Goal: Task Accomplishment & Management: Manage account settings

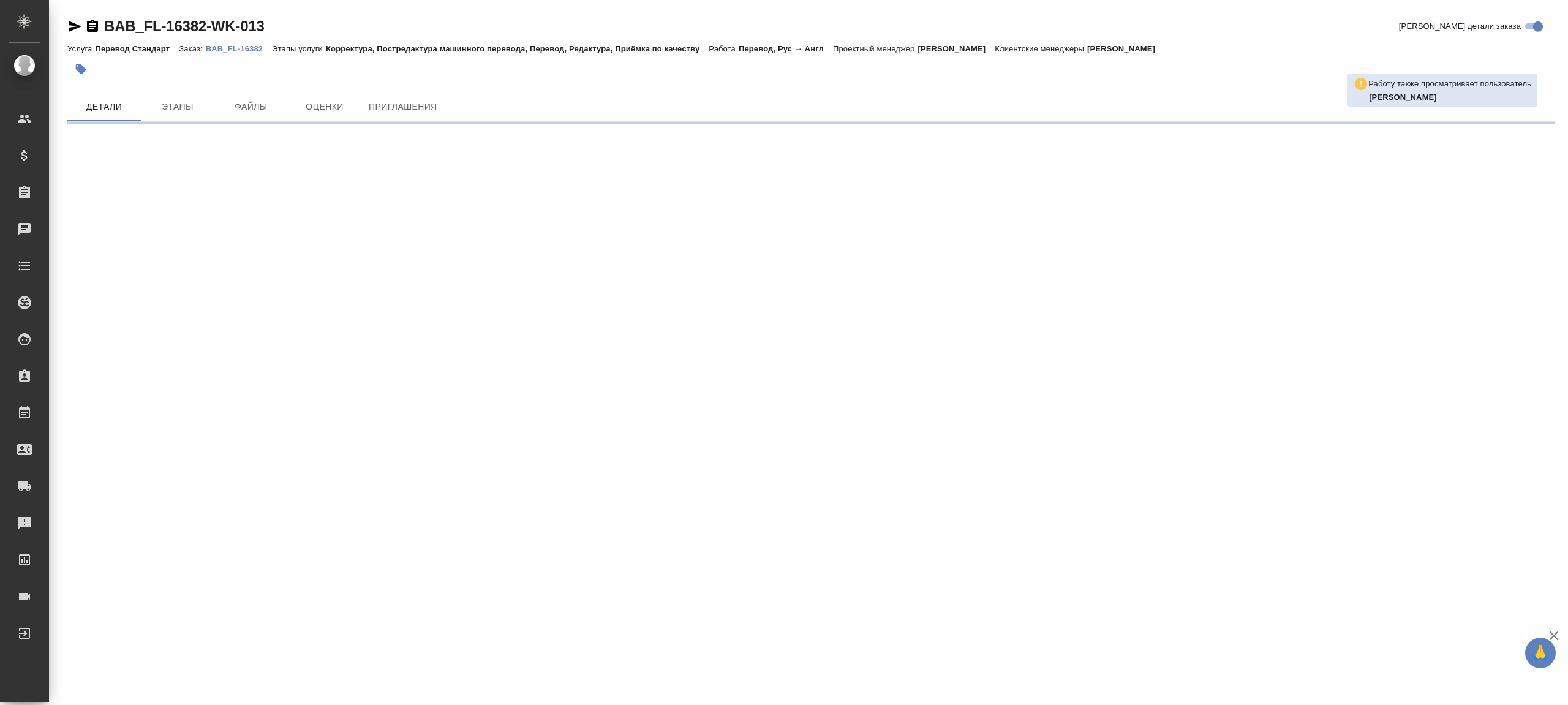
click at [227, 46] on p "BAB_FL-16382" at bounding box center [239, 49] width 67 height 9
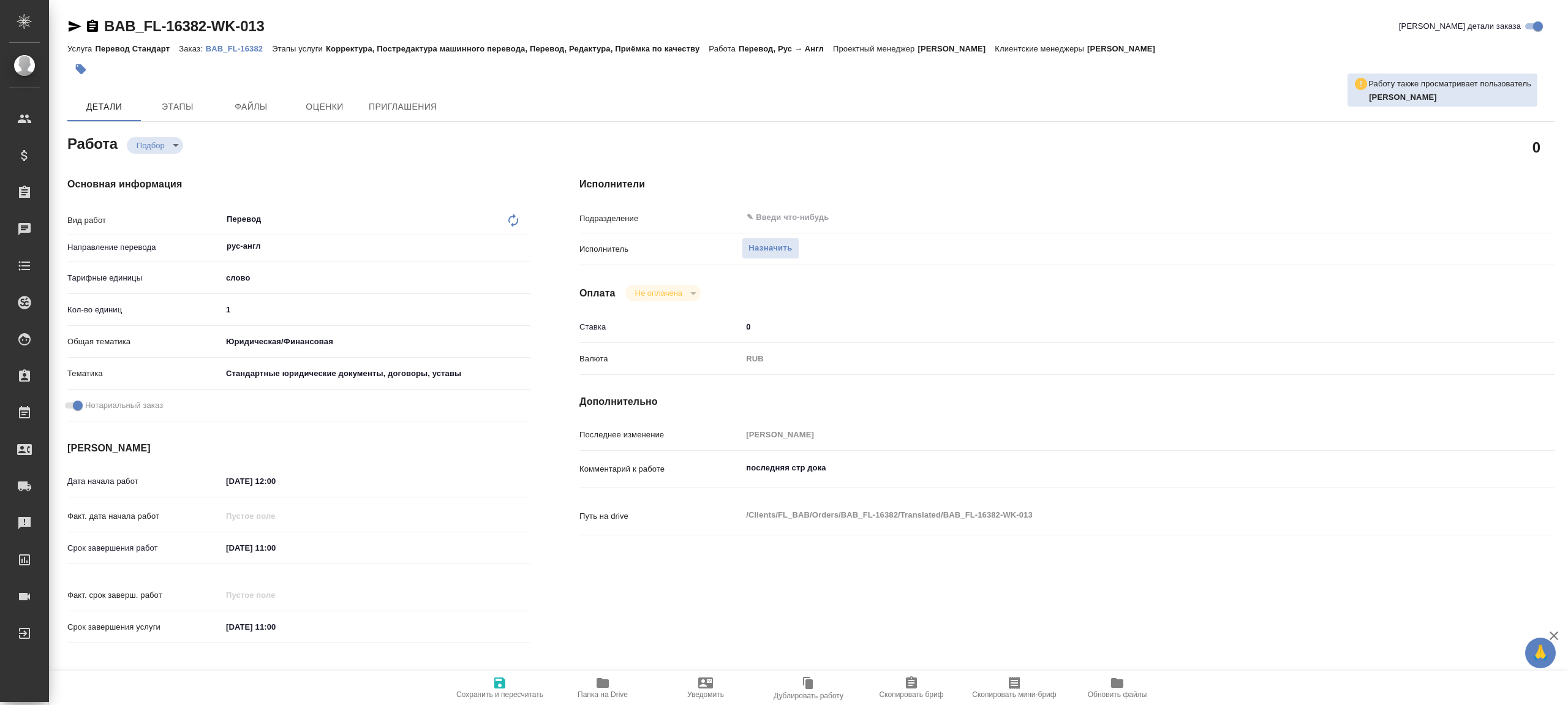
type textarea "x"
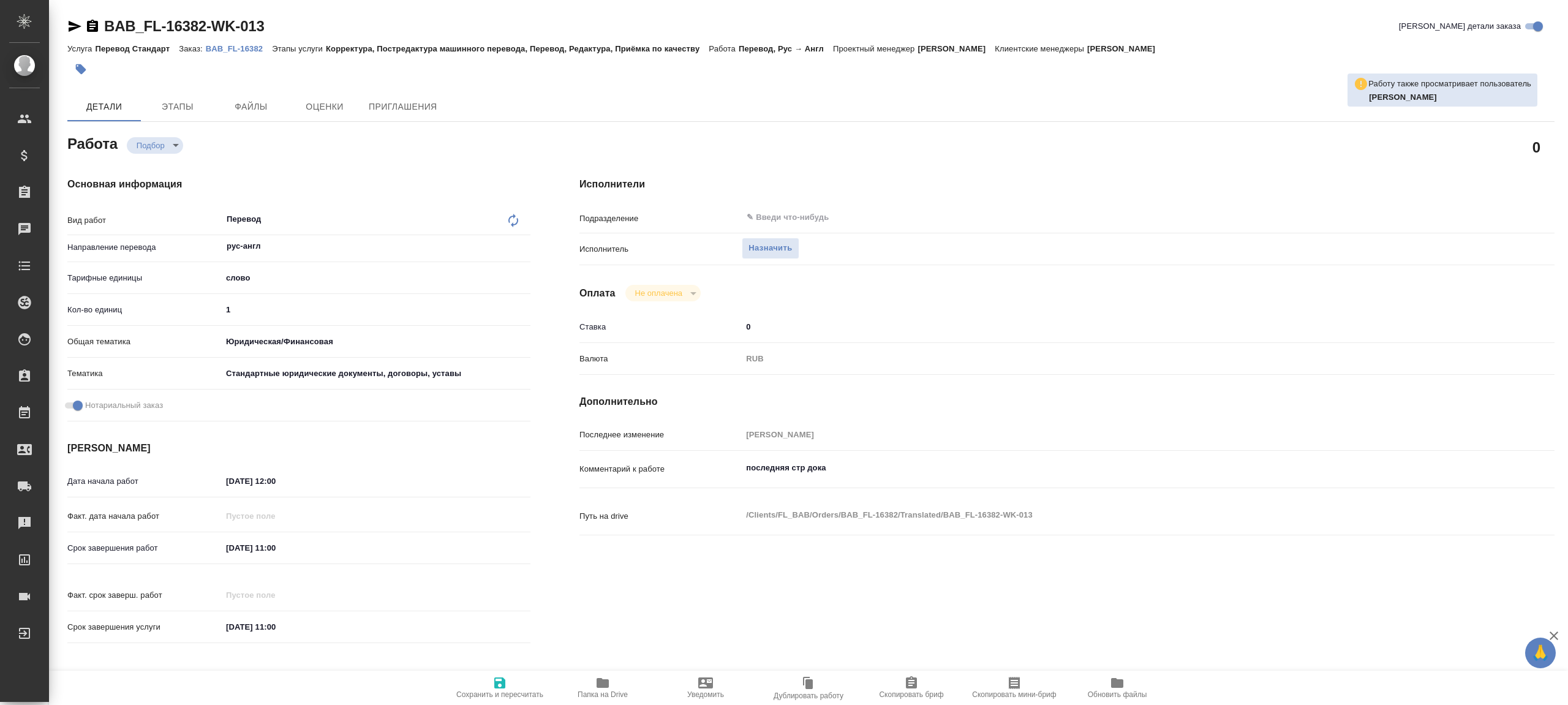
type textarea "x"
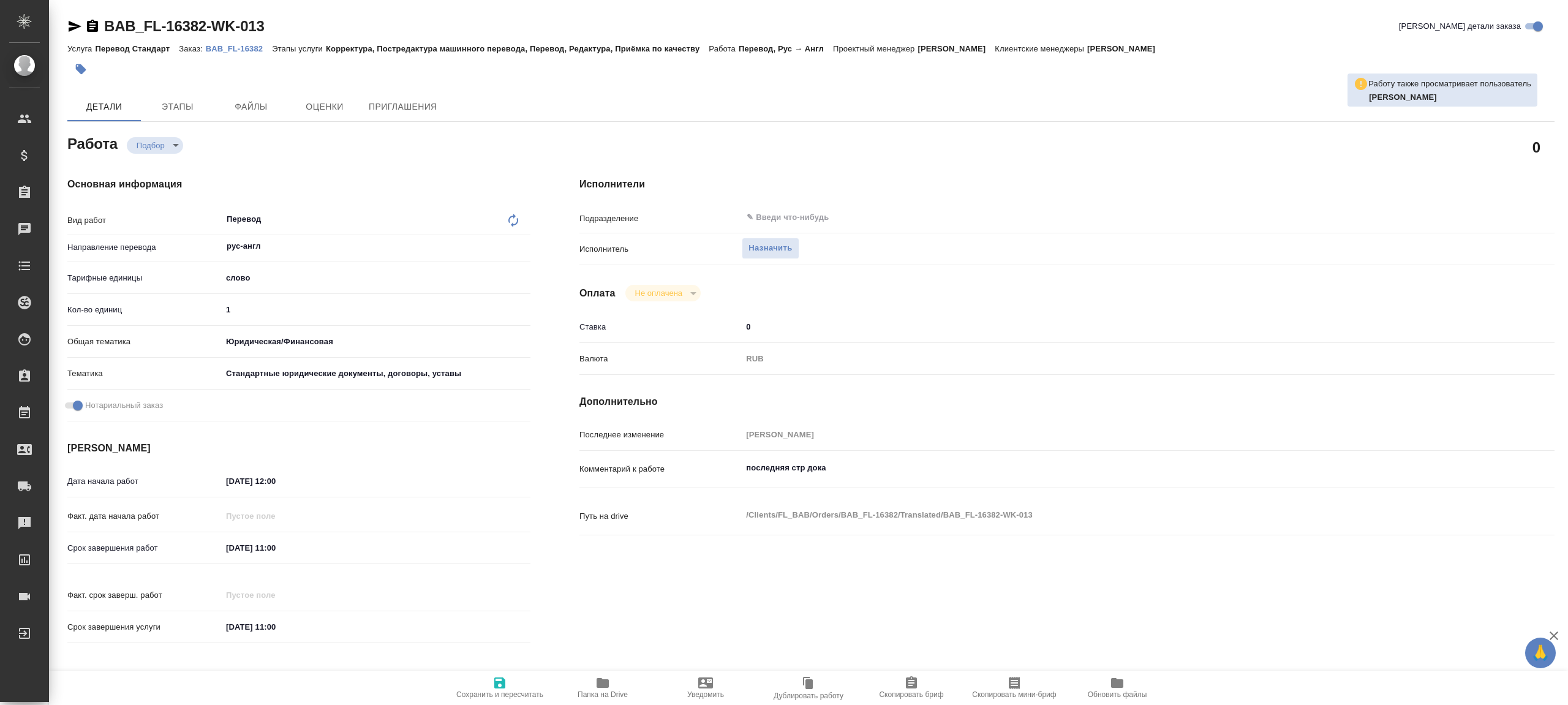
type textarea "x"
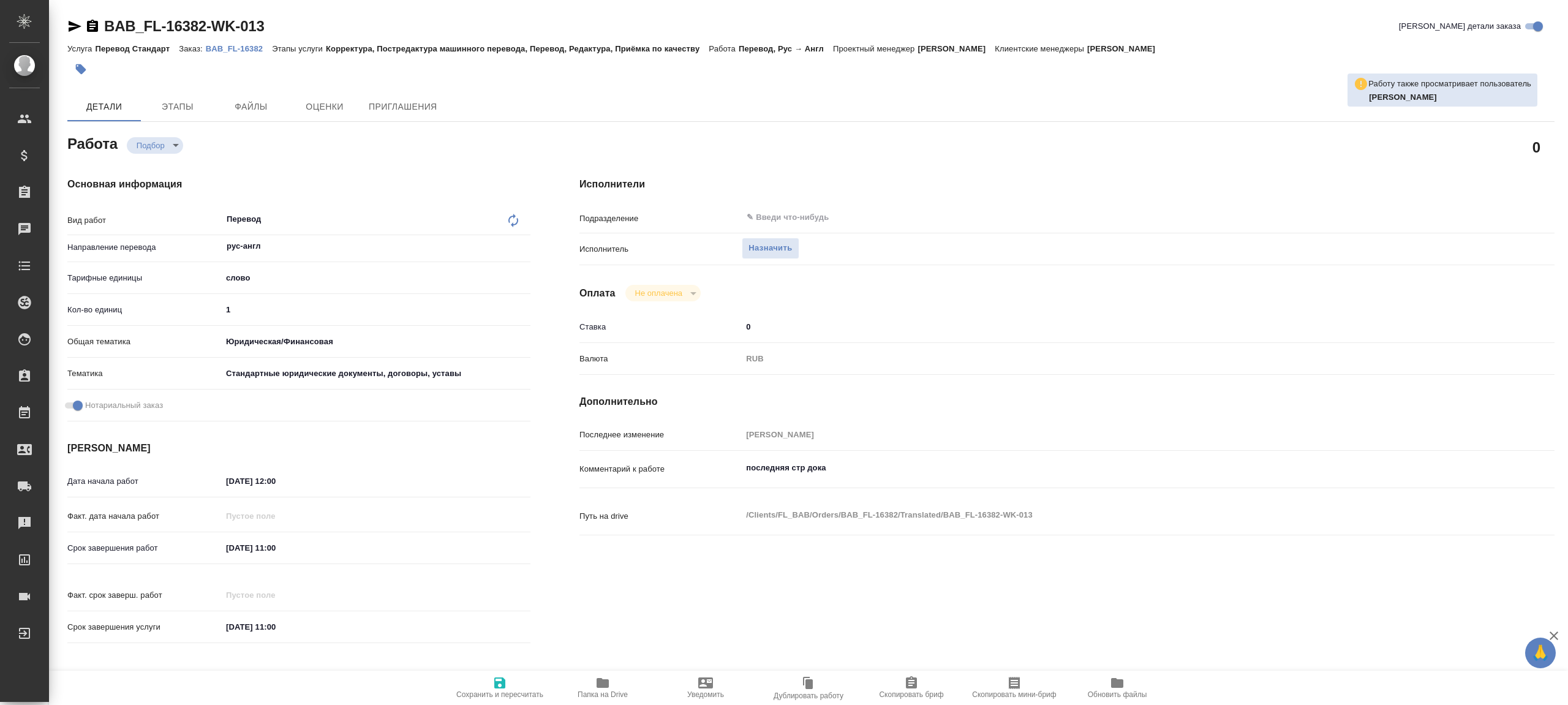
type textarea "x"
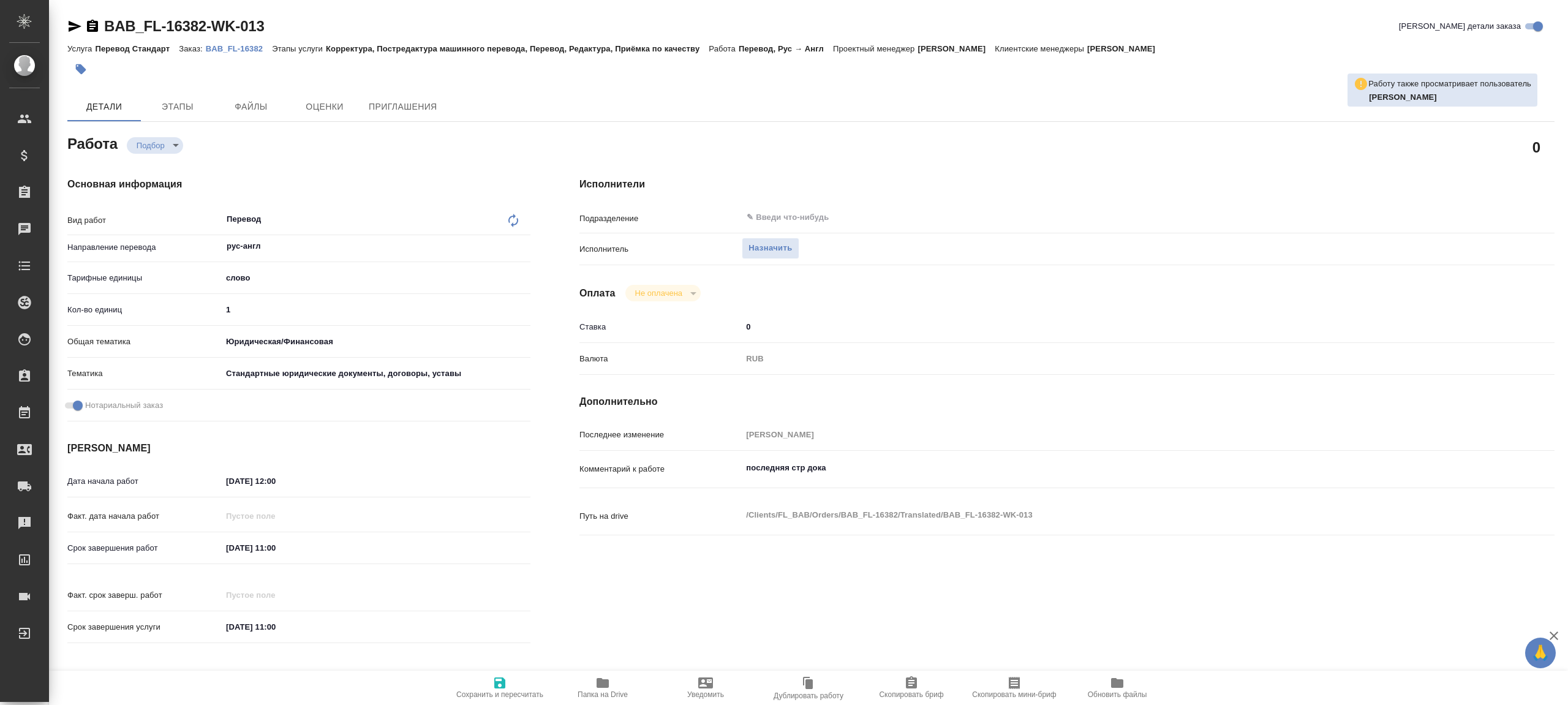
type textarea "x"
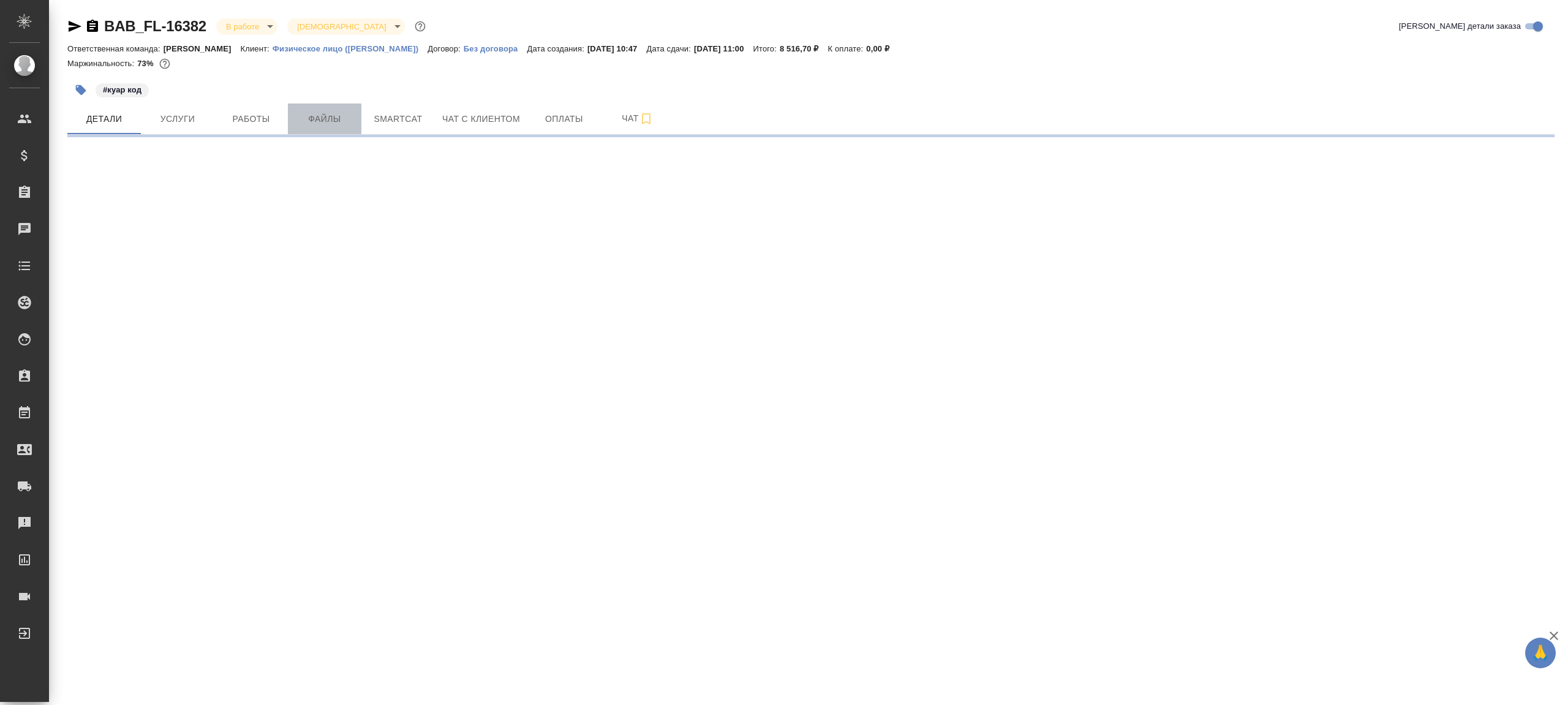
click at [292, 127] on button "Файлы" at bounding box center [325, 118] width 74 height 30
click at [259, 117] on span "Работы" at bounding box center [251, 119] width 59 height 16
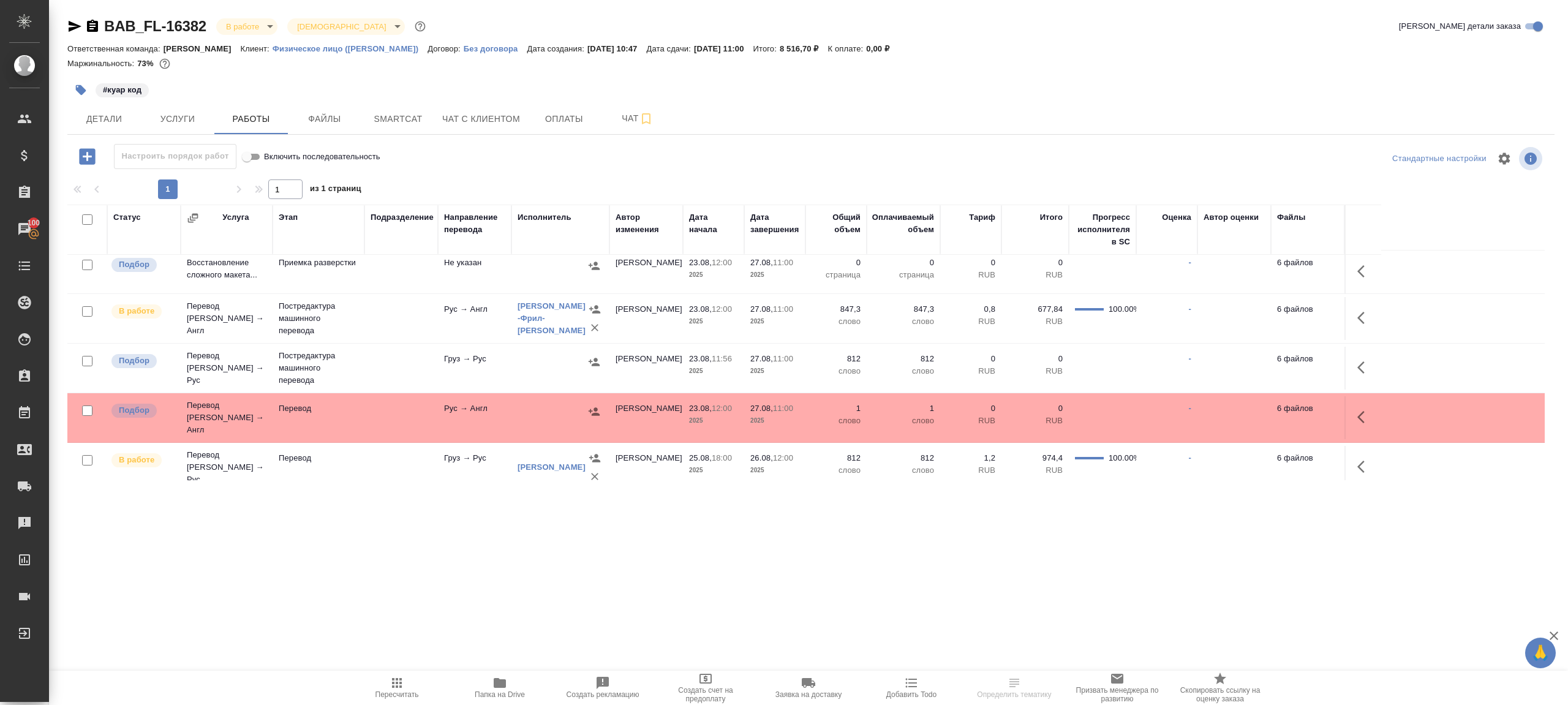
scroll to position [61, 0]
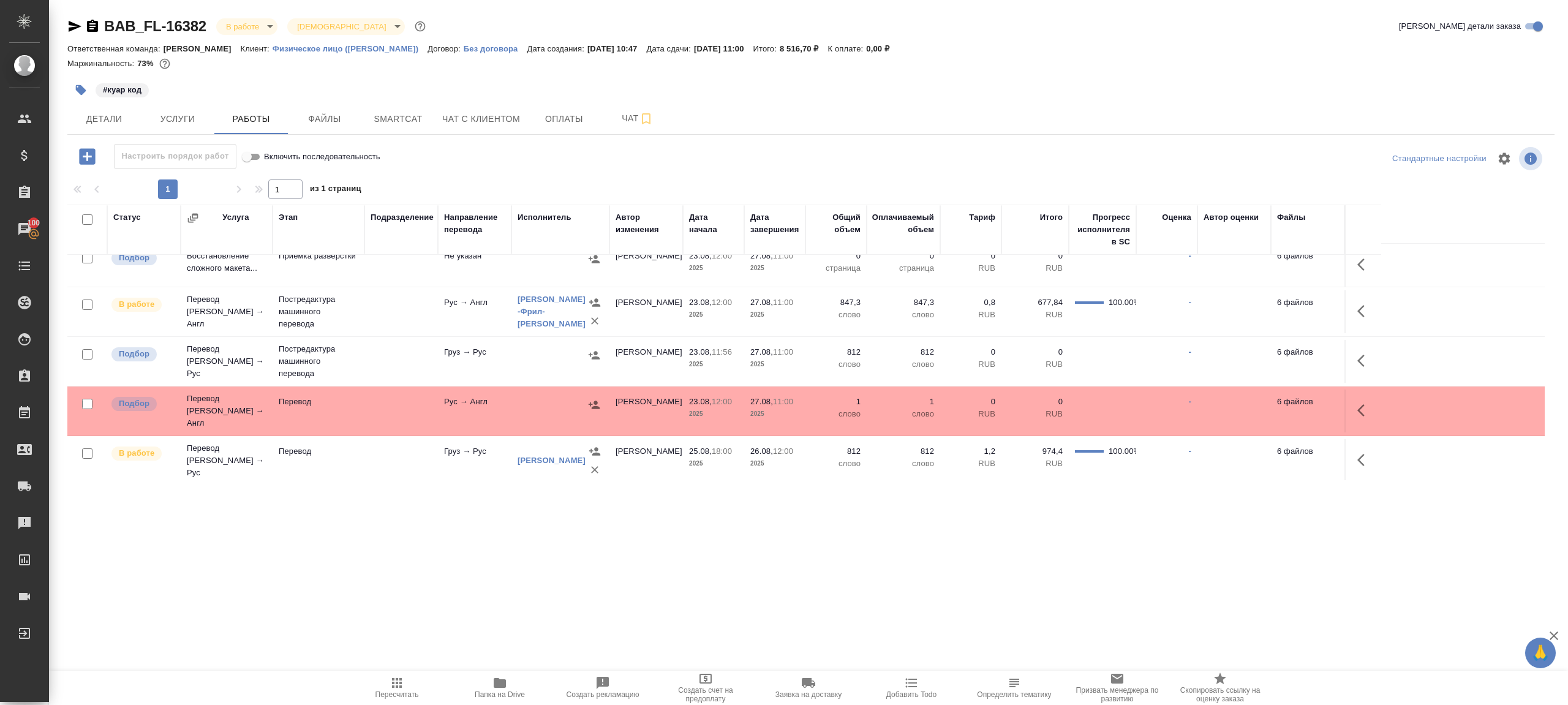
click at [1363, 395] on button "button" at bounding box center [1365, 410] width 30 height 30
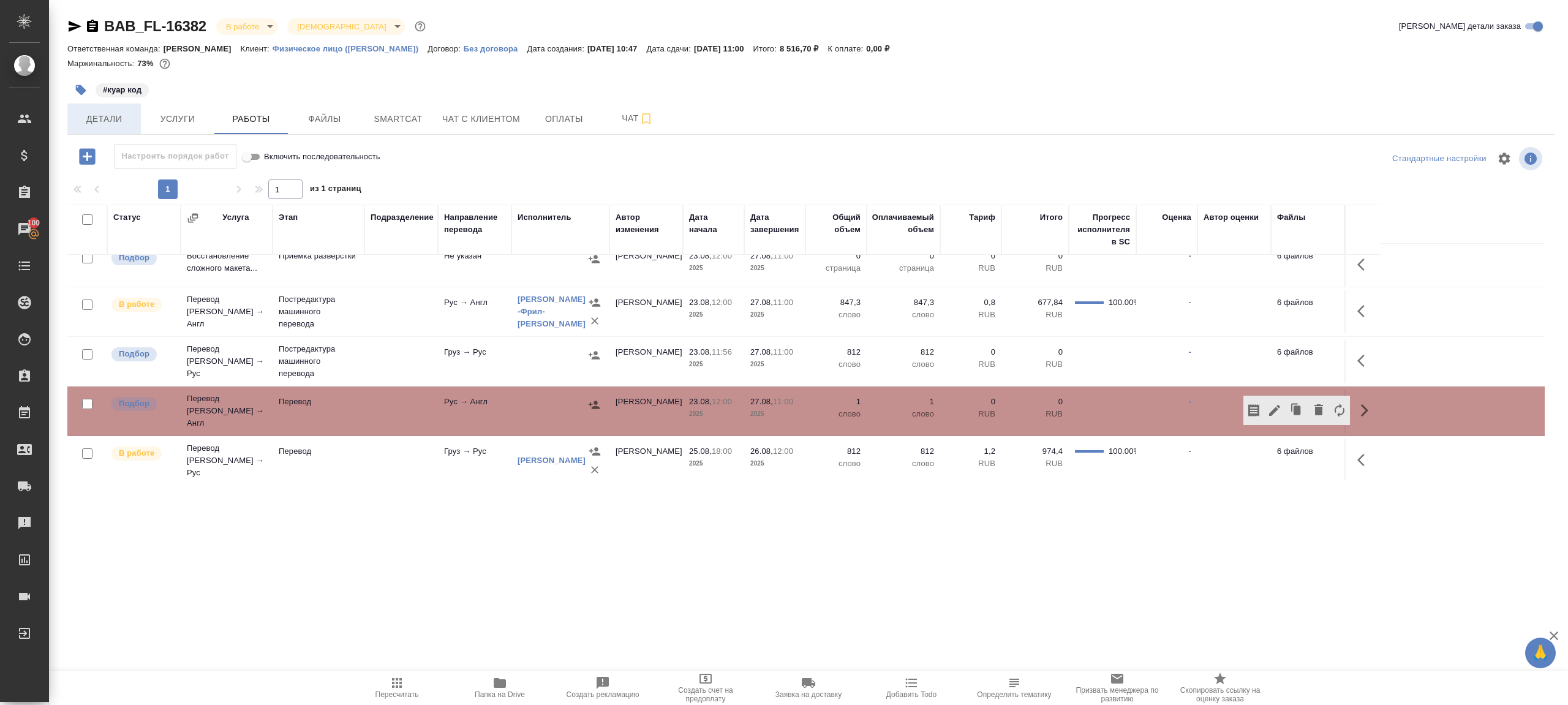
click at [111, 110] on button "Детали" at bounding box center [104, 118] width 74 height 30
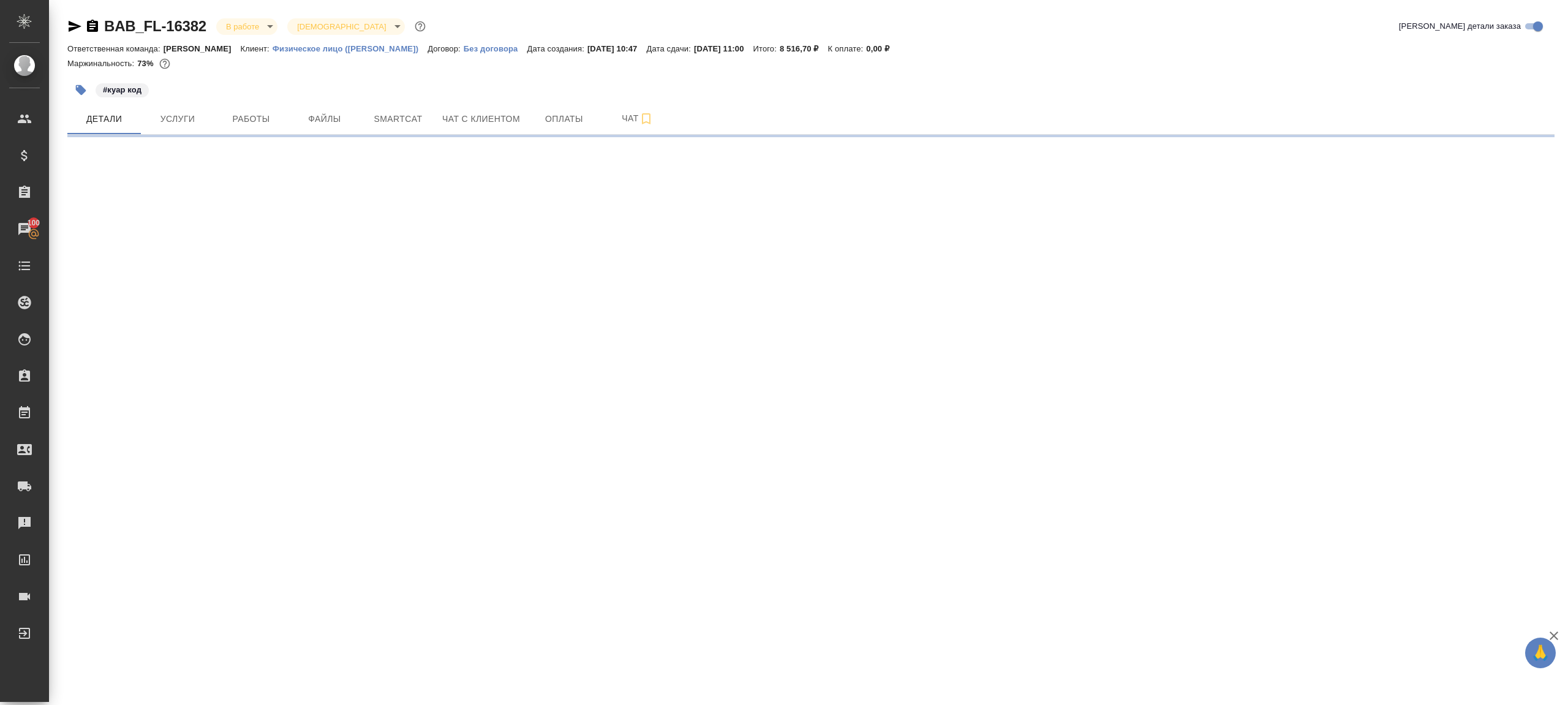
select select "RU"
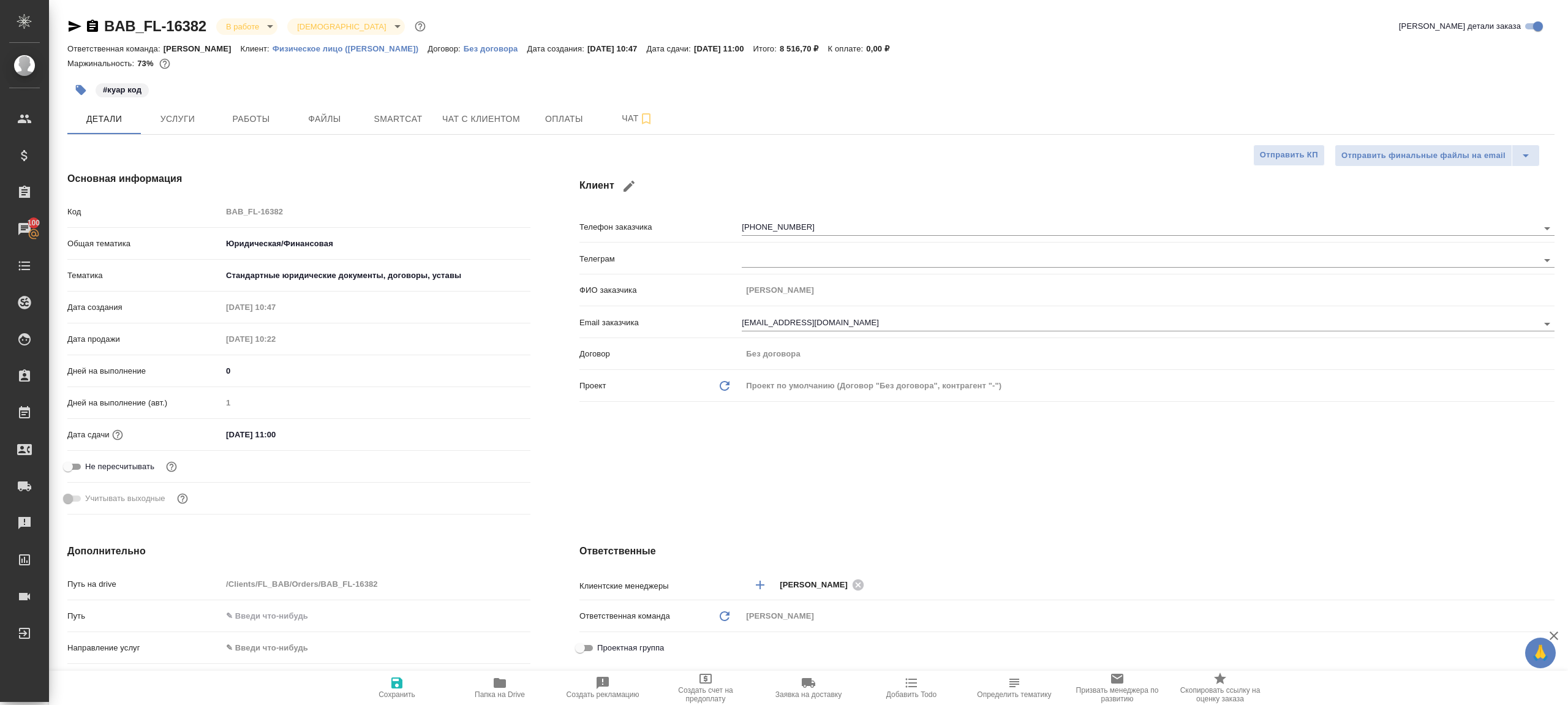
type textarea "x"
click at [276, 432] on input "27.08.2025 11:00" at bounding box center [276, 433] width 107 height 18
type input "27.08.2025 10:0_"
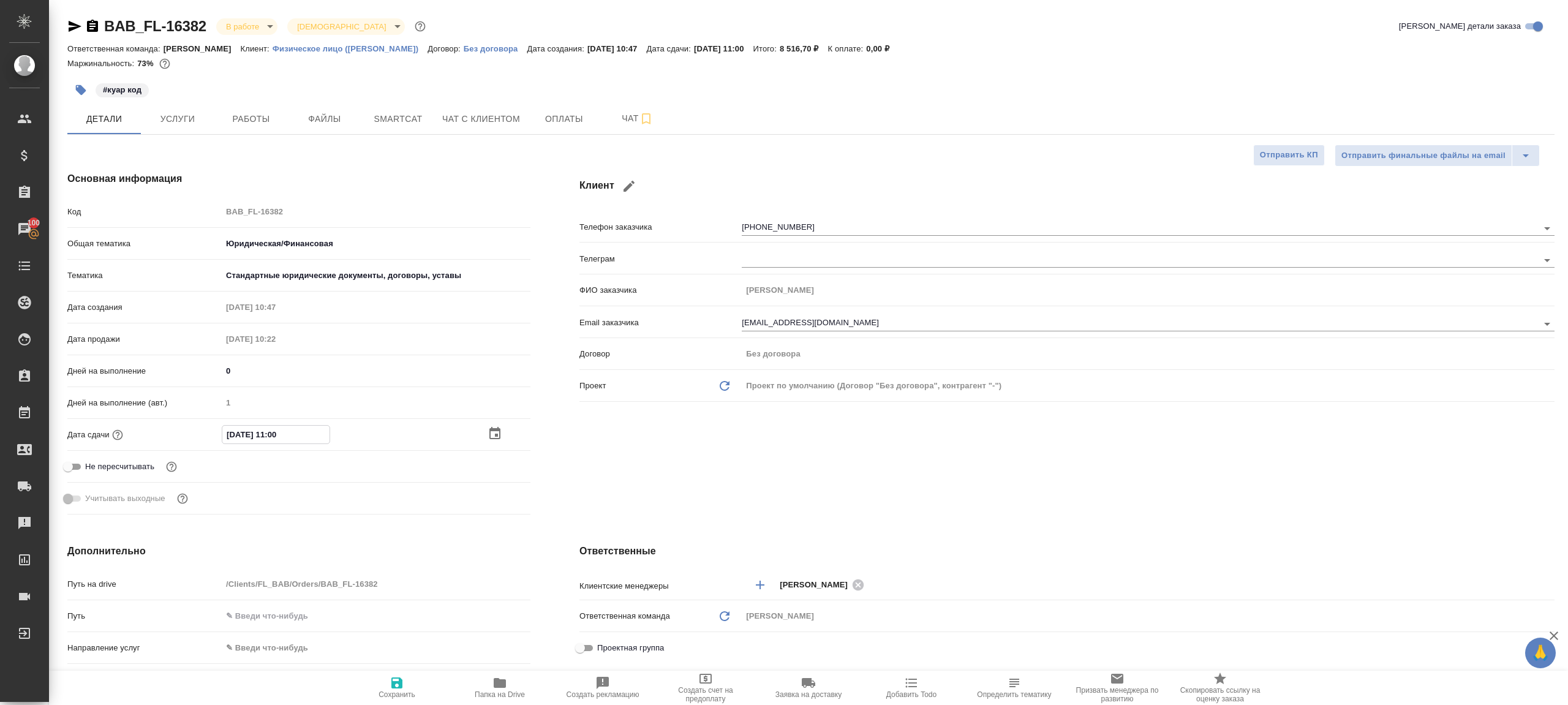
type textarea "x"
type input "27.08.2025 13:00"
type textarea "x"
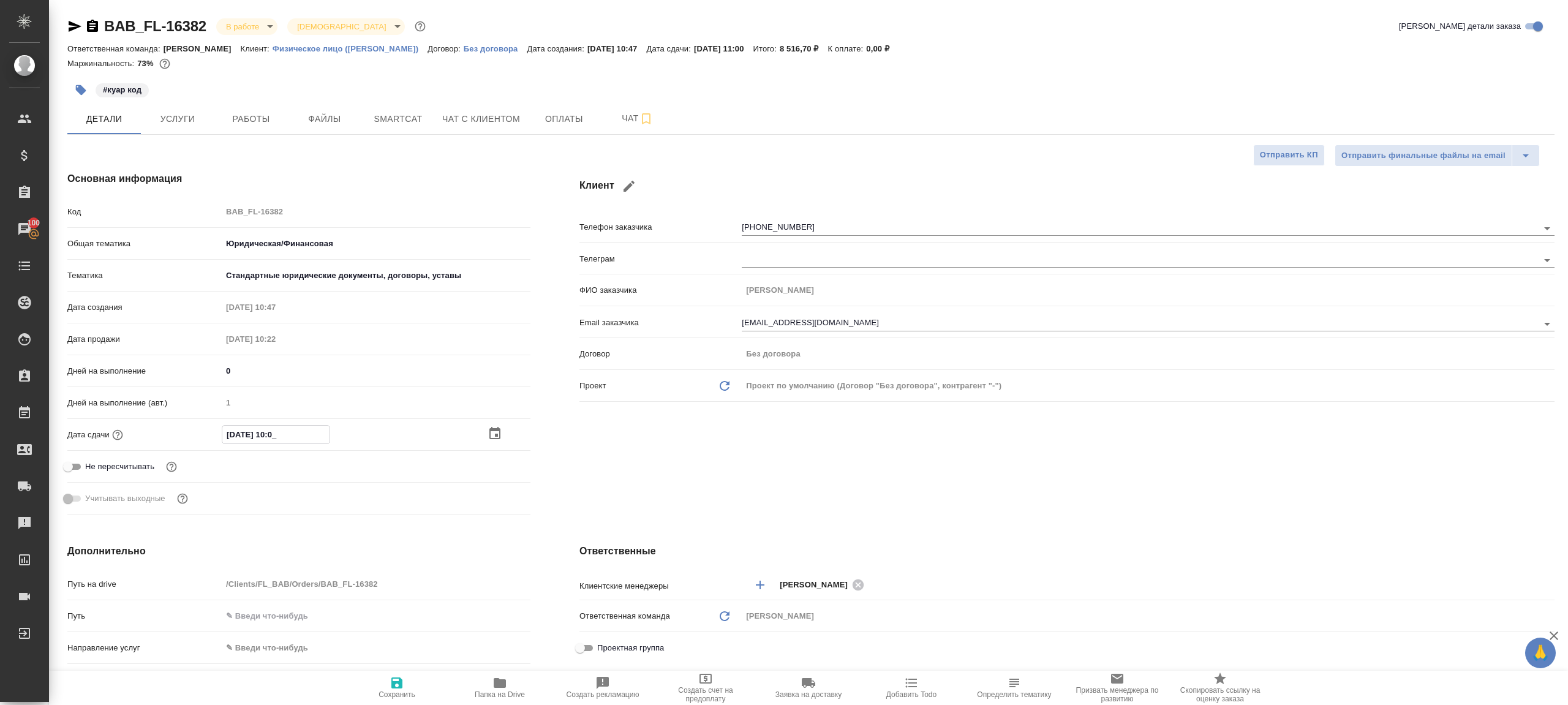
type textarea "x"
type input "27.08.2025 13:00"
click at [380, 682] on span "Сохранить" at bounding box center [397, 687] width 88 height 23
type textarea "x"
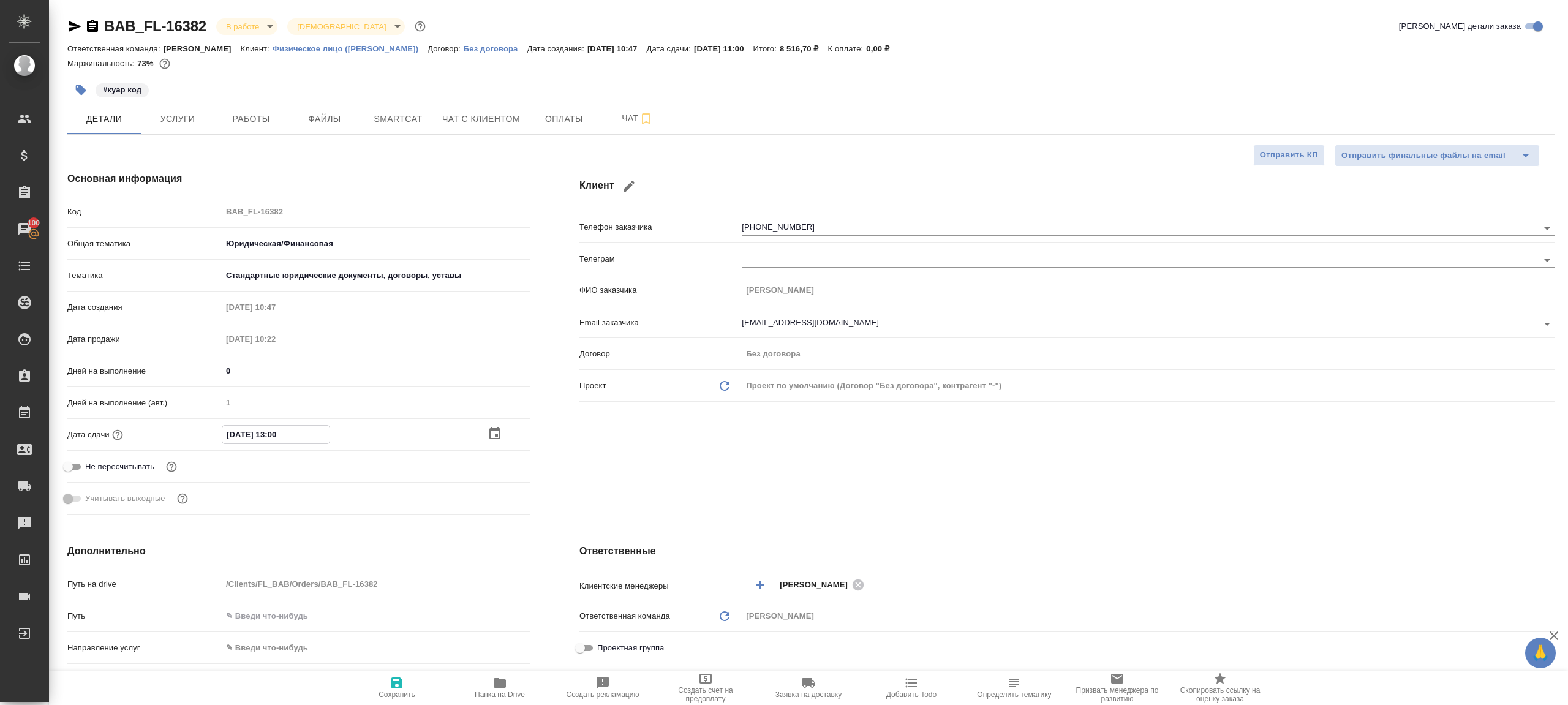
type textarea "x"
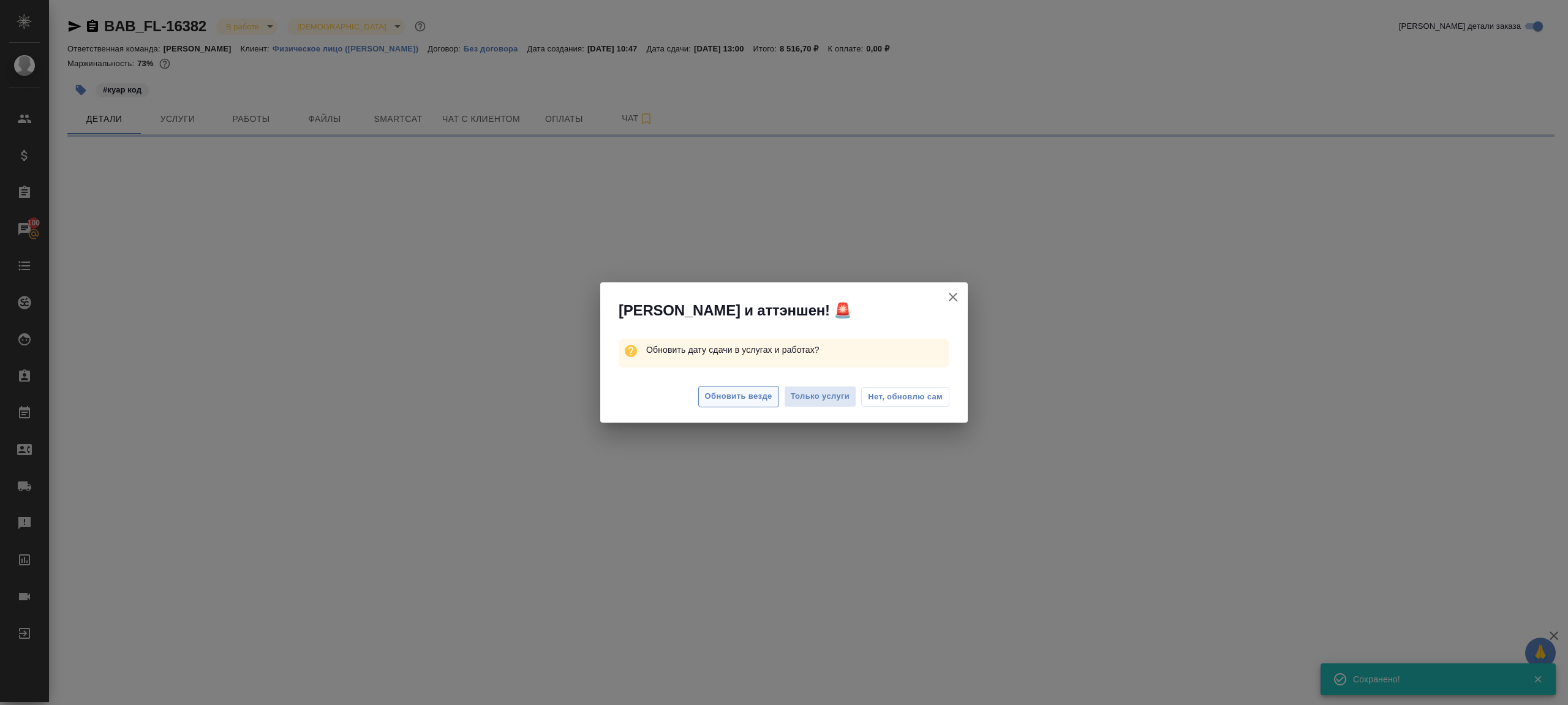
click at [738, 403] on button "Обновить везде" at bounding box center [738, 395] width 80 height 21
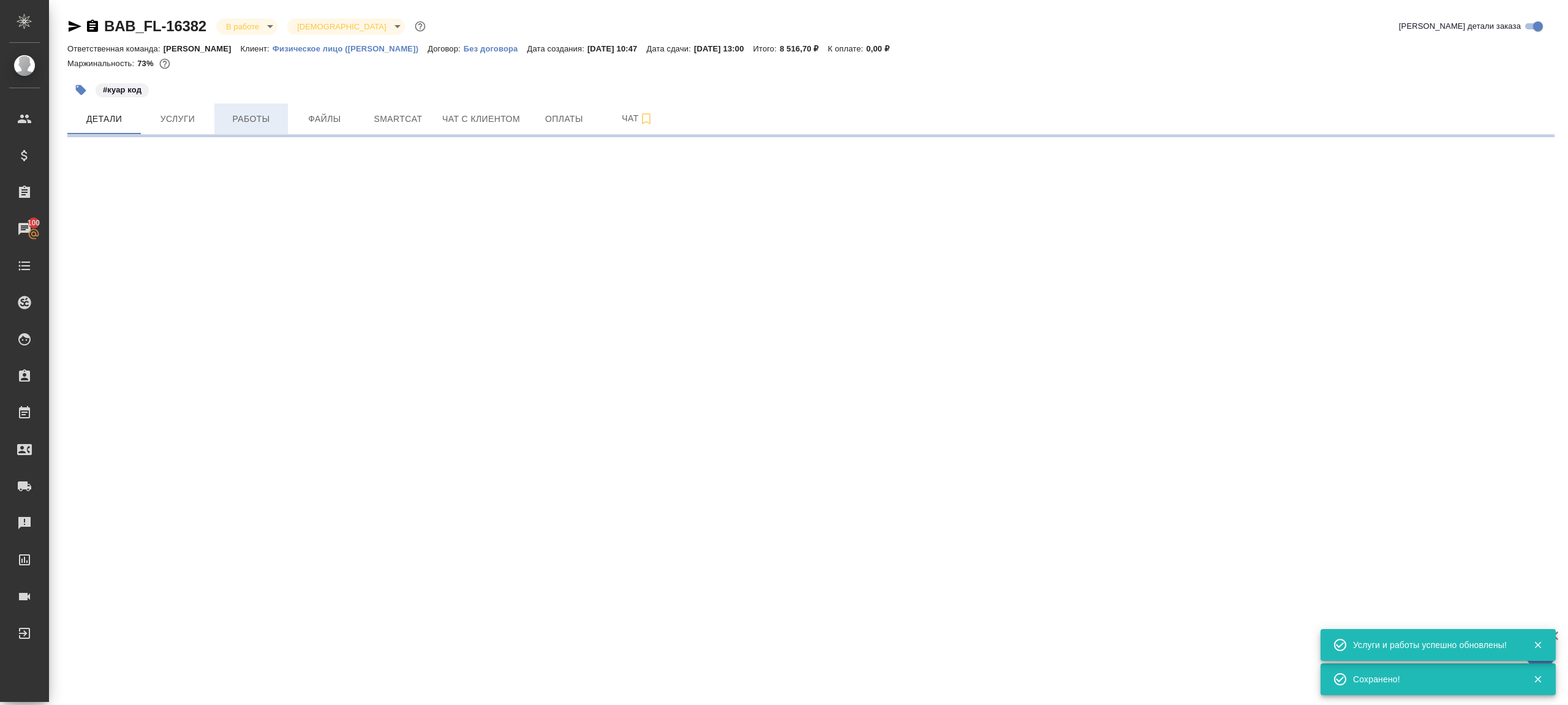
click at [276, 121] on span "Работы" at bounding box center [251, 119] width 59 height 16
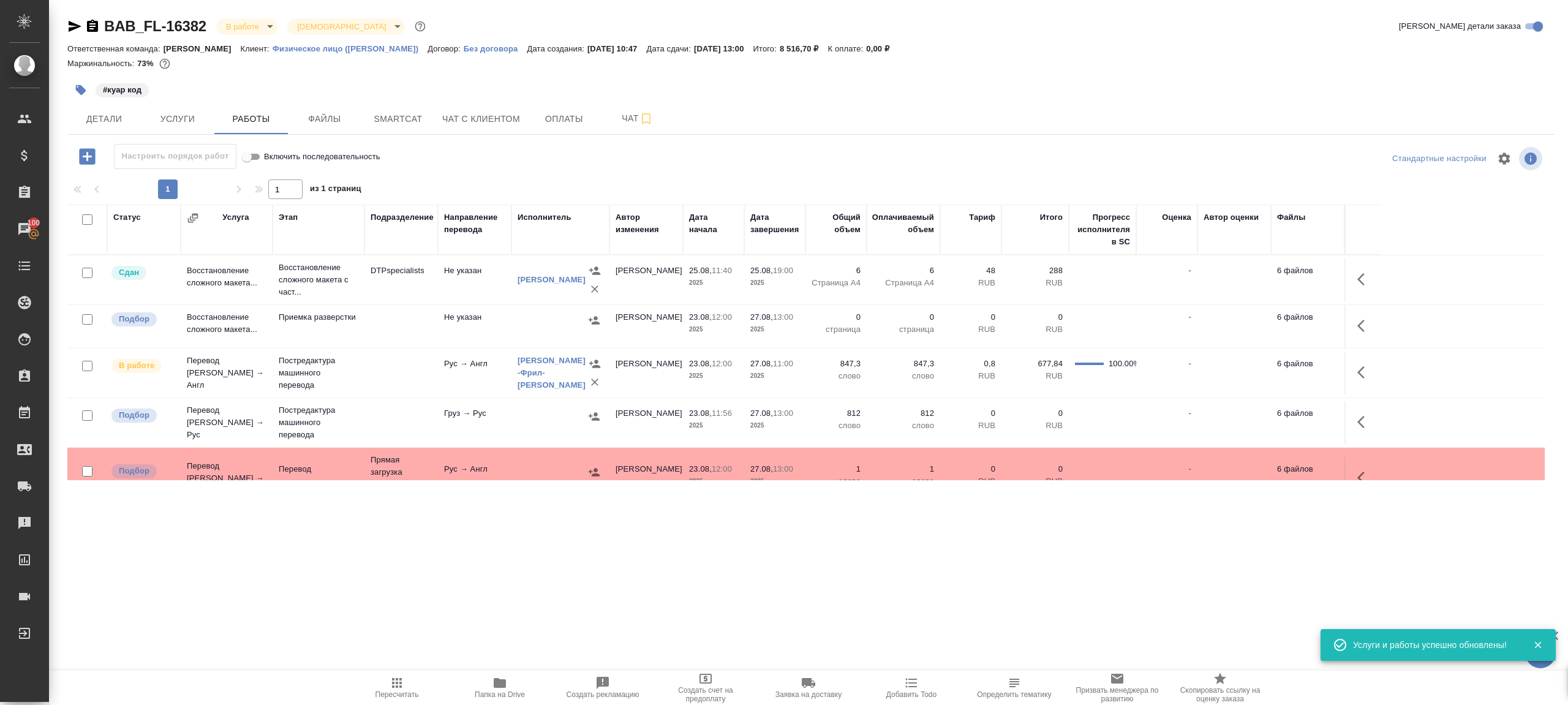
click at [597, 173] on div at bounding box center [811, 159] width 496 height 30
click at [391, 679] on icon "button" at bounding box center [397, 683] width 15 height 15
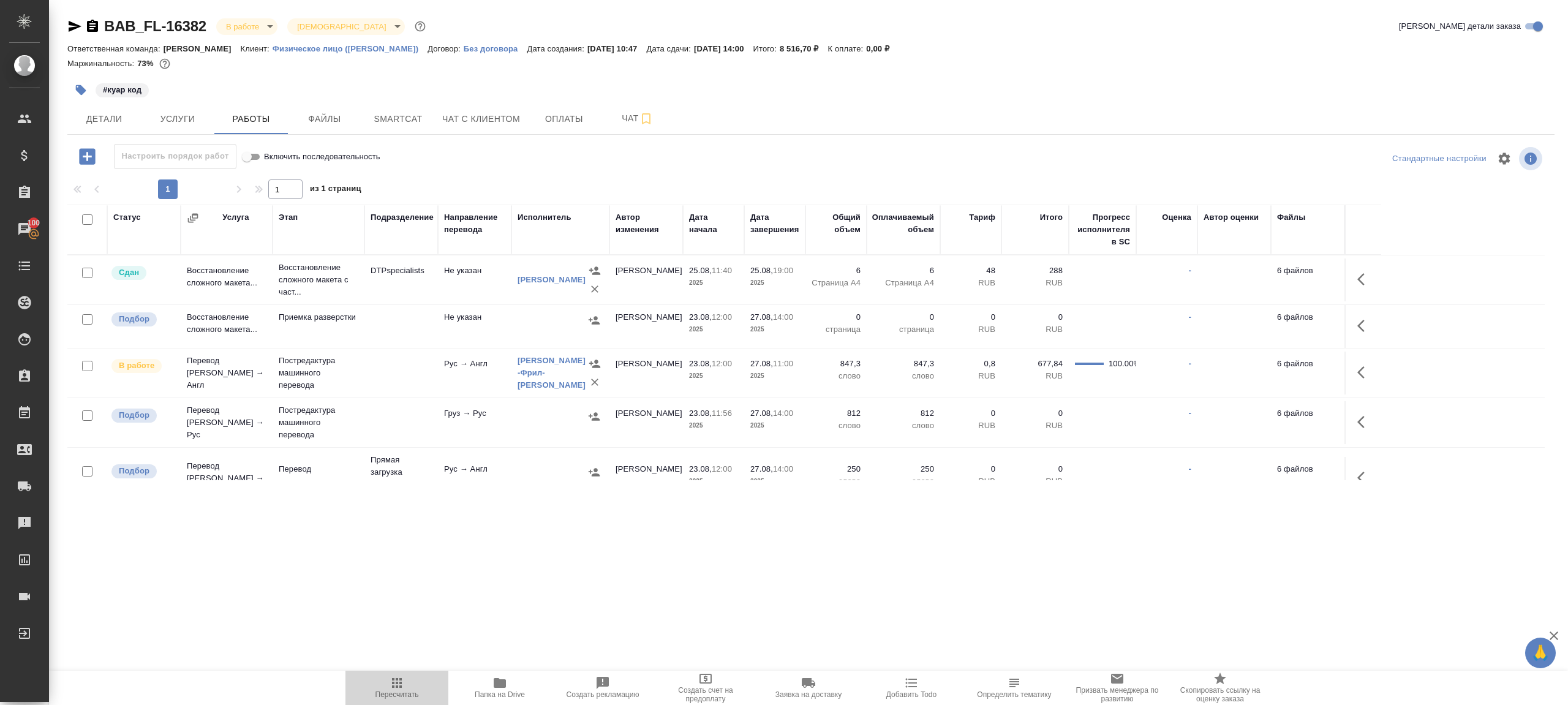
click at [398, 676] on icon "button" at bounding box center [397, 683] width 15 height 15
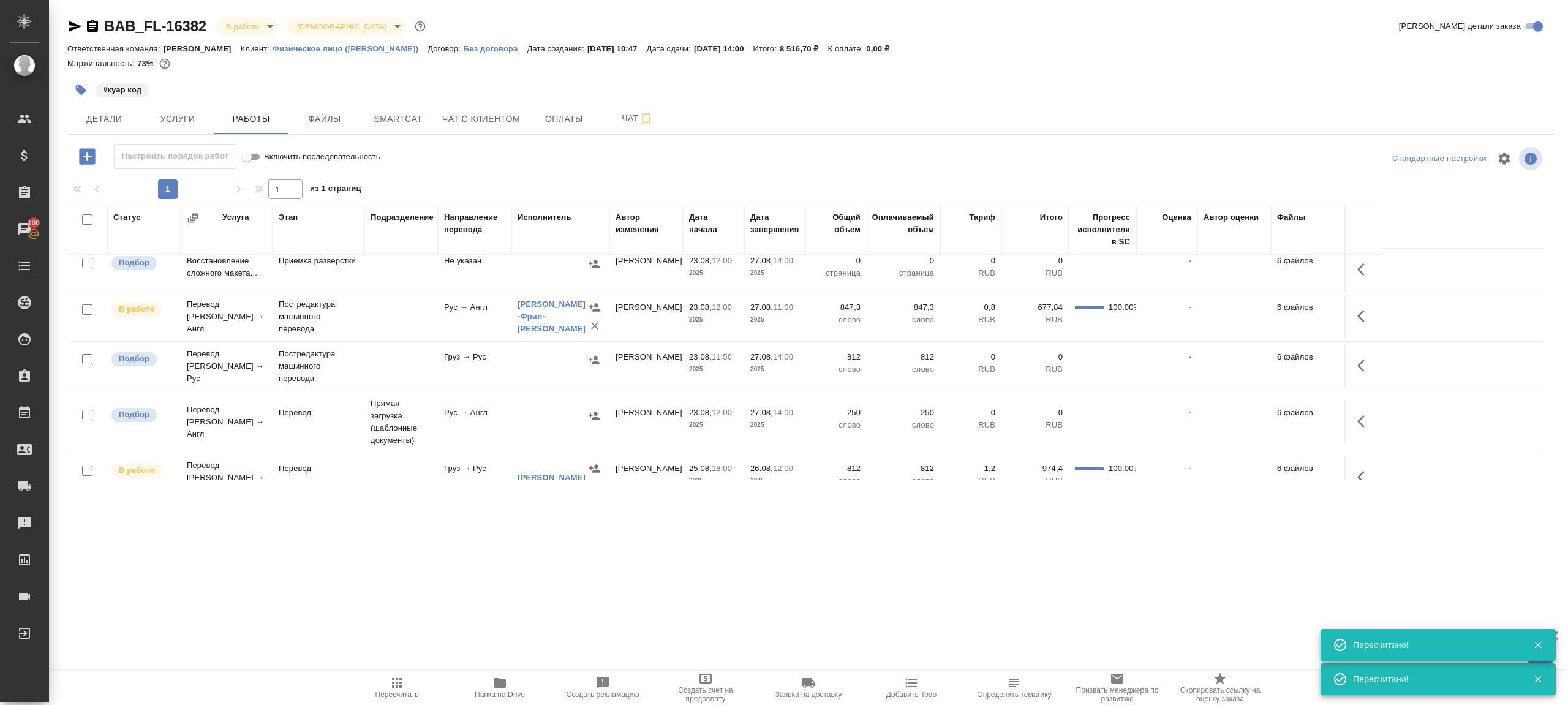
click at [385, 665] on div ".cls-1 fill:#fff; AWATERA Gazizov Rinat Клиенты Спецификации Заказы 100 Чаты To…" at bounding box center [784, 352] width 1568 height 705
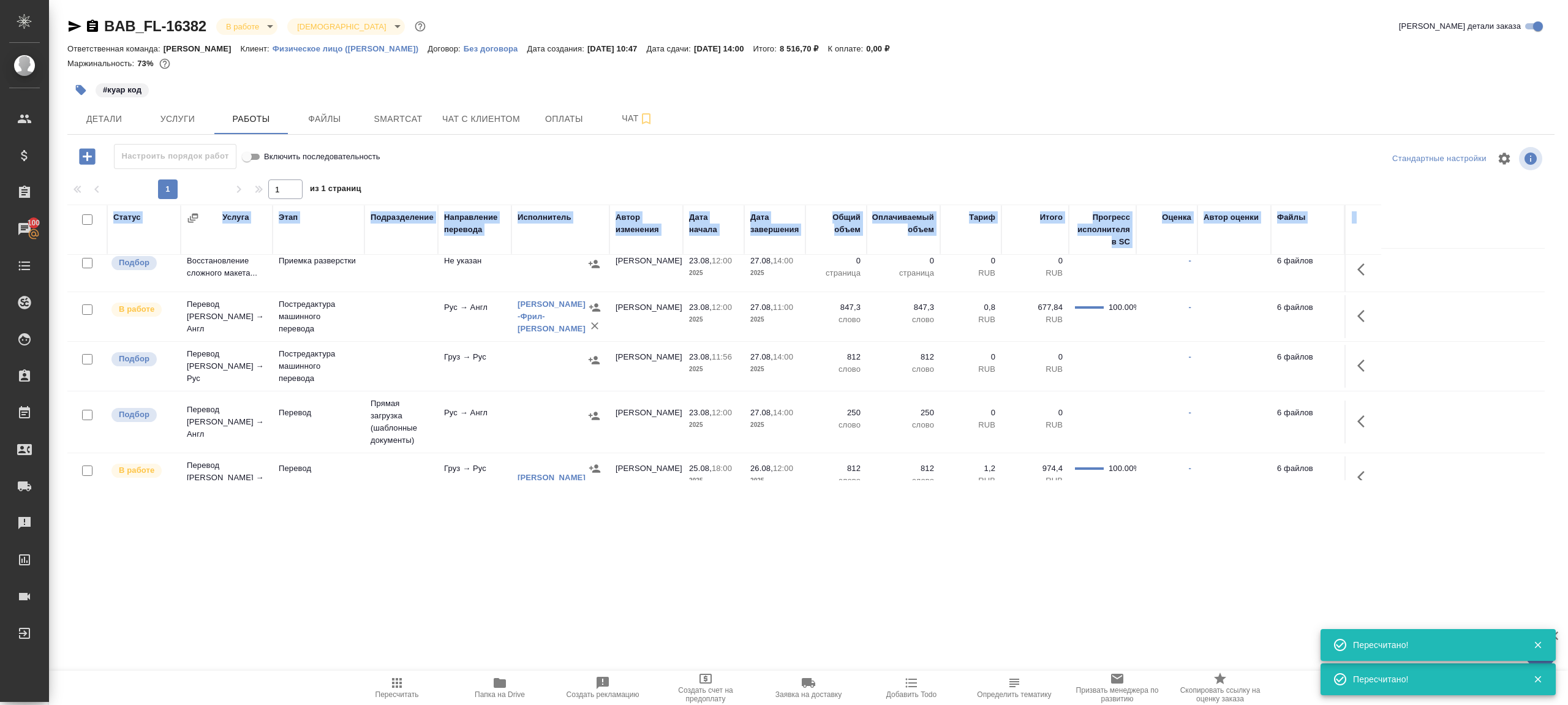
click at [385, 665] on div ".cls-1 fill:#fff; AWATERA Gazizov Rinat Клиенты Спецификации Заказы 100 Чаты To…" at bounding box center [784, 352] width 1568 height 705
click at [398, 687] on icon "button" at bounding box center [397, 683] width 15 height 15
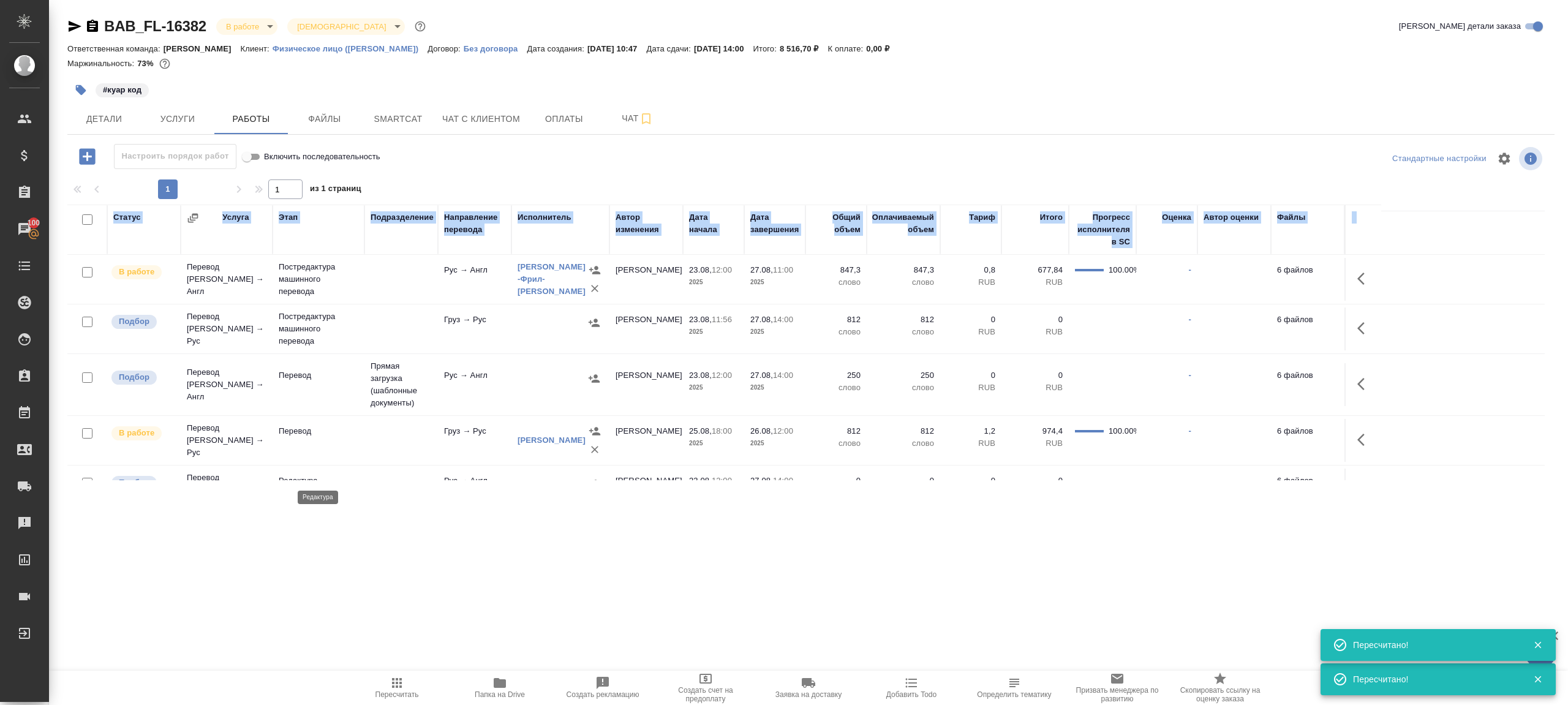
scroll to position [0, 0]
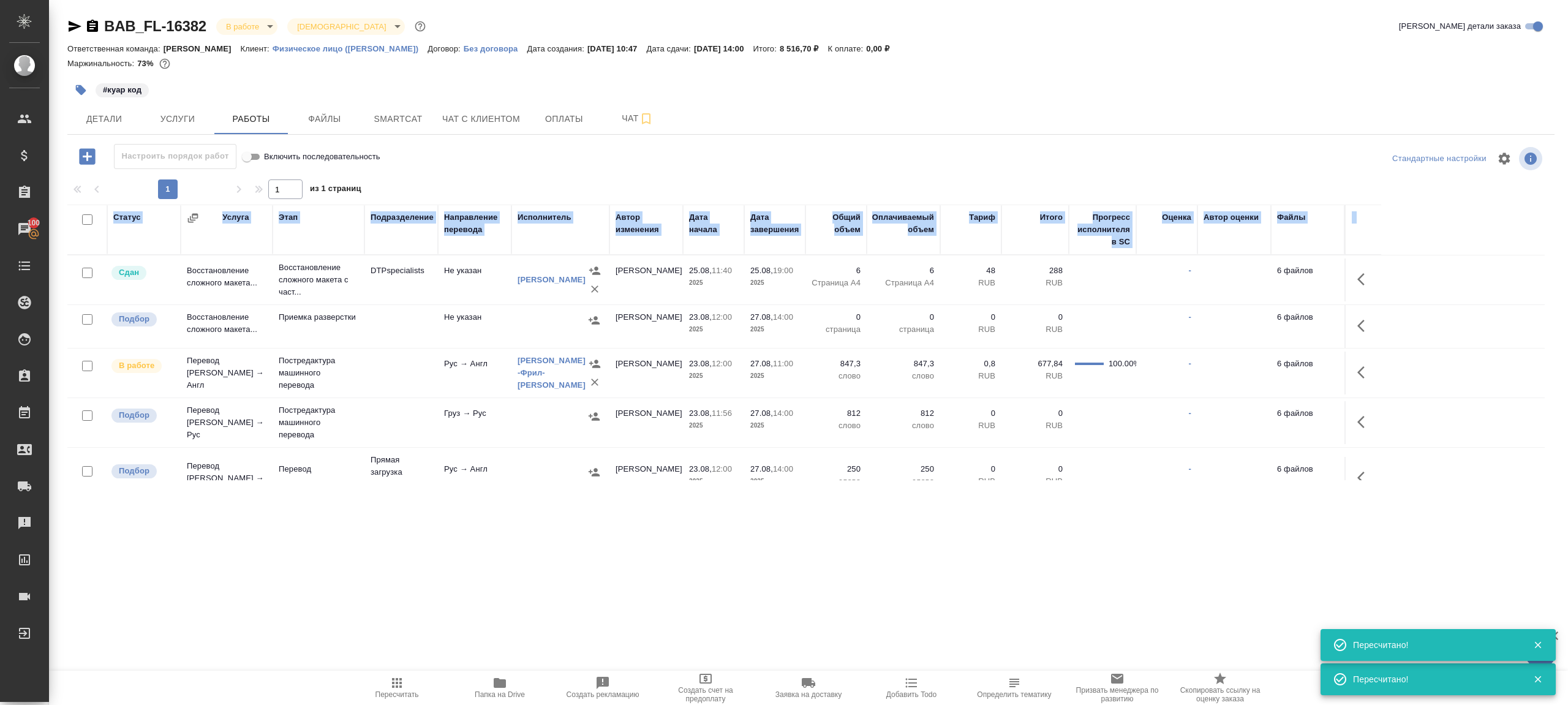
click at [395, 683] on icon "button" at bounding box center [397, 683] width 15 height 15
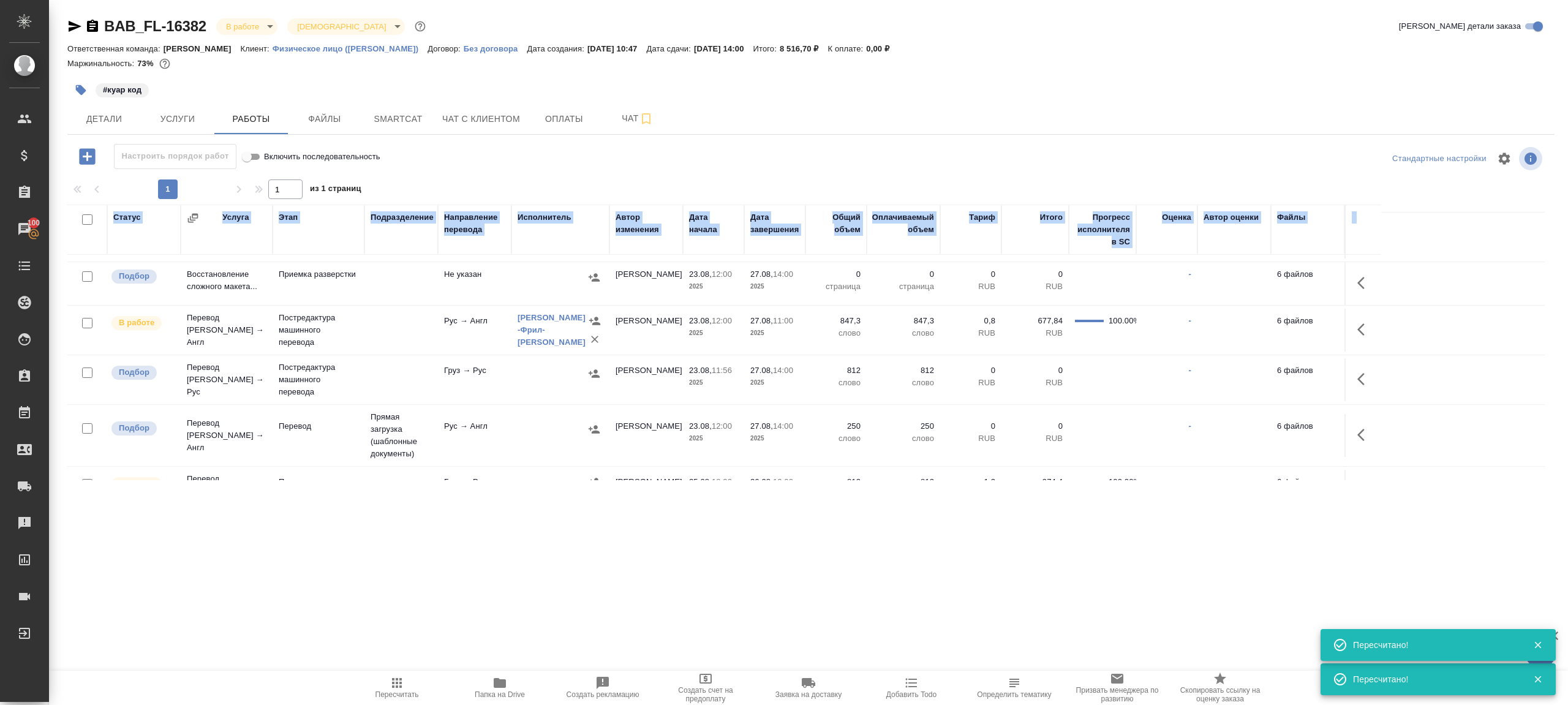
scroll to position [50, 0]
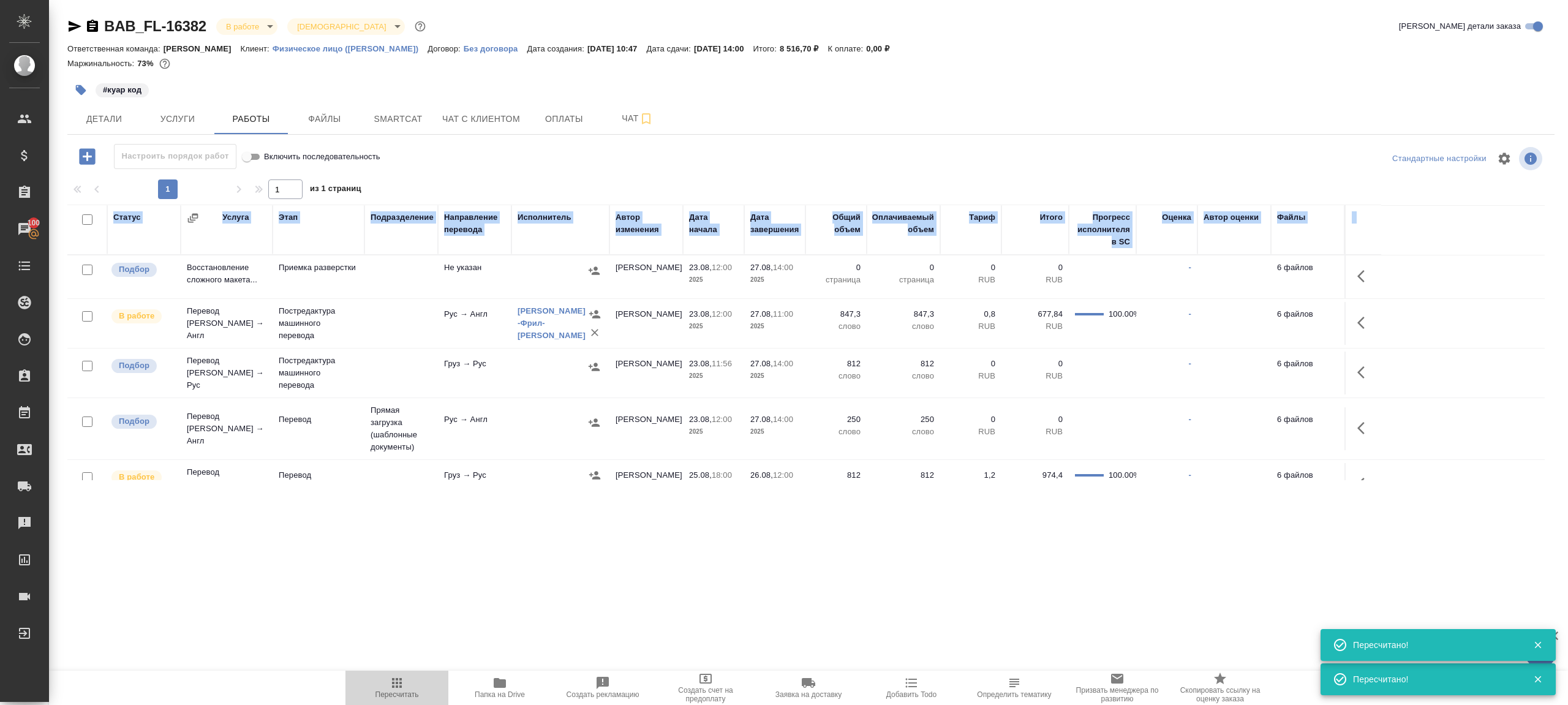
click at [397, 676] on icon "button" at bounding box center [397, 683] width 15 height 15
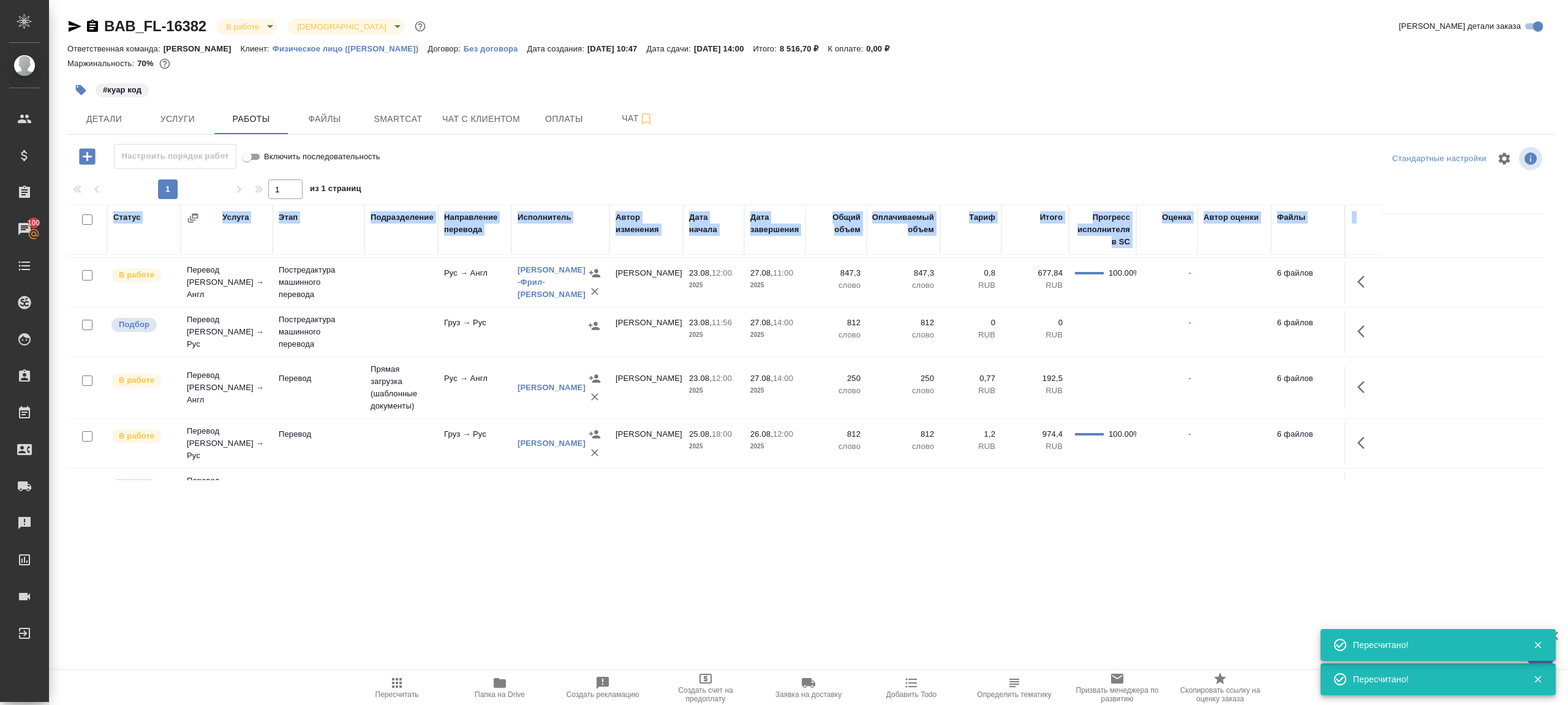
scroll to position [0, 0]
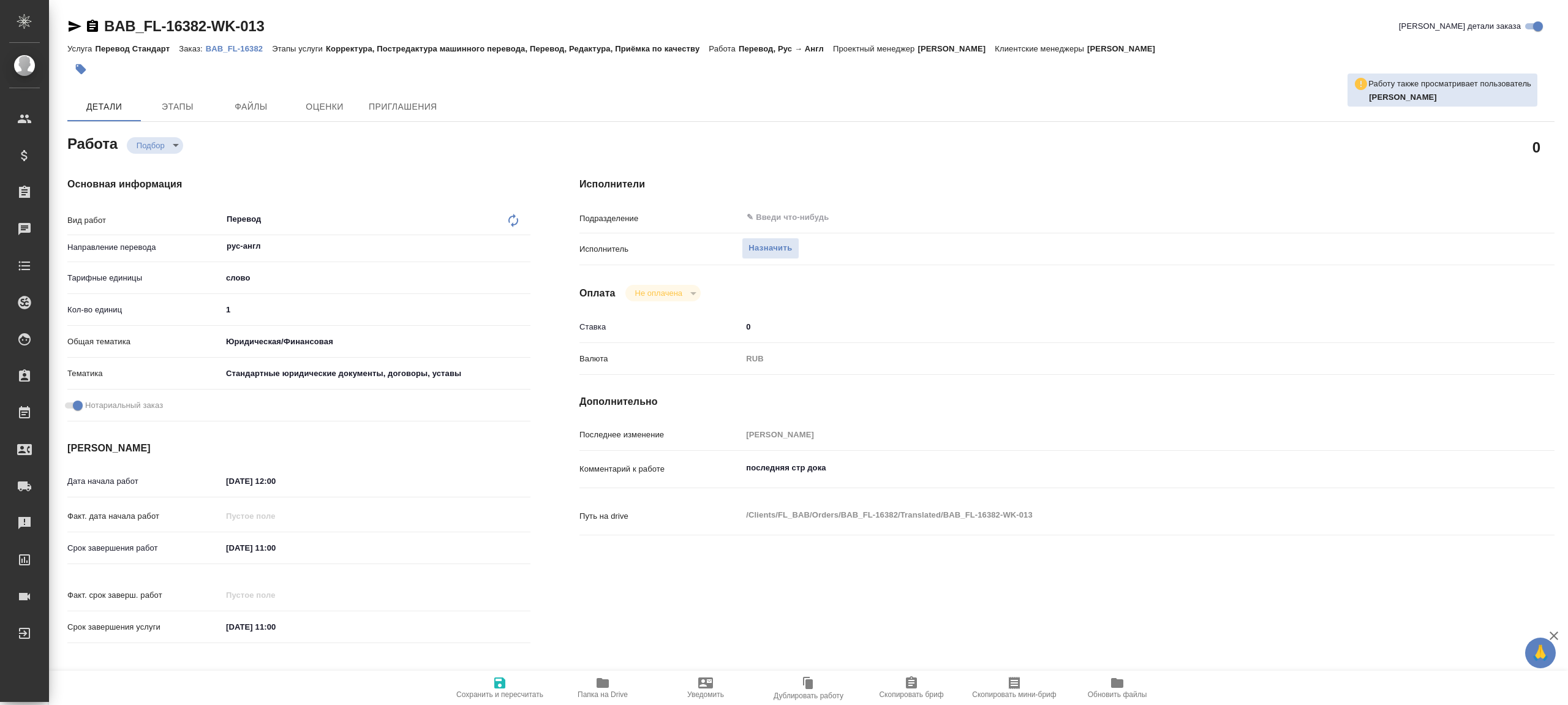
type textarea "x"
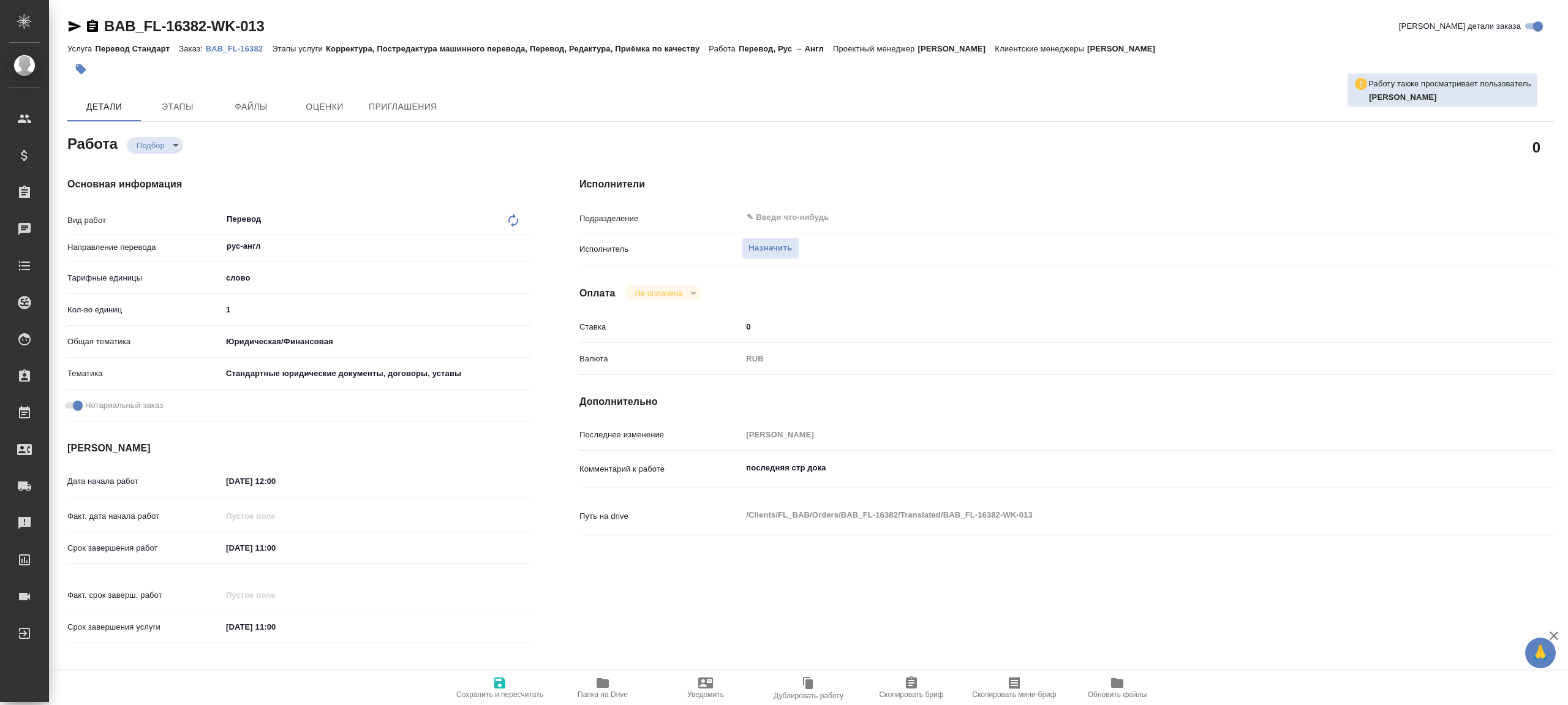
type textarea "x"
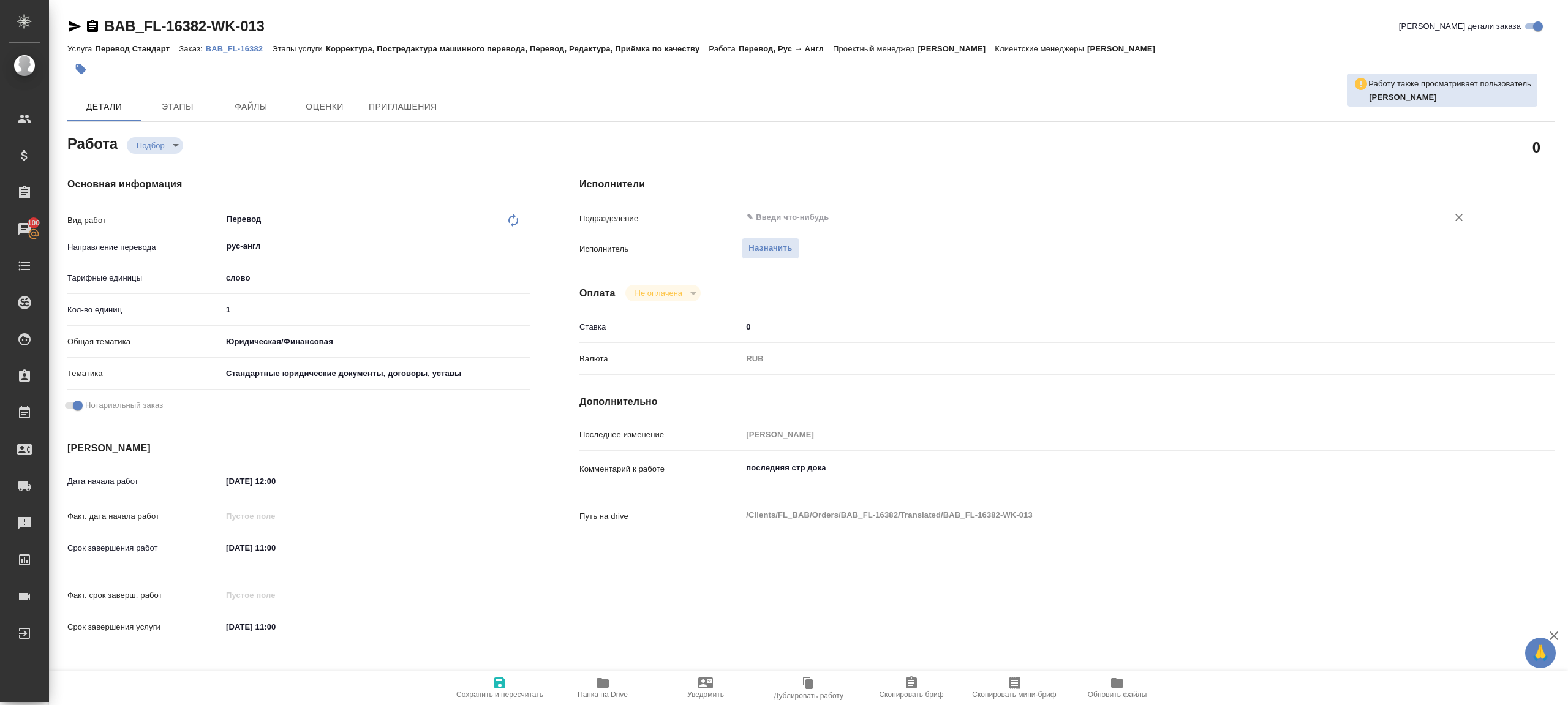
click at [753, 211] on input "text" at bounding box center [1086, 217] width 683 height 15
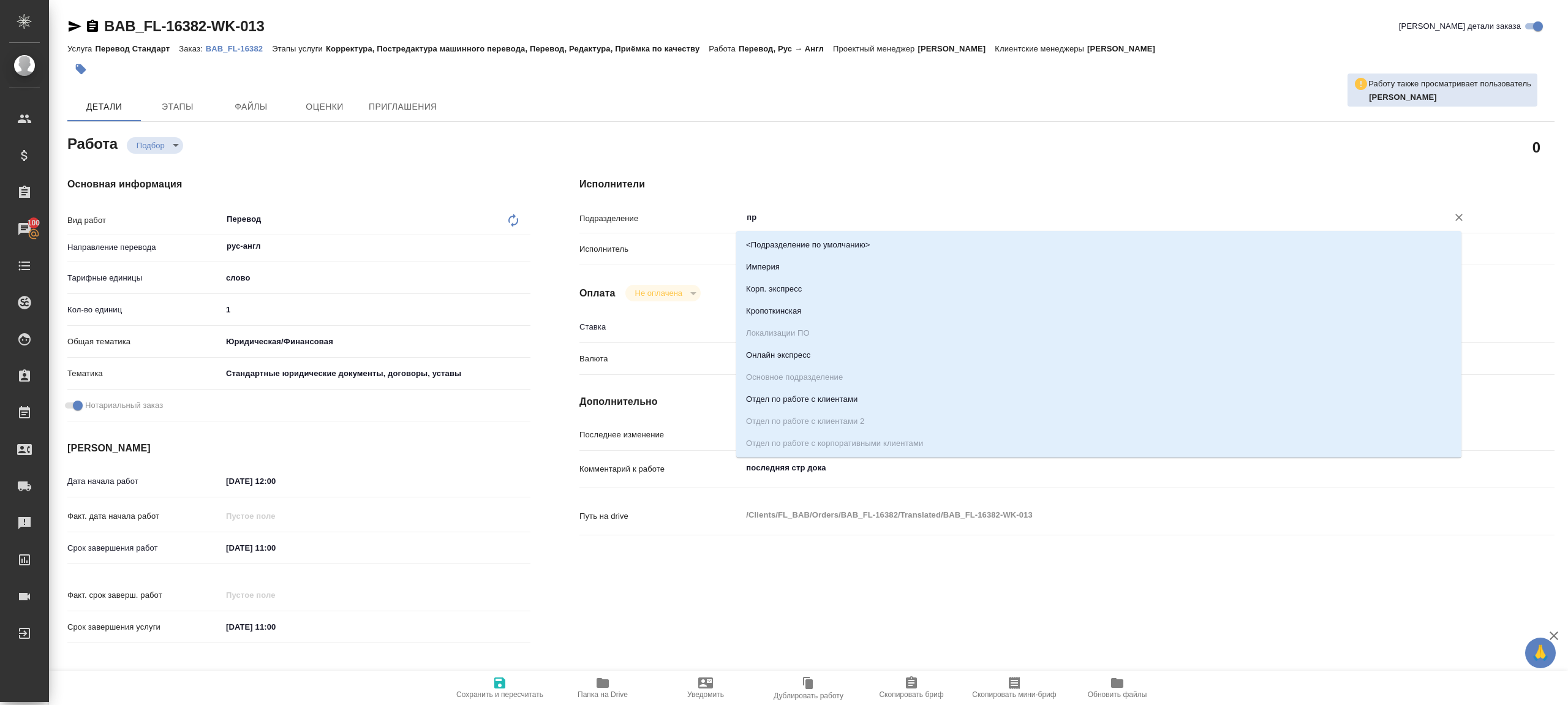
type input "пря"
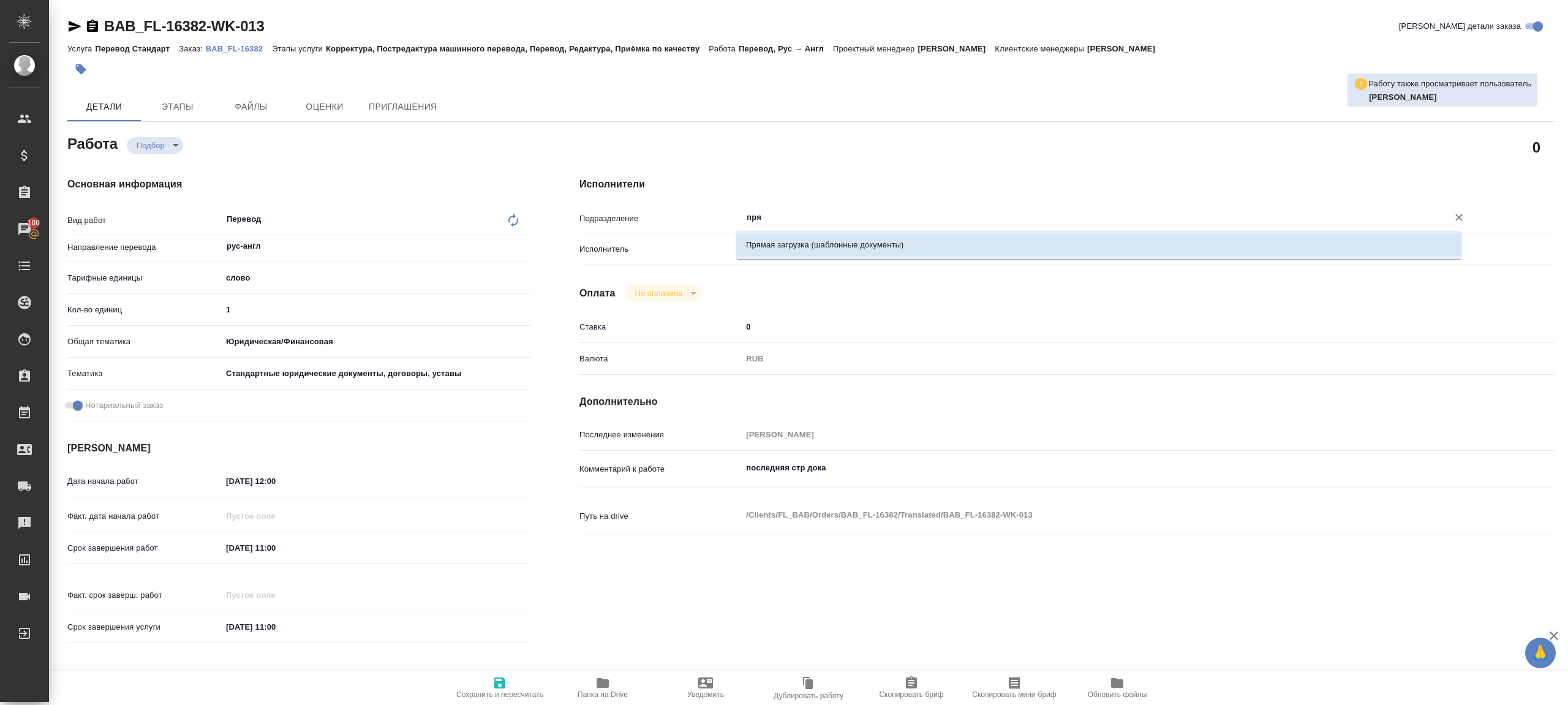
click at [789, 248] on li "Прямая загрузка (шаблонные документы)" at bounding box center [1098, 245] width 726 height 22
type textarea "x"
type input "Прямая загрузка (шаблонные документы)"
type textarea "x"
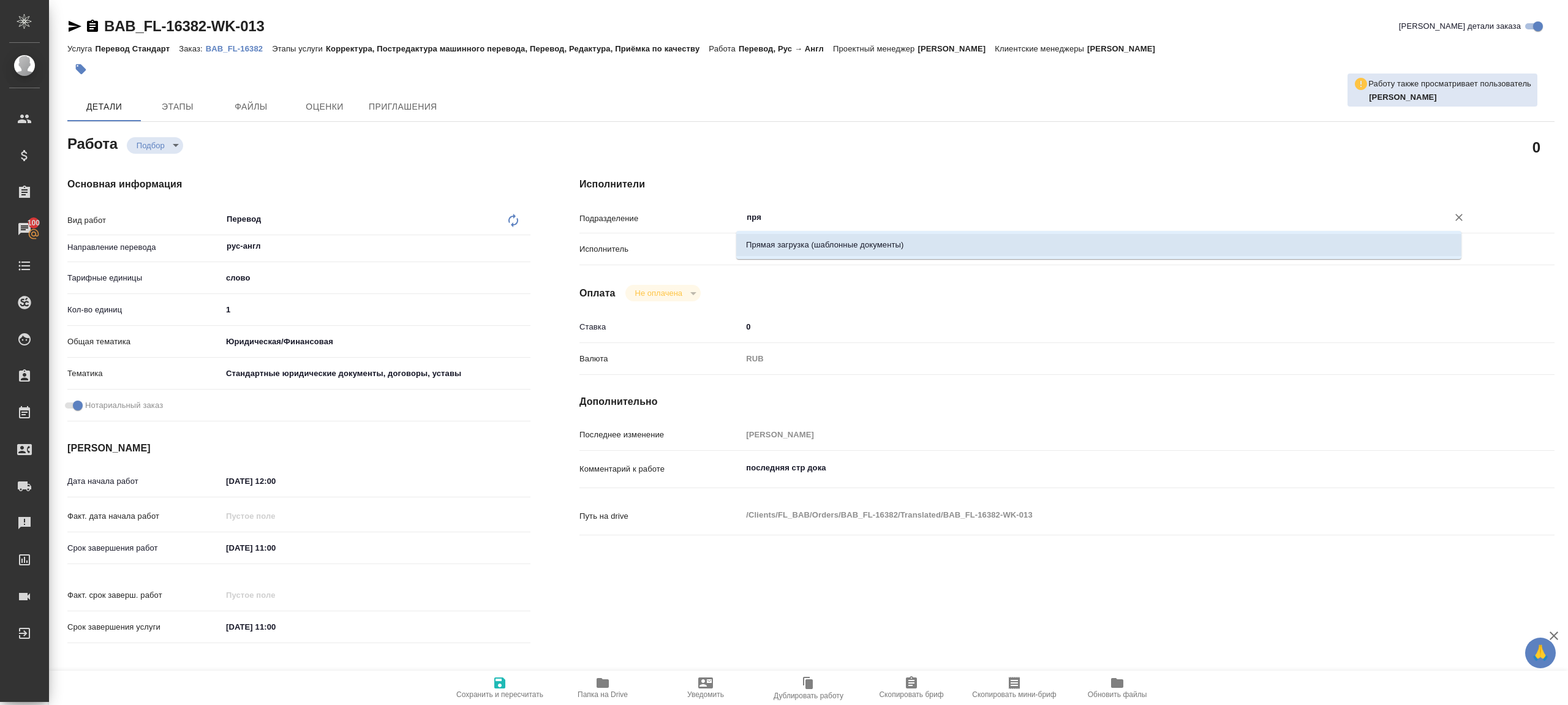
type textarea "x"
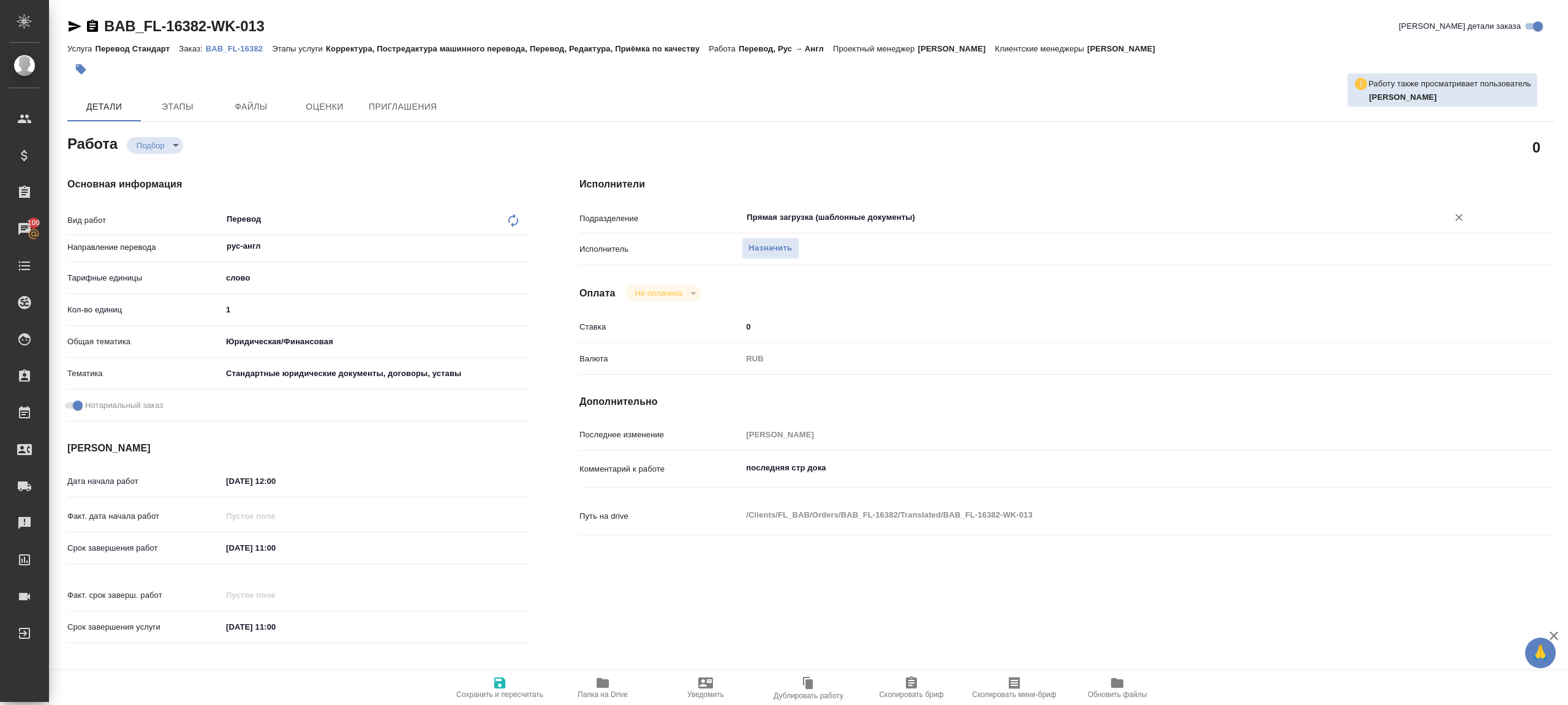
type input "Прямая загрузка (шаблонные документы)"
click at [485, 681] on span "Сохранить и пересчитать" at bounding box center [499, 687] width 88 height 23
type textarea "x"
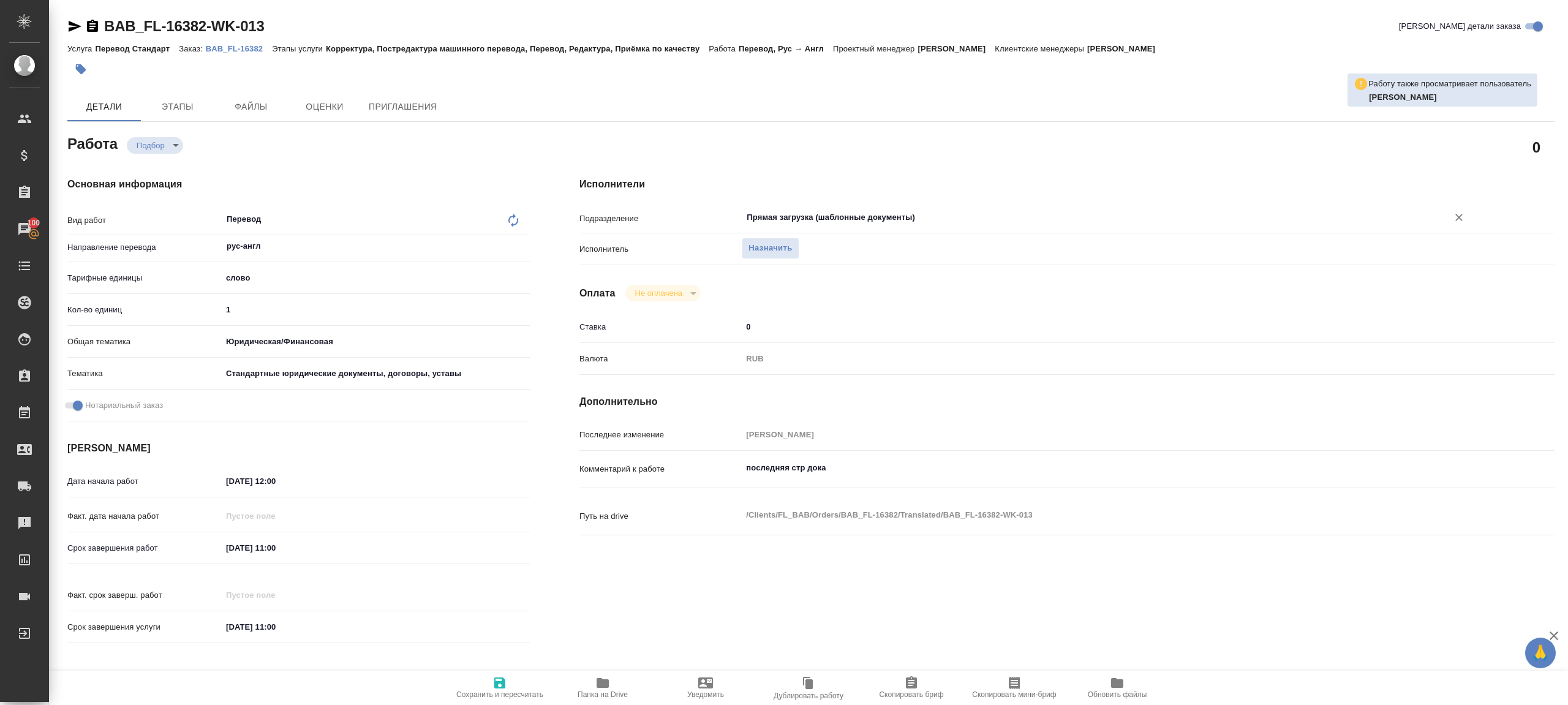
type textarea "x"
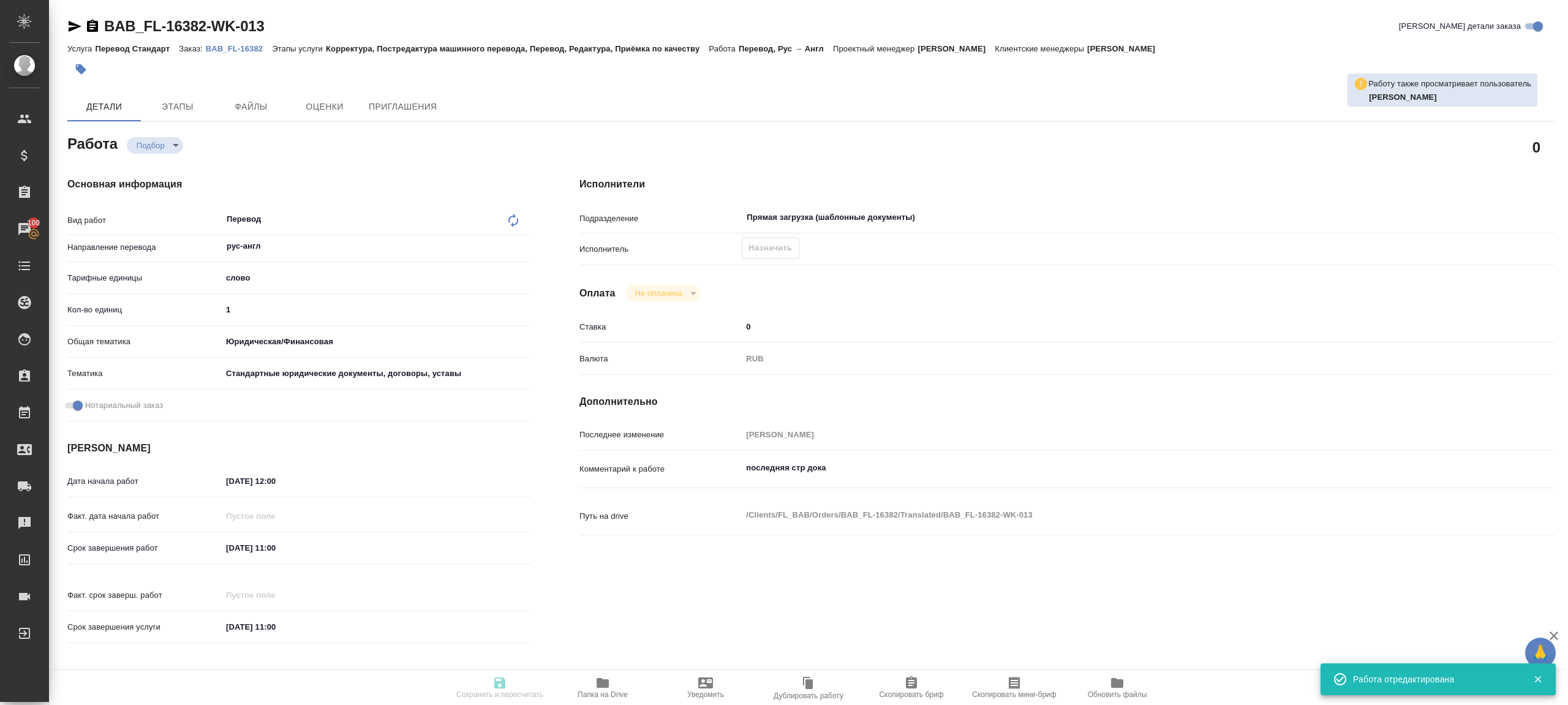
type textarea "x"
type input "recruiting"
type textarea "Перевод"
type textarea "x"
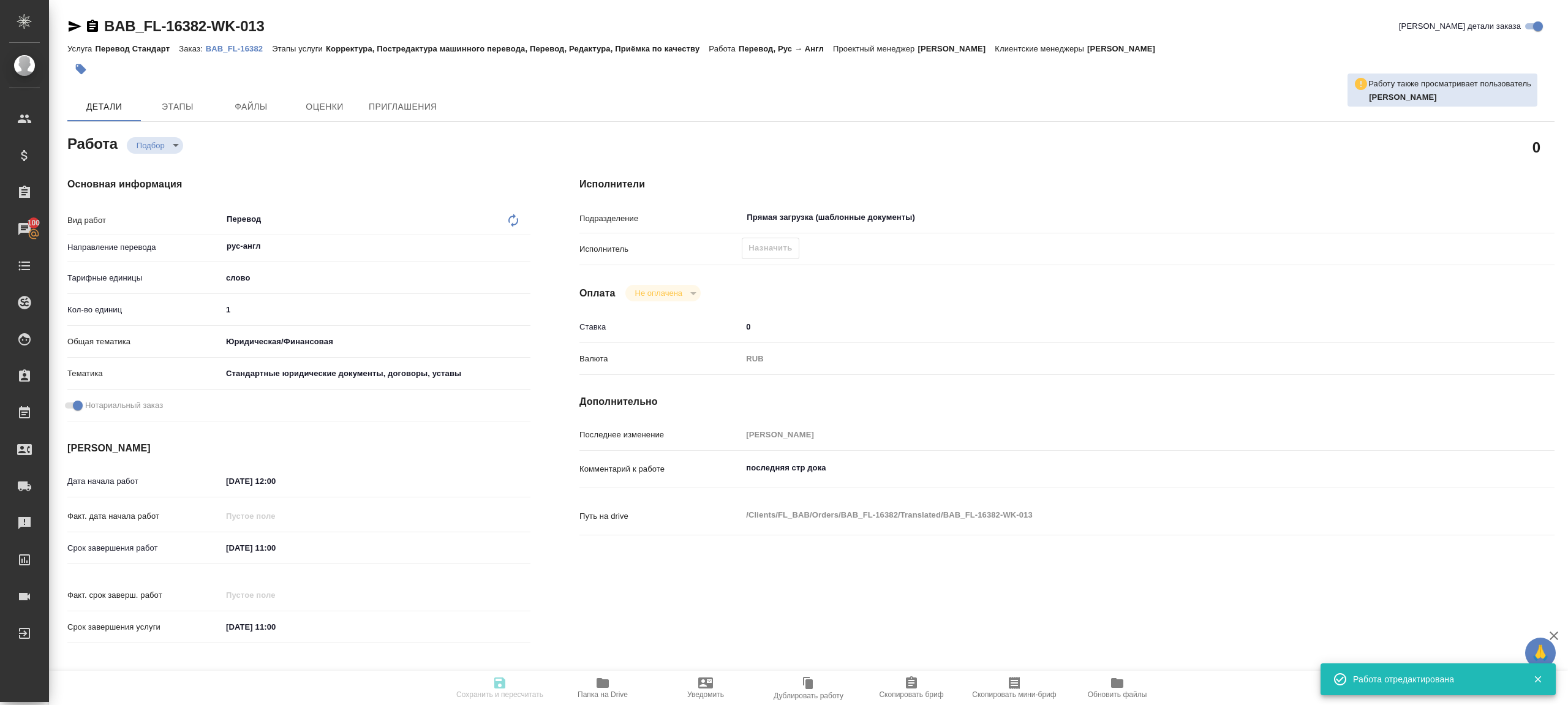
type input "рус-англ"
type input "5a8b1489cc6b4906c91bfd90"
type input "1"
type input "yr-fn"
type input "5f647205b73bc97568ca66bf"
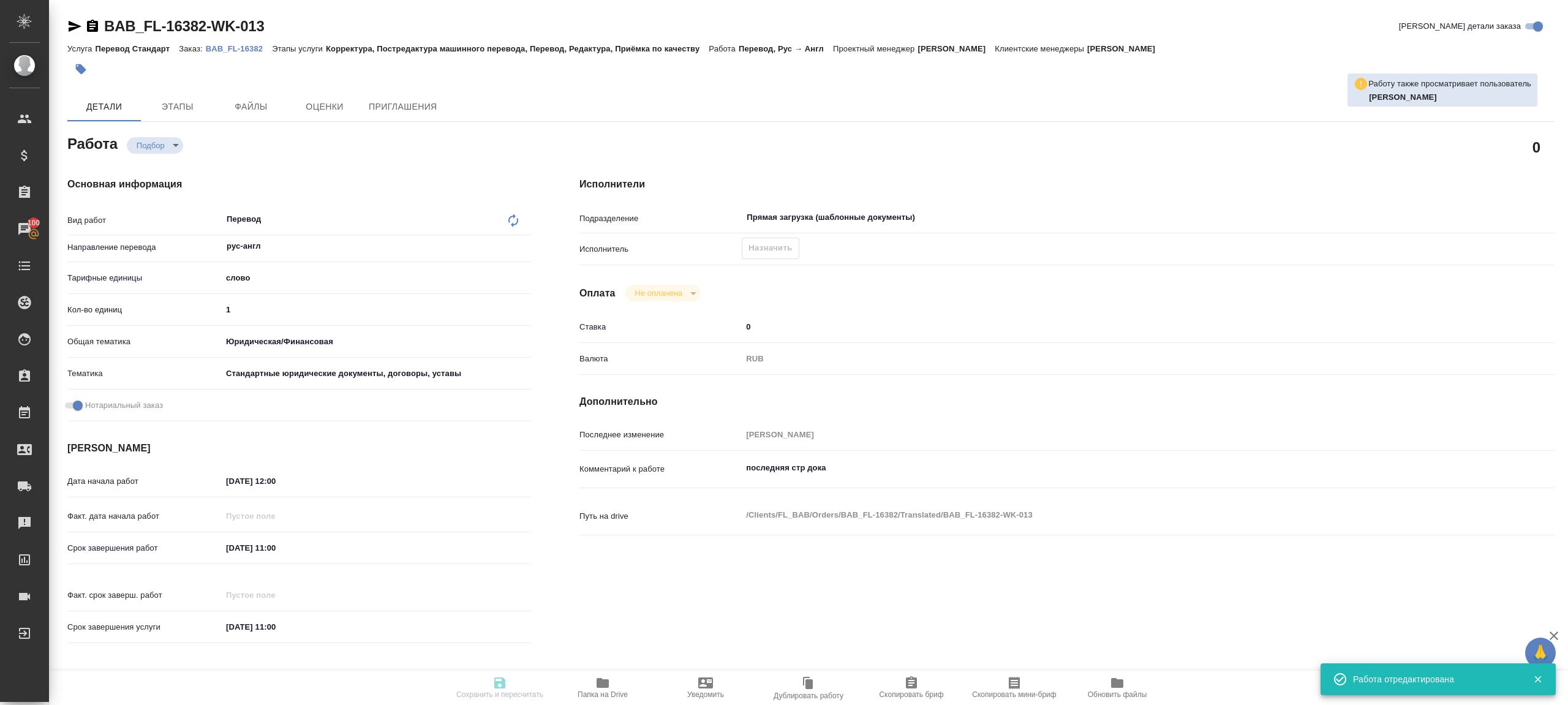
checkbox input "true"
type input "23.08.2025 12:00"
type input "27.08.2025 11:00"
type input "Прямая загрузка (шаблонные документы)"
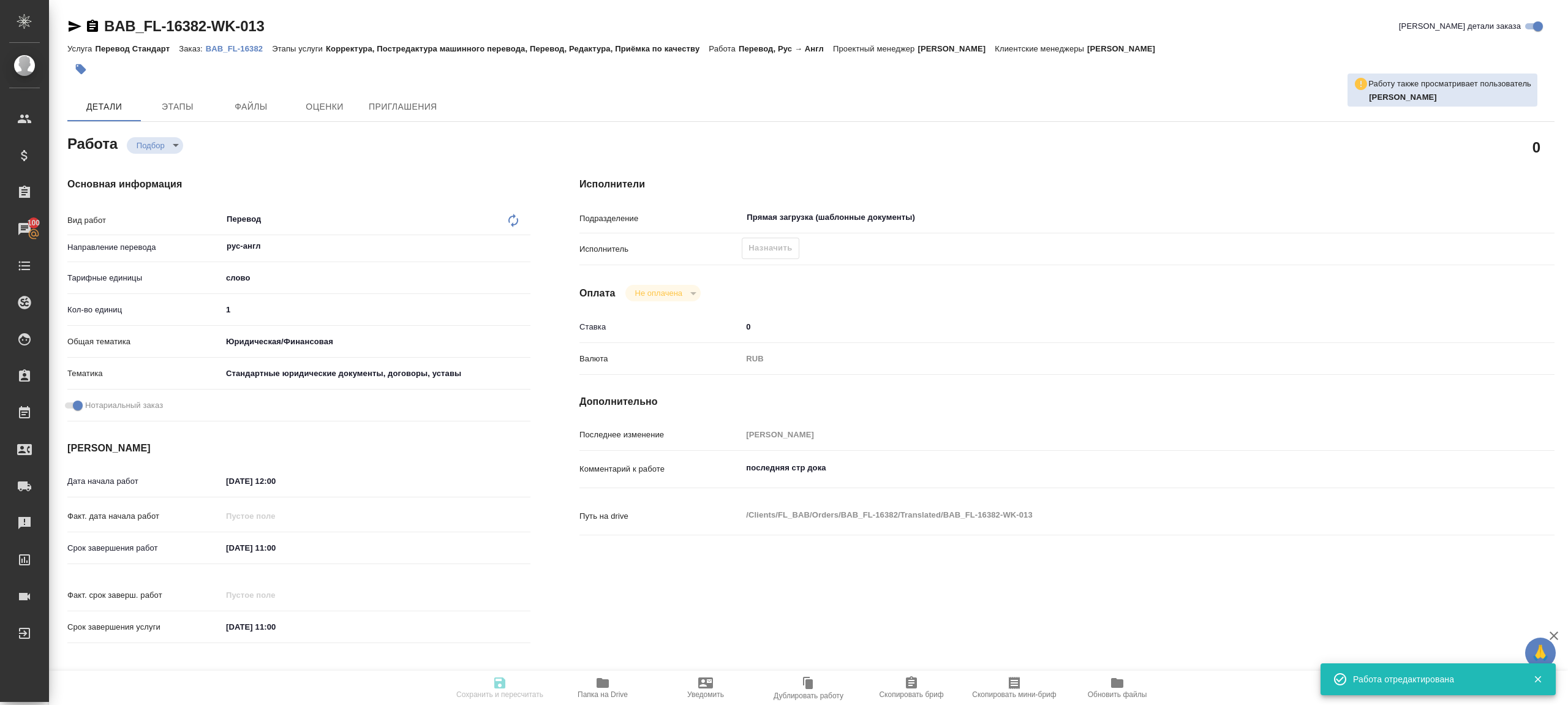
type input "notPayed"
type input "0"
type input "RUB"
type input "Баданян Артак"
type textarea "последняя стр дока"
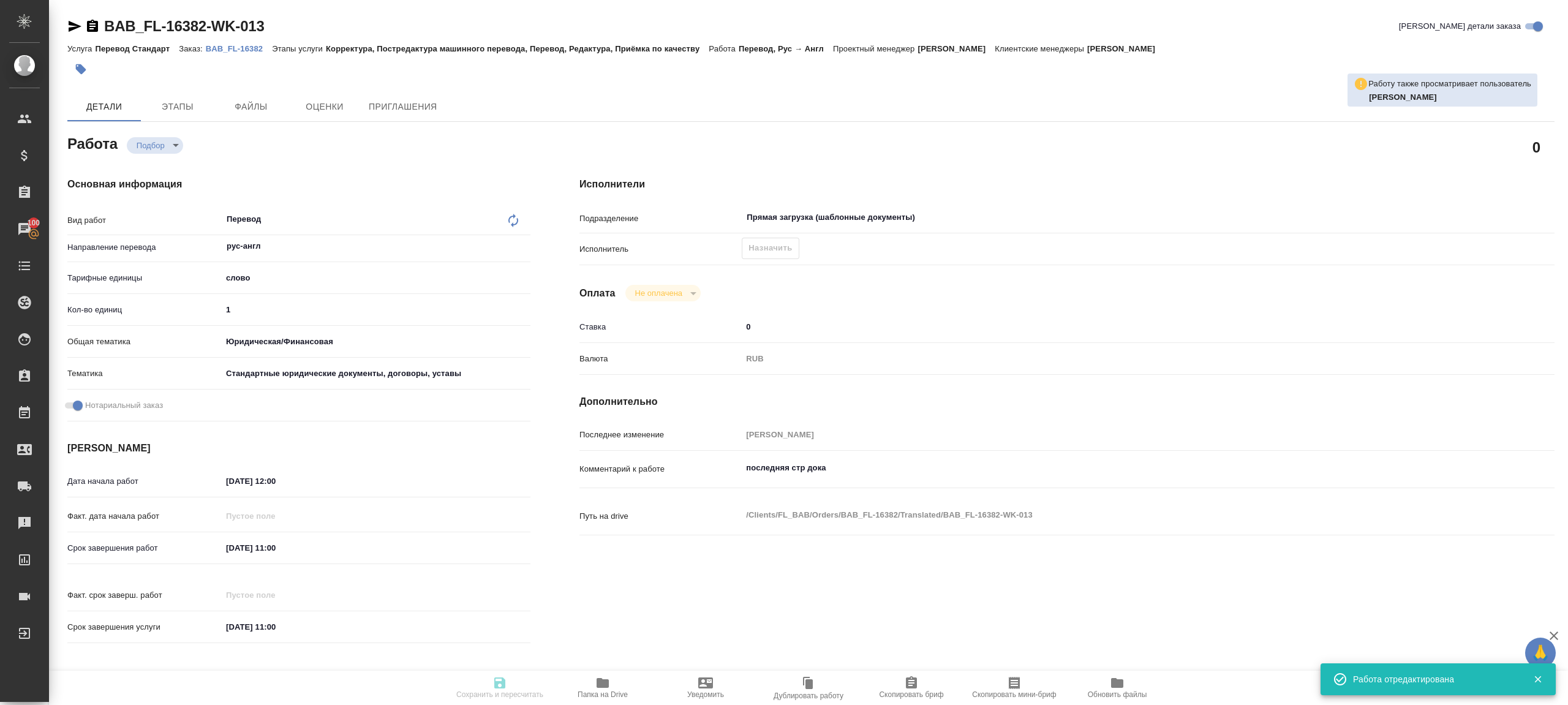
type textarea "x"
type textarea "/Clients/FL_BAB/Orders/BAB_FL-16382/Translated/BAB_FL-16382-WK-013"
type textarea "x"
type input "BAB_FL-16382"
type input "Перевод Стандарт"
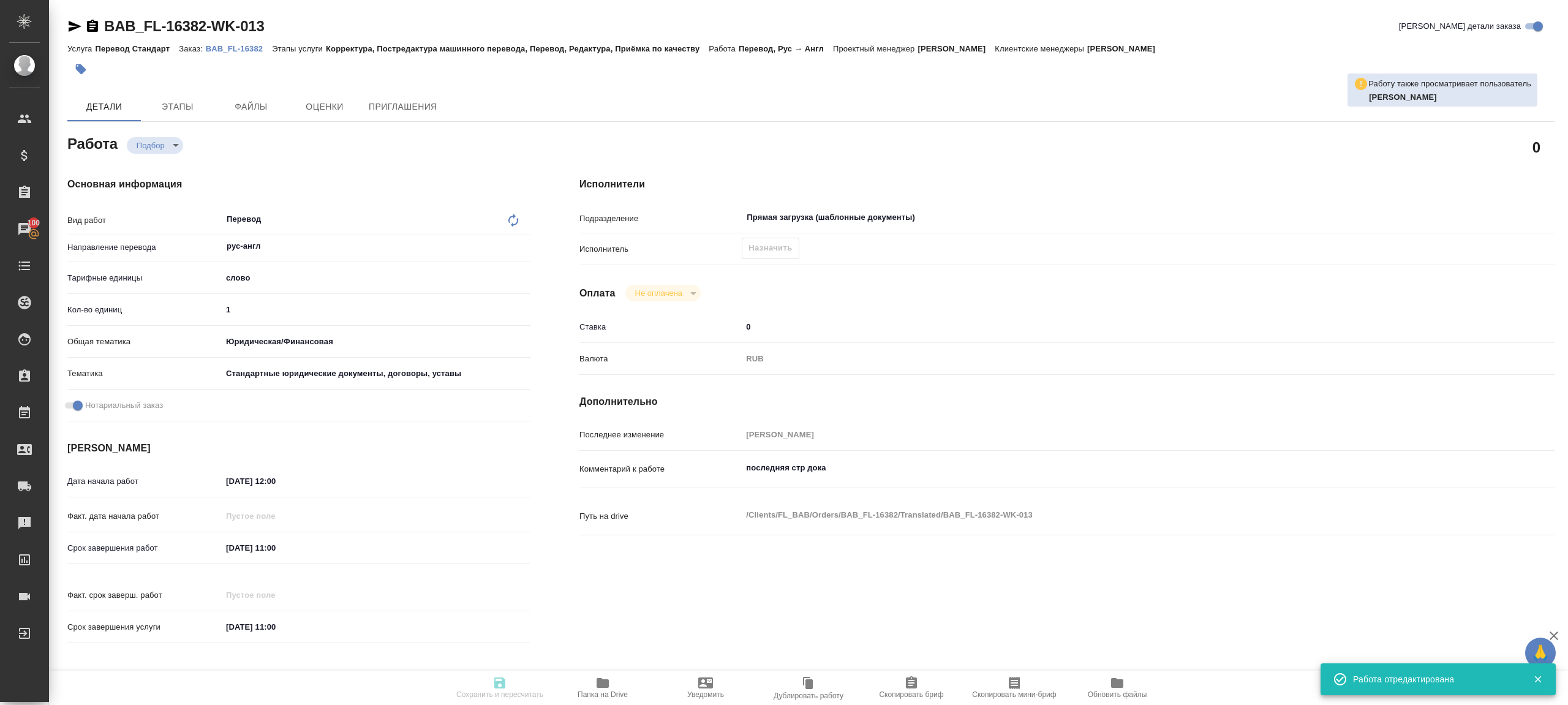
type input "Корректура, Постредактура машинного перевода, Перевод, Редактура, Приёмка по ка…"
type input "[PERSON_NAME]"
type input "/Clients/FL_BAB/Orders/BAB_FL-16382"
type textarea "x"
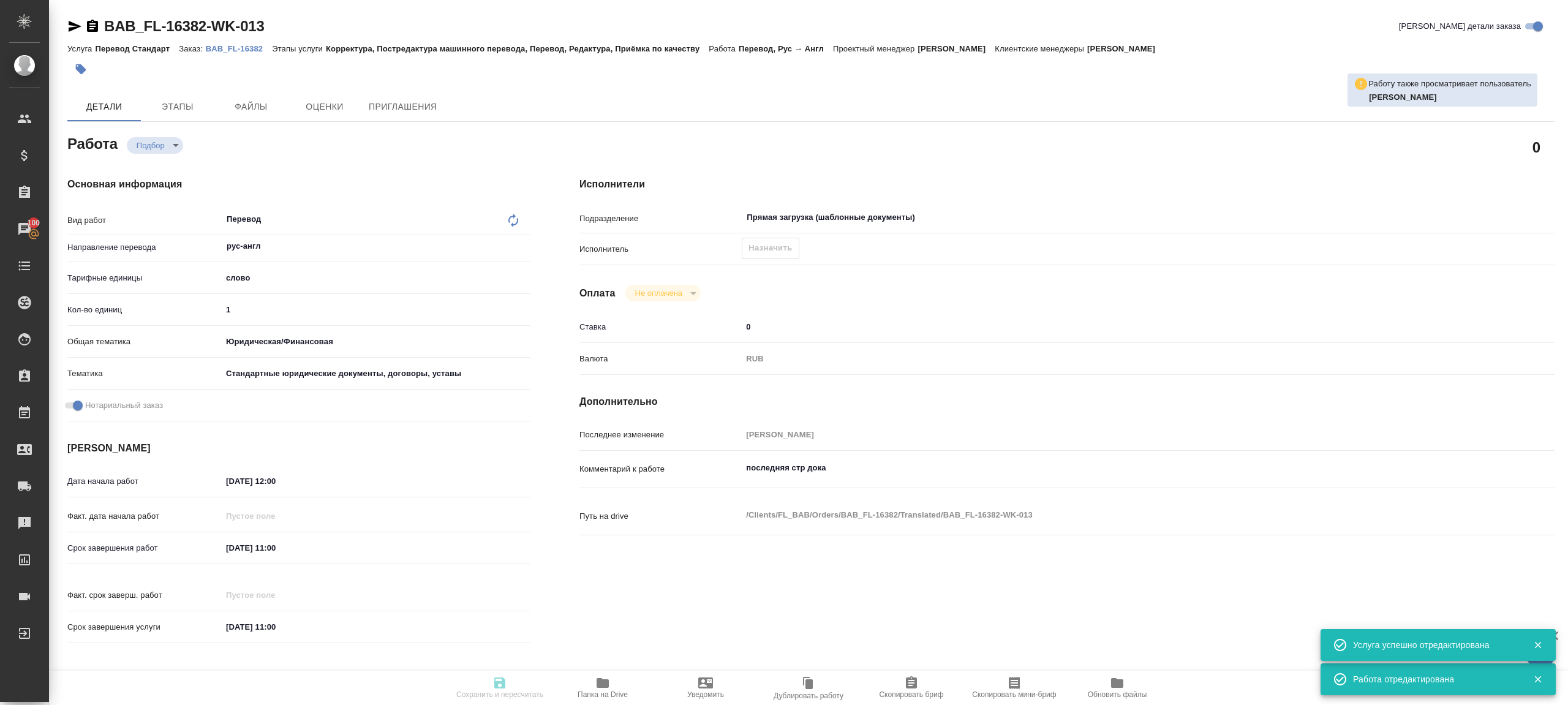
type textarea "x"
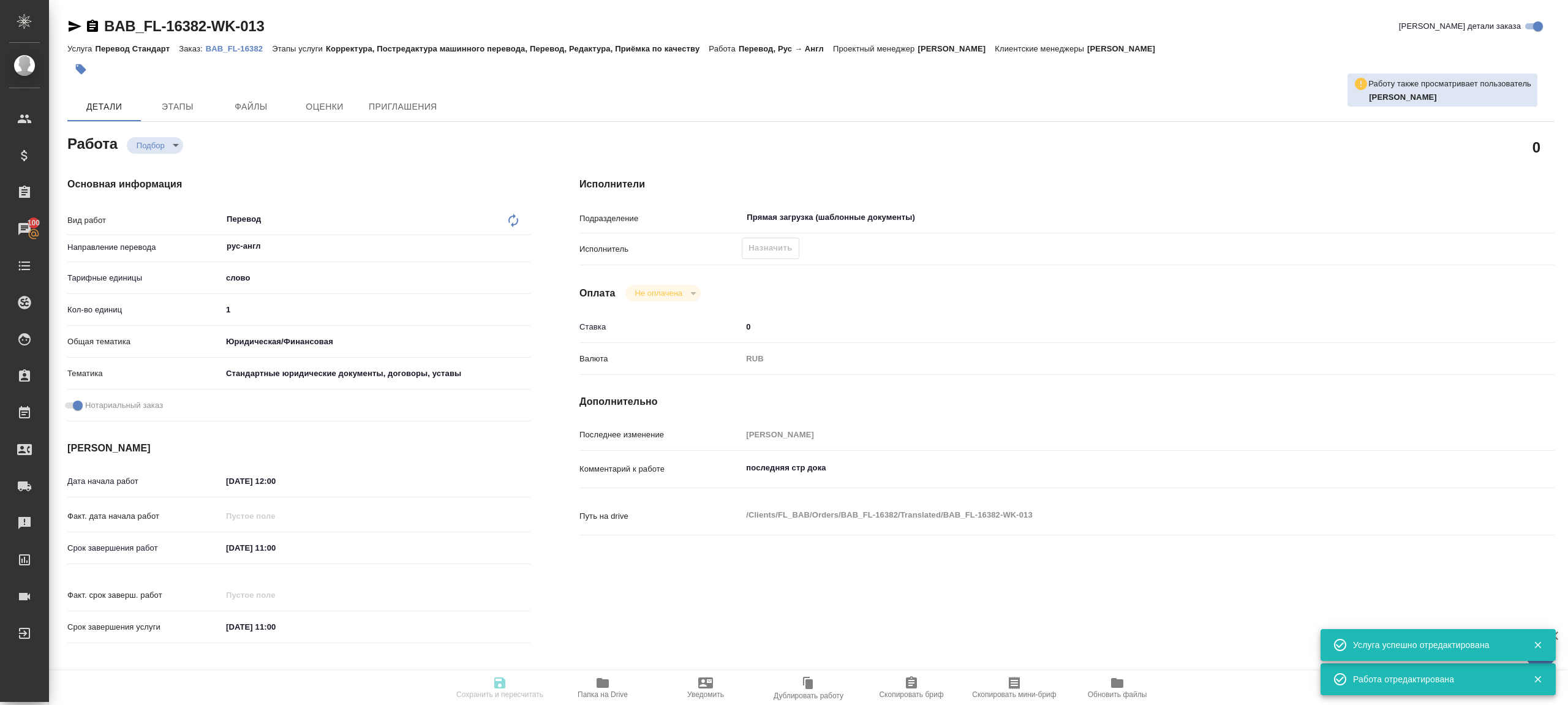
type textarea "x"
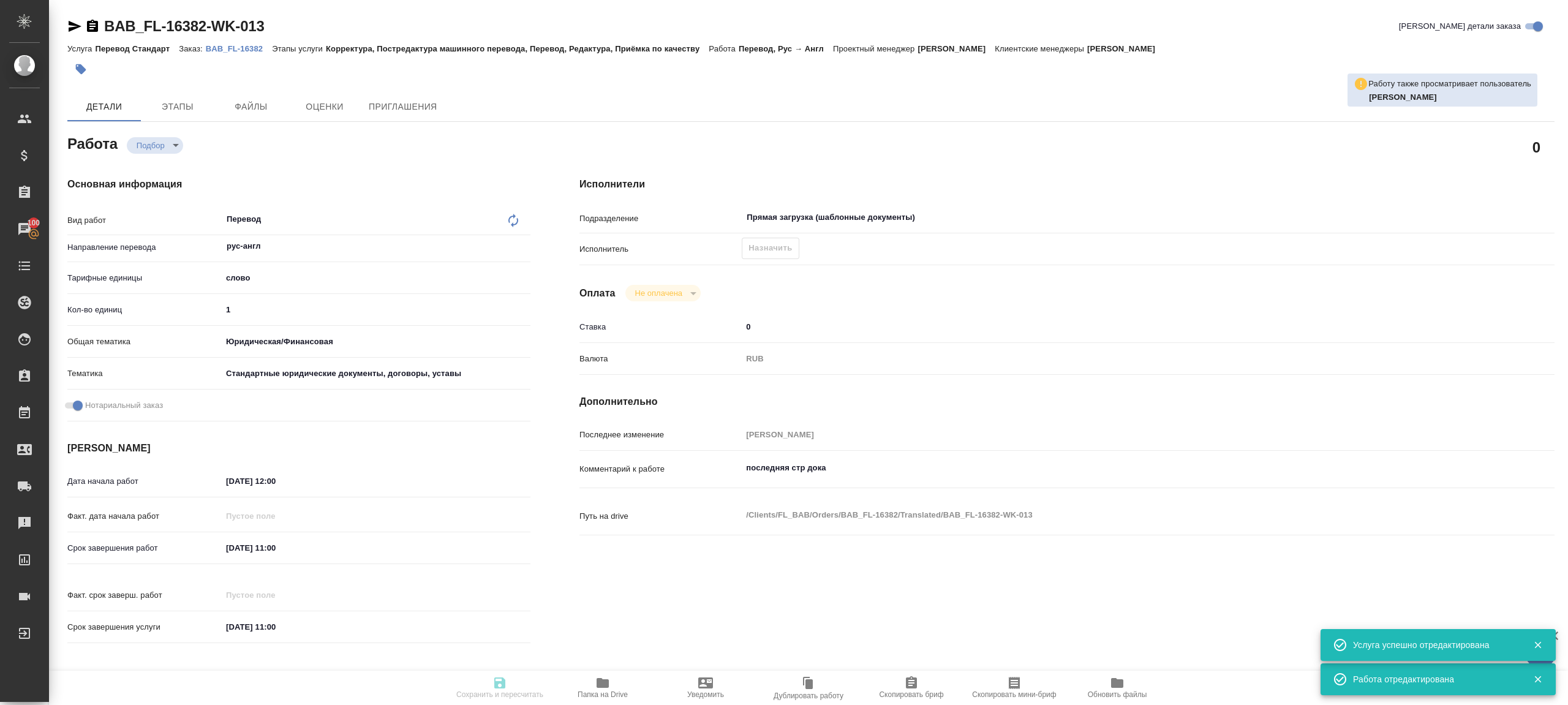
type textarea "x"
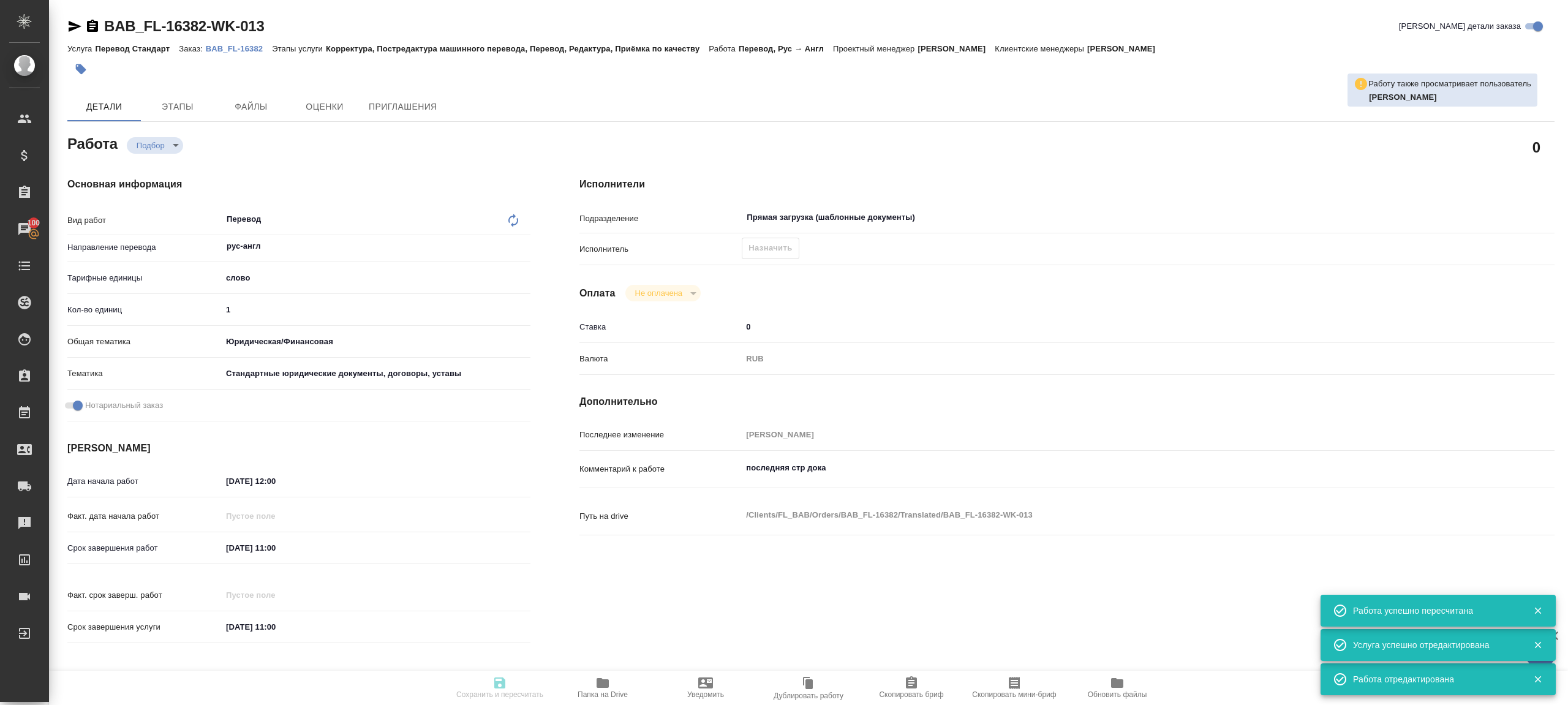
type input "recruiting"
type textarea "Перевод"
type textarea "x"
type input "рус-англ"
type input "5a8b1489cc6b4906c91bfd90"
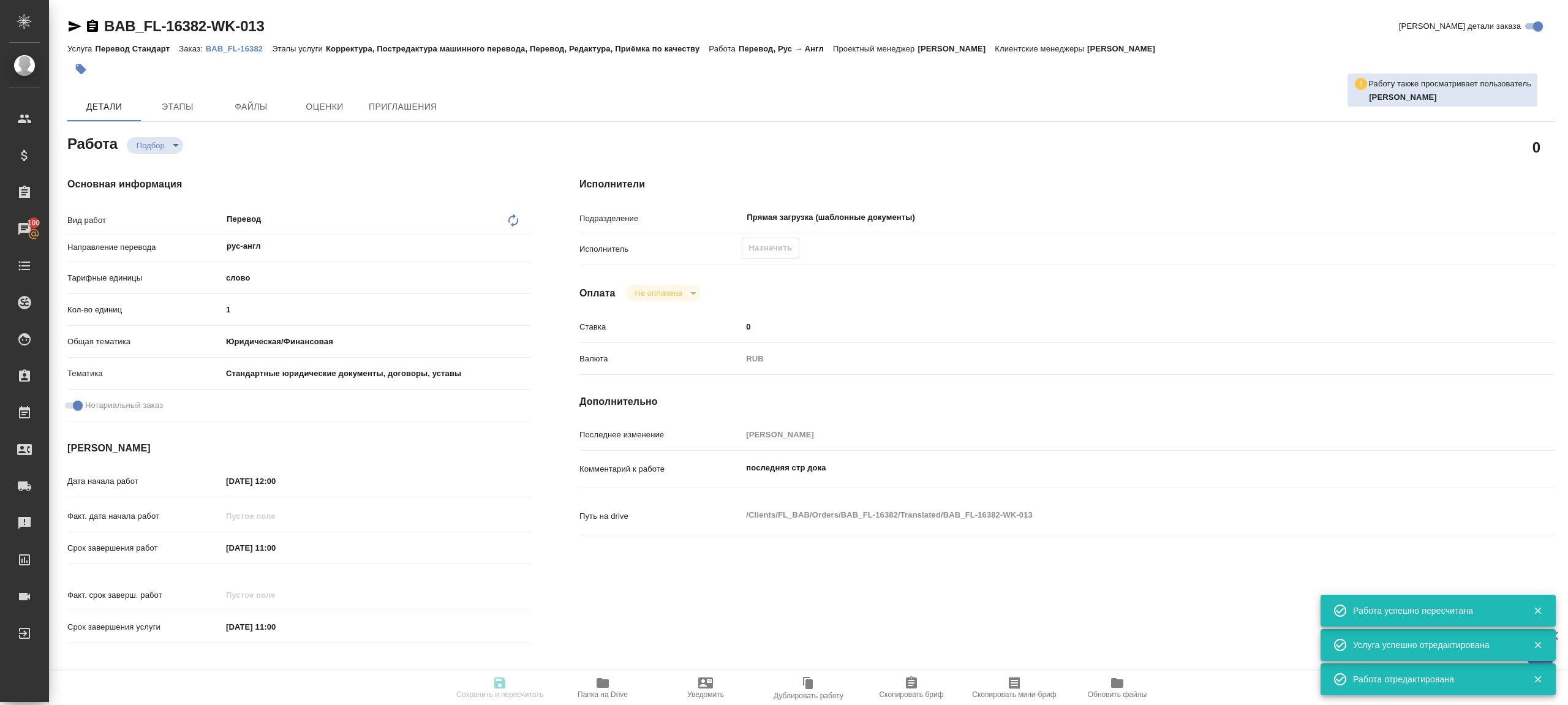
type input "1"
type input "yr-fn"
type input "5f647205b73bc97568ca66bf"
checkbox input "true"
type input "23.08.2025 12:00"
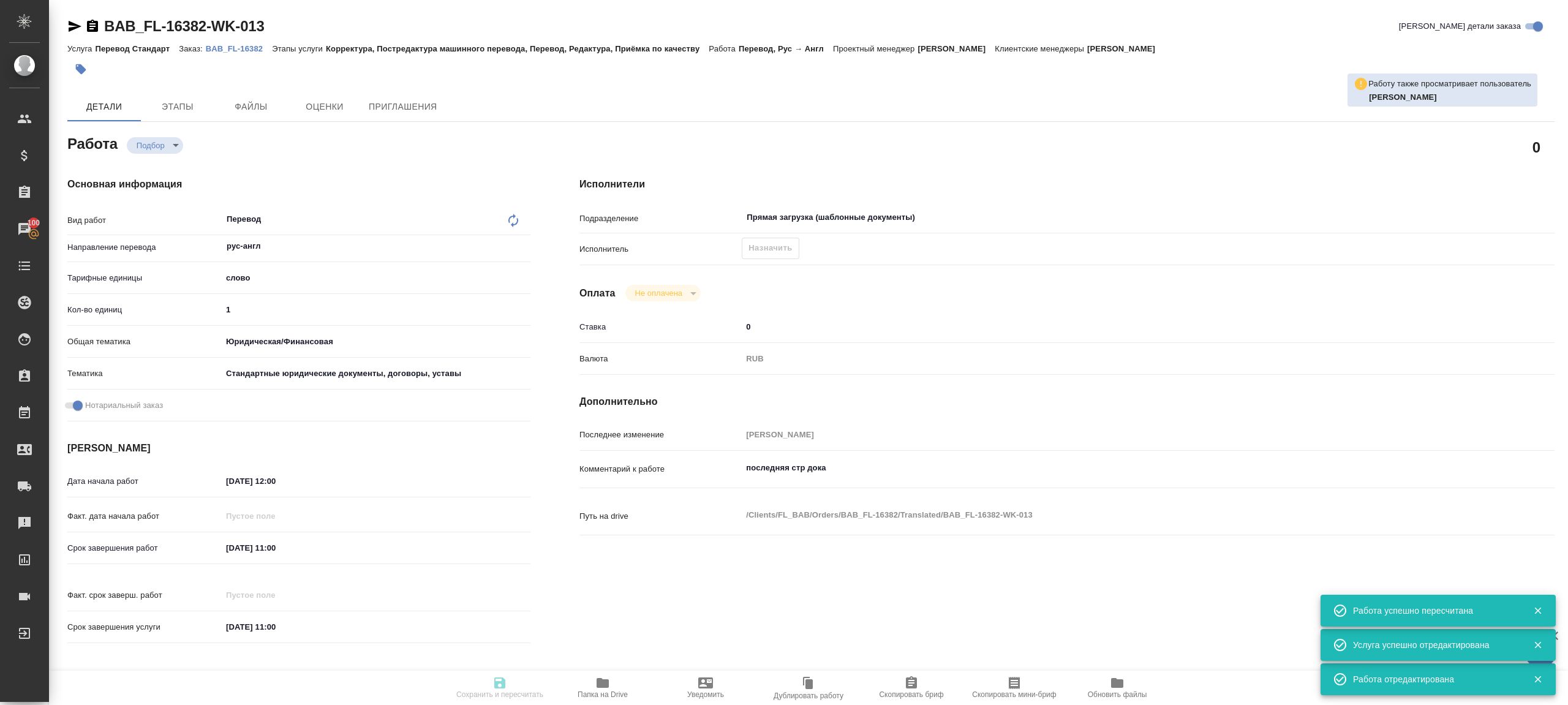
type input "27.08.2025 11:00"
type input "Прямая загрузка (шаблонные документы)"
type input "notPayed"
type input "0"
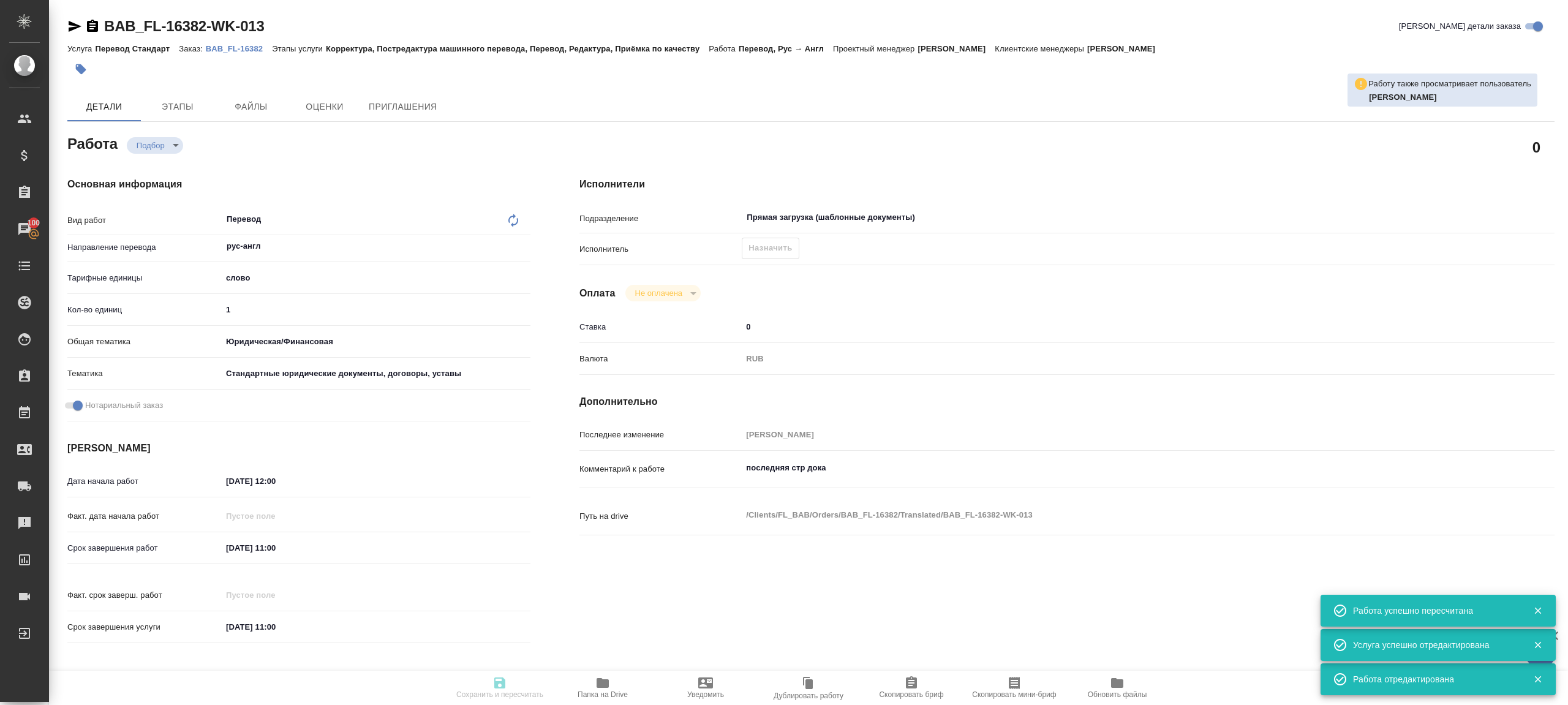
type input "RUB"
type input "Баданян Артак"
type textarea "последняя стр дока"
type textarea "x"
type textarea "/Clients/FL_BAB/Orders/BAB_FL-16382/Translated/BAB_FL-16382-WK-013"
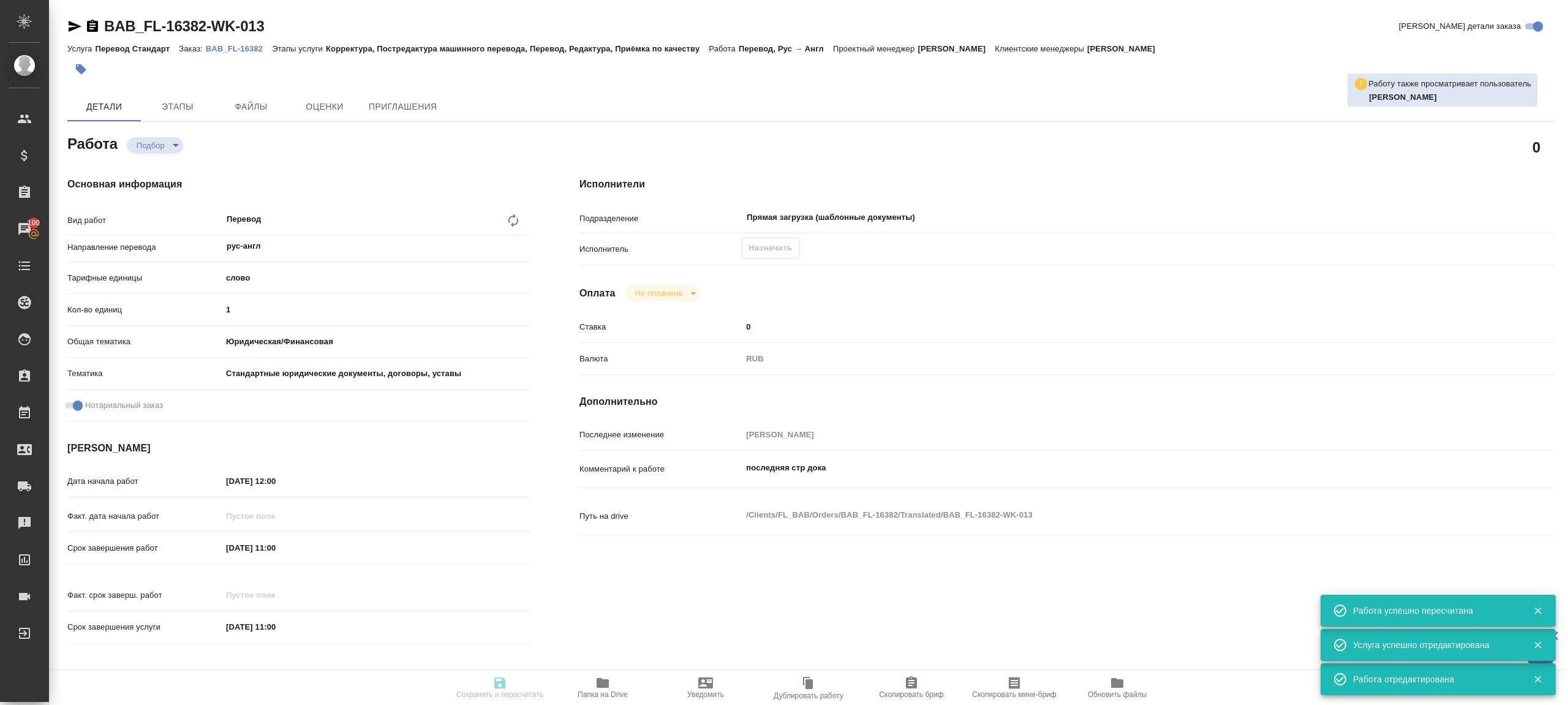
type textarea "x"
type input "BAB_FL-16382"
type input "Перевод Стандарт"
type input "Корректура, Постредактура машинного перевода, Перевод, Редактура, Приёмка по ка…"
type input "[PERSON_NAME]"
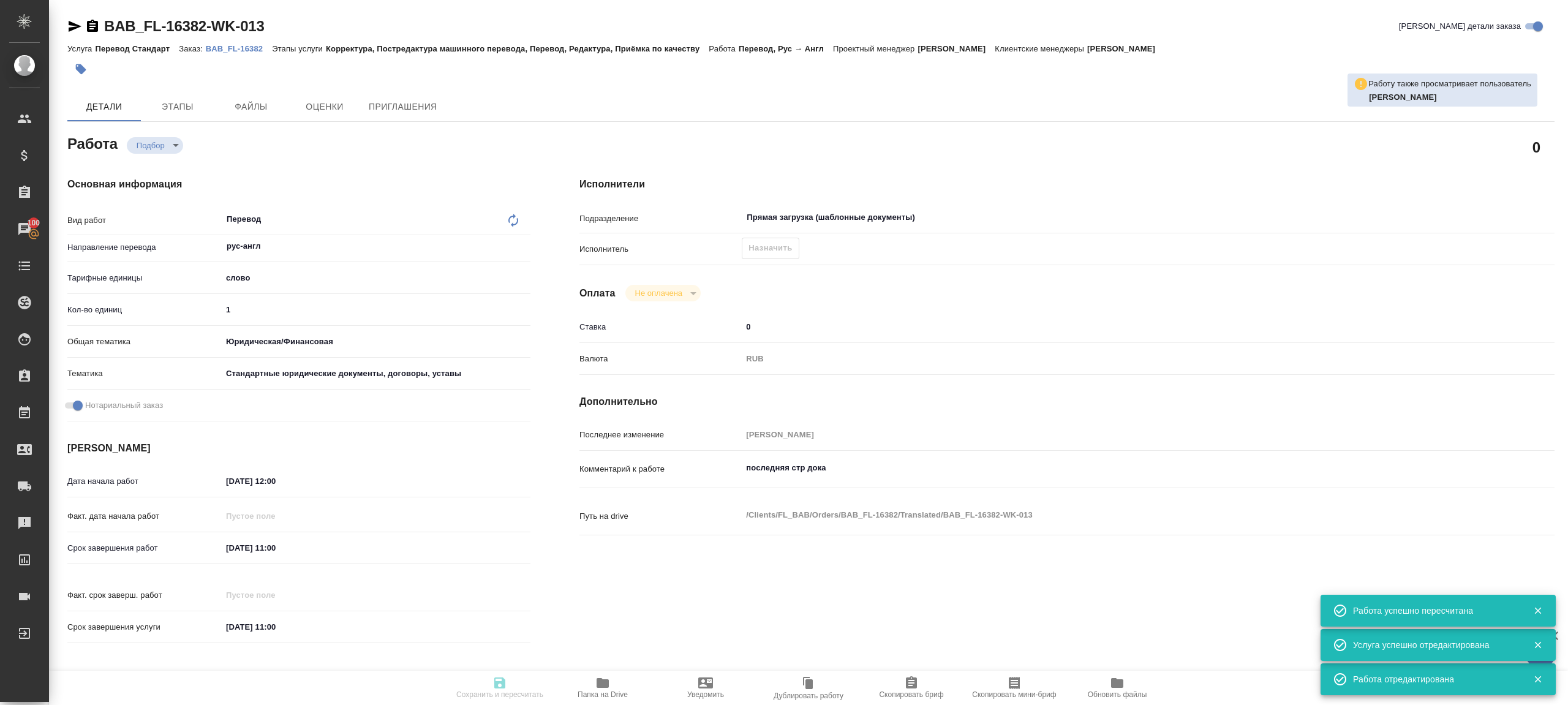
type input "/Clients/FL_BAB/Orders/BAB_FL-16382"
type textarea "x"
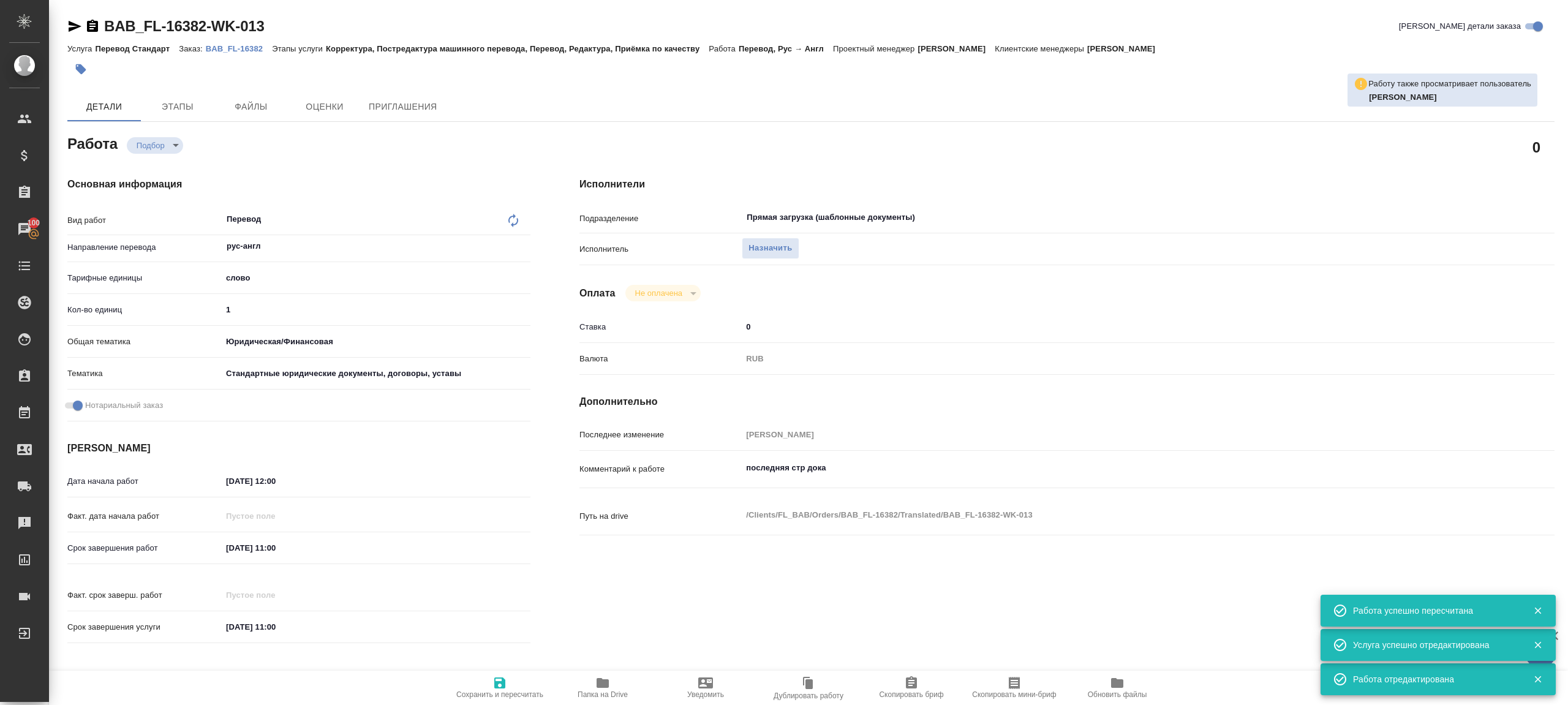
type textarea "x"
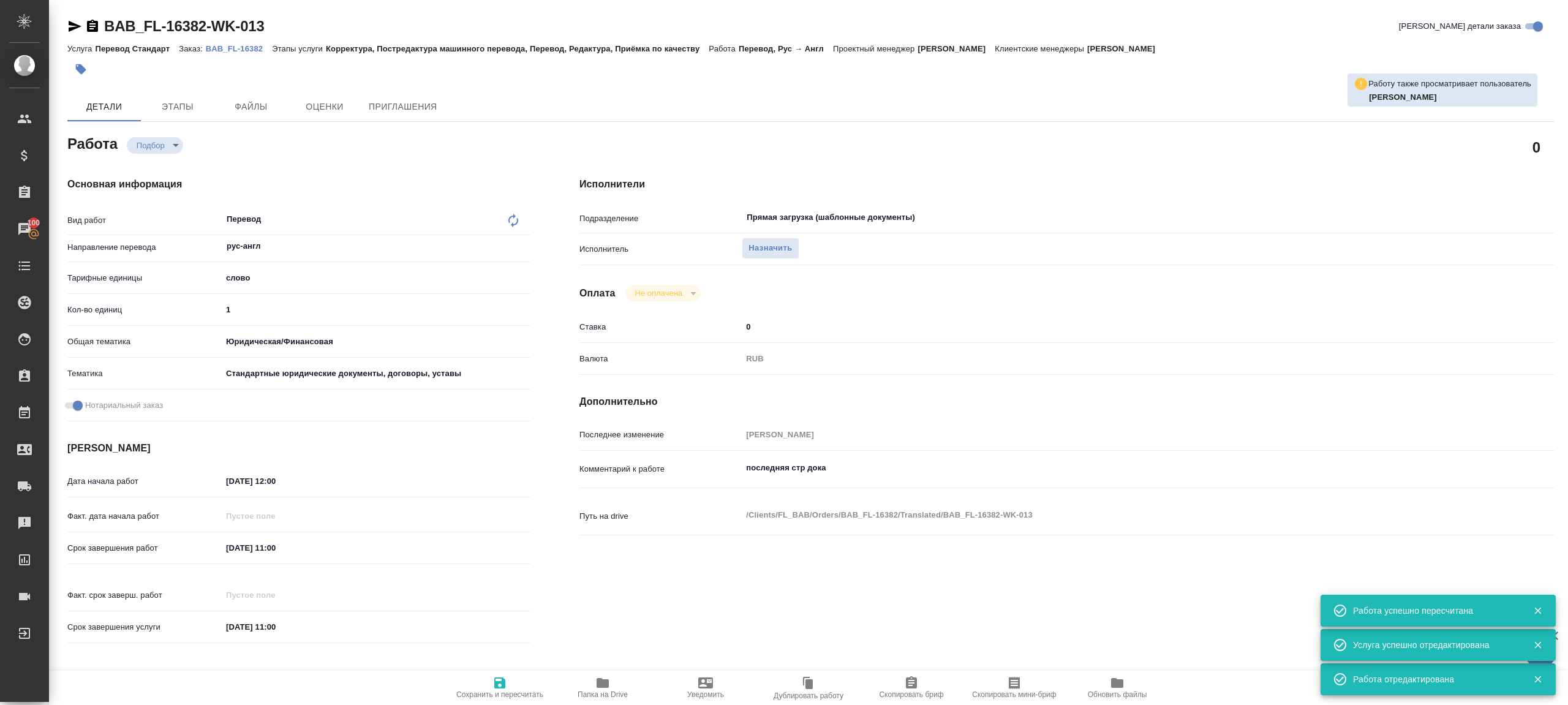
type textarea "x"
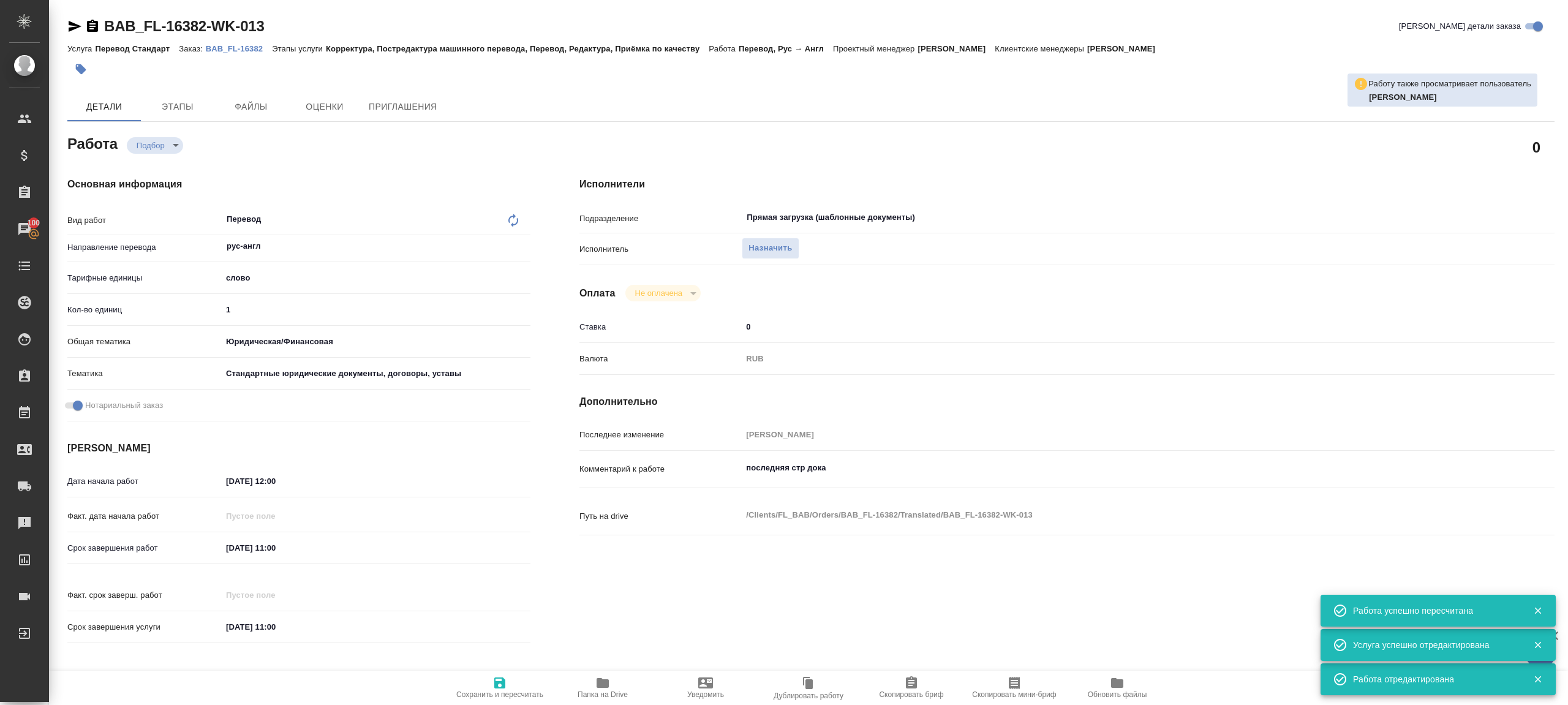
type textarea "x"
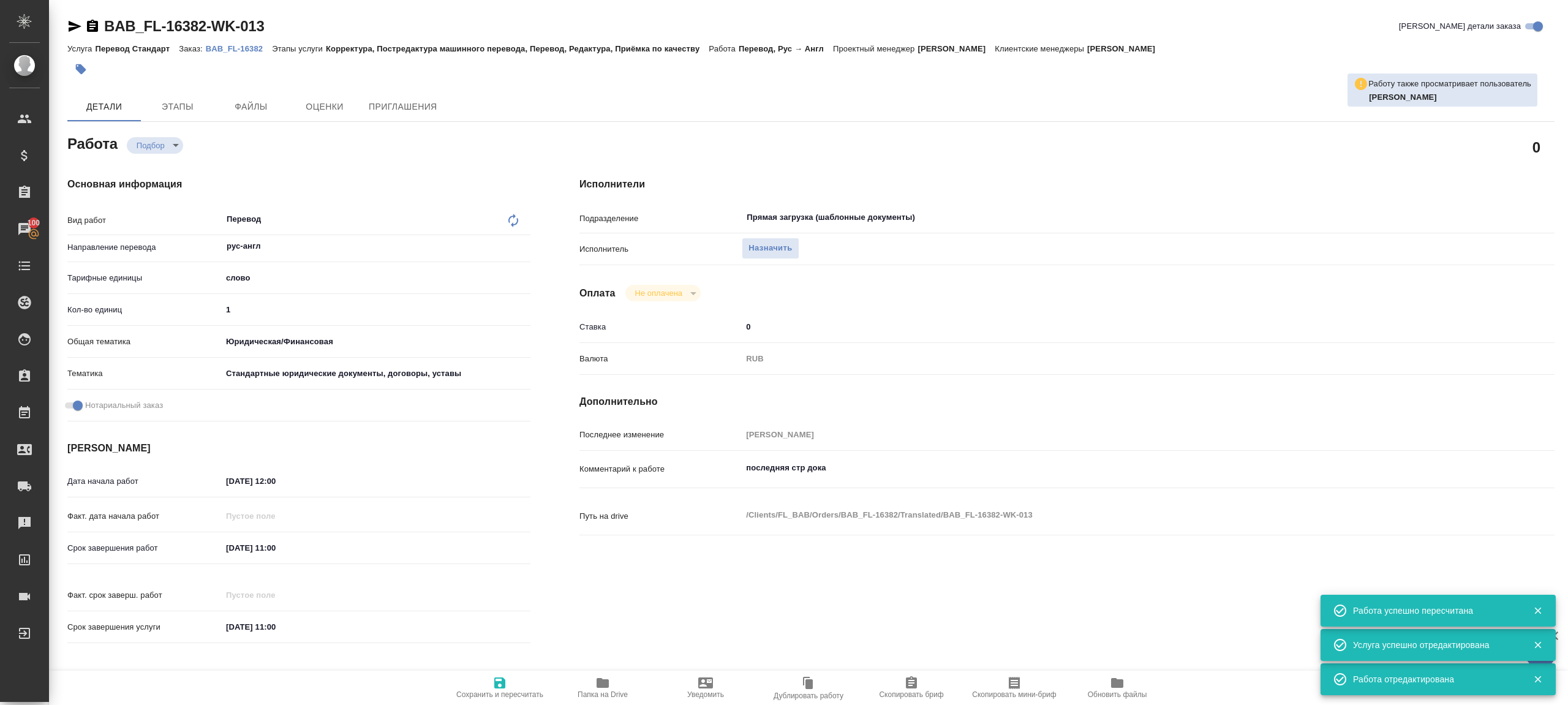
type textarea "x"
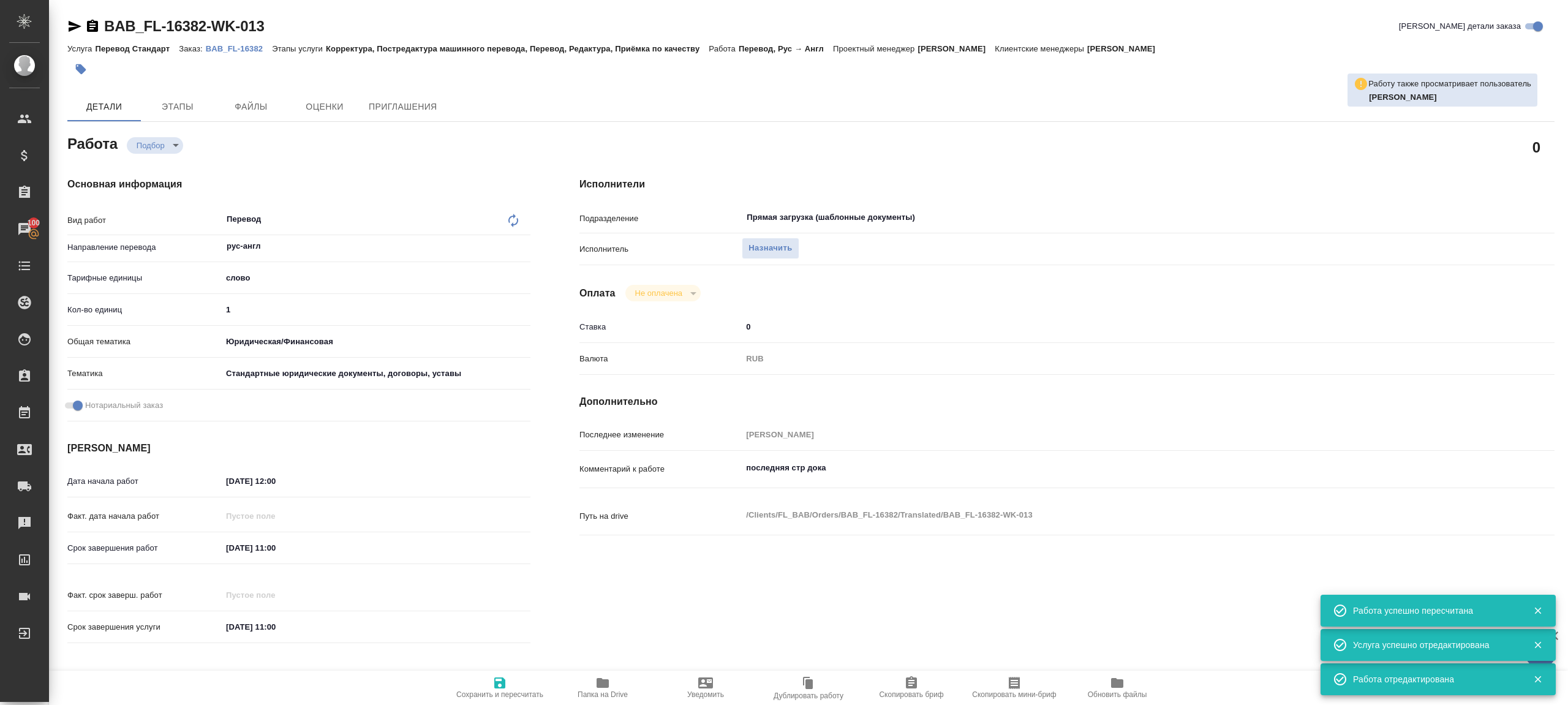
type textarea "x"
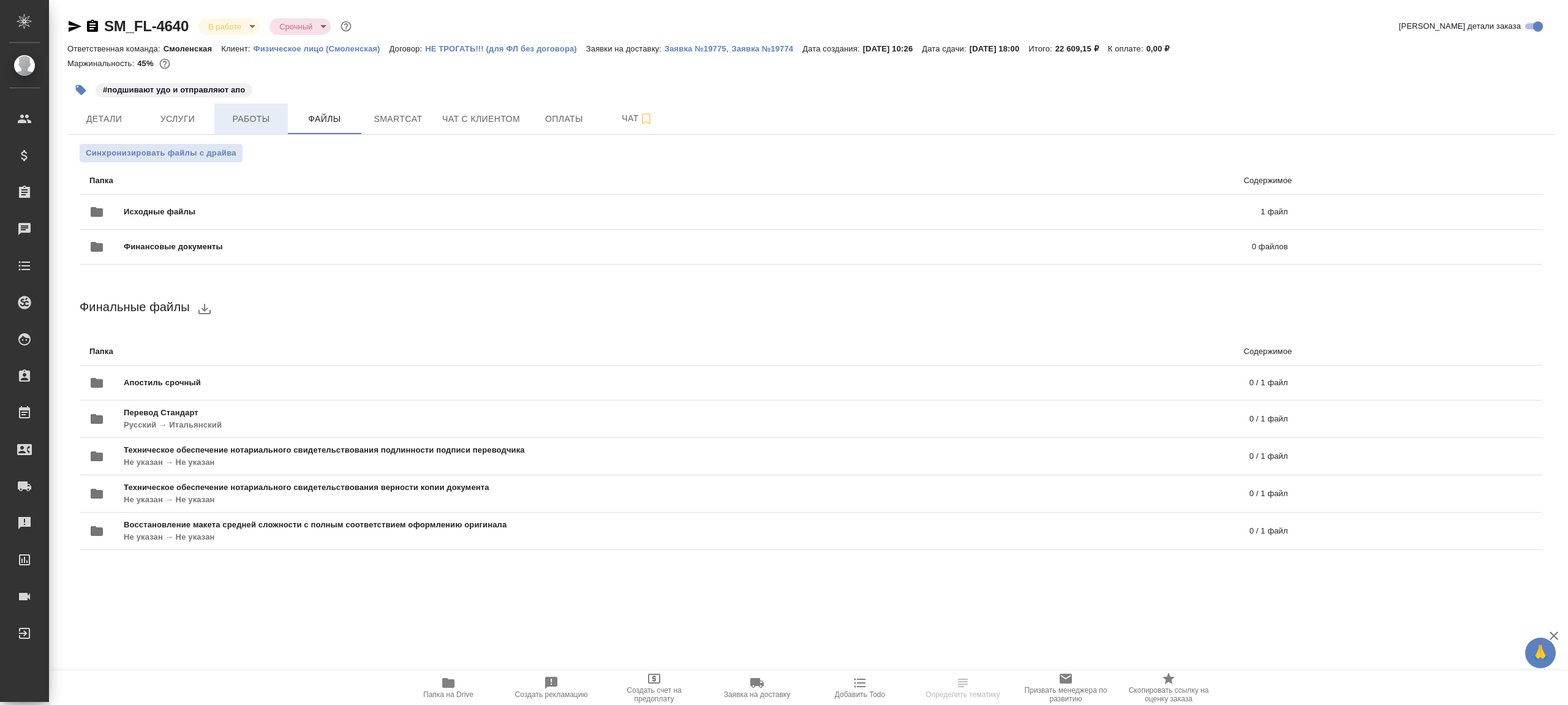
click at [252, 124] on span "Работы" at bounding box center [251, 119] width 59 height 16
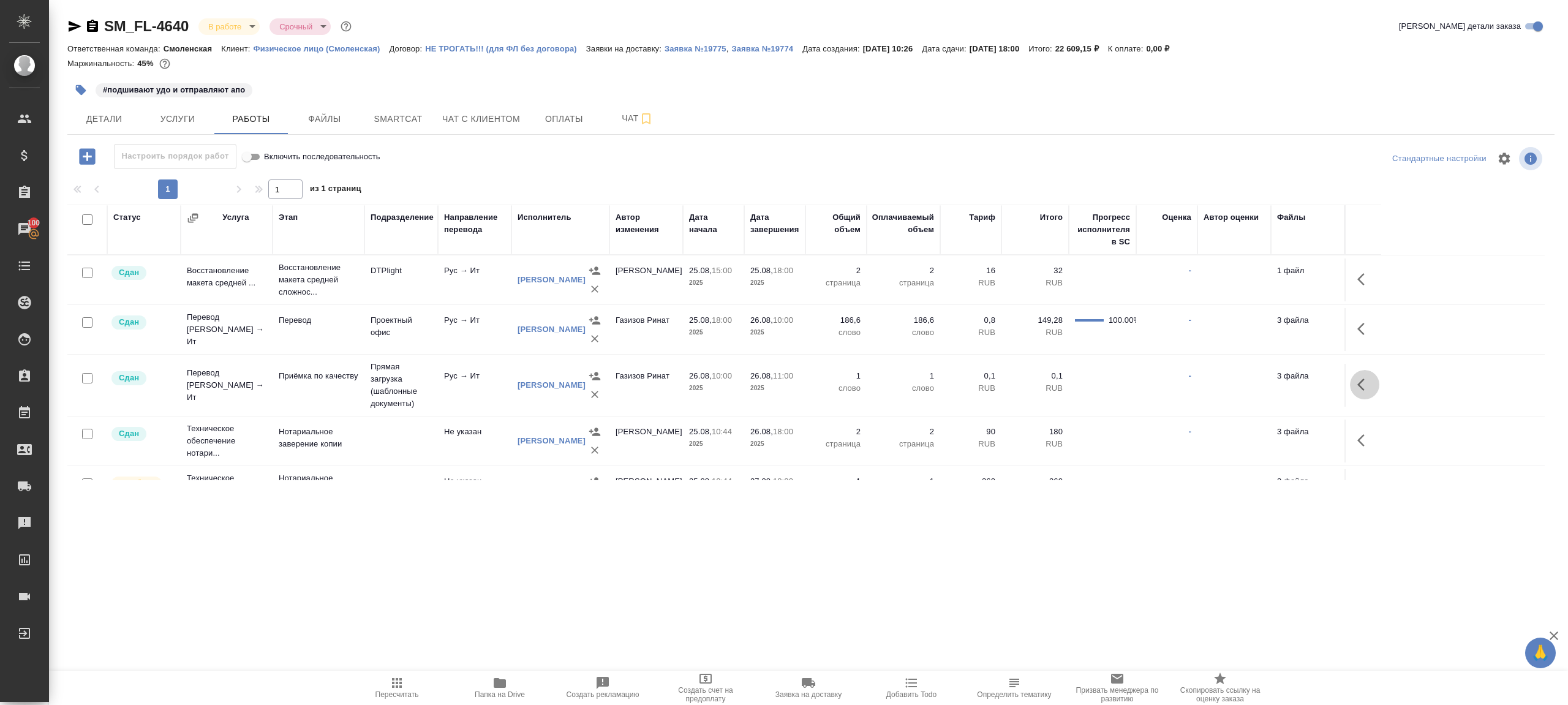
click at [1361, 387] on icon "button" at bounding box center [1361, 383] width 7 height 12
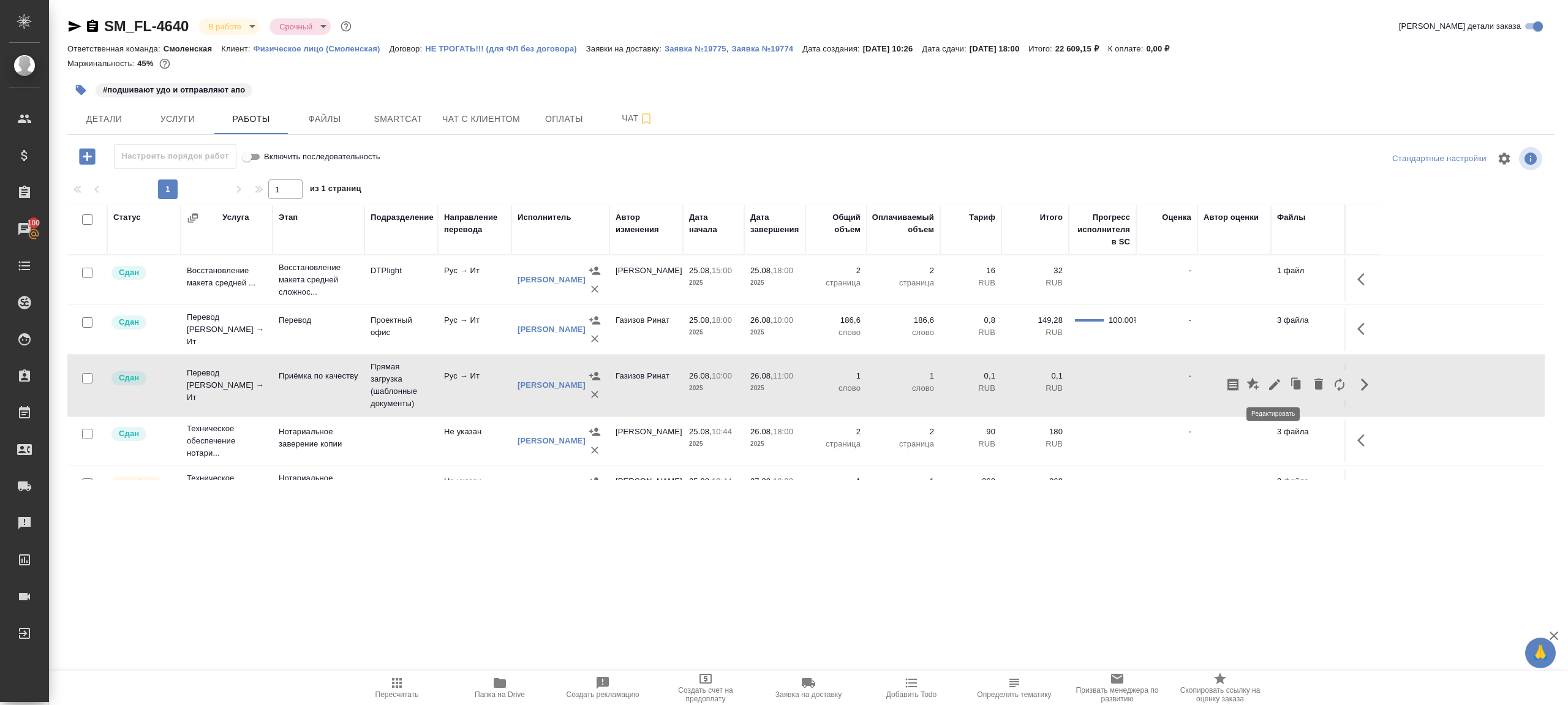
click at [1278, 385] on icon "button" at bounding box center [1275, 384] width 15 height 15
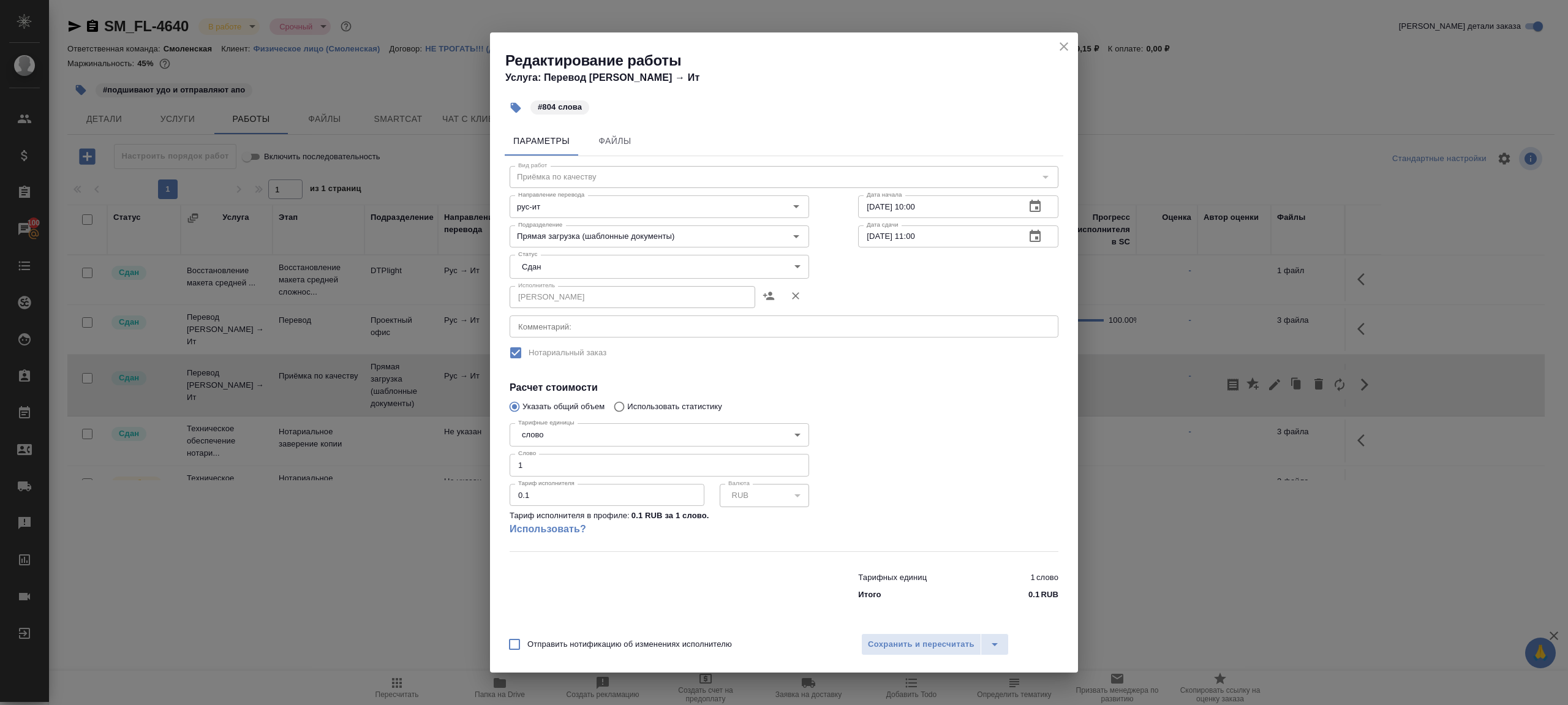
click at [540, 468] on input "1" at bounding box center [659, 465] width 300 height 22
type input "804"
click at [879, 643] on span "Сохранить и пересчитать" at bounding box center [921, 644] width 106 height 14
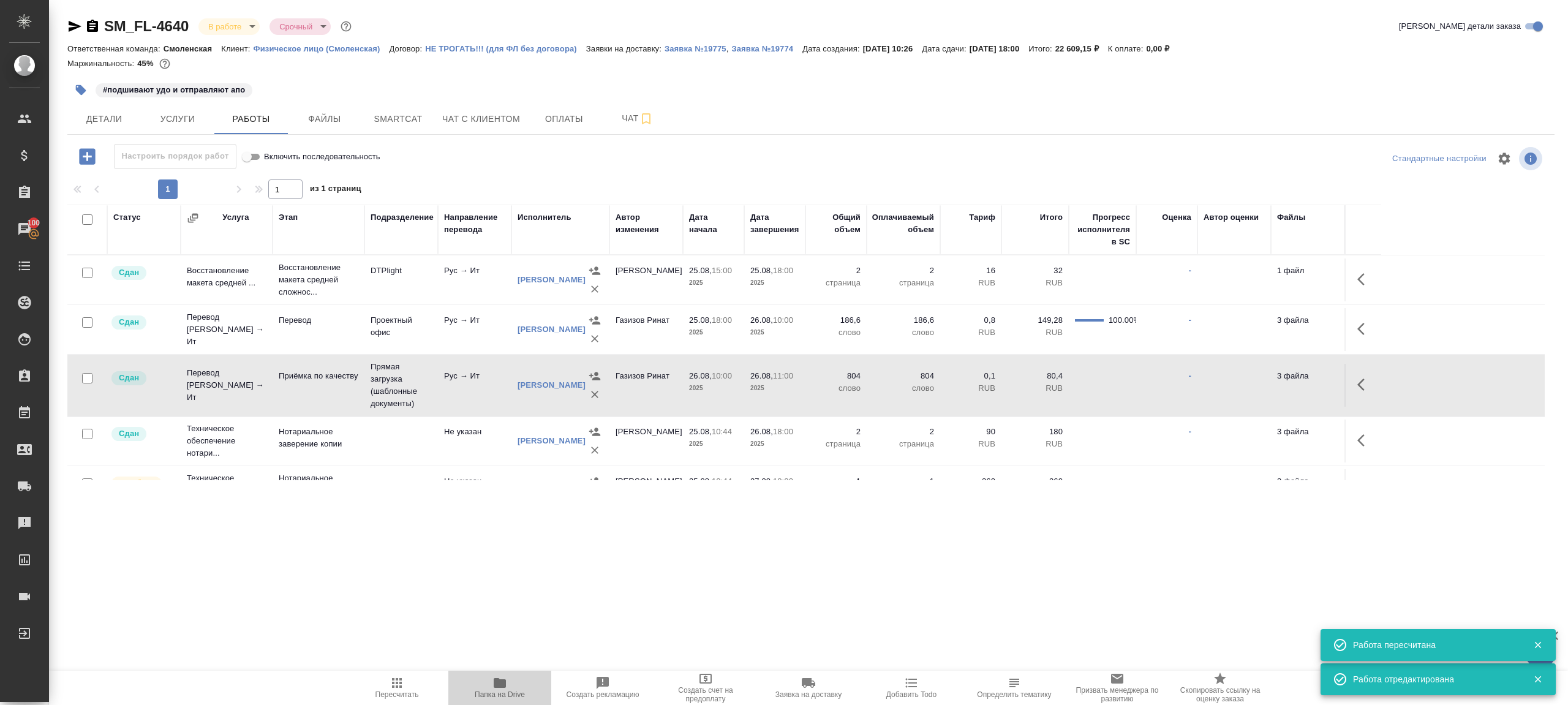
click at [487, 679] on span "Папка на Drive" at bounding box center [499, 687] width 88 height 23
click at [100, 110] on button "Детали" at bounding box center [104, 118] width 74 height 30
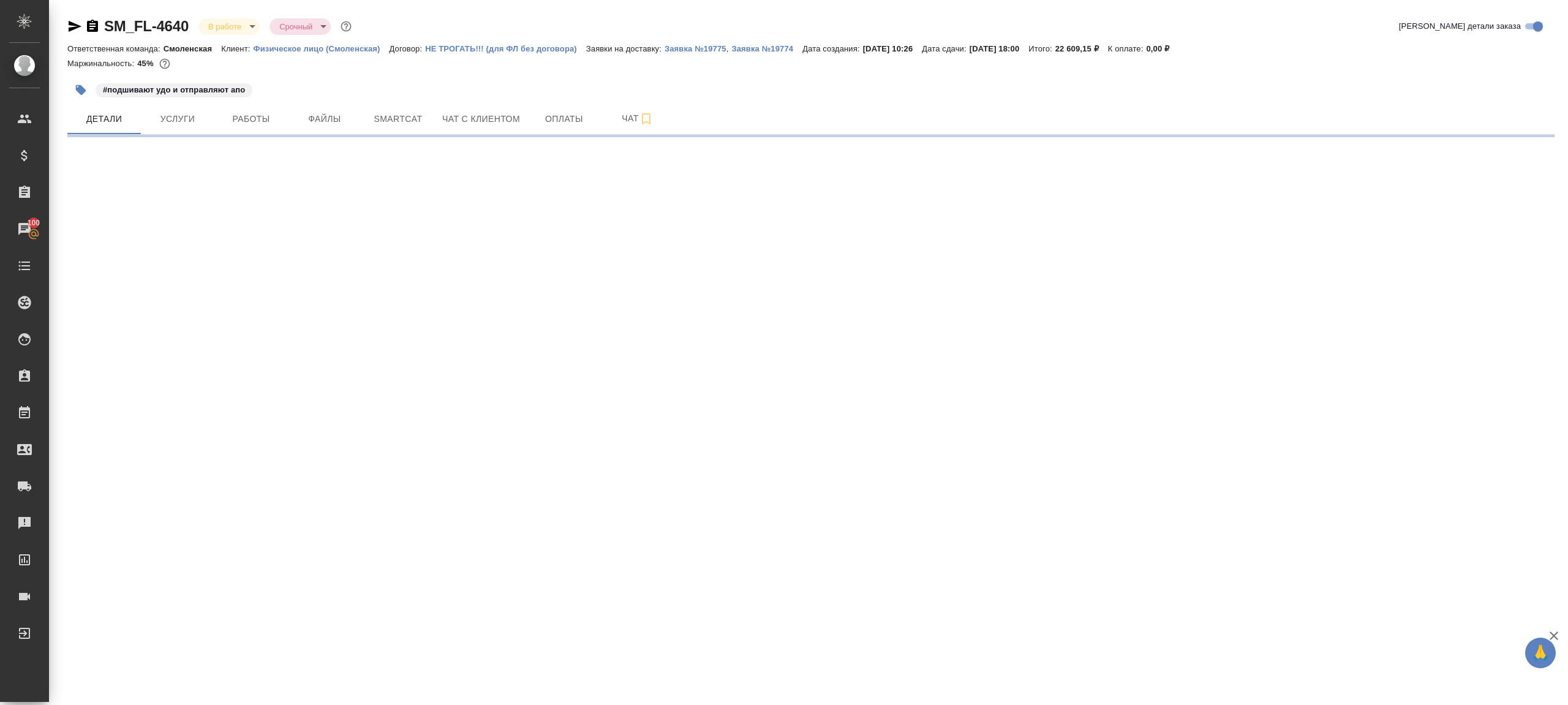
select select "RU"
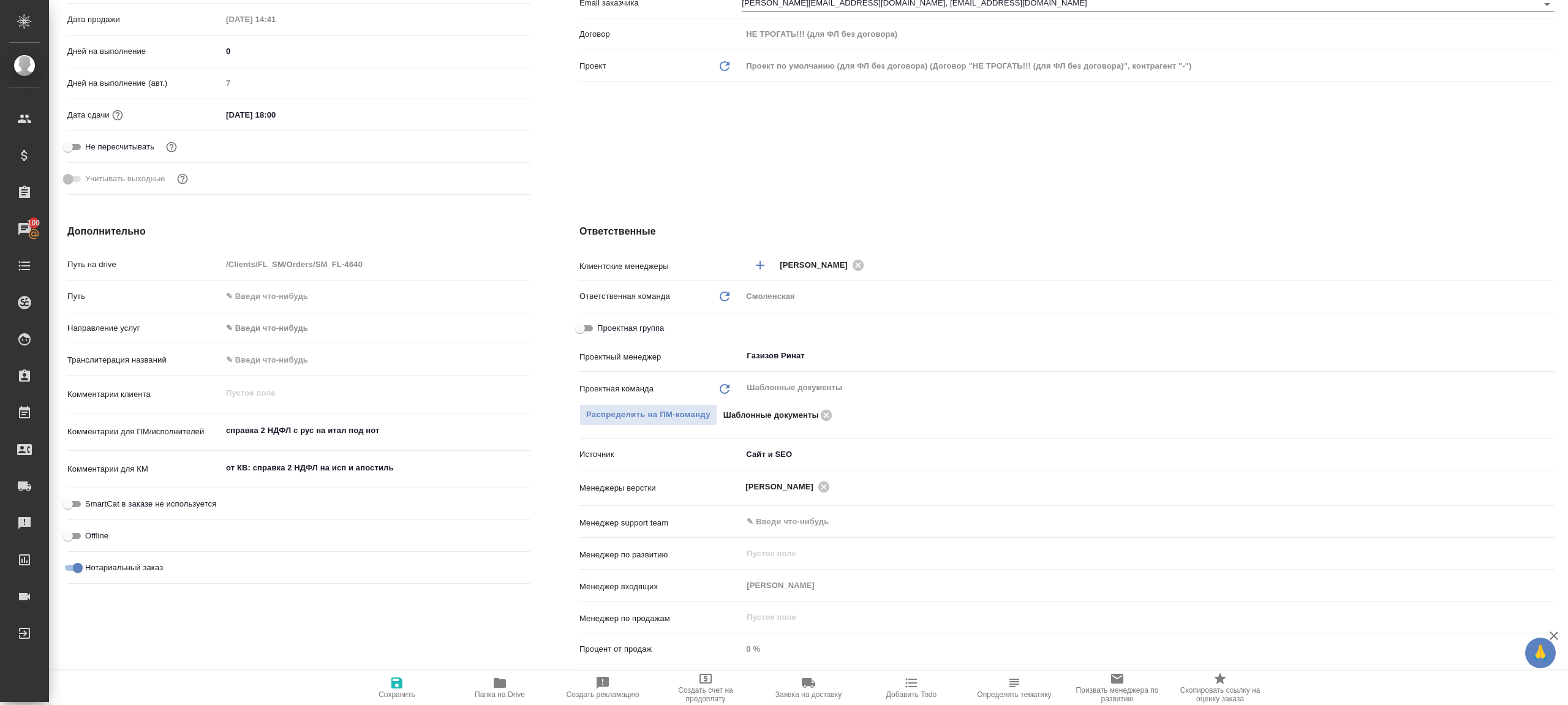
type textarea "x"
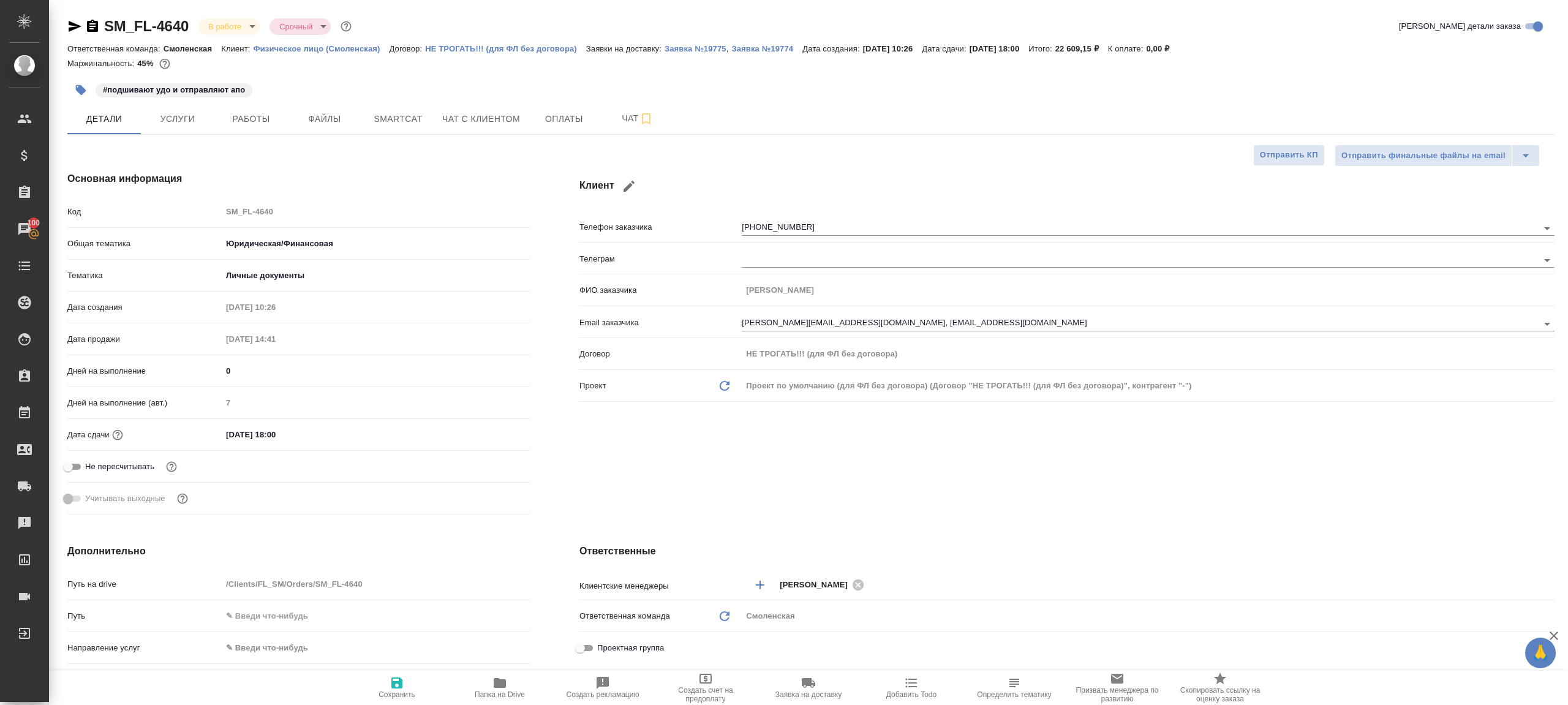
click at [227, 30] on body "🙏 .cls-1 fill:#fff; AWATERA Gazizov Rinat Клиенты Спецификации Заказы 100 Чаты …" at bounding box center [784, 352] width 1568 height 705
click at [263, 139] on li "В работе" at bounding box center [254, 129] width 112 height 21
click at [249, 34] on div "SM_FL-4640 В работе inProgress Срочный urgent" at bounding box center [211, 26] width 287 height 19
click at [238, 23] on body "🙏 .cls-1 fill:#fff; AWATERA Gazizov Rinat Клиенты Спецификации Заказы 100 Чаты …" at bounding box center [784, 352] width 1568 height 705
click at [280, 160] on li "Сдан без статистики" at bounding box center [254, 150] width 112 height 21
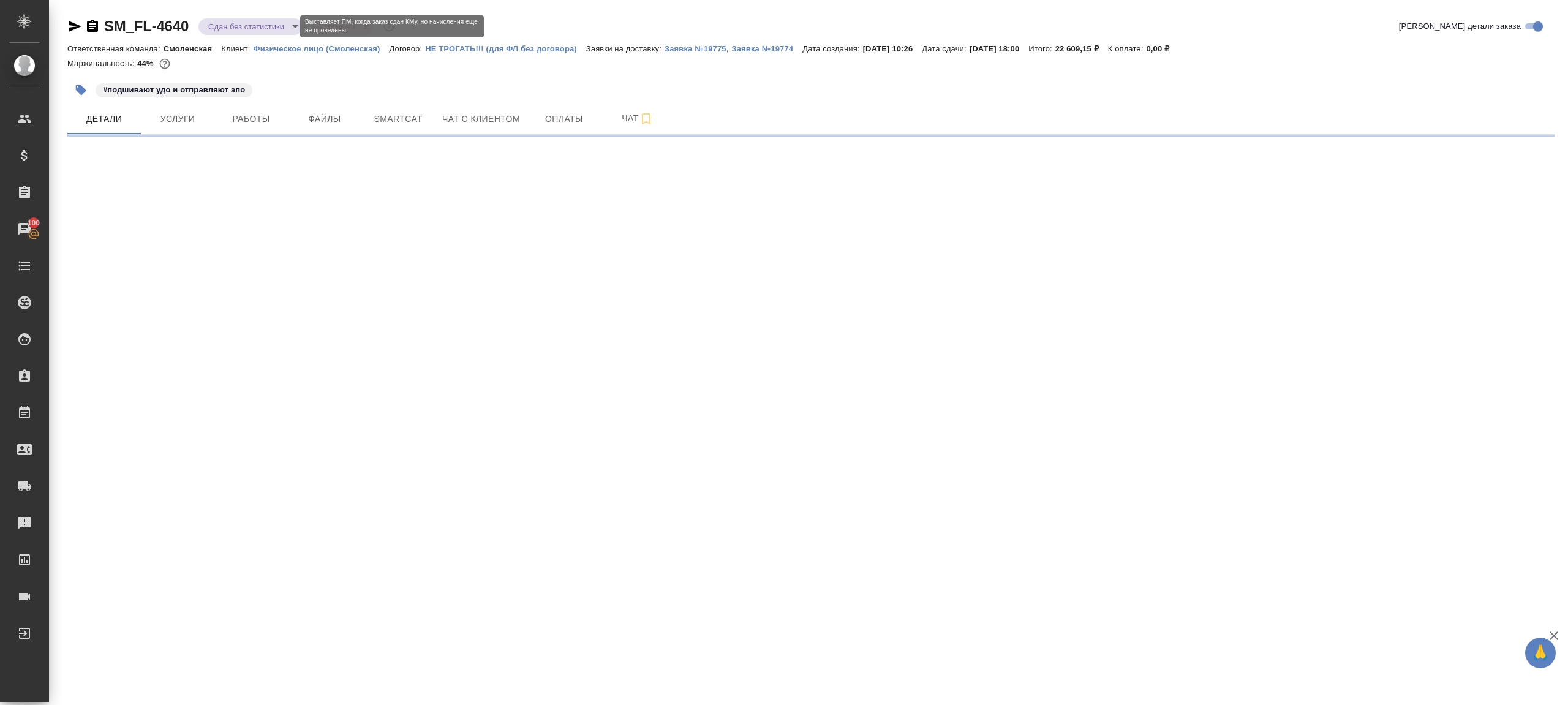
click at [249, 28] on body "🙏 .cls-1 fill:#fff; AWATERA Gazizov Rinat Клиенты Спецификации Заказы 100 Чаты …" at bounding box center [784, 352] width 1568 height 705
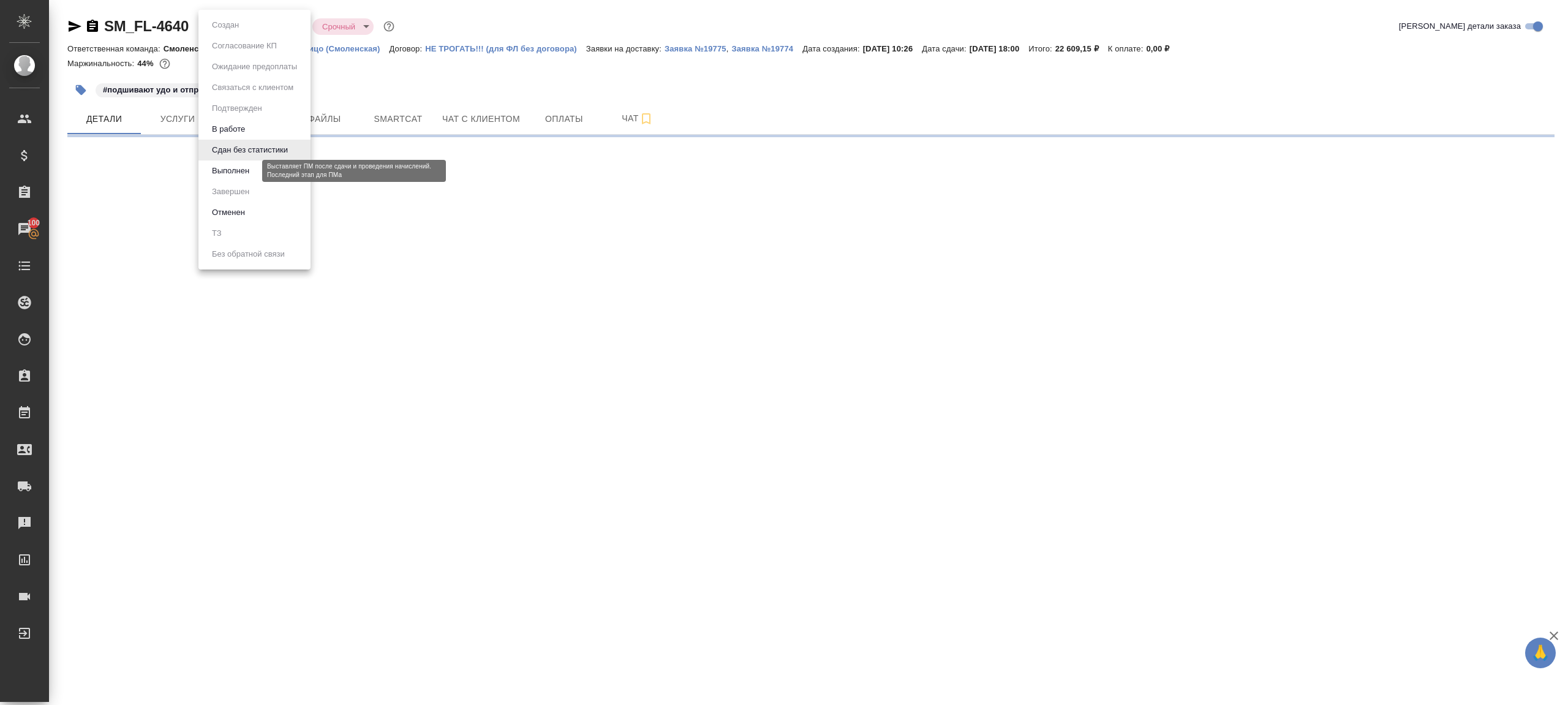
click at [249, 165] on button "Выполнен" at bounding box center [230, 171] width 44 height 14
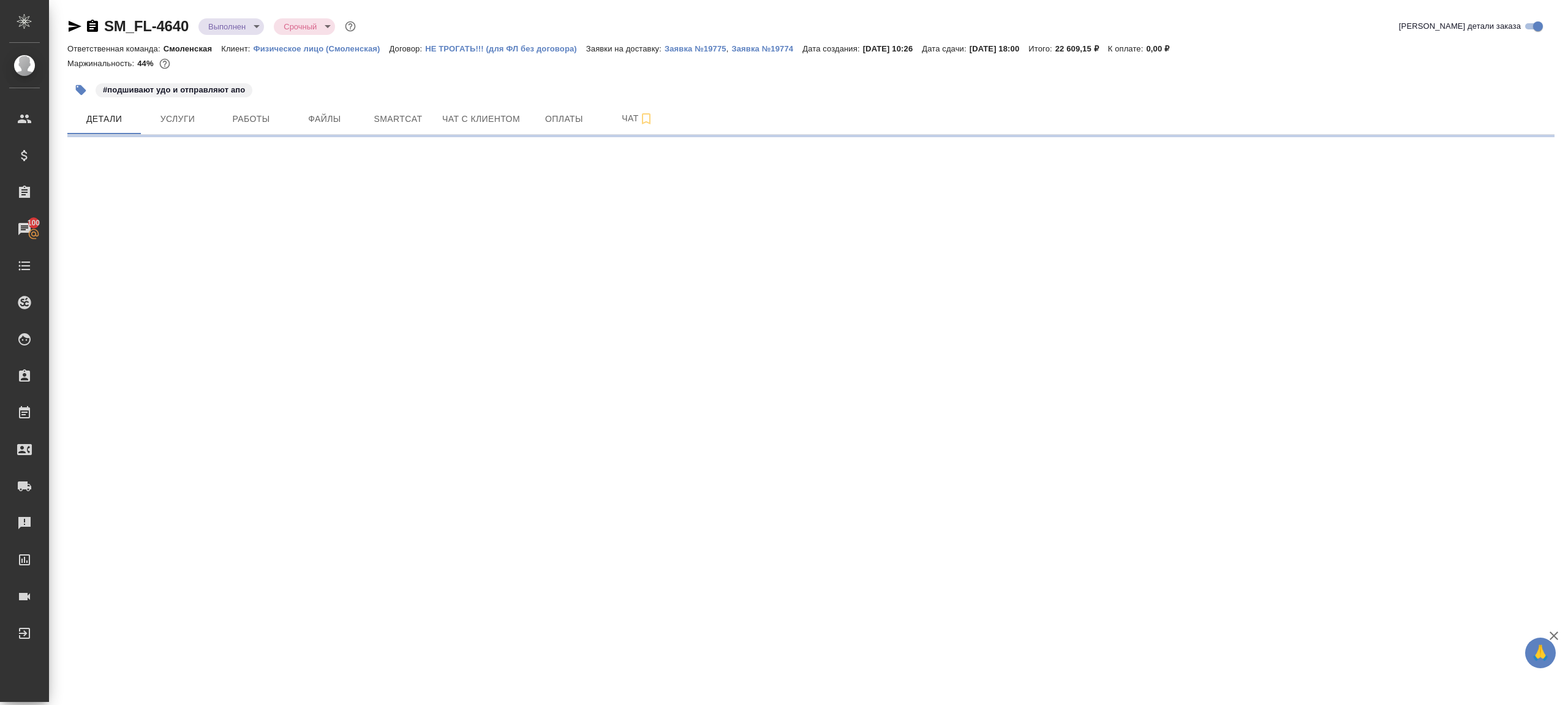
select select "RU"
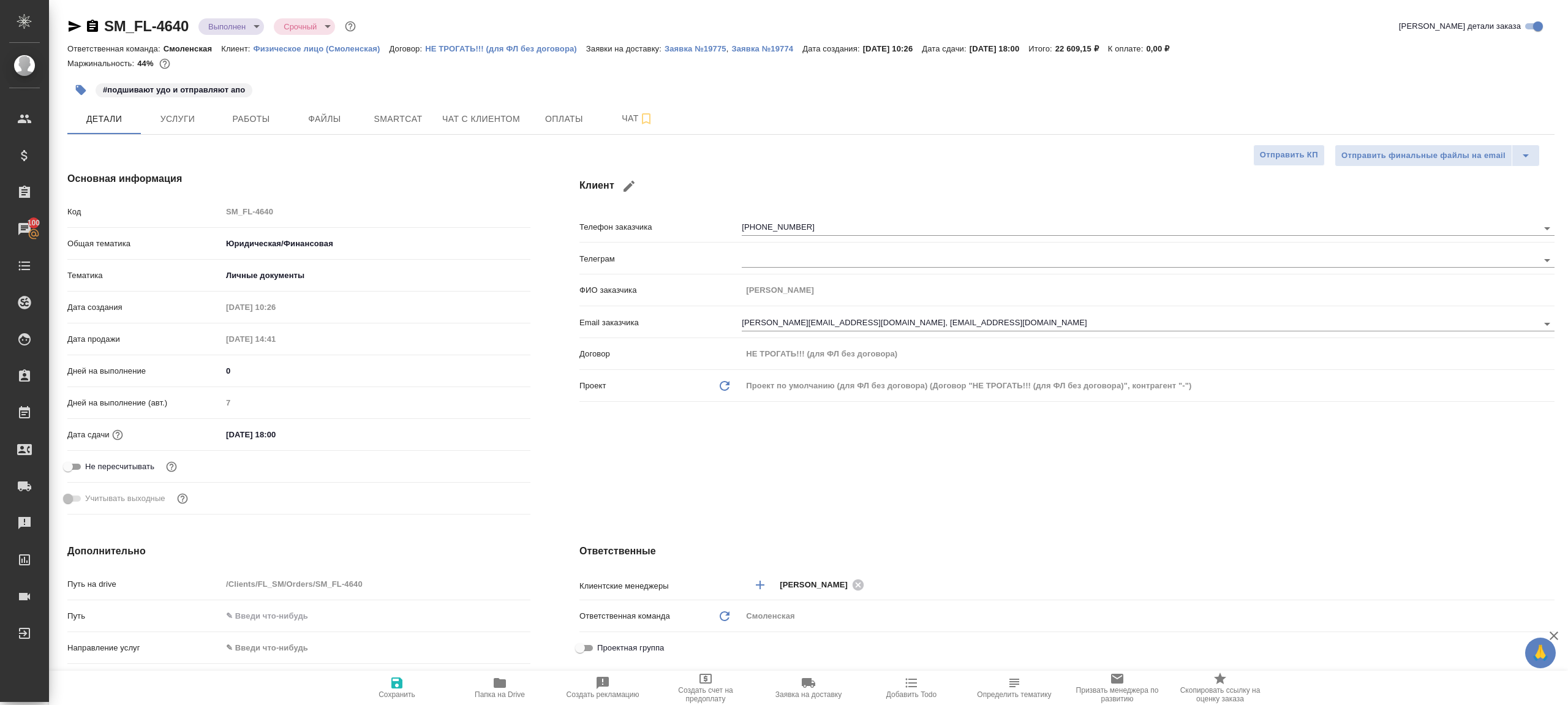
type textarea "x"
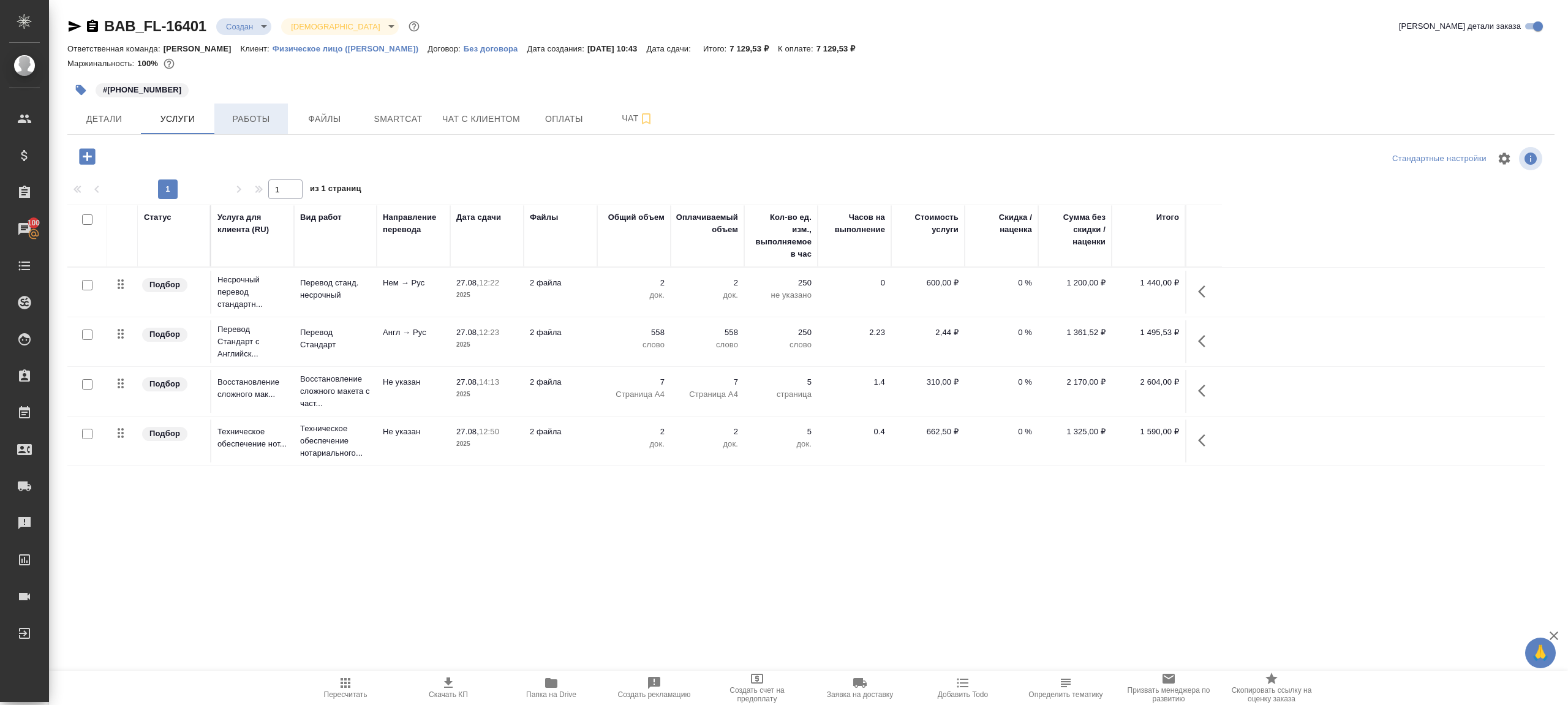
click at [244, 121] on span "Работы" at bounding box center [251, 119] width 59 height 16
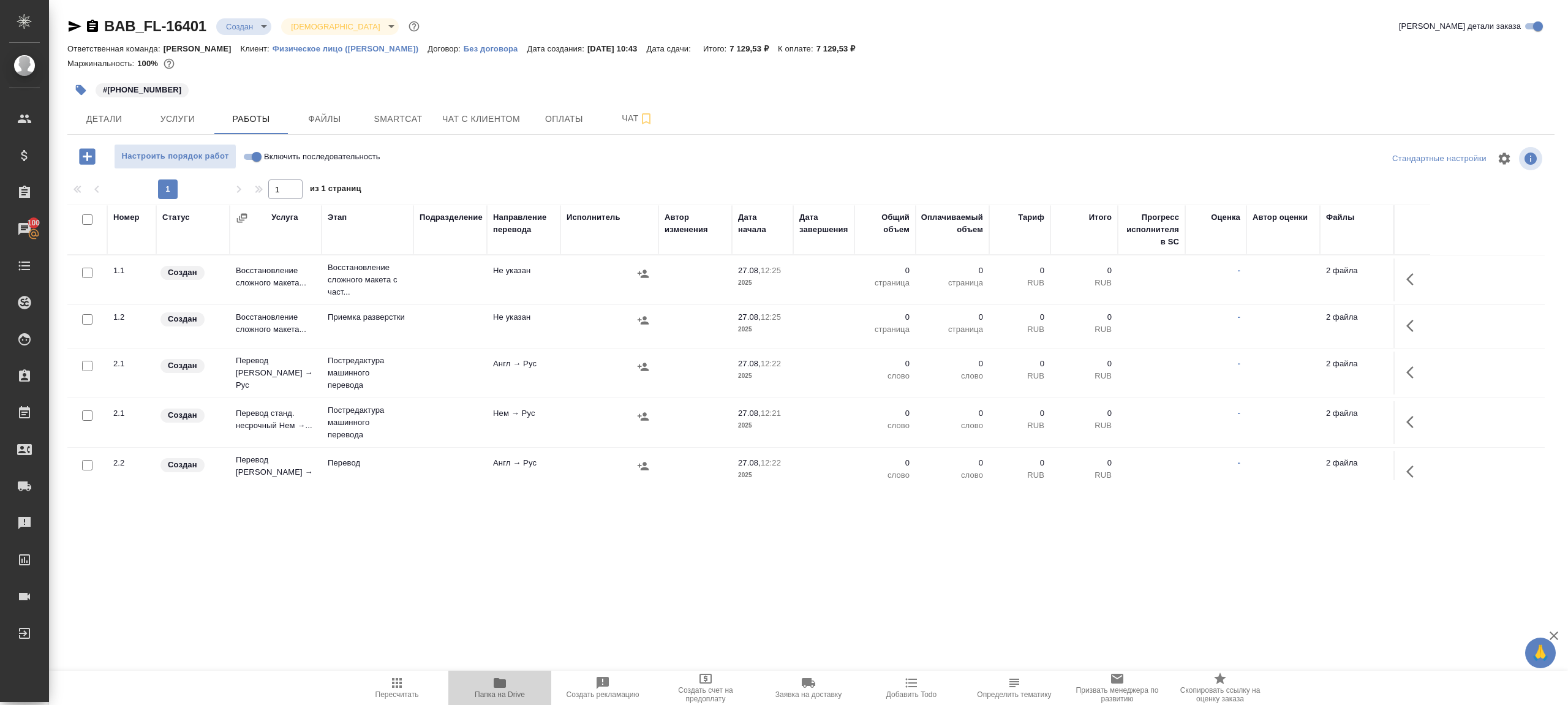
click at [506, 684] on icon "button" at bounding box center [500, 683] width 15 height 15
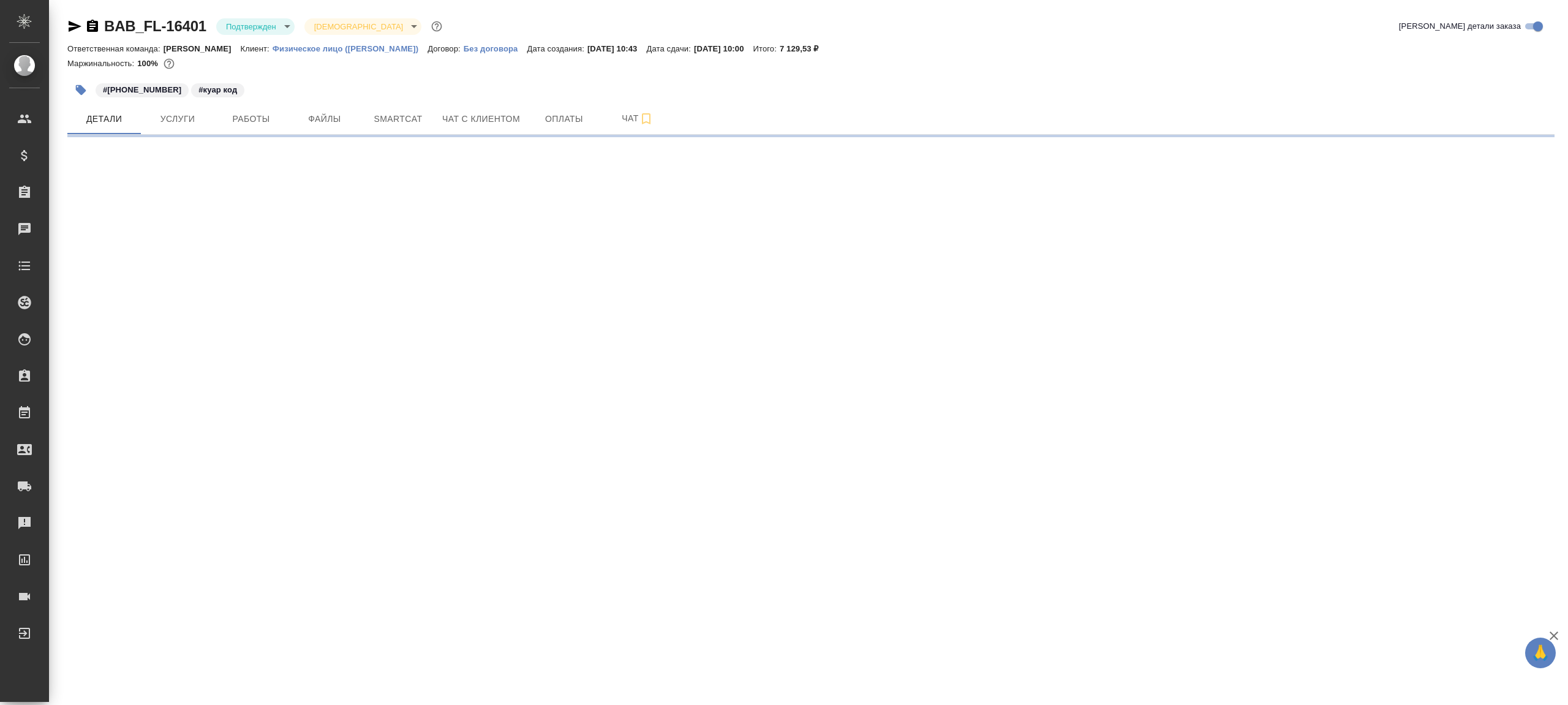
click at [238, 30] on body "🙏 .cls-1 fill:#fff; AWATERA [PERSON_NAME] Клиенты Спецификации Заказы Чаты Todo…" at bounding box center [784, 352] width 1568 height 705
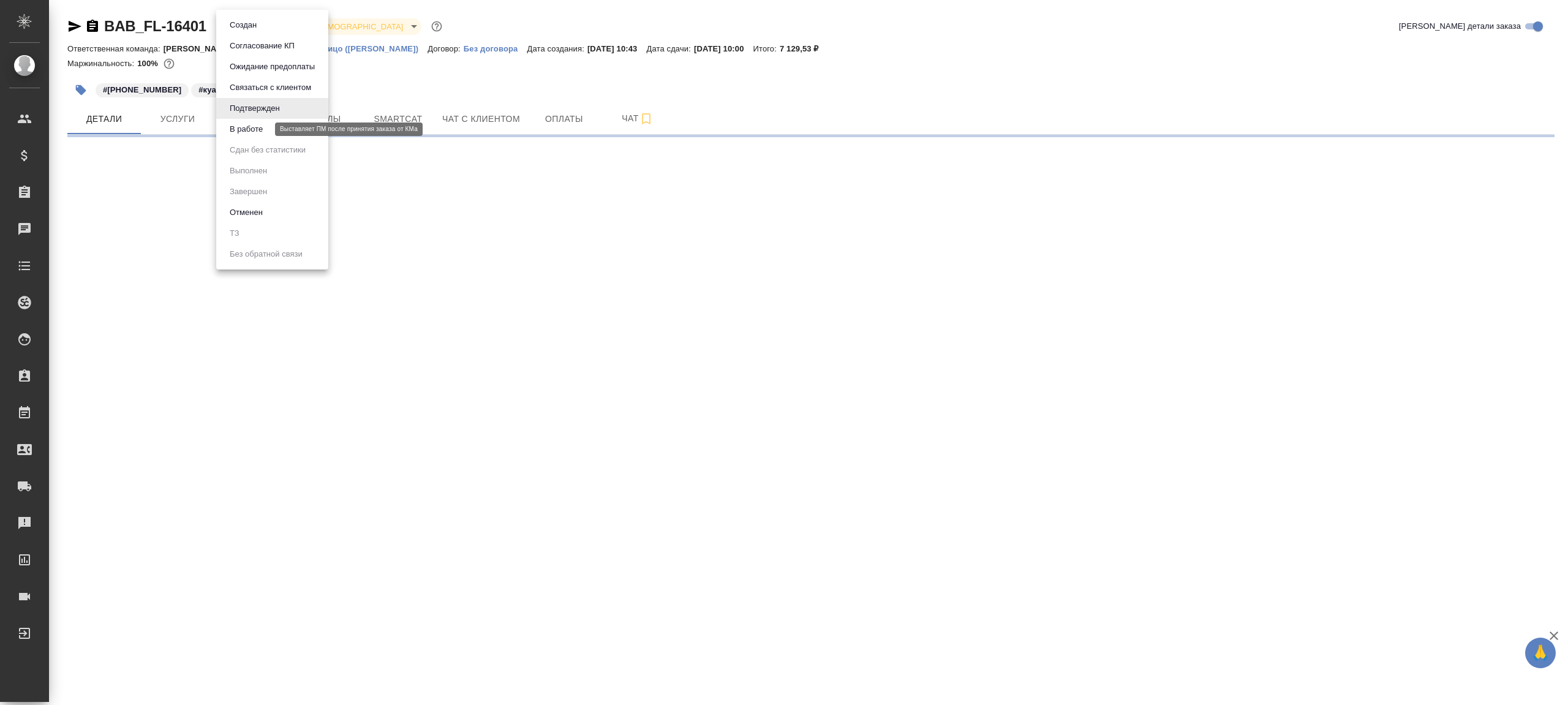
click at [263, 126] on button "В работе" at bounding box center [246, 129] width 41 height 14
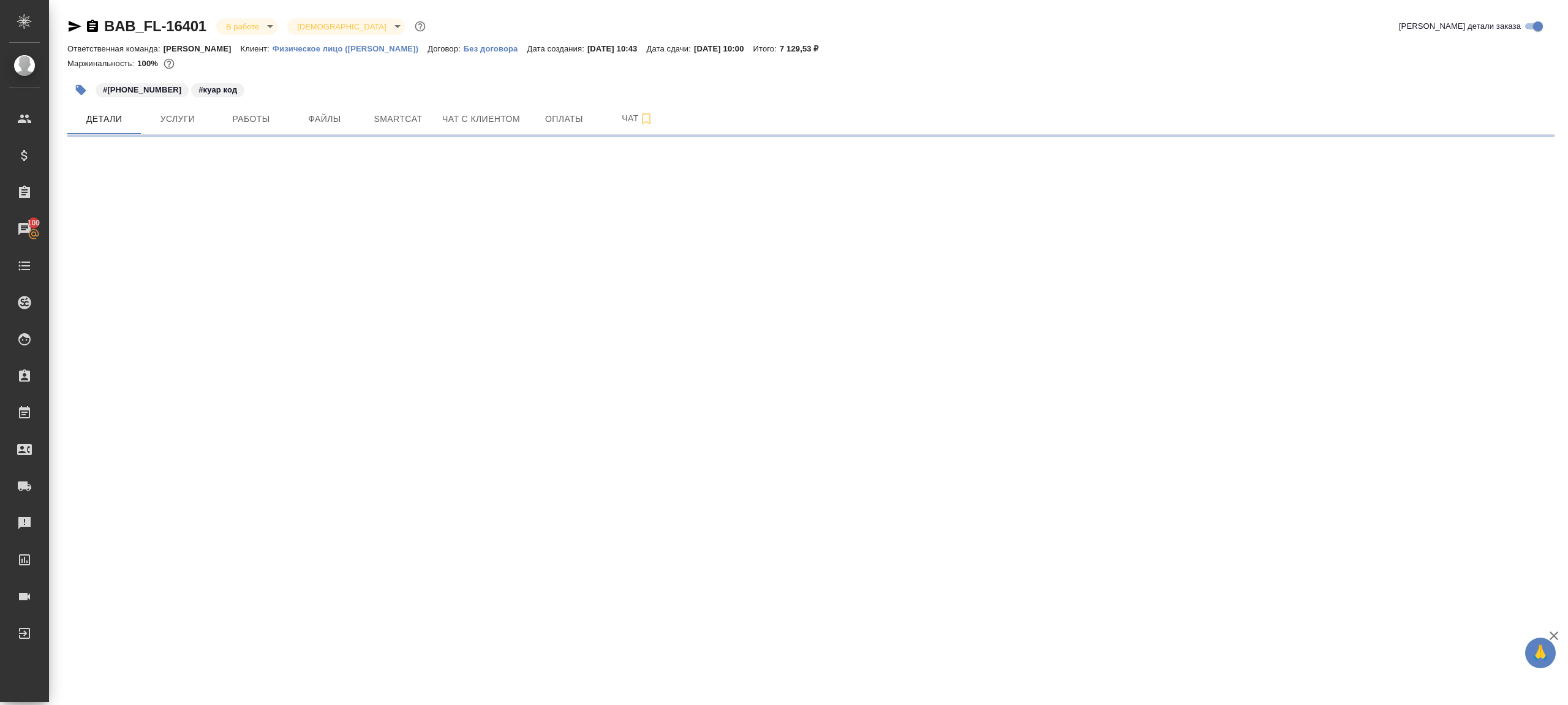
select select "RU"
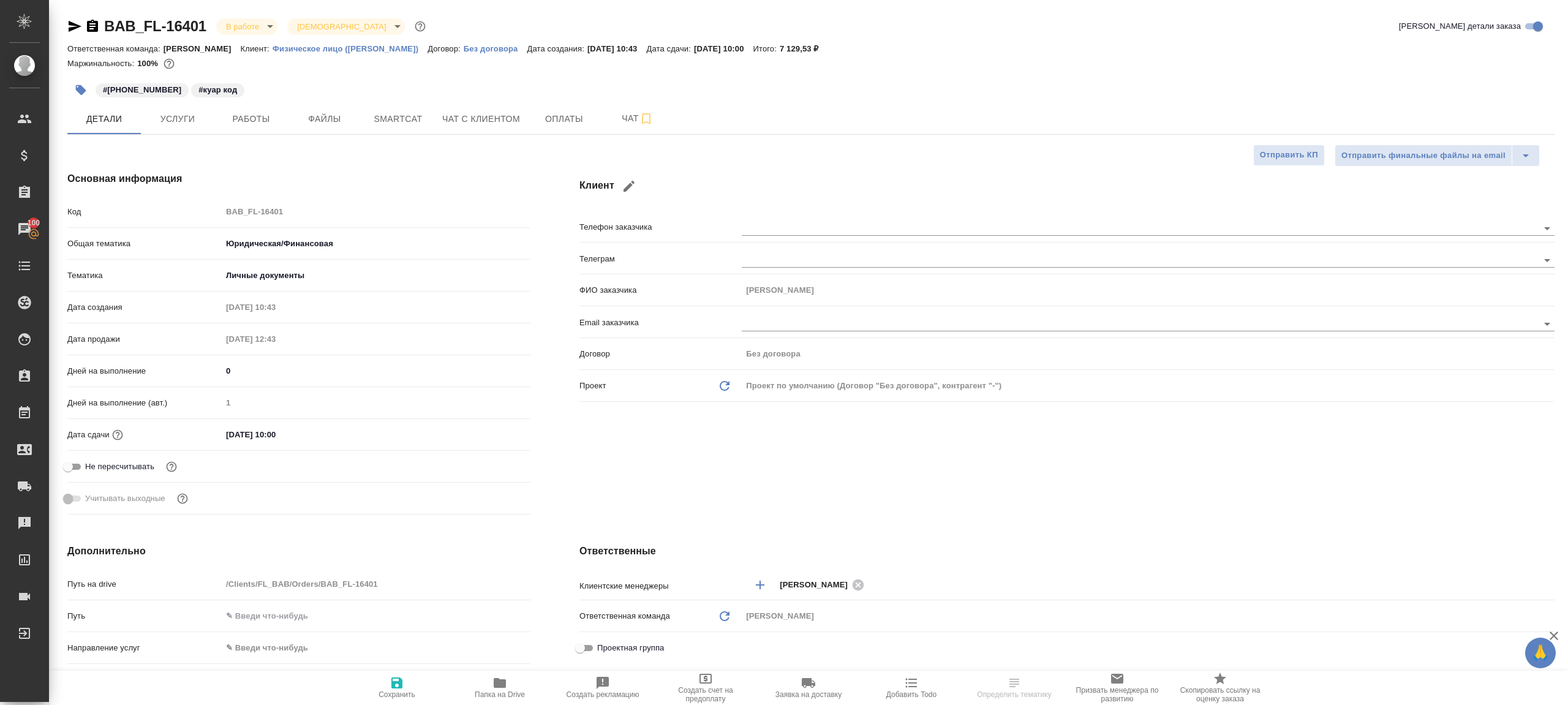
type textarea "x"
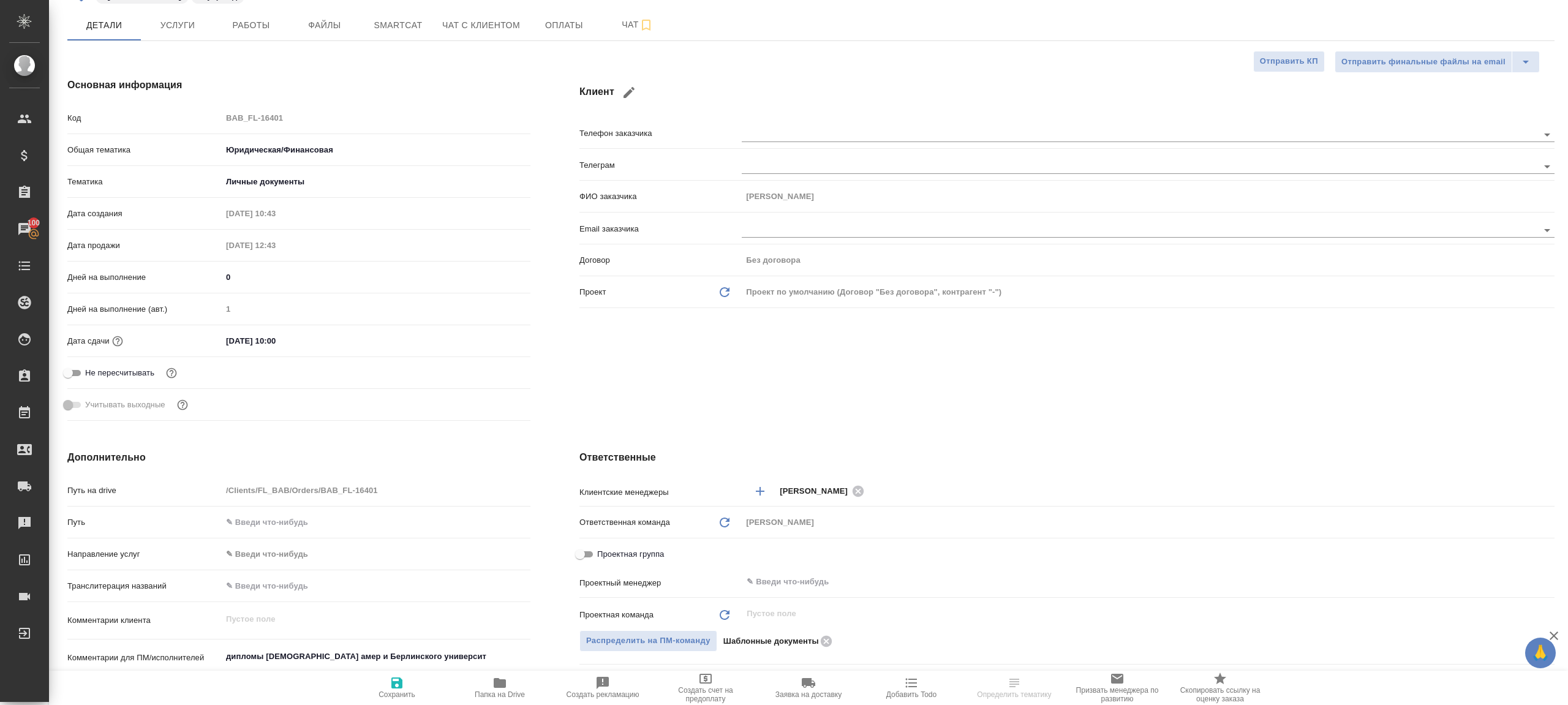
scroll to position [235, 0]
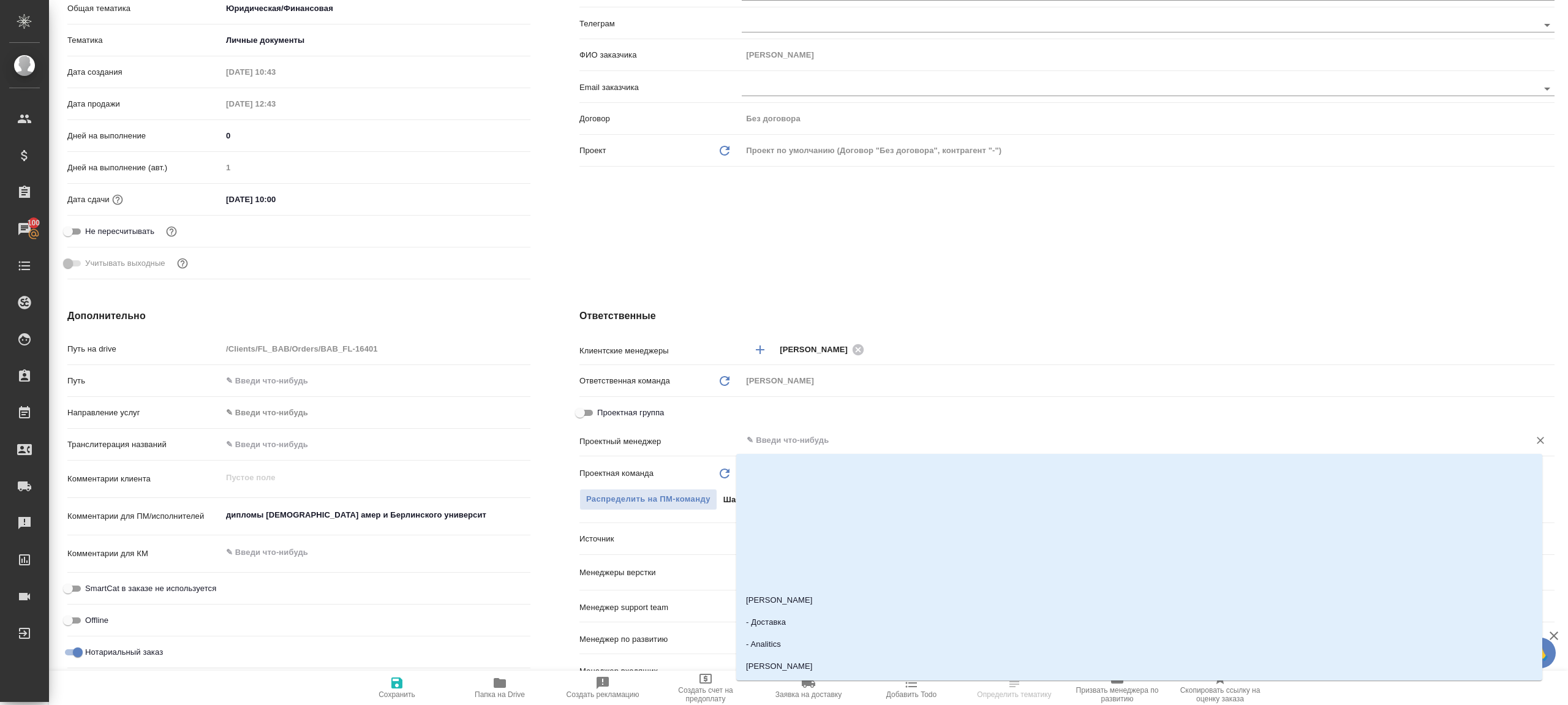
click at [824, 444] on input "text" at bounding box center [1127, 440] width 765 height 15
type input "ринат"
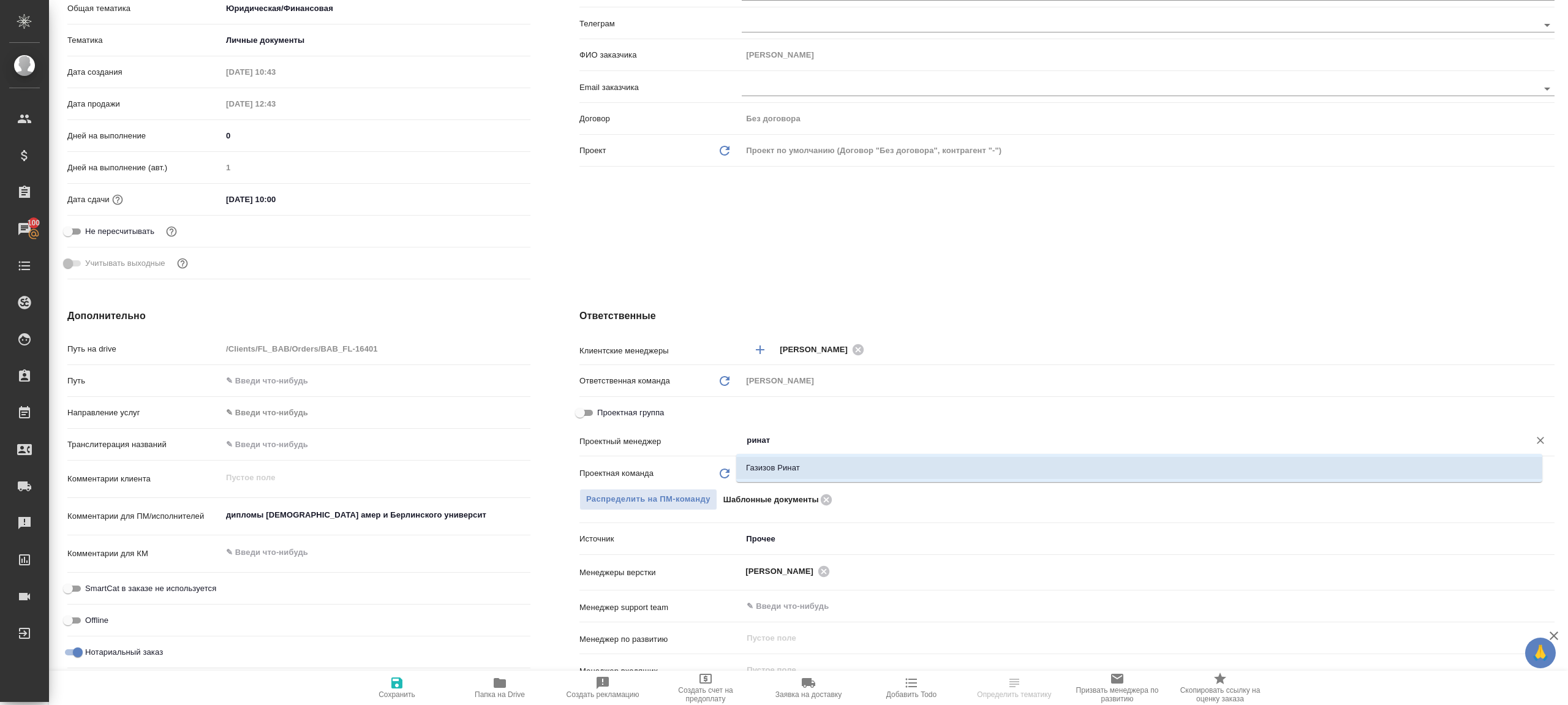
click at [778, 463] on li "Газизов Ринат" at bounding box center [1139, 468] width 806 height 22
type textarea "x"
type input "Газизов Ринат"
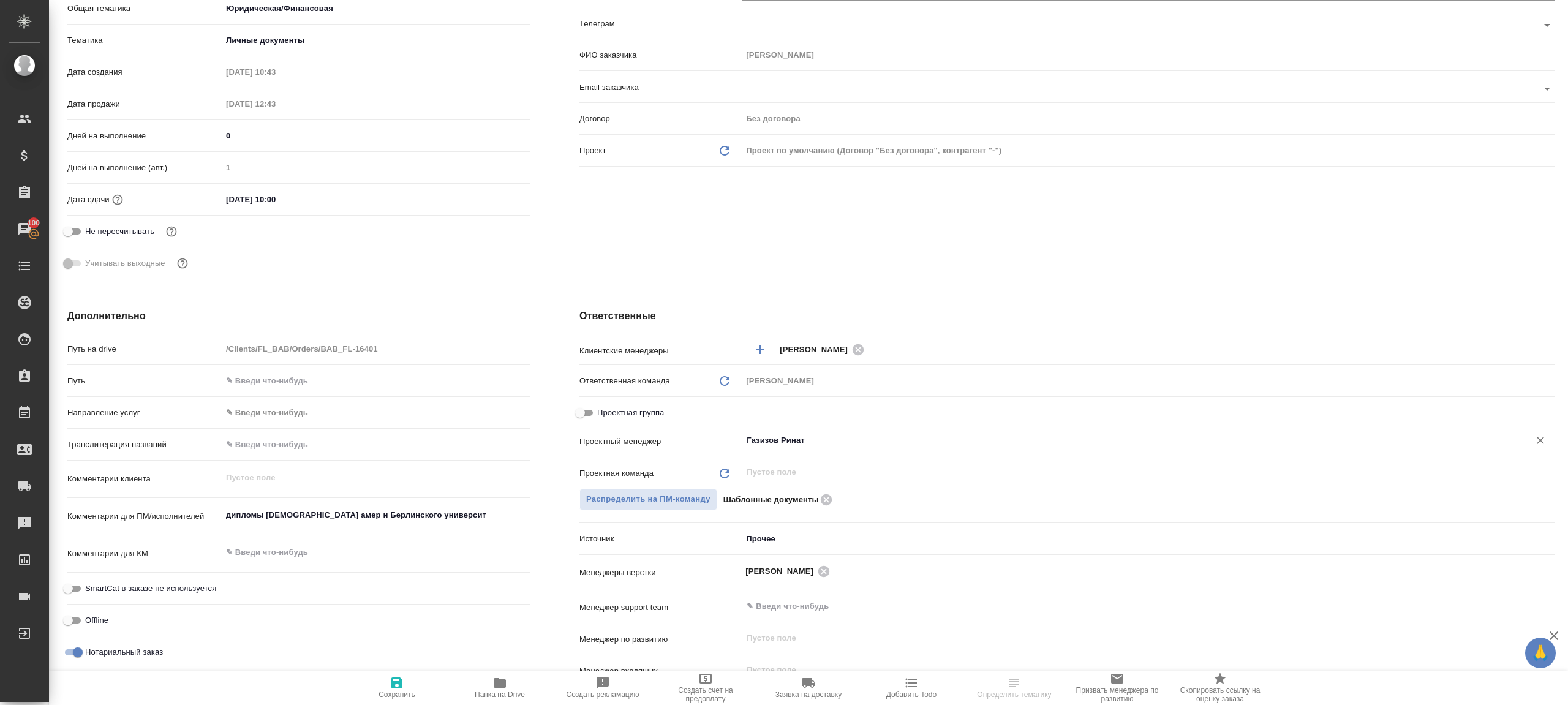
type textarea "x"
click at [382, 684] on span "Сохранить" at bounding box center [397, 687] width 88 height 23
type textarea "x"
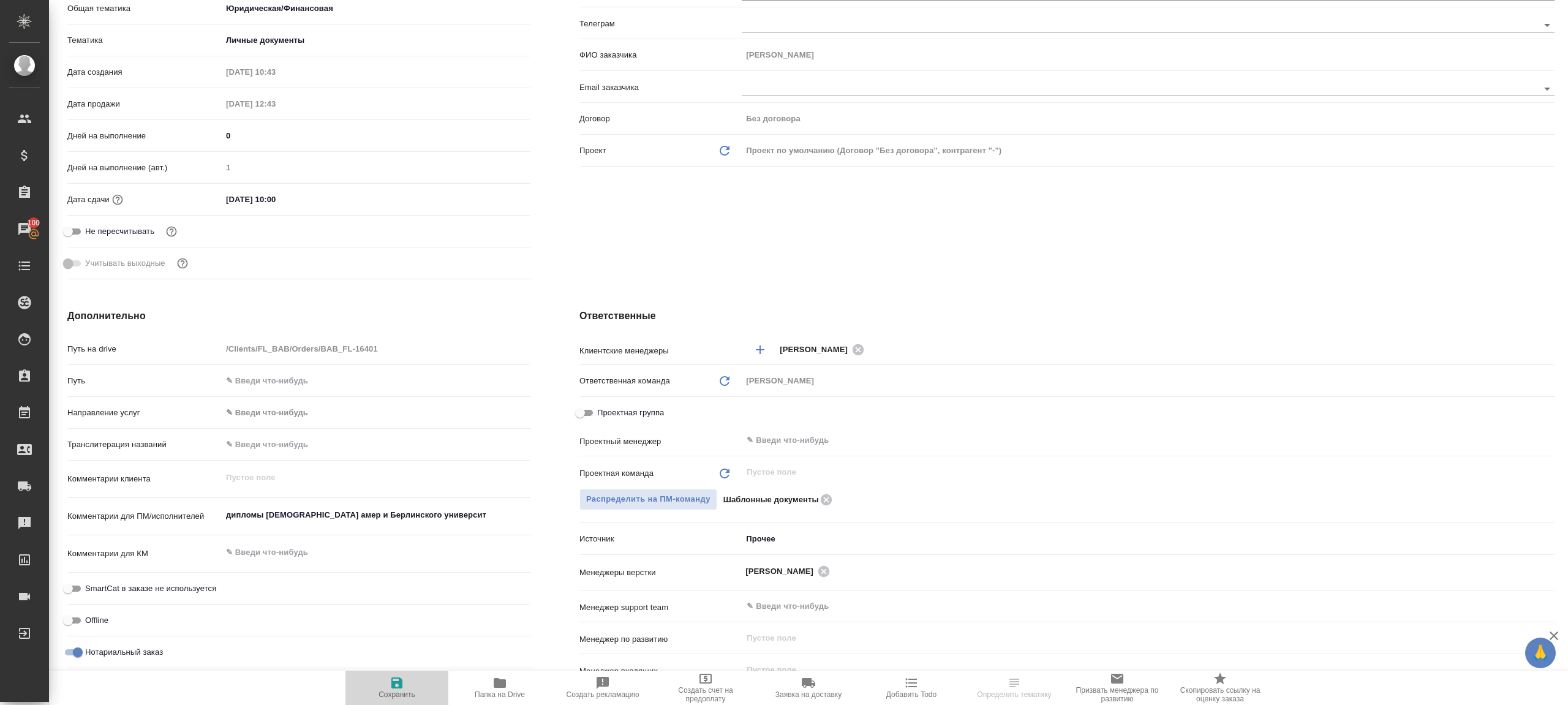
type textarea "x"
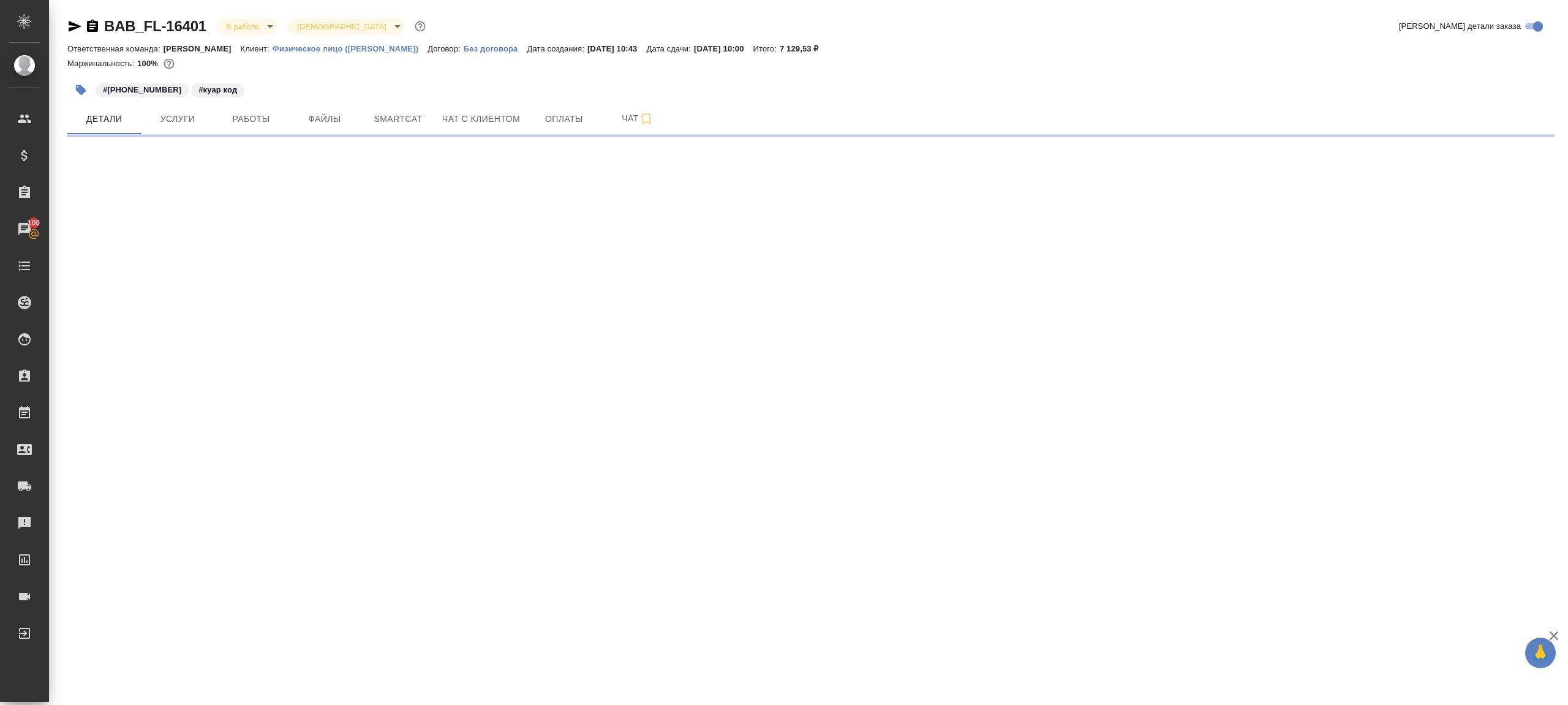
scroll to position [0, 0]
select select "RU"
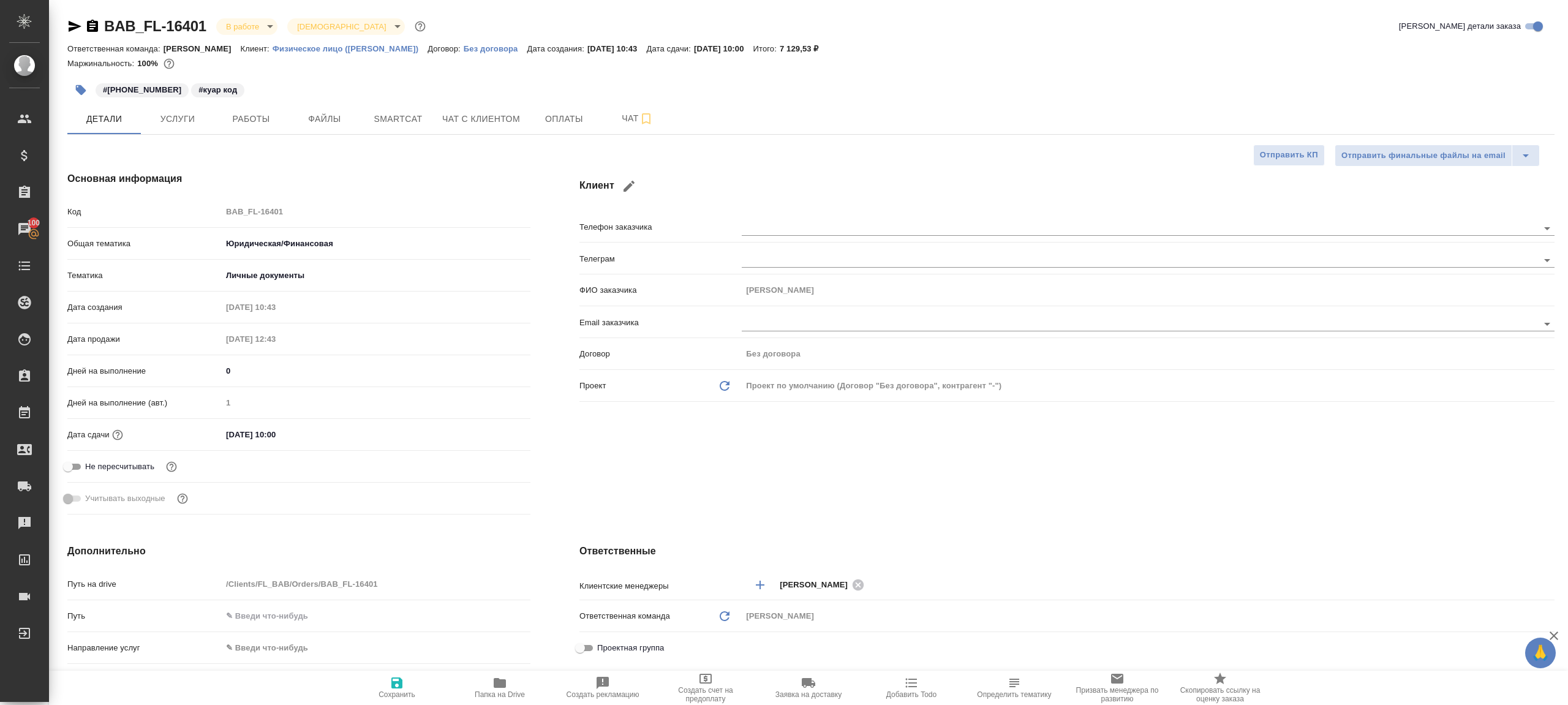
type textarea "x"
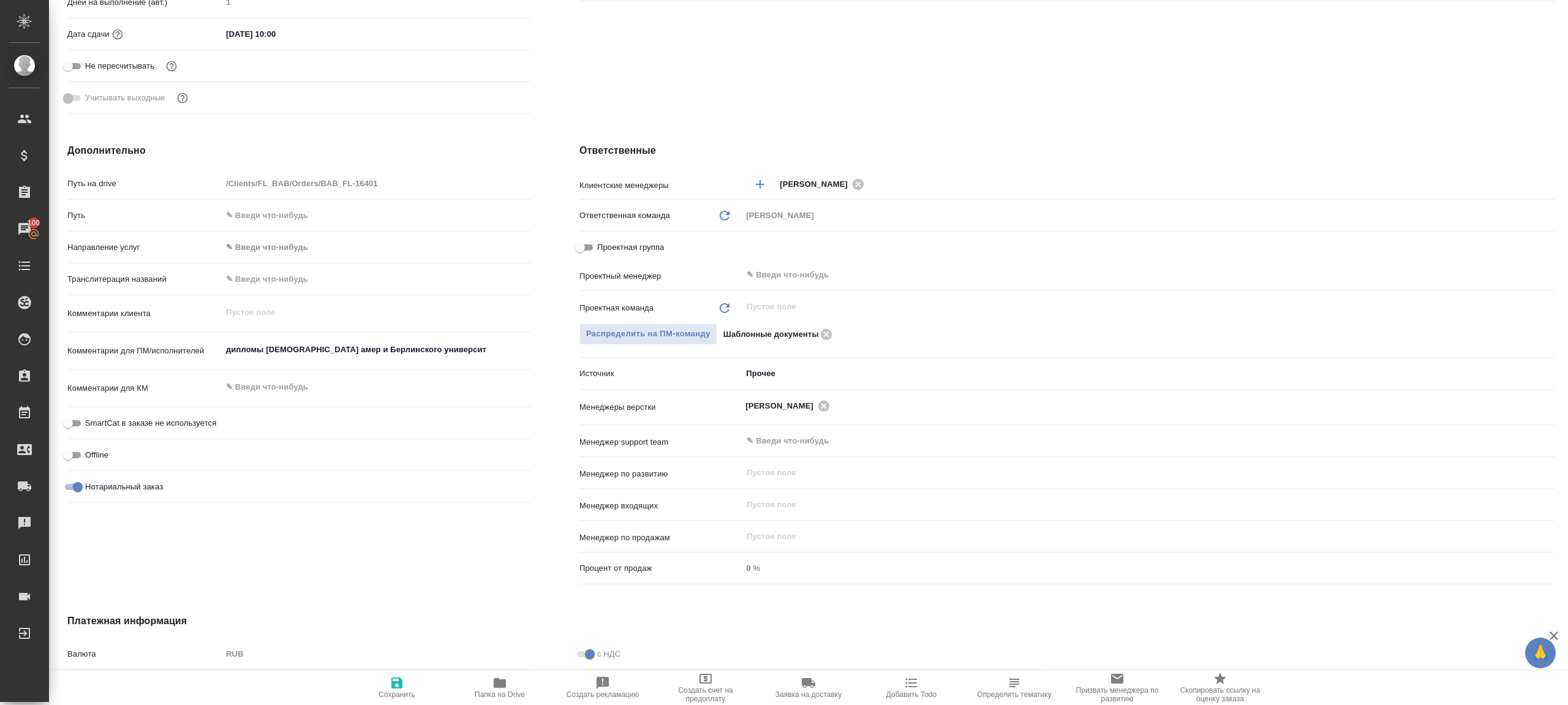
click at [496, 685] on icon "button" at bounding box center [499, 682] width 12 height 10
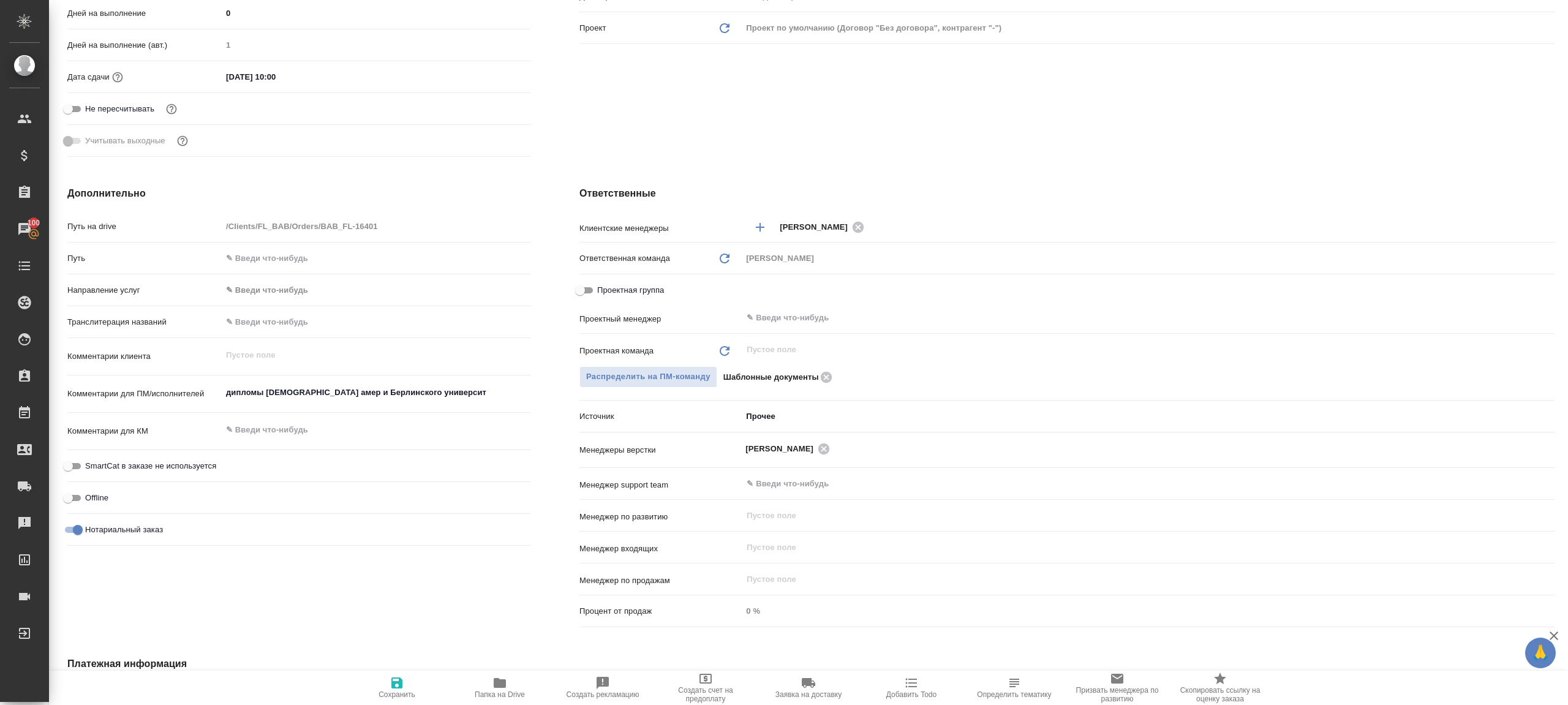
scroll to position [357, 0]
type textarea "x"
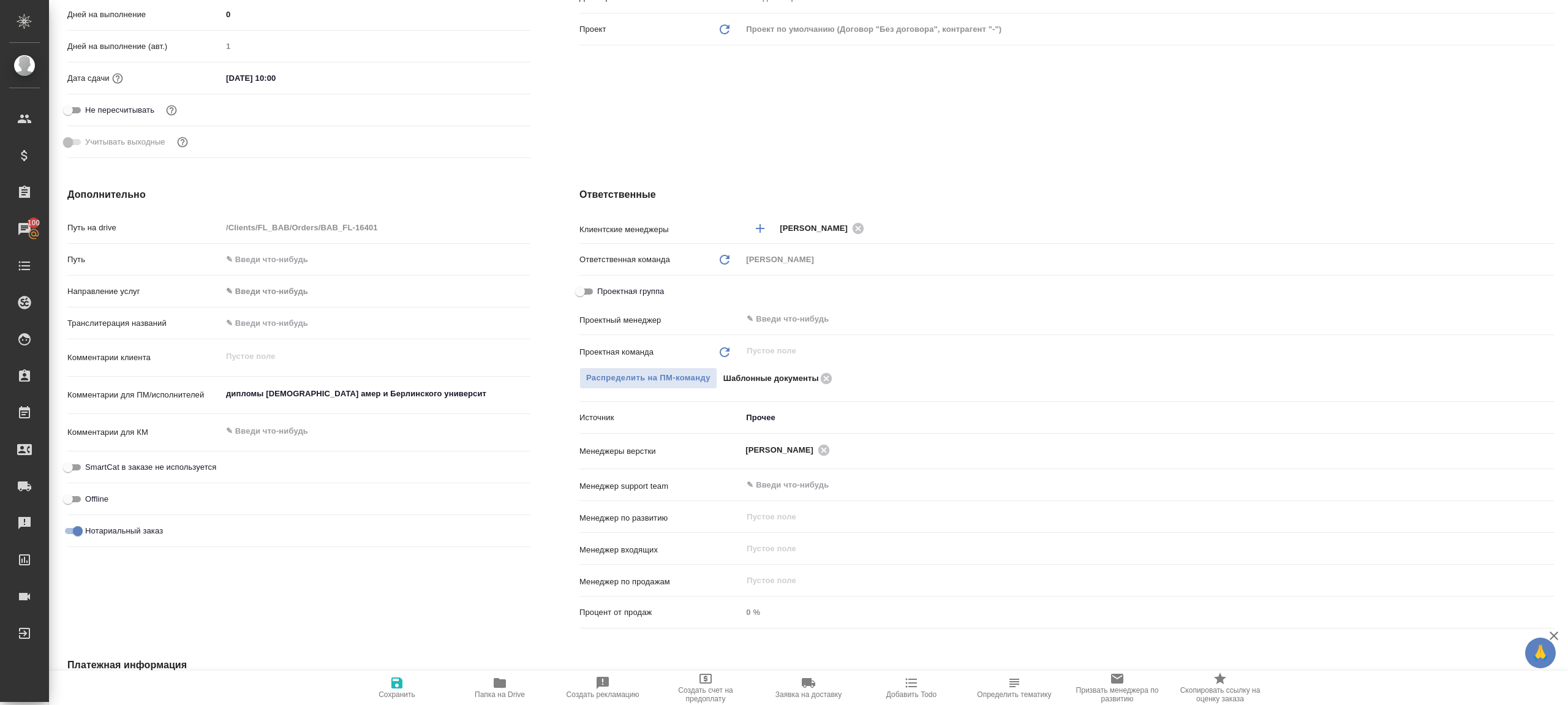
type textarea "x"
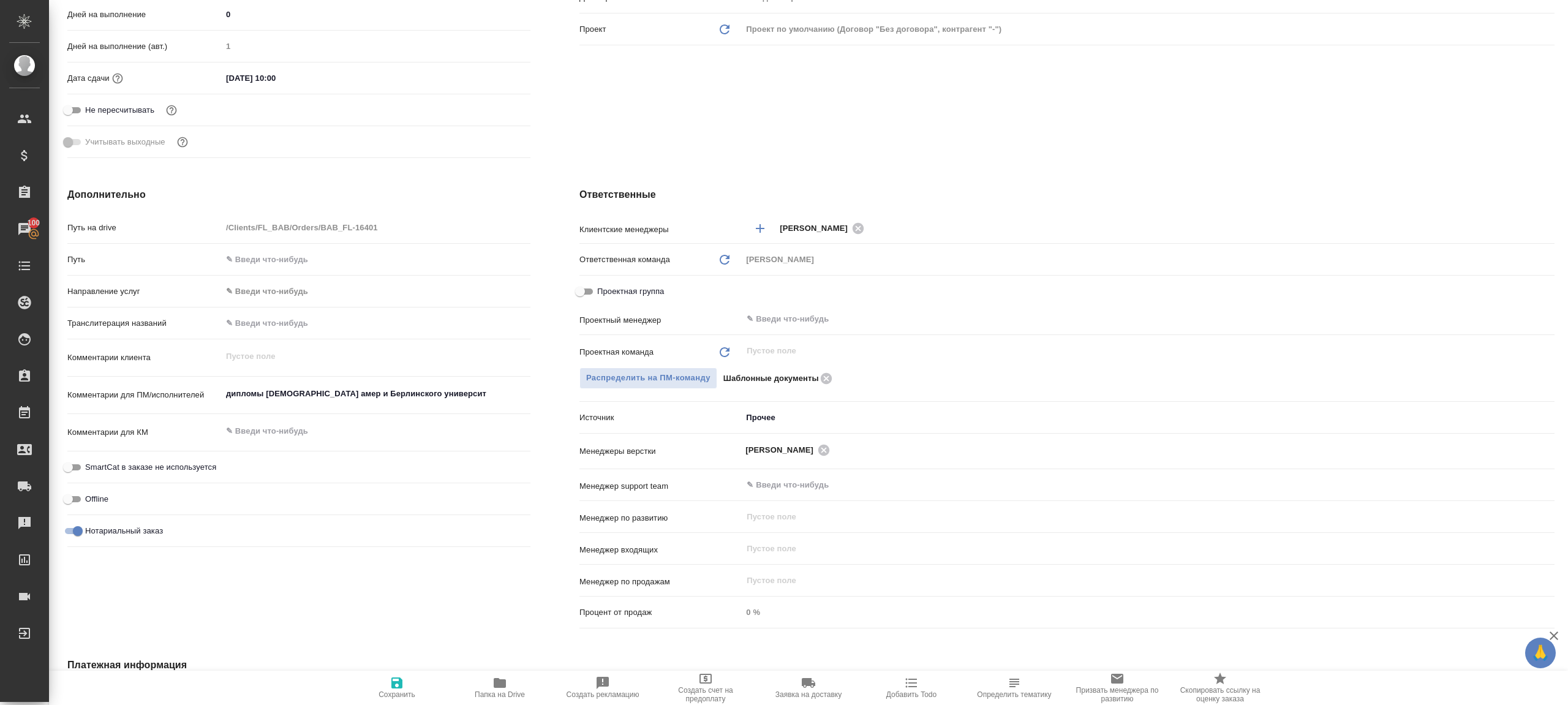
click at [795, 334] on hr at bounding box center [1067, 334] width 975 height 1
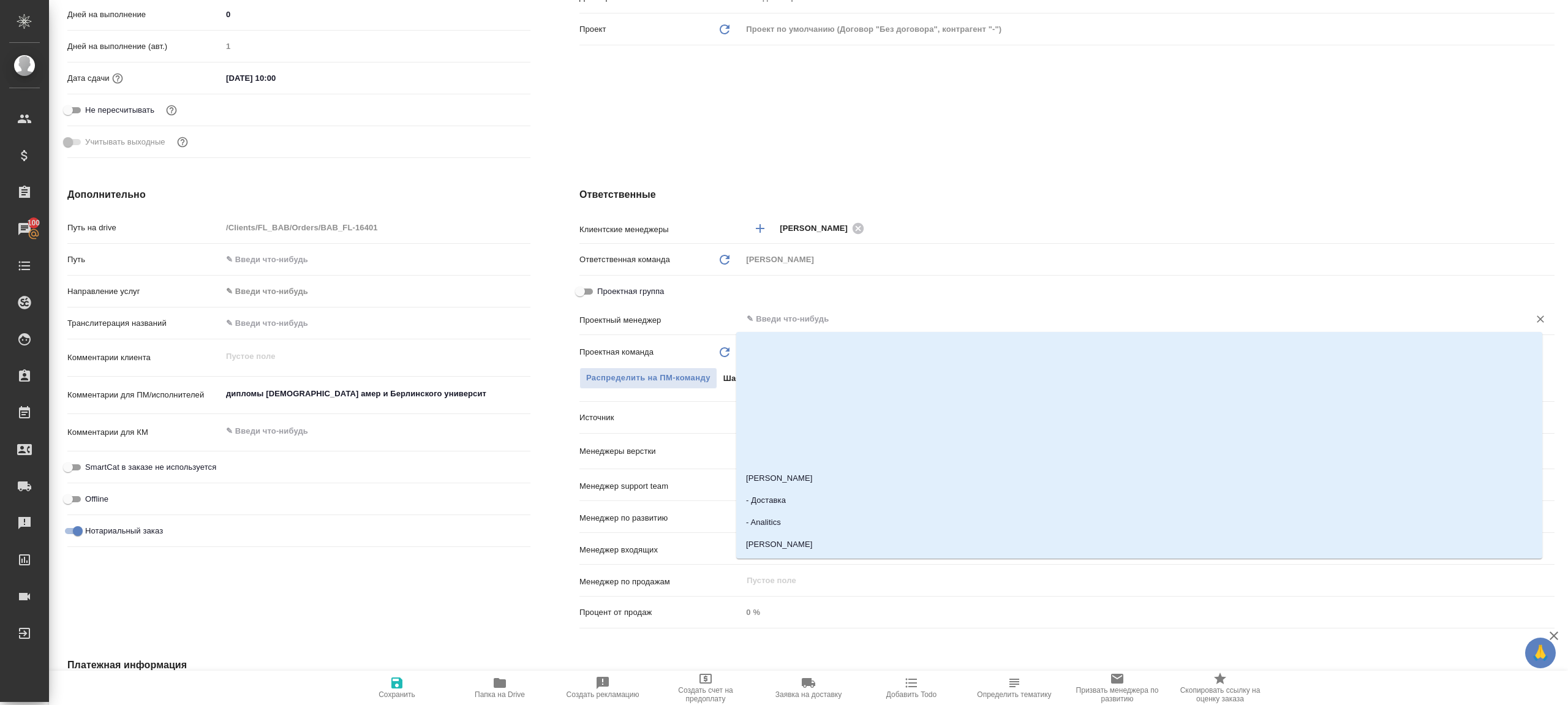
click at [792, 314] on input "text" at bounding box center [1127, 319] width 765 height 15
type input "ринат"
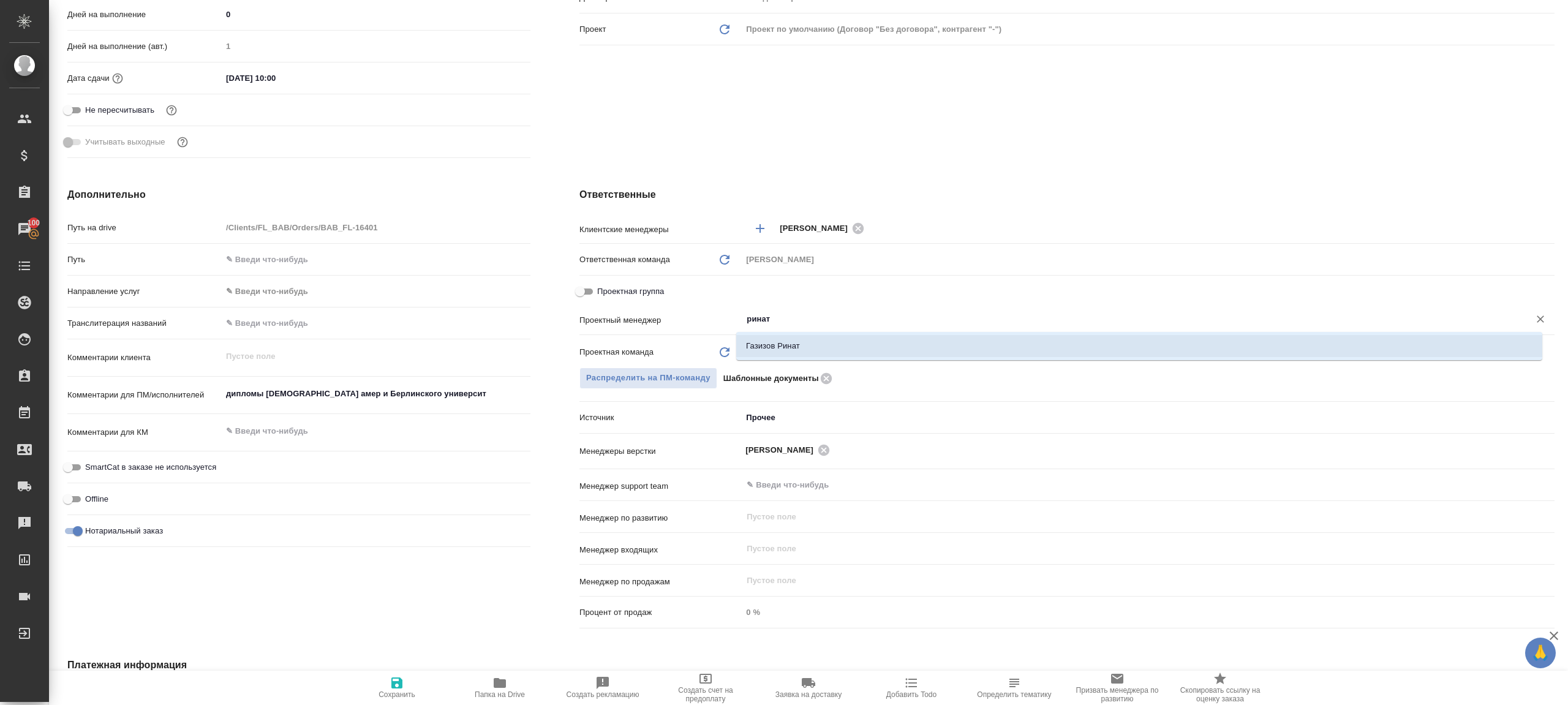
click at [775, 353] on li "Газизов Ринат" at bounding box center [1139, 346] width 806 height 22
type textarea "x"
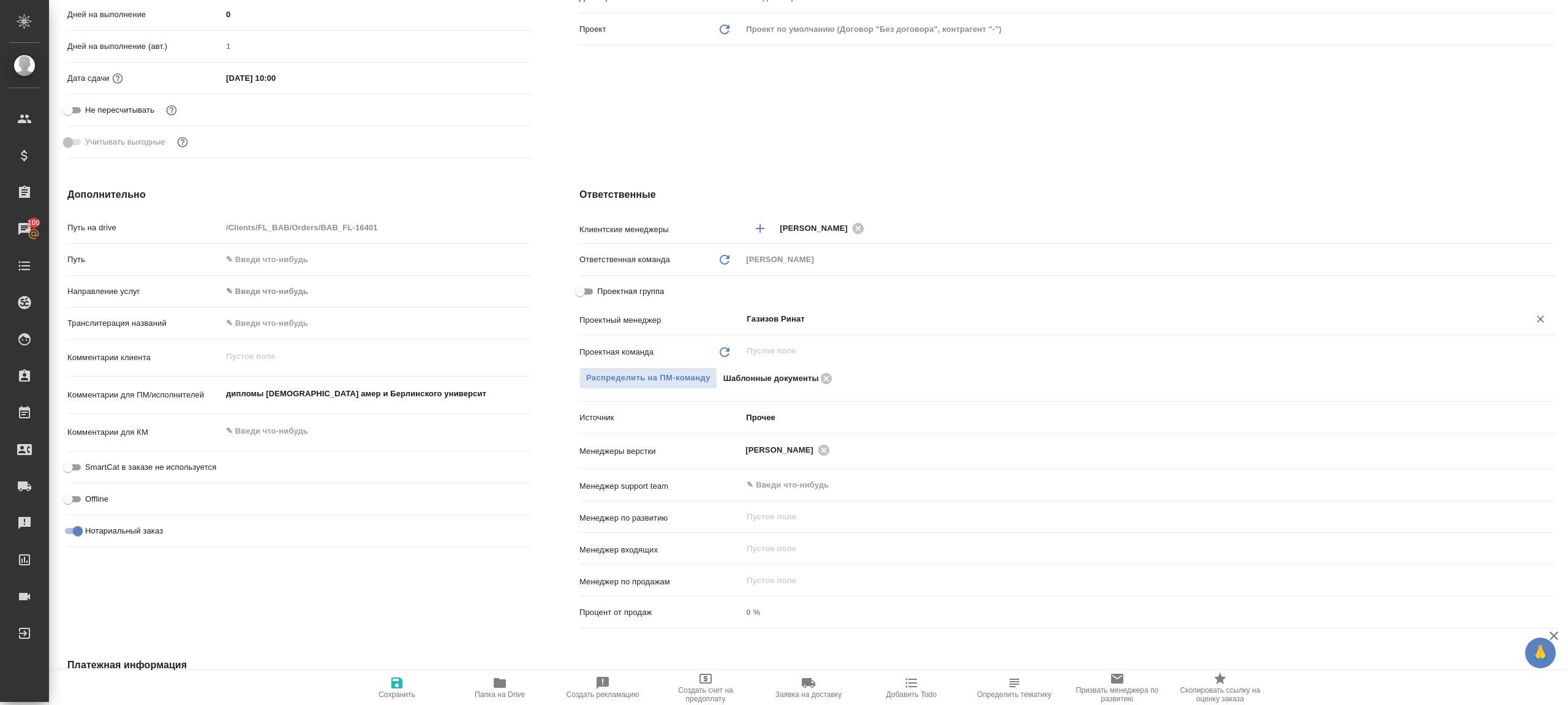
type input "Газизов Ринат"
click at [394, 685] on icon "button" at bounding box center [397, 683] width 11 height 11
type textarea "x"
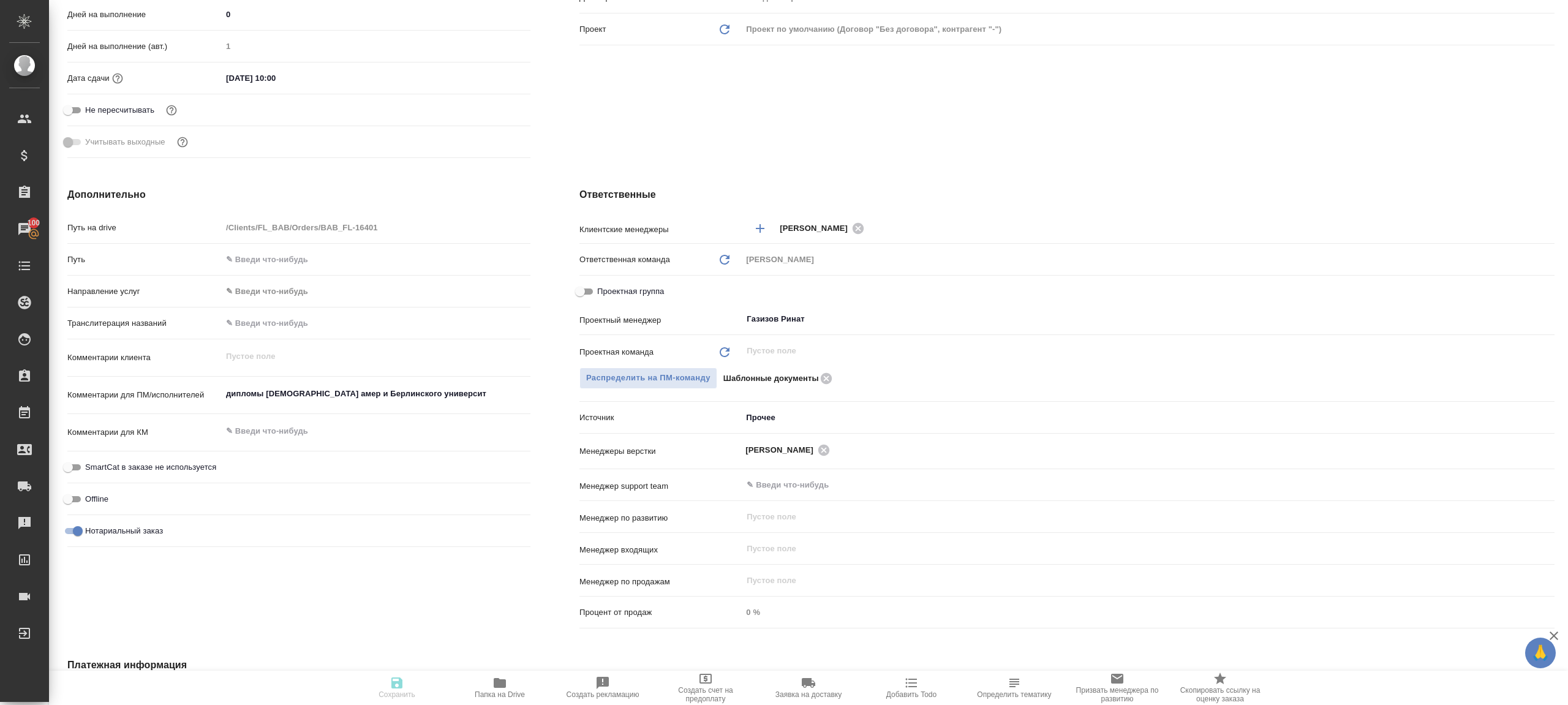
type textarea "x"
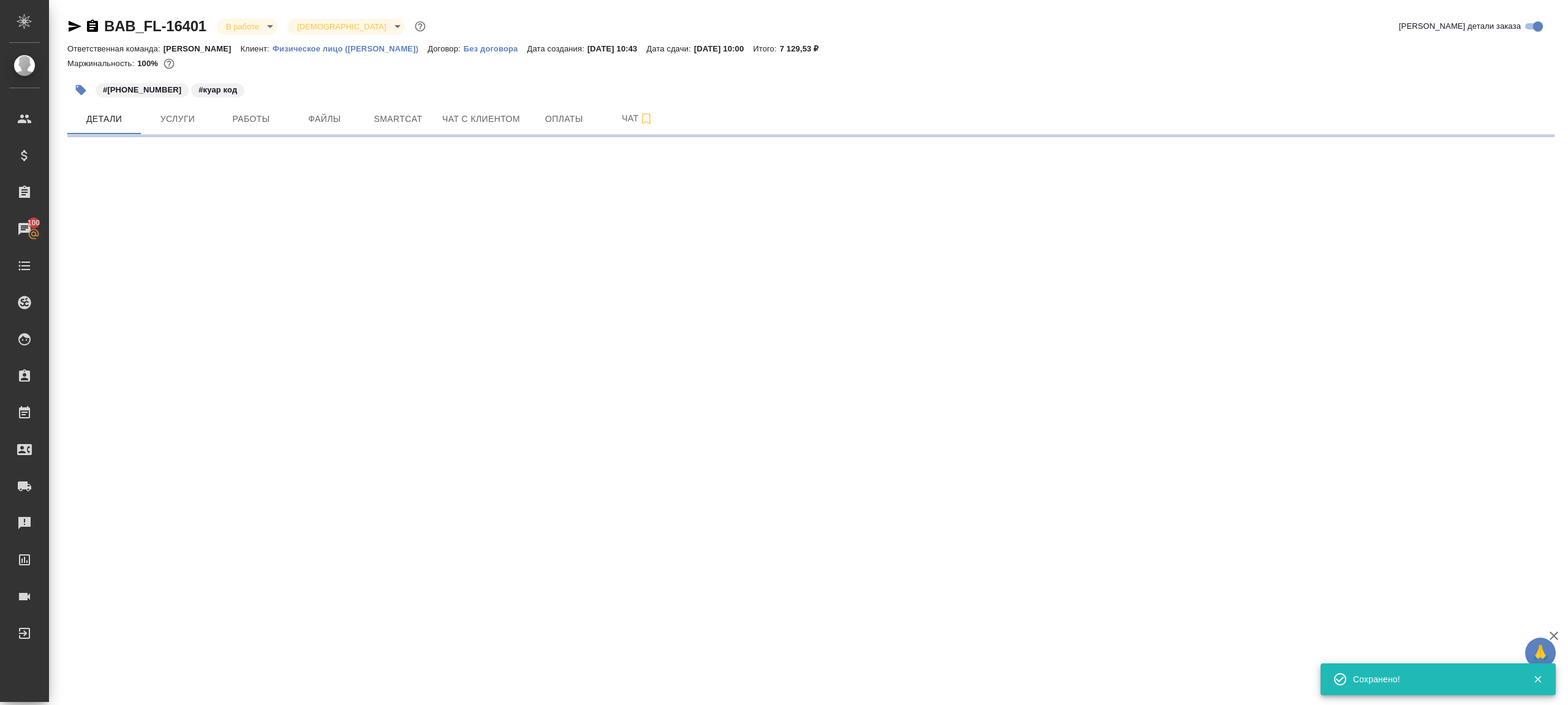
select select "RU"
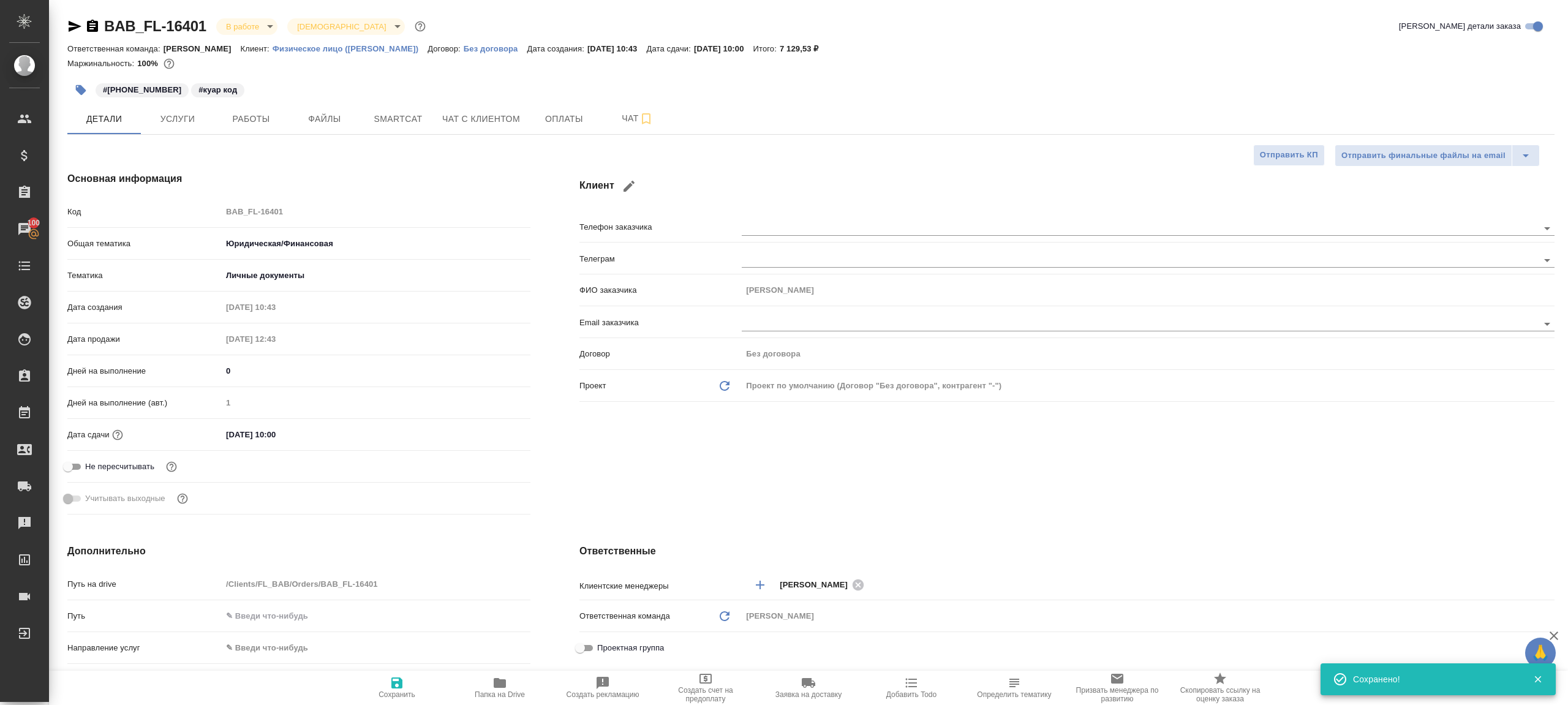
type textarea "x"
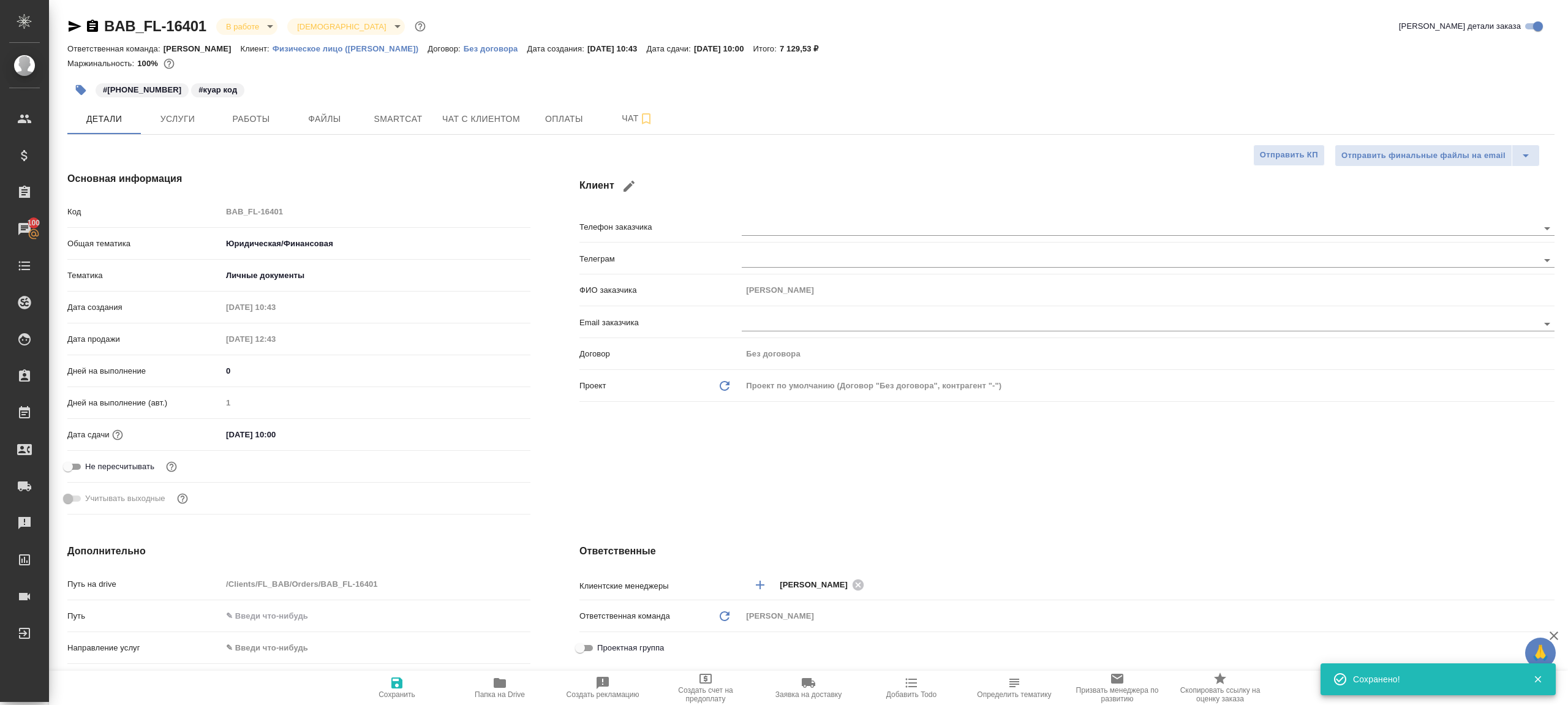
type textarea "x"
drag, startPoint x: 244, startPoint y: 114, endPoint x: 312, endPoint y: 176, distance: 92.0
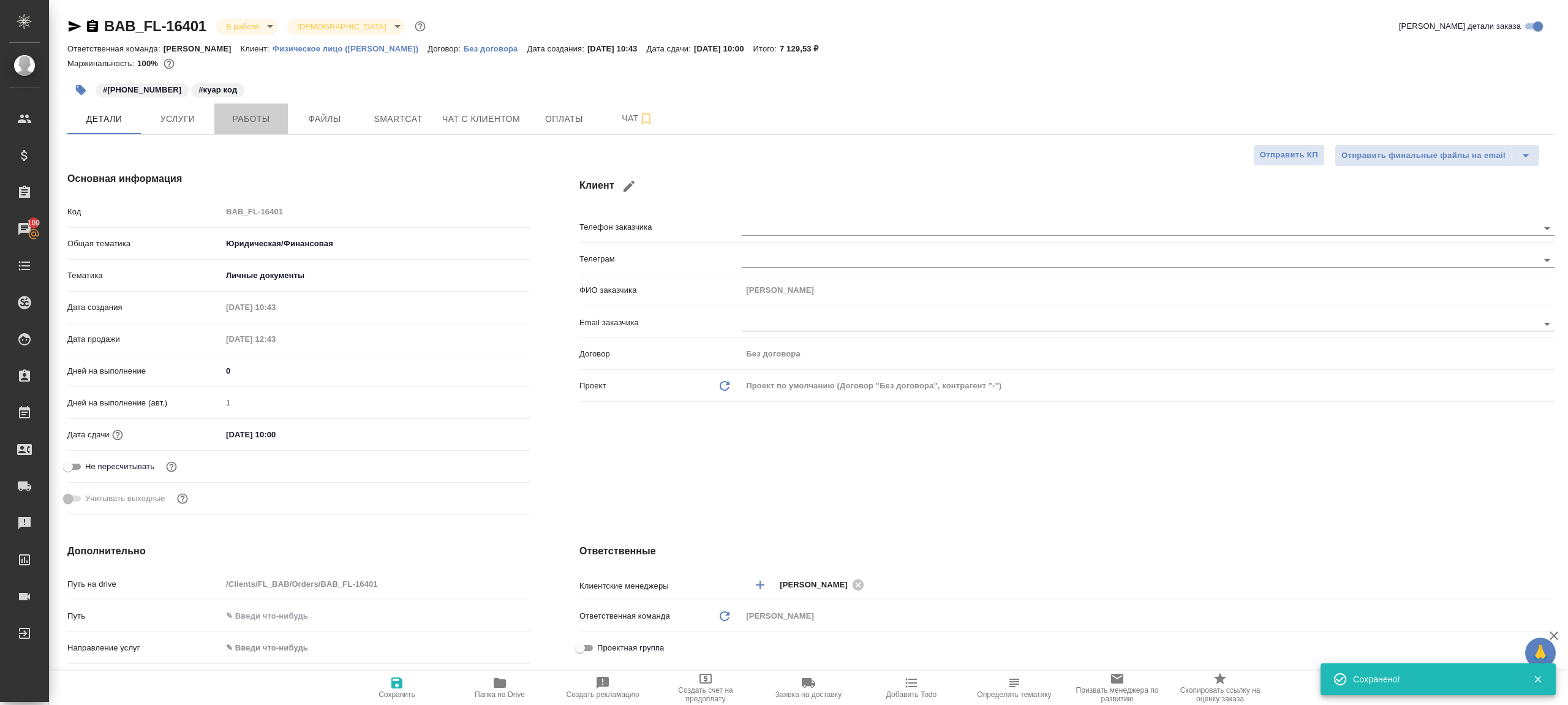
click at [244, 114] on span "Работы" at bounding box center [251, 119] width 59 height 16
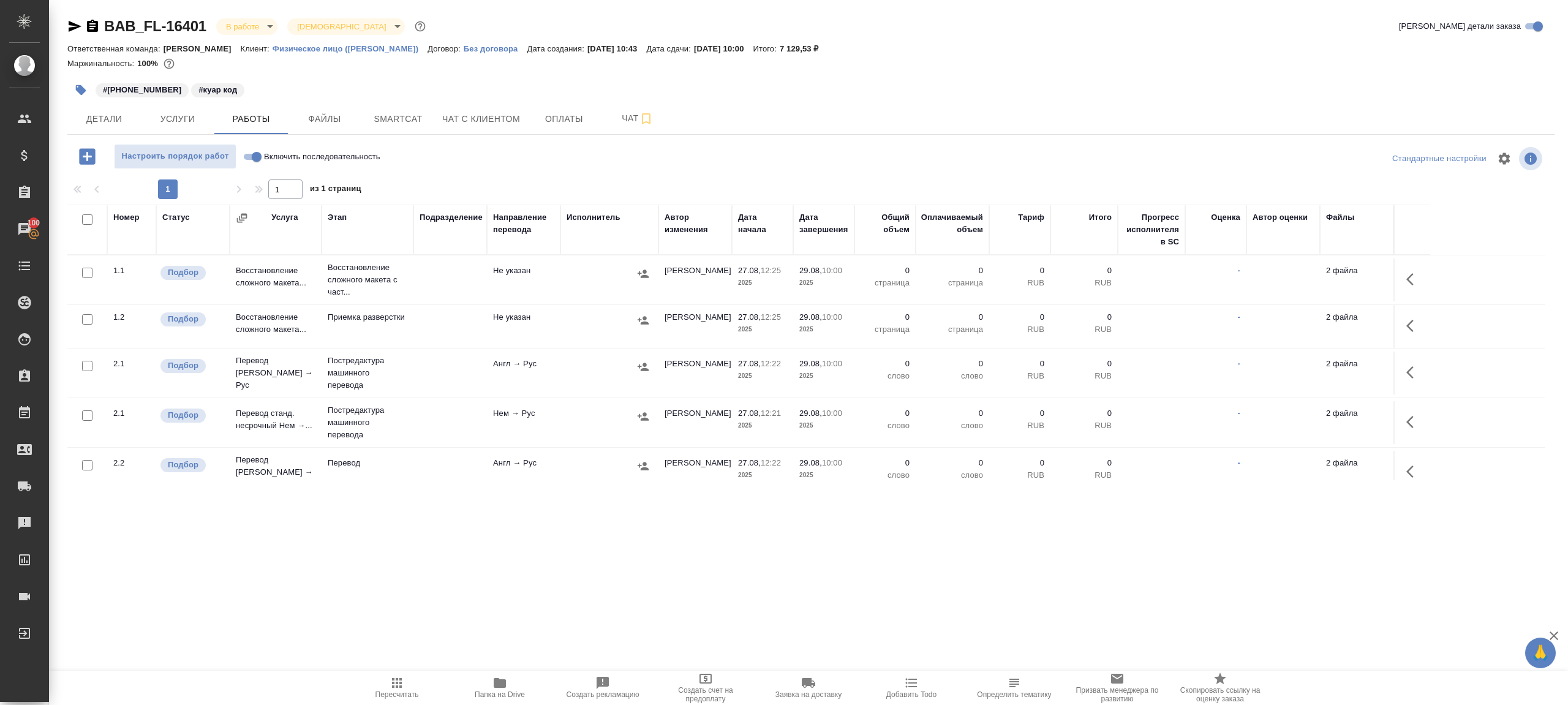
click at [520, 179] on div "1 1 из 1 страниц" at bounding box center [811, 188] width 1488 height 19
click at [262, 152] on input "Включить последовательность" at bounding box center [257, 157] width 44 height 15
checkbox input "true"
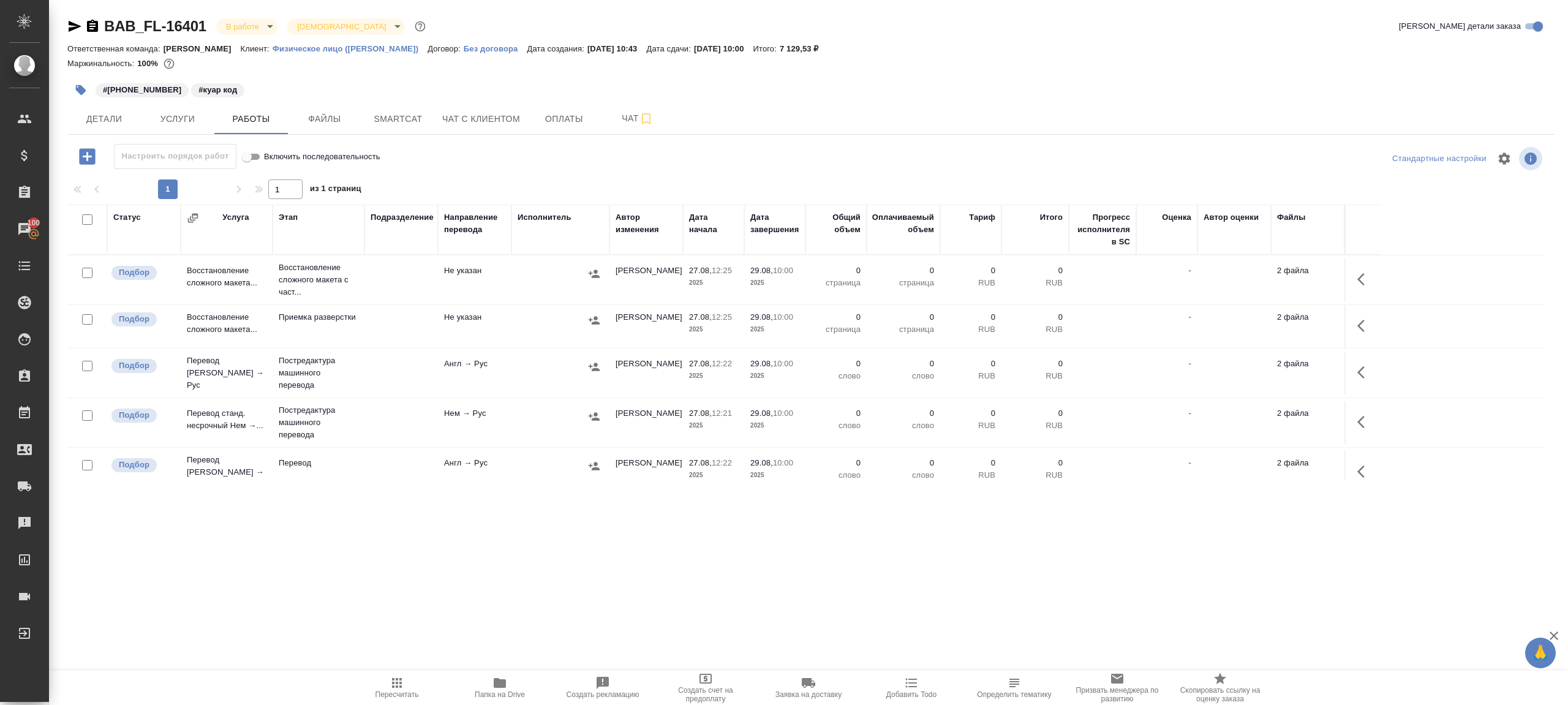
click at [87, 217] on input "checkbox" at bounding box center [87, 219] width 10 height 10
checkbox input "true"
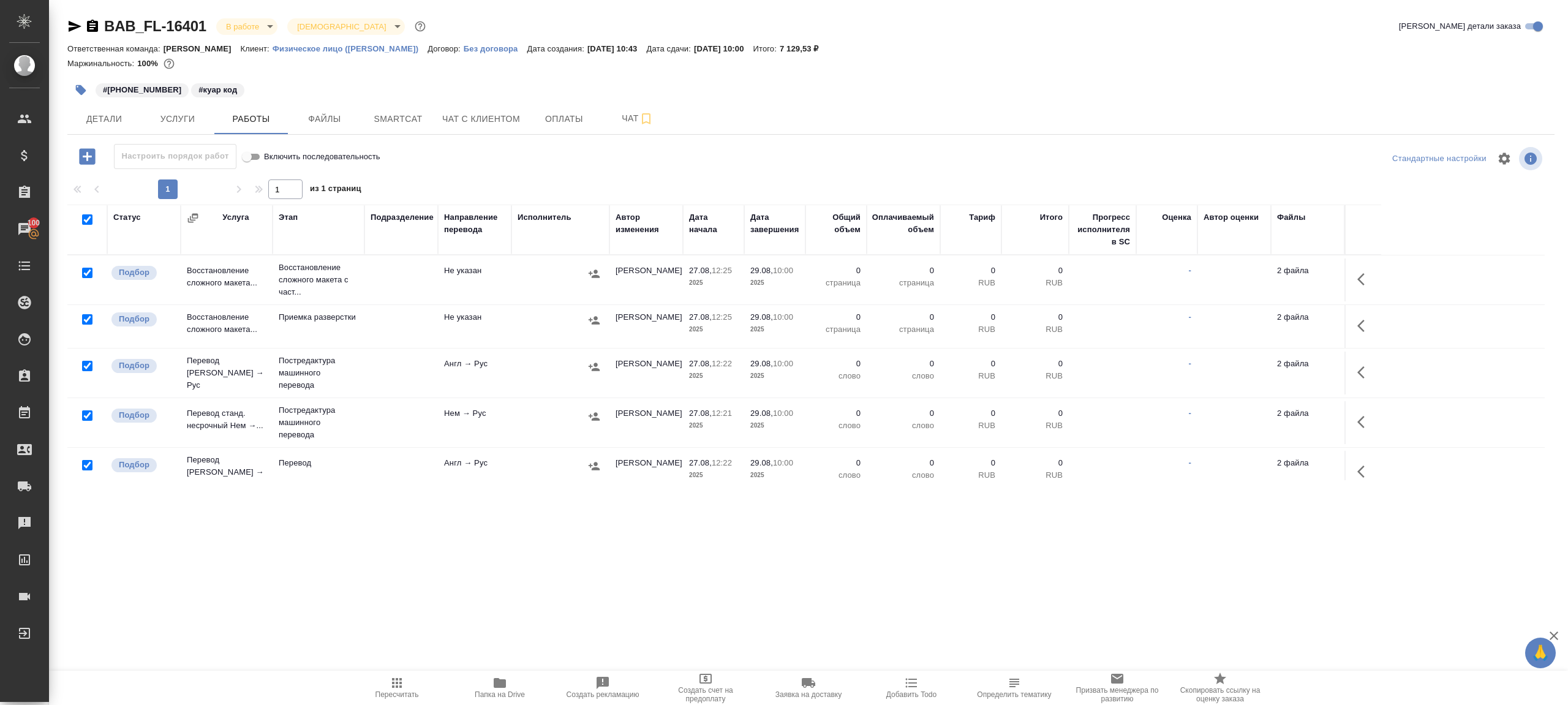
checkbox input "true"
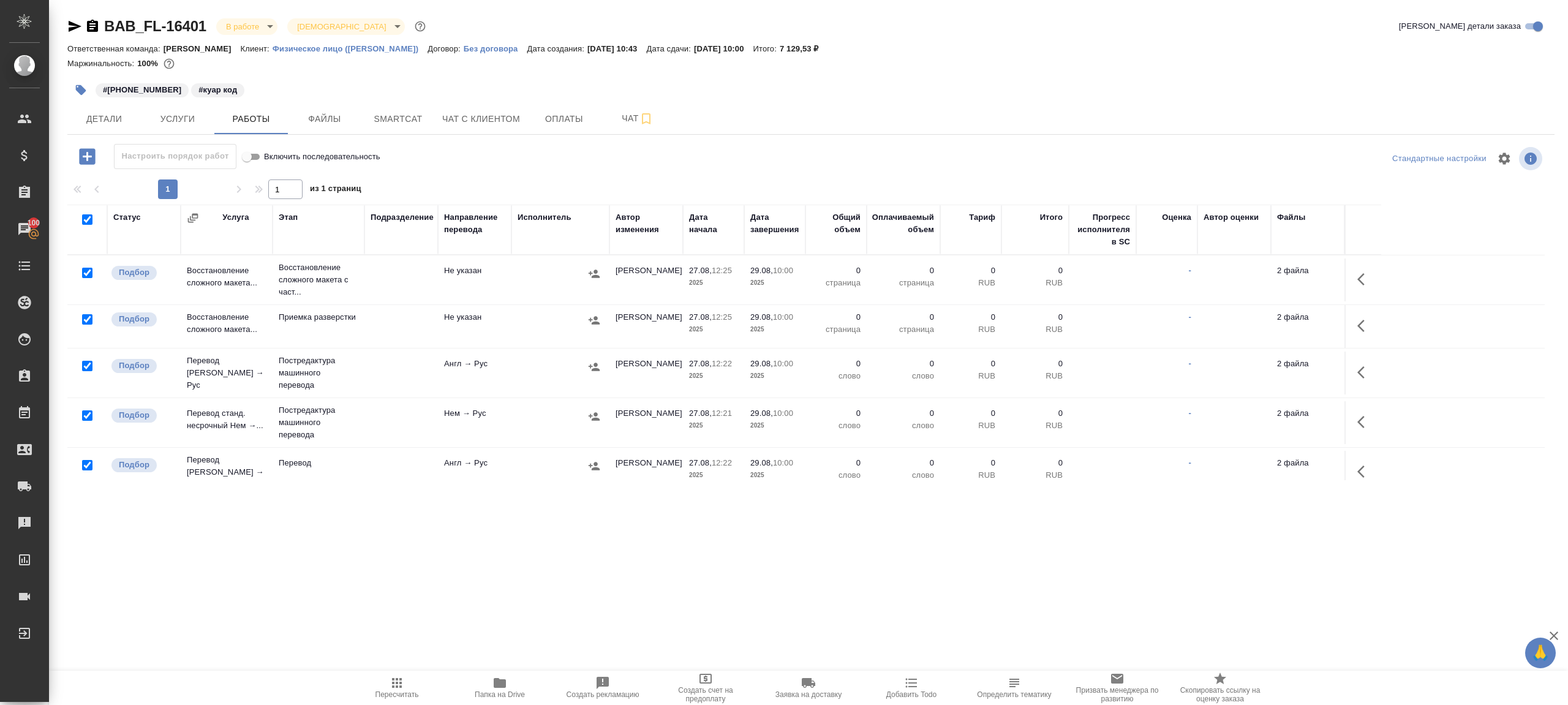
checkbox input "true"
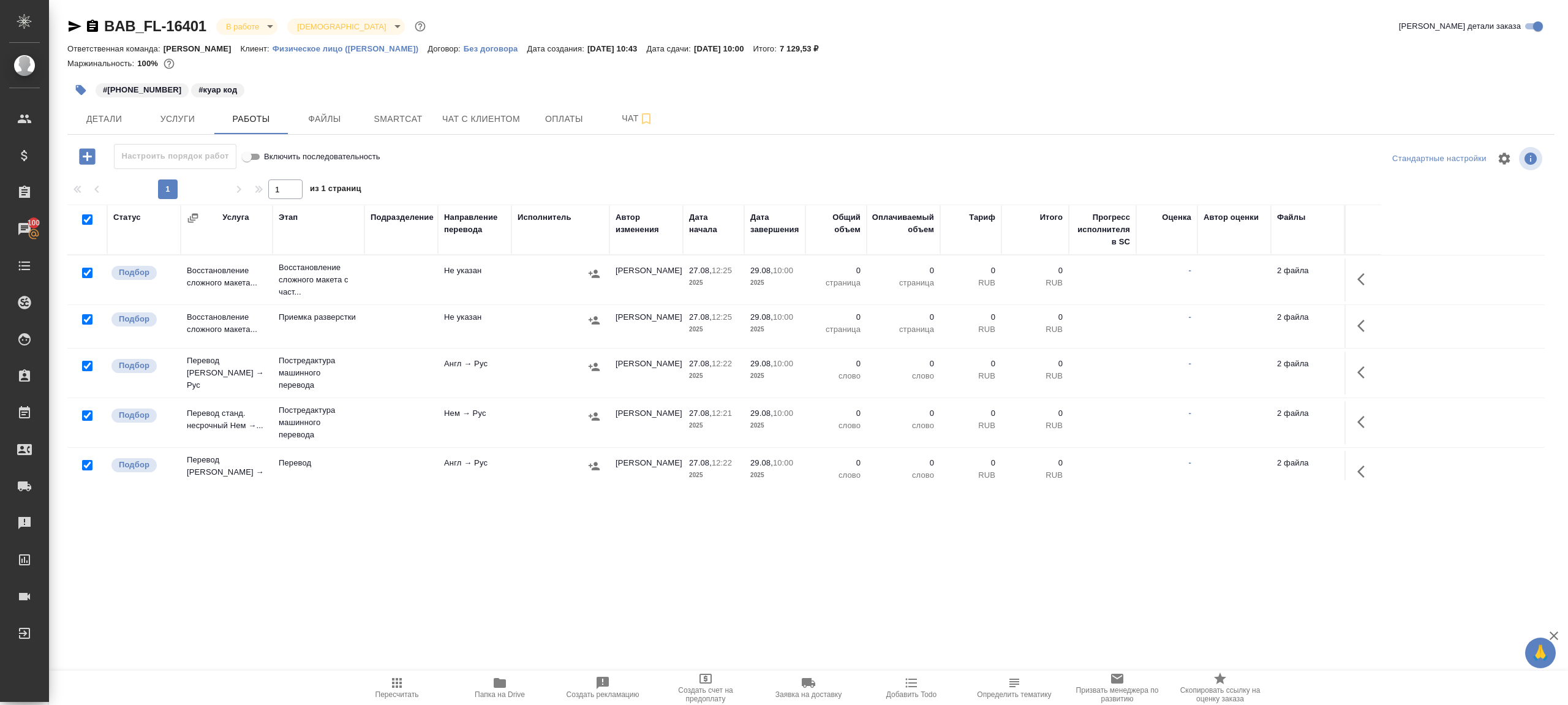
checkbox input "true"
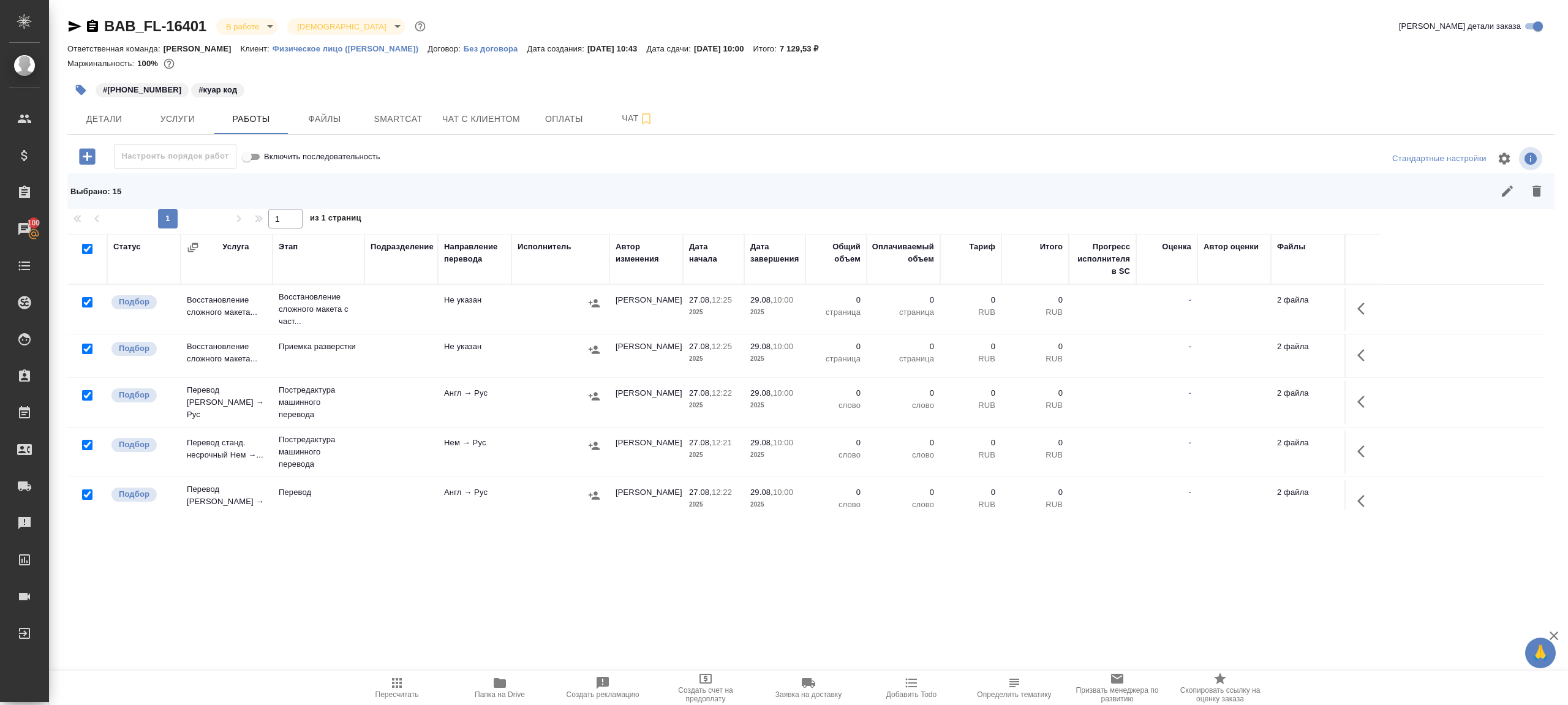
click at [86, 304] on input "checkbox" at bounding box center [87, 301] width 10 height 10
checkbox input "false"
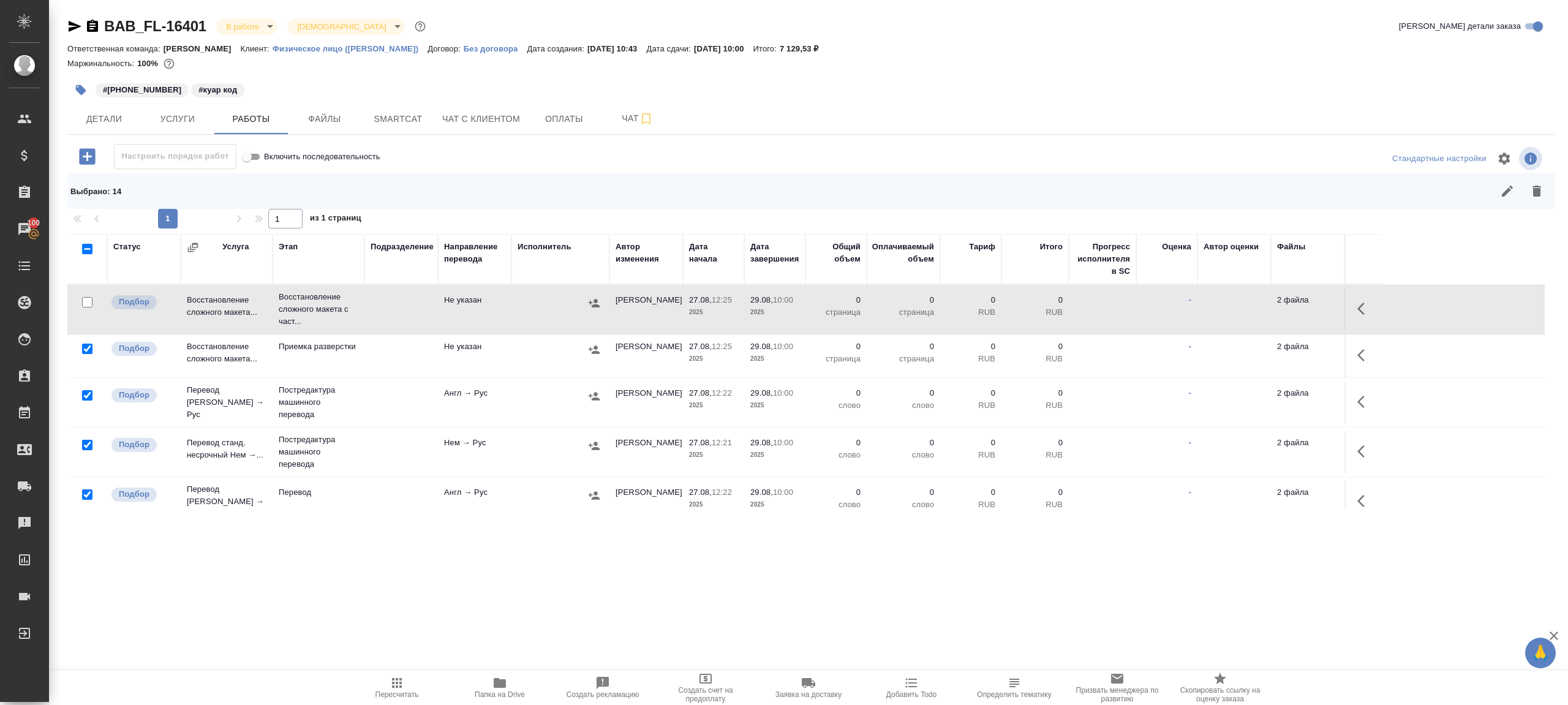
scroll to position [97, 0]
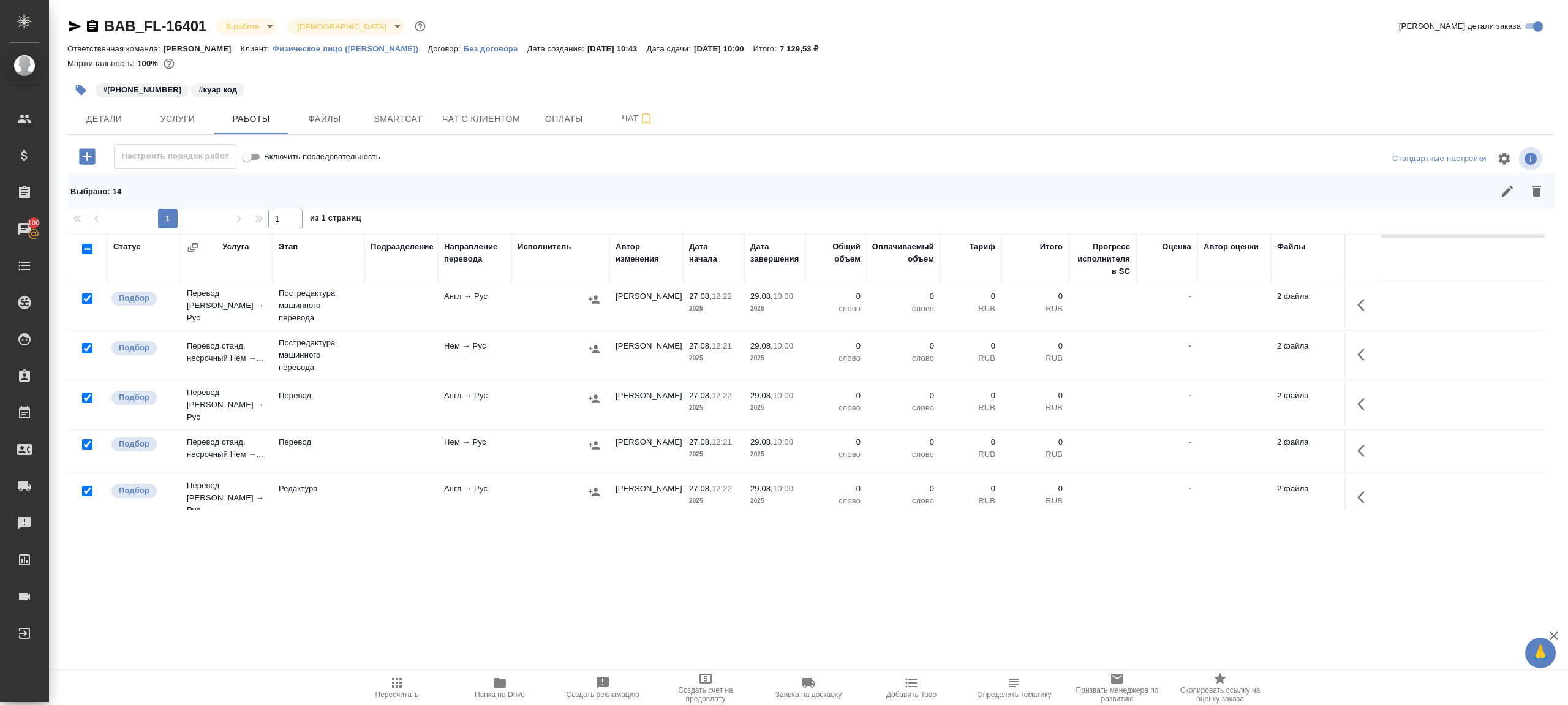
click at [83, 395] on input "checkbox" at bounding box center [87, 397] width 10 height 10
checkbox input "false"
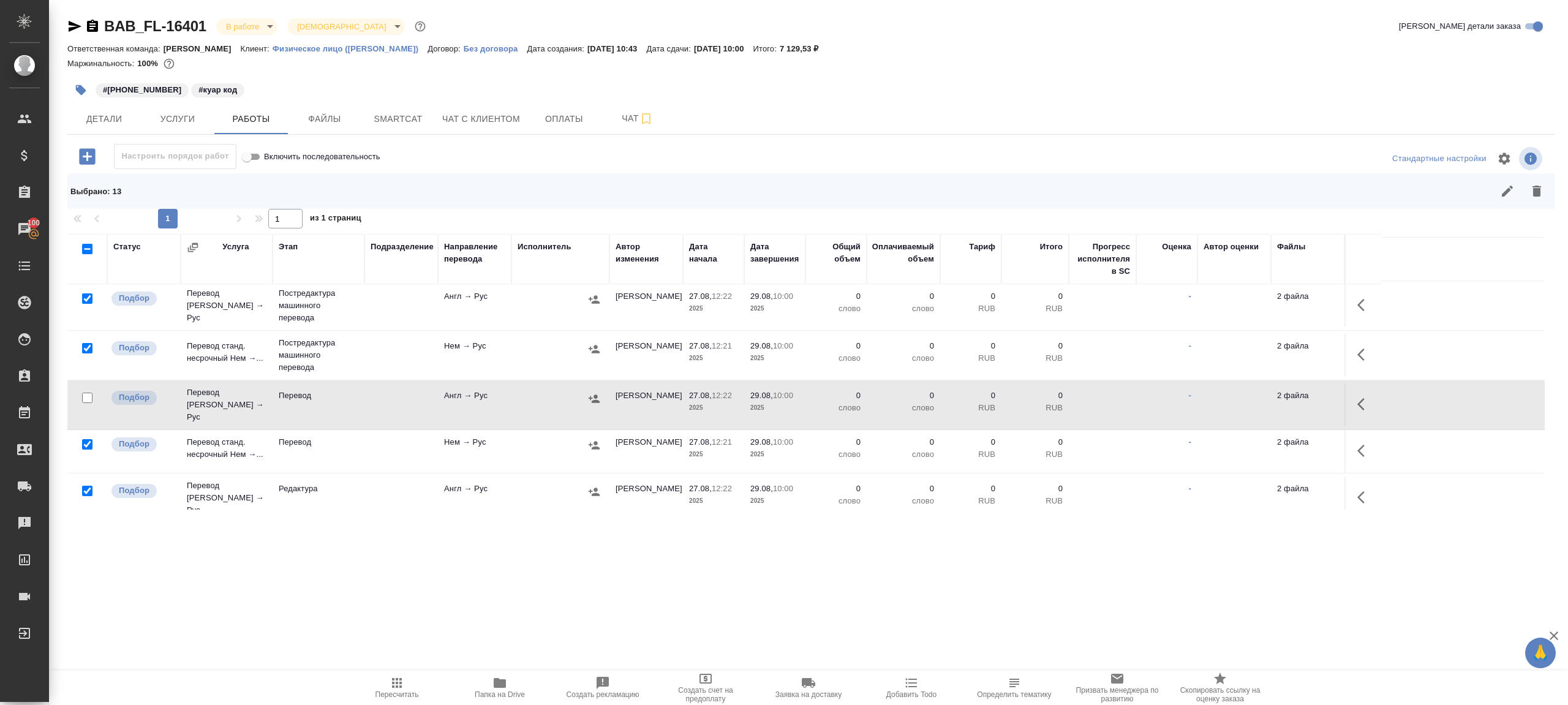
click at [83, 440] on input "checkbox" at bounding box center [87, 444] width 10 height 10
checkbox input "false"
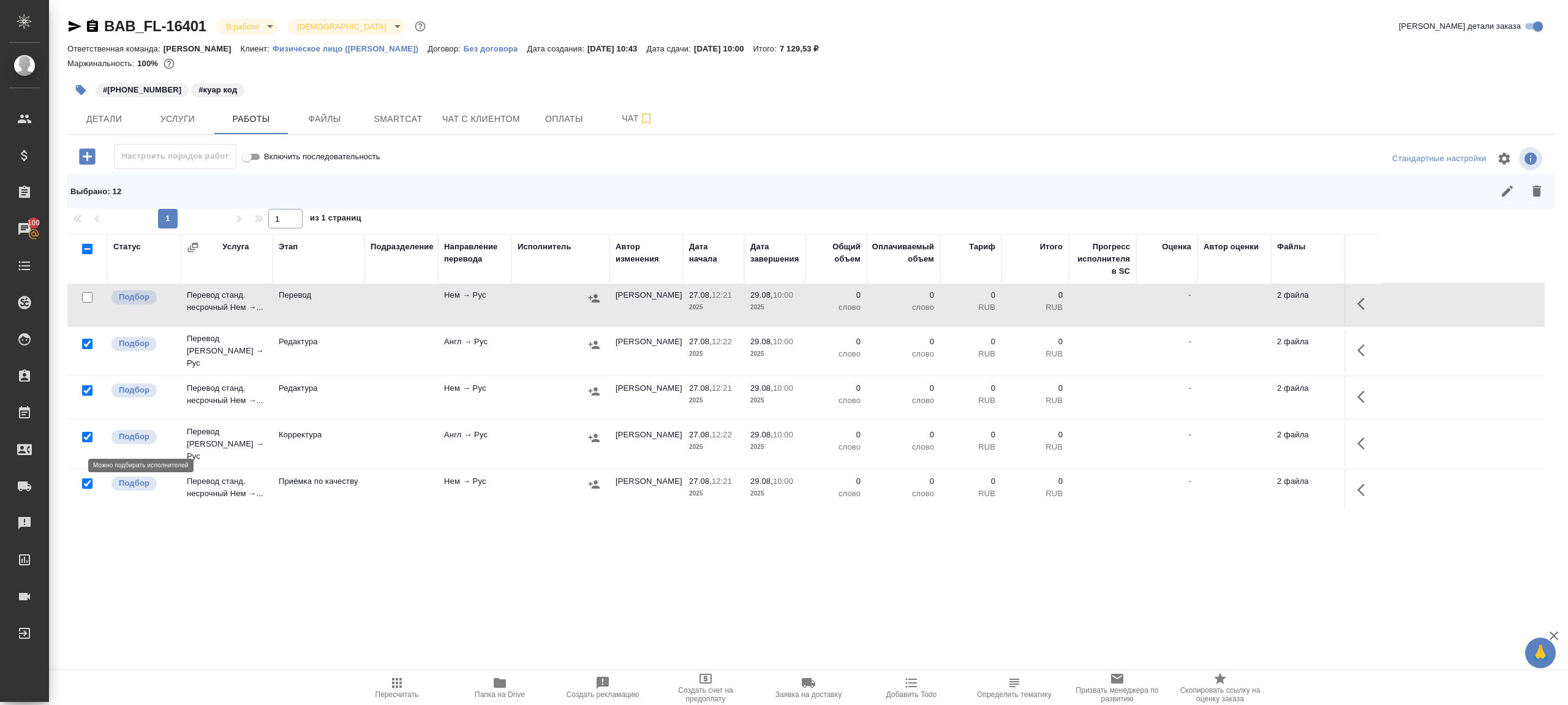
scroll to position [264, 0]
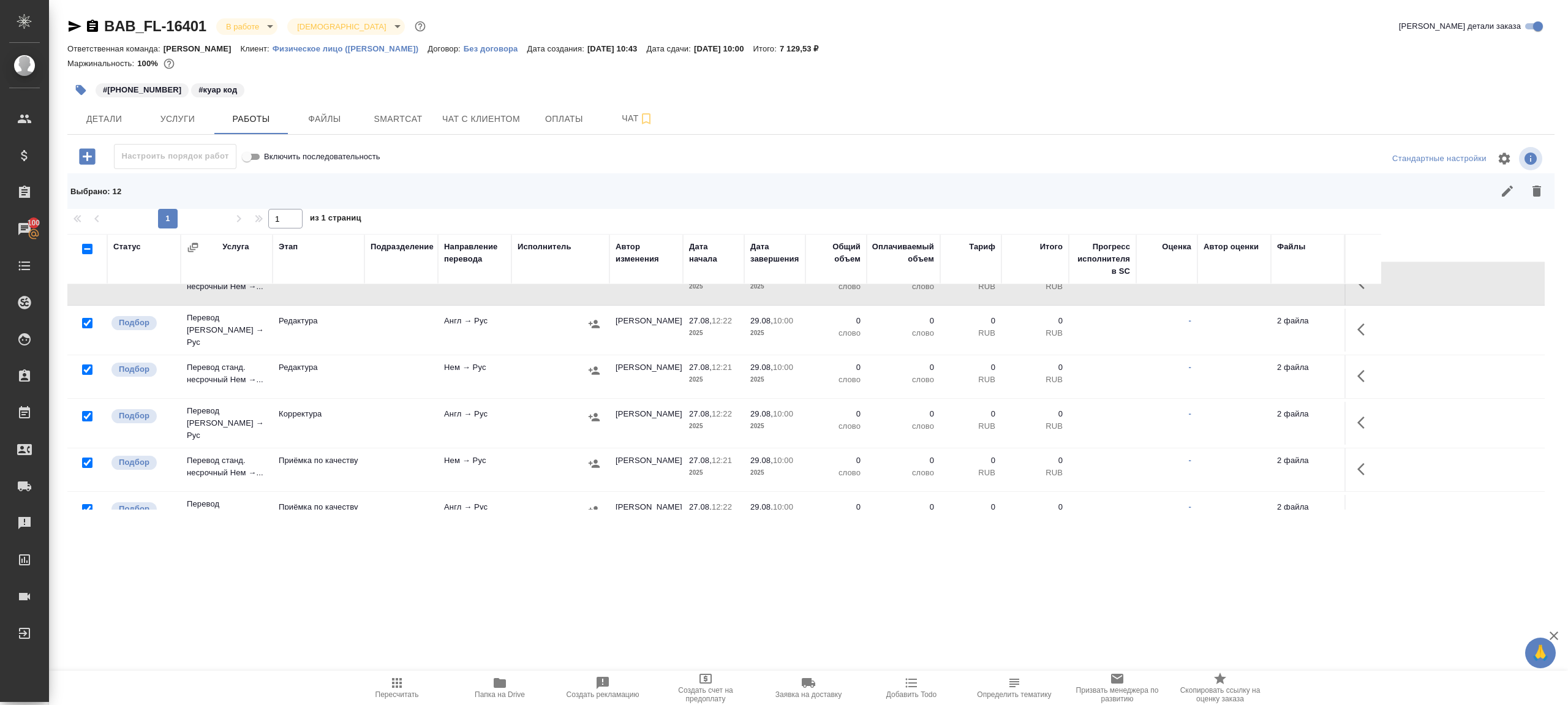
click at [91, 457] on input "checkbox" at bounding box center [87, 462] width 10 height 10
checkbox input "false"
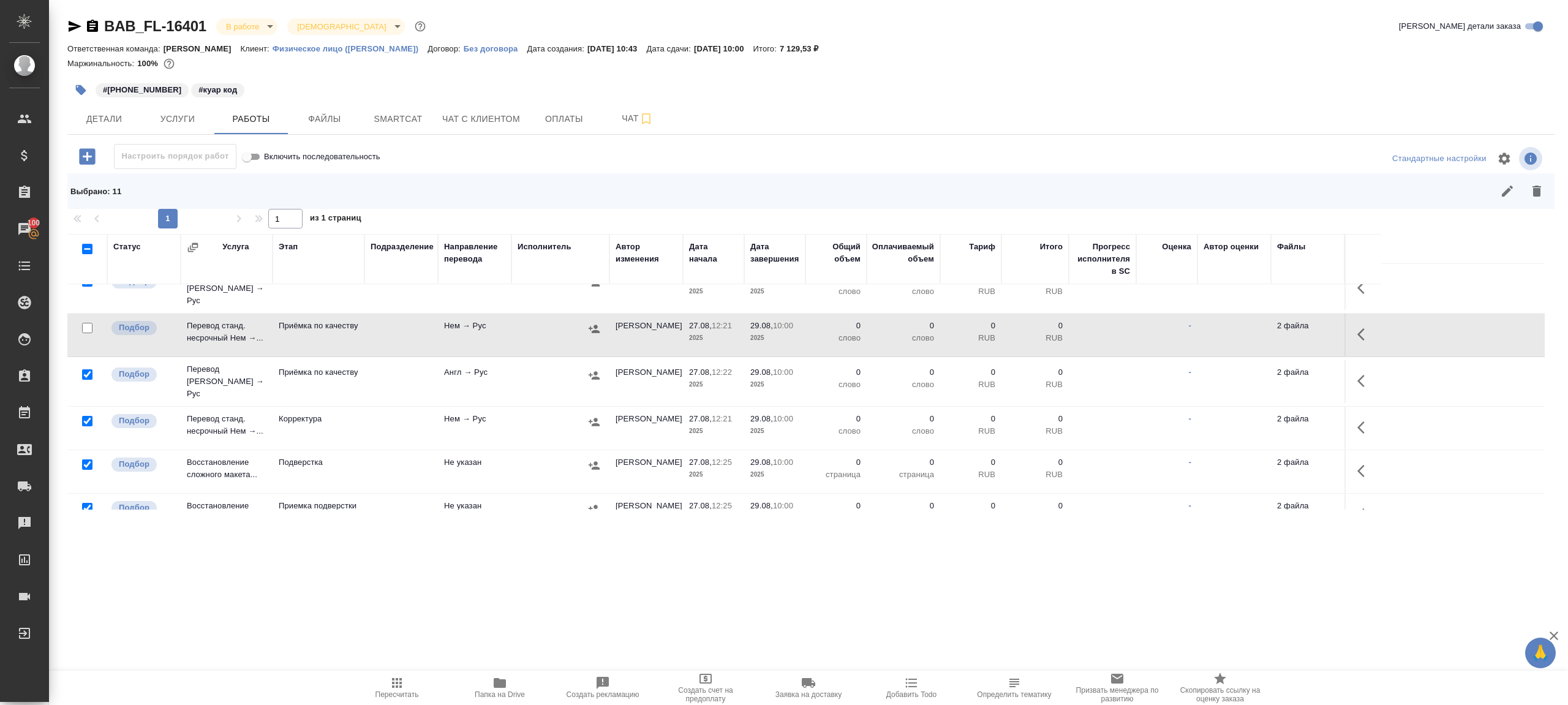
scroll to position [448, 0]
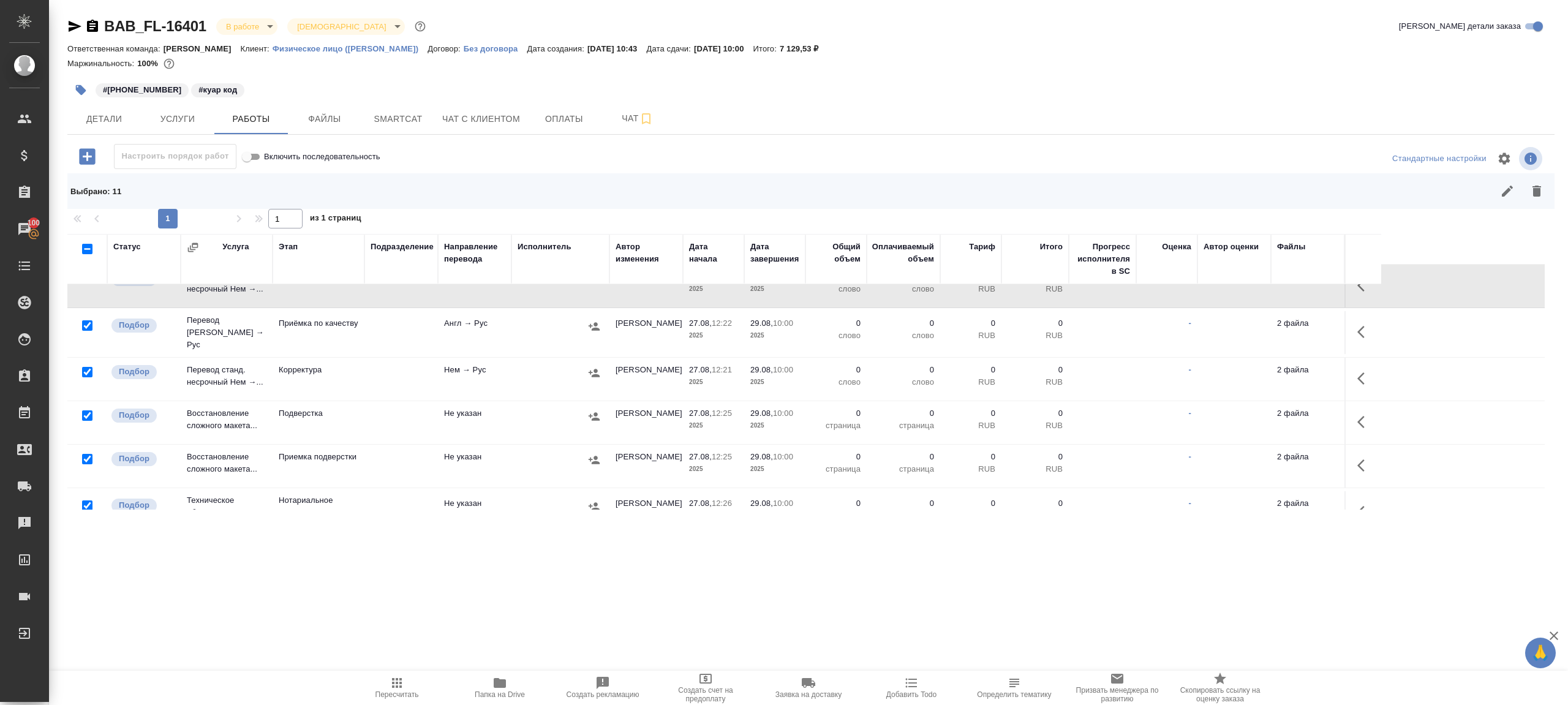
click at [84, 500] on input "checkbox" at bounding box center [87, 504] width 10 height 10
checkbox input "false"
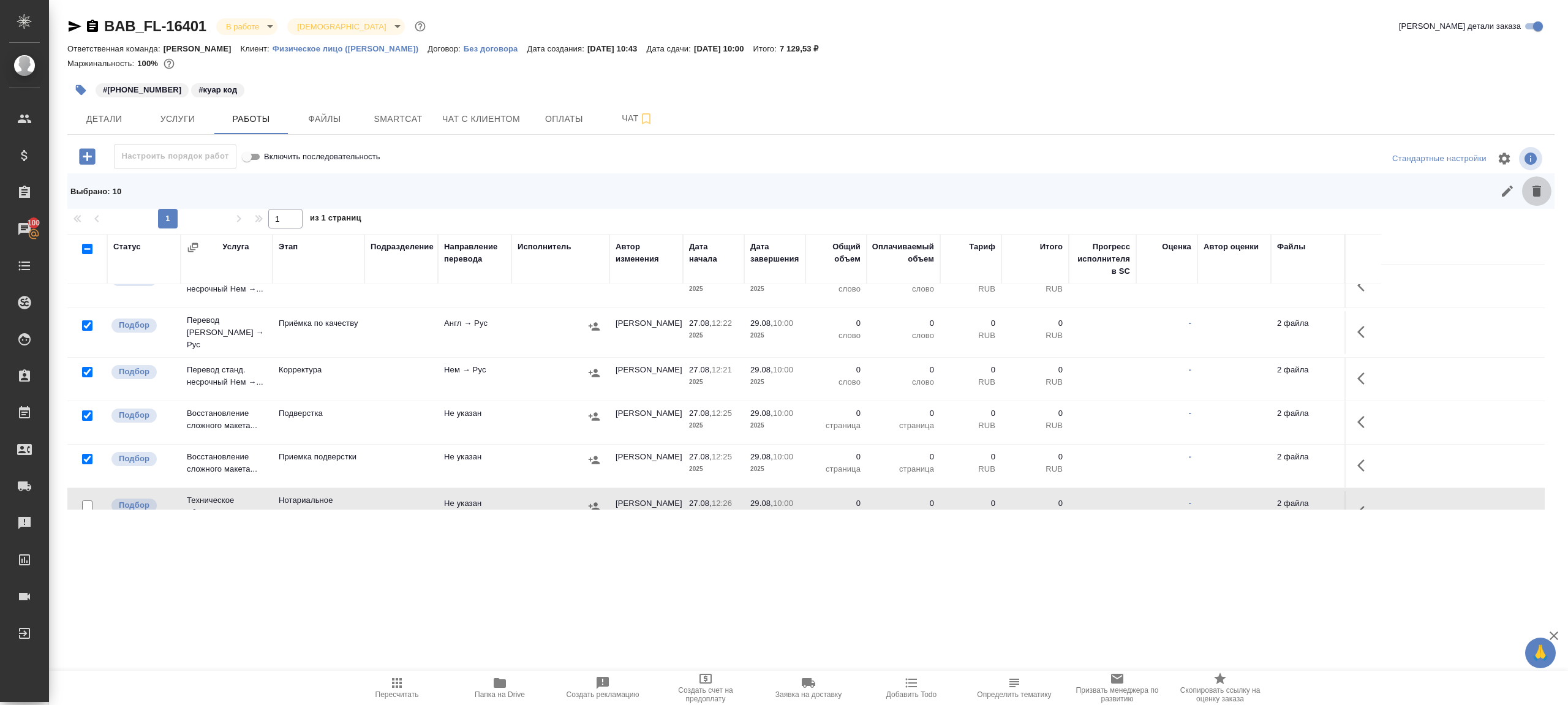
click at [1542, 192] on icon "button" at bounding box center [1537, 191] width 15 height 15
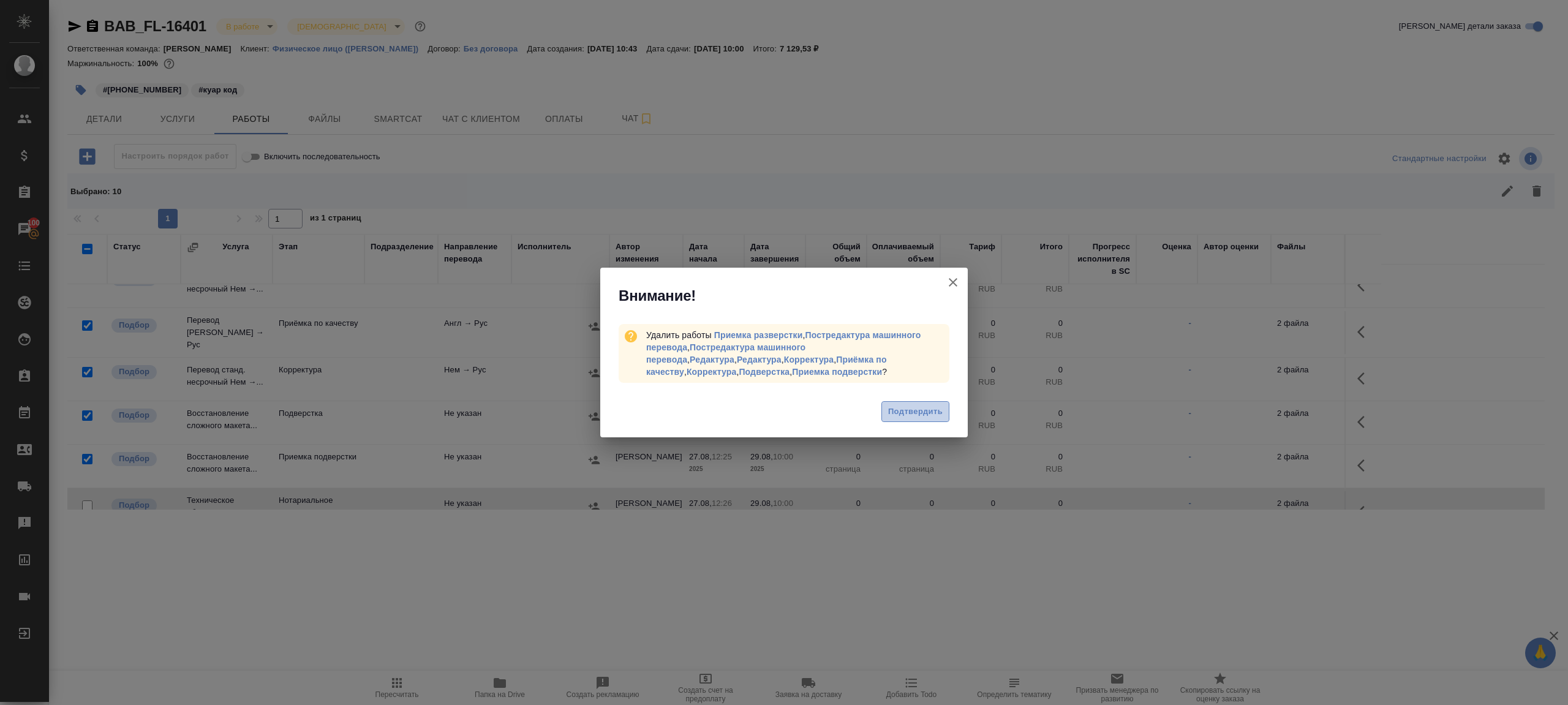
click at [936, 415] on span "Подтвердить" at bounding box center [915, 411] width 55 height 14
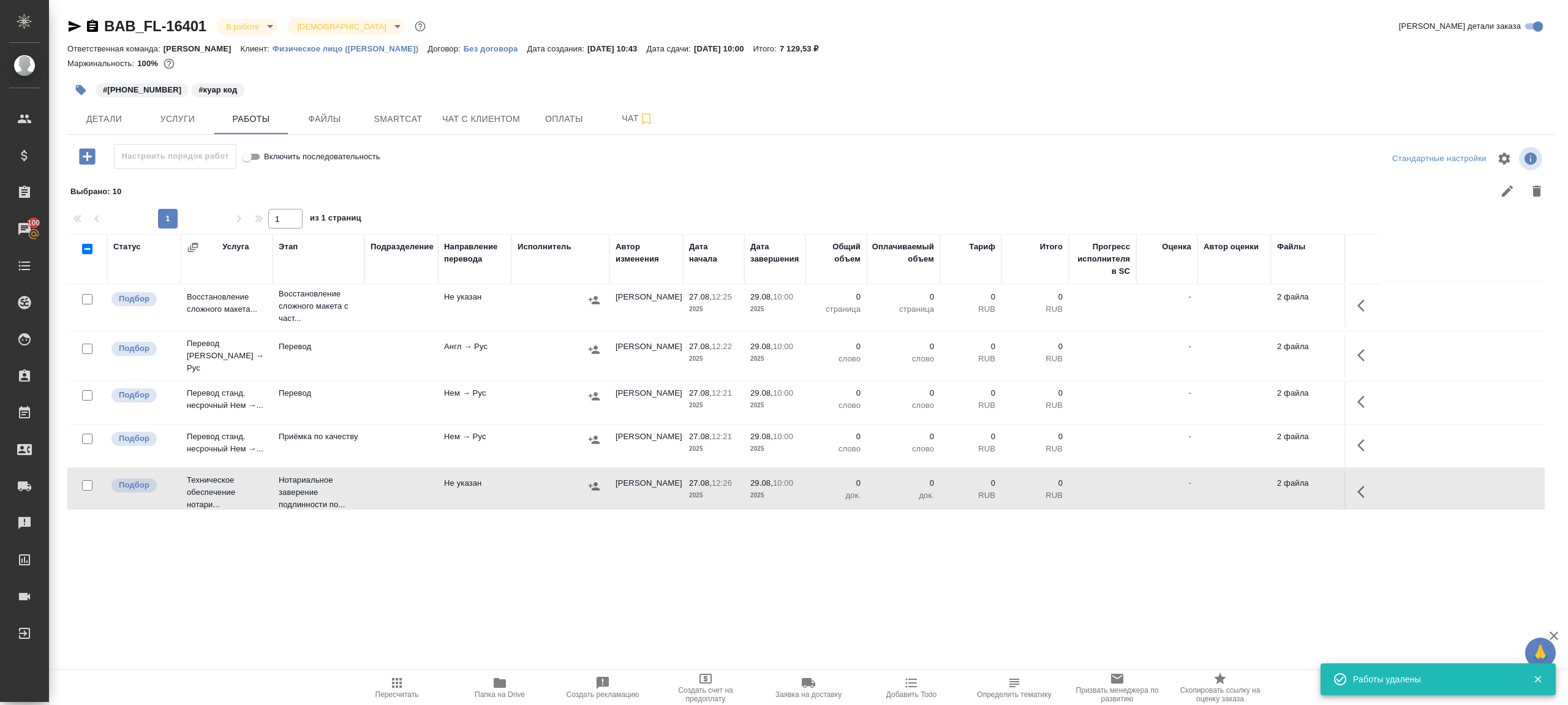
scroll to position [0, 0]
click at [1363, 398] on icon "button" at bounding box center [1361, 404] width 7 height 12
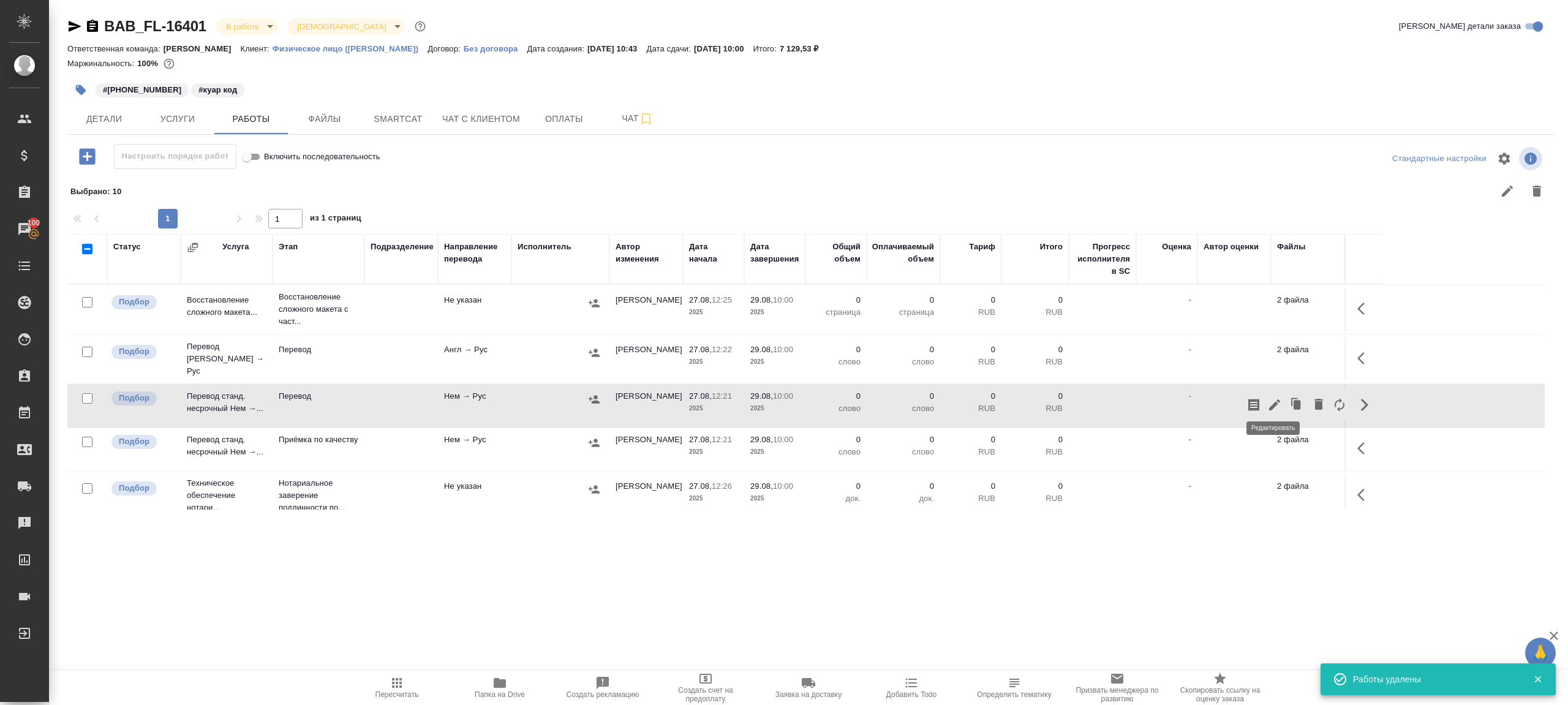
click at [1272, 397] on icon "button" at bounding box center [1275, 405] width 15 height 15
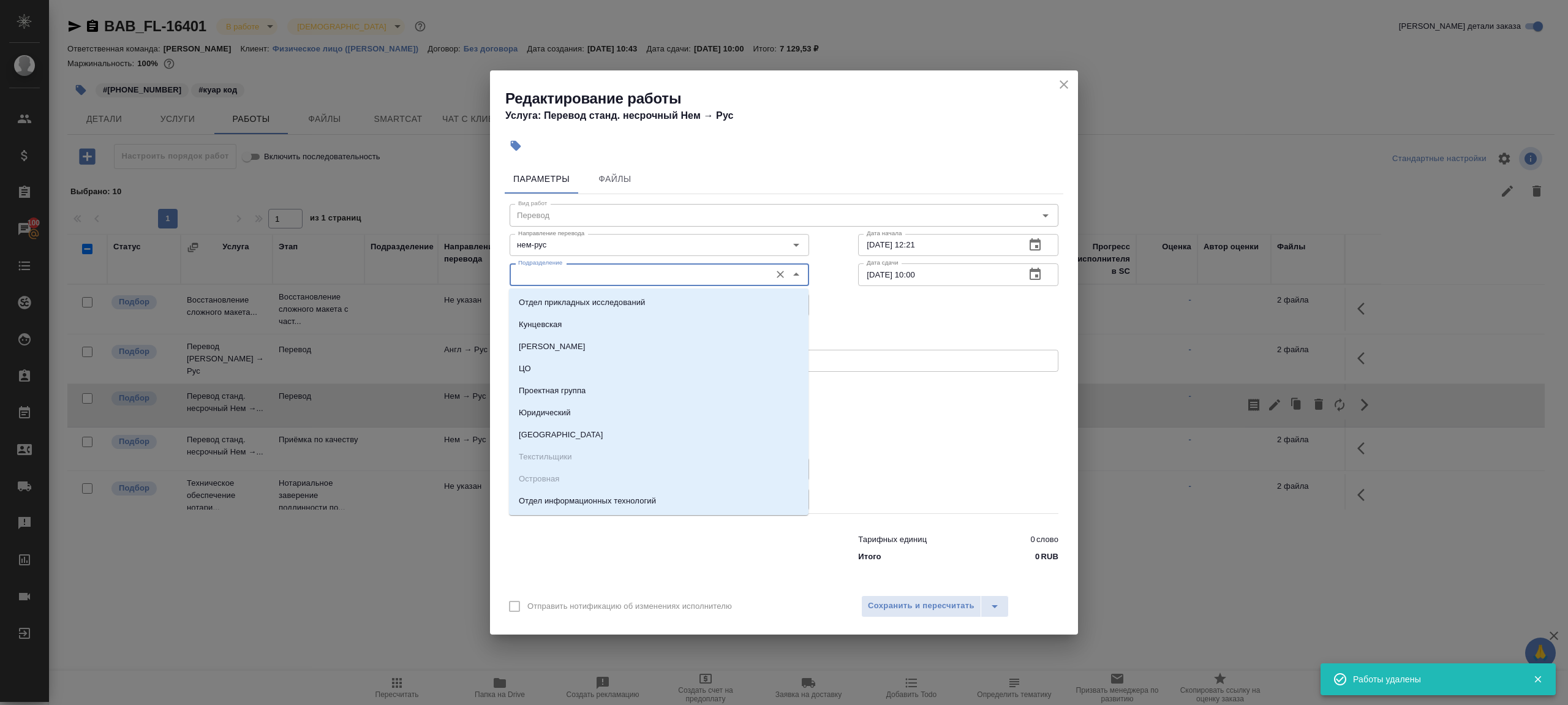
click at [600, 271] on input "Подразделение" at bounding box center [639, 274] width 251 height 15
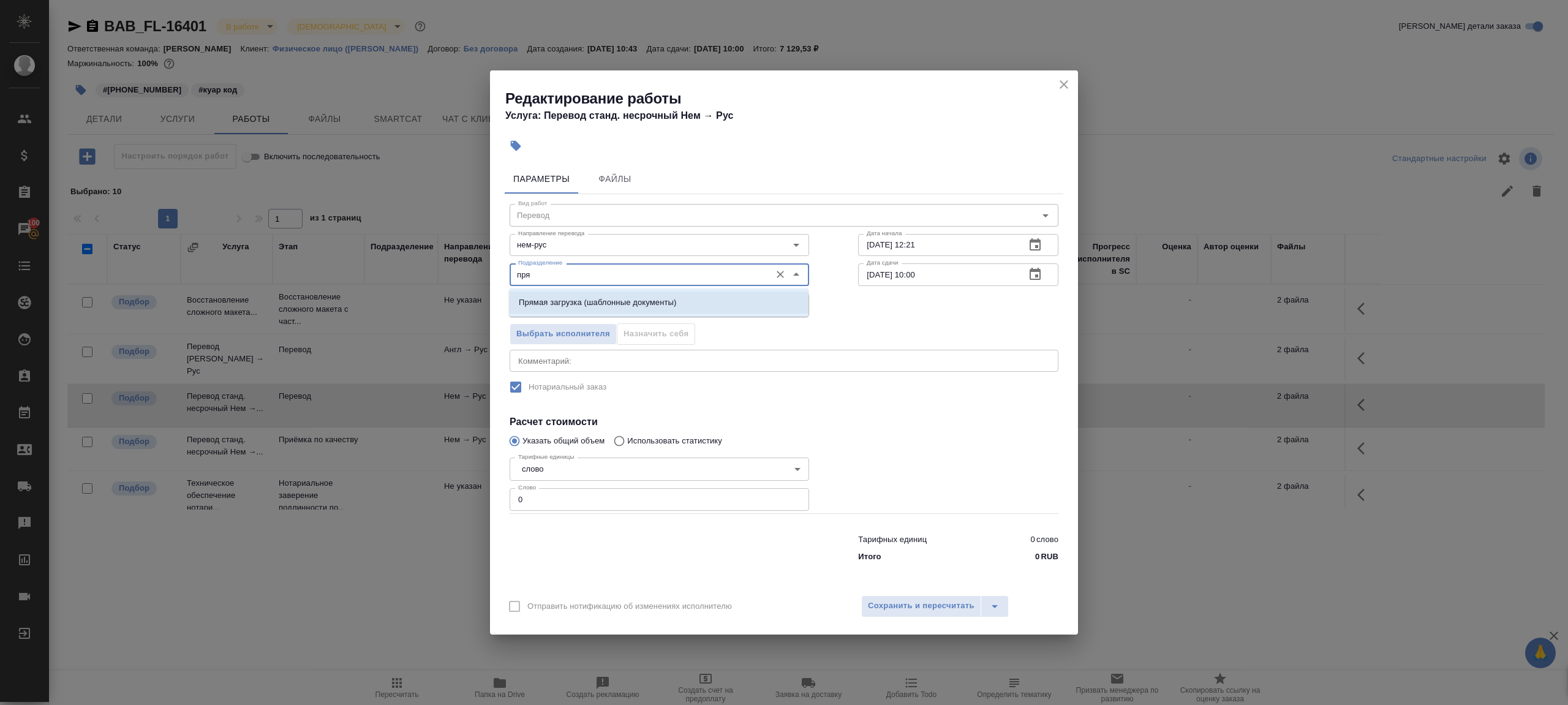
click at [634, 295] on li "Прямая загрузка (шаблонные документы)" at bounding box center [659, 302] width 300 height 22
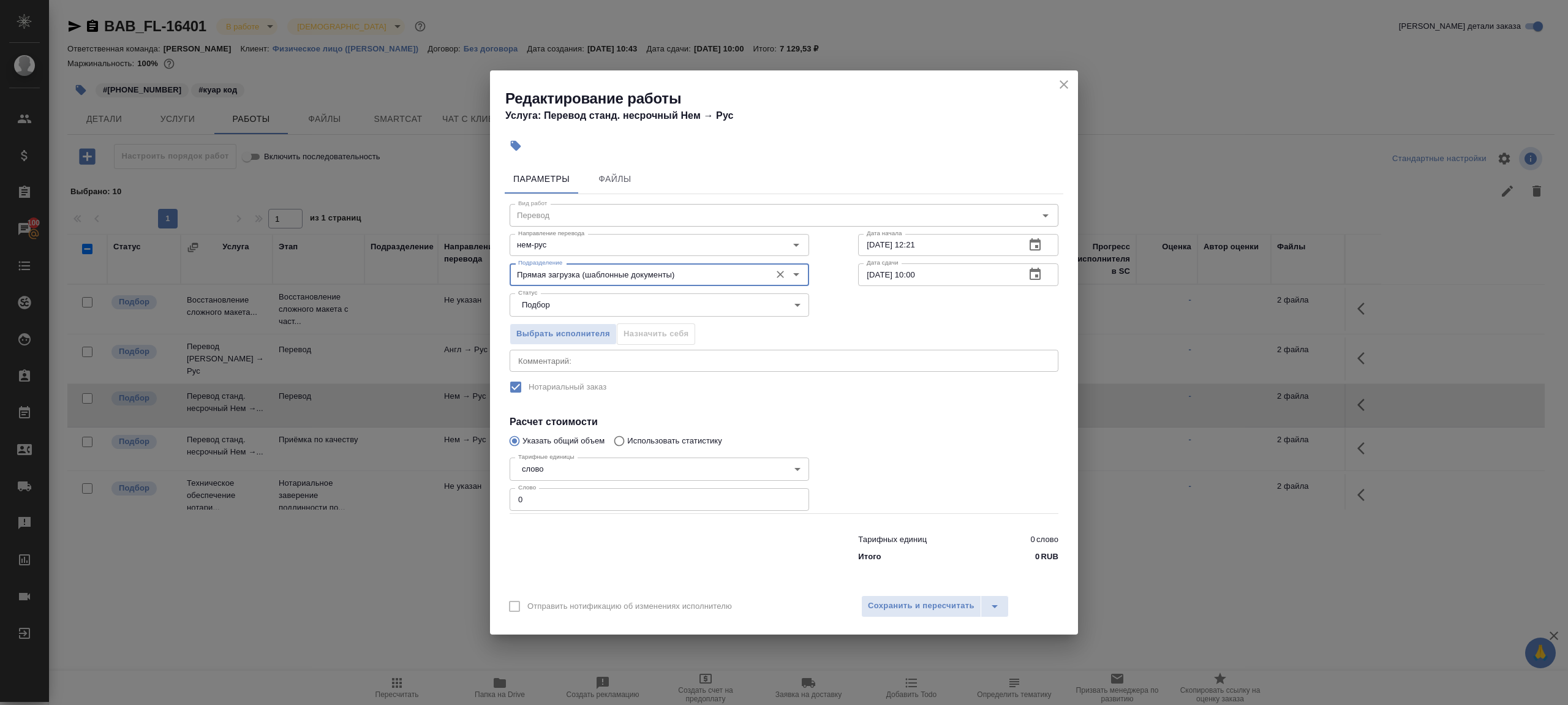
type input "Прямая загрузка (шаблонные документы)"
click at [569, 504] on input "0" at bounding box center [659, 499] width 300 height 22
type input "1"
click at [704, 536] on div at bounding box center [659, 545] width 349 height 49
click at [918, 275] on input "[DATE] 10:00" at bounding box center [937, 274] width 157 height 22
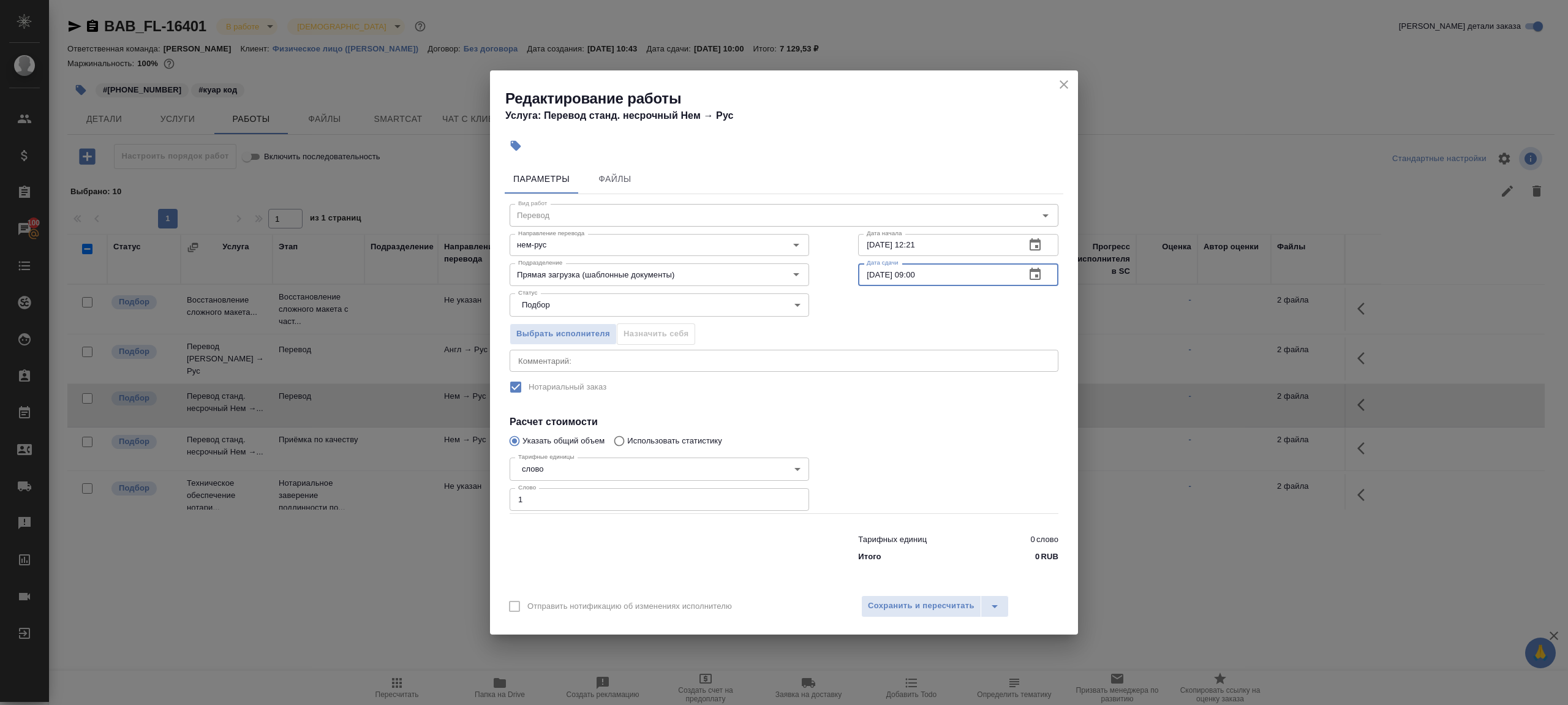
type input "29.08.2025 09:00"
drag, startPoint x: 924, startPoint y: 419, endPoint x: 924, endPoint y: 584, distance: 165.0
click at [924, 419] on h4 "Расчет стоимости" at bounding box center [784, 422] width 549 height 15
click at [924, 617] on div "Отправить нотификацию об изменениях исполнителю Сохранить и пересчитать" at bounding box center [784, 610] width 588 height 47
click at [924, 610] on span "Сохранить и пересчитать" at bounding box center [921, 605] width 106 height 14
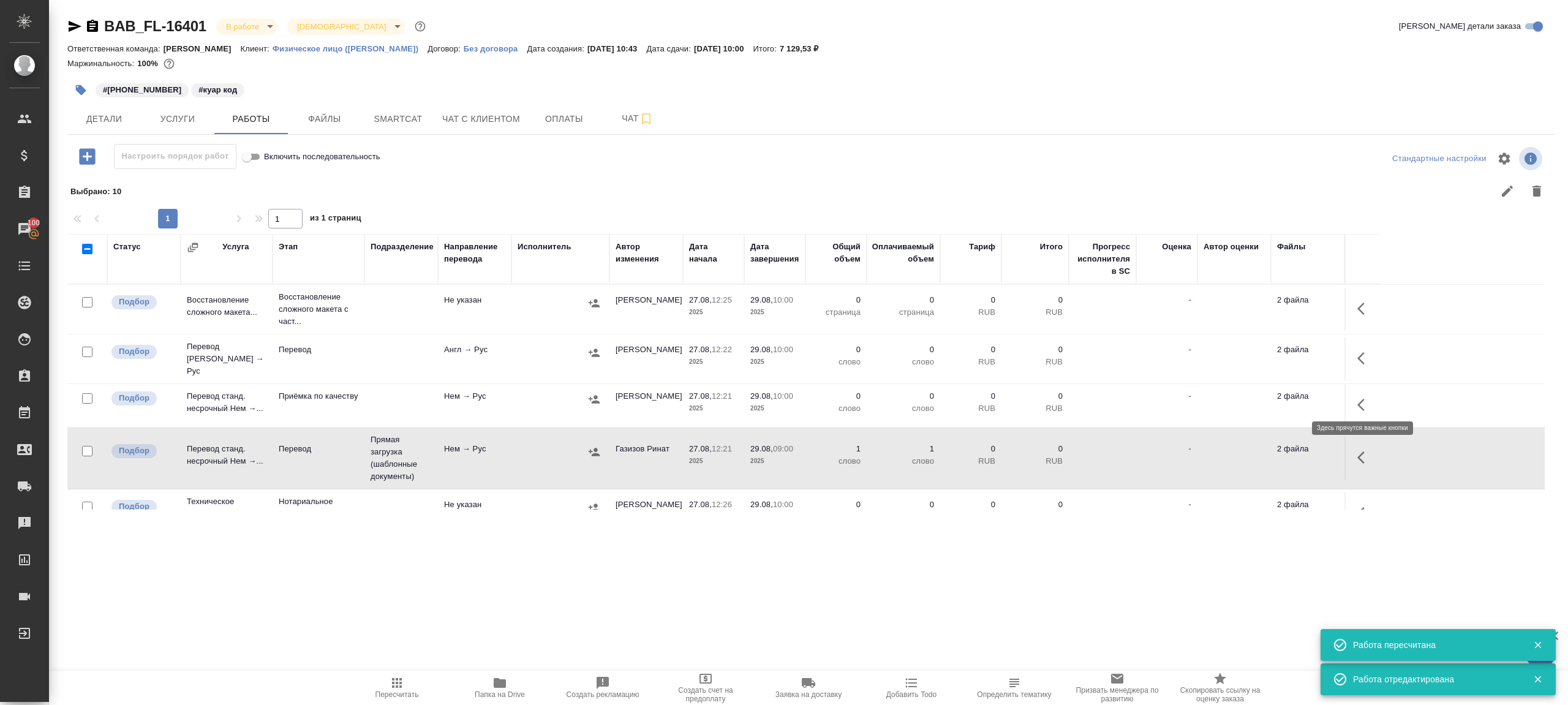
click at [1362, 399] on icon "button" at bounding box center [1365, 405] width 15 height 15
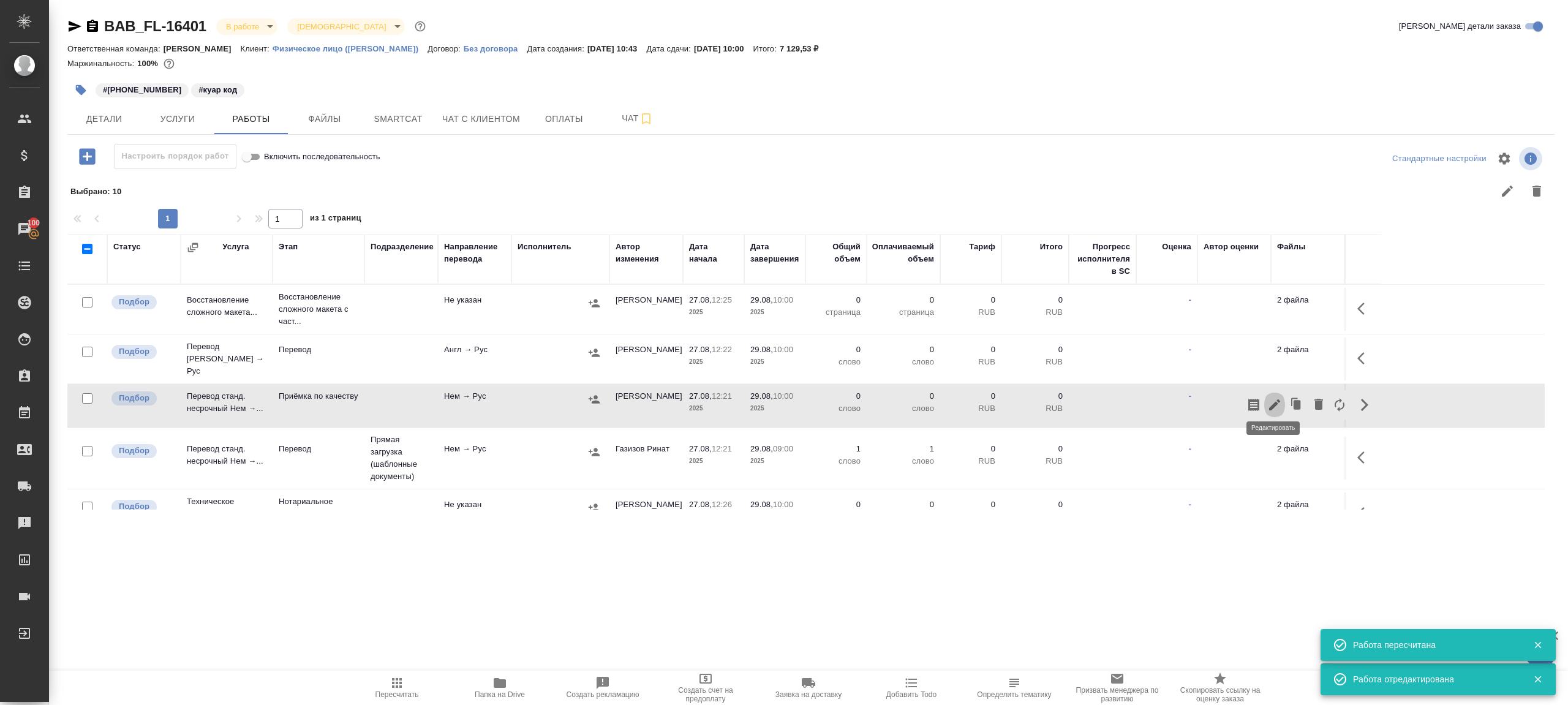
click at [1268, 397] on icon "button" at bounding box center [1275, 405] width 15 height 15
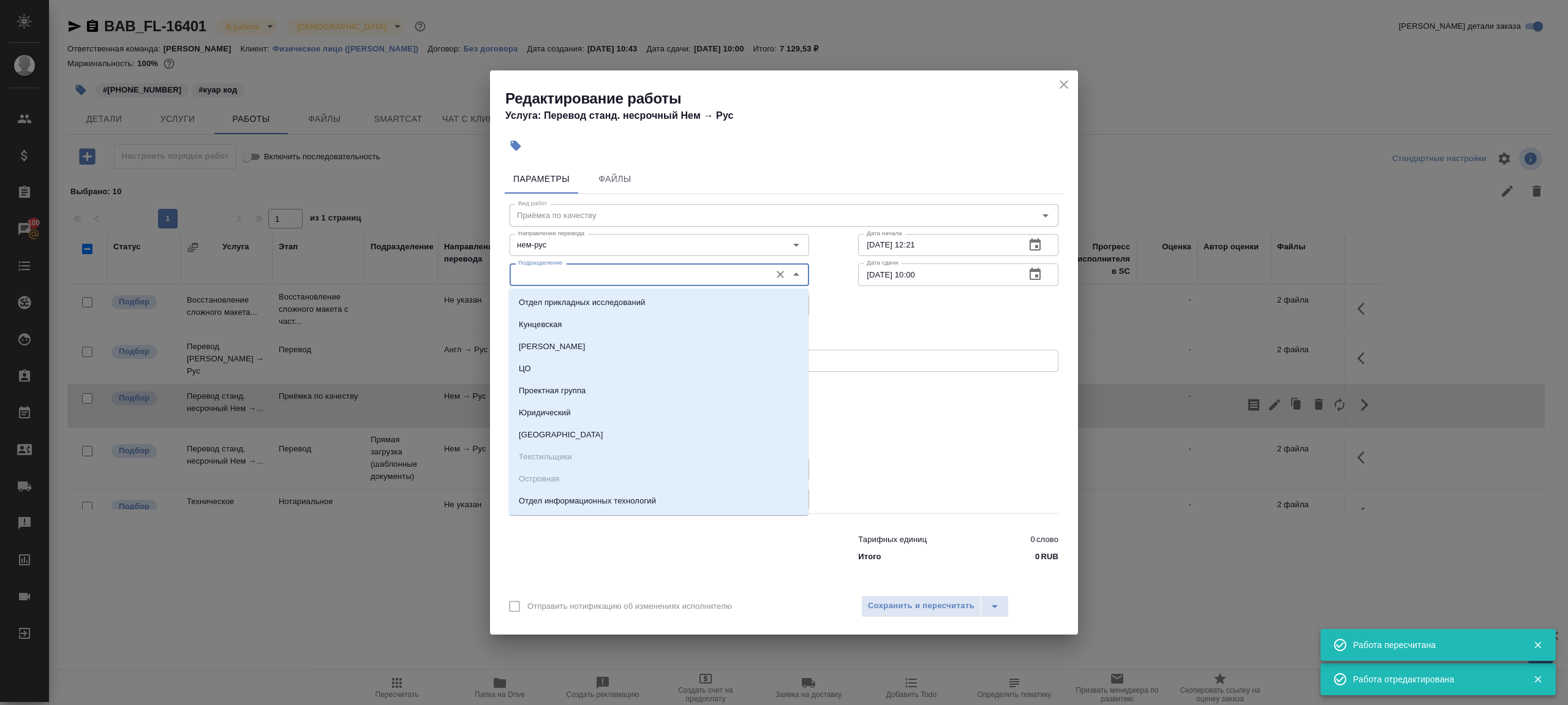
click at [522, 273] on input "Подразделение" at bounding box center [639, 274] width 251 height 15
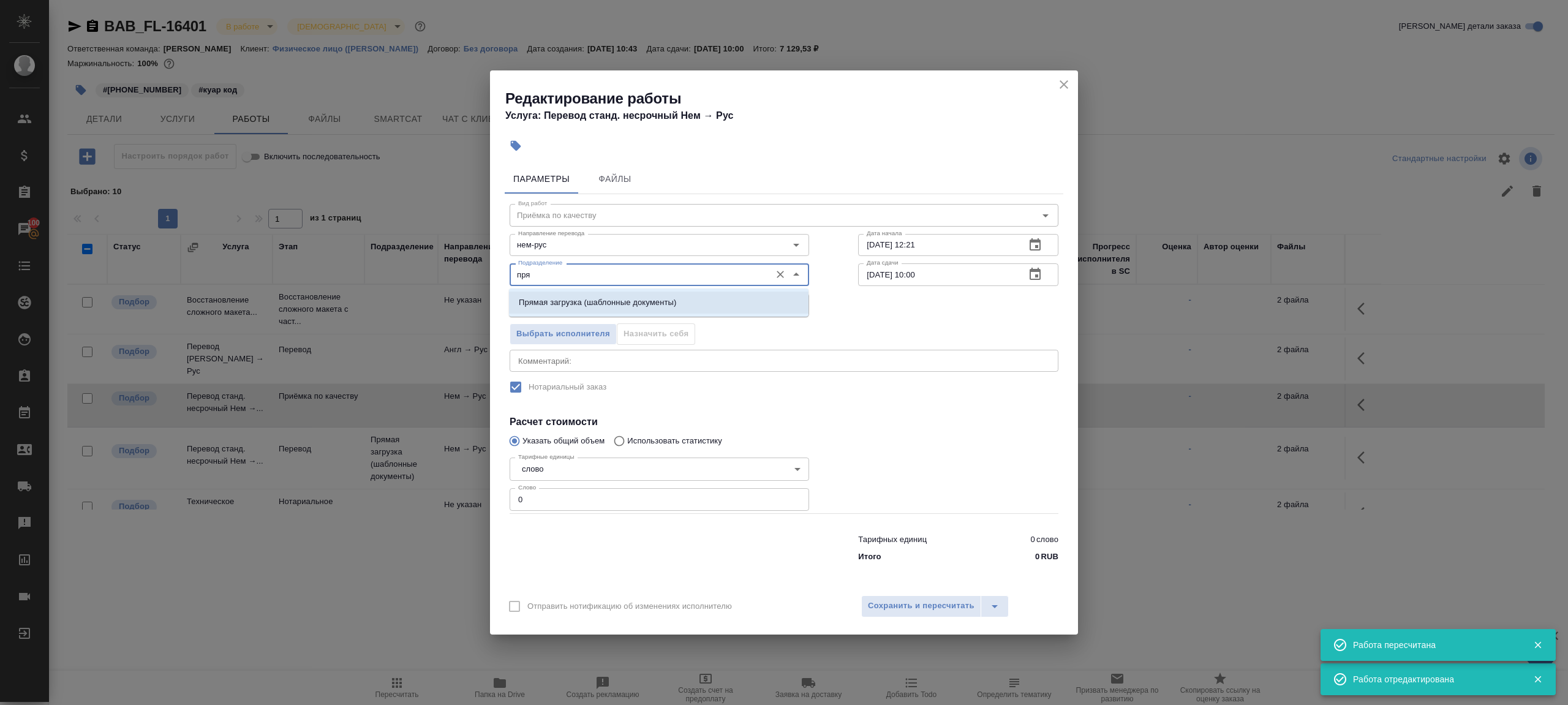
click at [594, 298] on p "Прямая загрузка (шаблонные документы)" at bounding box center [597, 302] width 157 height 12
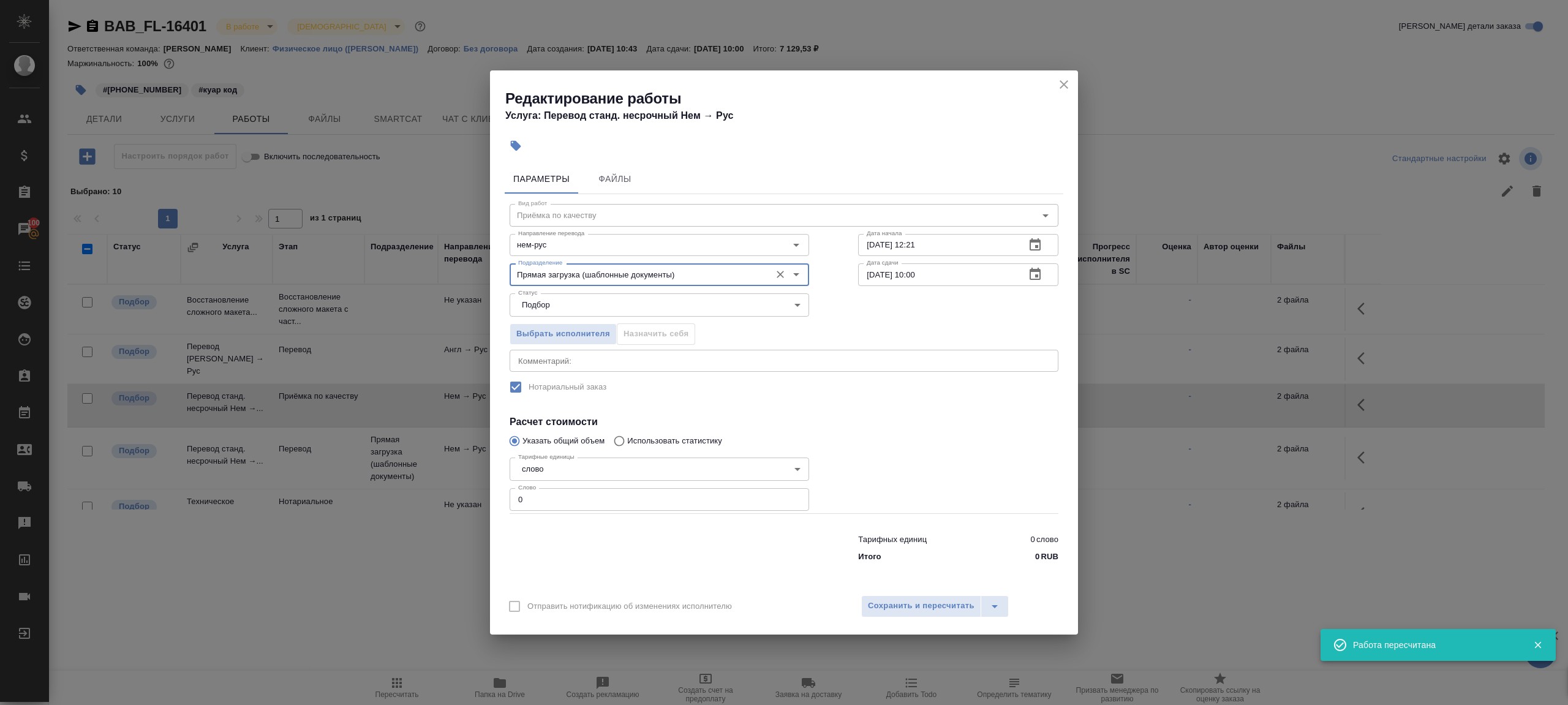
type input "Прямая загрузка (шаблонные документы)"
click at [944, 257] on div "Дата сдачи 29.08.2025 10:00 Дата сдачи" at bounding box center [959, 273] width 250 height 79
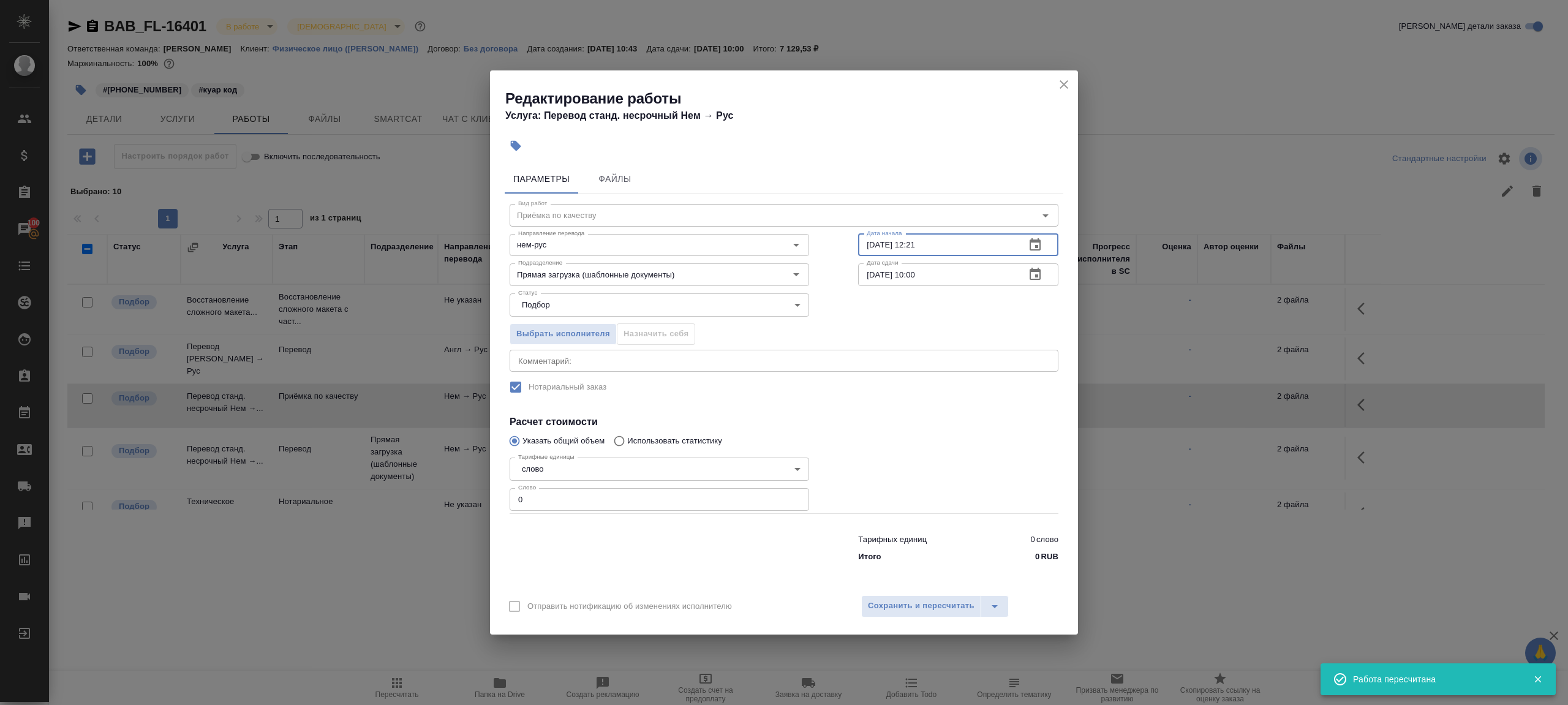
click at [944, 255] on input "27.08.2025 12:21" at bounding box center [937, 245] width 157 height 22
paste input "9.08.2025 09:00"
type input "29.08.2025 09:00"
click at [611, 513] on div "Тарифных единиц 0 слово Итого 0 RUB" at bounding box center [784, 545] width 598 height 83
click at [612, 505] on input "0" at bounding box center [659, 499] width 300 height 22
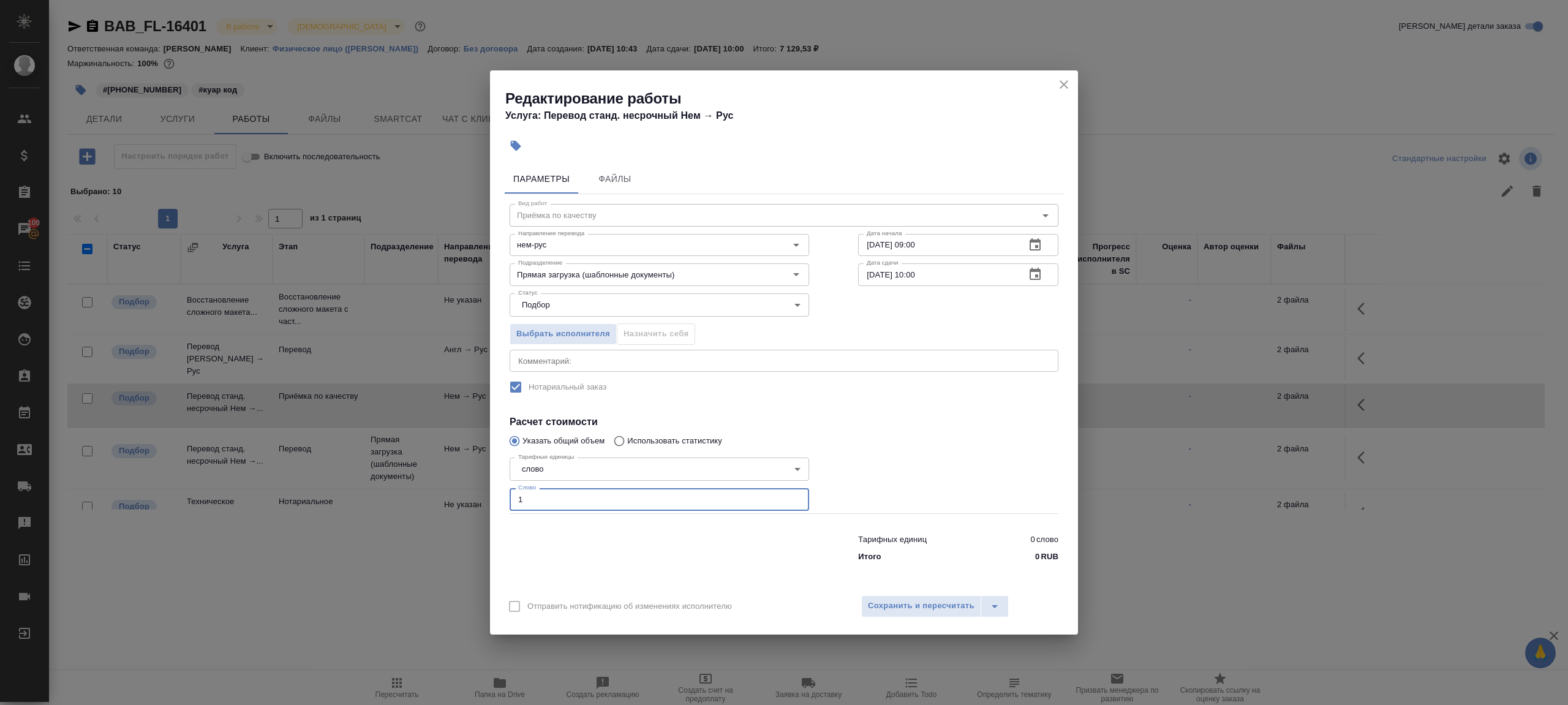
type input "1"
click at [726, 536] on div at bounding box center [659, 545] width 349 height 49
click at [852, 602] on div "Отправить нотификацию об изменениях исполнителю Сохранить и пересчитать" at bounding box center [784, 610] width 588 height 47
click at [873, 602] on span "Сохранить и пересчитать" at bounding box center [921, 605] width 106 height 14
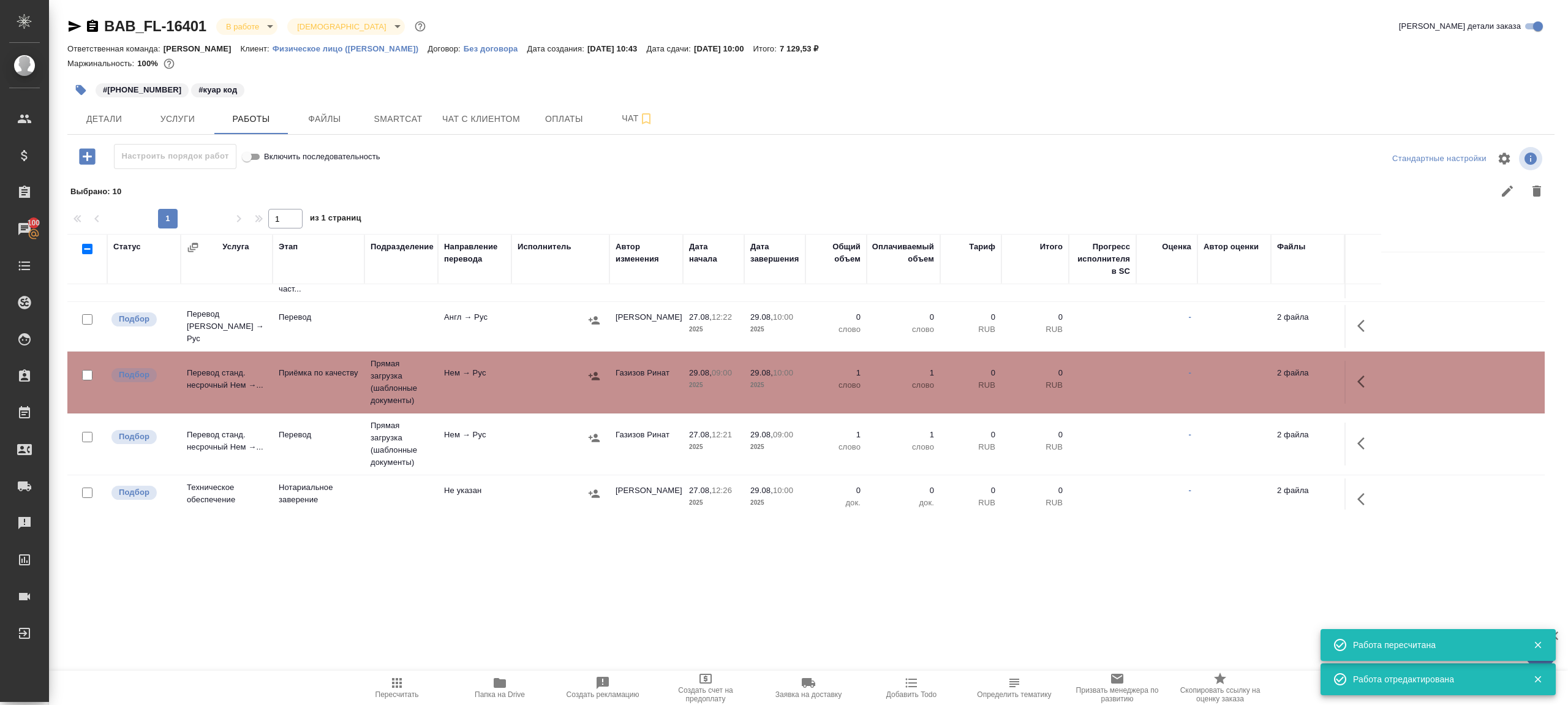
scroll to position [34, 0]
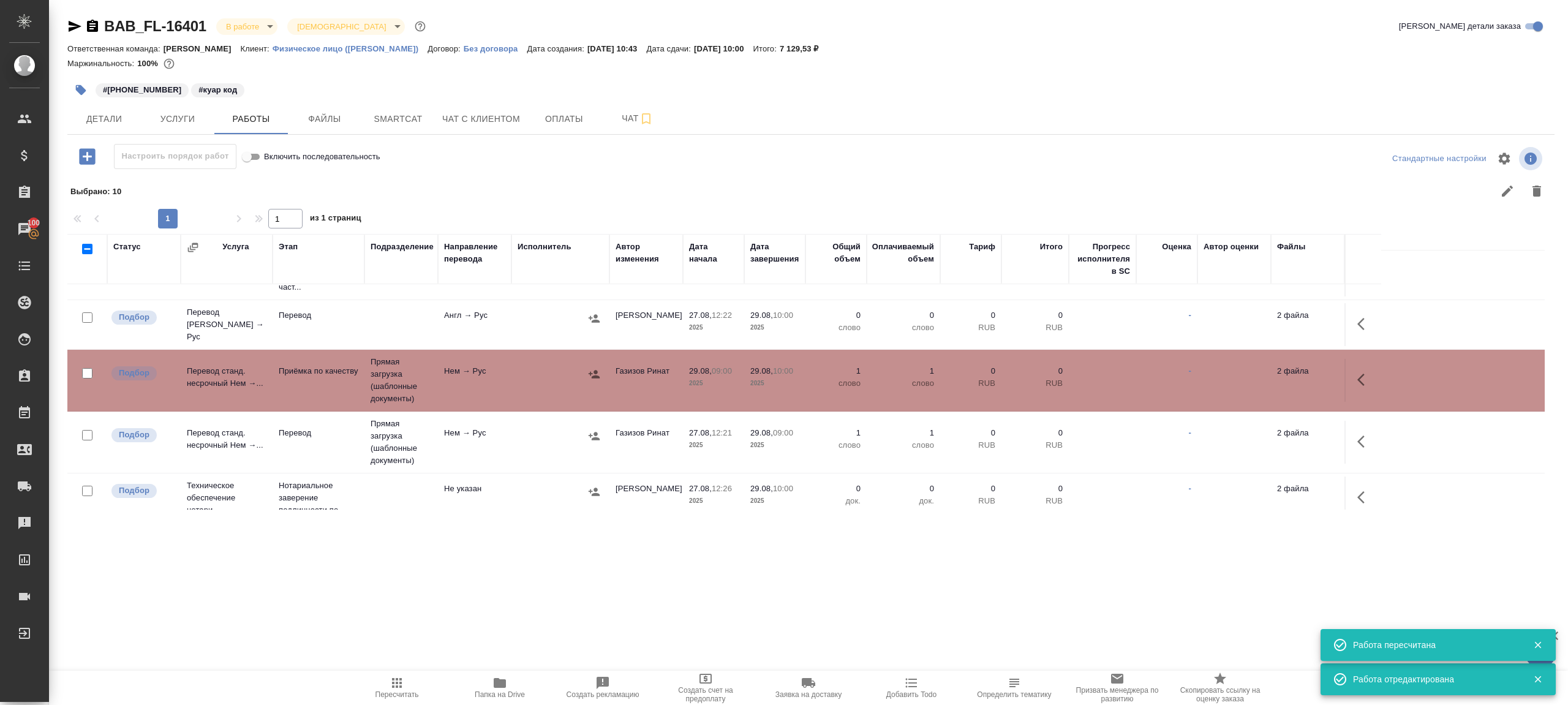
click at [524, 462] on tr "Подбор Перевод станд. несрочный Нем →... Перевод Прямая загрузка (шаблонные док…" at bounding box center [806, 442] width 1477 height 62
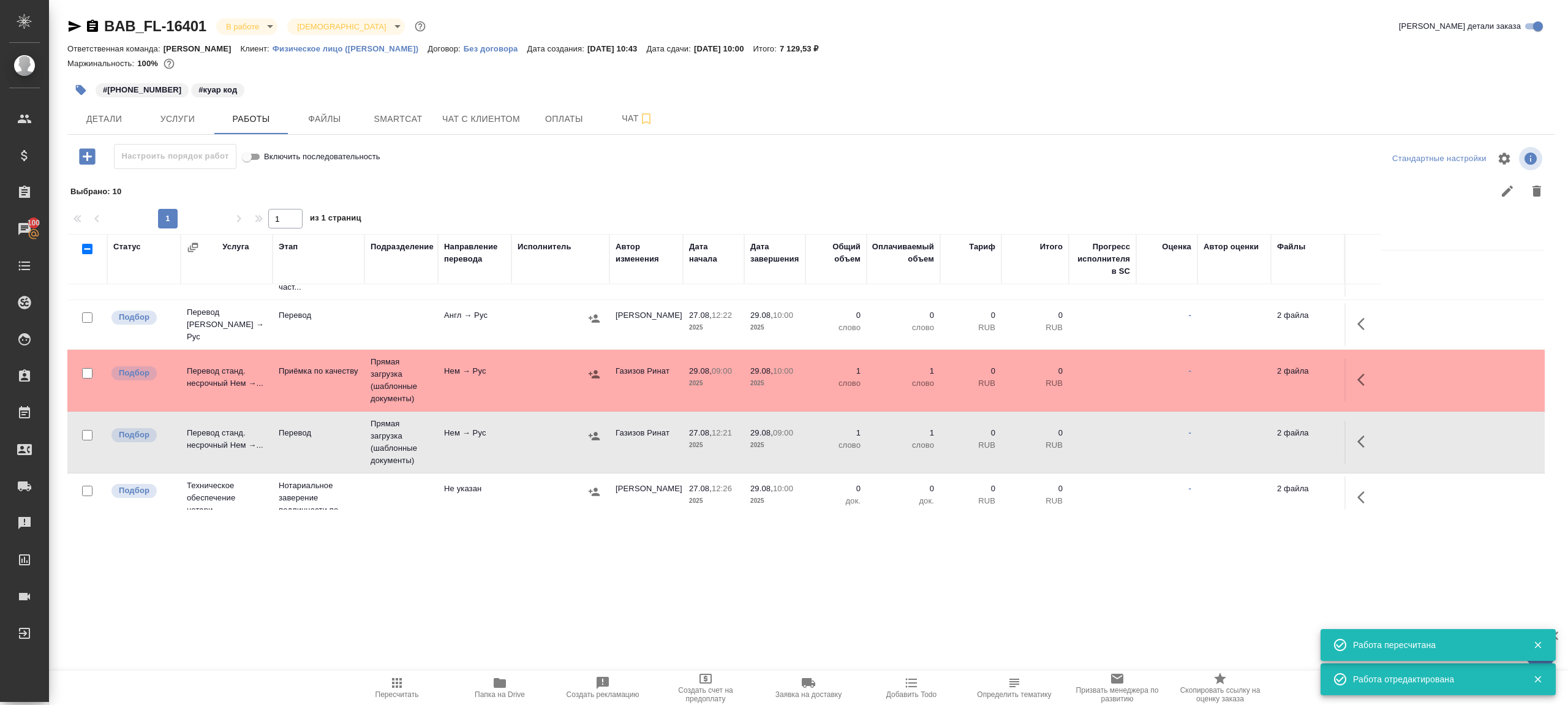
click at [524, 462] on tr "Подбор Перевод станд. несрочный Нем →... Перевод Прямая загрузка (шаблонные док…" at bounding box center [806, 442] width 1477 height 62
click at [396, 688] on icon "button" at bounding box center [397, 683] width 15 height 15
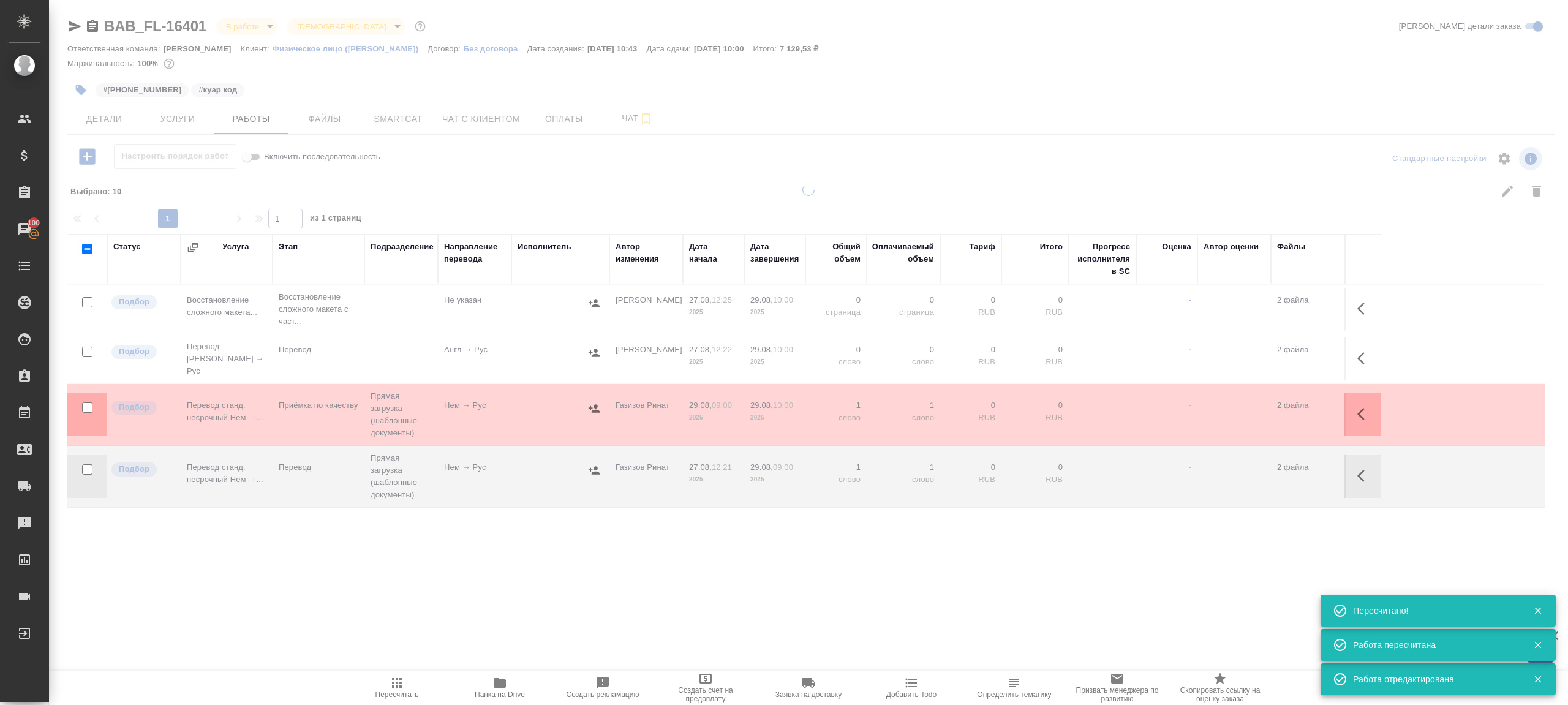
scroll to position [10, 0]
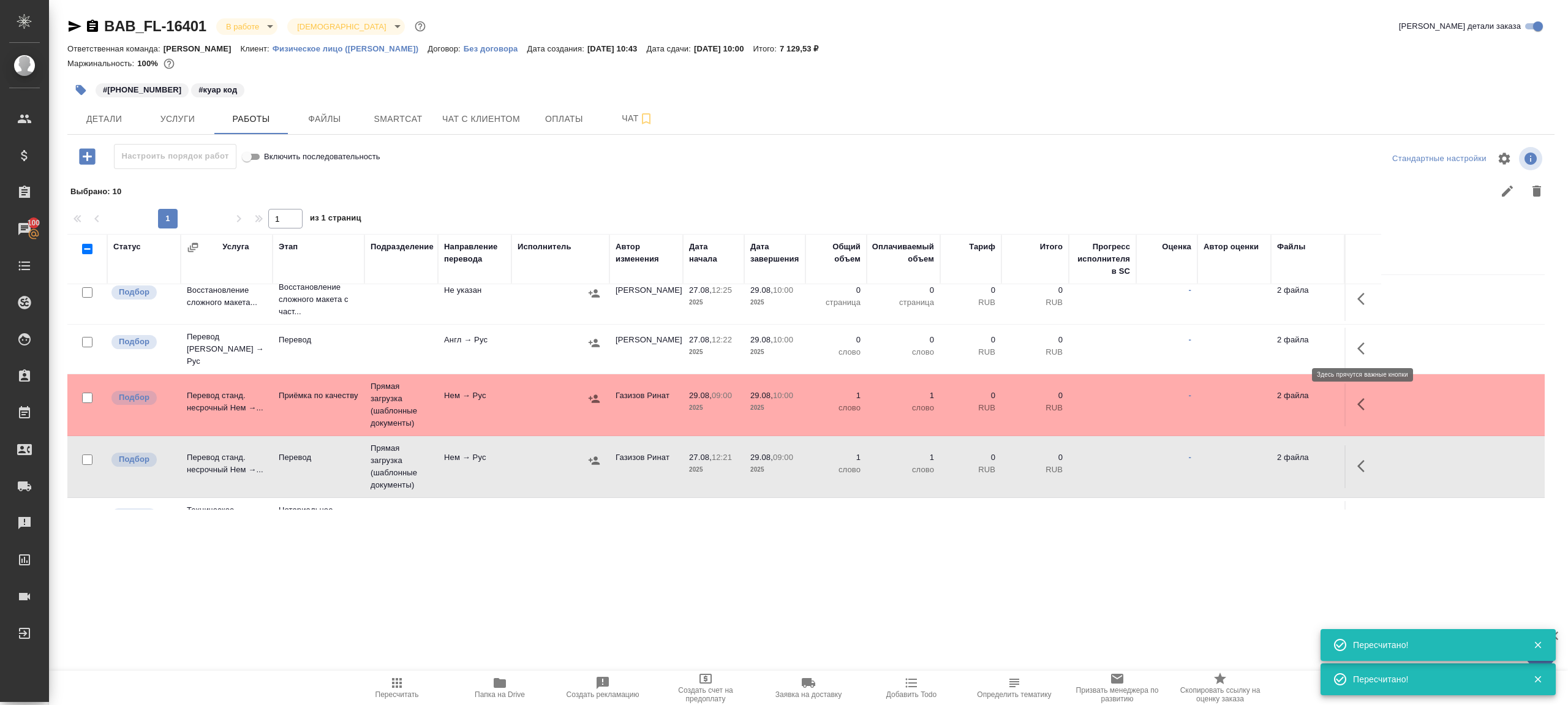
click at [1362, 345] on icon "button" at bounding box center [1365, 348] width 15 height 15
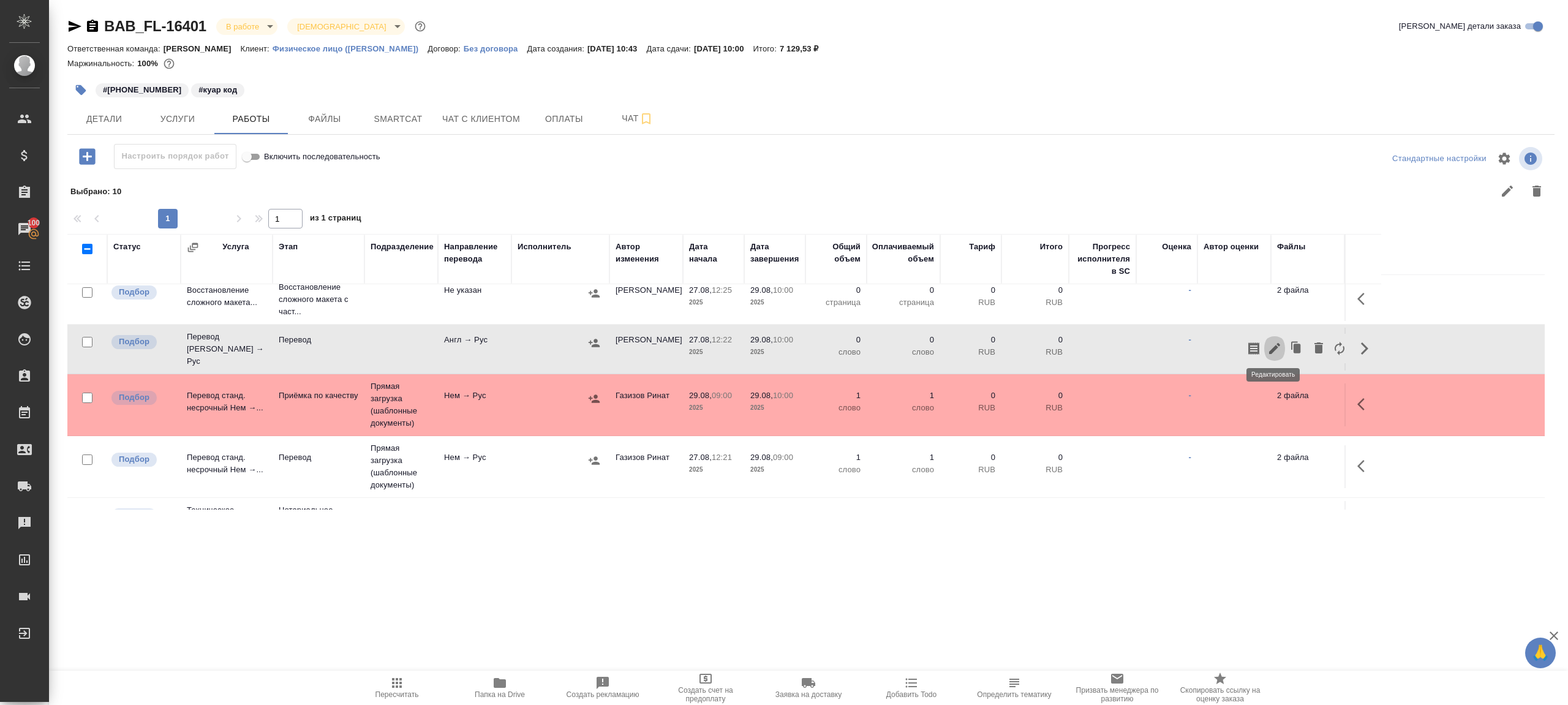
click at [1279, 344] on icon "button" at bounding box center [1275, 348] width 15 height 15
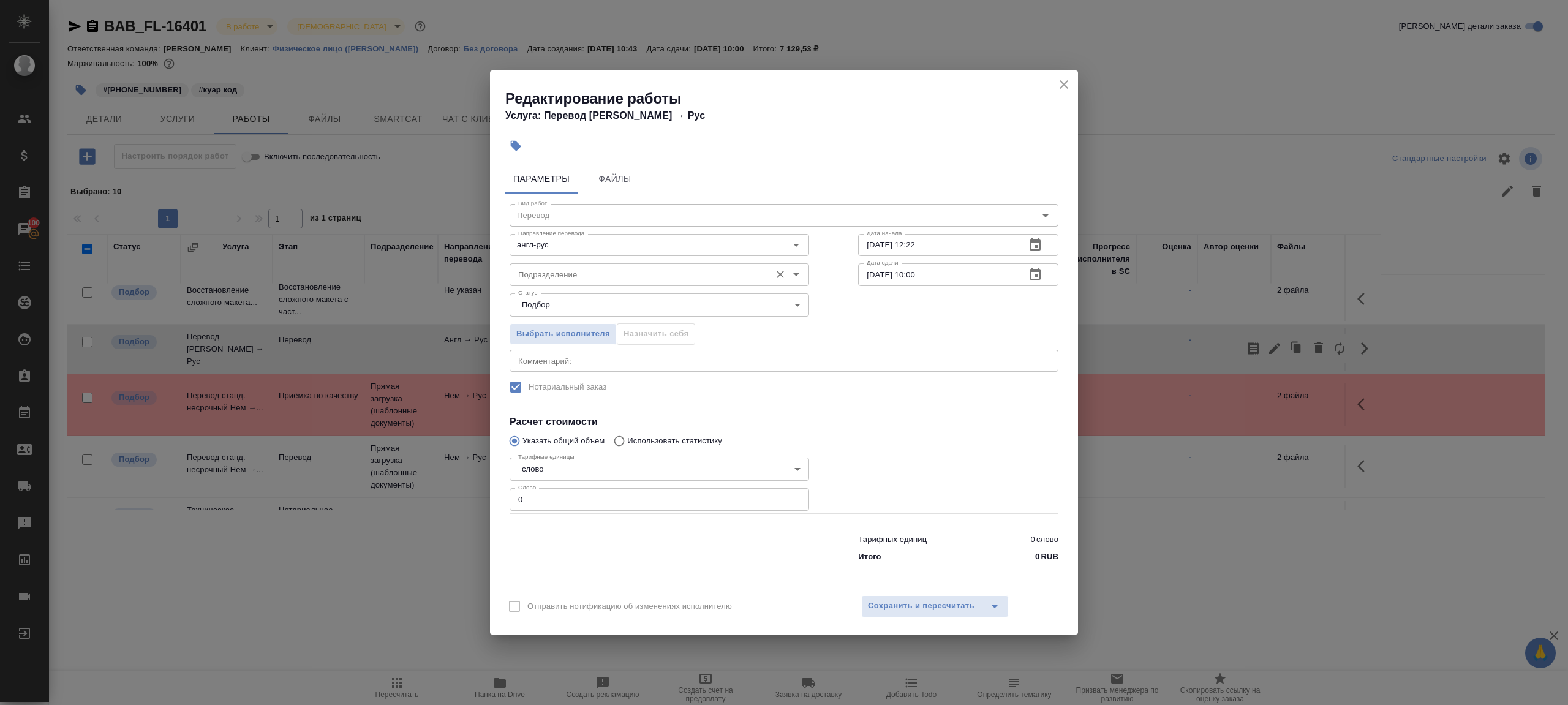
click at [533, 282] on div "Подразделение" at bounding box center [659, 274] width 300 height 22
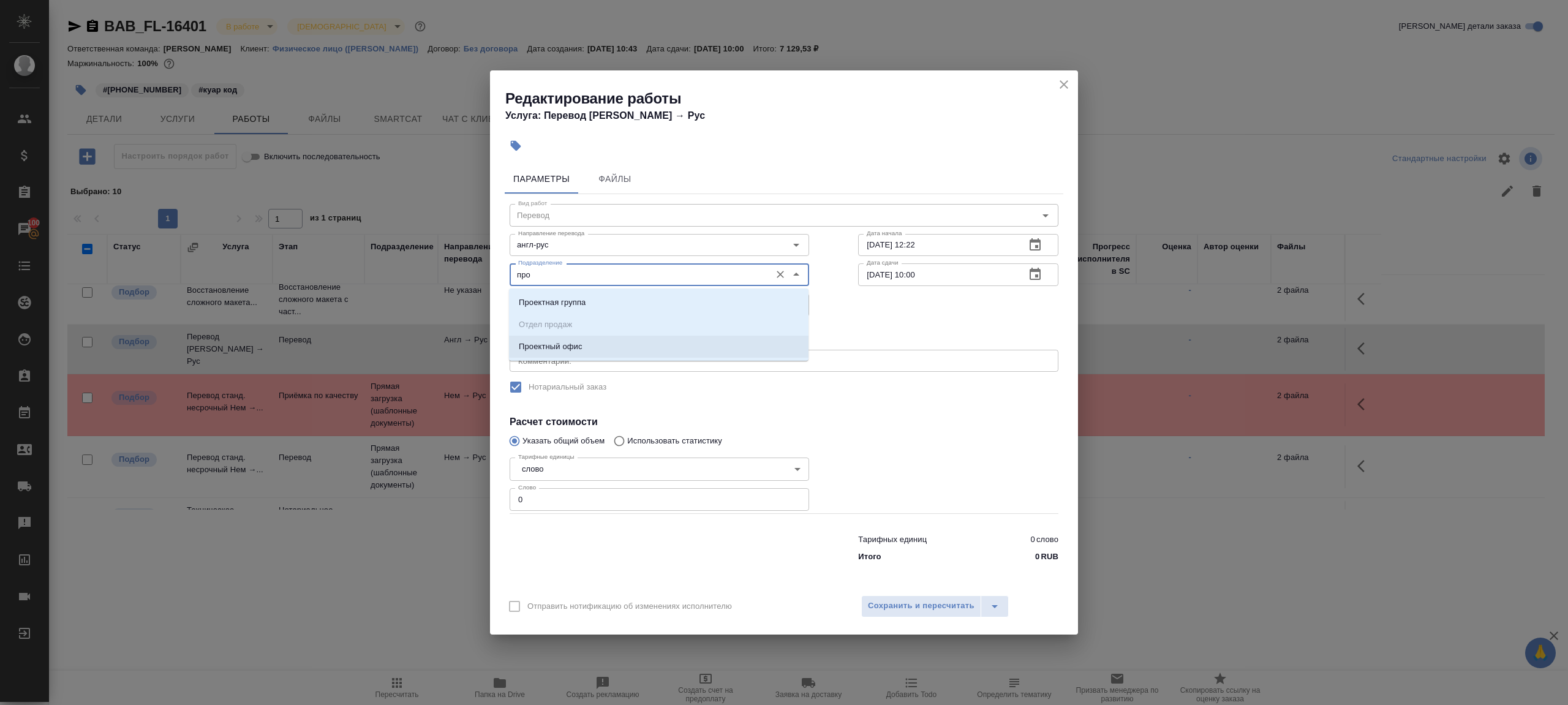
click at [544, 347] on p "Проектный офис" at bounding box center [550, 346] width 64 height 12
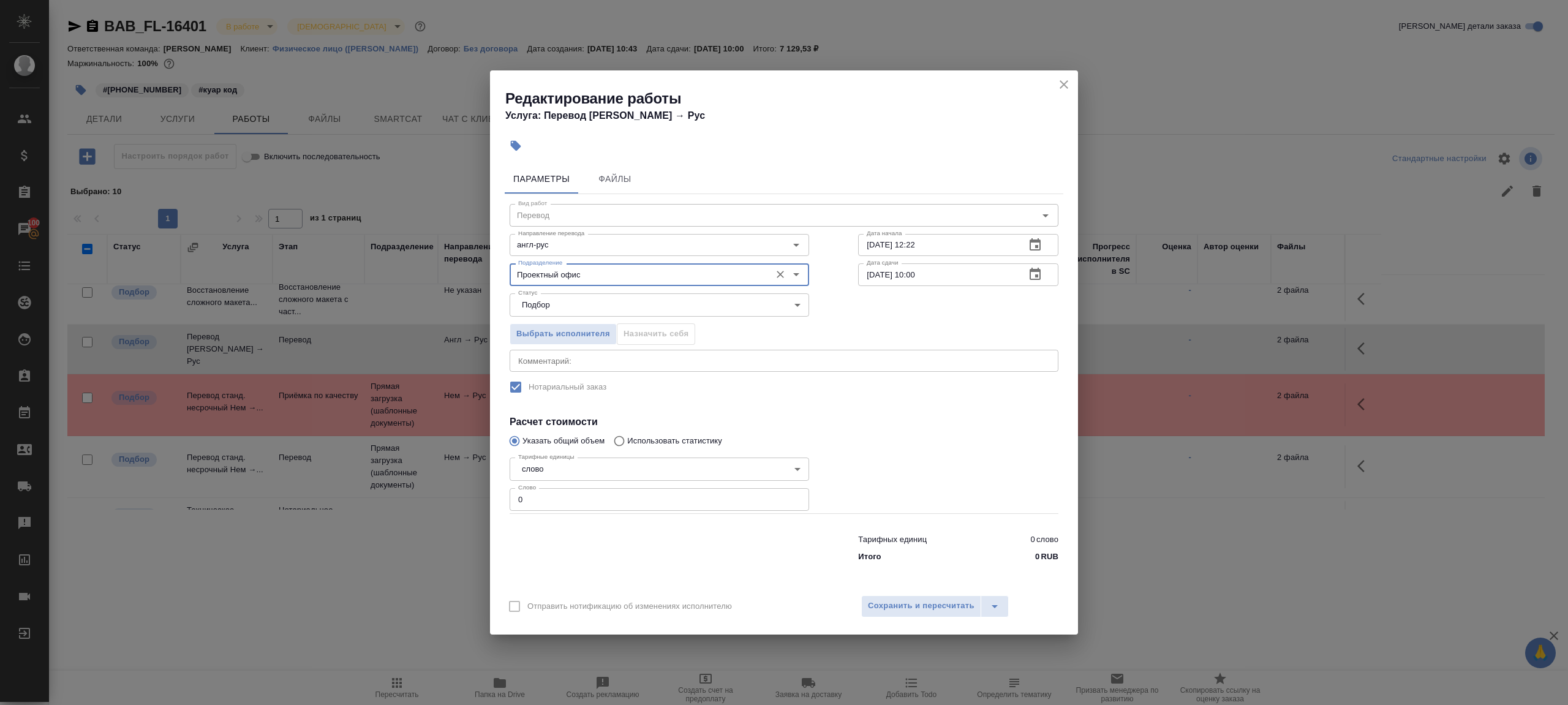
type input "Проектный офис"
click at [544, 486] on div "Тарифные единицы слово 5a8b1489cc6b4906c91bfd90 Тарифные единицы Слово 0 Слово" at bounding box center [659, 483] width 300 height 61
click at [544, 491] on input "0" at bounding box center [659, 499] width 300 height 22
type input "1"
click at [606, 553] on div at bounding box center [659, 545] width 349 height 49
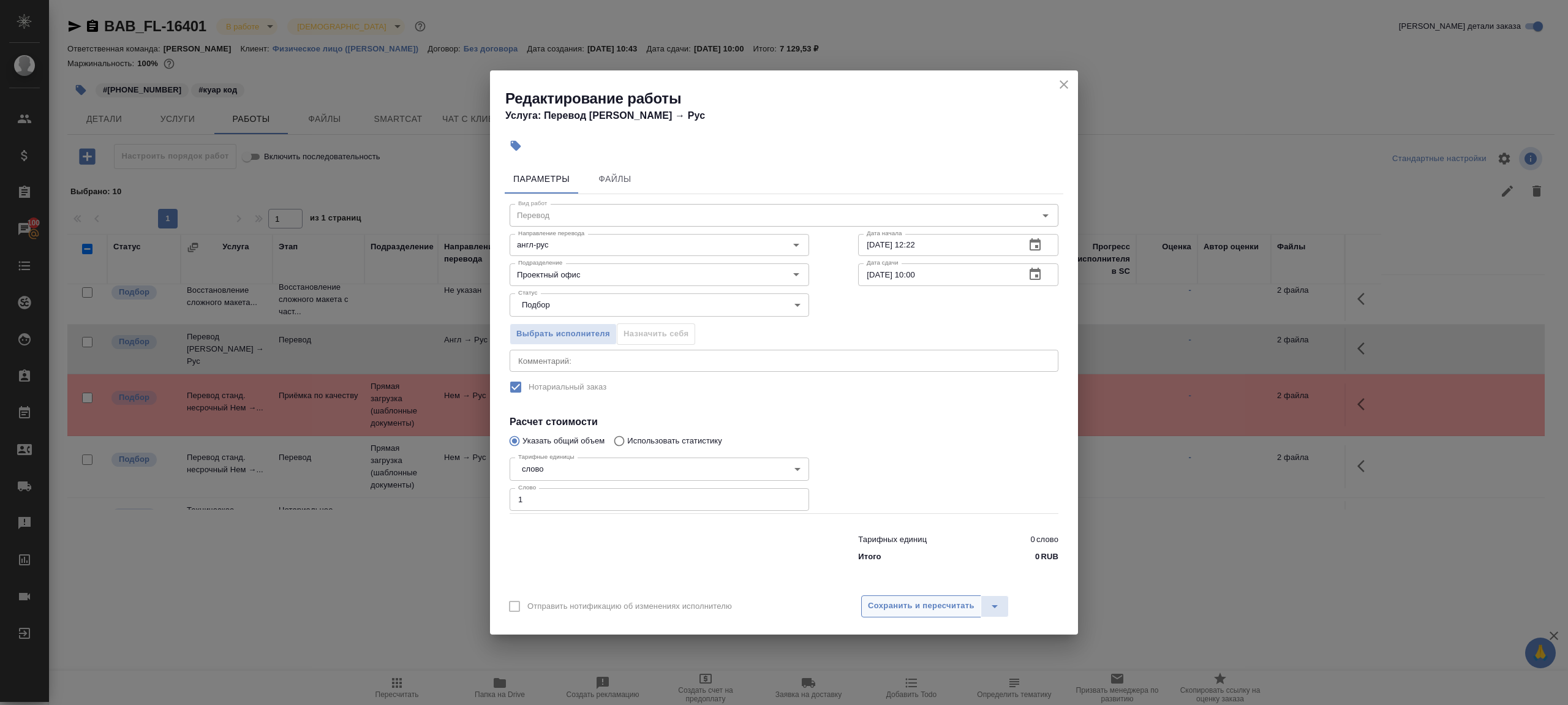
click at [936, 606] on span "Сохранить и пересчитать" at bounding box center [921, 605] width 106 height 14
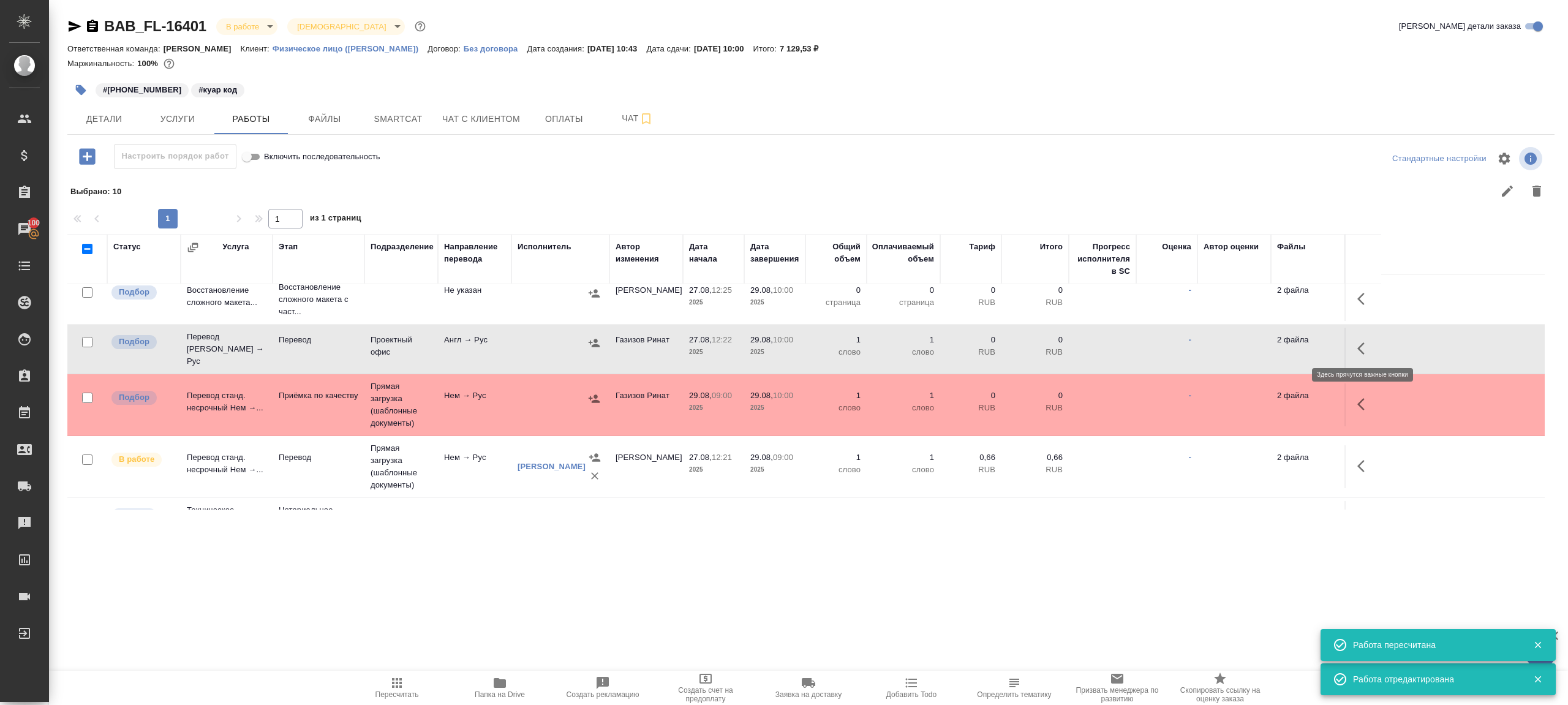
click at [1361, 342] on icon "button" at bounding box center [1361, 347] width 7 height 12
click at [1277, 341] on icon "button" at bounding box center [1275, 348] width 15 height 15
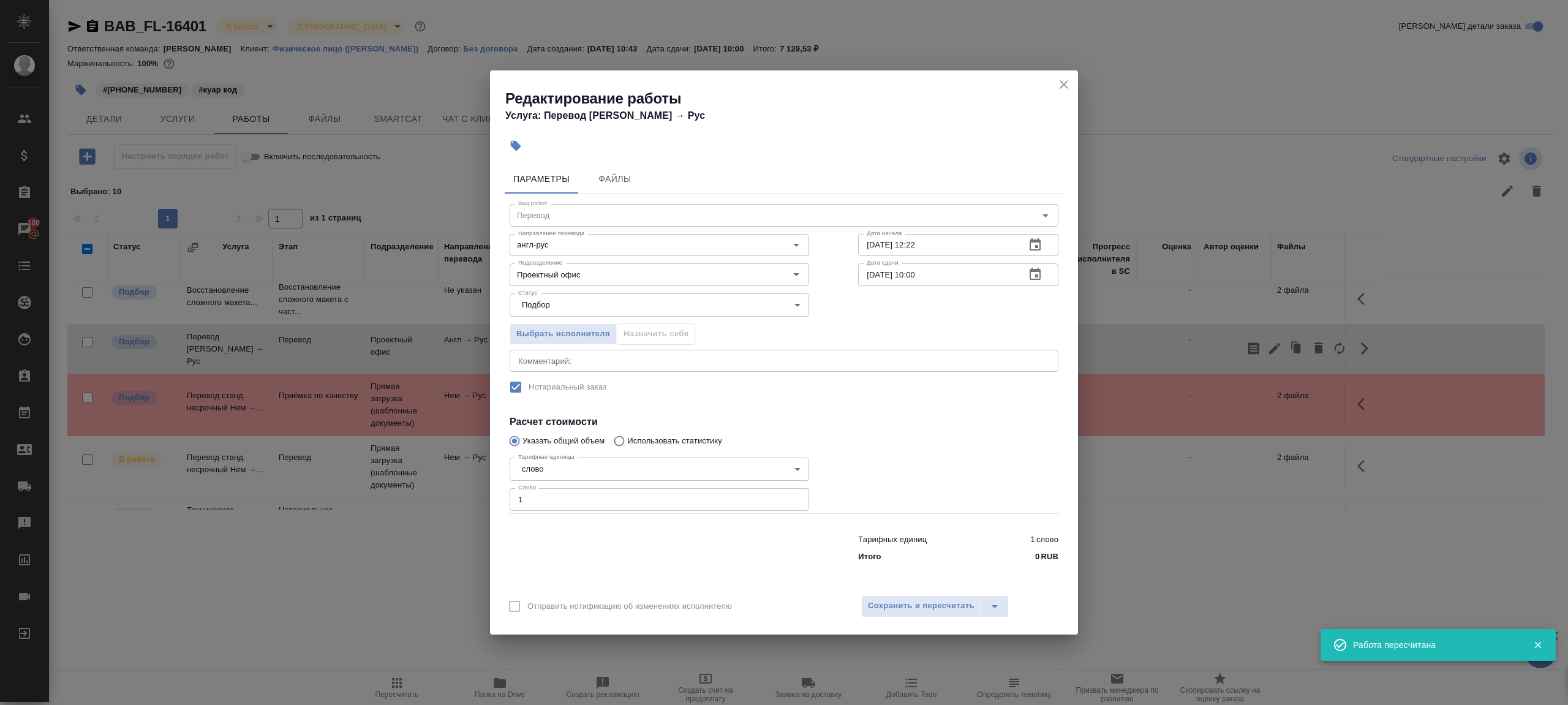
click at [919, 273] on input "29.08.2025 10:00" at bounding box center [937, 274] width 157 height 22
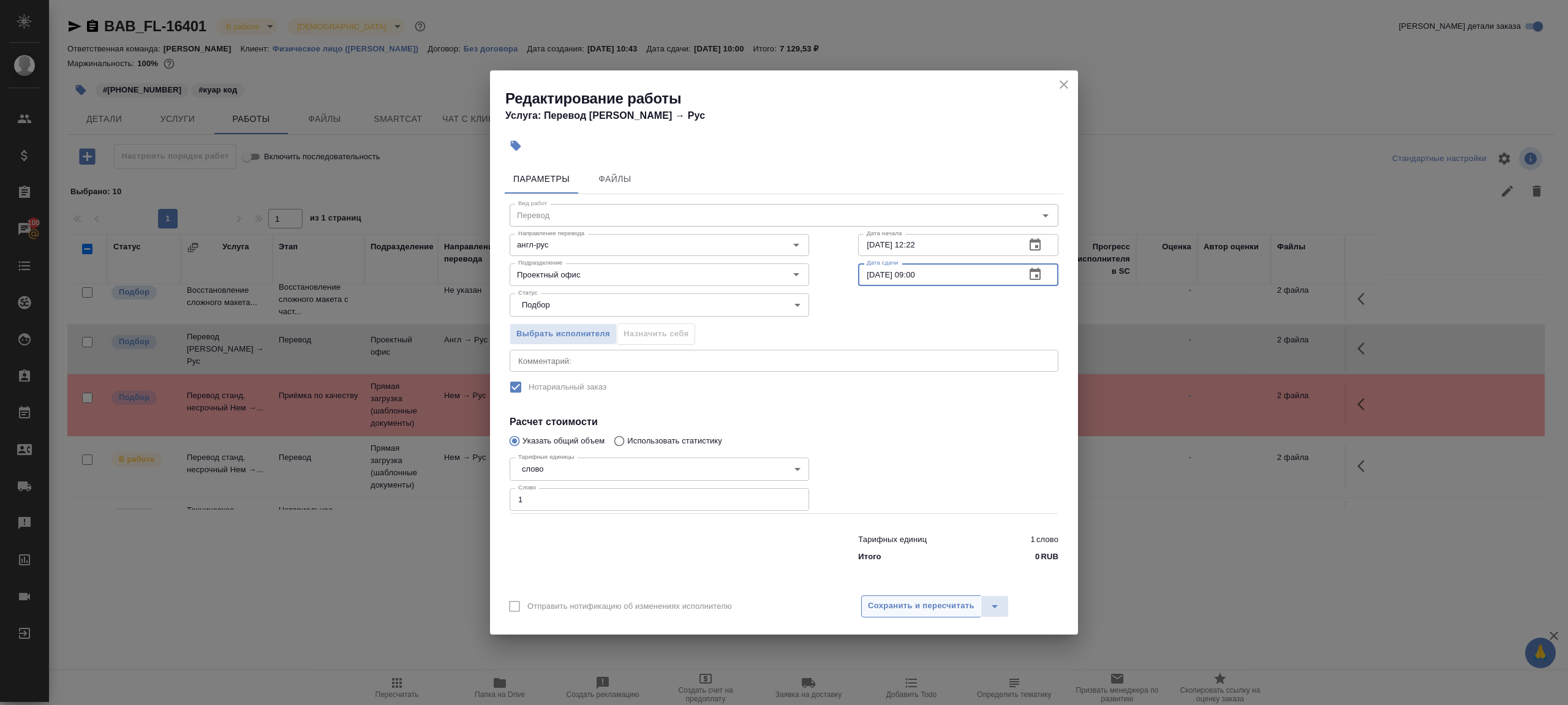
type input "29.08.2025 09:00"
click at [895, 602] on span "Сохранить и пересчитать" at bounding box center [921, 605] width 106 height 14
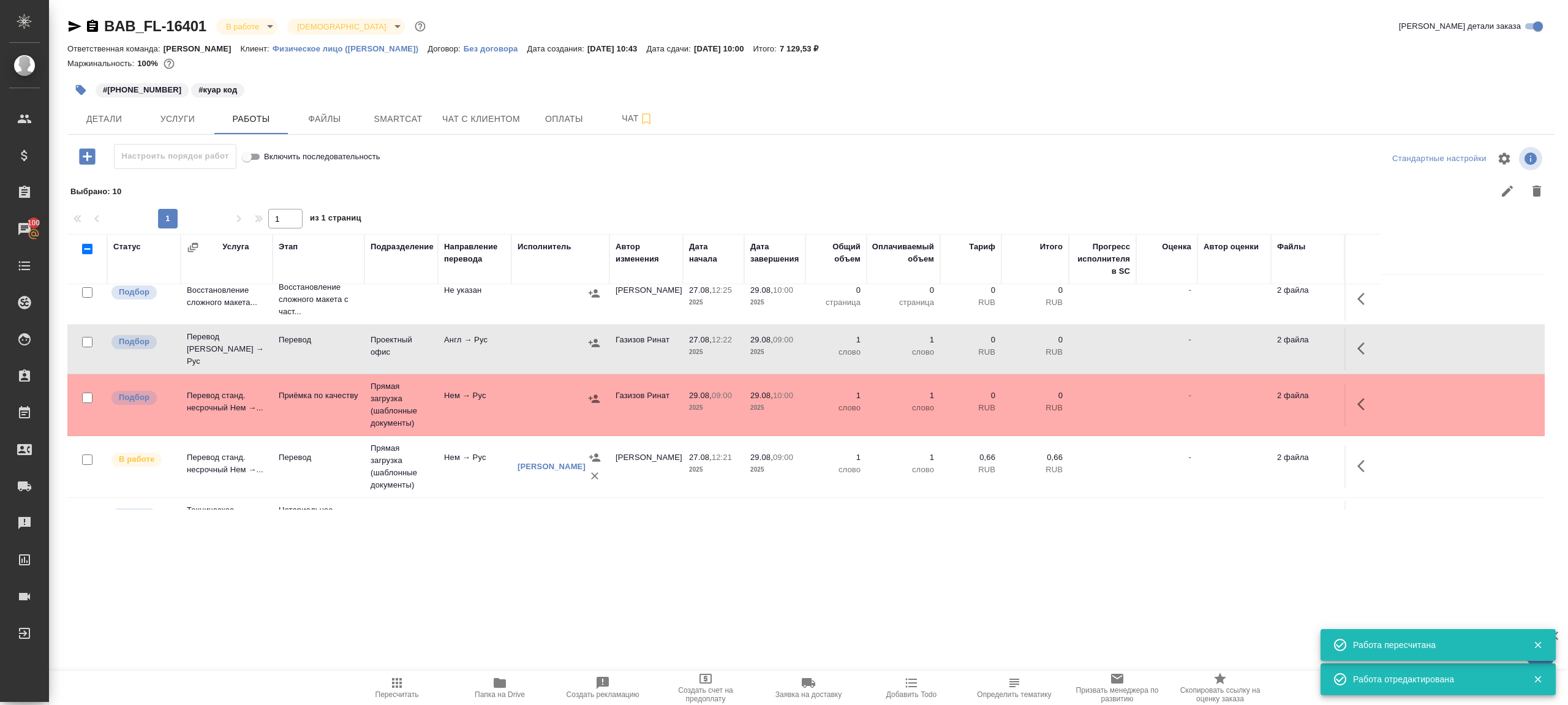
click at [86, 297] on input "checkbox" at bounding box center [87, 292] width 10 height 10
checkbox input "true"
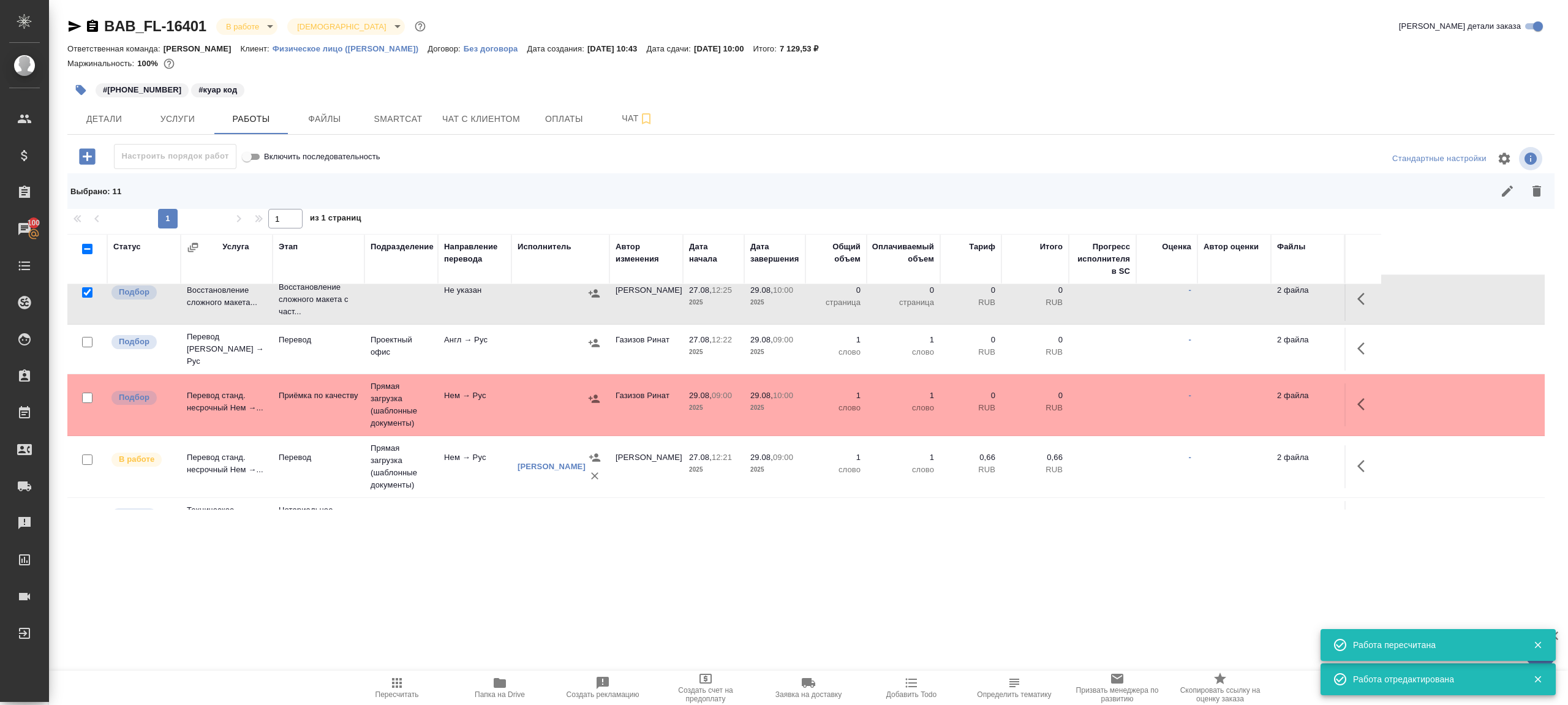
click at [1553, 189] on div "Выбрано : 11" at bounding box center [811, 191] width 1488 height 35
click at [1536, 189] on icon "button" at bounding box center [1537, 191] width 8 height 11
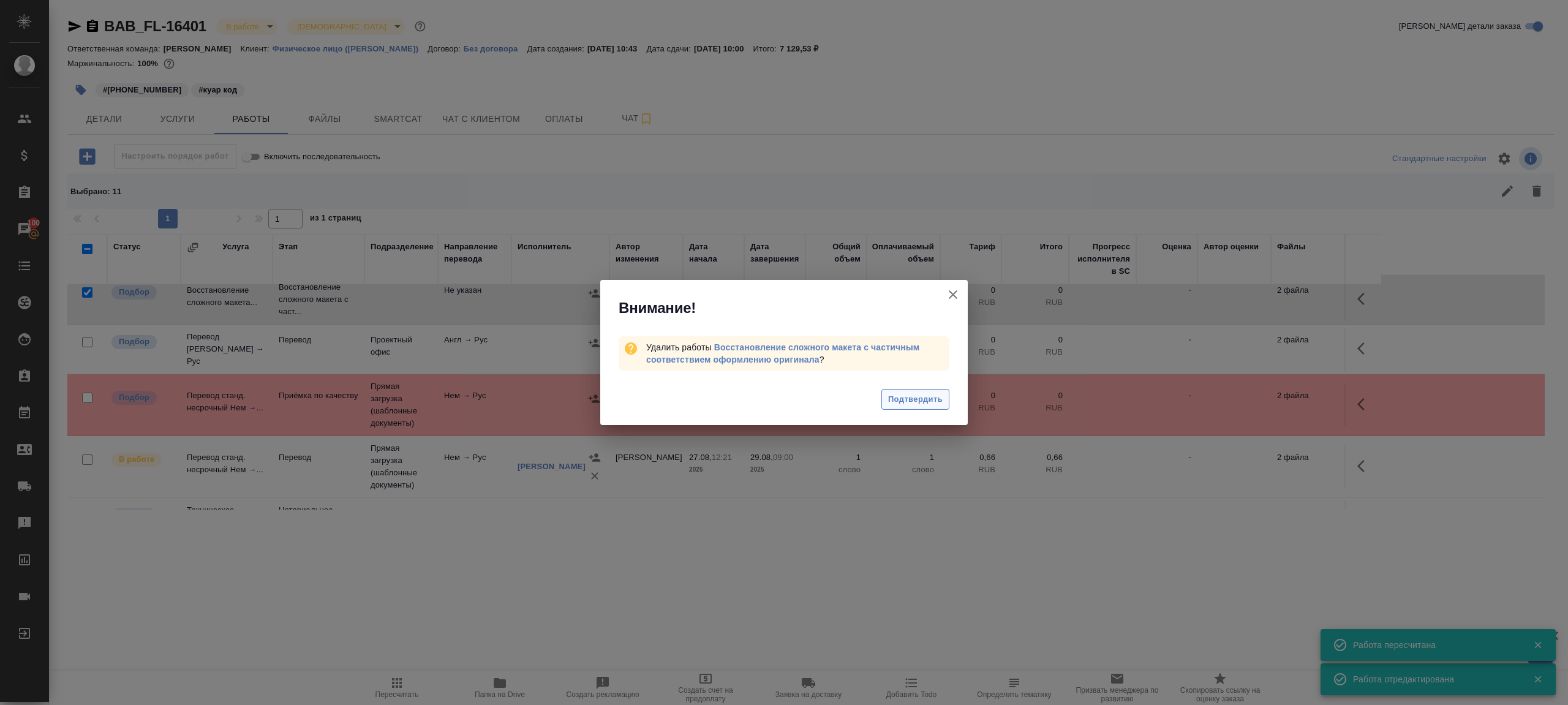
click at [897, 402] on span "Подтвердить" at bounding box center [915, 399] width 55 height 14
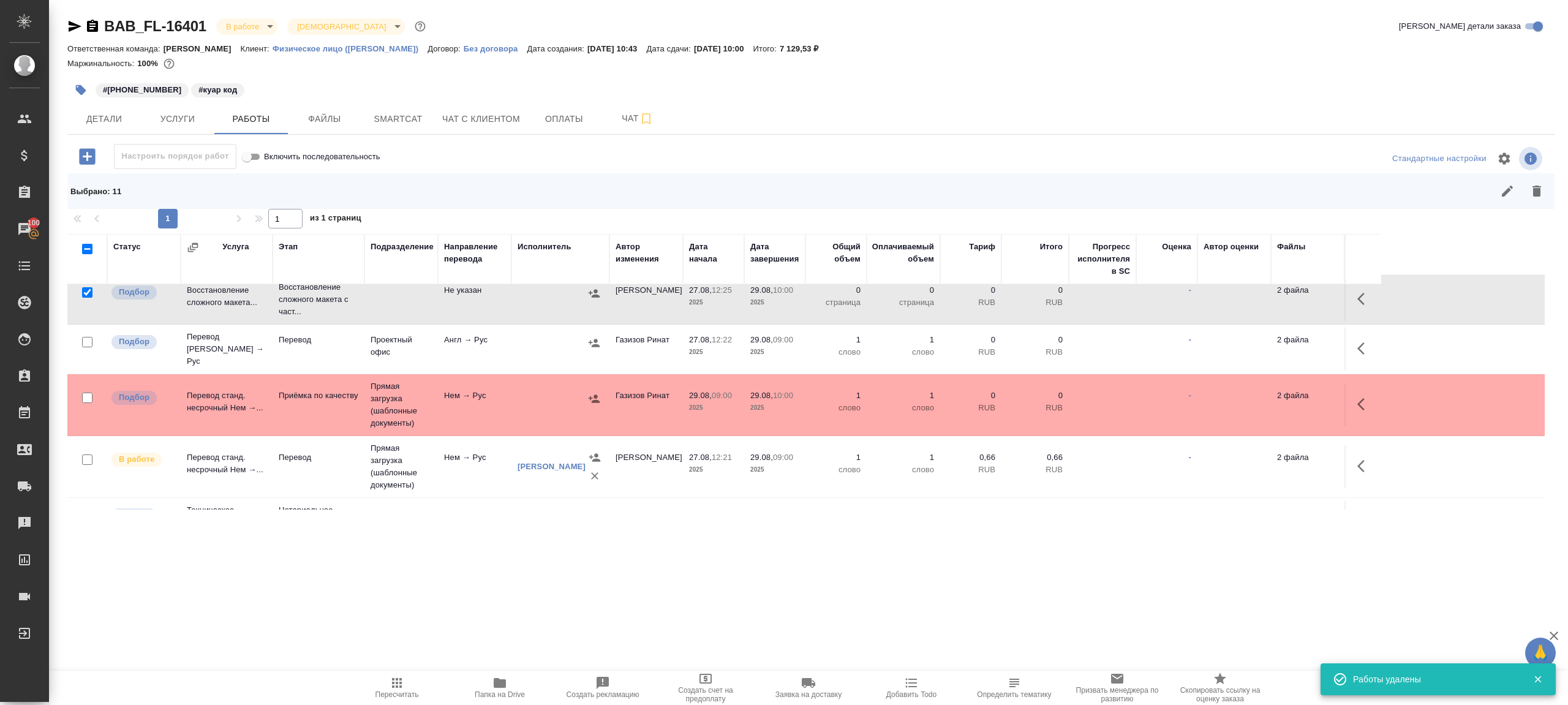
scroll to position [0, 0]
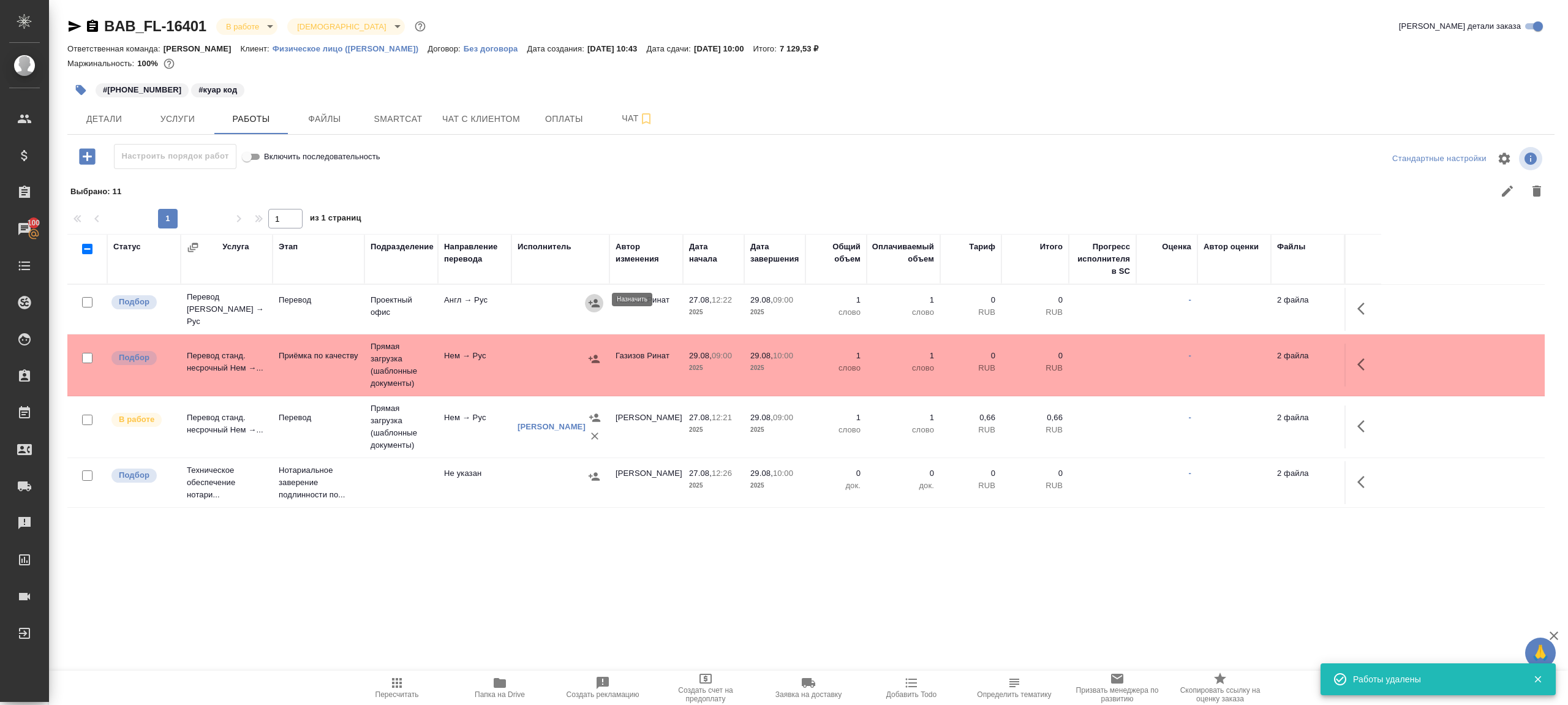
click at [591, 297] on icon "button" at bounding box center [594, 302] width 12 height 12
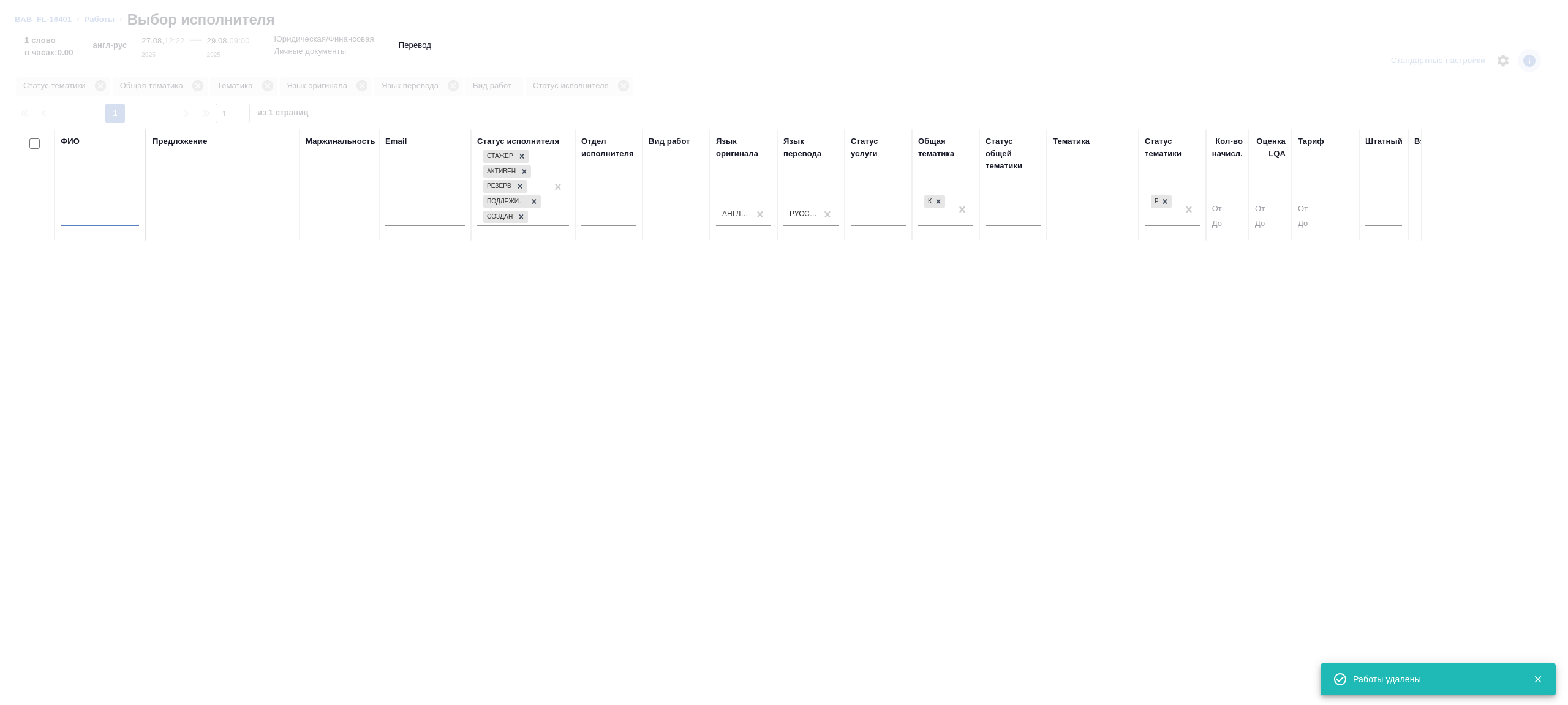
click at [110, 214] on input "text" at bounding box center [100, 218] width 79 height 16
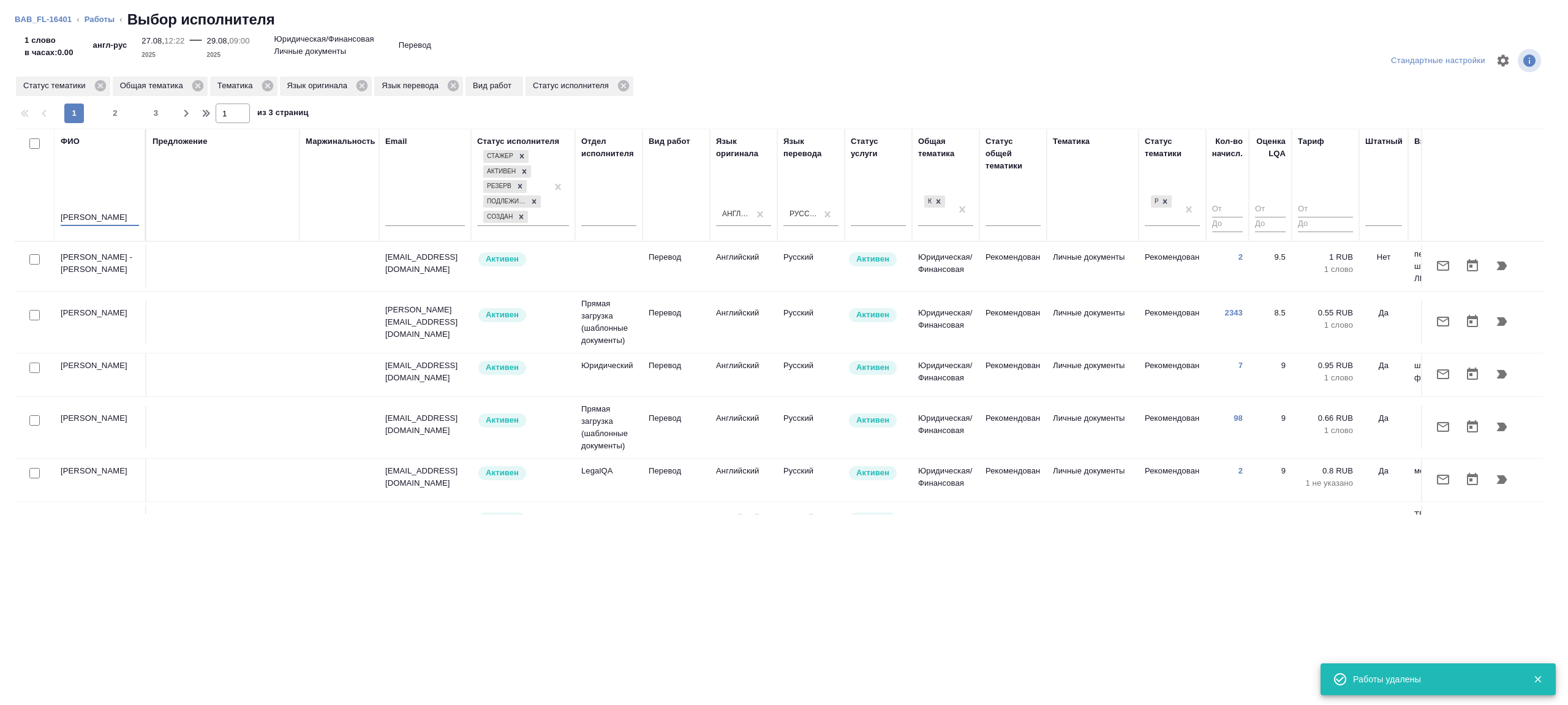
type input "иглаков"
click at [222, 201] on div "Предложение" at bounding box center [223, 184] width 141 height 99
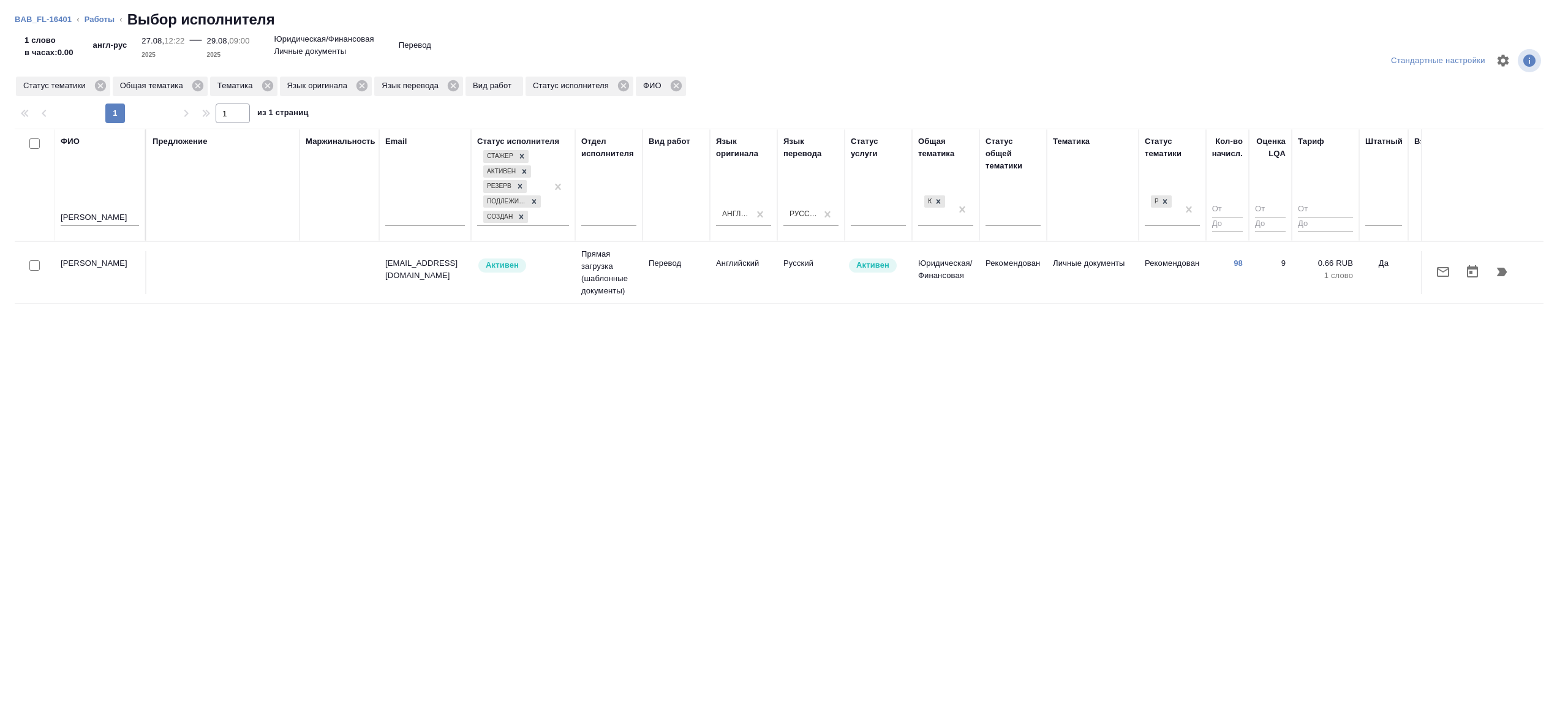
click at [587, 288] on td "Прямая загрузка (шаблонные документы)" at bounding box center [608, 273] width 67 height 61
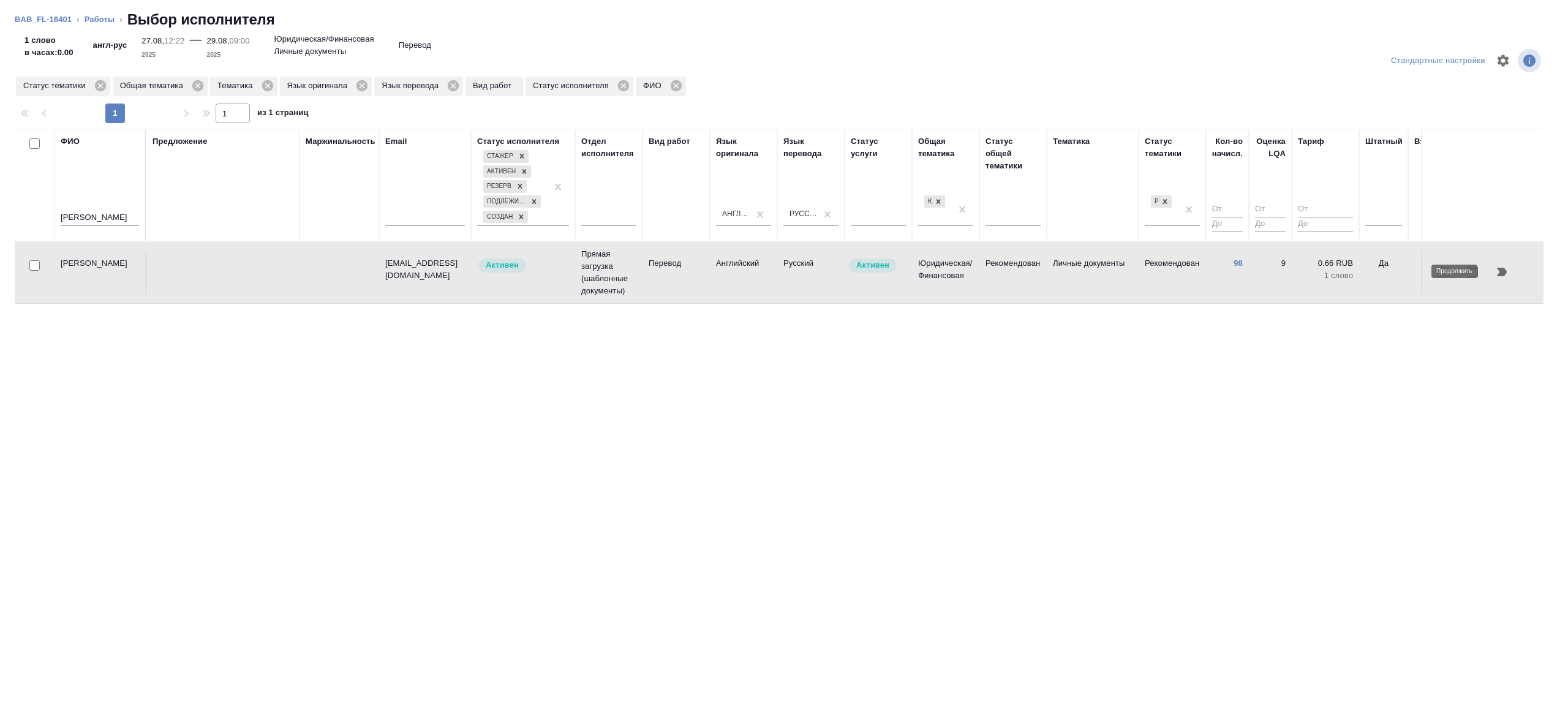
click at [1505, 264] on icon "button" at bounding box center [1502, 272] width 15 height 15
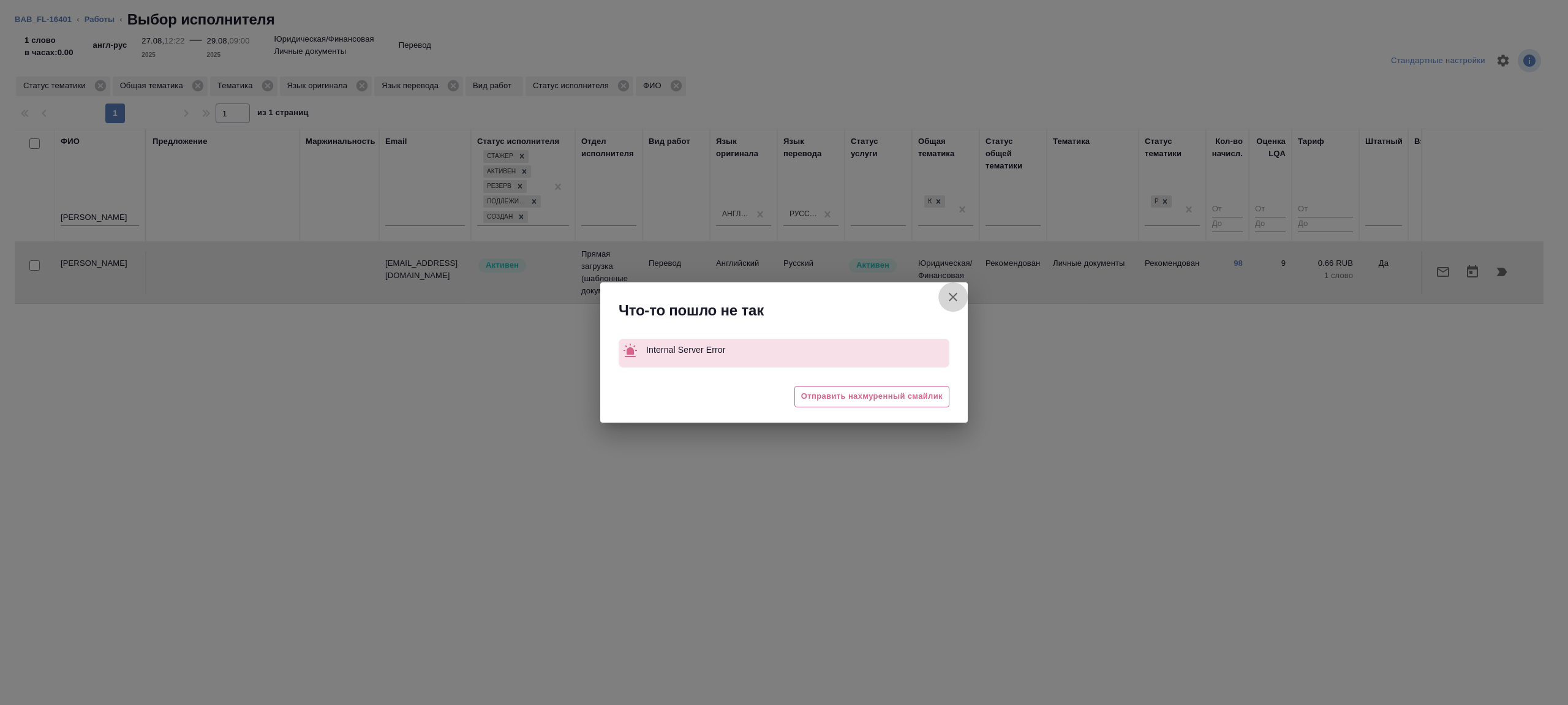
click at [956, 299] on icon "button" at bounding box center [952, 297] width 8 height 8
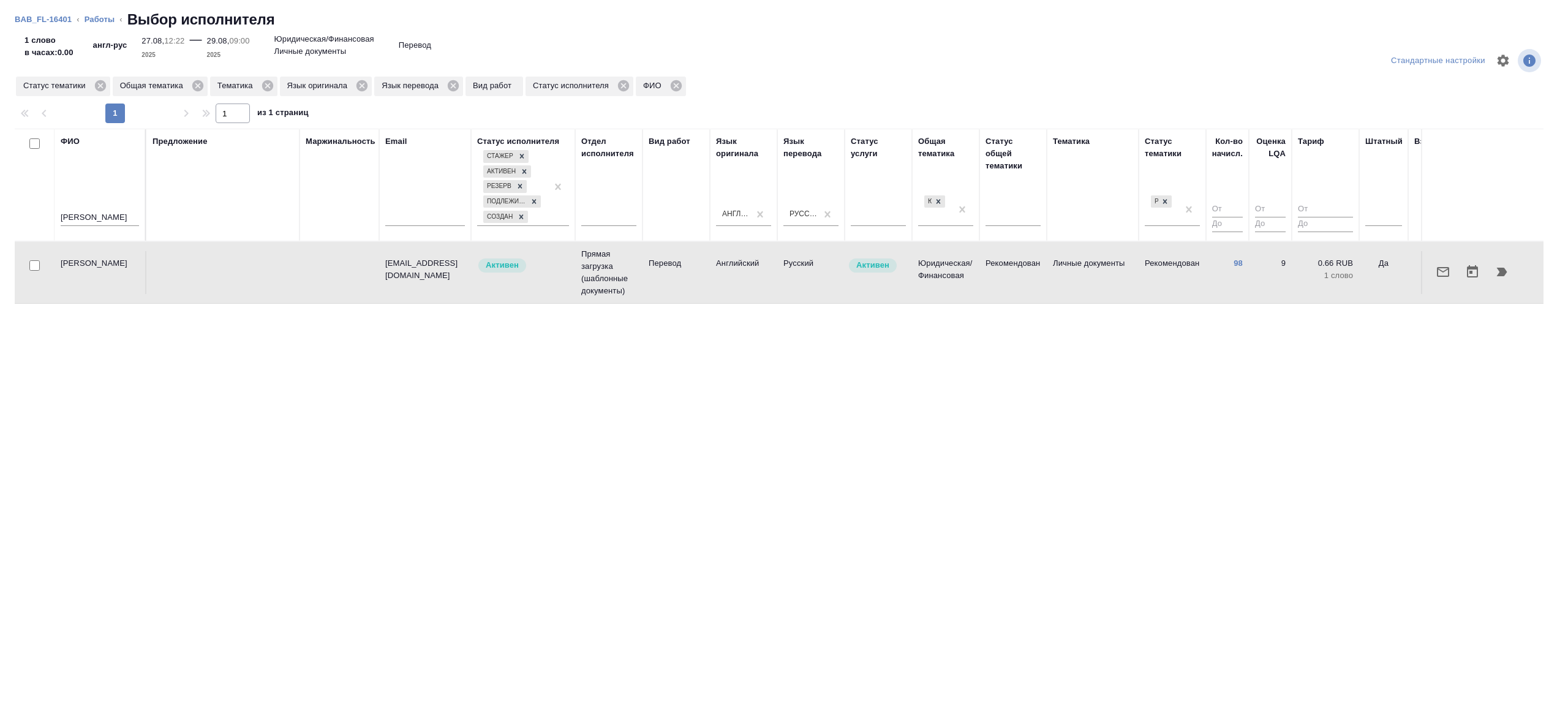
click at [58, 14] on li "BAB_FL-16401" at bounding box center [43, 19] width 57 height 12
click at [67, 18] on link "BAB_FL-16401" at bounding box center [43, 19] width 57 height 9
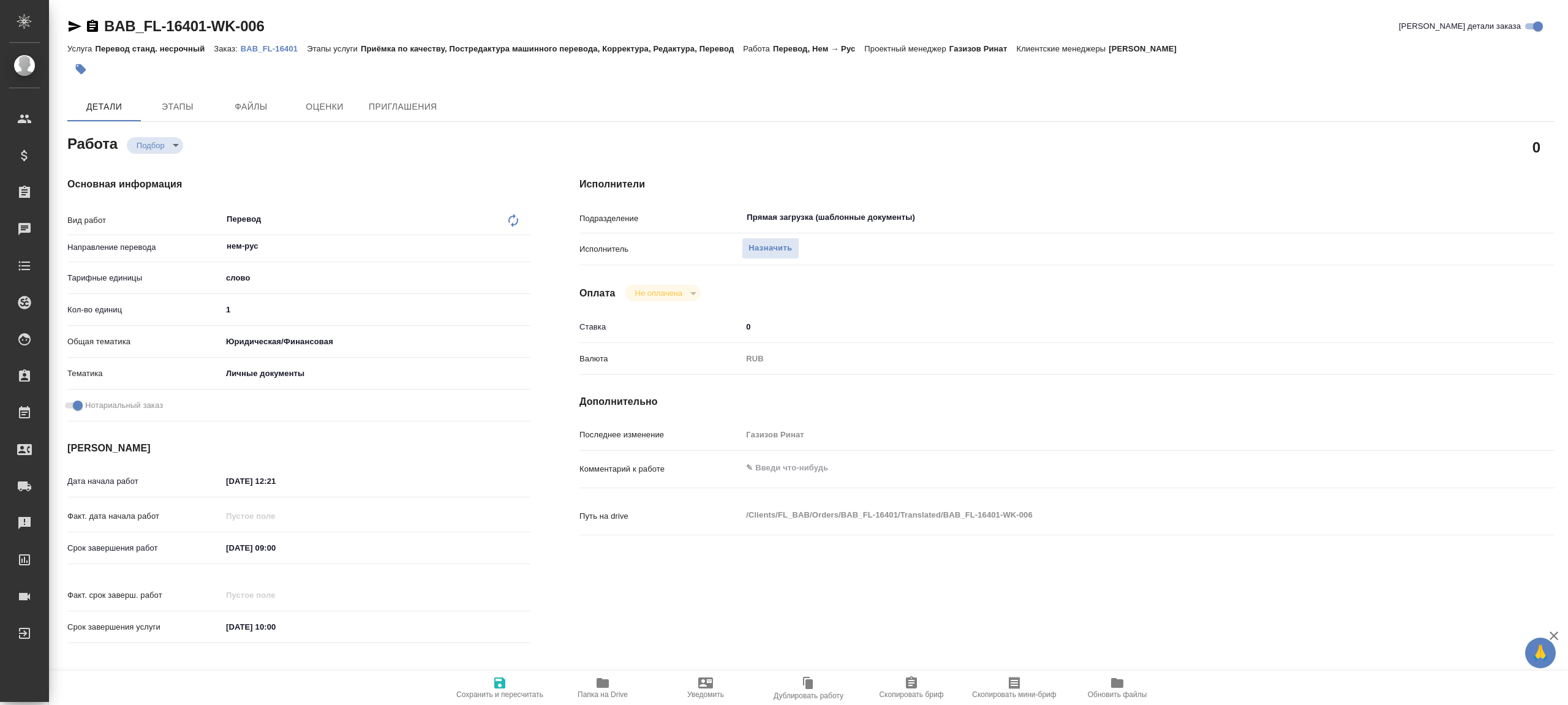
type textarea "x"
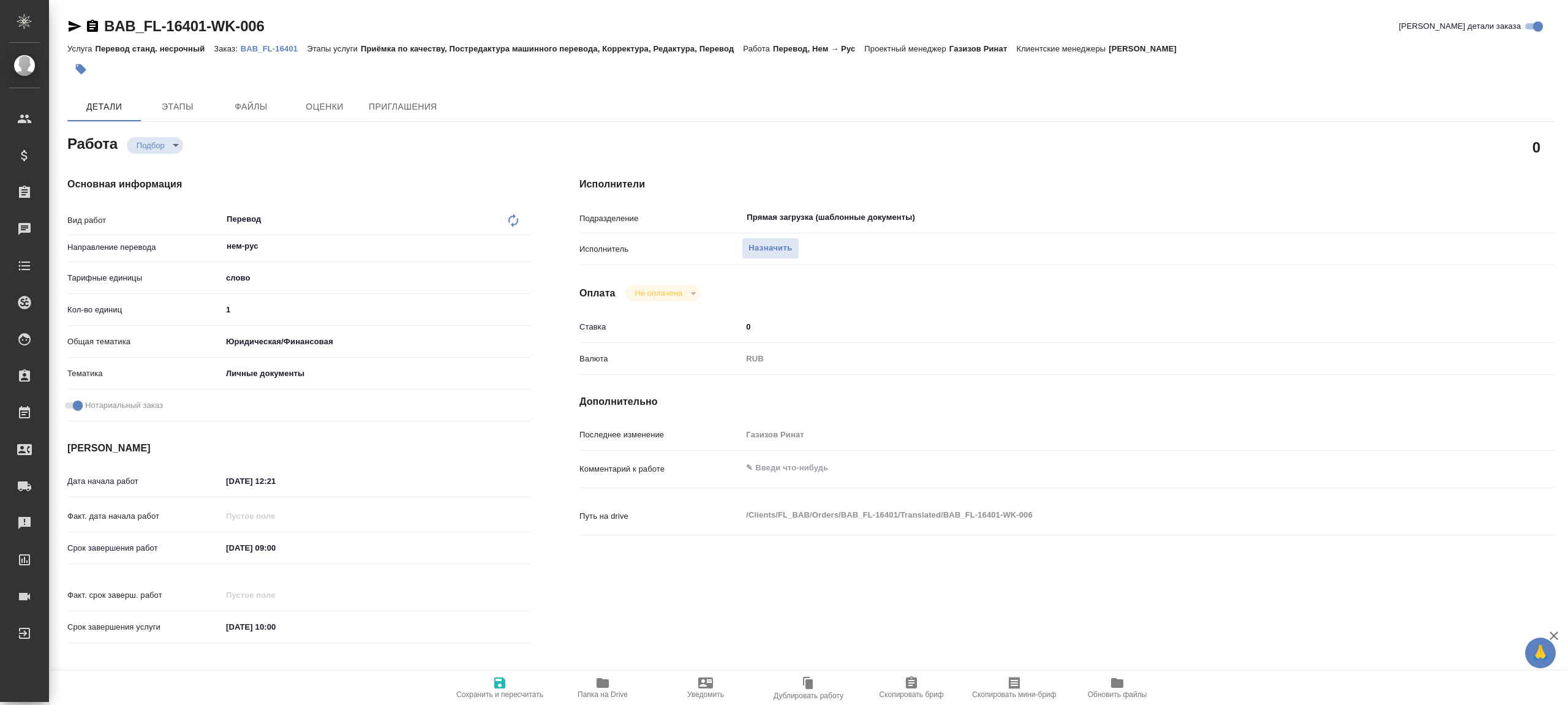
type textarea "x"
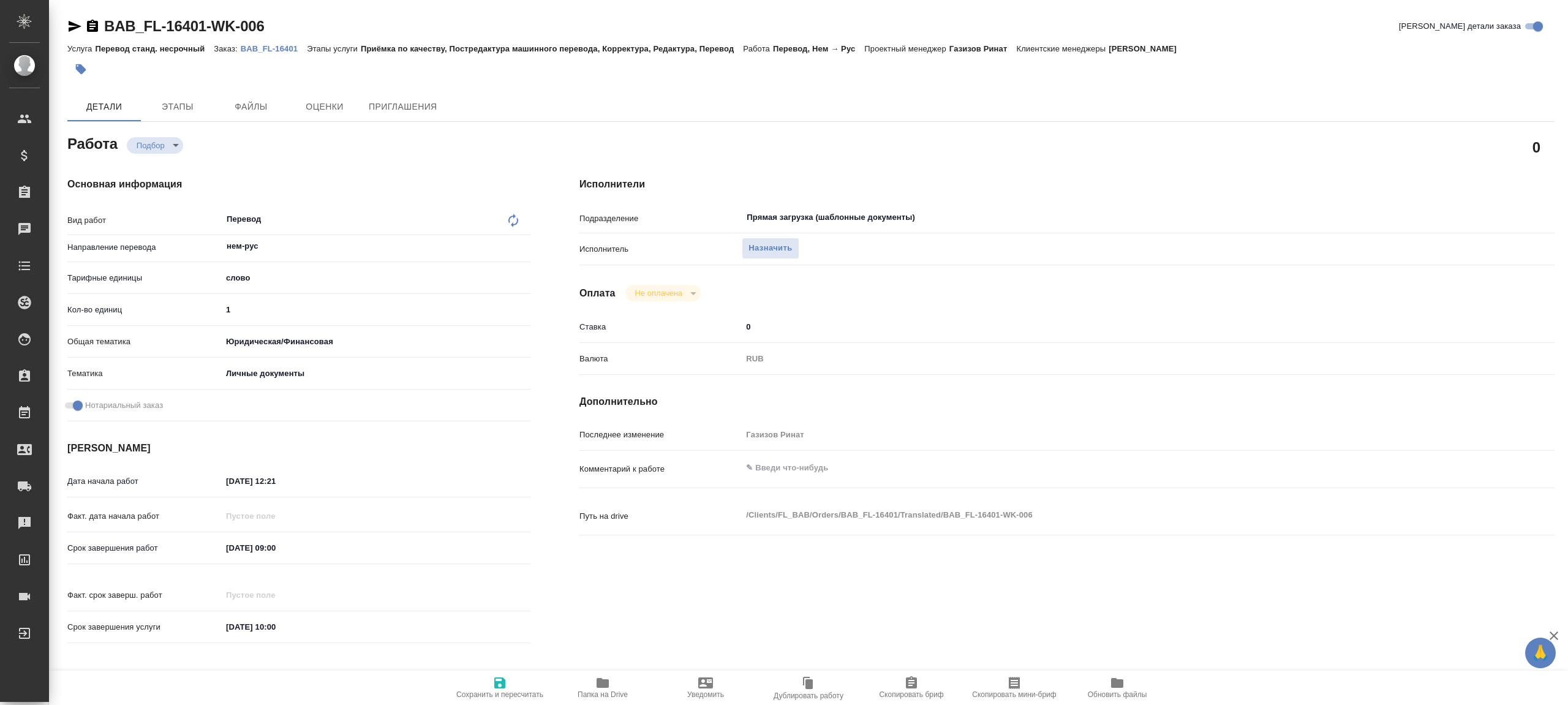
type textarea "x"
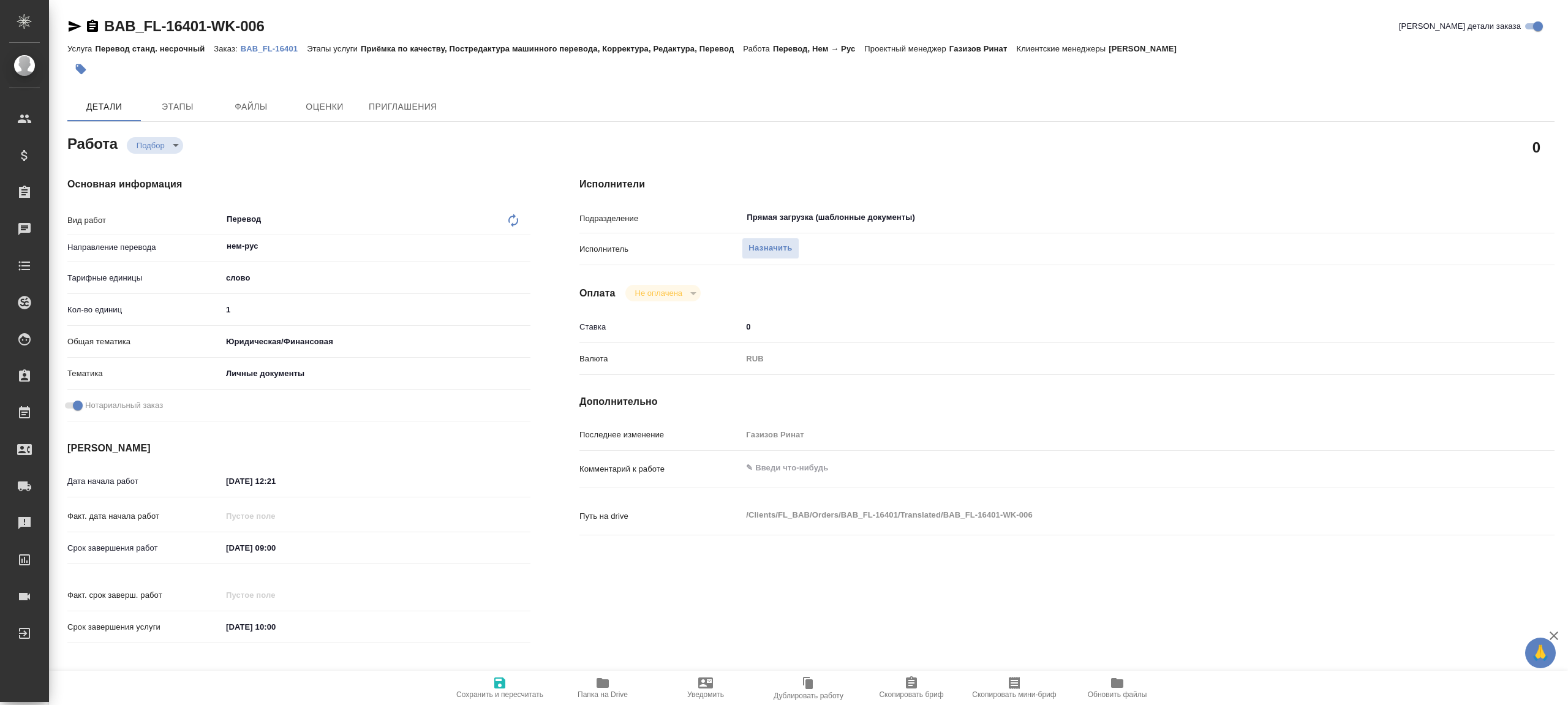
type textarea "x"
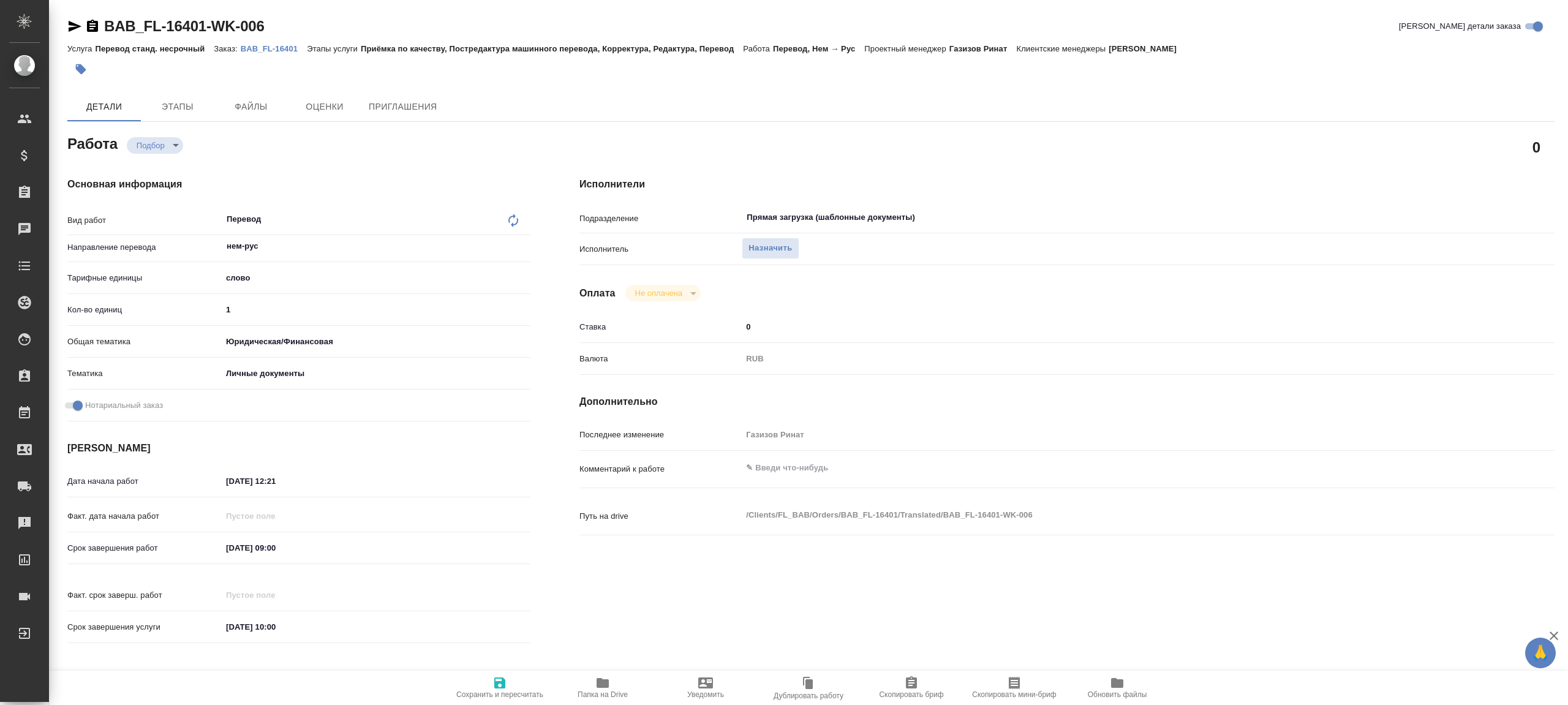
type textarea "x"
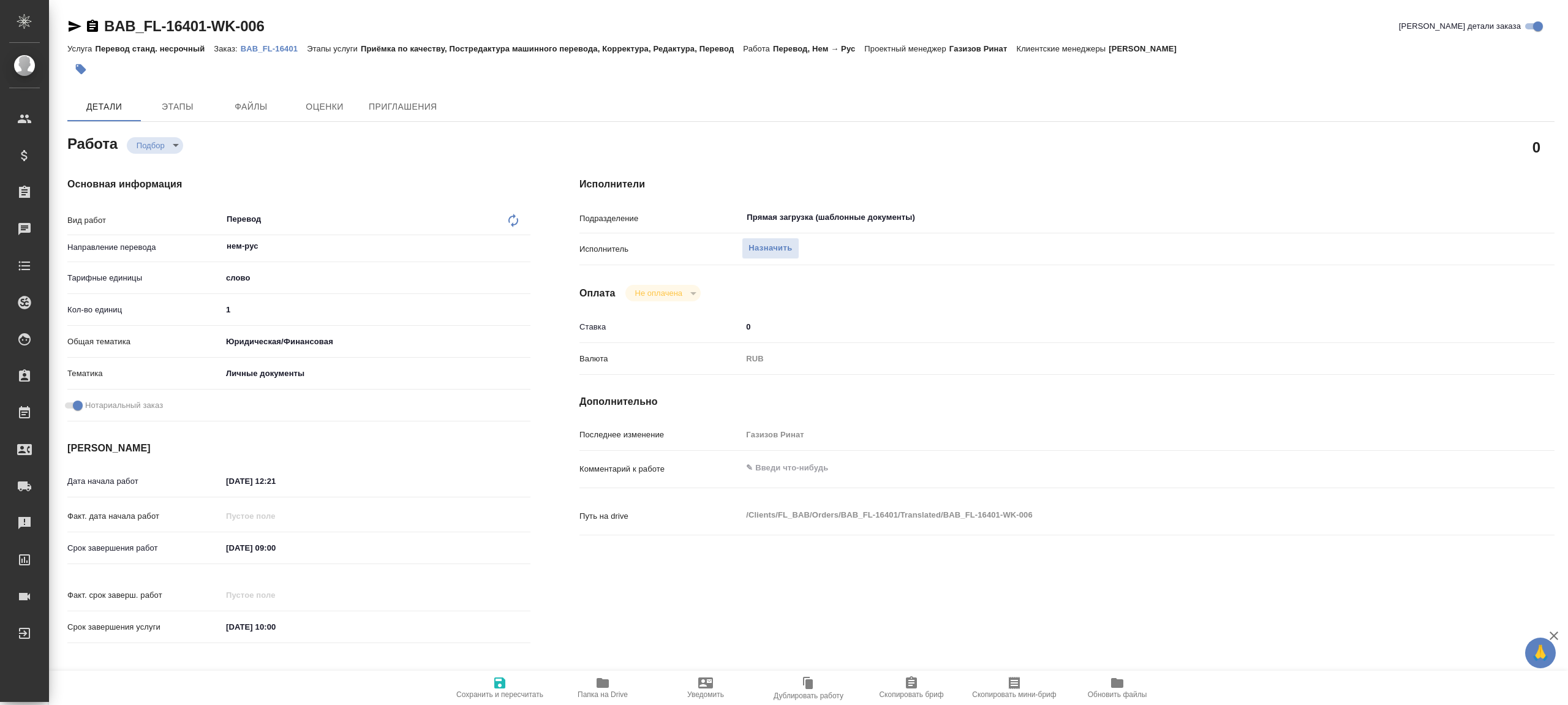
type textarea "x"
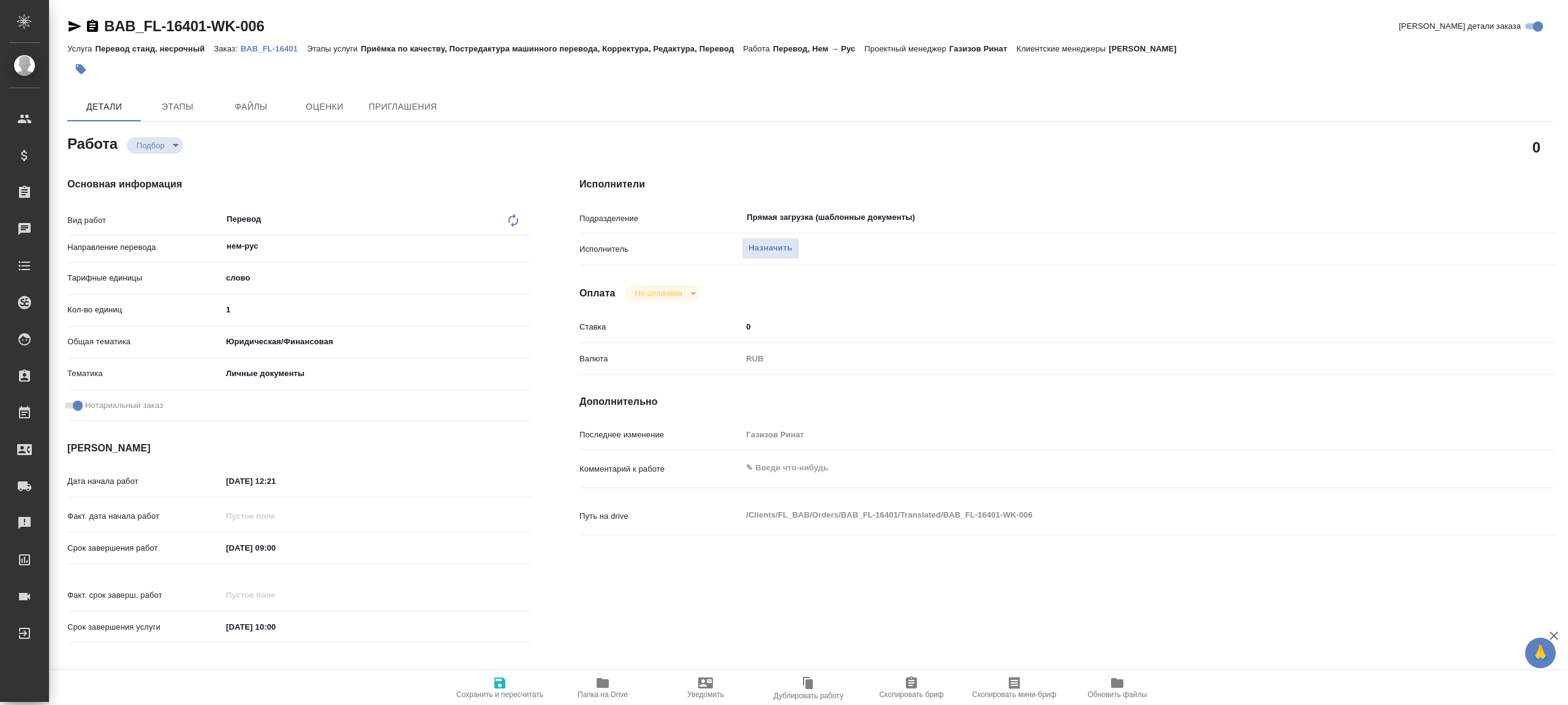
type textarea "x"
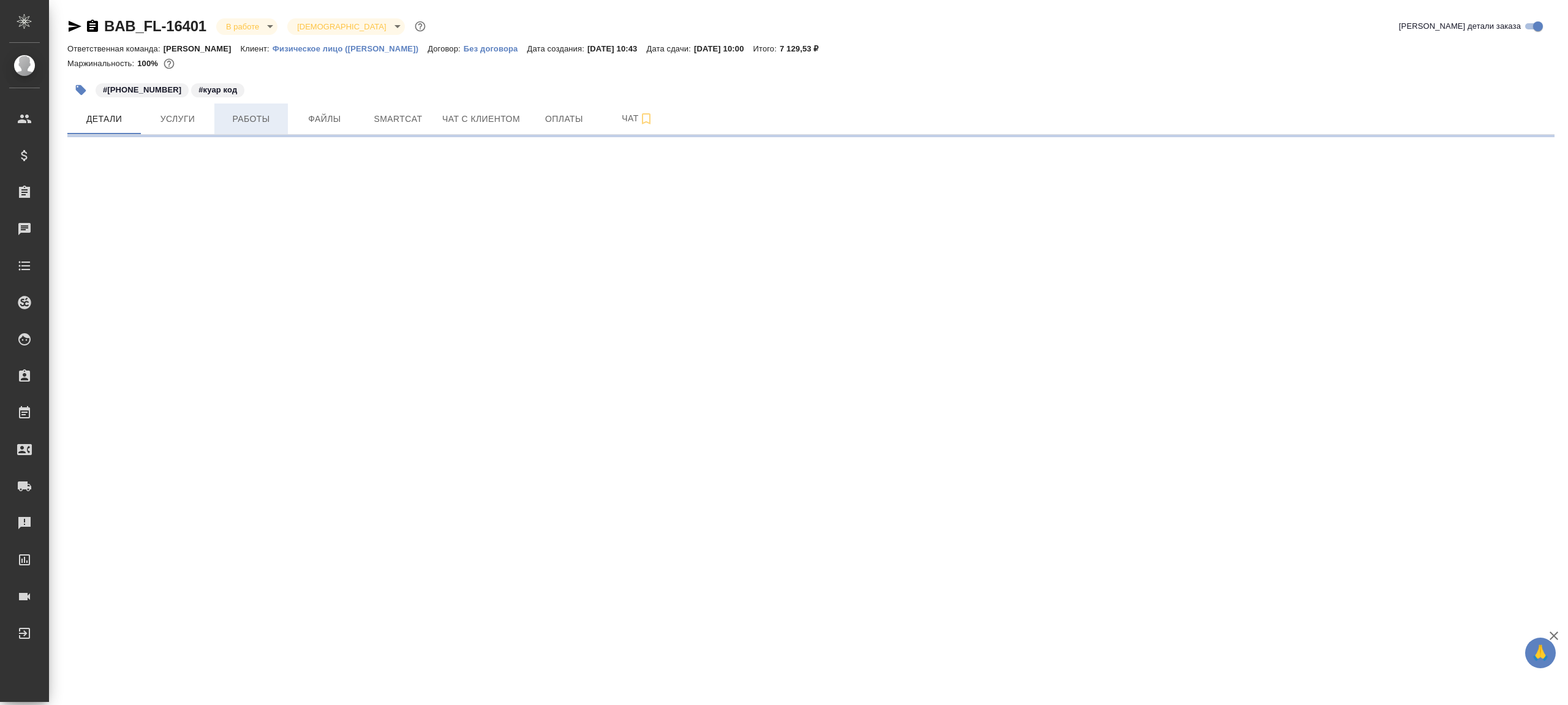
click at [235, 110] on button "Работы" at bounding box center [251, 118] width 74 height 30
click at [229, 124] on span "Работы" at bounding box center [251, 119] width 59 height 16
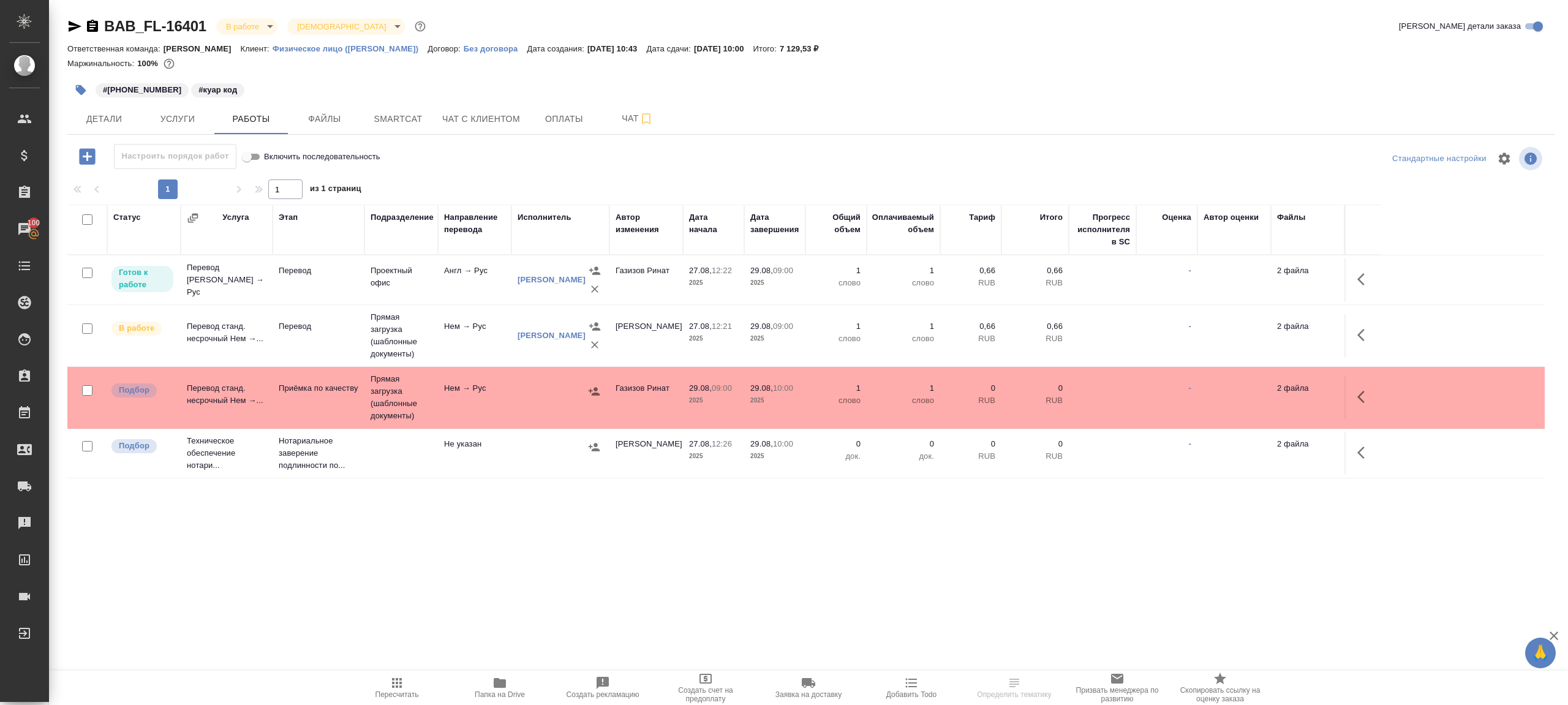
click at [1376, 274] on button "button" at bounding box center [1365, 279] width 30 height 30
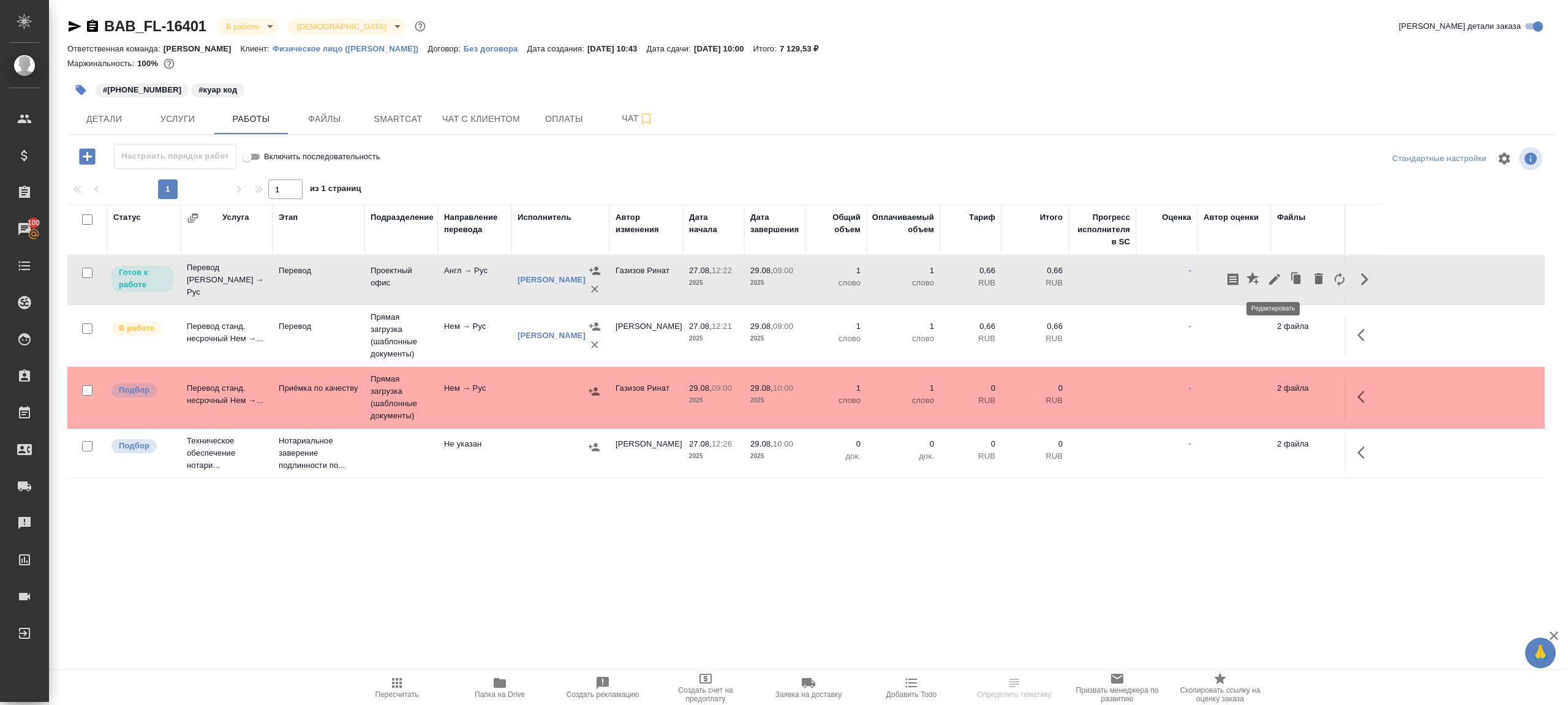
click at [1272, 273] on icon "button" at bounding box center [1275, 279] width 15 height 15
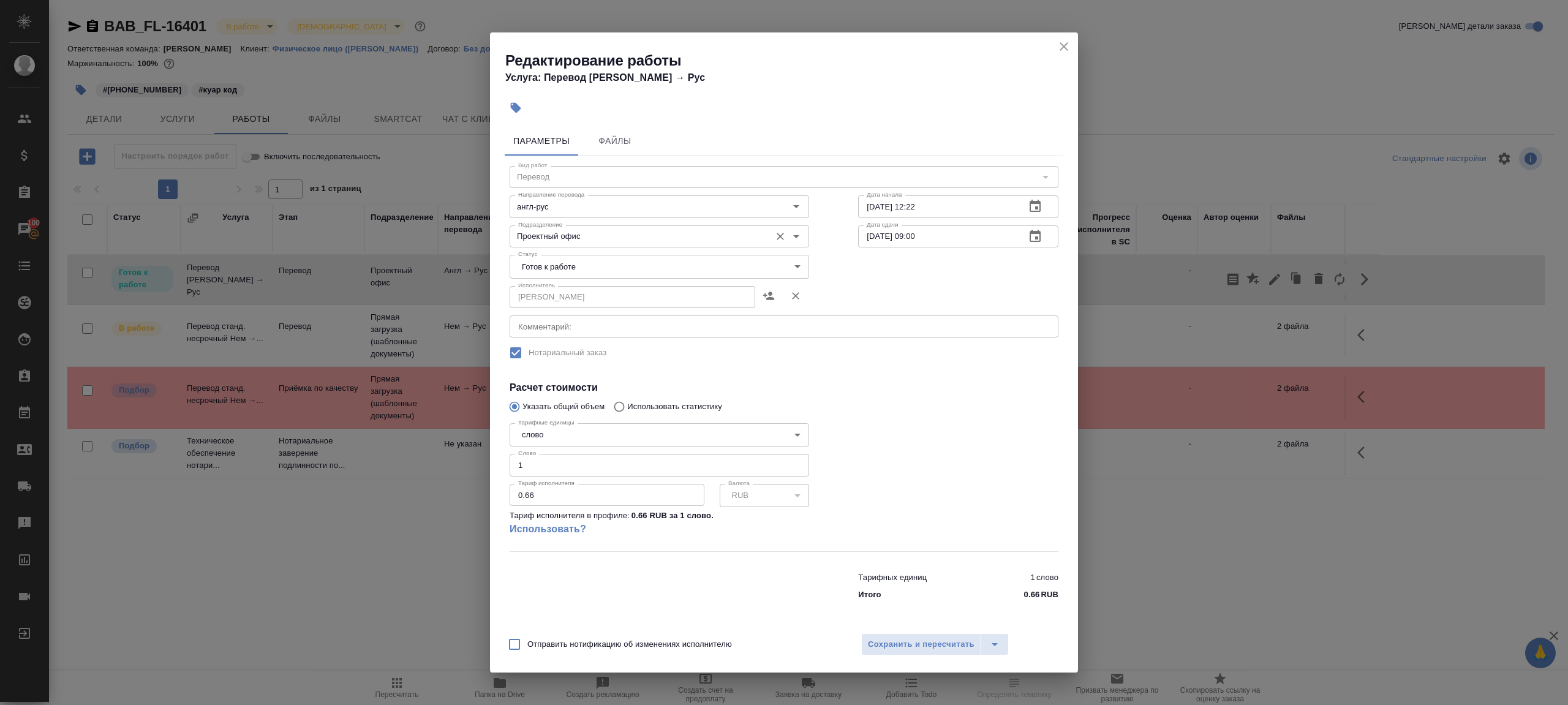
click at [570, 241] on input "Проектный офис" at bounding box center [639, 237] width 251 height 15
click at [602, 271] on li "Прямая загрузка (шаблонные документы)" at bounding box center [659, 264] width 300 height 22
type input "Прямая загрузка (шаблонные документы)"
click at [869, 641] on span "Сохранить и пересчитать" at bounding box center [921, 644] width 106 height 14
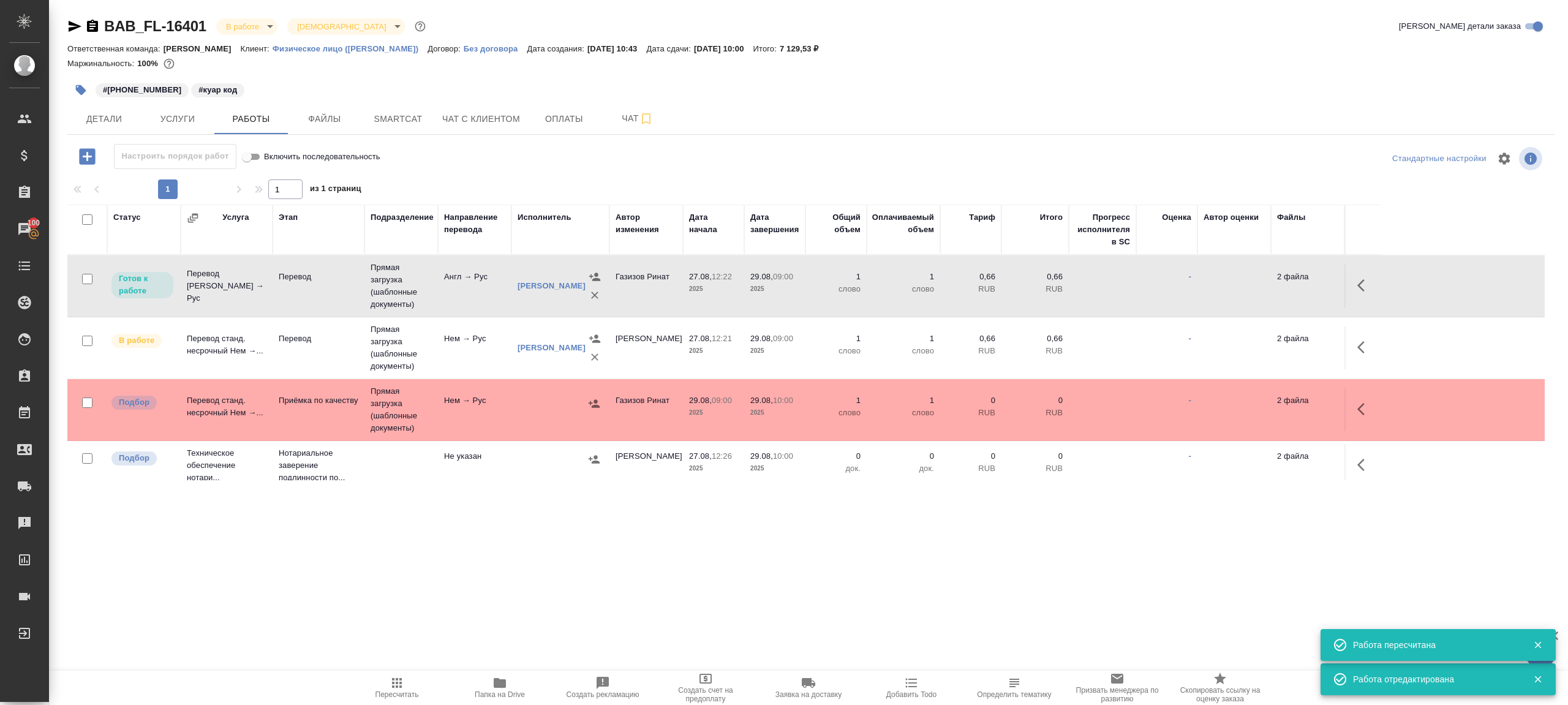
click at [417, 289] on td "Прямая загрузка (шаблонные документы)" at bounding box center [401, 286] width 74 height 61
click at [374, 694] on span "Пересчитать" at bounding box center [397, 687] width 88 height 23
click at [104, 128] on button "Детали" at bounding box center [104, 118] width 74 height 30
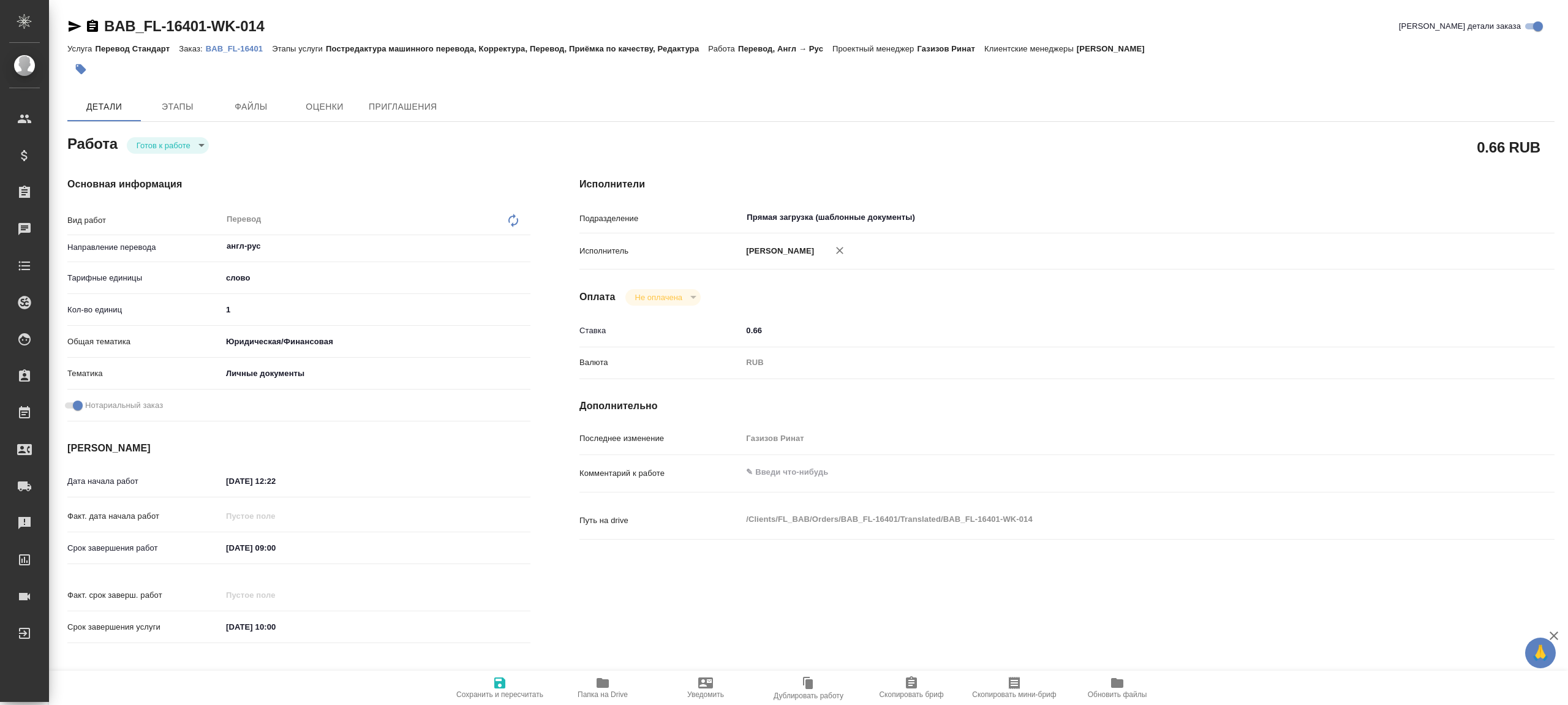
type textarea "x"
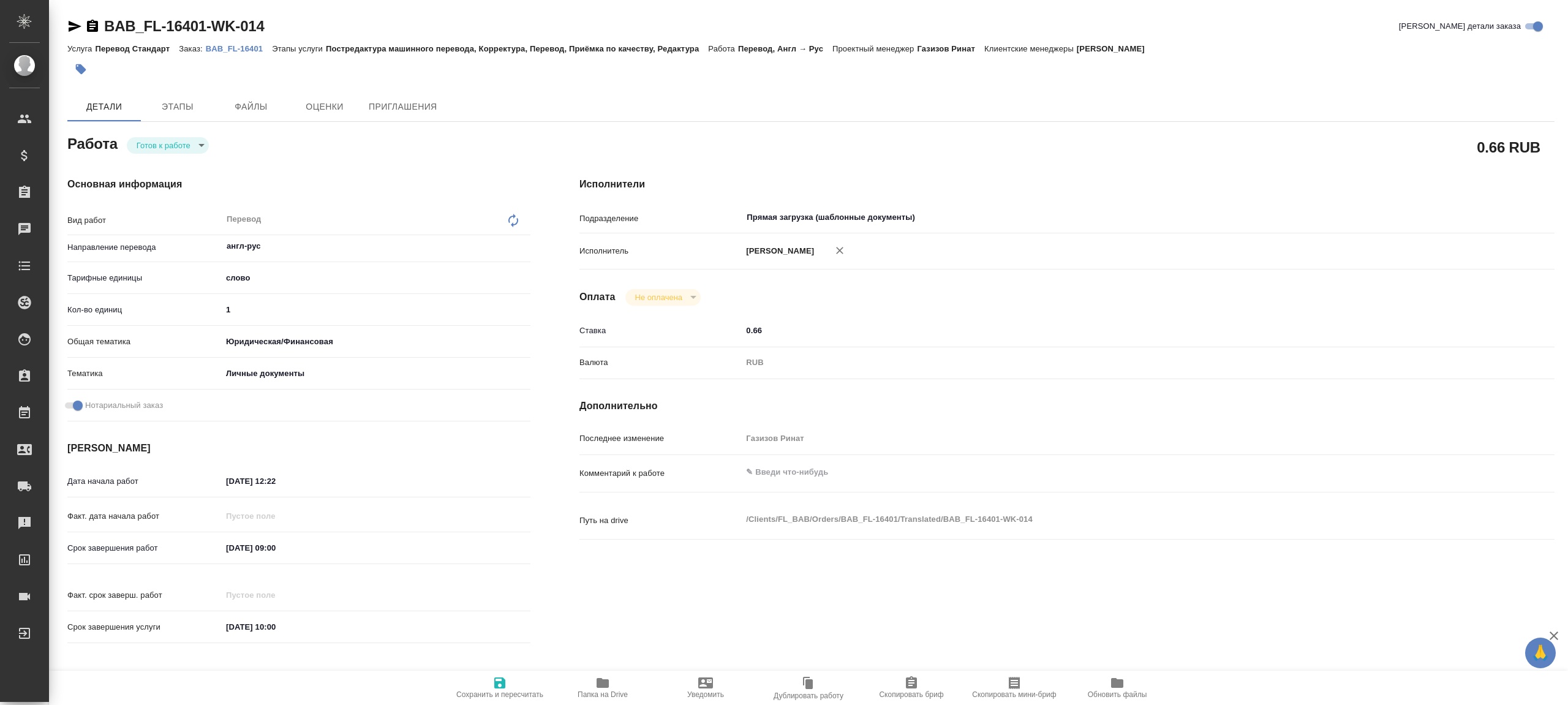
type textarea "x"
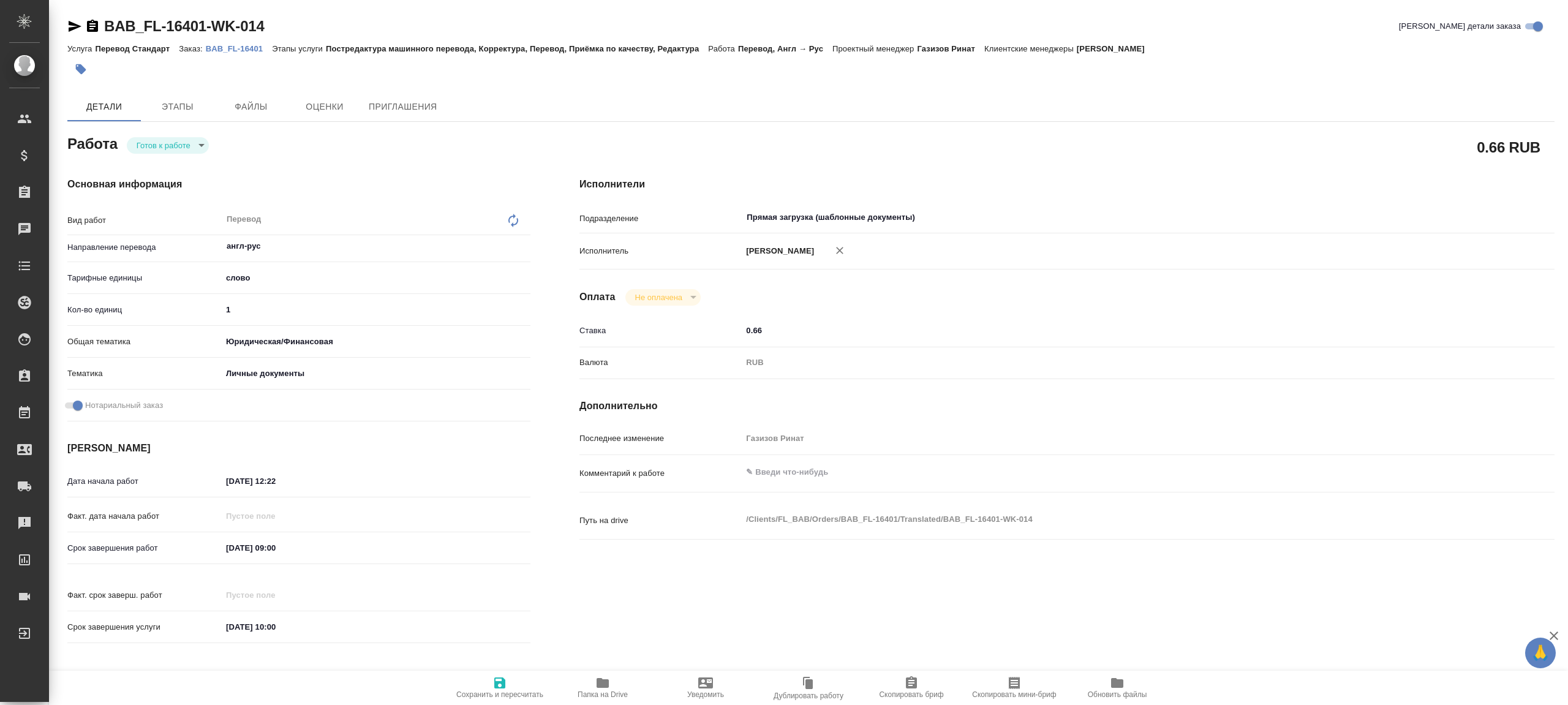
type textarea "x"
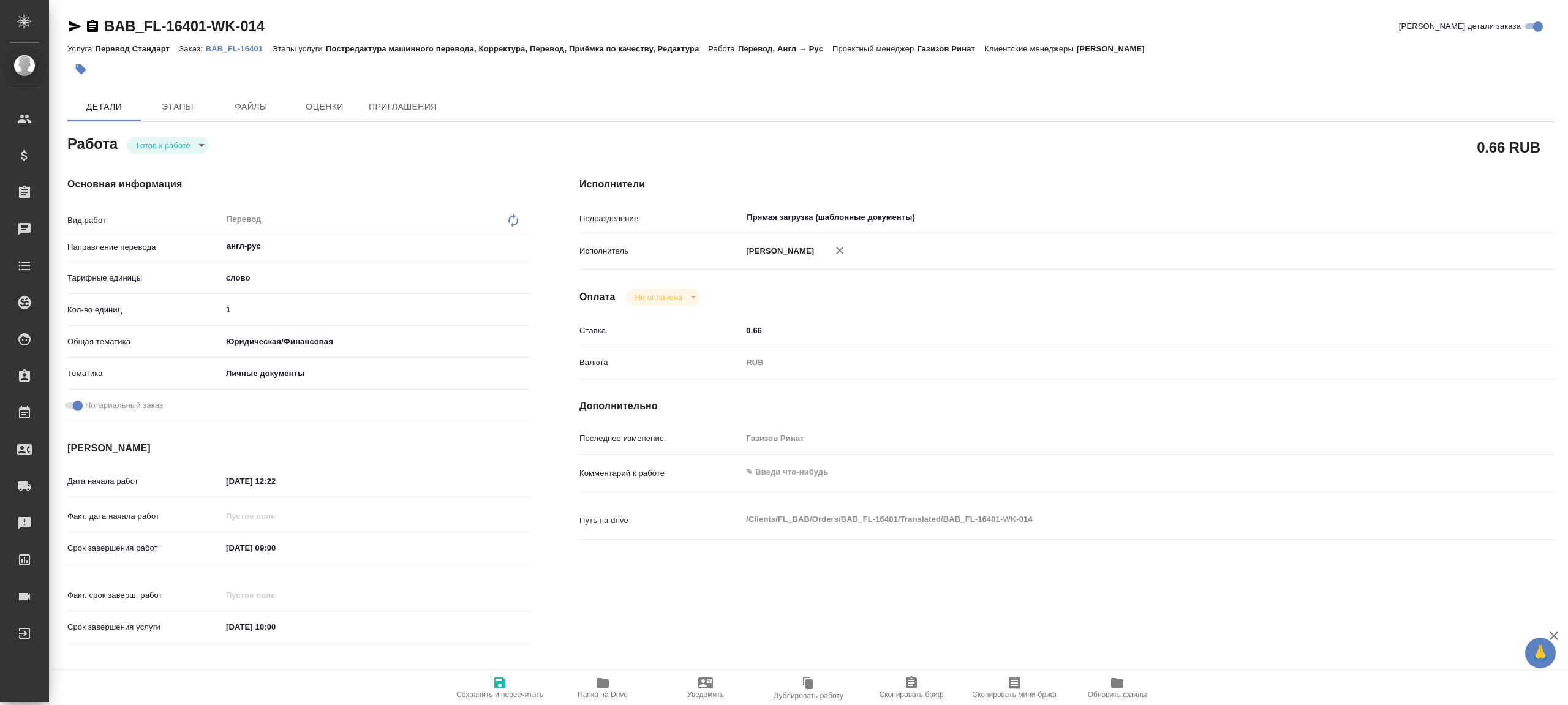
type textarea "x"
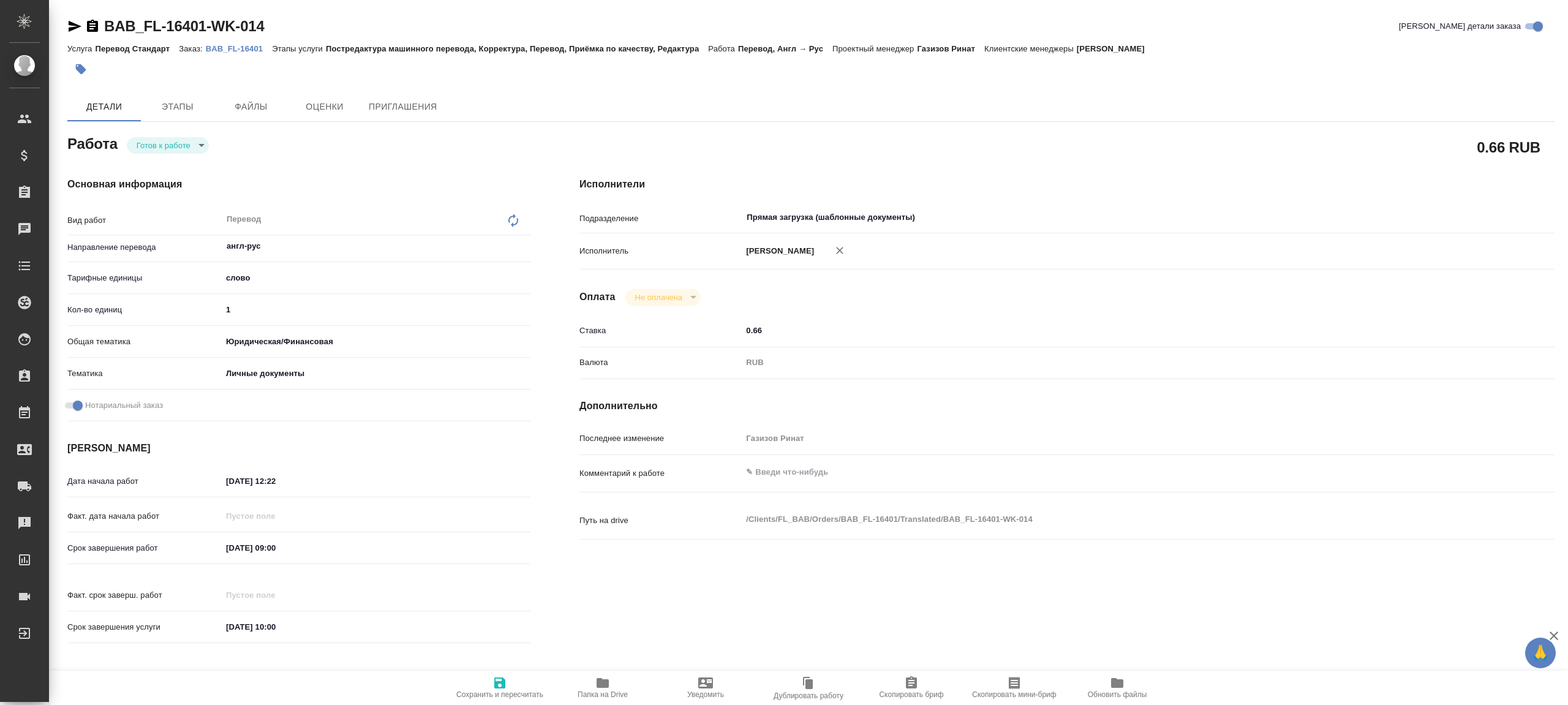
type textarea "x"
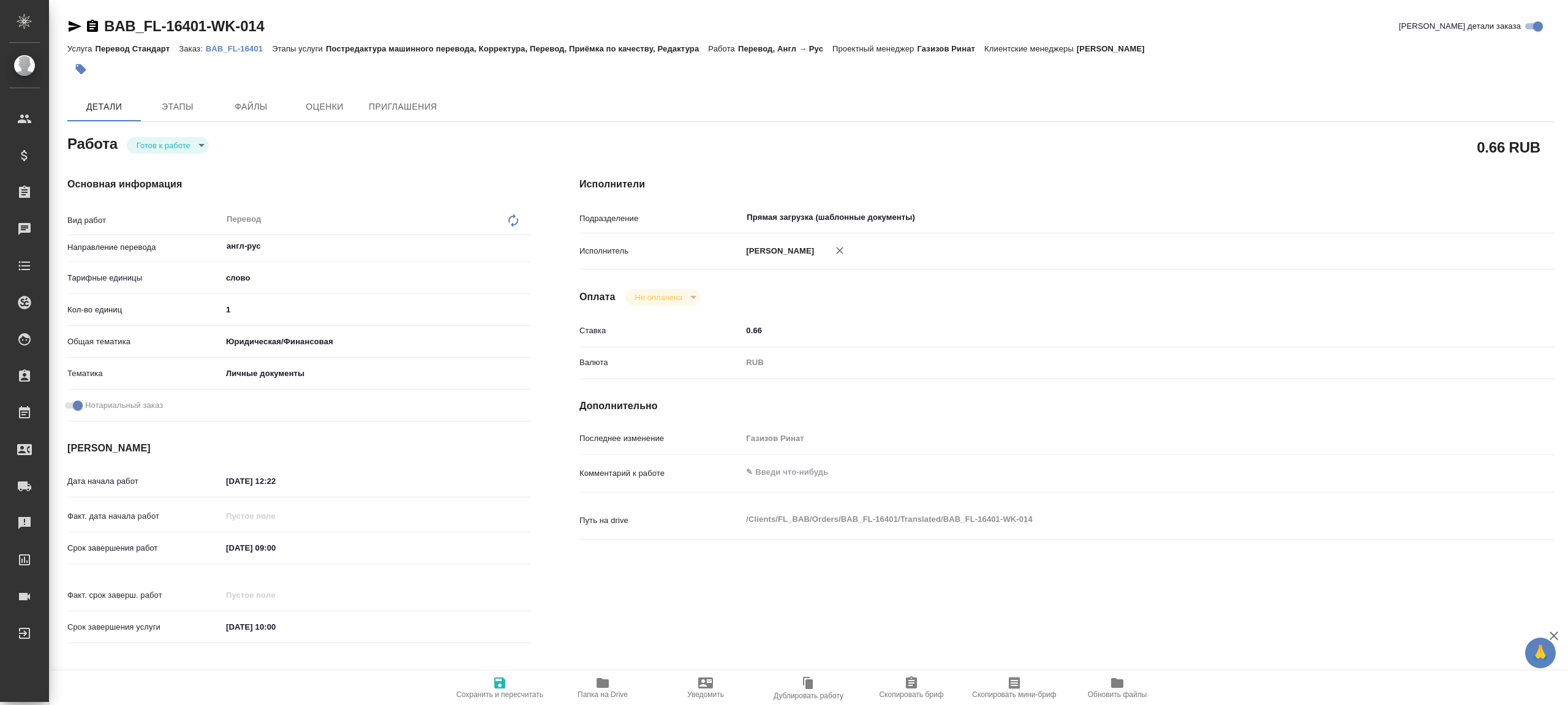
type textarea "x"
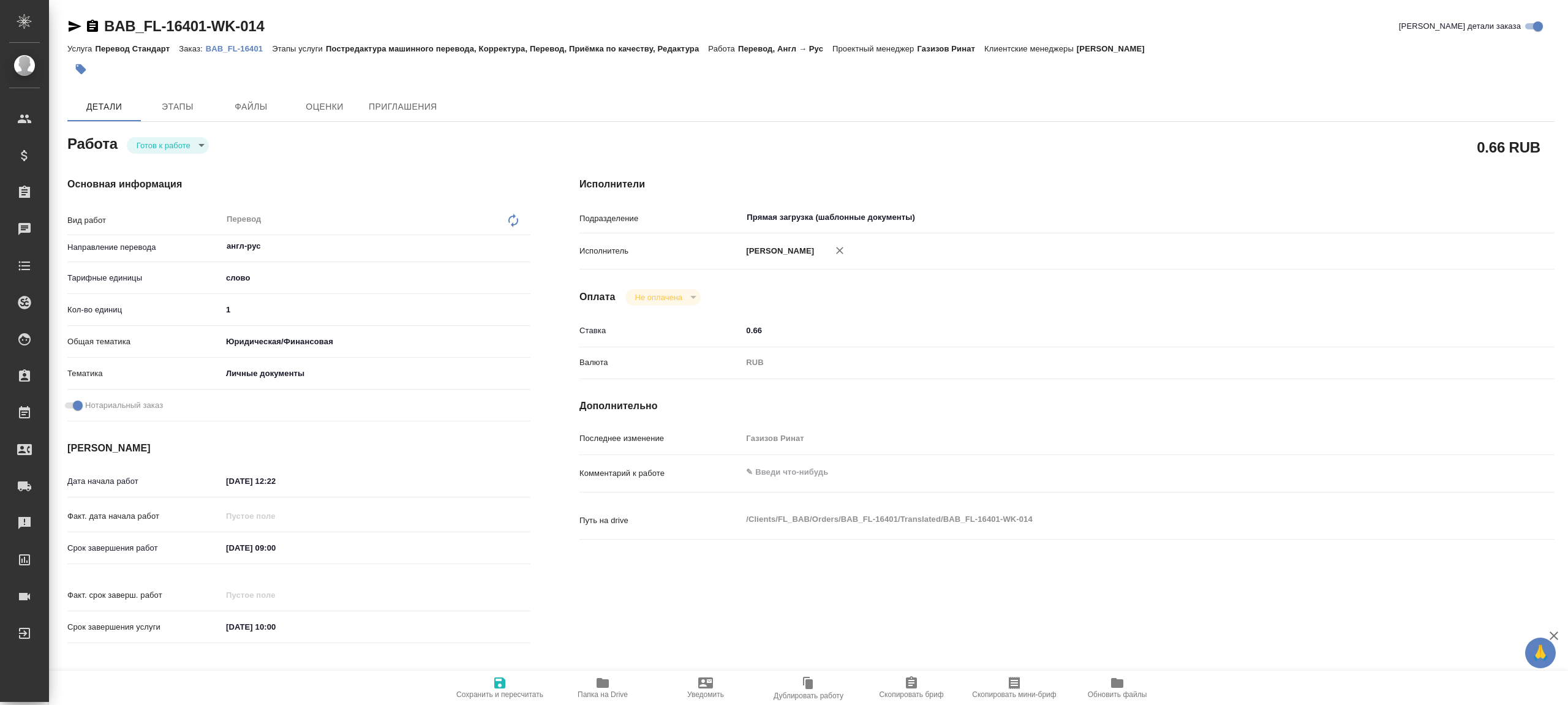
type textarea "x"
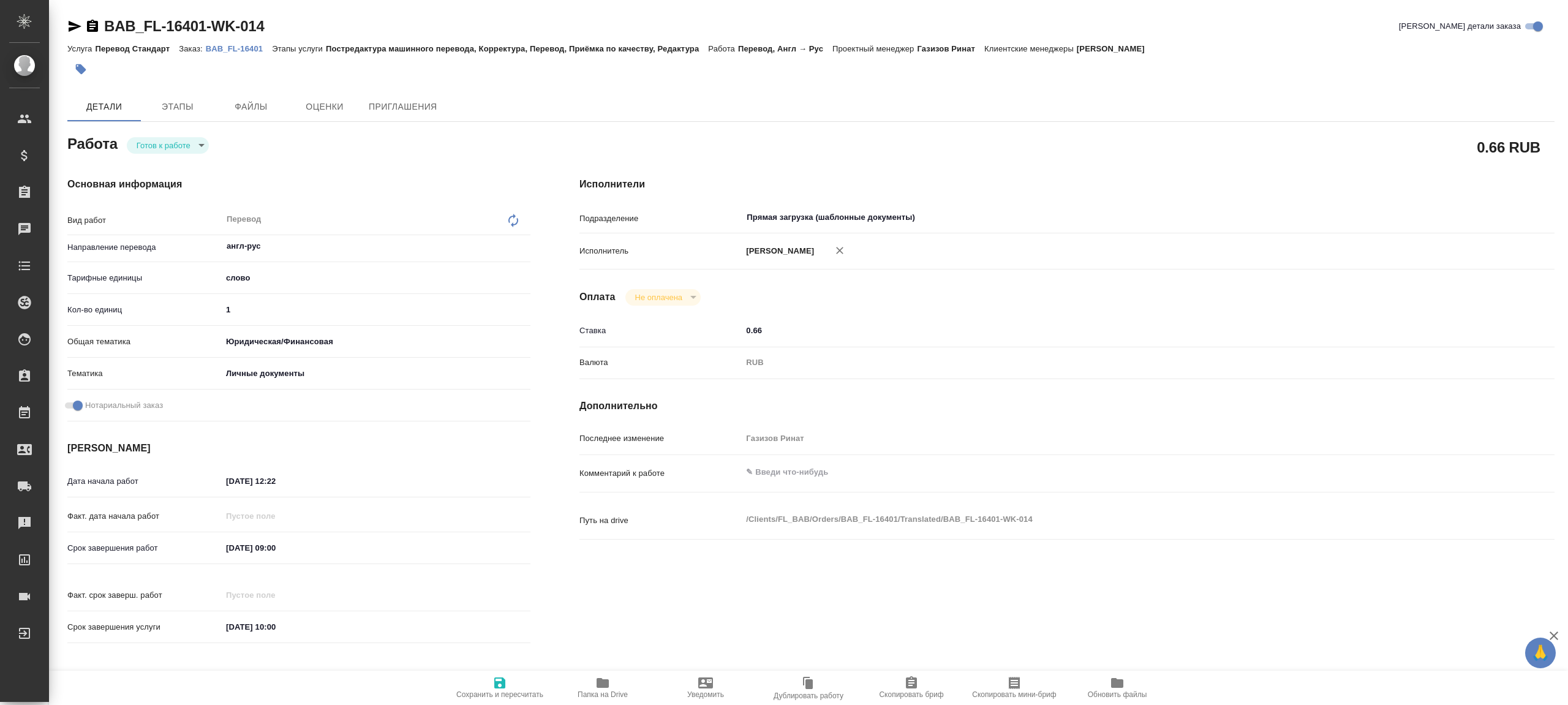
type textarea "x"
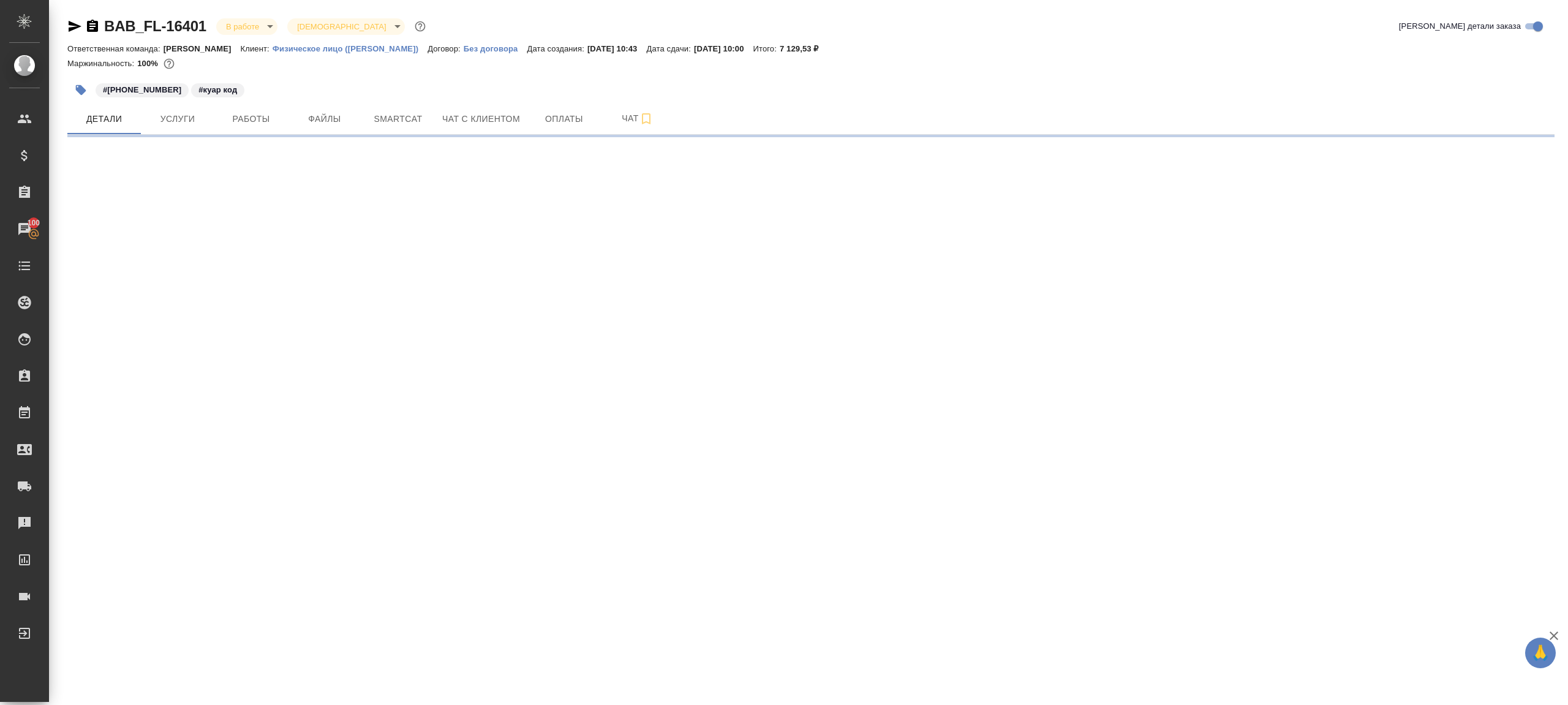
select select "RU"
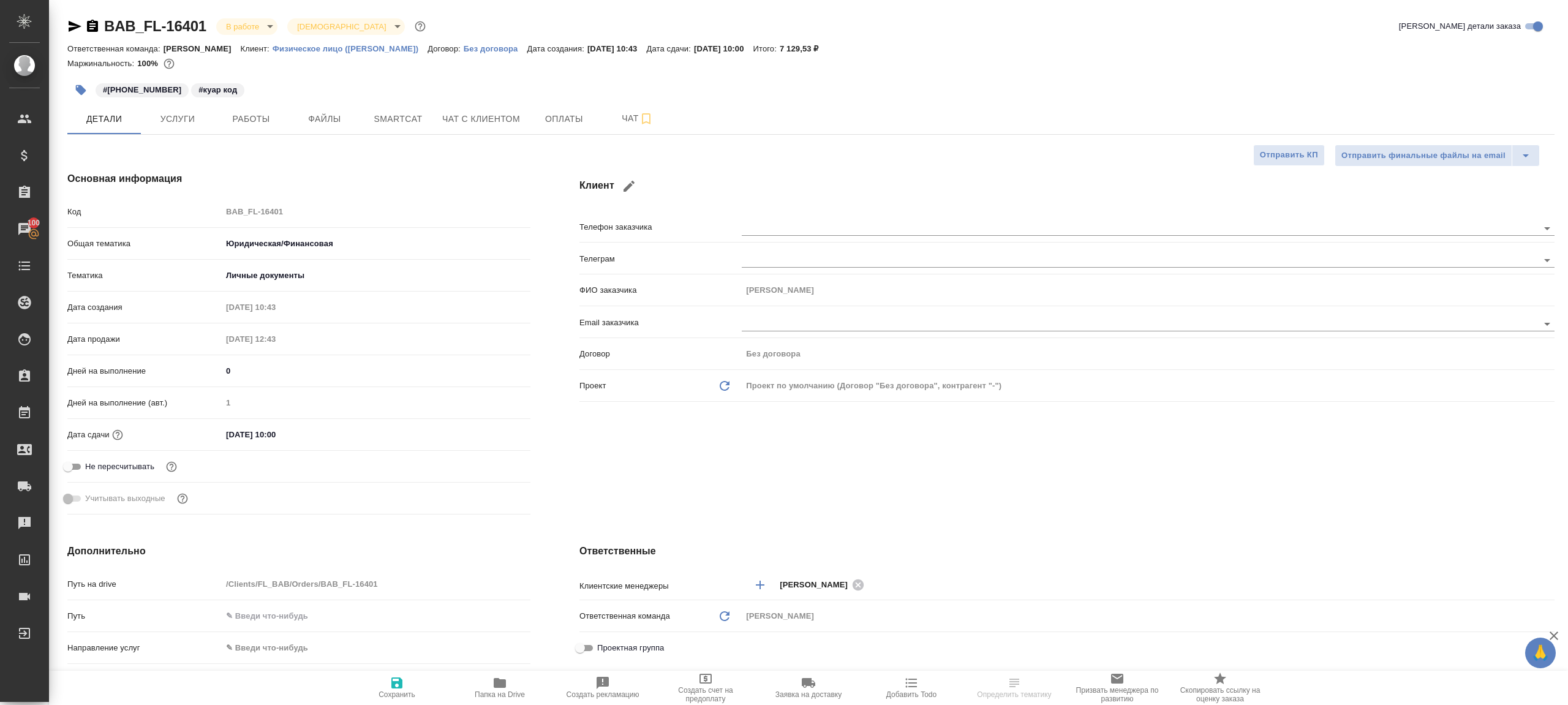
type textarea "x"
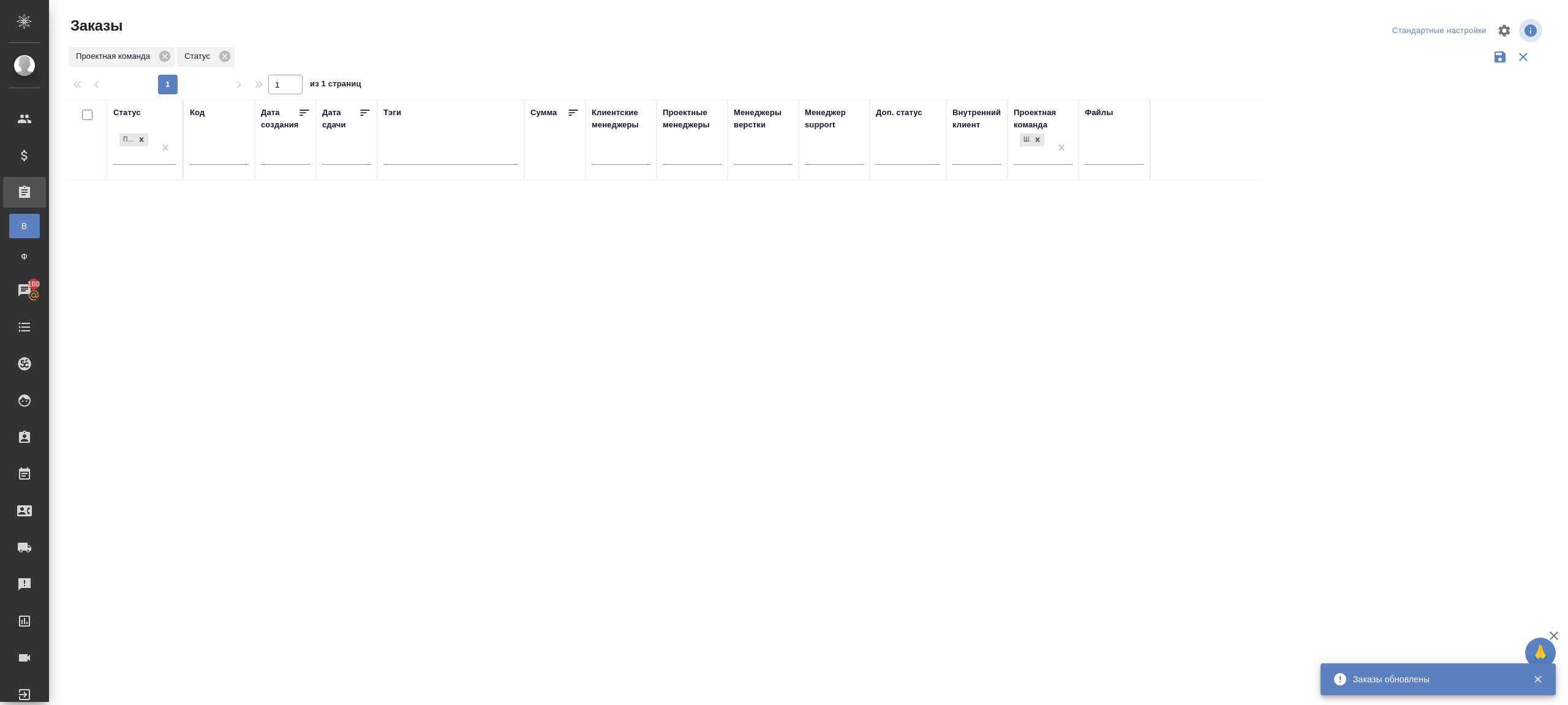
click at [350, 43] on div "Заказы" at bounding box center [315, 30] width 496 height 30
click at [442, 406] on div "Статус Подтвержден Код Дата создания Дата сдачи Тэги Сумма Клиентские менеджеры…" at bounding box center [806, 320] width 1477 height 441
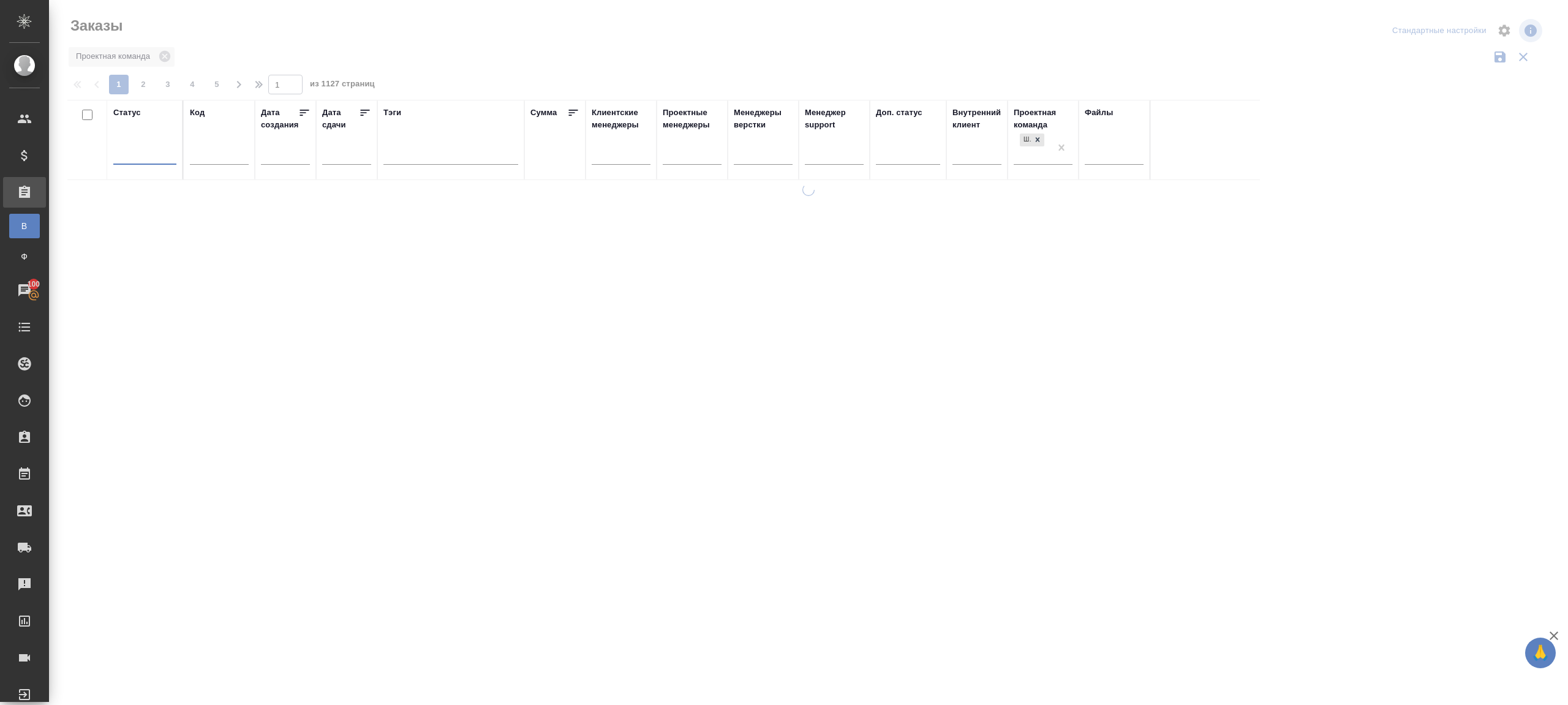
click at [485, 59] on div "Проектная команда" at bounding box center [806, 56] width 1477 height 23
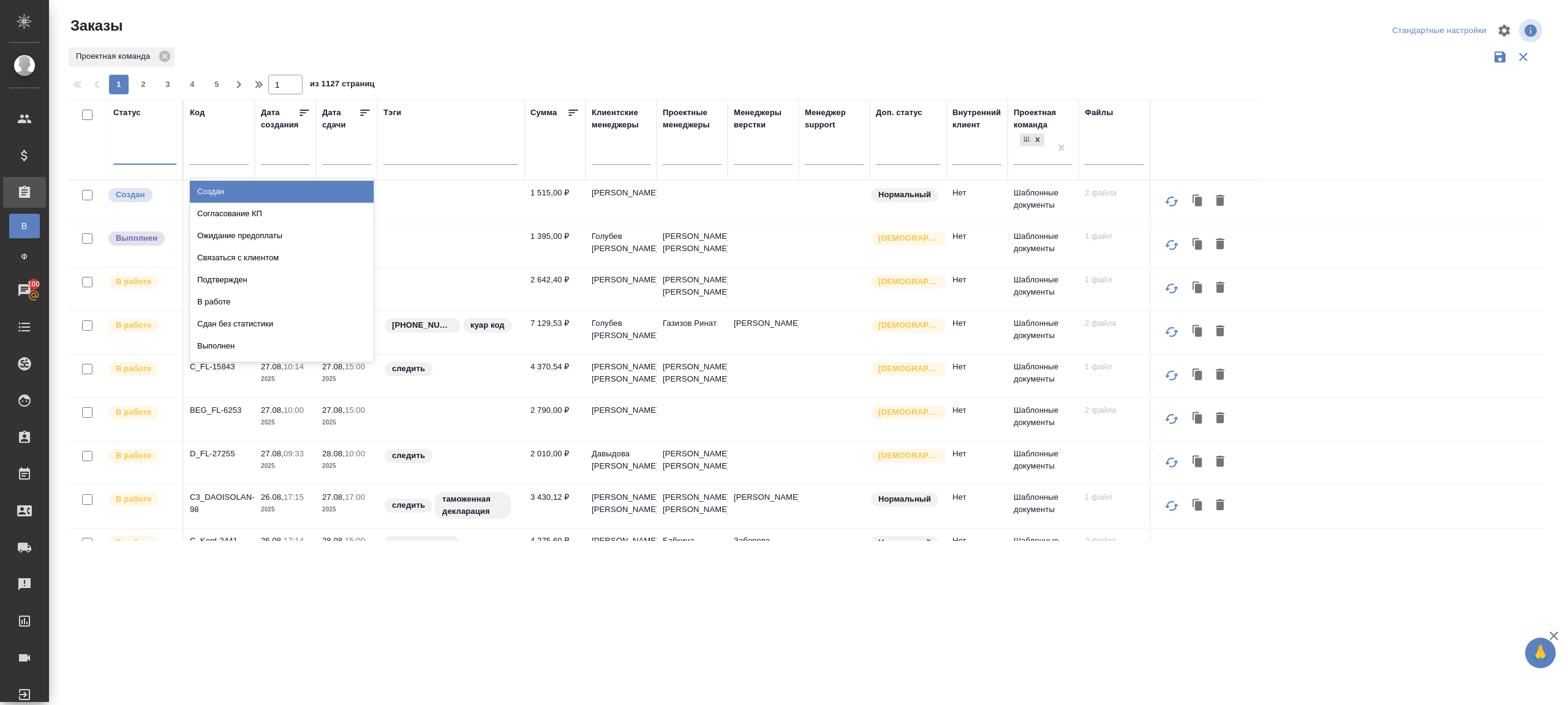
click at [129, 153] on input "text" at bounding box center [126, 152] width 14 height 8
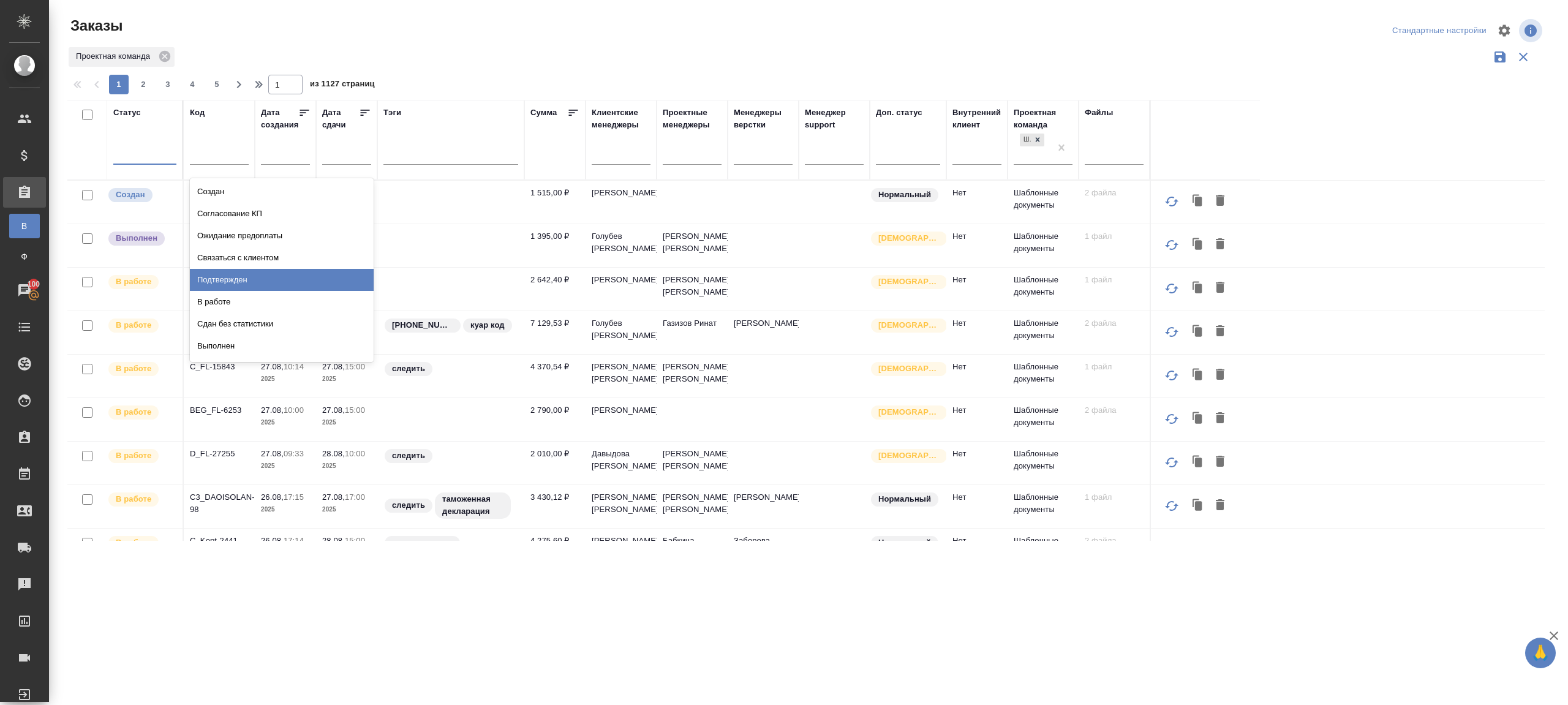
click at [226, 276] on div "Подтвержден" at bounding box center [281, 280] width 184 height 22
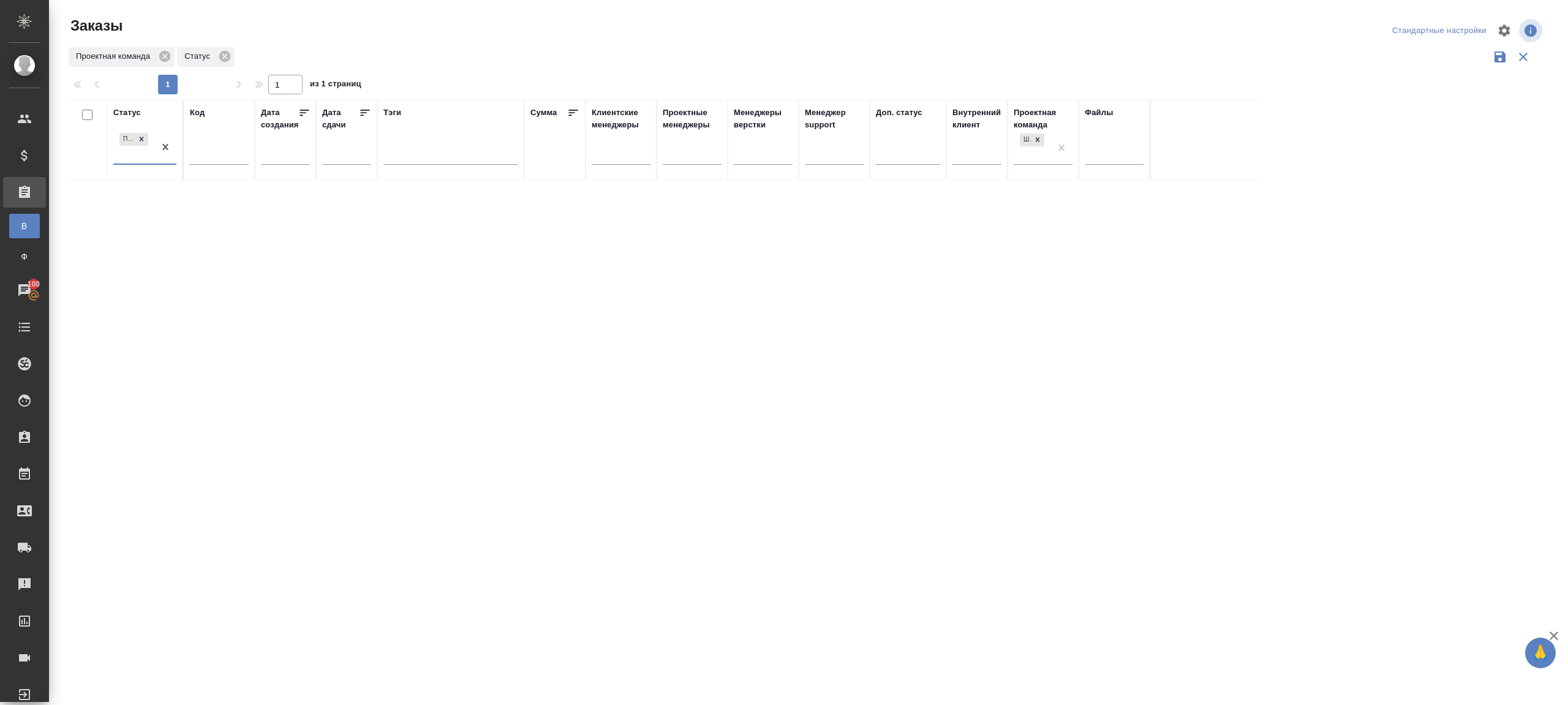
click at [741, 68] on div at bounding box center [811, 71] width 1488 height 6
click at [718, 234] on div "Статус Подтвержден Код Дата создания Дата сдачи Тэги Сумма Клиентские менеджеры…" at bounding box center [806, 320] width 1477 height 441
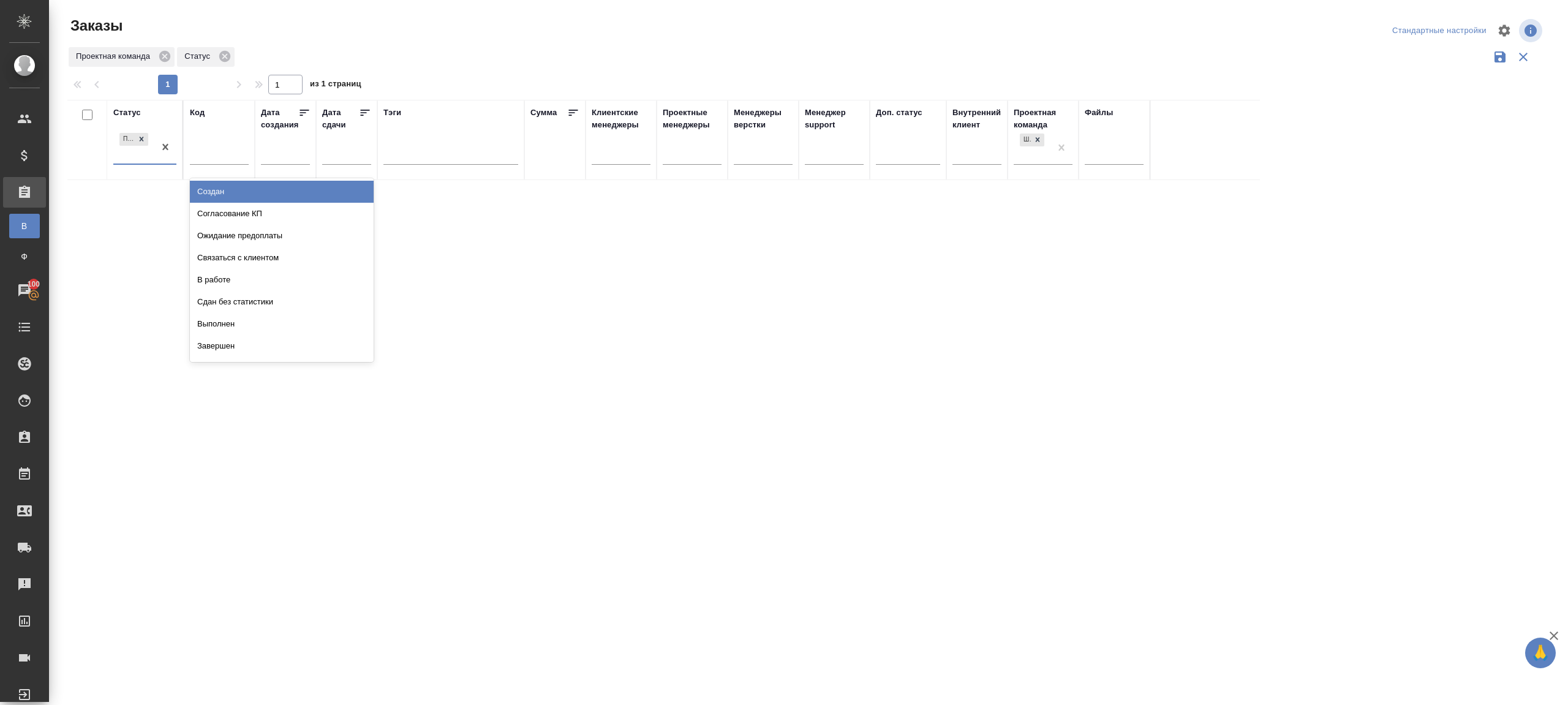
click at [156, 162] on div at bounding box center [165, 147] width 22 height 33
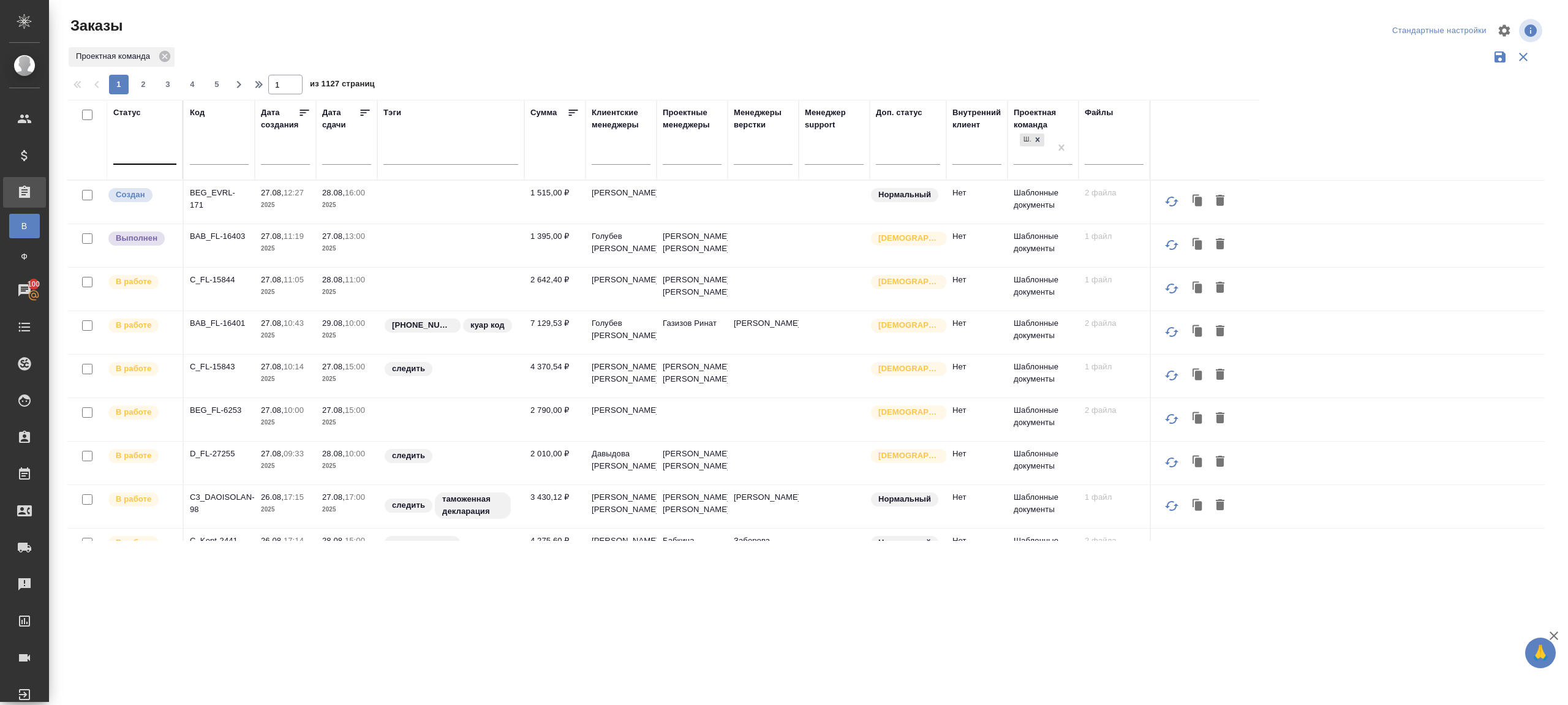
click at [135, 150] on div at bounding box center [145, 152] width 63 height 18
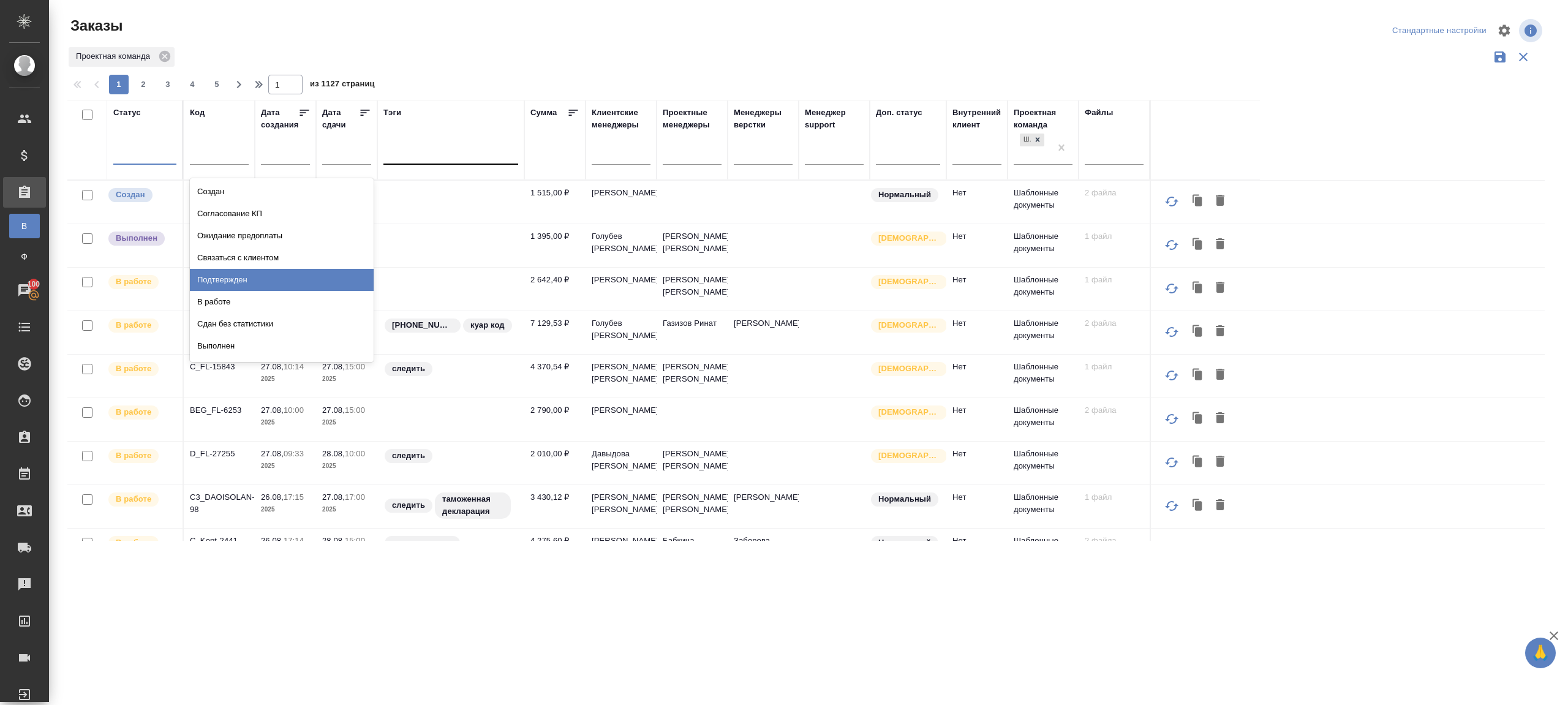
drag, startPoint x: 237, startPoint y: 276, endPoint x: 413, endPoint y: 142, distance: 221.2
click at [237, 276] on div "Подтвержден" at bounding box center [281, 280] width 184 height 22
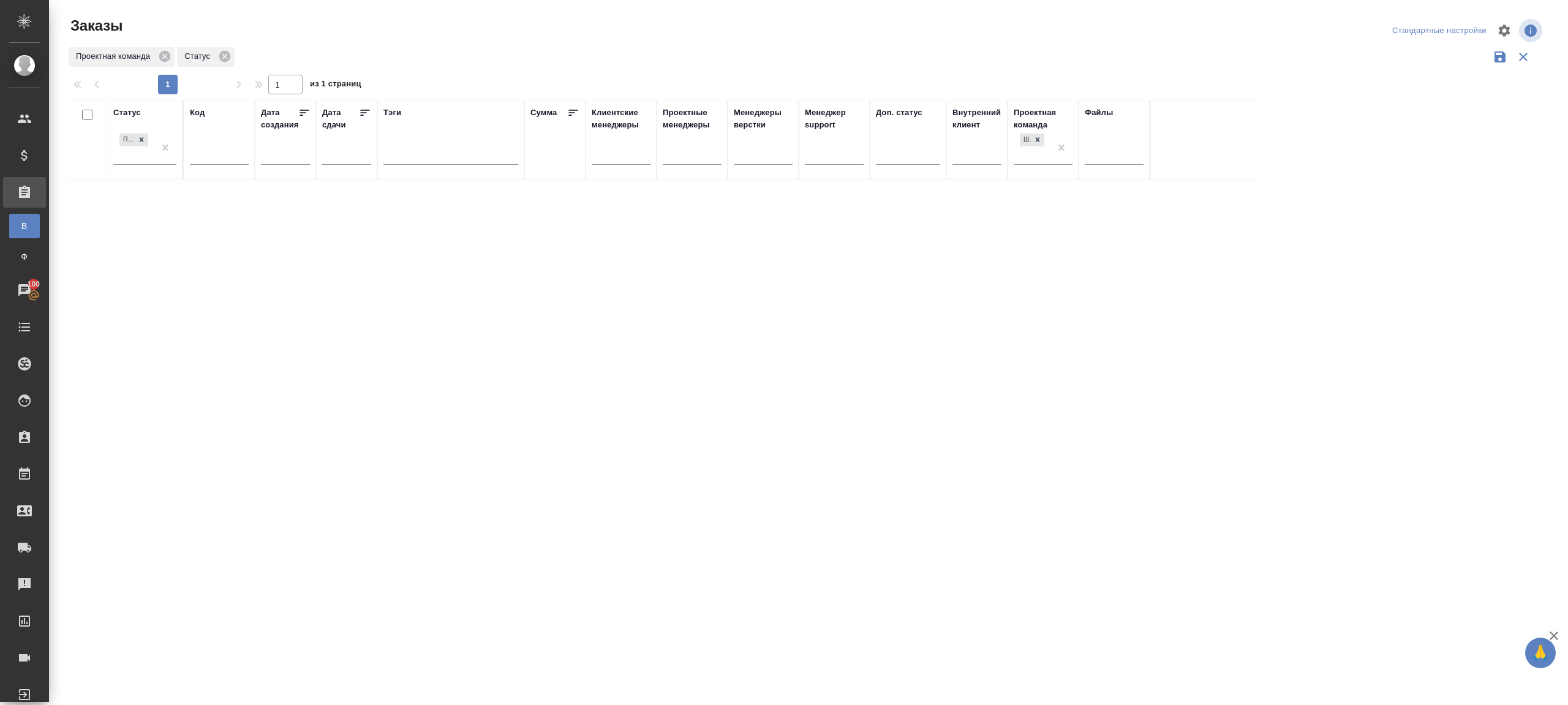
click at [574, 259] on div "Статус Подтвержден Код Дата создания Дата сдачи Тэги Сумма Клиентские менеджеры…" at bounding box center [806, 320] width 1477 height 441
click at [180, 161] on th "Статус Подтвержден" at bounding box center [145, 140] width 77 height 80
click at [520, 64] on div at bounding box center [808, 273] width 1519 height 547
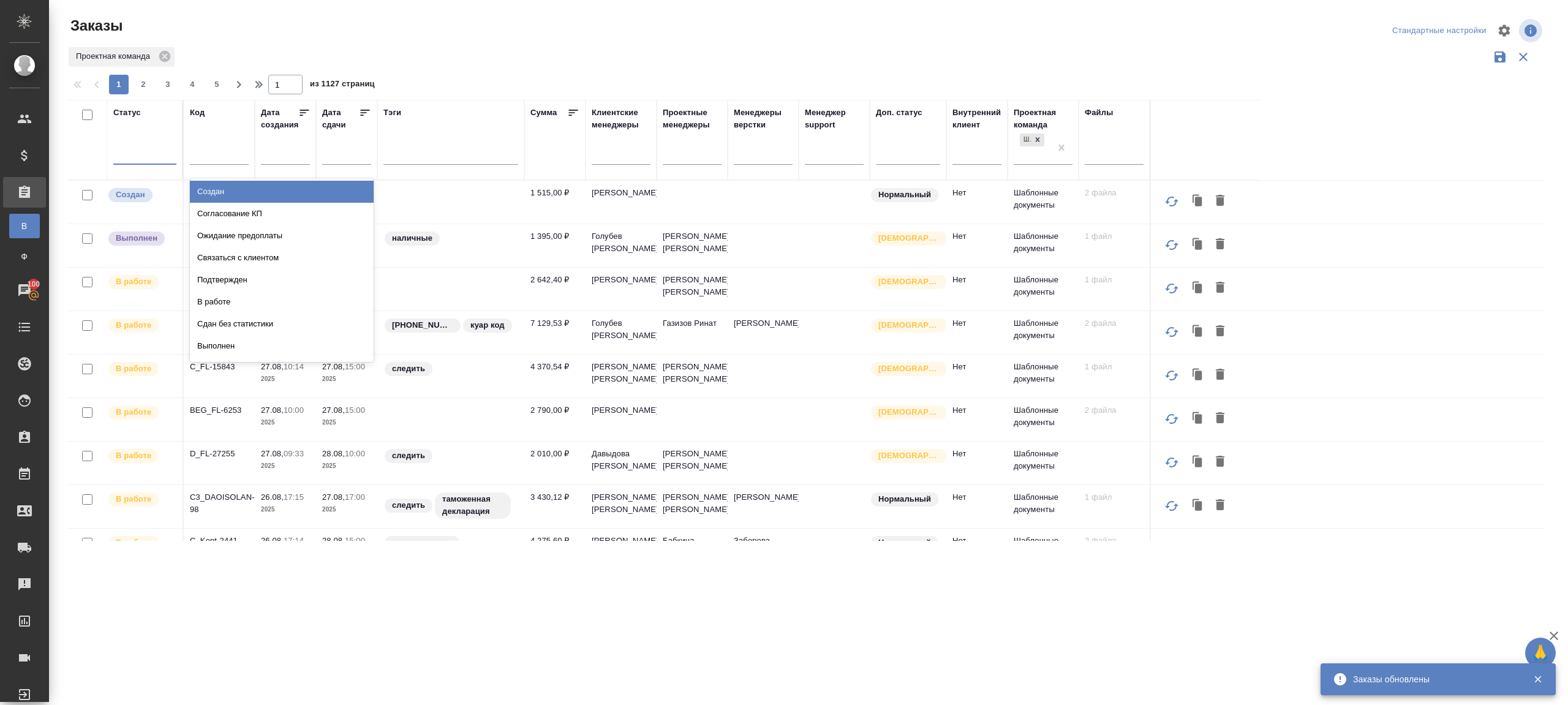
click at [156, 152] on div at bounding box center [145, 152] width 63 height 18
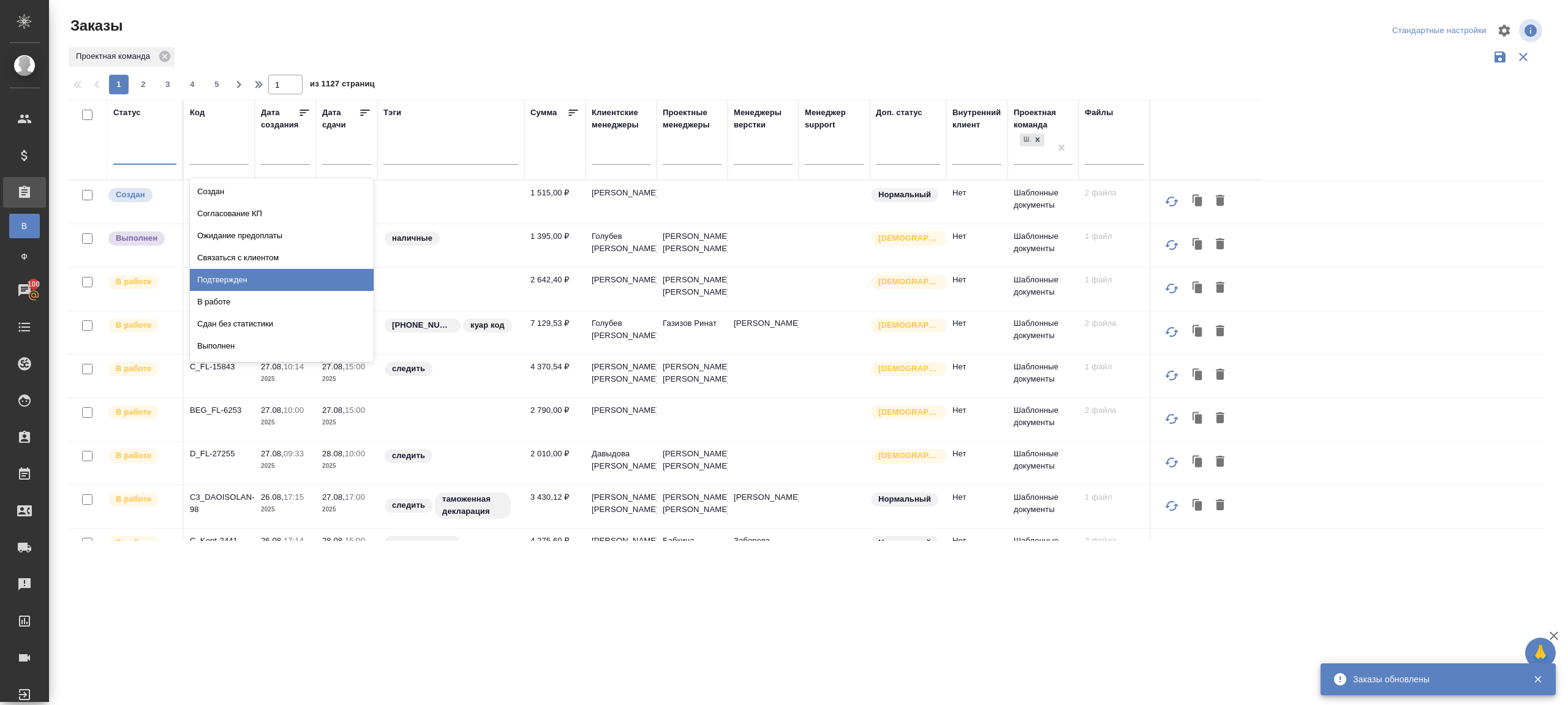
click at [274, 274] on div "Подтвержден" at bounding box center [281, 280] width 184 height 22
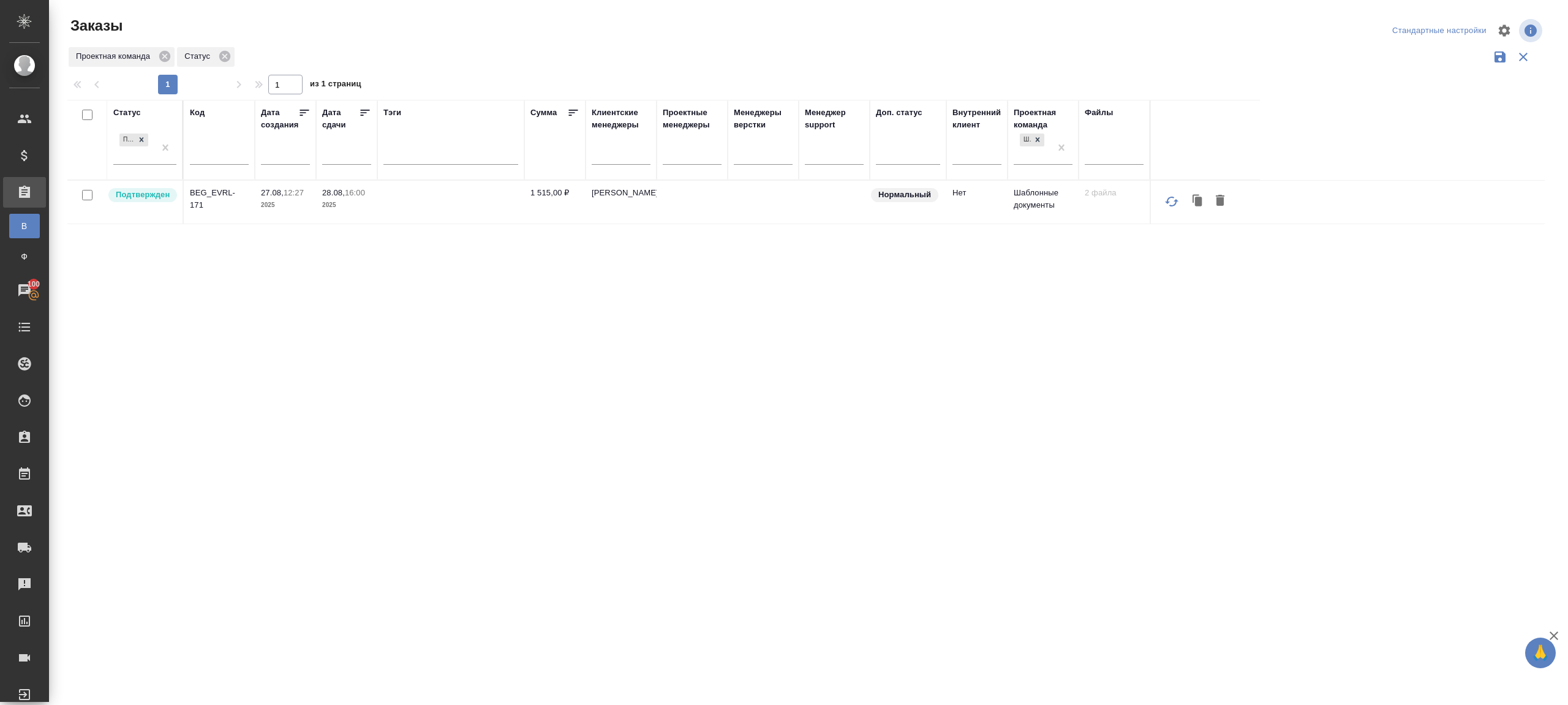
click at [550, 290] on div "Статус Подтвержден Код Дата создания Дата сдачи Тэги Сумма Клиентские менеджеры…" at bounding box center [806, 320] width 1477 height 441
click at [506, 425] on div "Статус Подтвержден Код Дата создания Дата сдачи Тэги Сумма Клиентские менеджеры…" at bounding box center [806, 320] width 1477 height 441
click at [204, 201] on p "BEG_EVRL-171" at bounding box center [219, 199] width 59 height 25
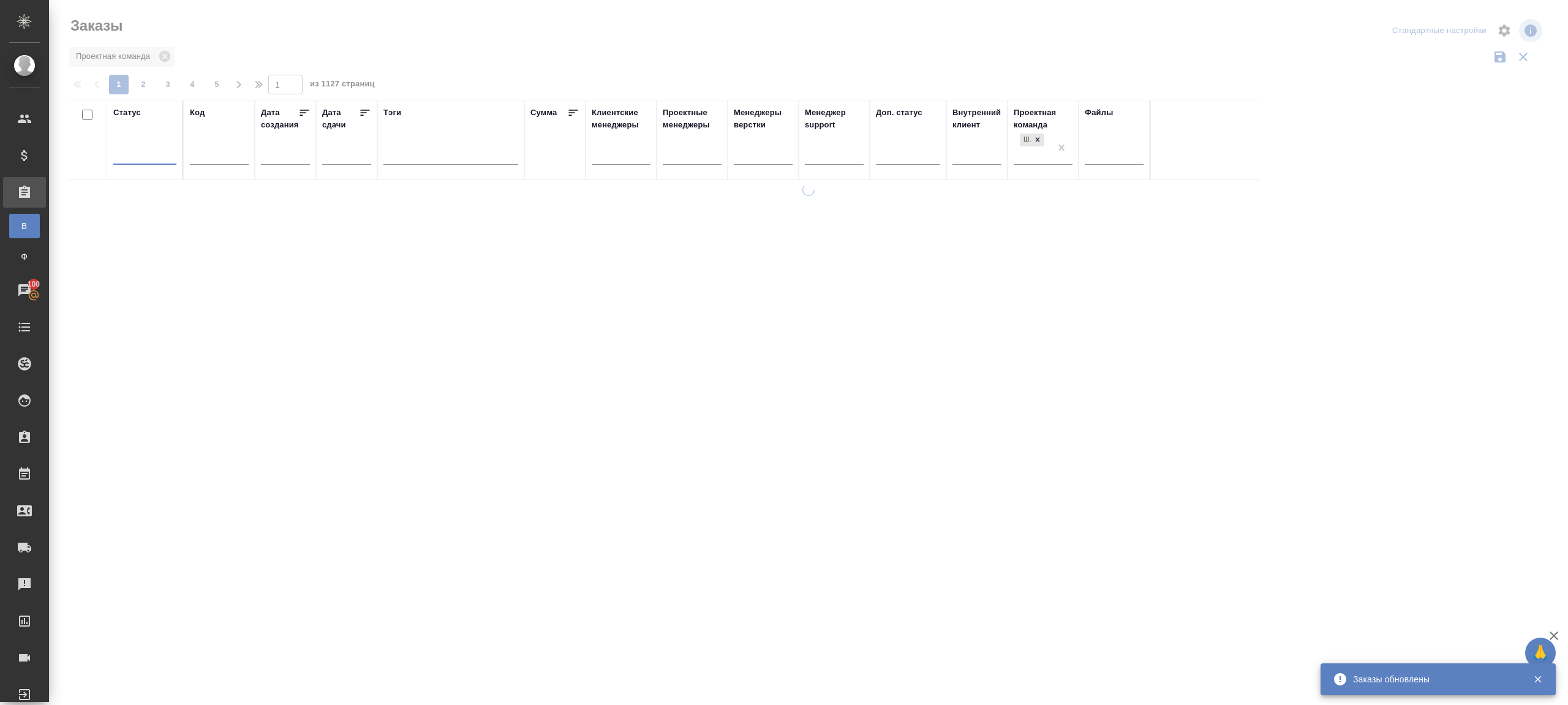
click at [414, 24] on div "Заказы" at bounding box center [315, 25] width 496 height 19
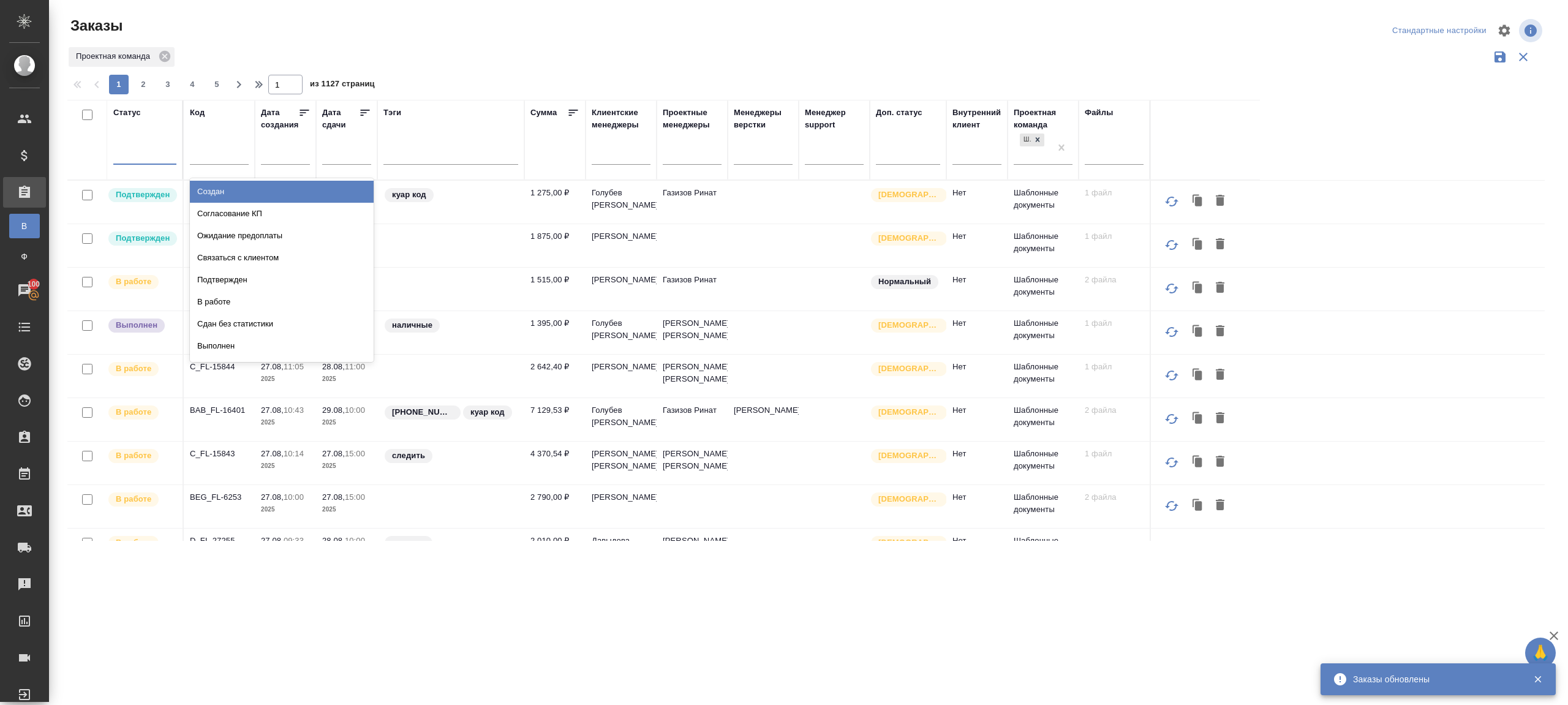
click at [159, 155] on div at bounding box center [145, 152] width 63 height 18
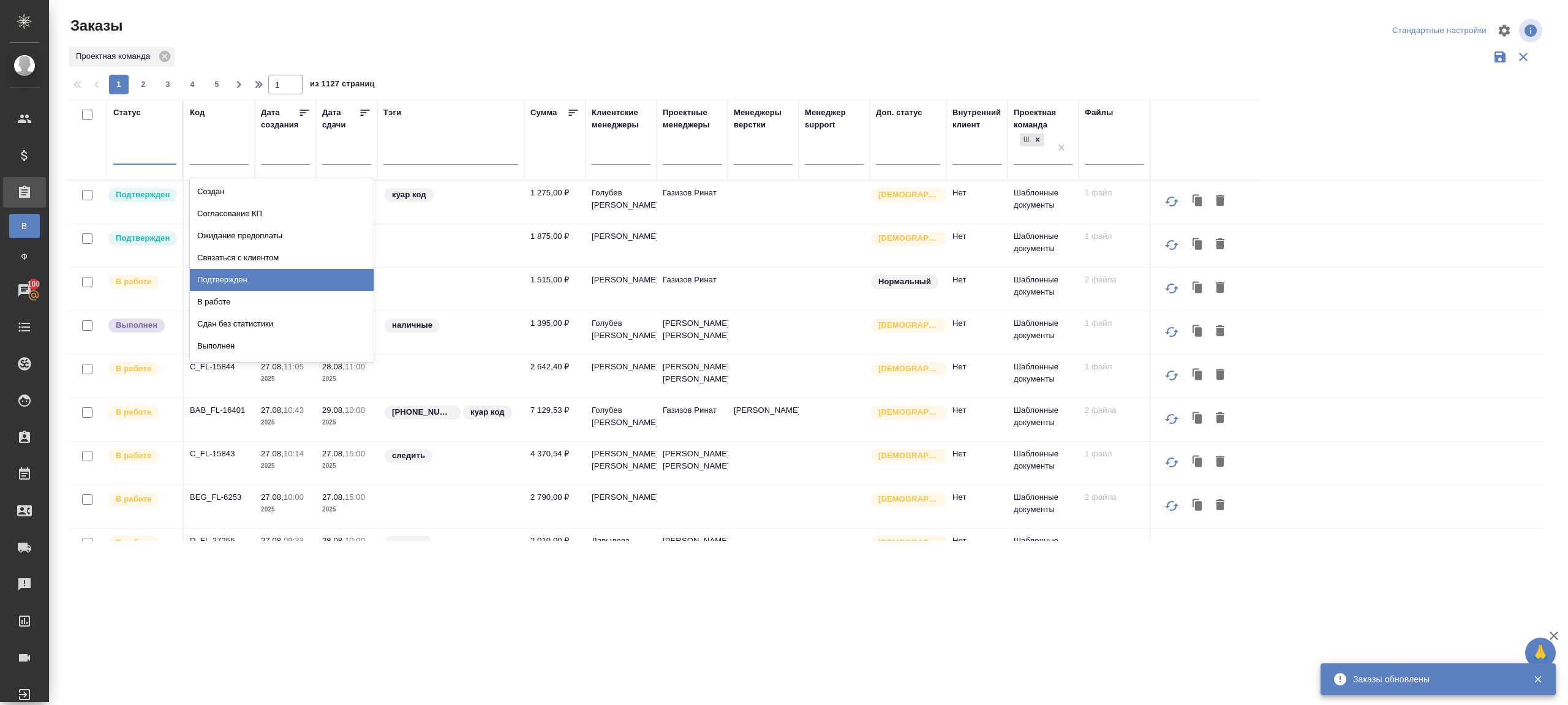
click at [259, 272] on div "Подтвержден" at bounding box center [281, 280] width 184 height 22
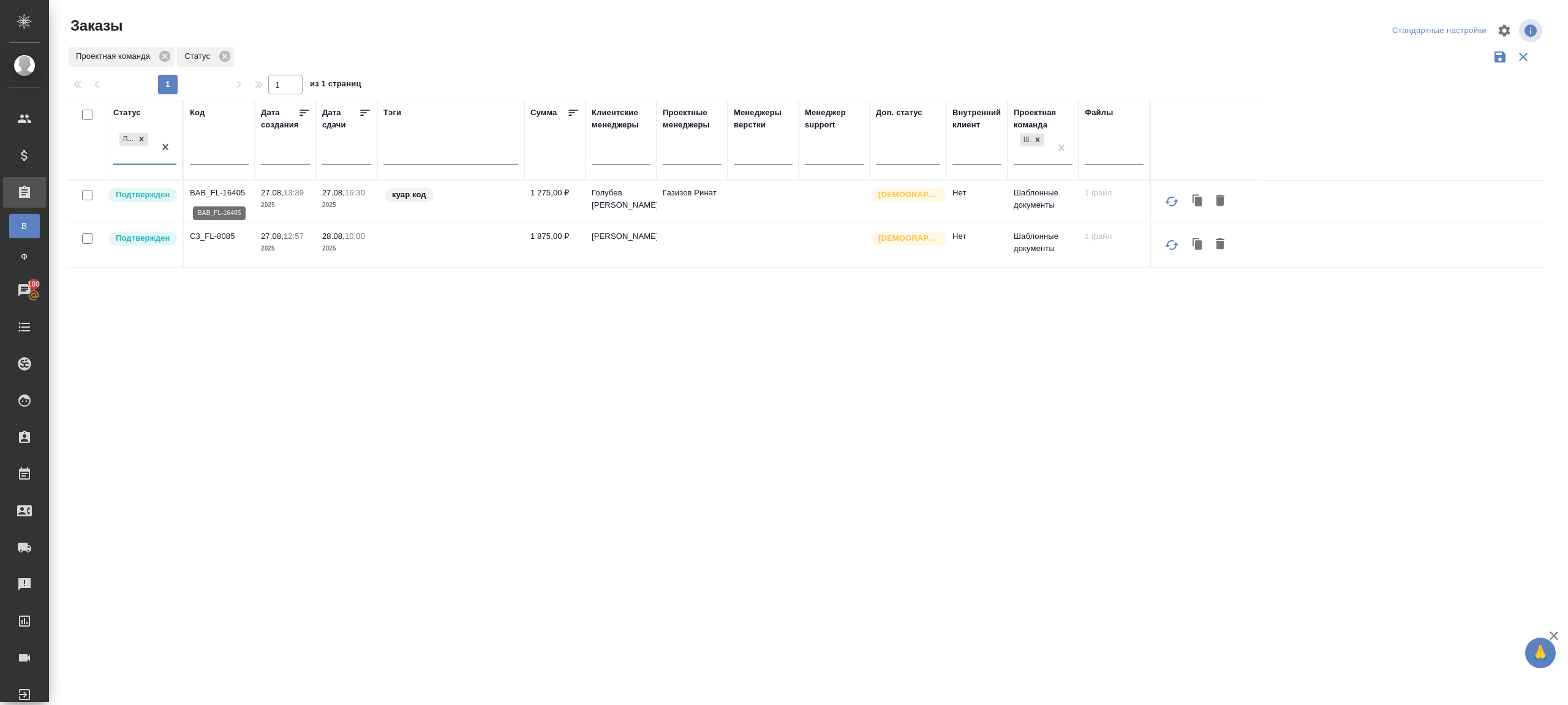
click at [224, 189] on p "BAB_FL-16405" at bounding box center [219, 192] width 59 height 12
click at [225, 233] on p "C3_FL-8085" at bounding box center [219, 236] width 59 height 12
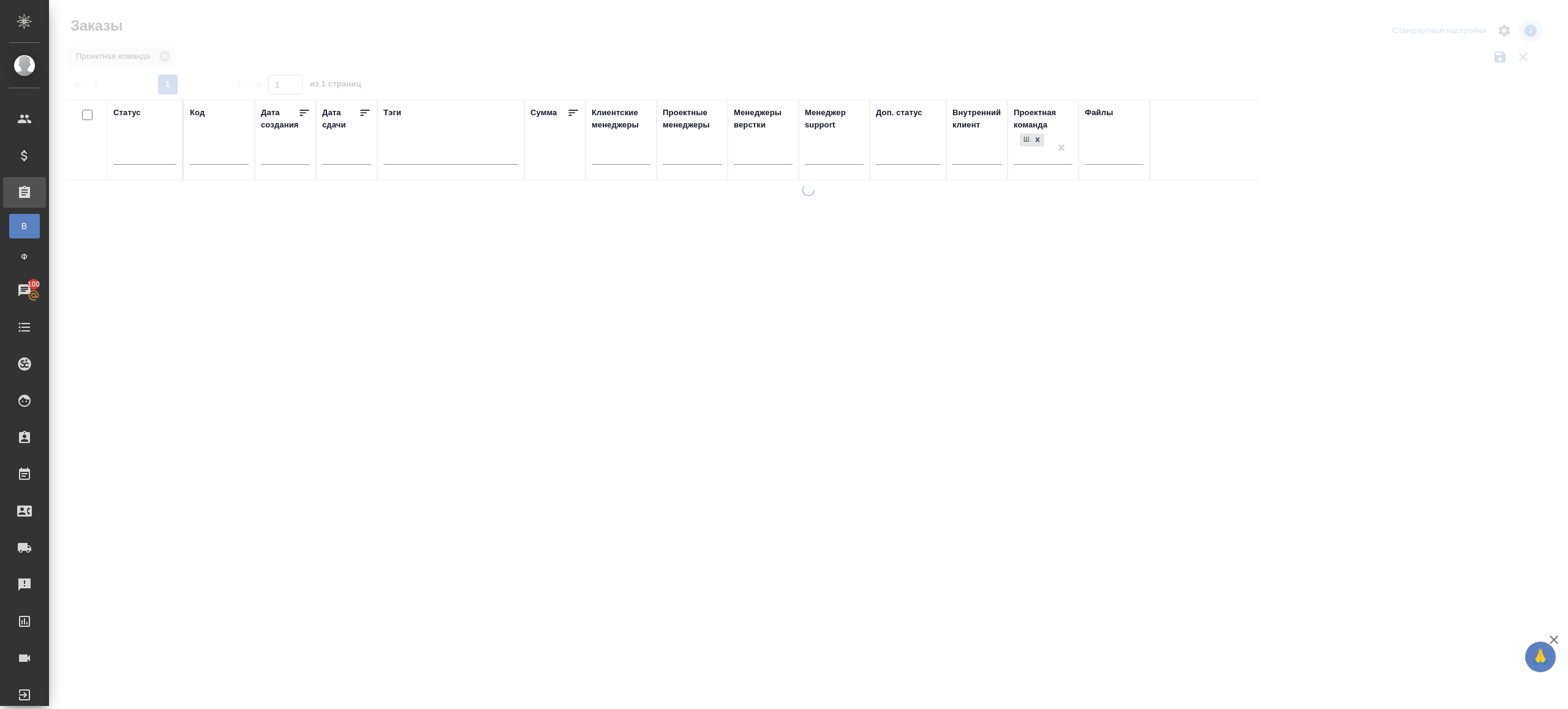
click at [415, 65] on div at bounding box center [808, 274] width 1519 height 547
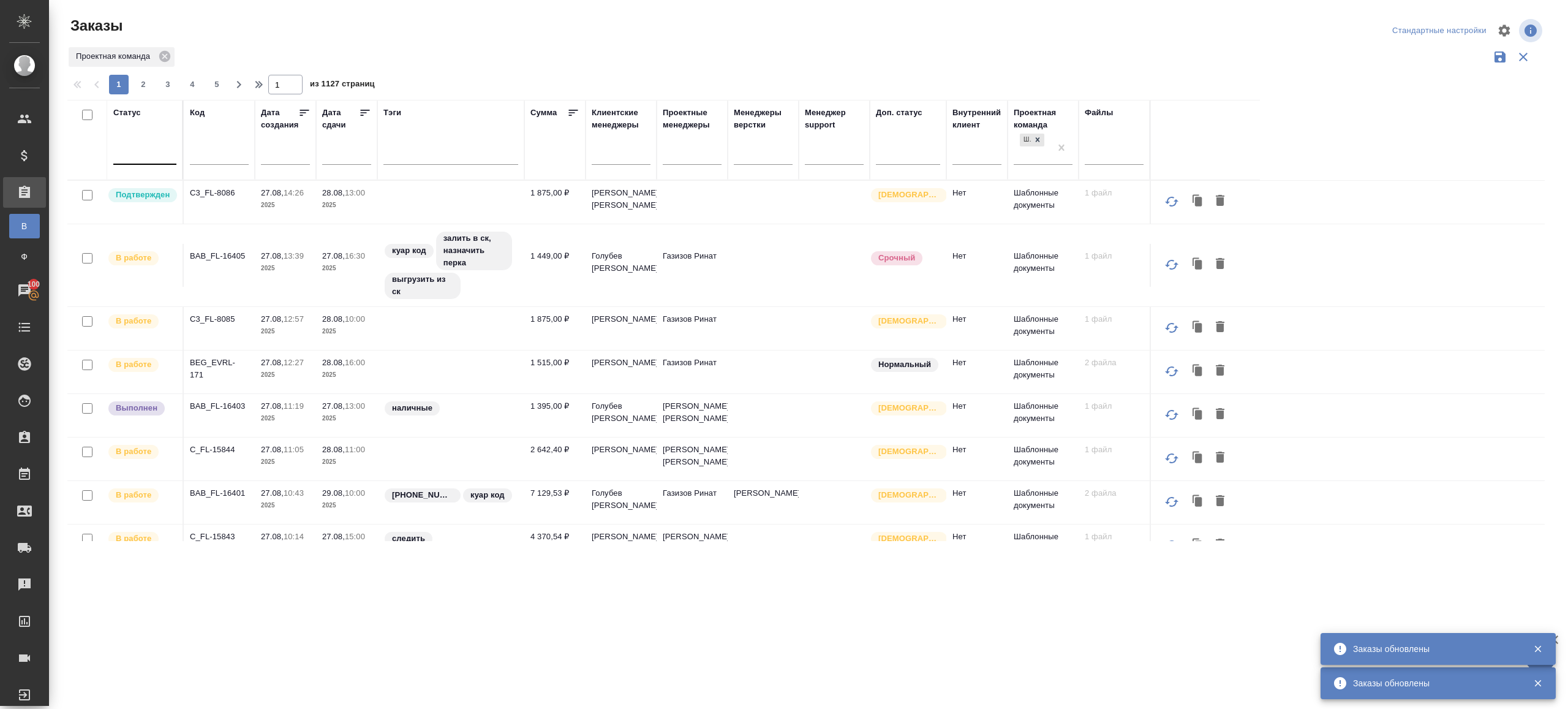
click at [156, 159] on div at bounding box center [145, 152] width 63 height 18
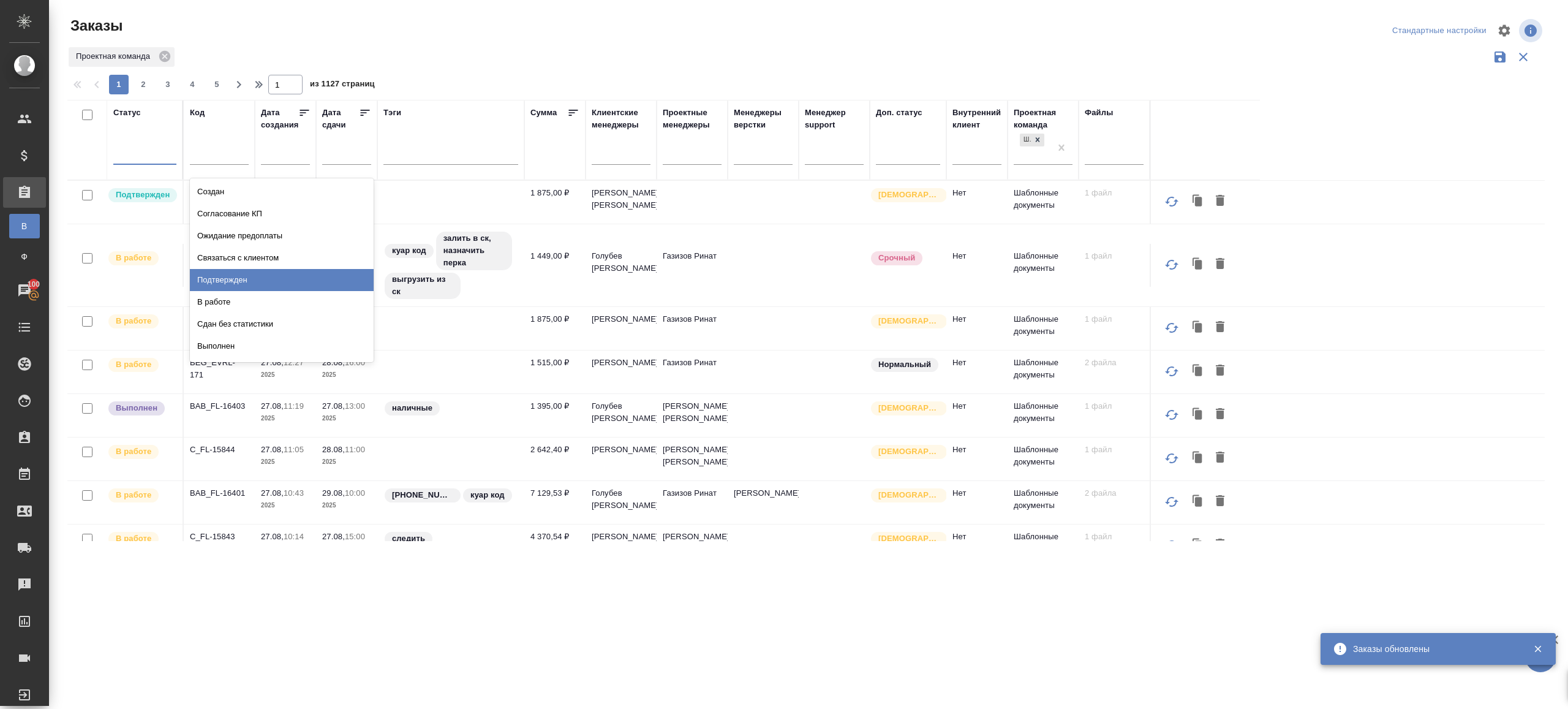
drag, startPoint x: 244, startPoint y: 276, endPoint x: 568, endPoint y: 18, distance: 414.2
click at [244, 276] on div "Подтвержден" at bounding box center [281, 280] width 184 height 22
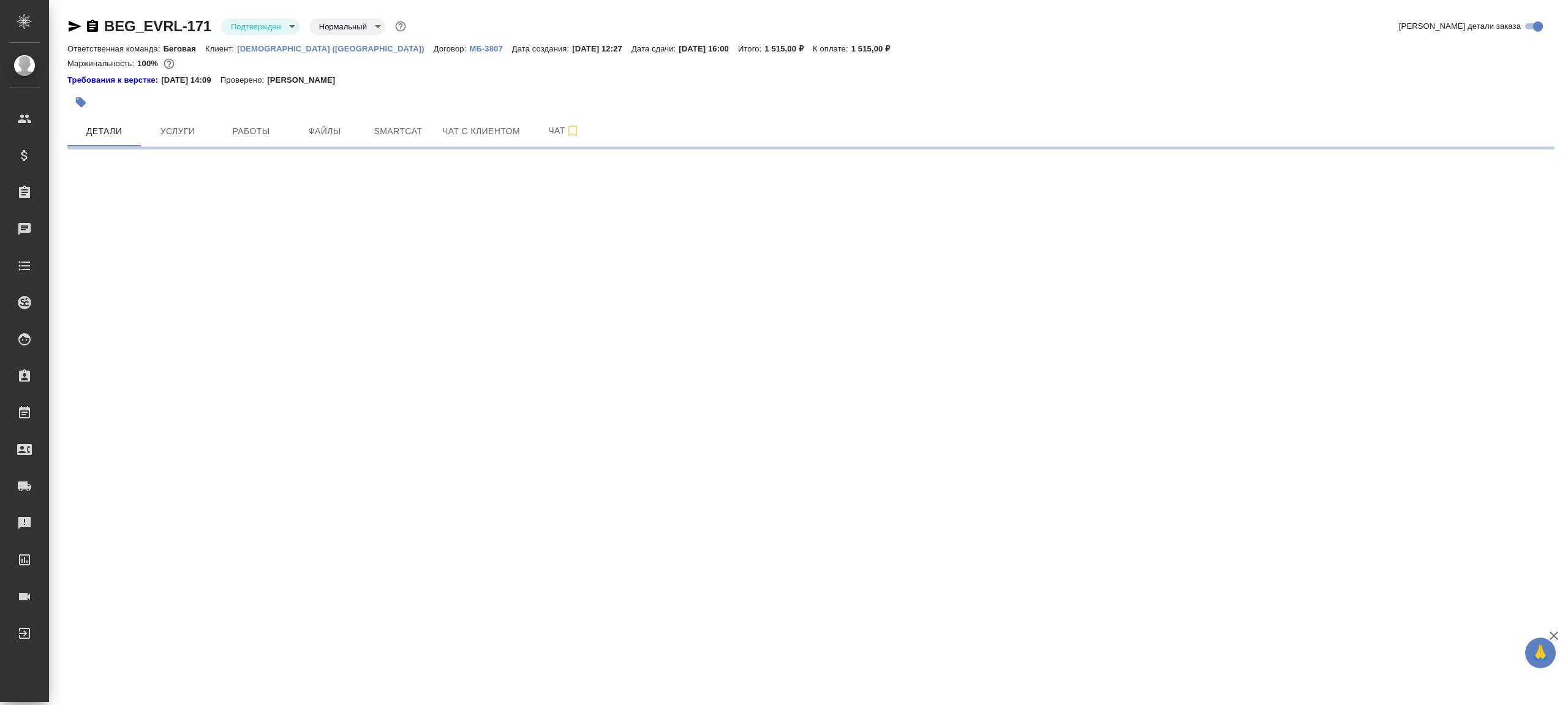
select select "RU"
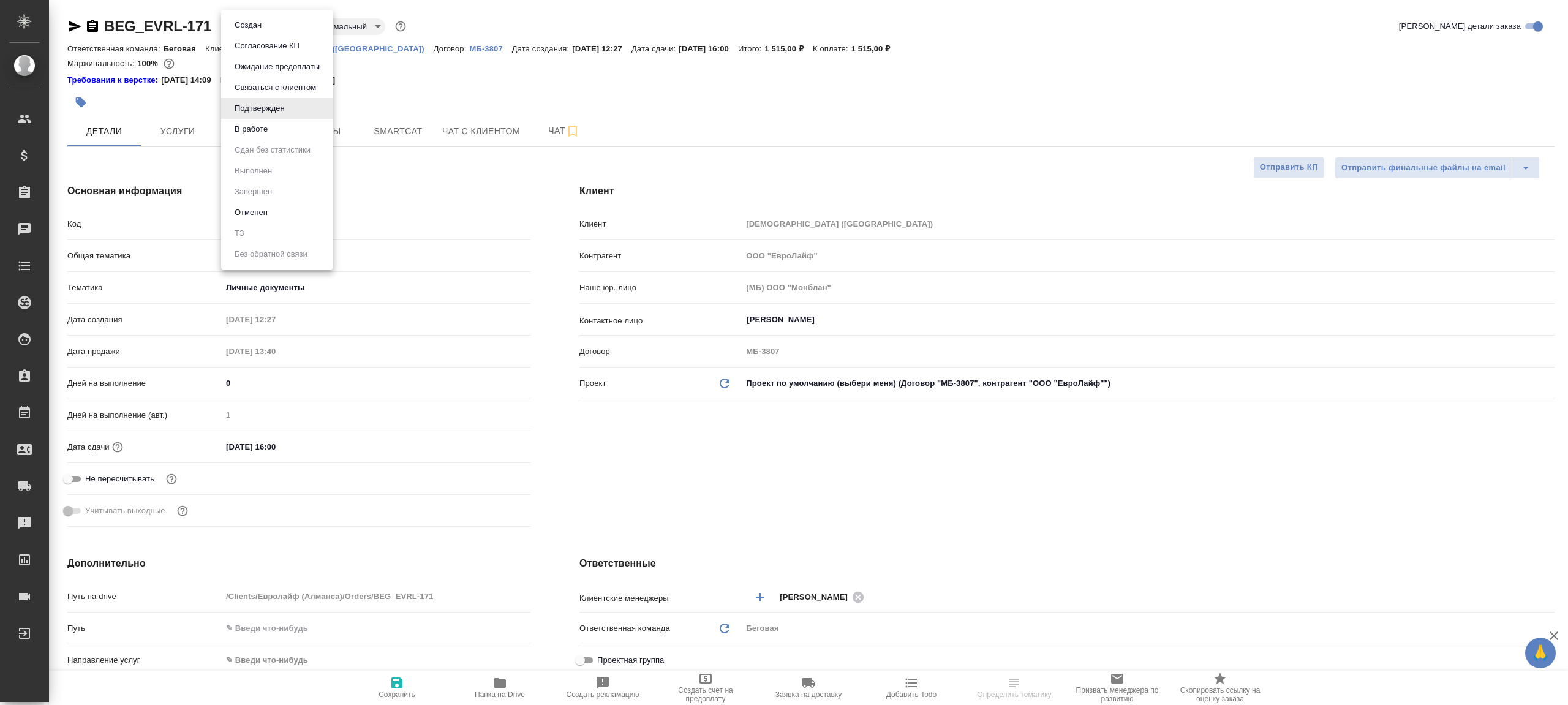
click at [278, 28] on body "🙏 .cls-1 fill:#fff; AWATERA [PERSON_NAME] Клиенты Спецификации Заказы Чаты Todo…" at bounding box center [784, 352] width 1568 height 705
type textarea "x"
click at [282, 131] on li "В работе" at bounding box center [276, 129] width 112 height 21
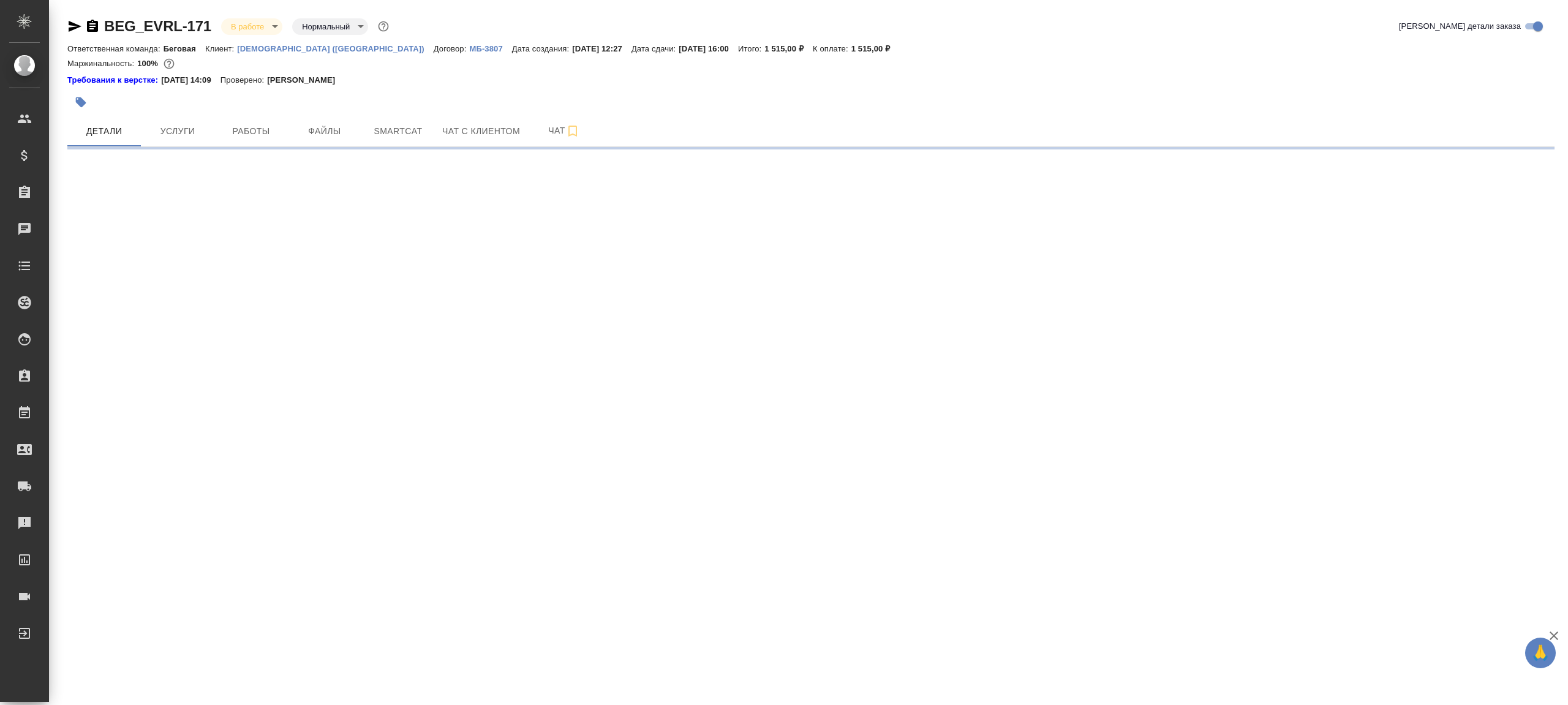
select select "RU"
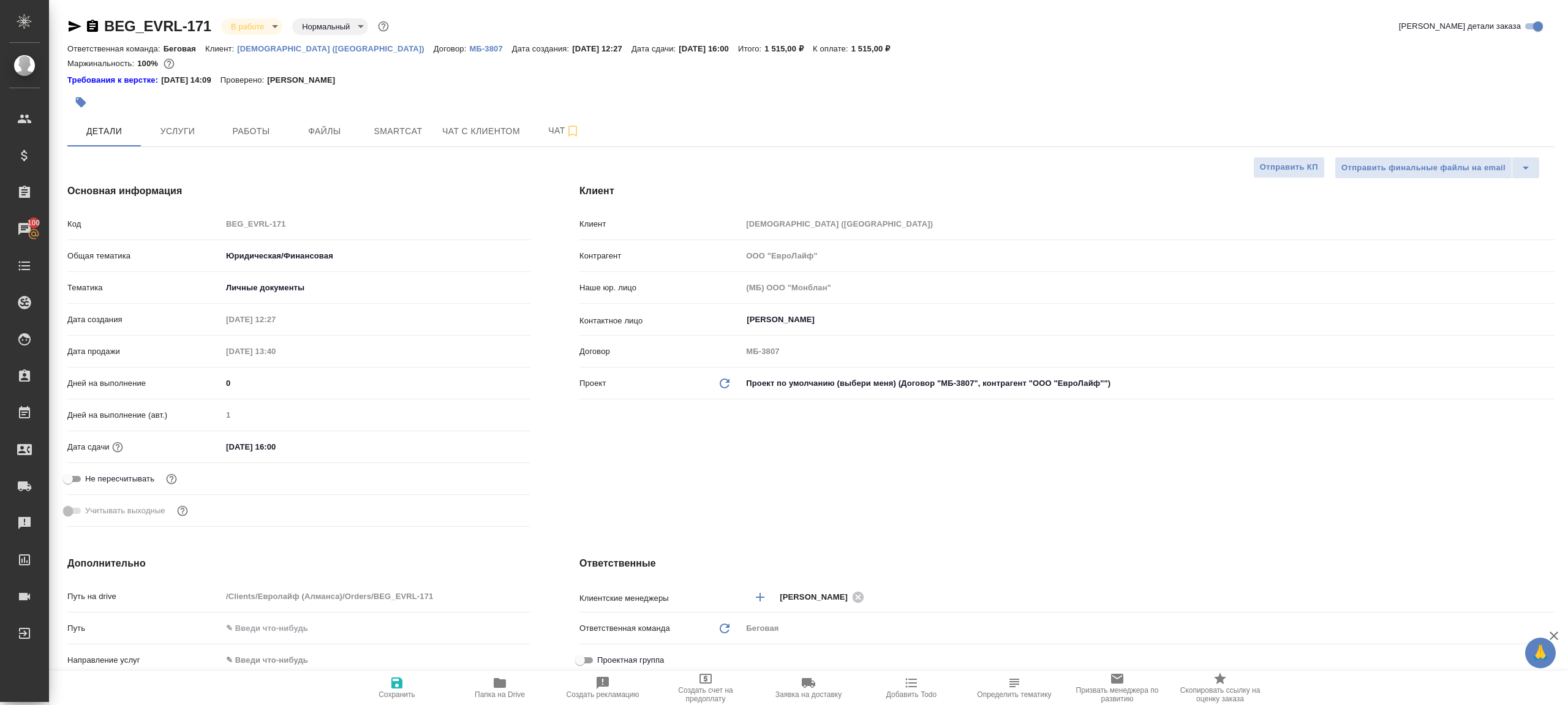
type textarea "x"
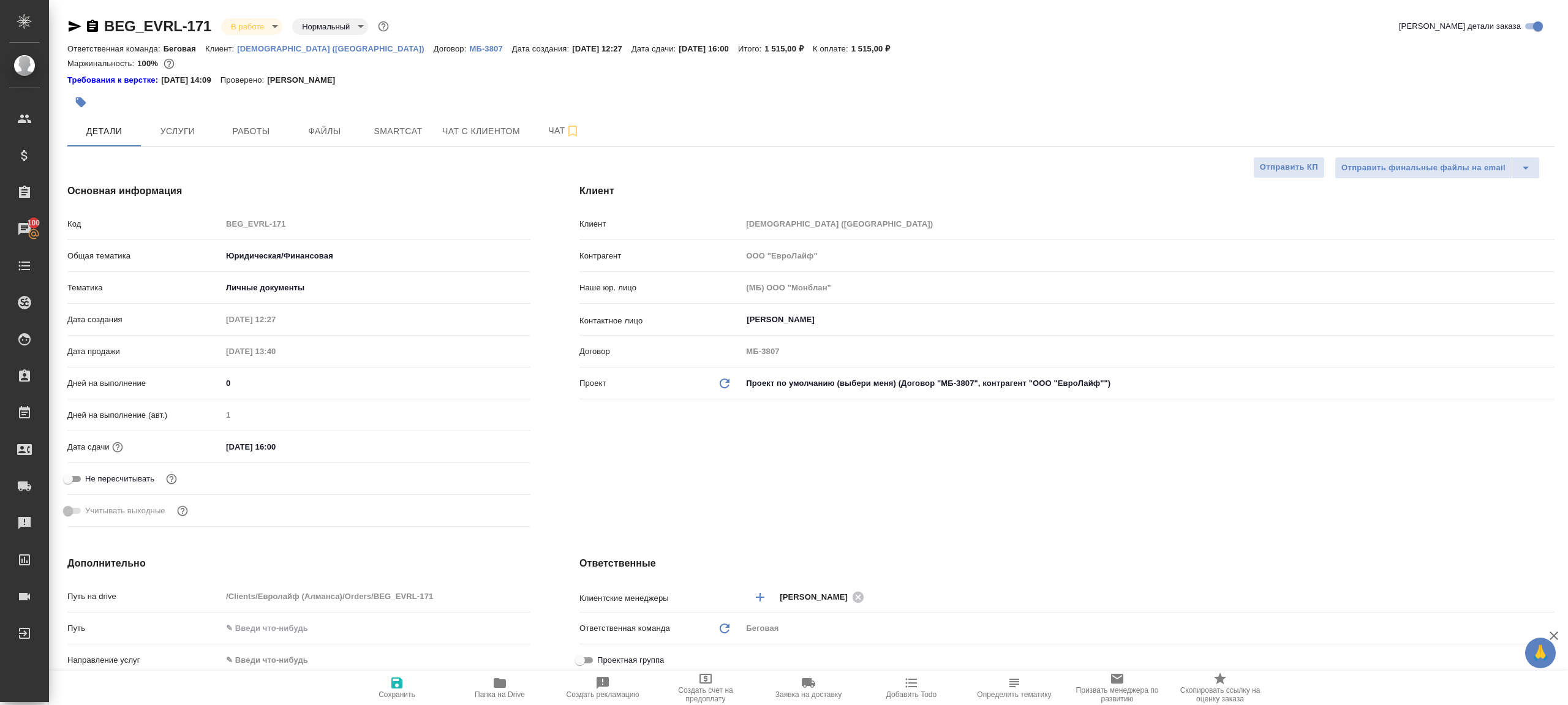
type textarea "x"
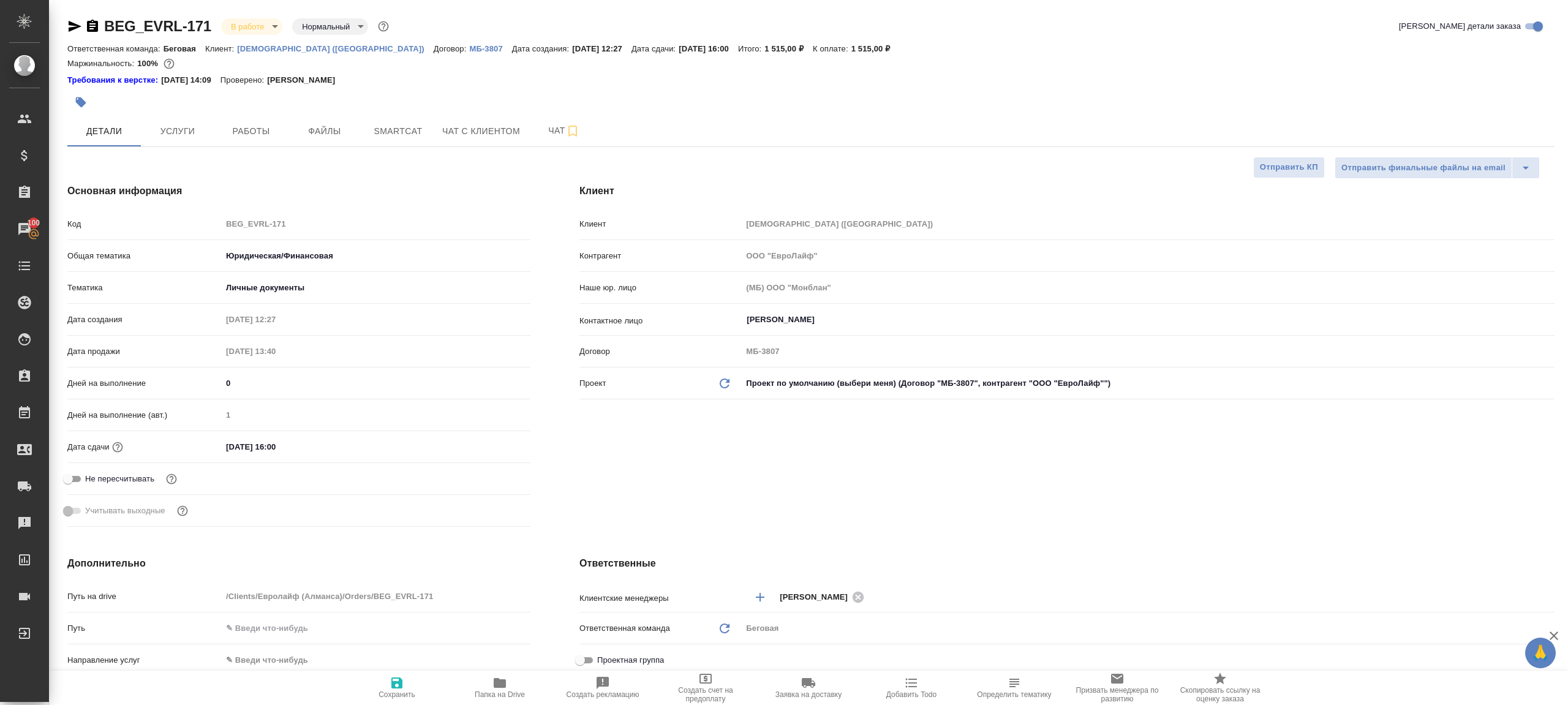
type textarea "x"
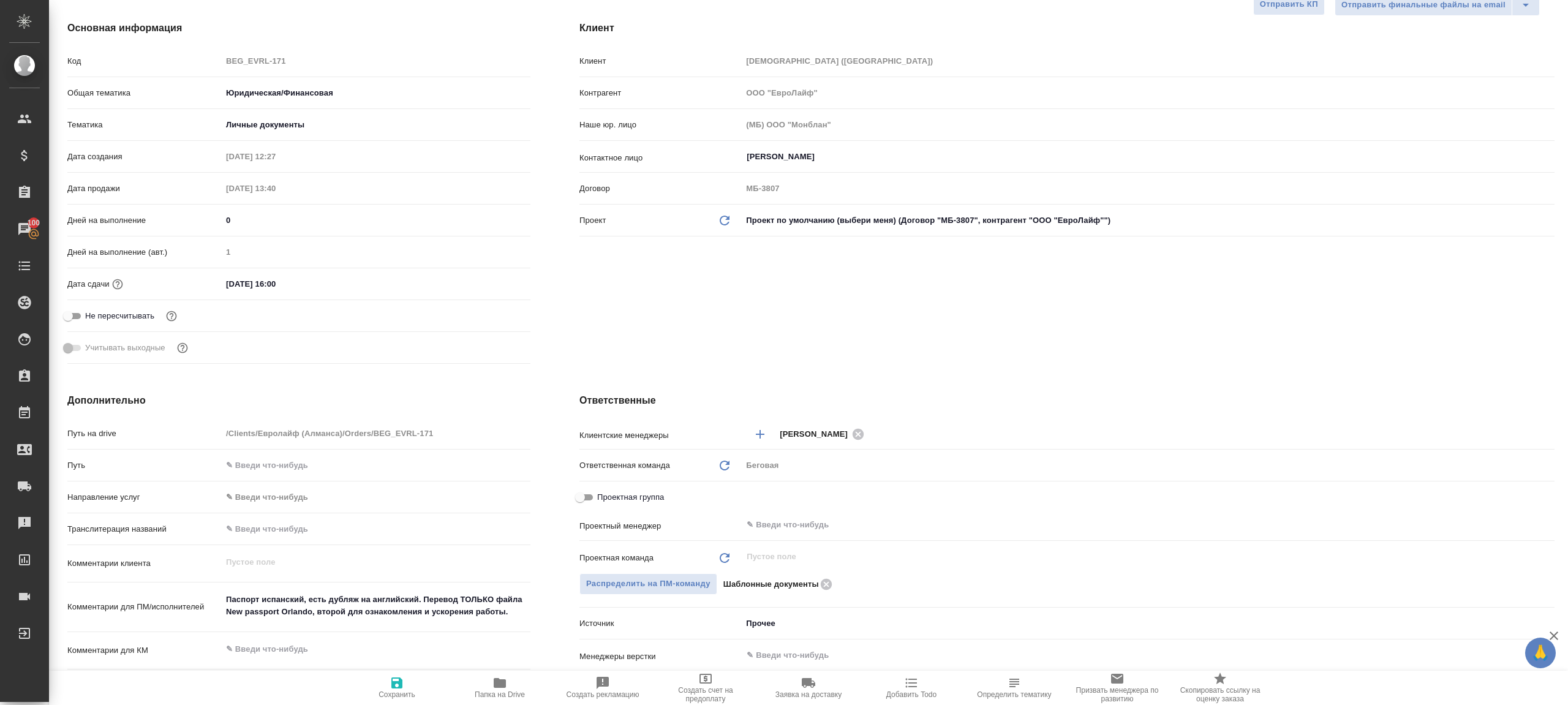
scroll to position [275, 0]
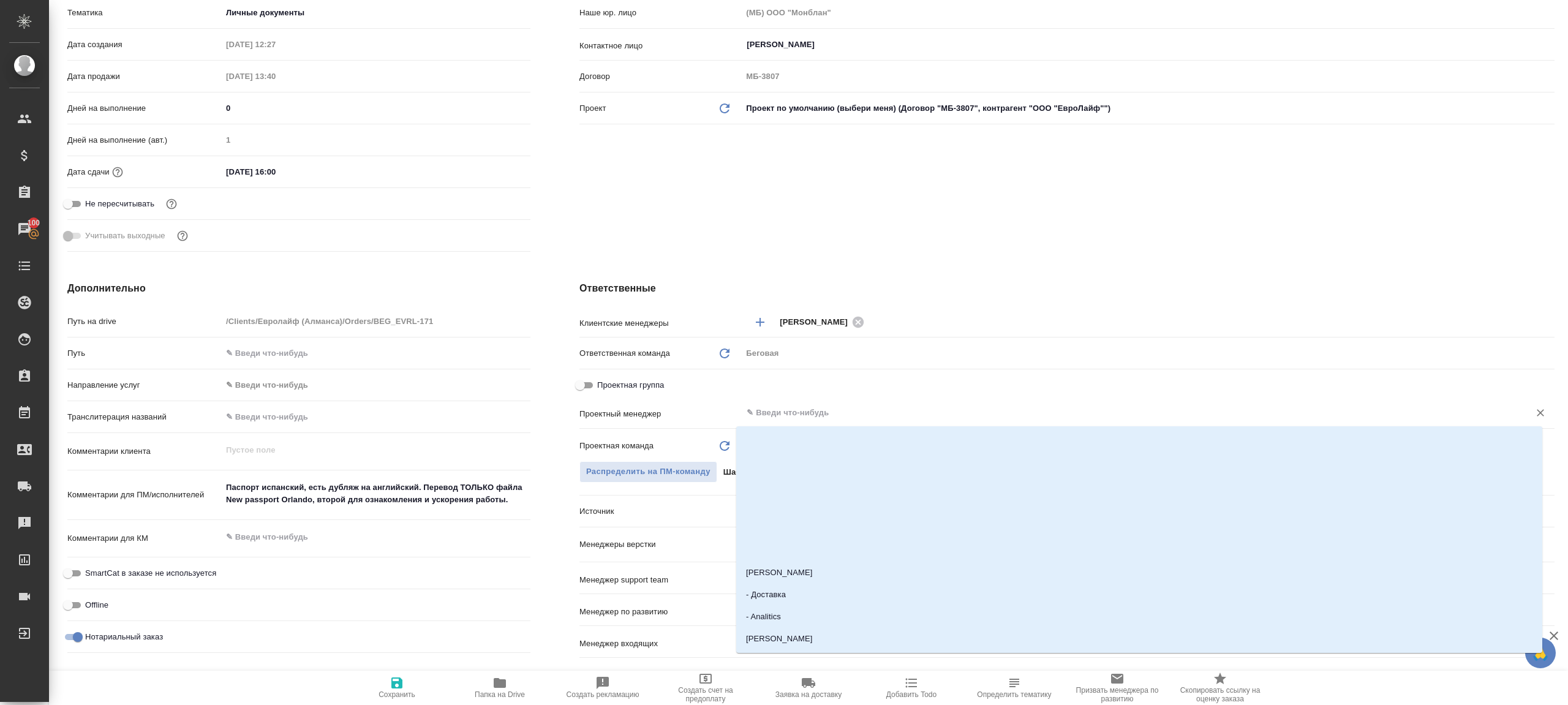
click at [799, 415] on input "text" at bounding box center [1127, 413] width 765 height 15
type input "ринат"
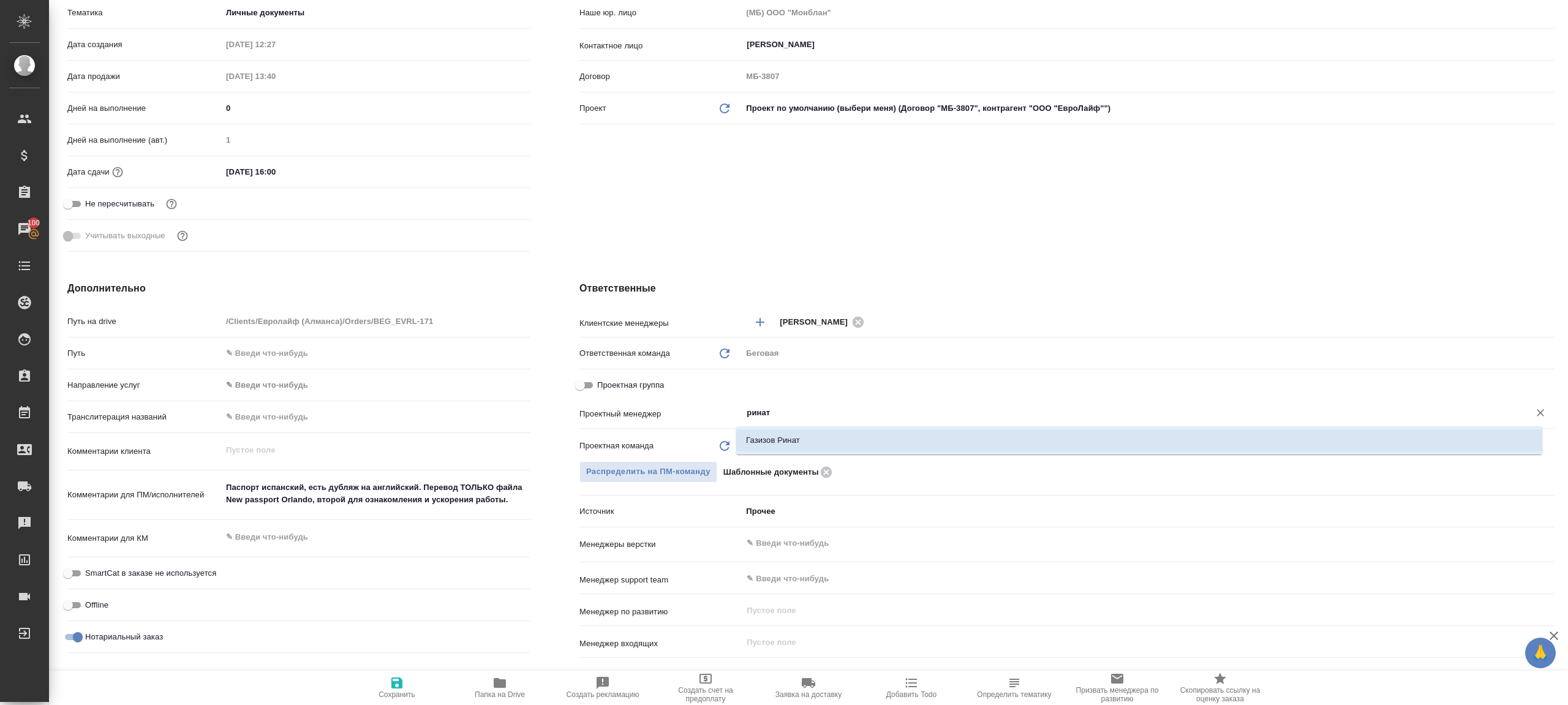
click at [800, 431] on li "Газизов Ринат" at bounding box center [1139, 440] width 806 height 22
type textarea "x"
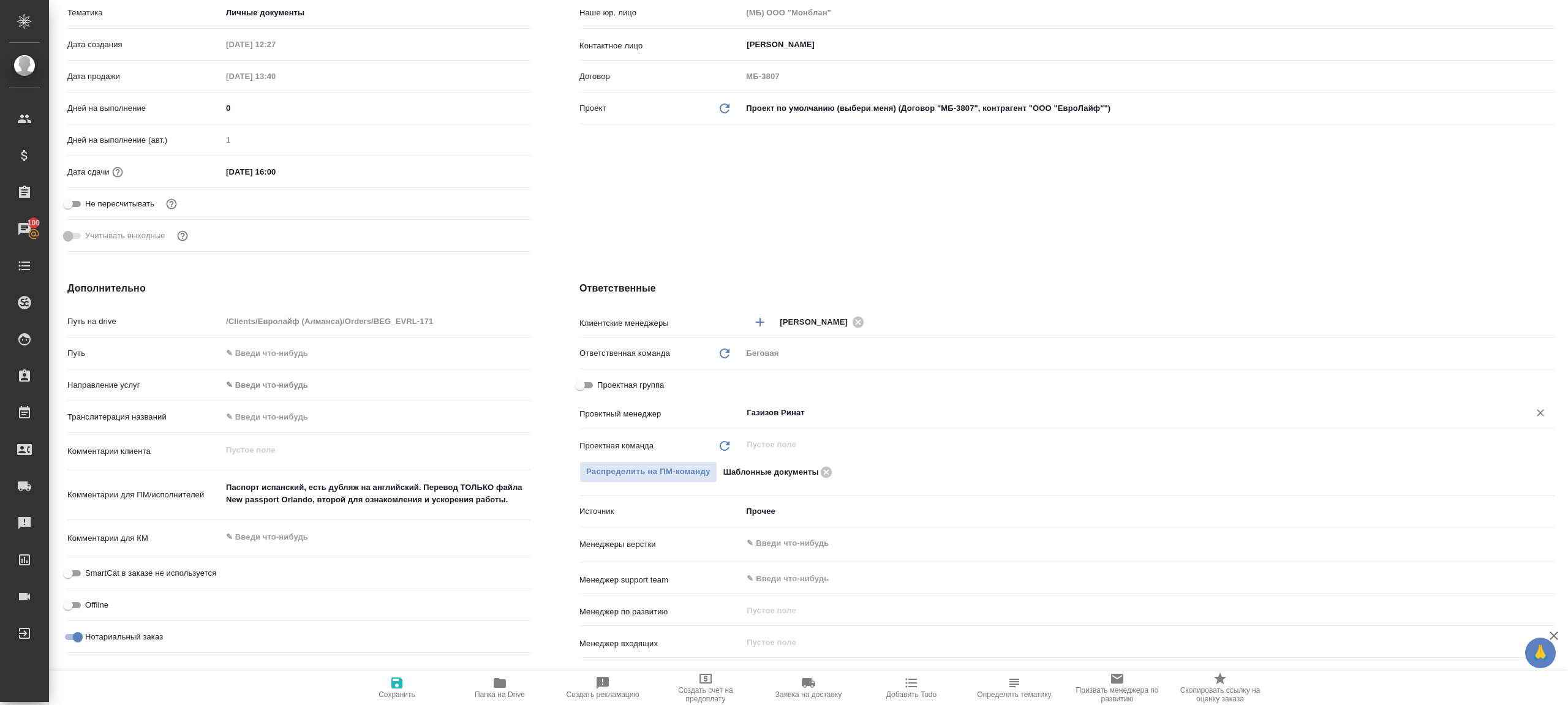
type input "Газизов Ринат"
click at [398, 669] on div "Дополнительно Путь на drive /Clients/Евролайф ([GEOGRAPHIC_DATA])/Orders/BEG_EV…" at bounding box center [299, 504] width 512 height 494
click at [395, 681] on icon "button" at bounding box center [397, 683] width 11 height 11
type textarea "x"
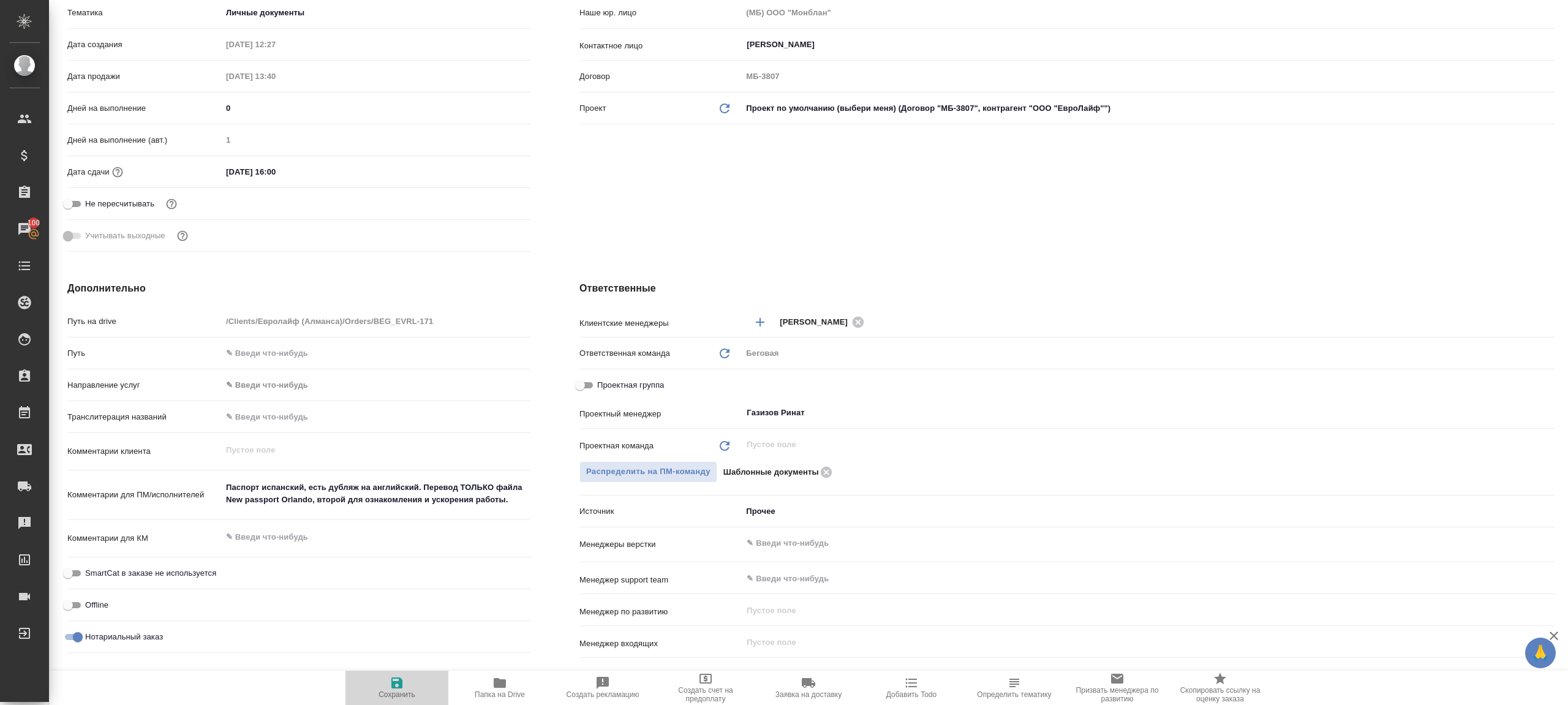
type textarea "x"
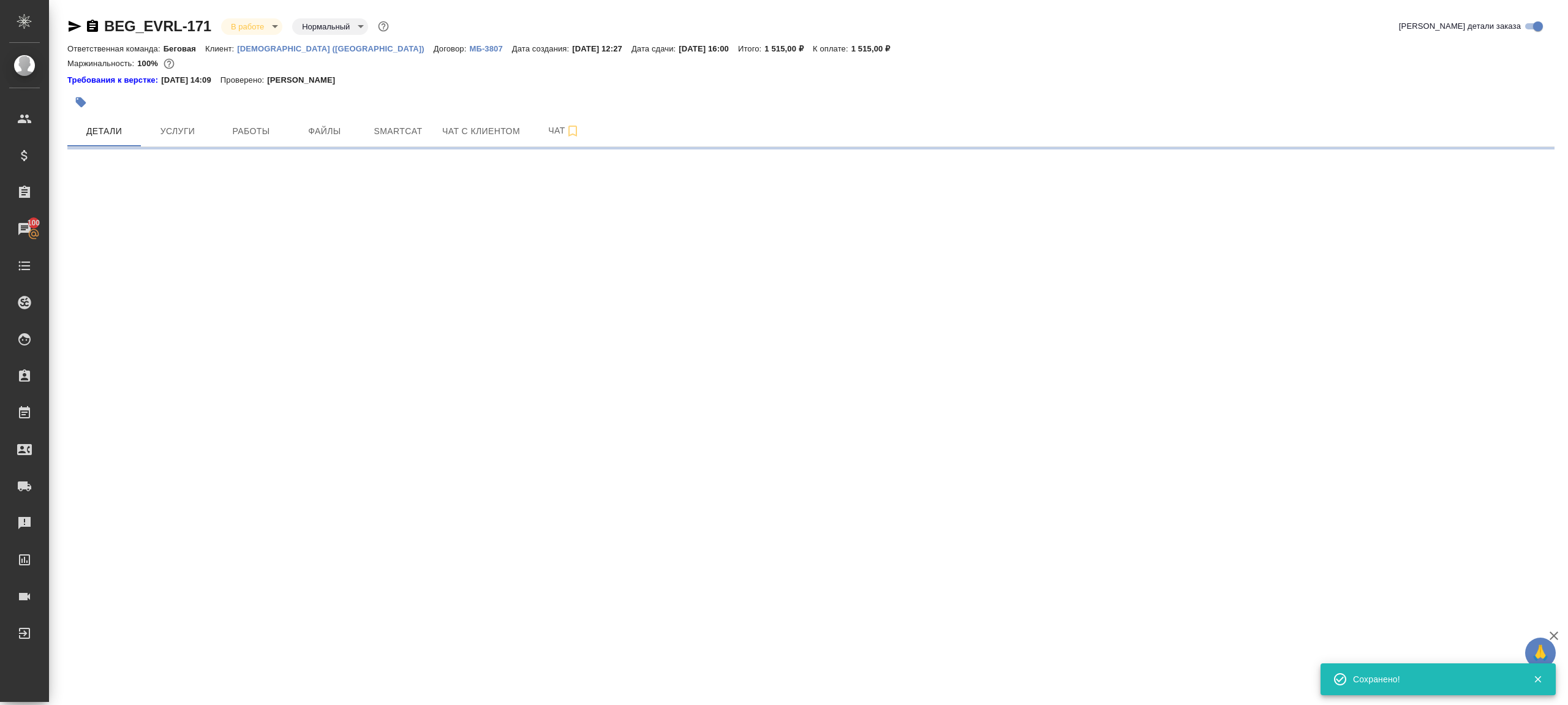
scroll to position [0, 0]
select select "RU"
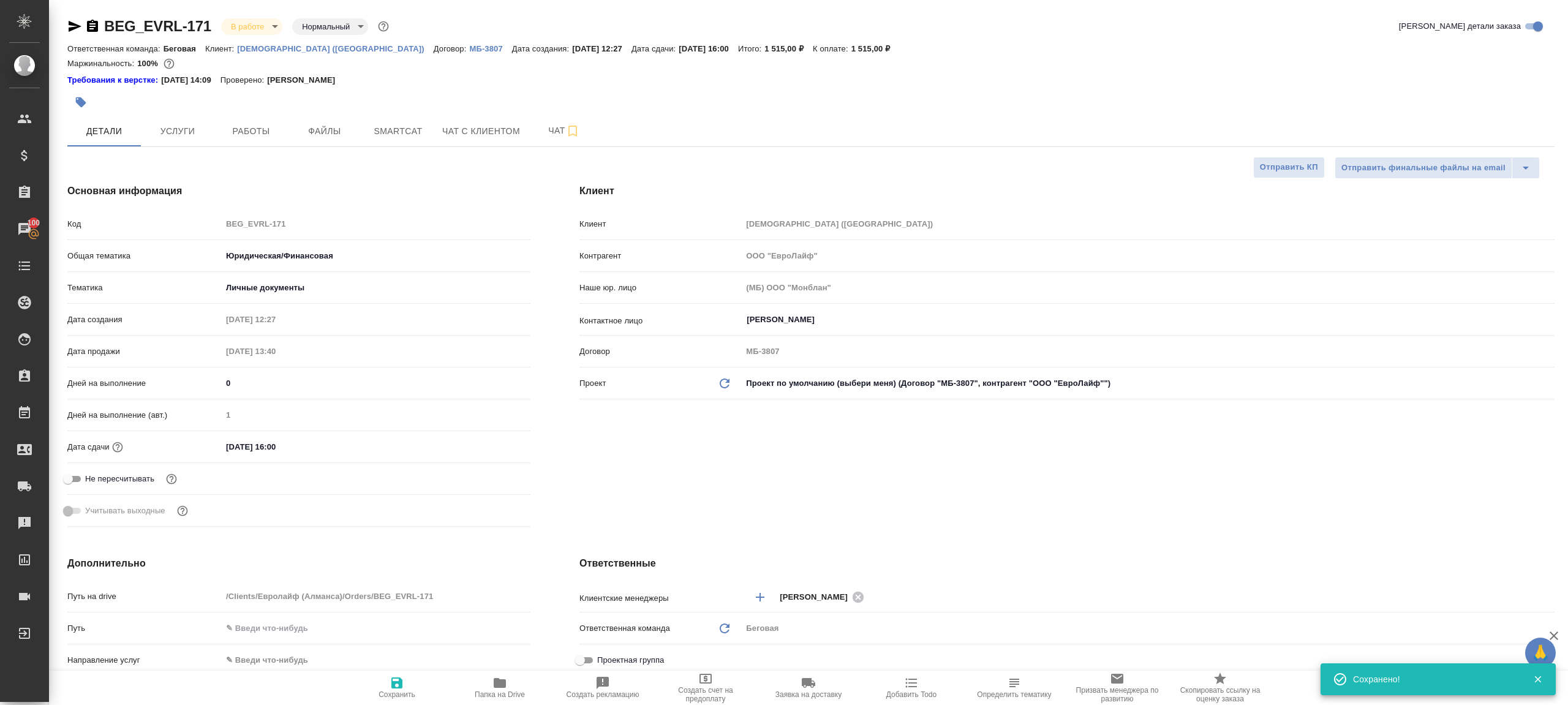
type textarea "x"
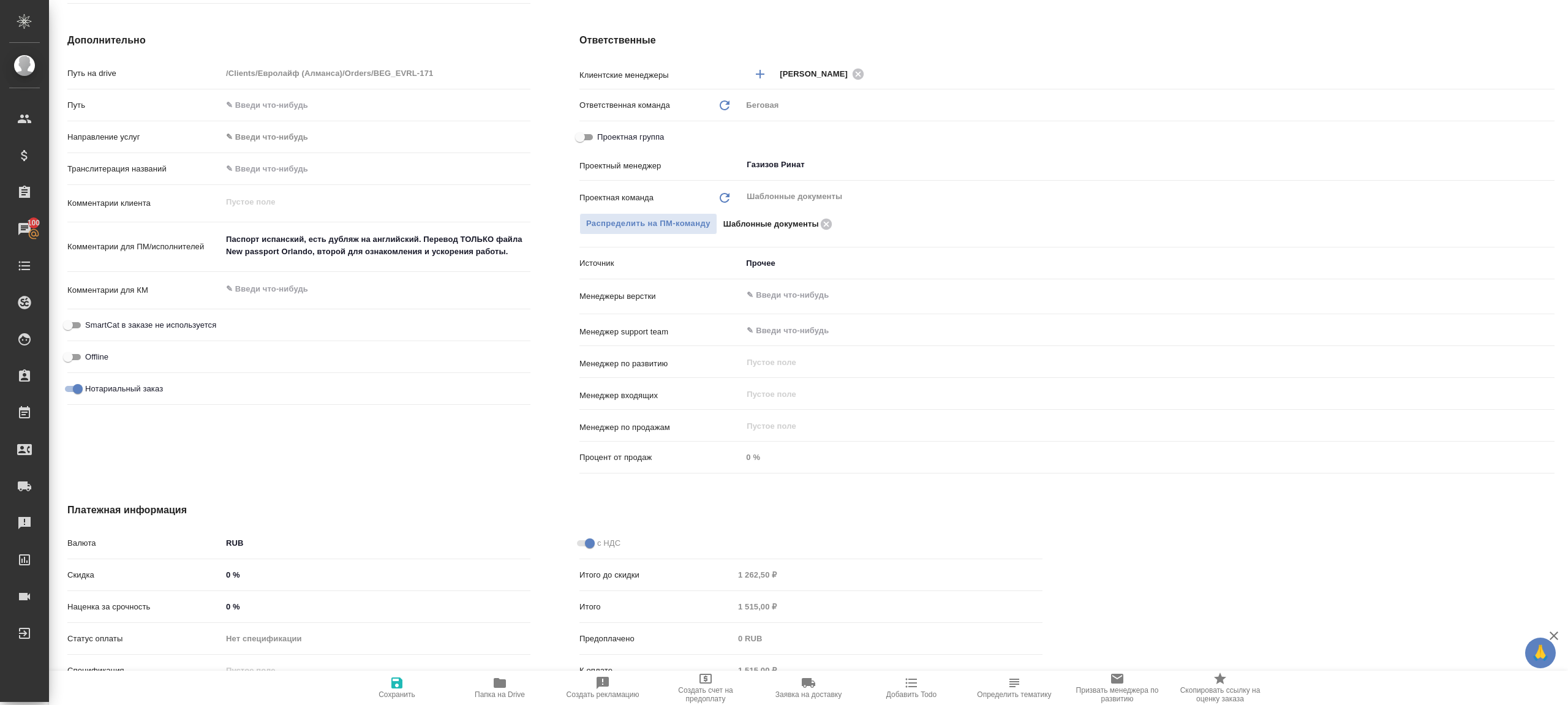
click at [493, 687] on icon "button" at bounding box center [500, 683] width 15 height 15
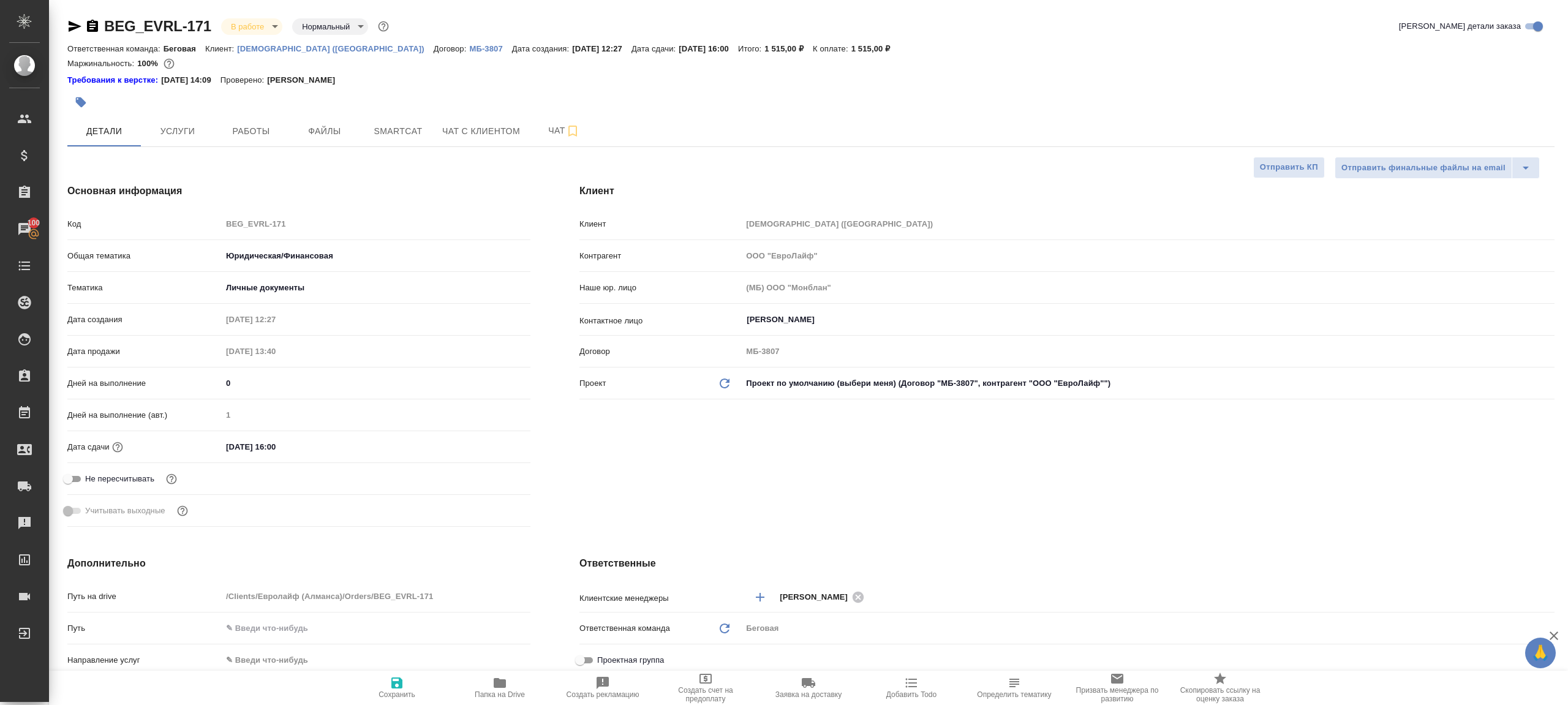
type textarea "x"
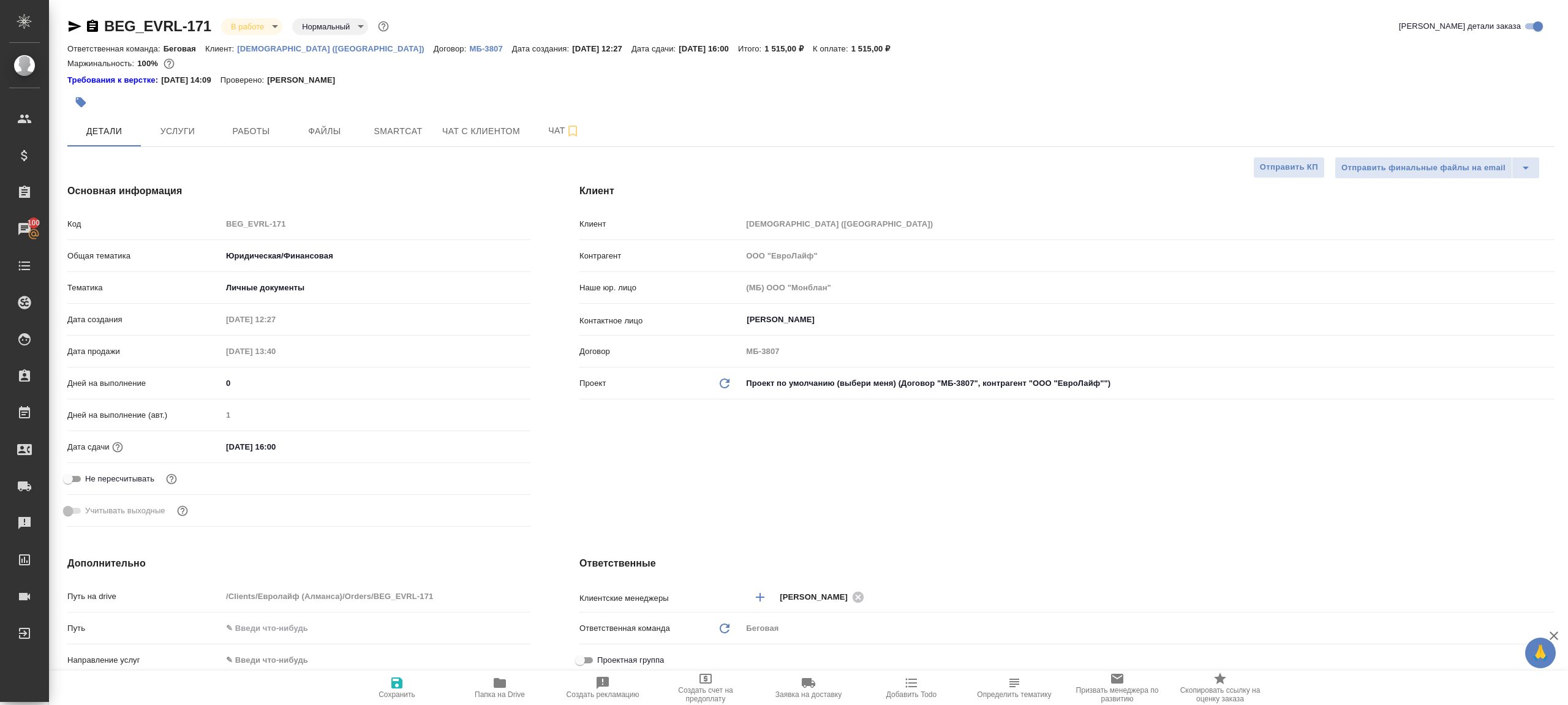
type textarea "x"
click at [242, 132] on span "Работы" at bounding box center [251, 131] width 59 height 16
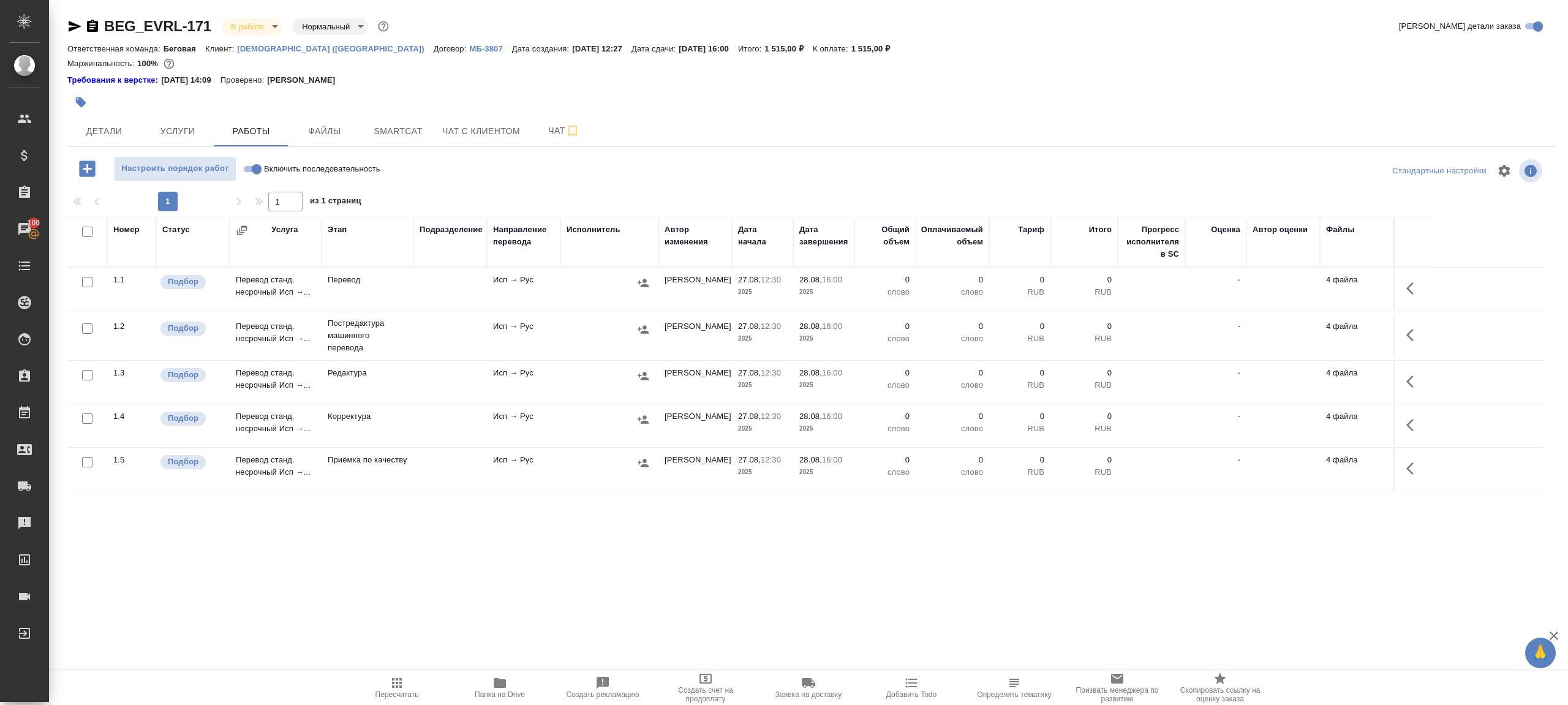
click at [534, 182] on div "Настроить порядок работ Включить последовательность" at bounding box center [315, 171] width 496 height 30
click at [248, 166] on input "Включить последовательность" at bounding box center [257, 169] width 44 height 15
checkbox input "true"
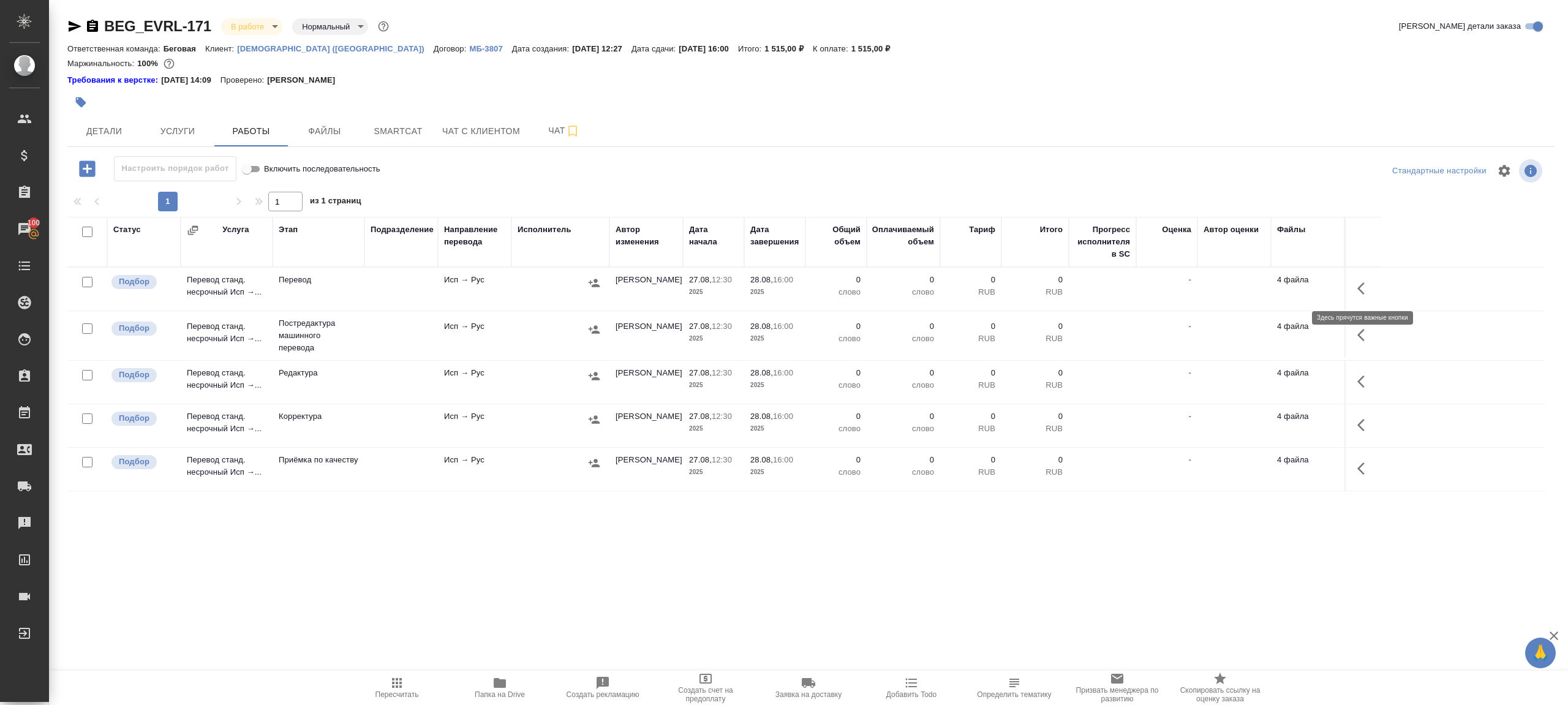
click at [1350, 290] on button "button" at bounding box center [1365, 288] width 30 height 30
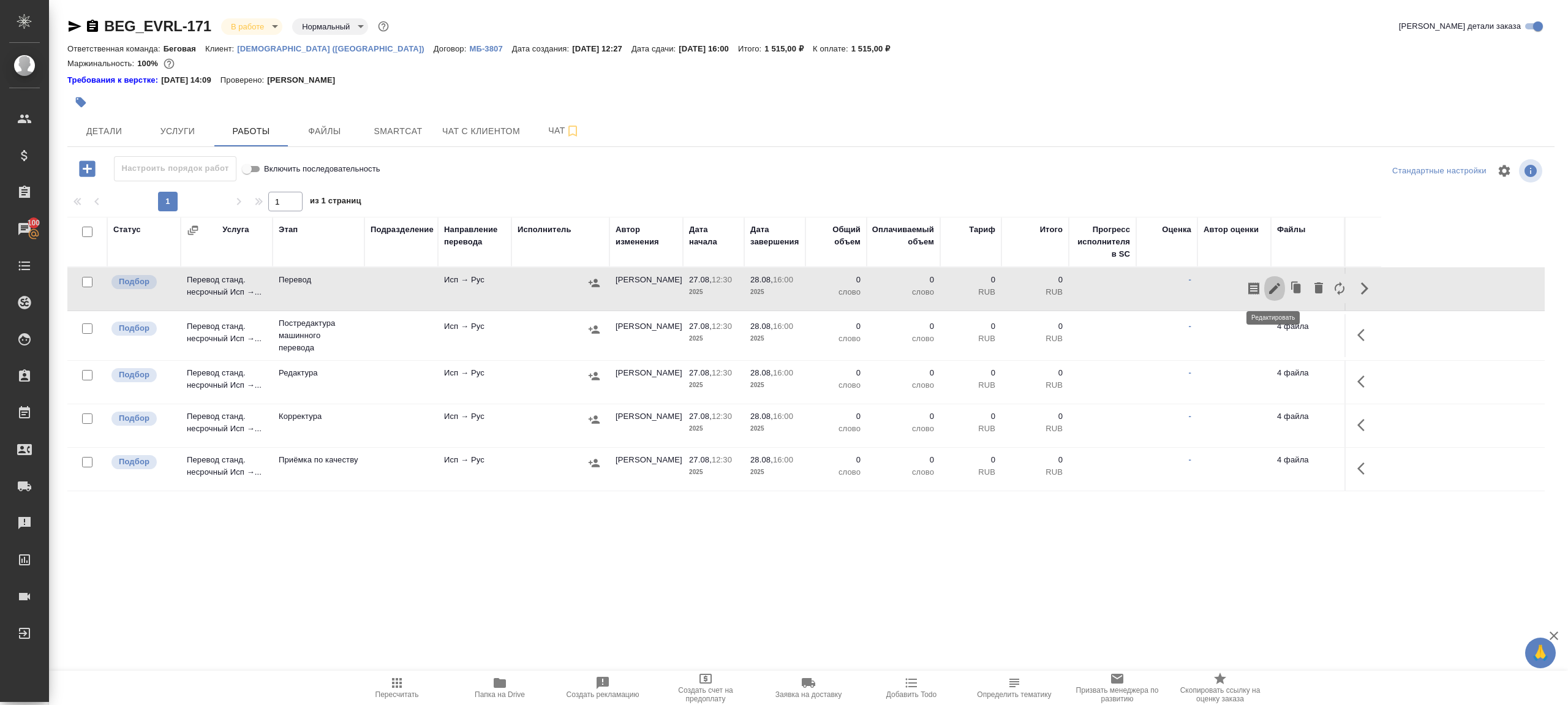
click at [1268, 288] on icon "button" at bounding box center [1275, 288] width 15 height 15
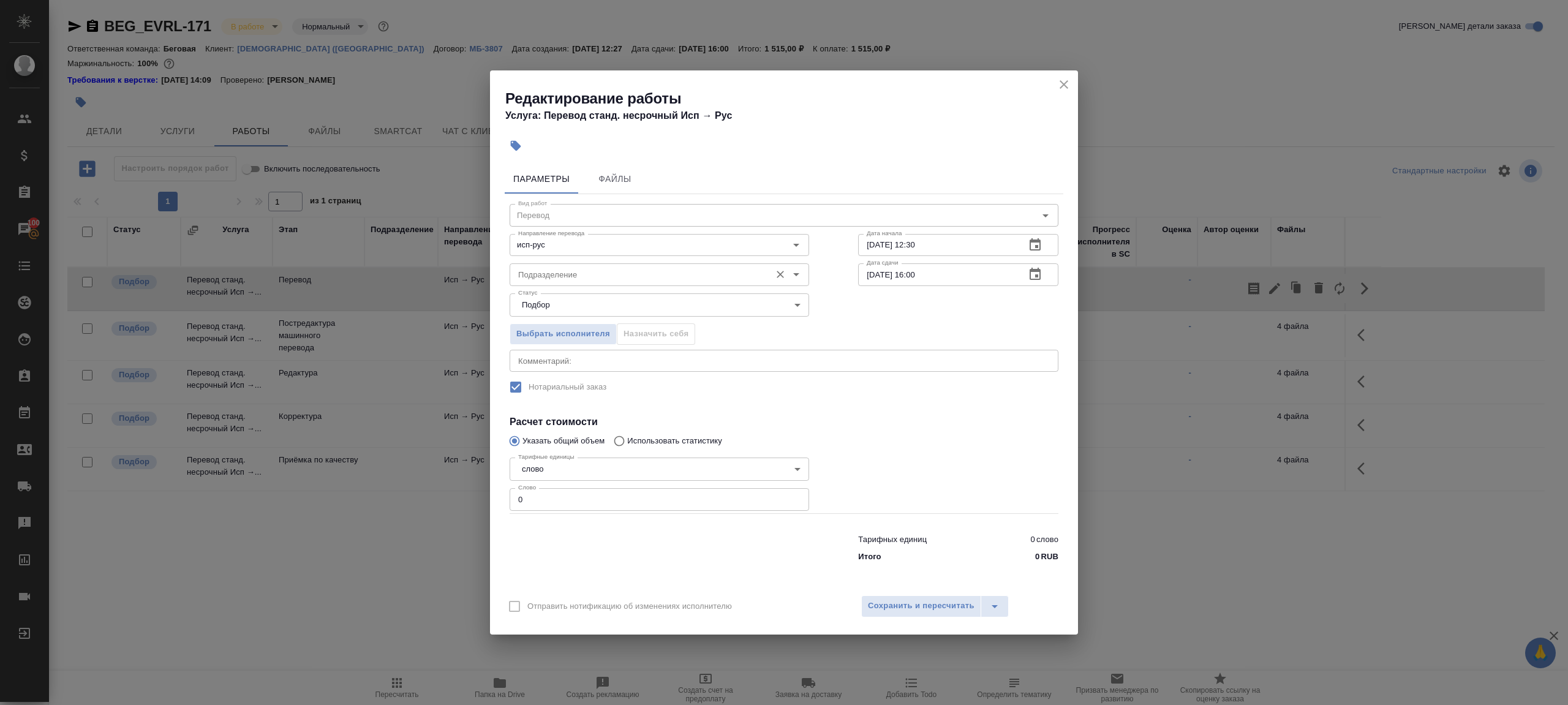
click at [591, 282] on input "Подразделение" at bounding box center [639, 274] width 251 height 15
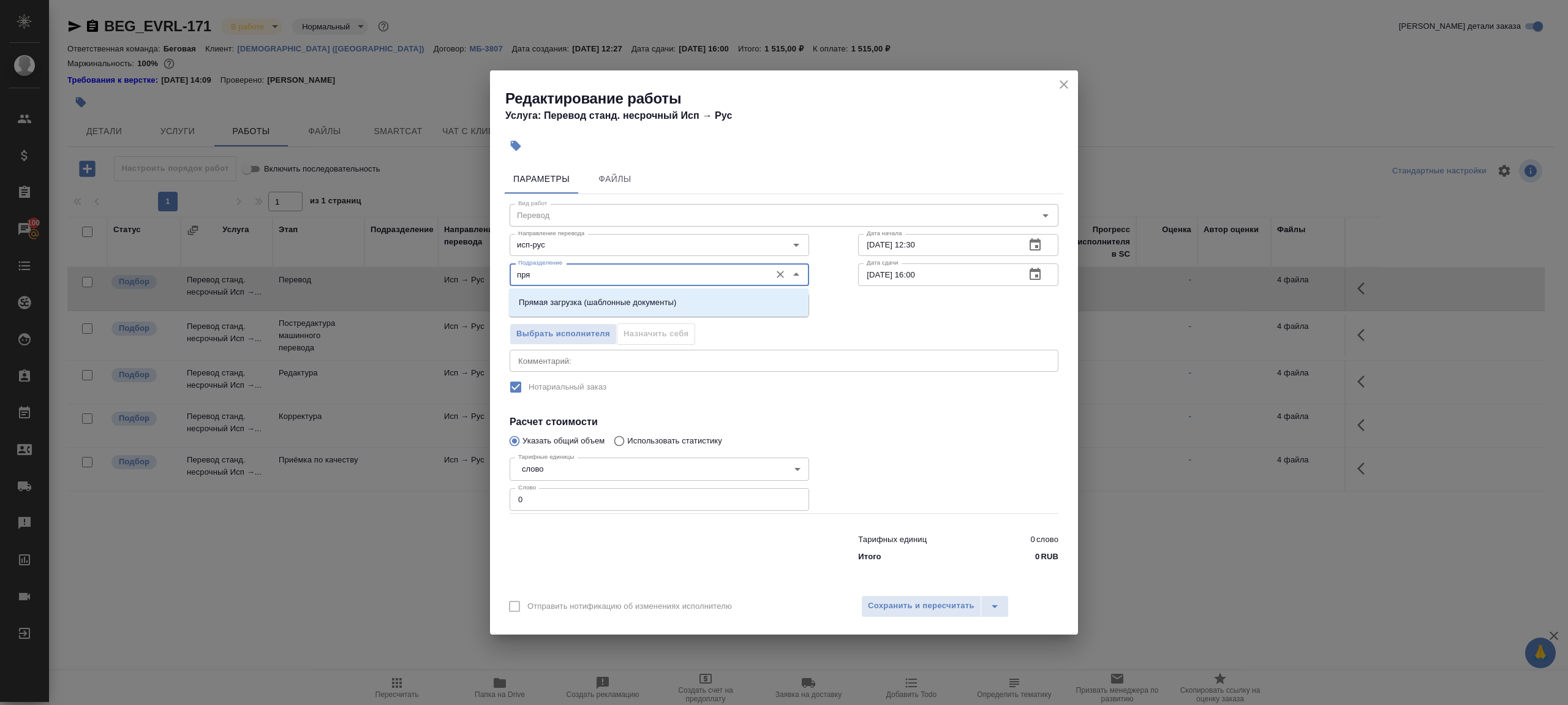
click at [608, 298] on p "Прямая загрузка (шаблонные документы)" at bounding box center [597, 302] width 157 height 12
type input "Прямая загрузка (шаблонные документы)"
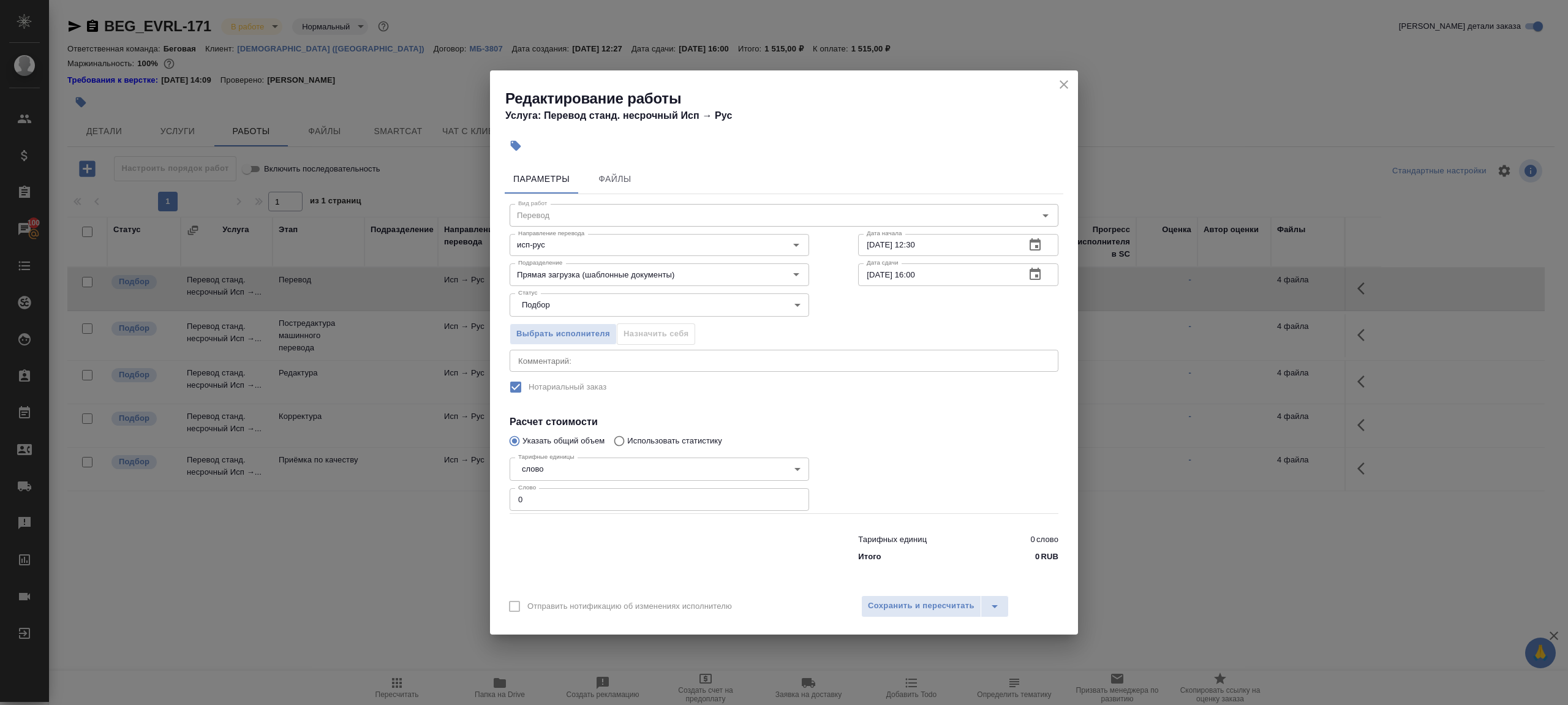
click at [596, 511] on div "Тарифных единиц 0 слово Итого 0 RUB" at bounding box center [784, 545] width 598 height 83
click at [606, 504] on input "0" at bounding box center [659, 499] width 300 height 22
type input "1"
click at [656, 552] on div at bounding box center [659, 545] width 349 height 49
click at [918, 274] on input "28.08.2025 16:00" at bounding box center [937, 274] width 157 height 22
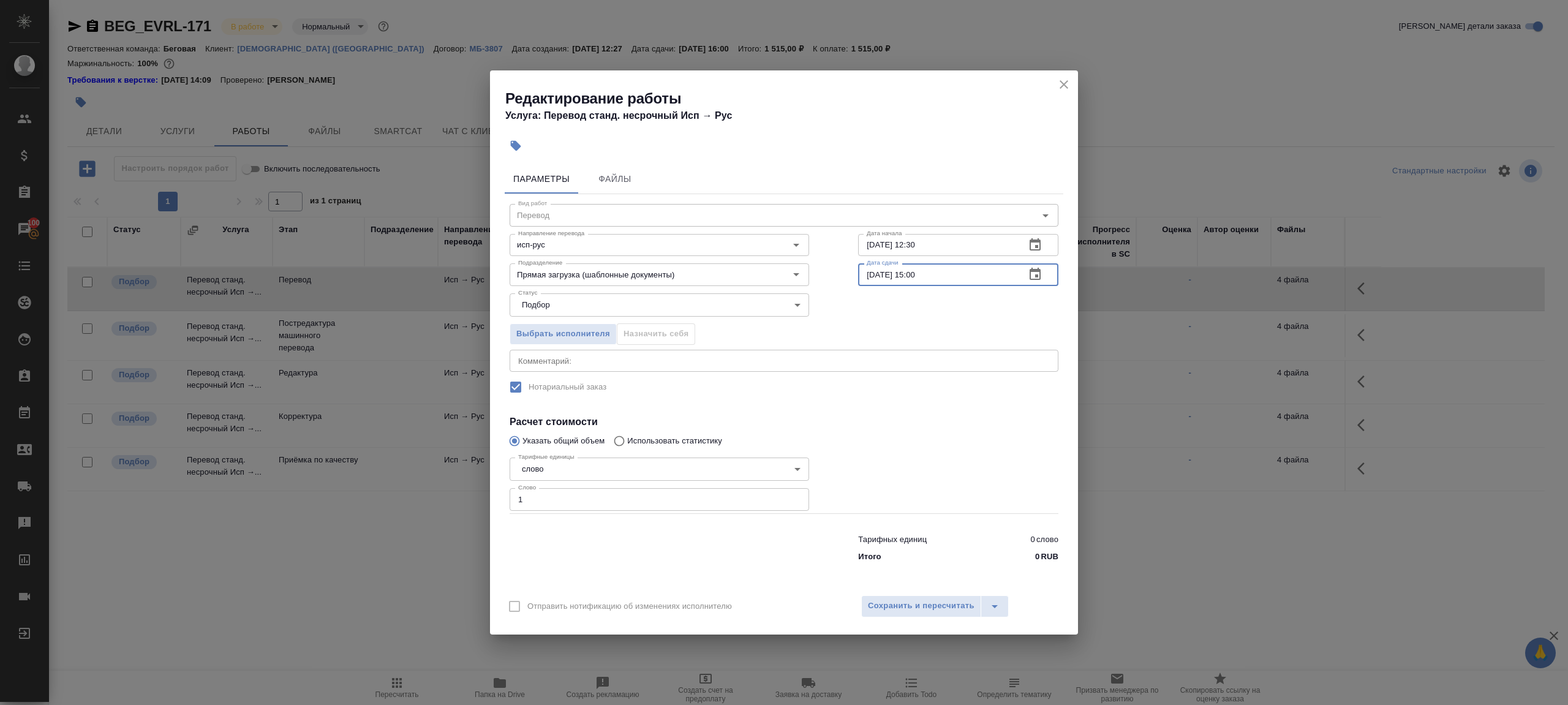
type input "28.08.2025 15:00"
click at [927, 428] on div at bounding box center [959, 482] width 250 height 110
click at [938, 611] on span "Сохранить и пересчитать" at bounding box center [921, 605] width 106 height 14
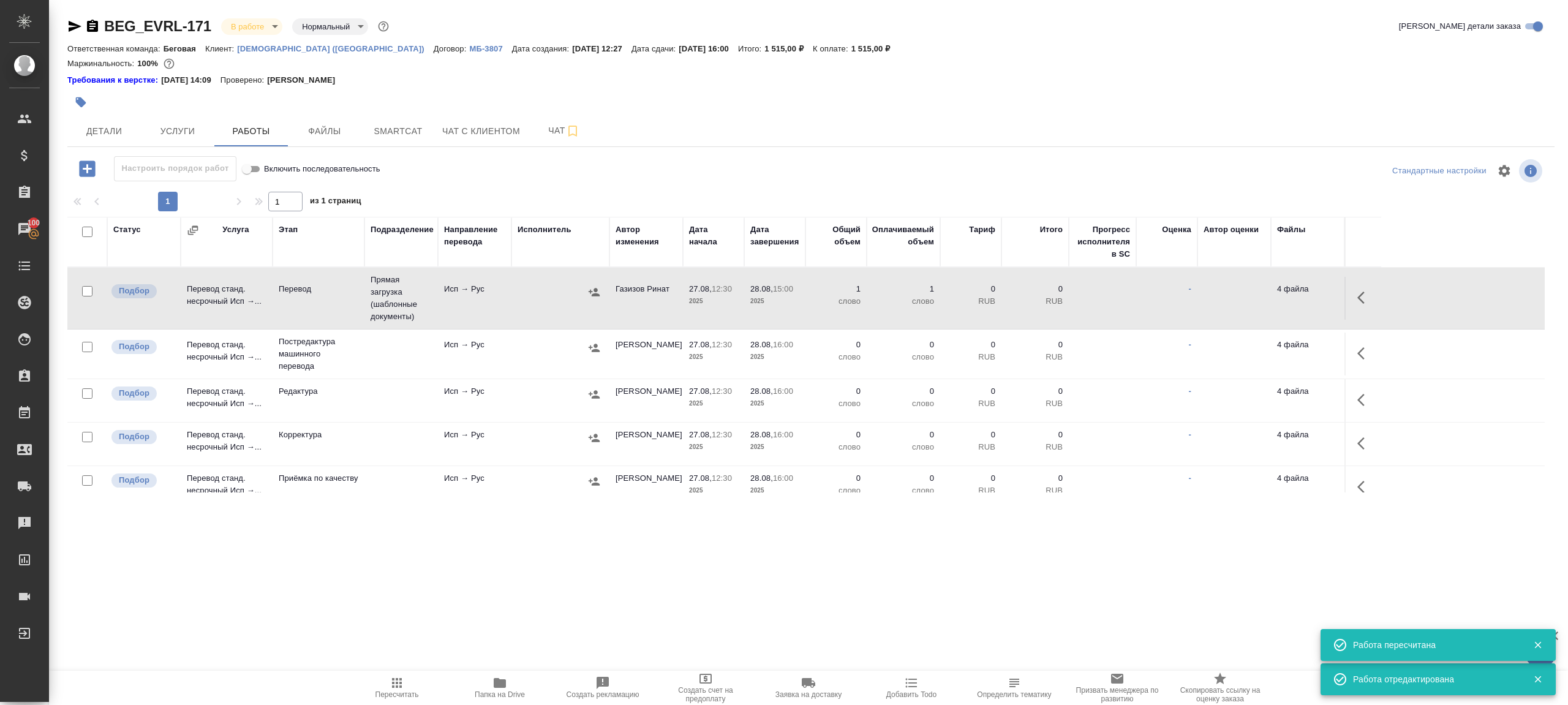
scroll to position [65, 0]
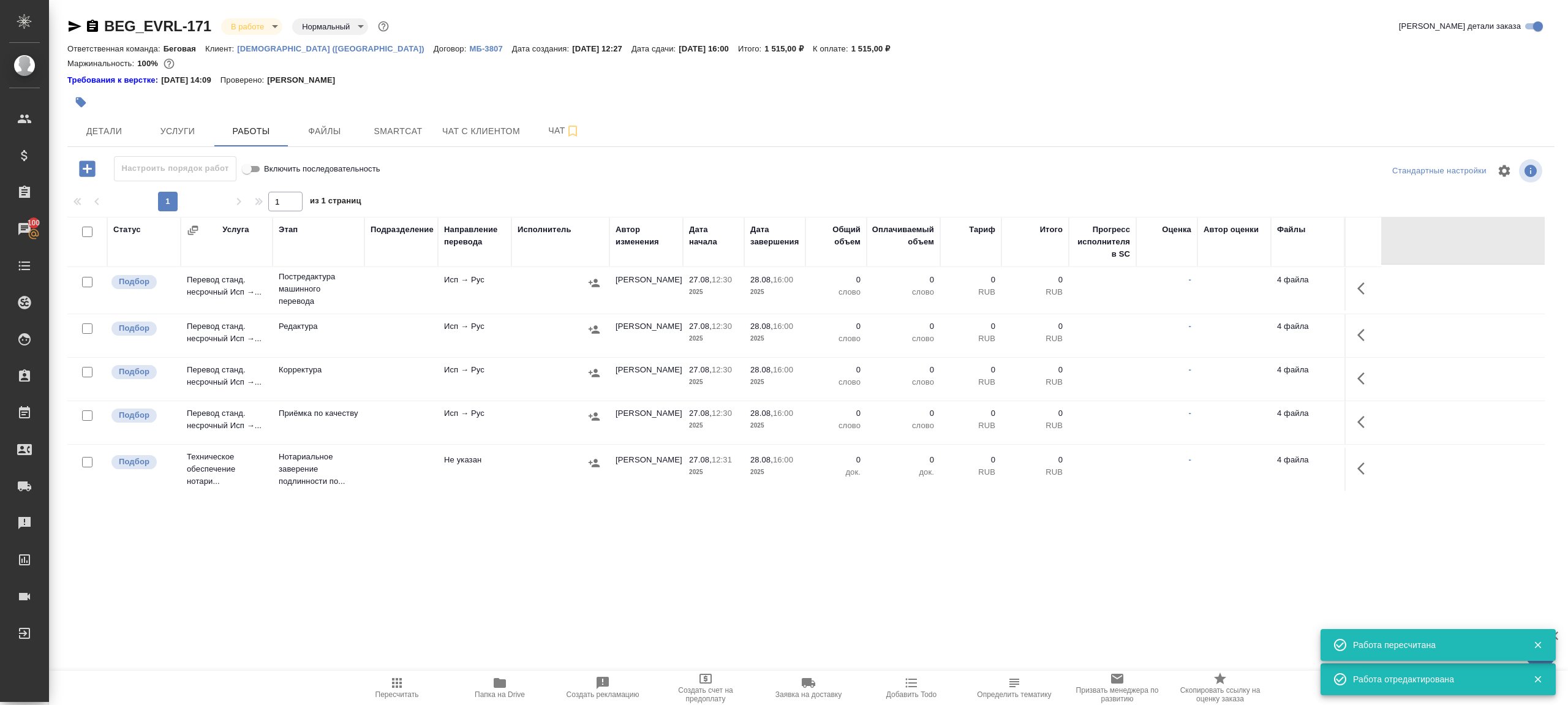
click at [1365, 415] on icon "button" at bounding box center [1365, 422] width 15 height 15
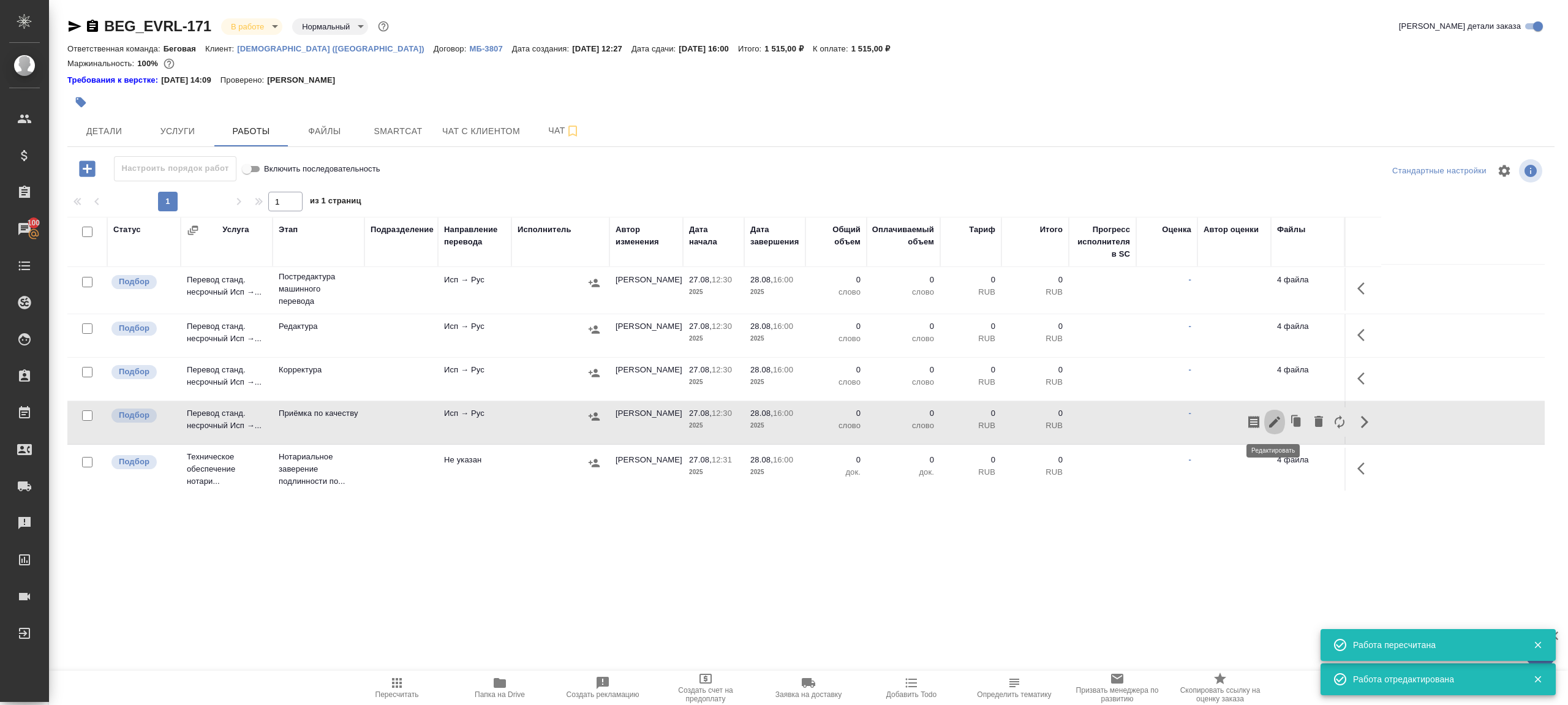
click at [1279, 415] on icon "button" at bounding box center [1275, 422] width 15 height 15
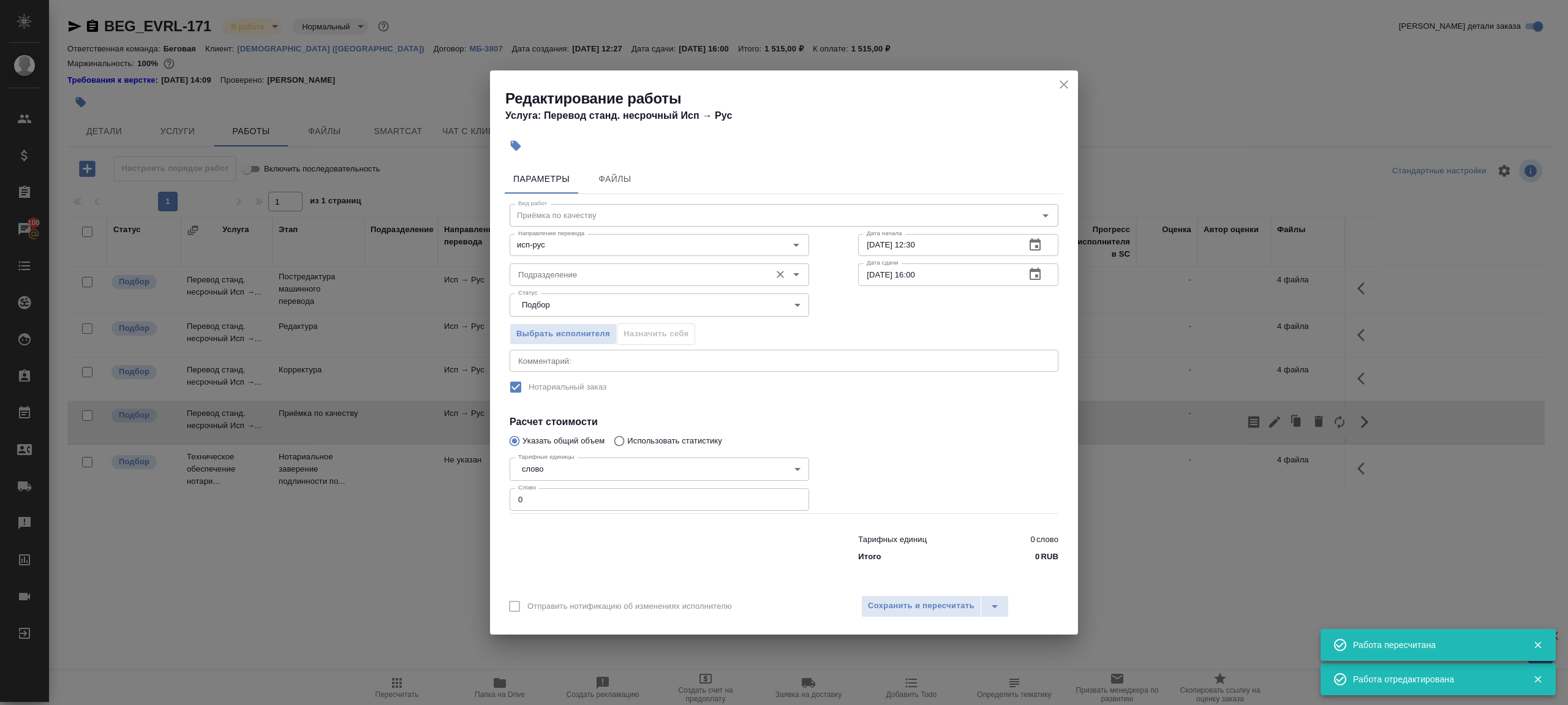
click at [629, 264] on div "Подразделение" at bounding box center [659, 274] width 300 height 22
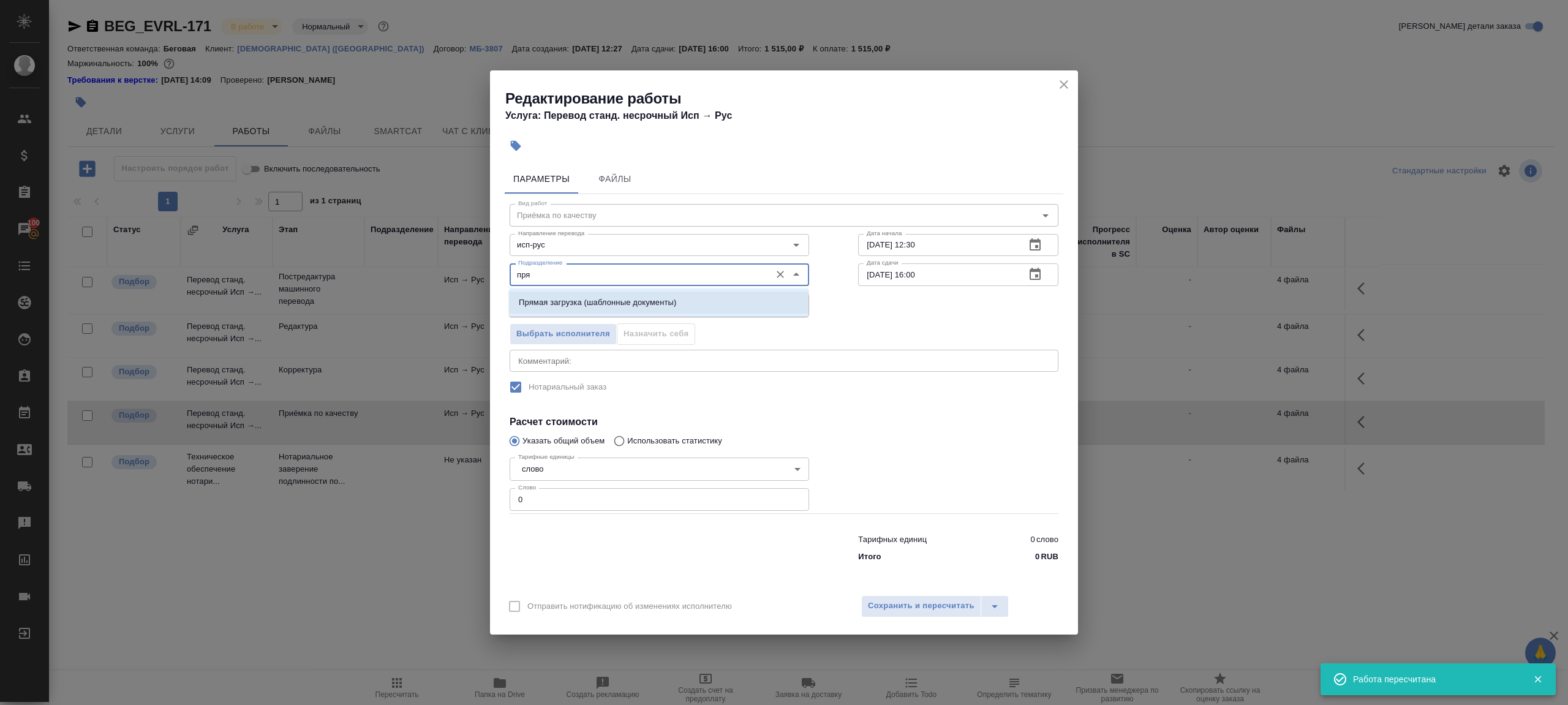
click at [655, 298] on p "Прямая загрузка (шаблонные документы)" at bounding box center [597, 302] width 157 height 12
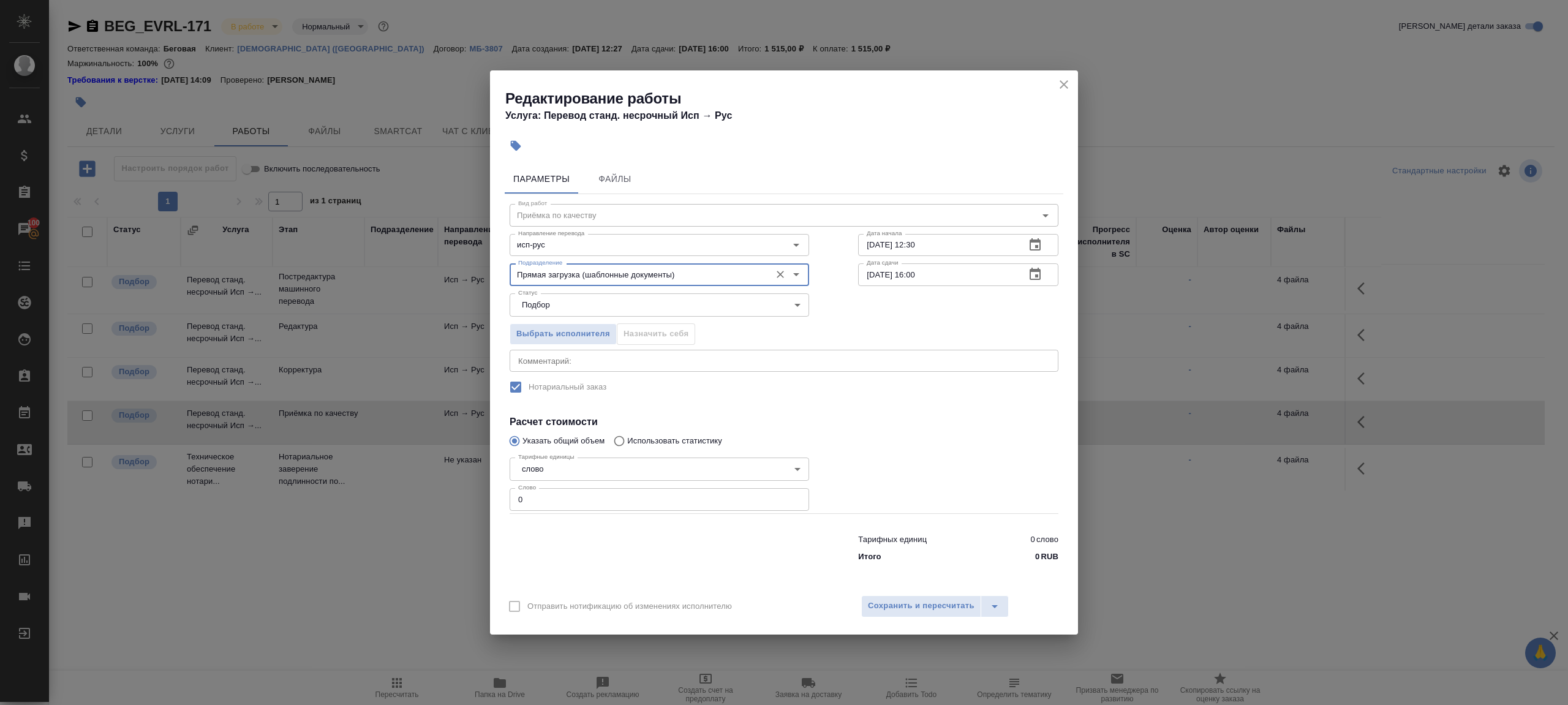
type input "Прямая загрузка (шаблонные документы)"
click at [944, 240] on input "27.08.2025 12:30" at bounding box center [937, 245] width 157 height 22
paste input "8.08.2025 15:0"
type input "28.08.2025 15:00"
click at [538, 515] on div "Тарифных единиц 0 слово Итого 0 RUB" at bounding box center [784, 545] width 598 height 83
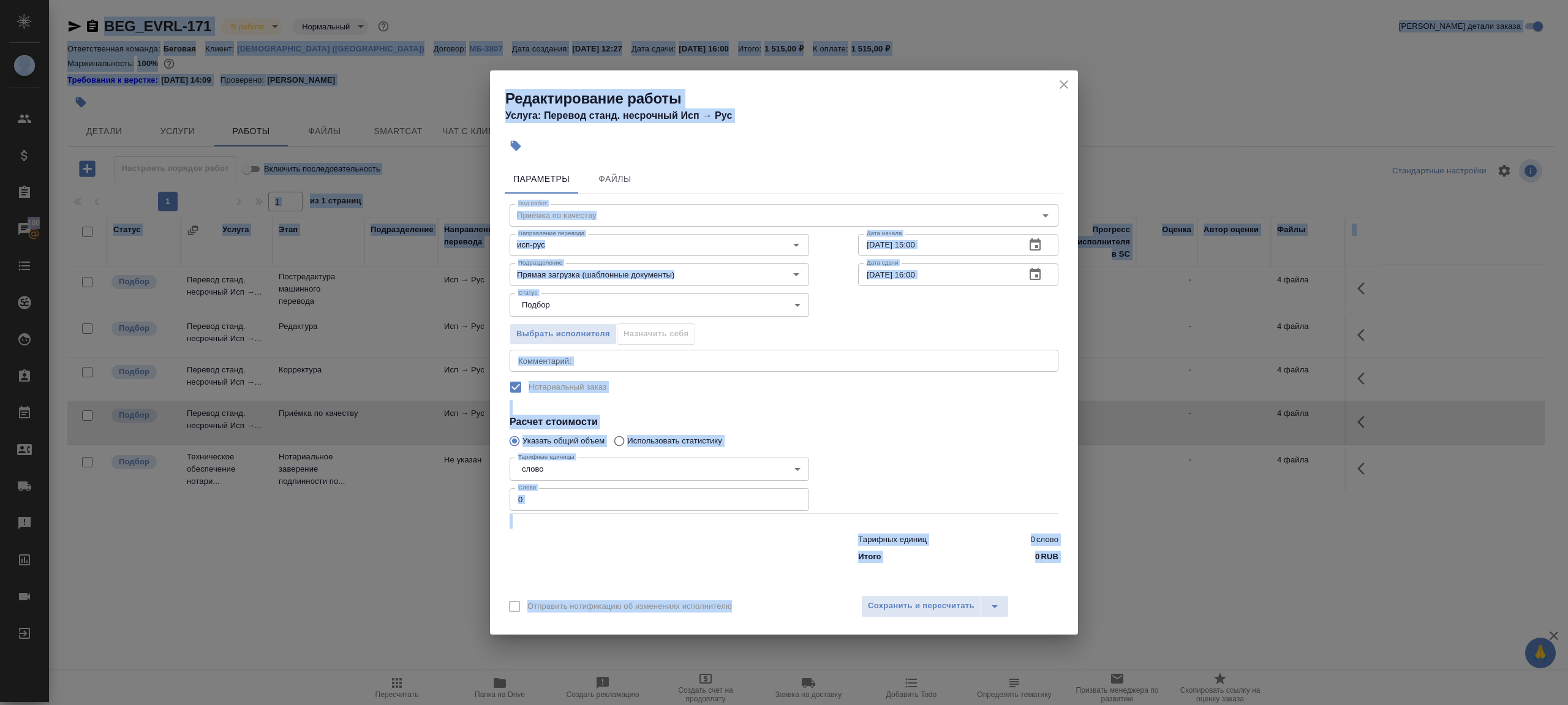
click at [585, 509] on input "0" at bounding box center [659, 499] width 300 height 22
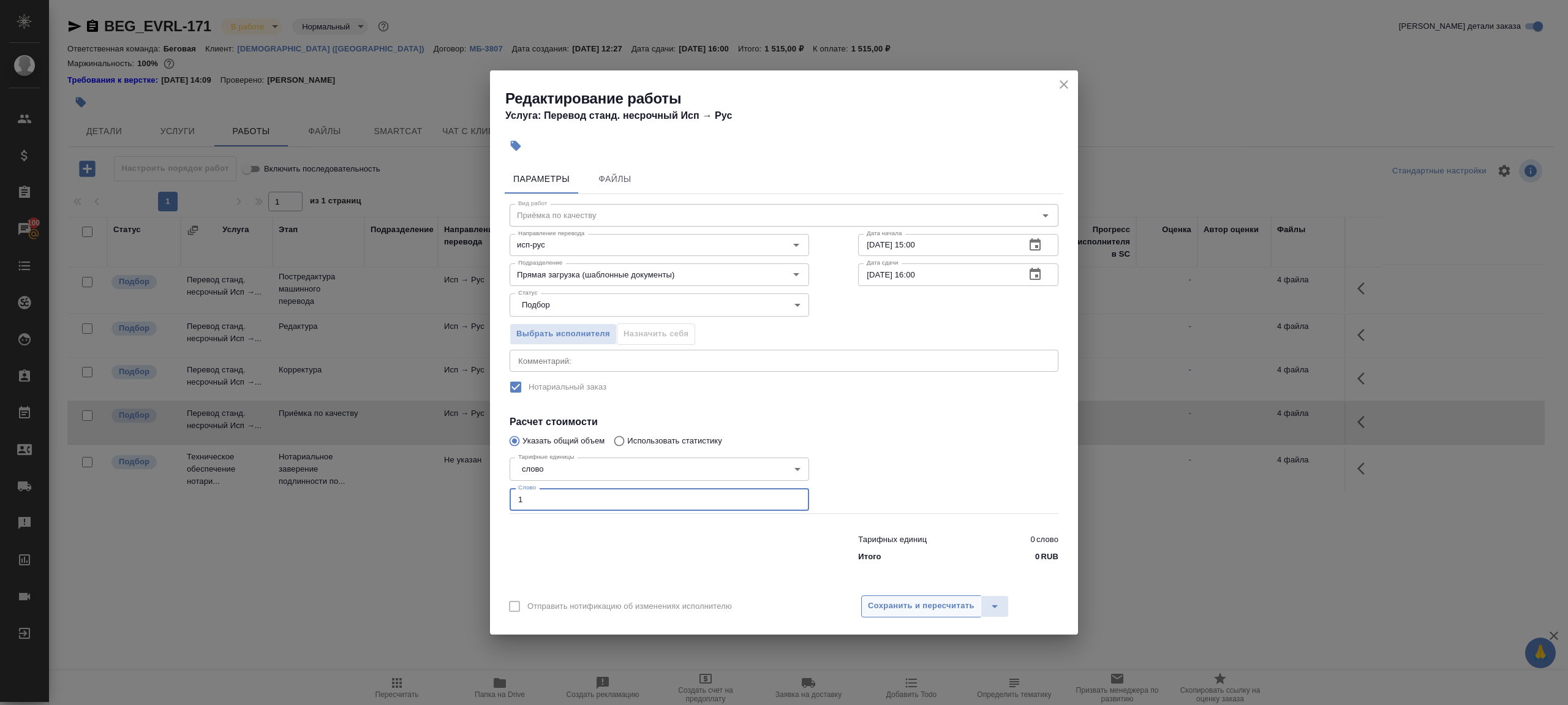
type input "1"
click at [903, 608] on span "Сохранить и пересчитать" at bounding box center [921, 605] width 106 height 14
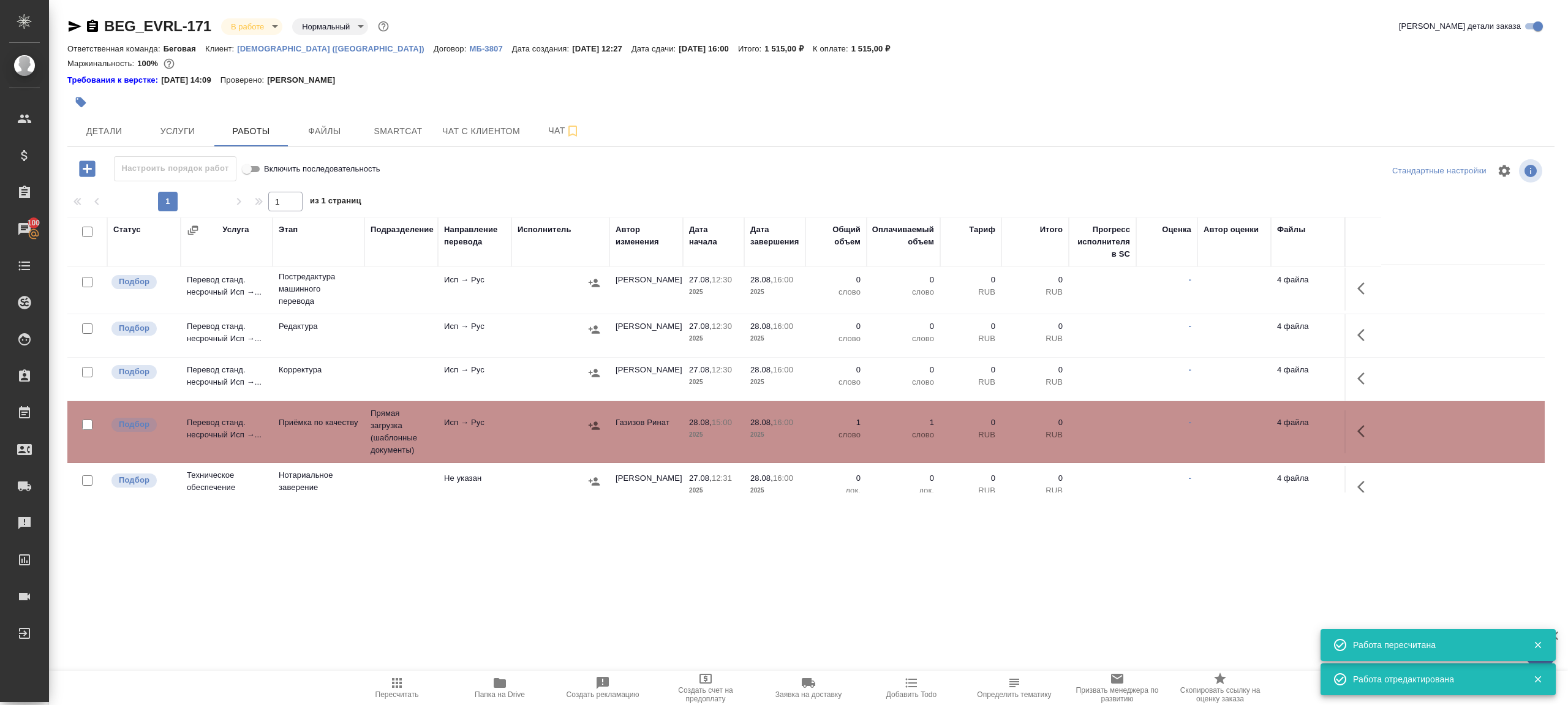
click at [421, 674] on button "Пересчитать" at bounding box center [397, 687] width 103 height 34
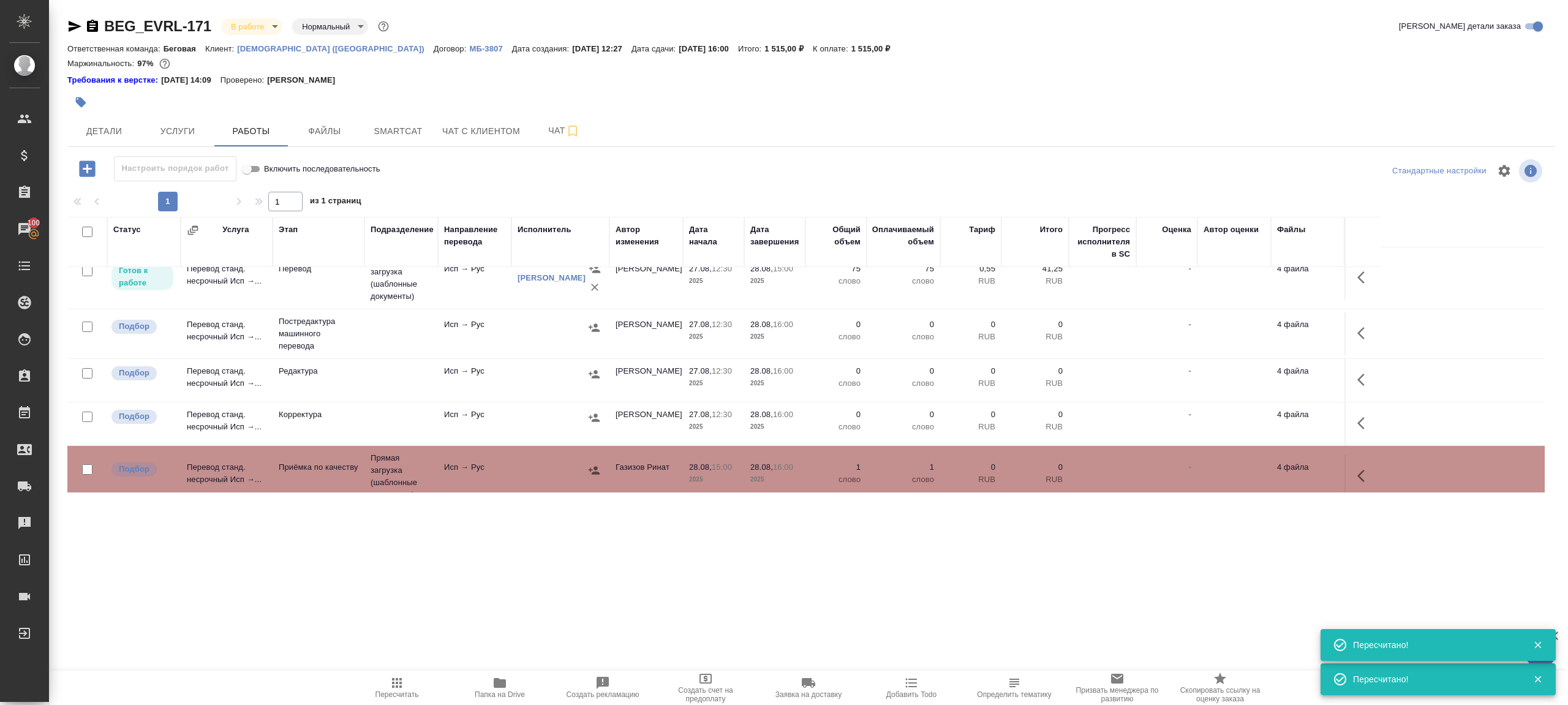
scroll to position [0, 0]
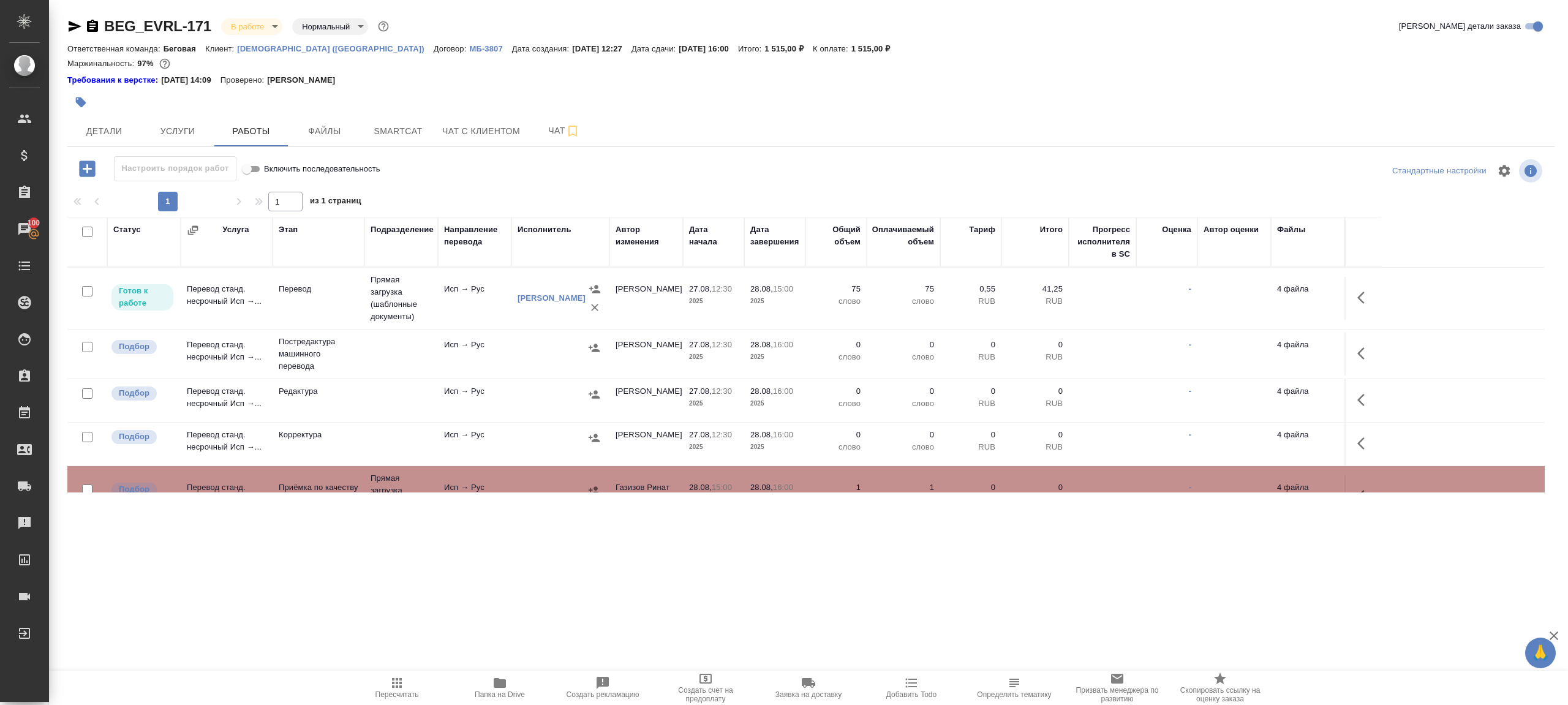
click at [86, 435] on input "checkbox" at bounding box center [87, 436] width 10 height 10
checkbox input "true"
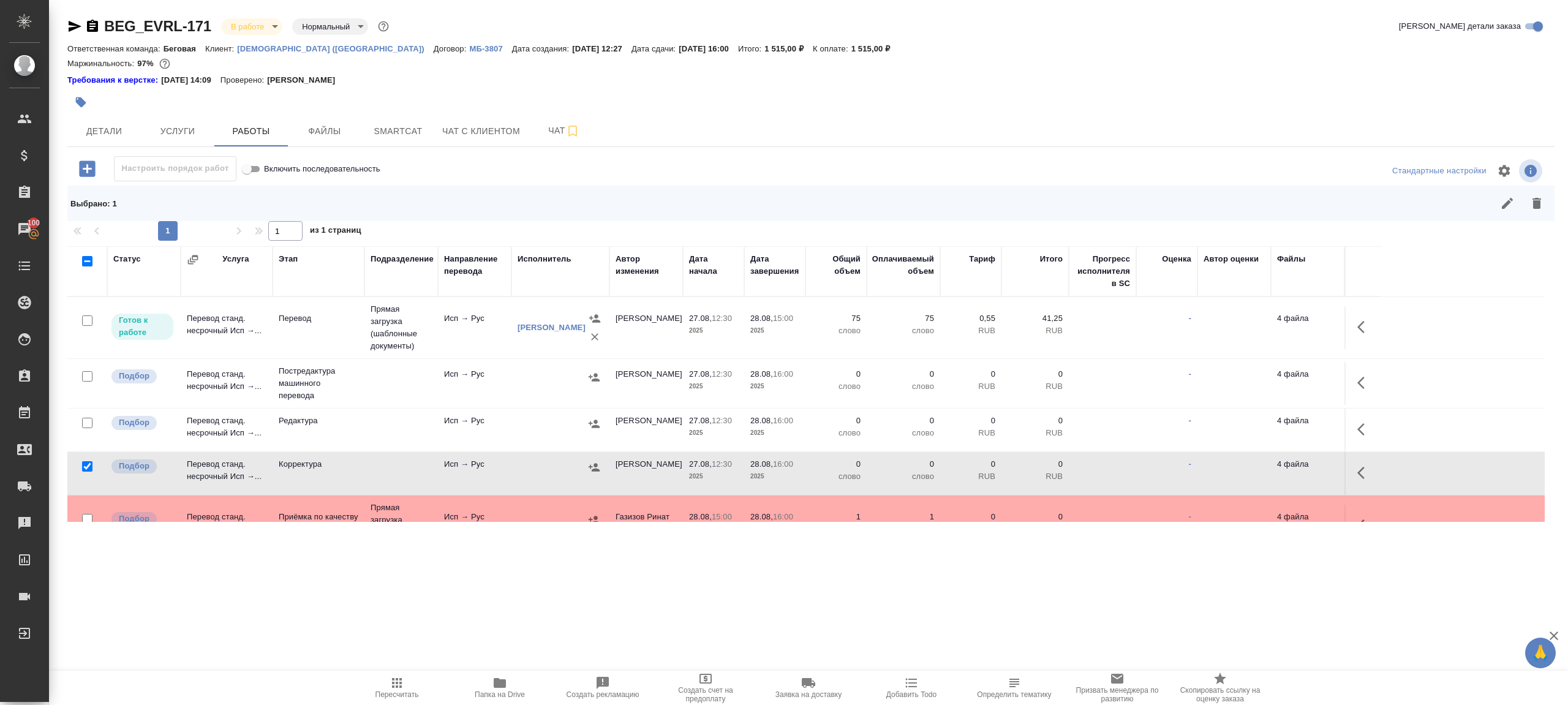
click at [88, 419] on input "checkbox" at bounding box center [87, 422] width 10 height 10
checkbox input "true"
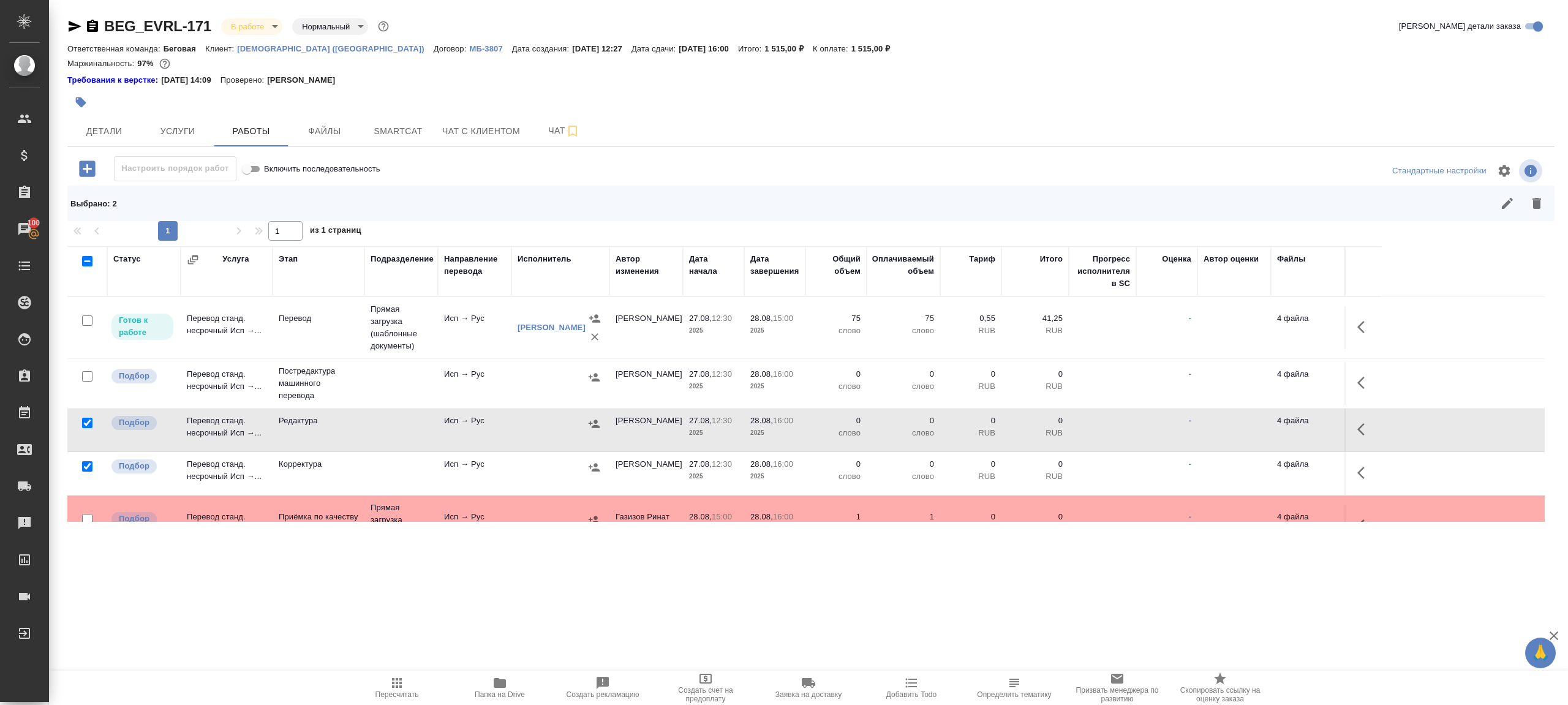
click at [90, 374] on input "checkbox" at bounding box center [87, 376] width 10 height 10
checkbox input "true"
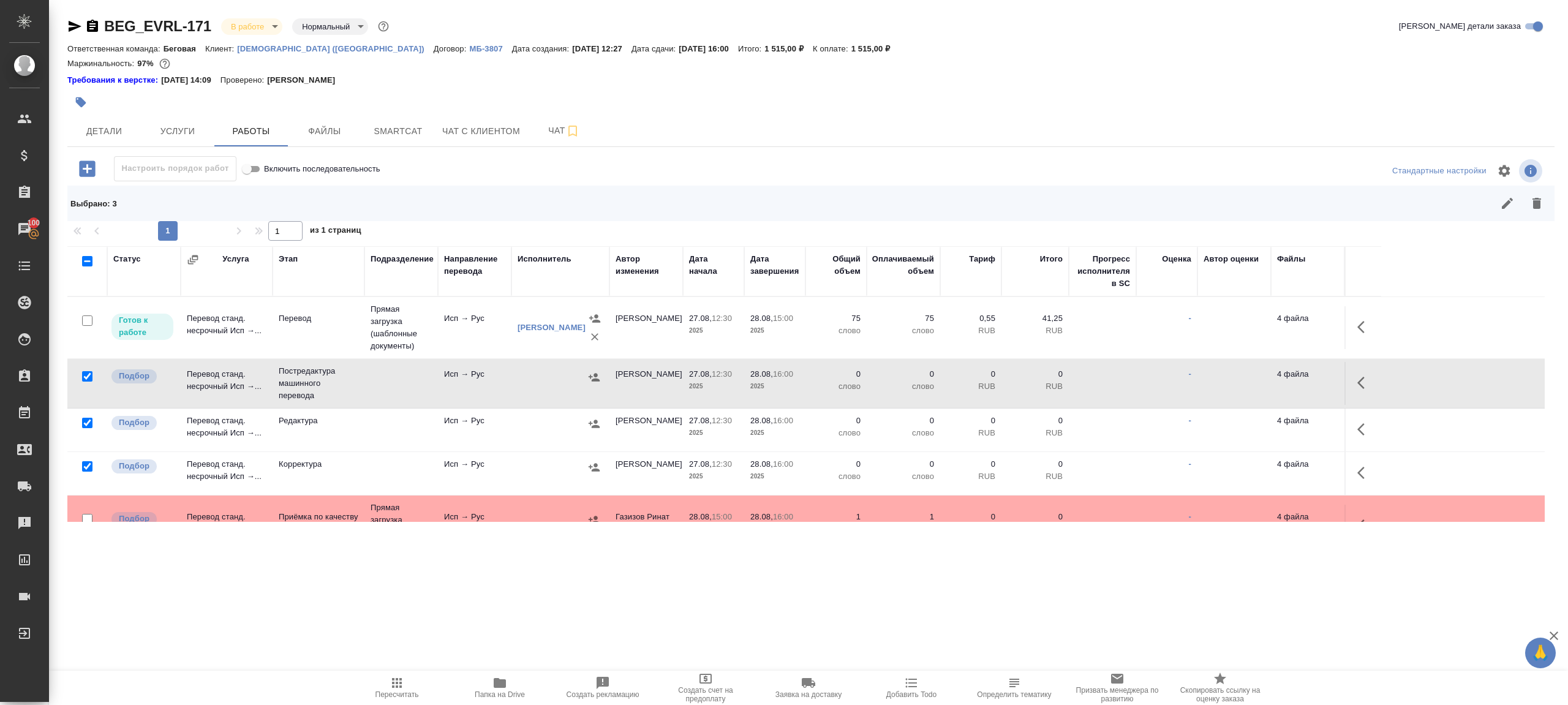
click at [1531, 198] on icon "button" at bounding box center [1537, 203] width 15 height 15
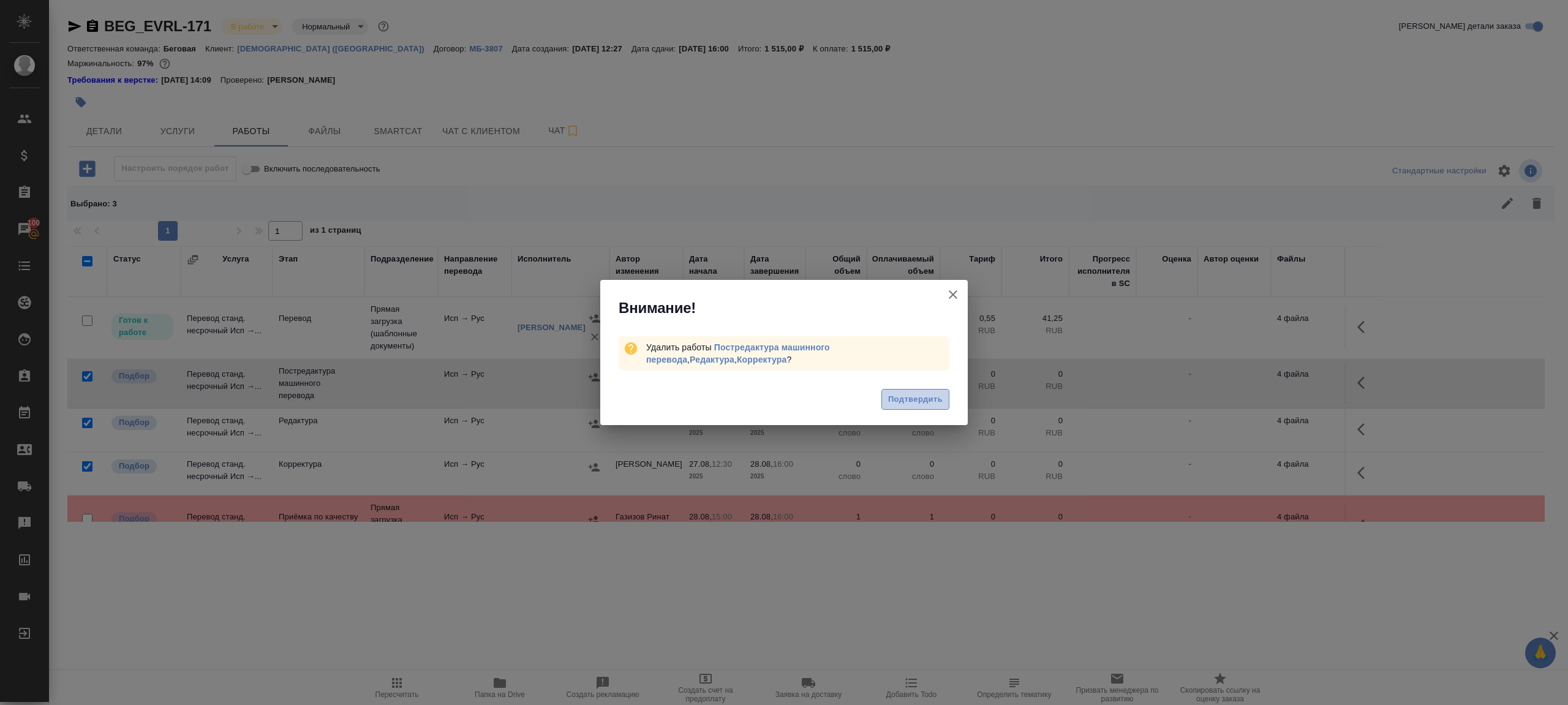
click at [943, 406] on button "Подтвердить" at bounding box center [915, 399] width 68 height 21
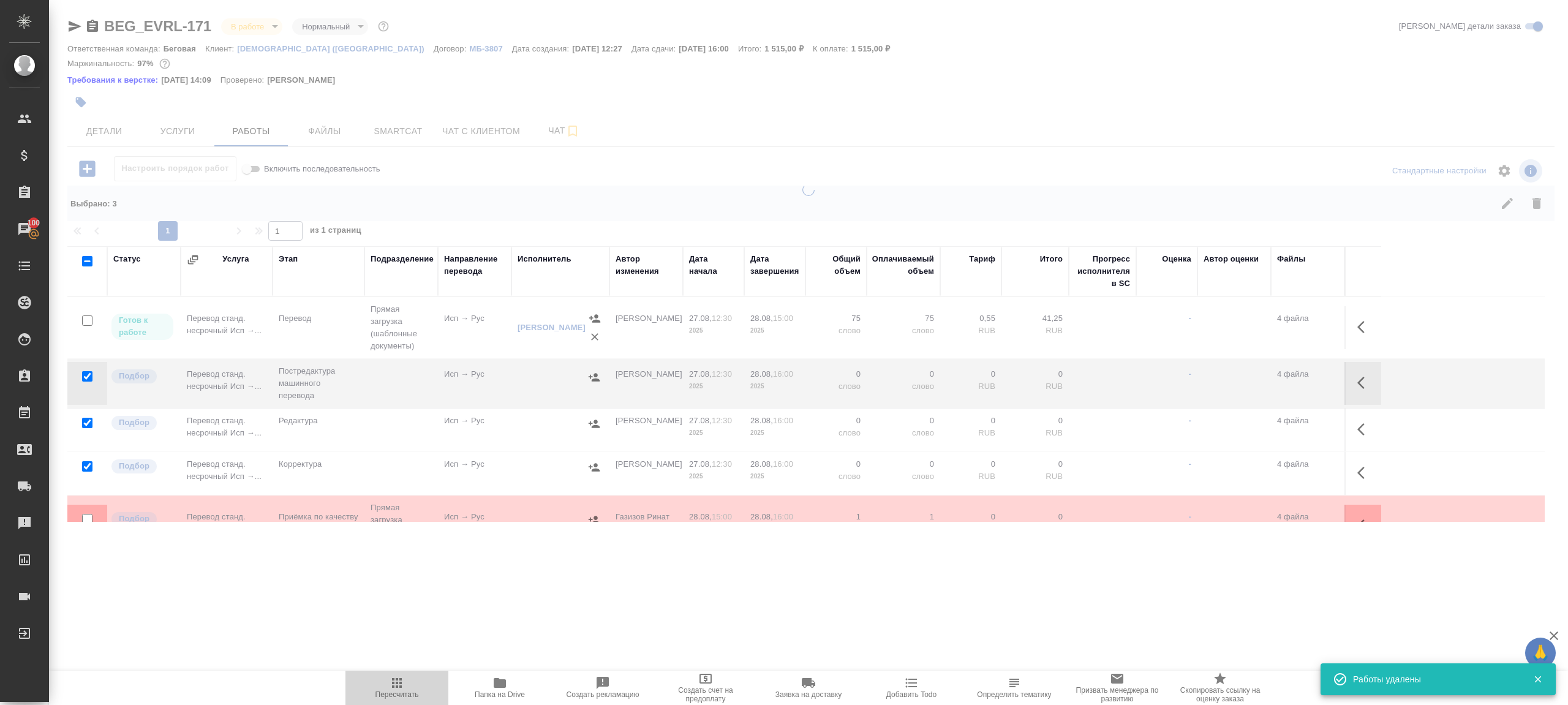
click at [386, 676] on span "Пересчитать" at bounding box center [397, 687] width 88 height 23
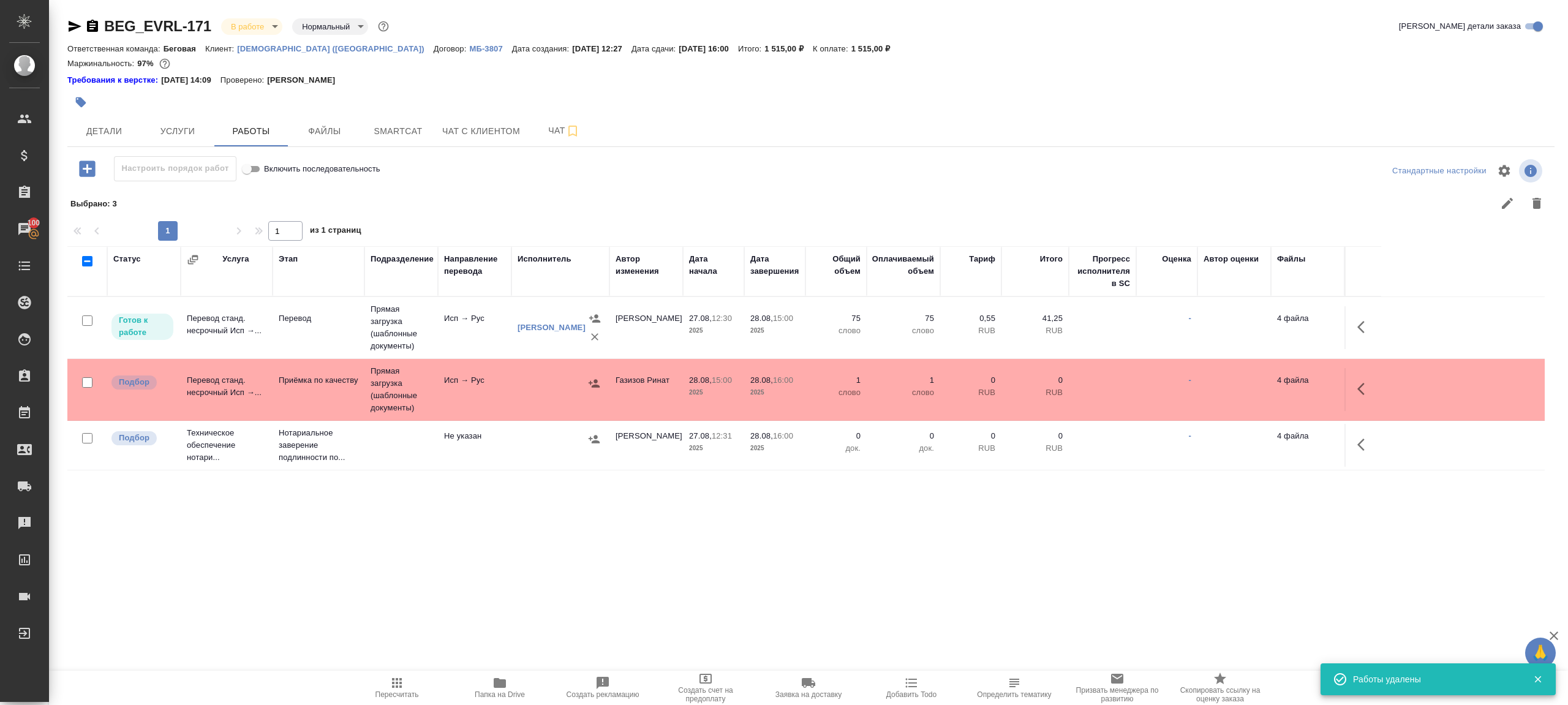
click at [386, 676] on span "Пересчитать" at bounding box center [397, 687] width 88 height 23
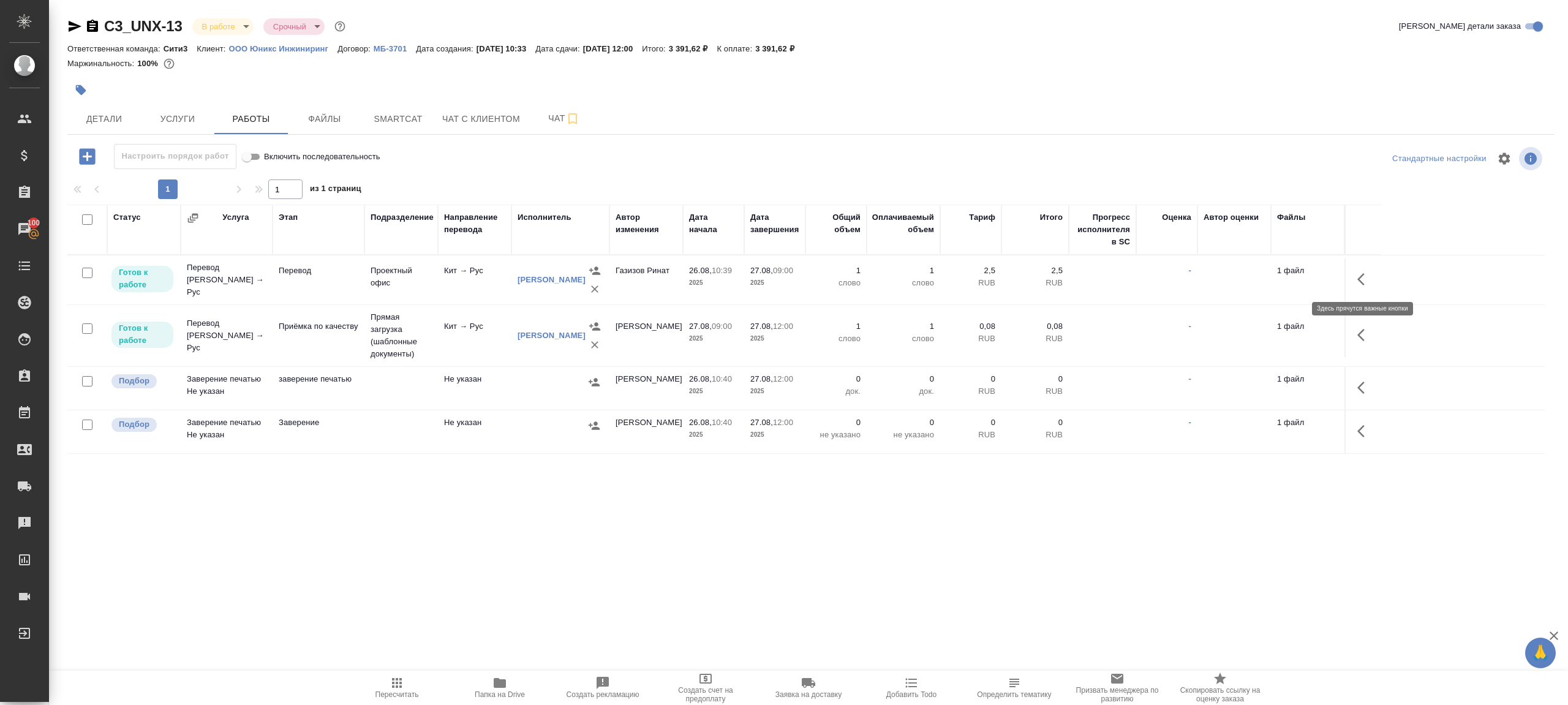
click at [1361, 273] on icon "button" at bounding box center [1365, 279] width 15 height 15
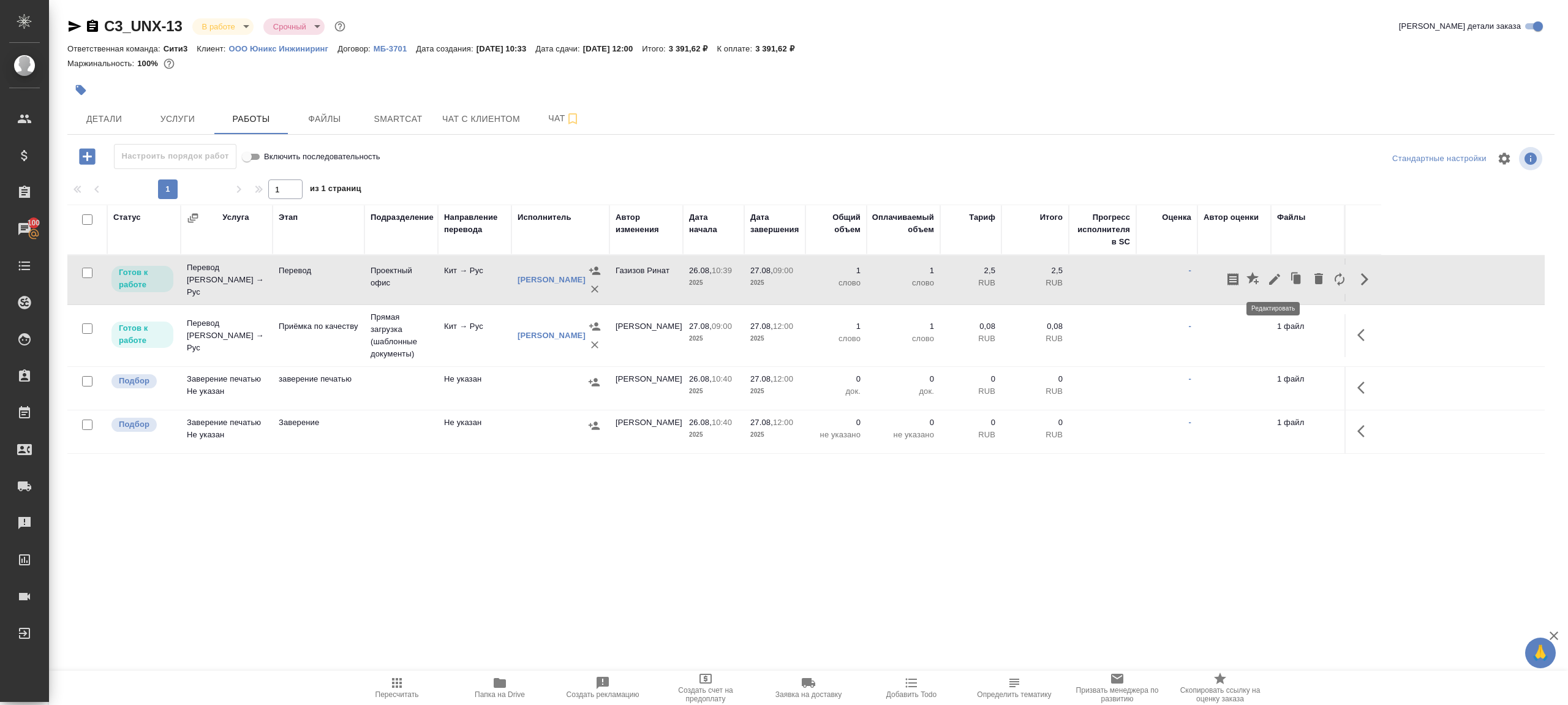
click at [1266, 276] on button "button" at bounding box center [1275, 279] width 21 height 30
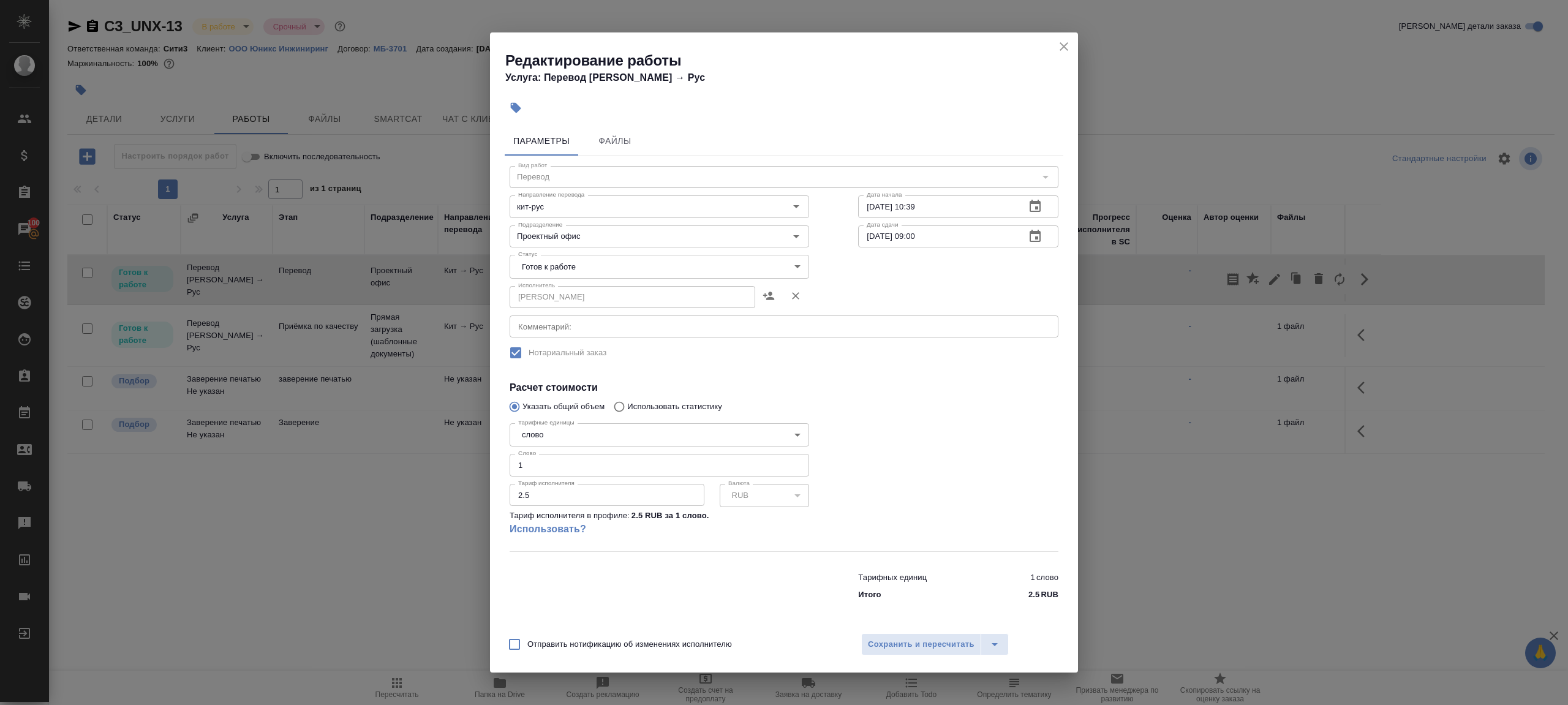
click at [590, 261] on body "🙏 .cls-1 fill:#fff; AWATERA [PERSON_NAME] Клиенты Спецификации Заказы 100 Чаты …" at bounding box center [784, 352] width 1568 height 705
click at [577, 324] on li "Сдан" at bounding box center [659, 329] width 300 height 21
type input "closed"
click at [579, 460] on input "1" at bounding box center [659, 465] width 300 height 22
type input "284"
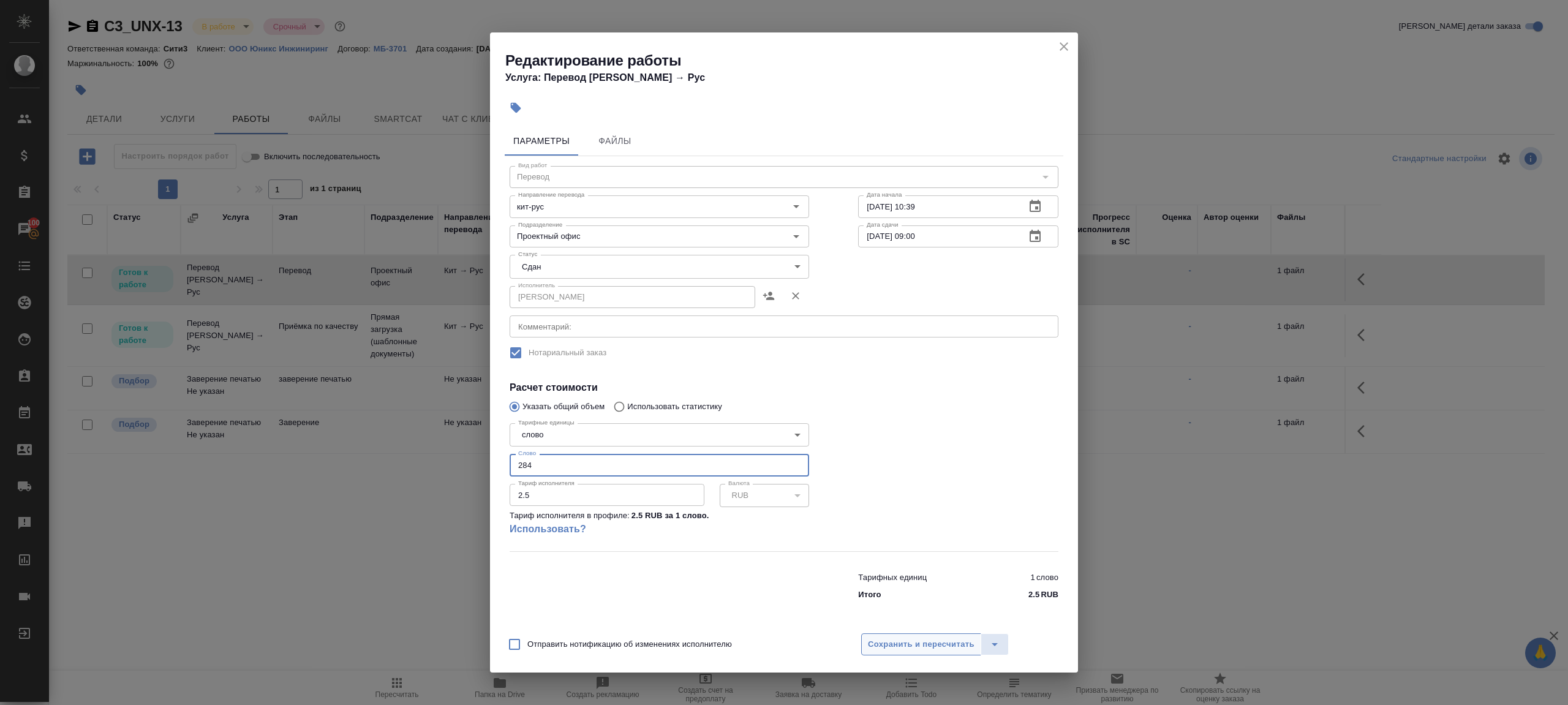
click at [871, 634] on button "Сохранить и пересчитать" at bounding box center [922, 644] width 120 height 22
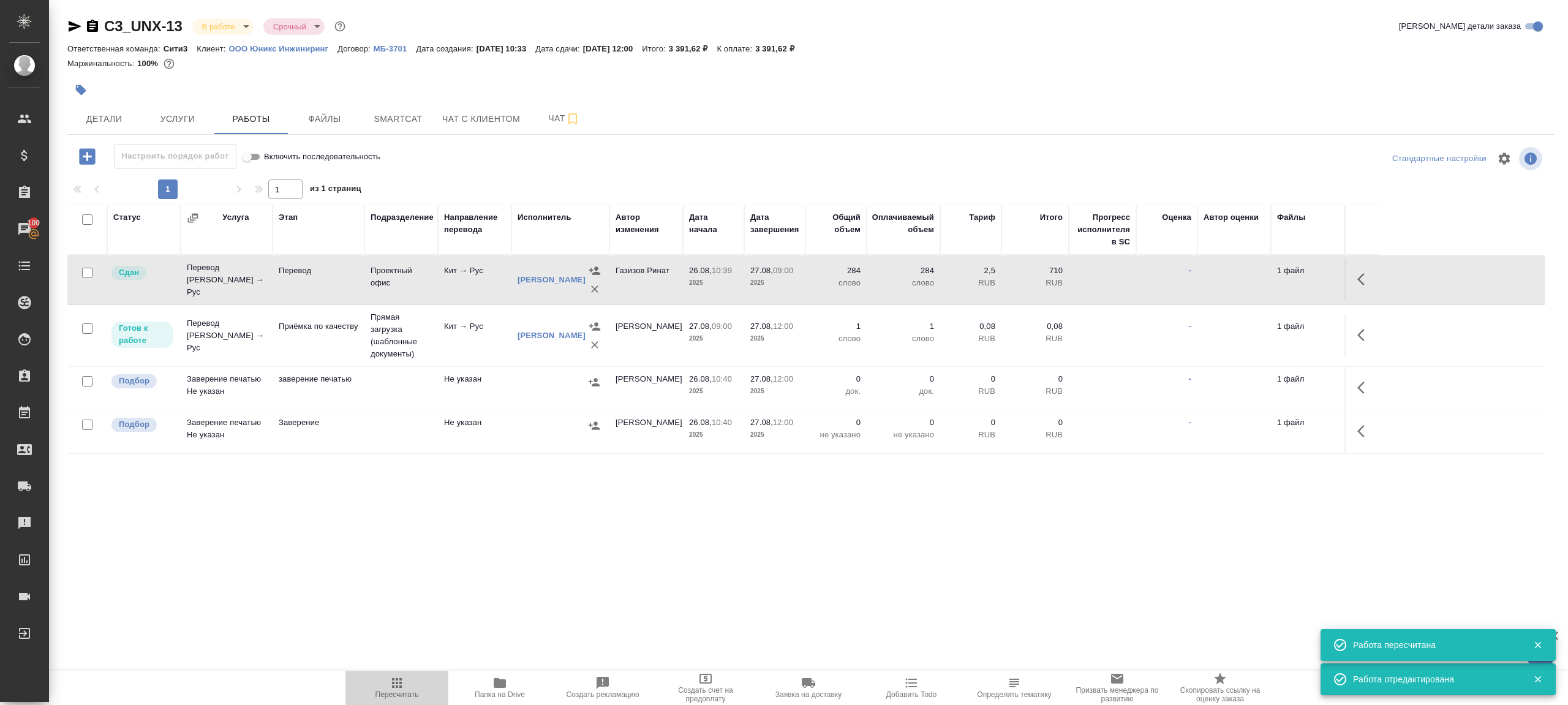
click at [382, 687] on span "Пересчитать" at bounding box center [397, 687] width 88 height 23
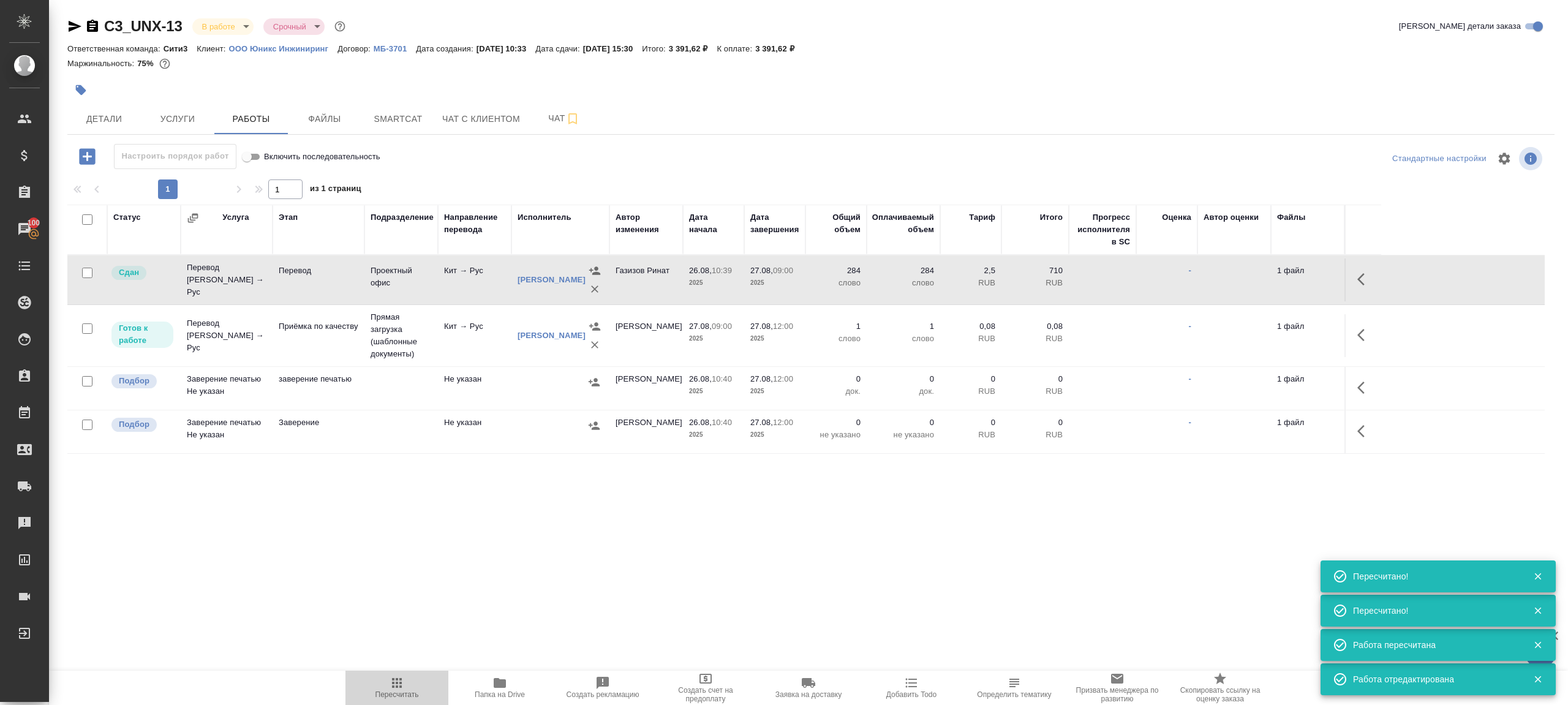
click at [404, 679] on span "Пересчитать" at bounding box center [397, 687] width 88 height 23
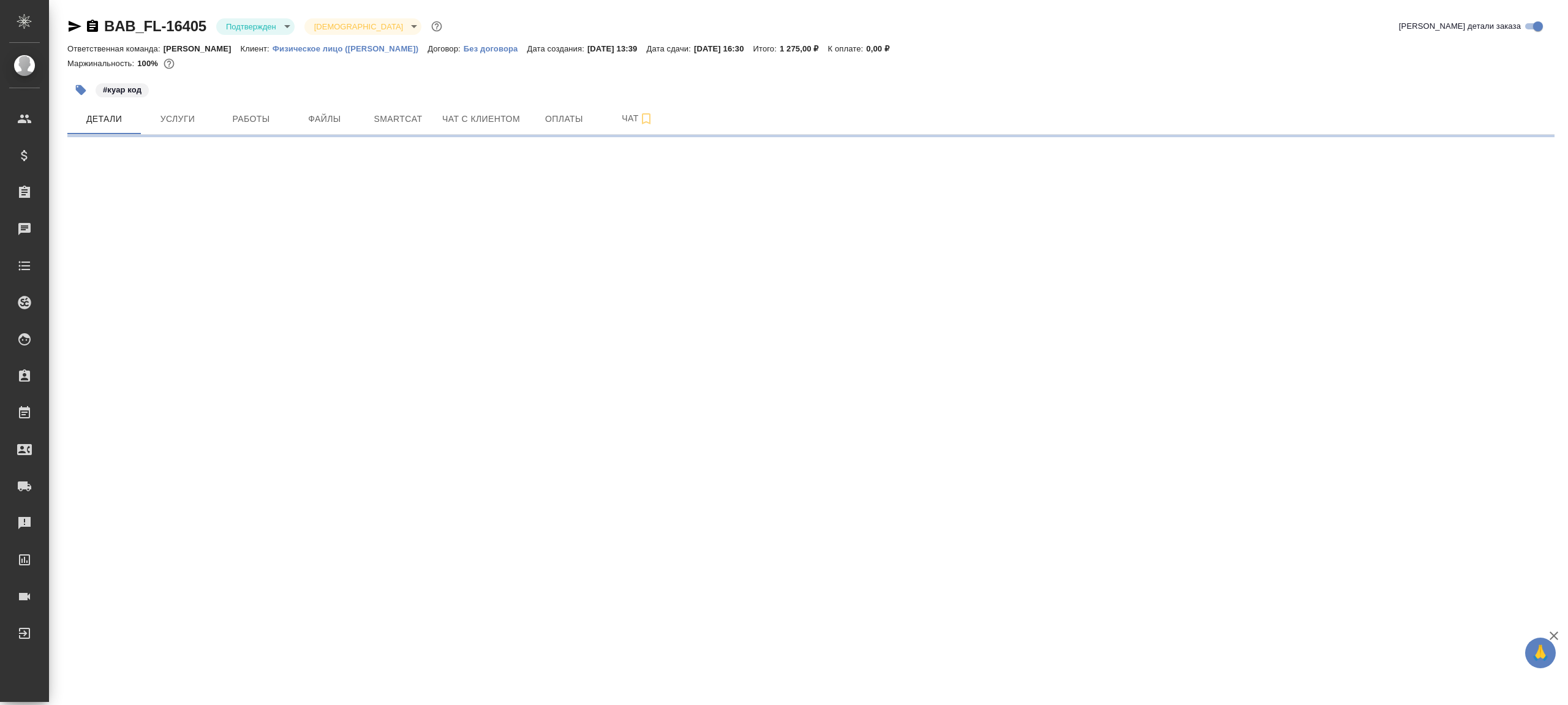
click at [274, 35] on div "BAB_FL-16405 Подтвержден confirmed Святая троица holyTrinity Кратко детали зака…" at bounding box center [811, 29] width 1488 height 25
click at [276, 18] on body "🙏 .cls-1 fill:#fff; AWATERA Gazizov Rinat Клиенты Спецификации Заказы Чаты Todo…" at bounding box center [784, 352] width 1568 height 705
click at [277, 127] on li "В работе" at bounding box center [272, 129] width 112 height 21
select select "RU"
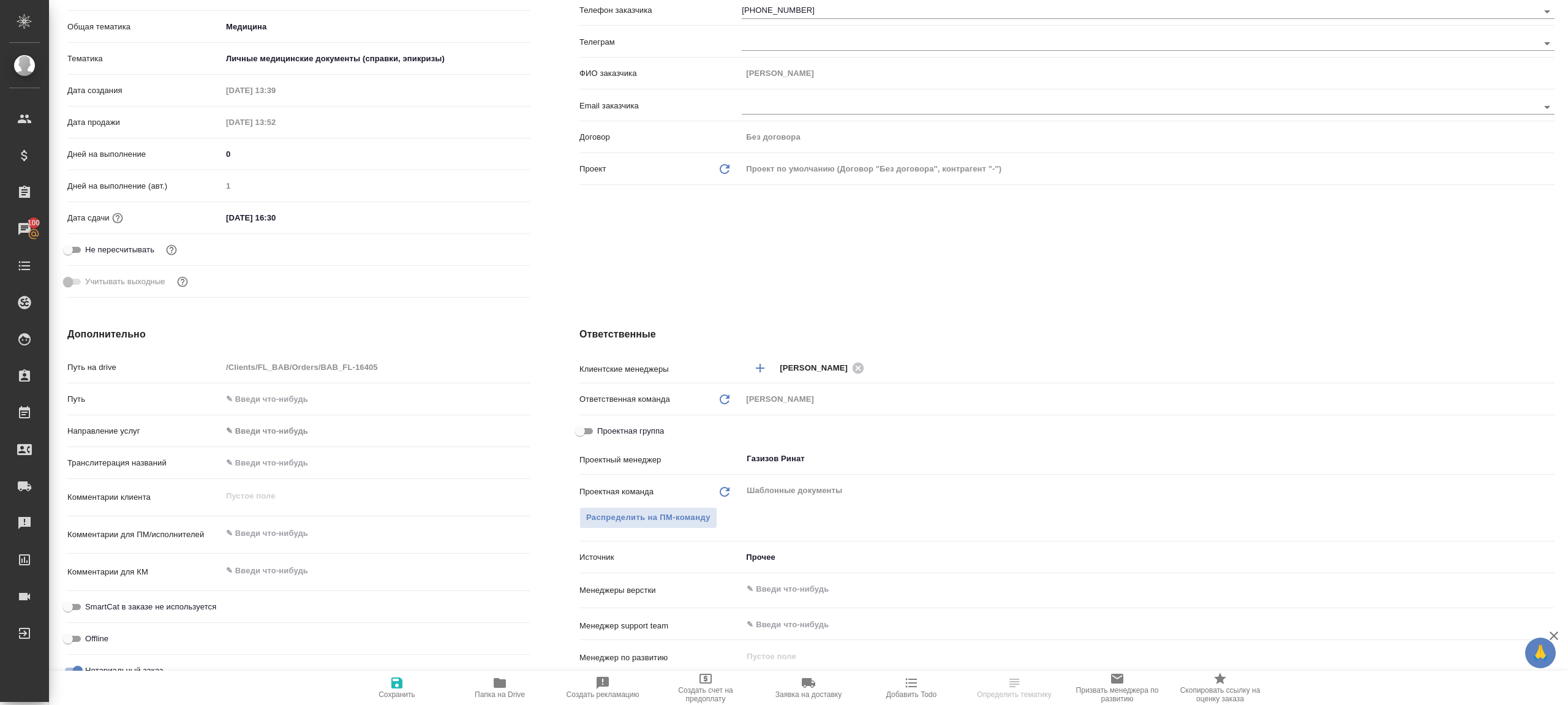
type textarea "x"
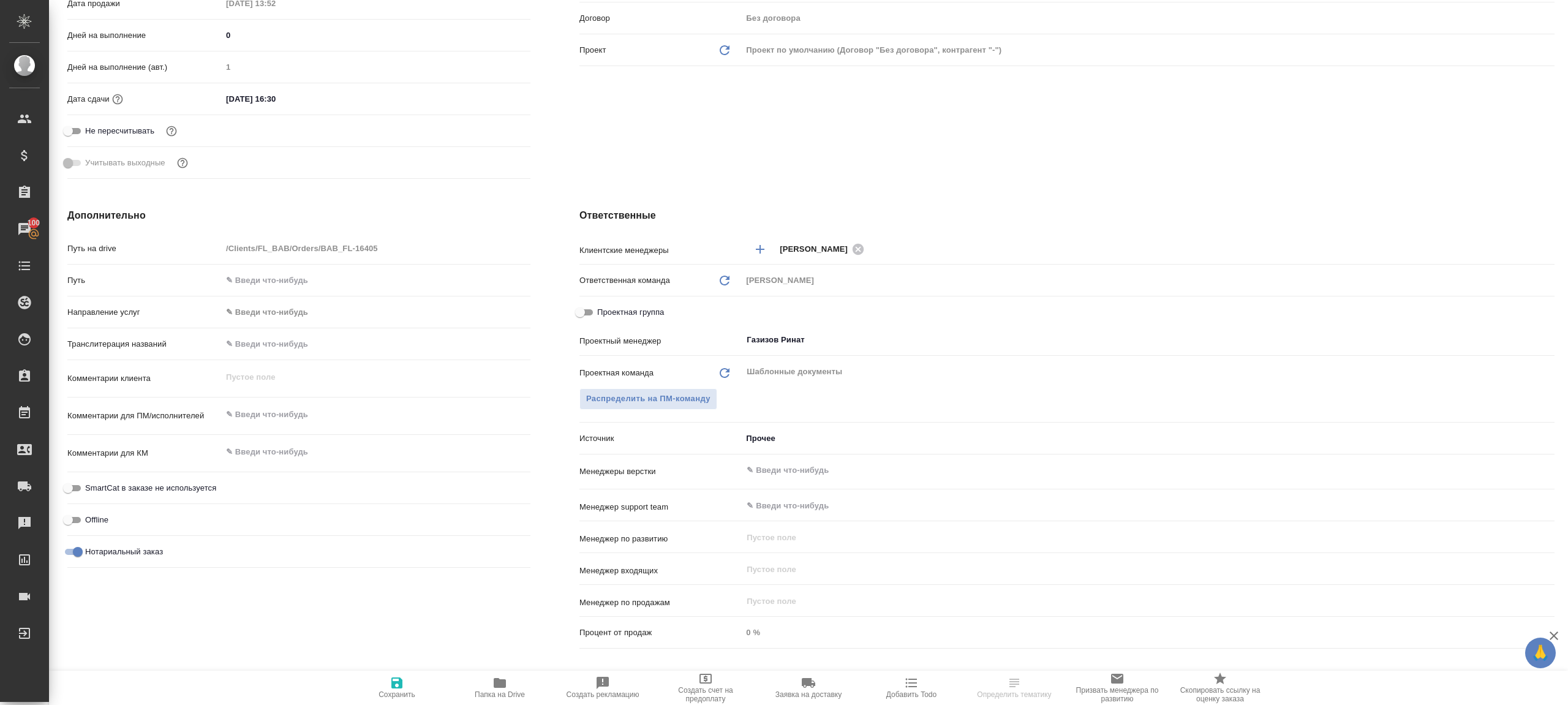
click at [507, 692] on span "Папка на Drive" at bounding box center [500, 694] width 50 height 8
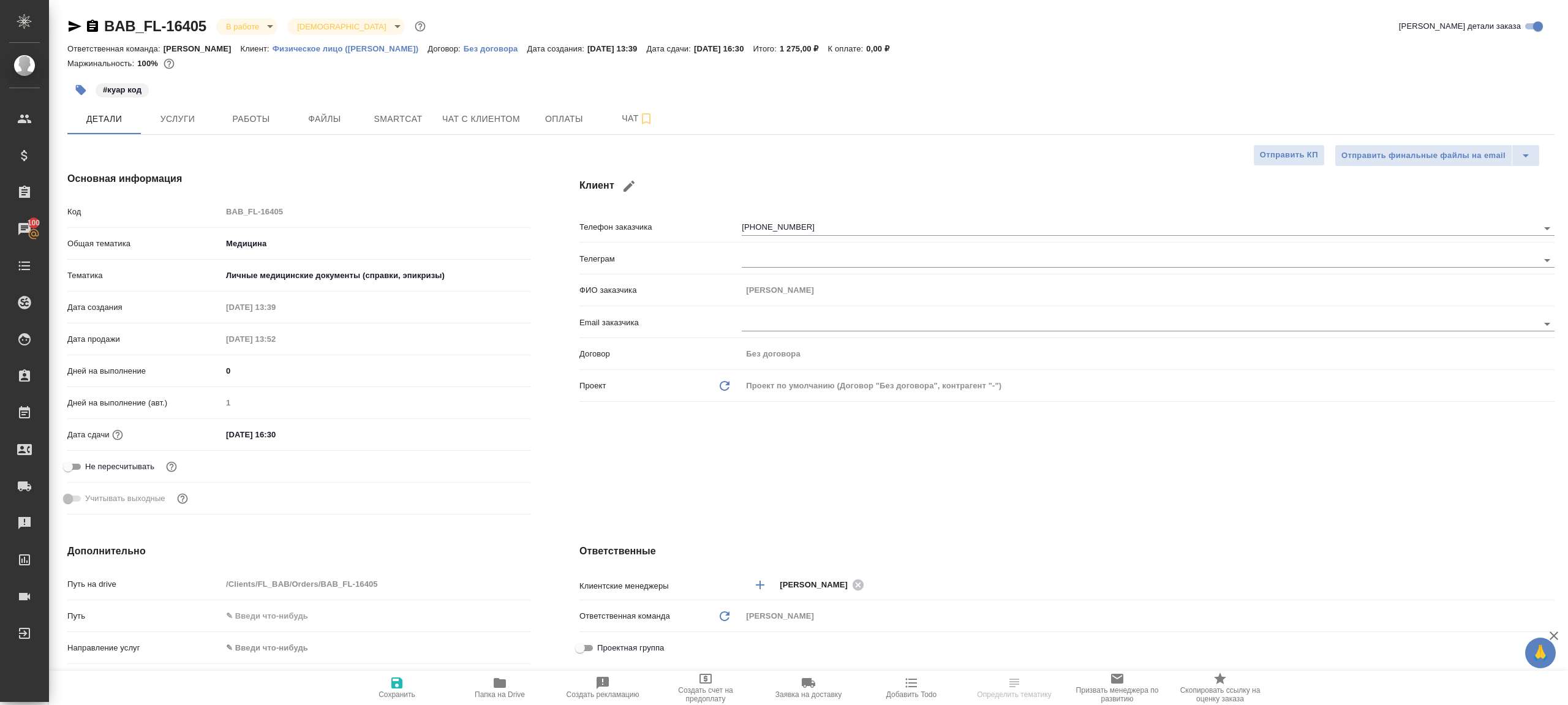
type textarea "x"
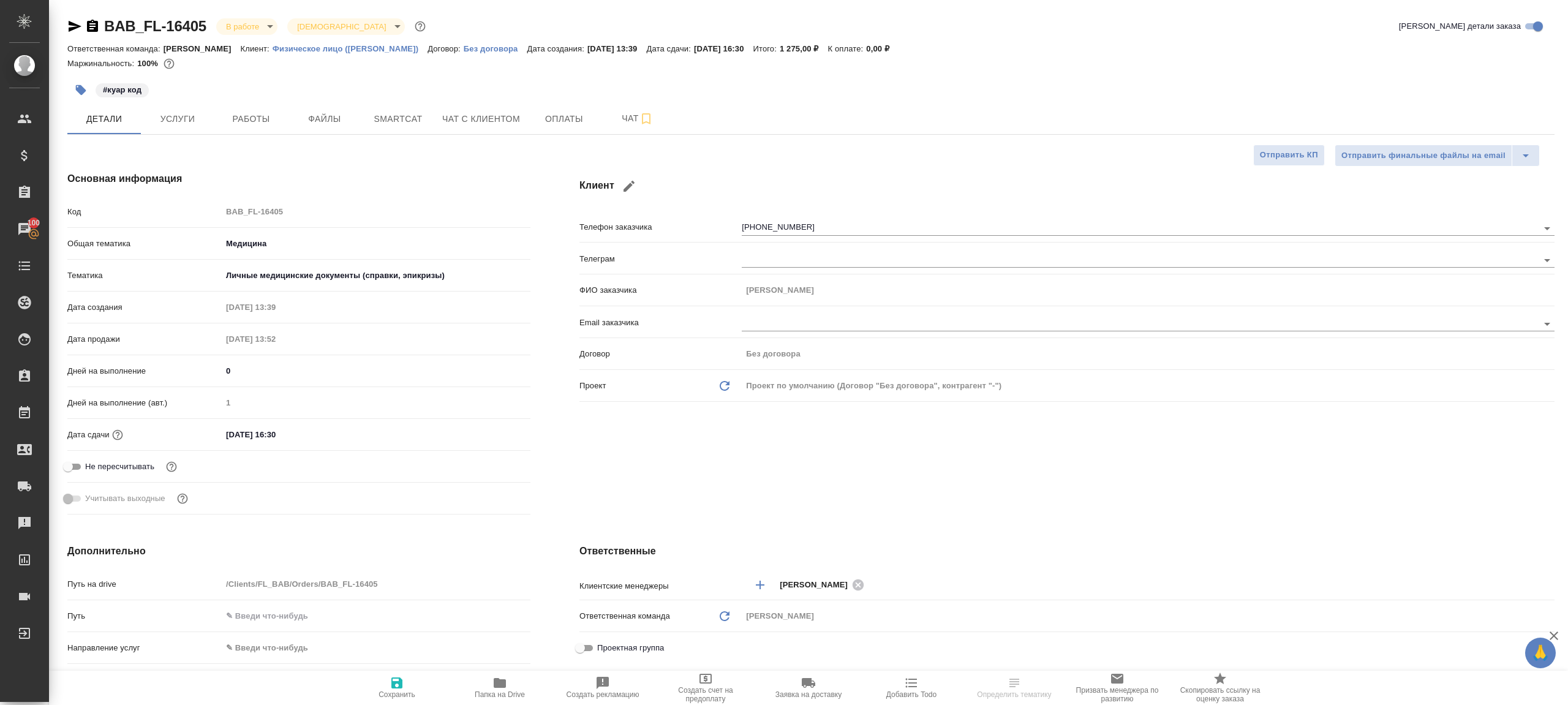
type textarea "x"
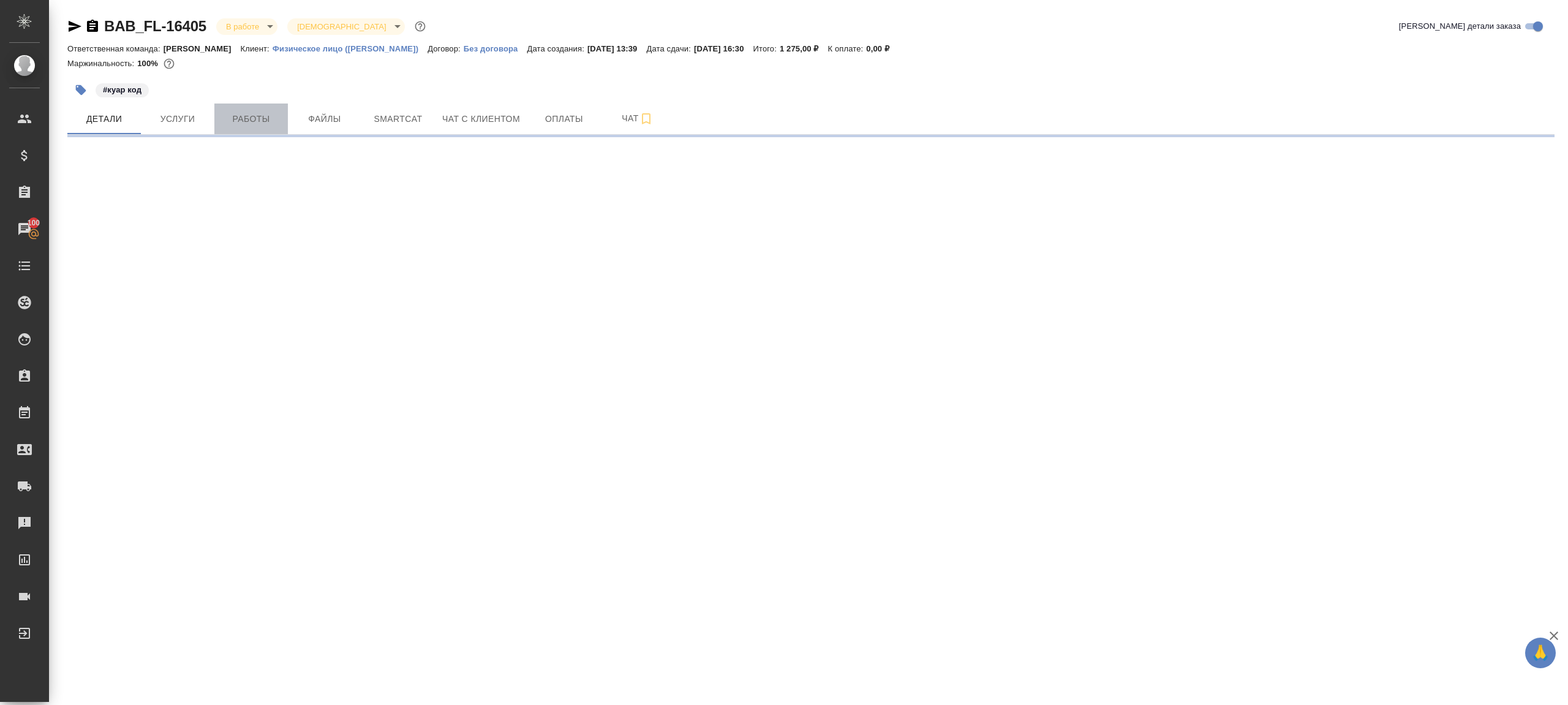
click at [251, 116] on span "Работы" at bounding box center [251, 119] width 59 height 16
select select "RU"
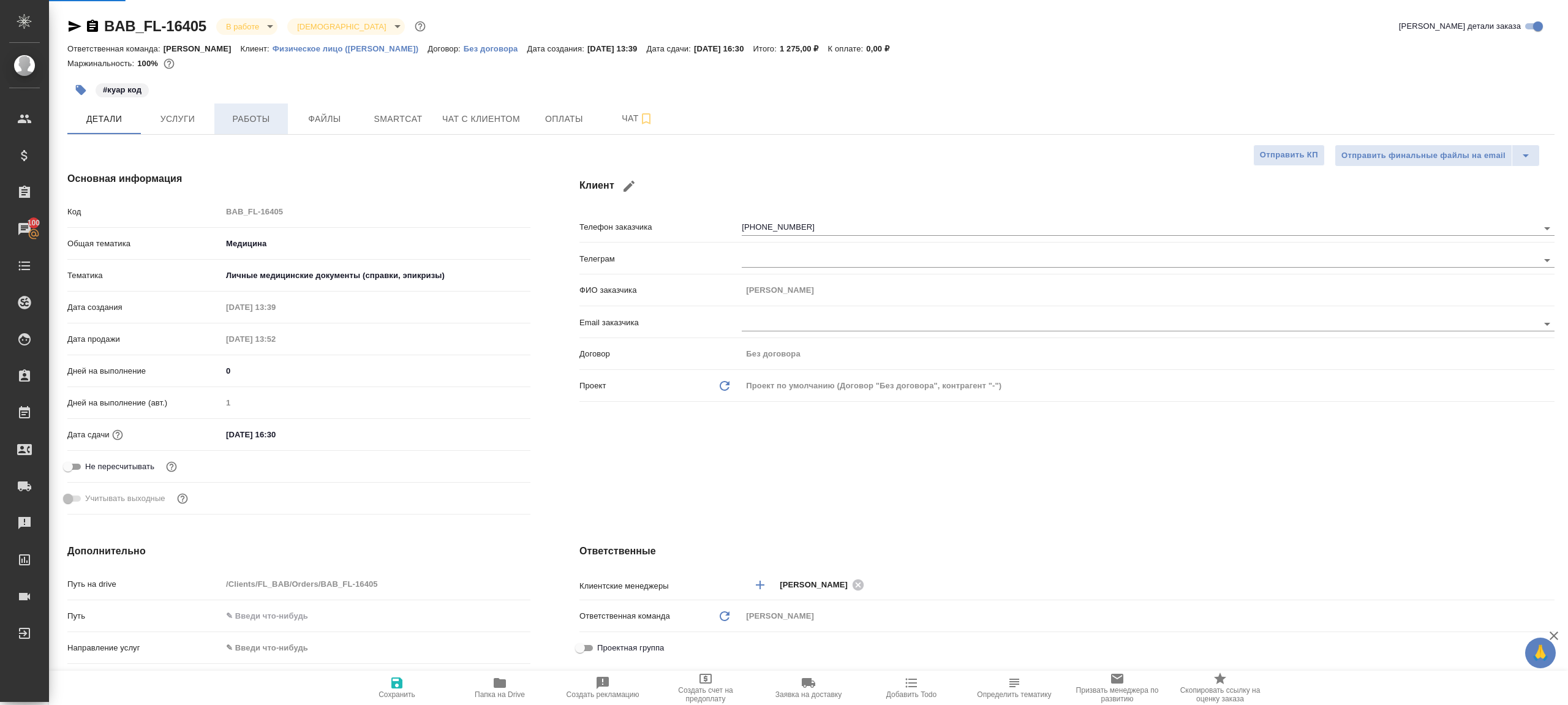
type textarea "x"
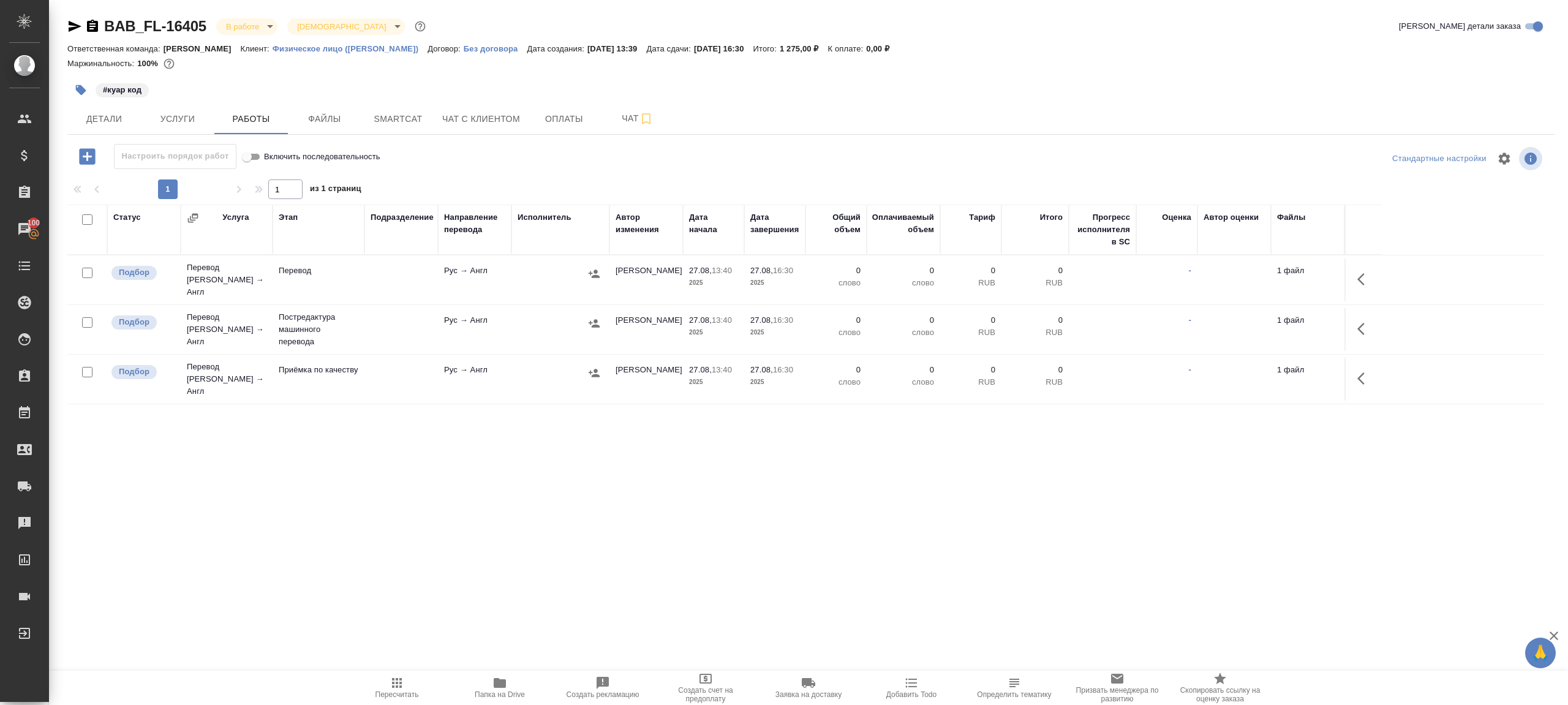
click at [561, 154] on div "Настроить порядок работ Включить последовательность" at bounding box center [315, 156] width 496 height 25
click at [88, 317] on input "checkbox" at bounding box center [87, 322] width 10 height 10
checkbox input "true"
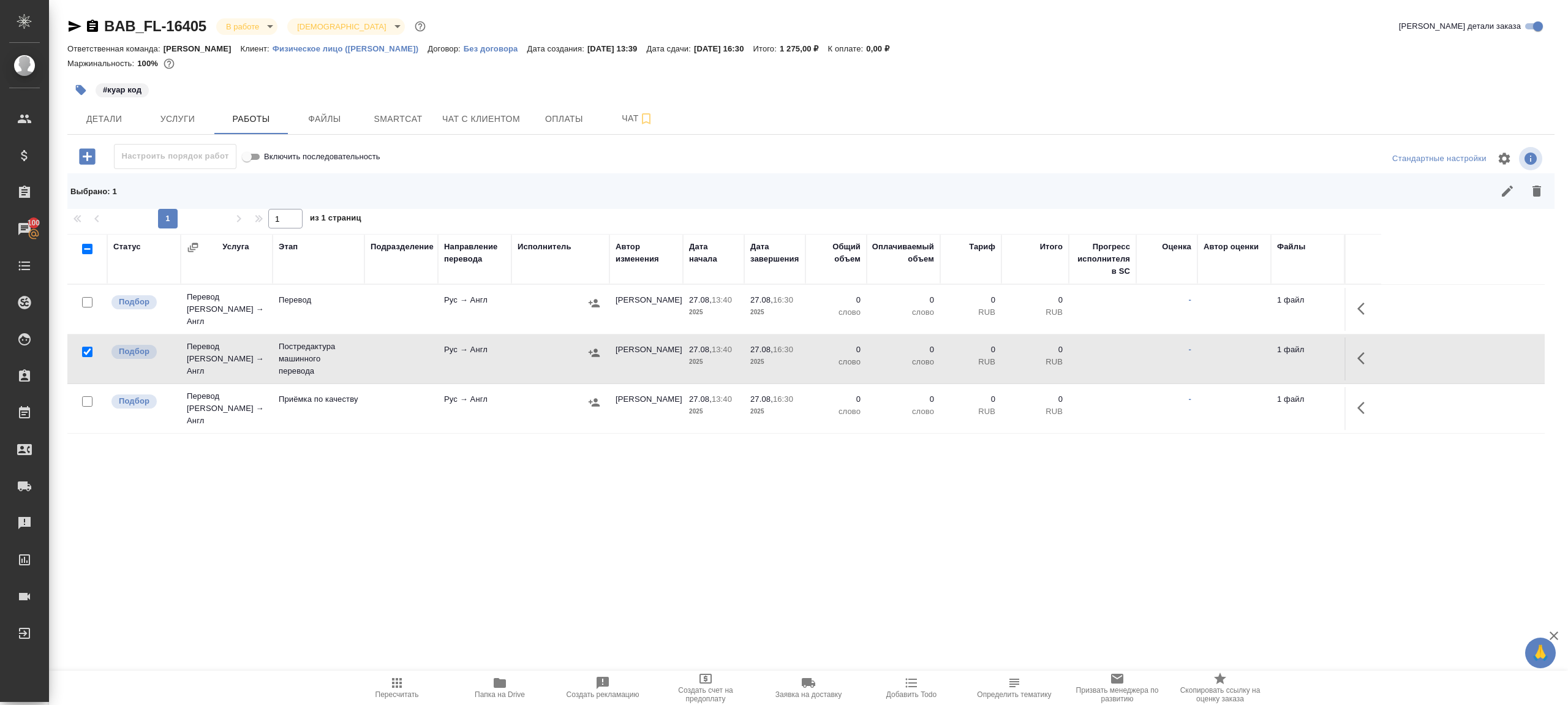
click at [1526, 191] on button "button" at bounding box center [1537, 191] width 30 height 30
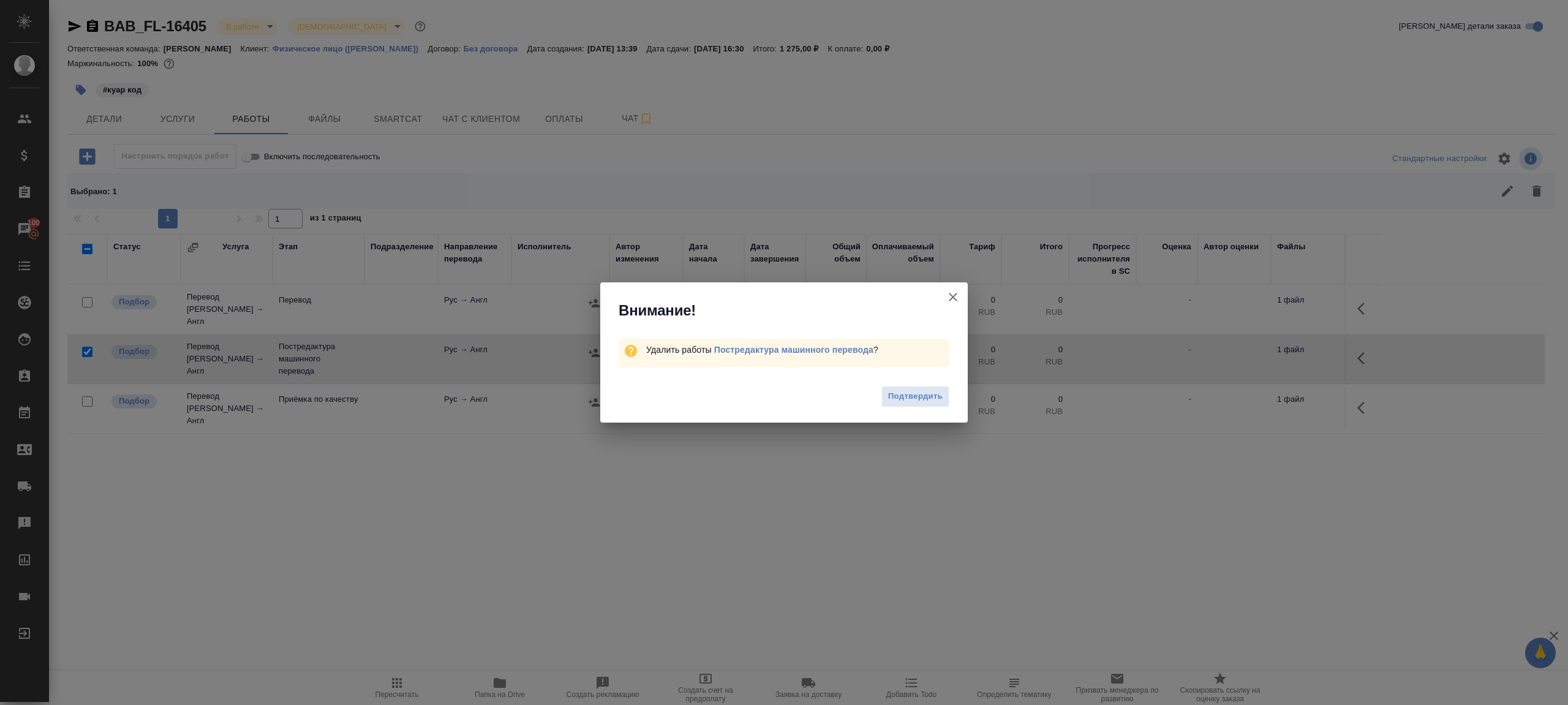
click at [937, 382] on div "Подтвердить" at bounding box center [784, 397] width 368 height 49
click at [931, 389] on span "Подтвердить" at bounding box center [915, 395] width 55 height 14
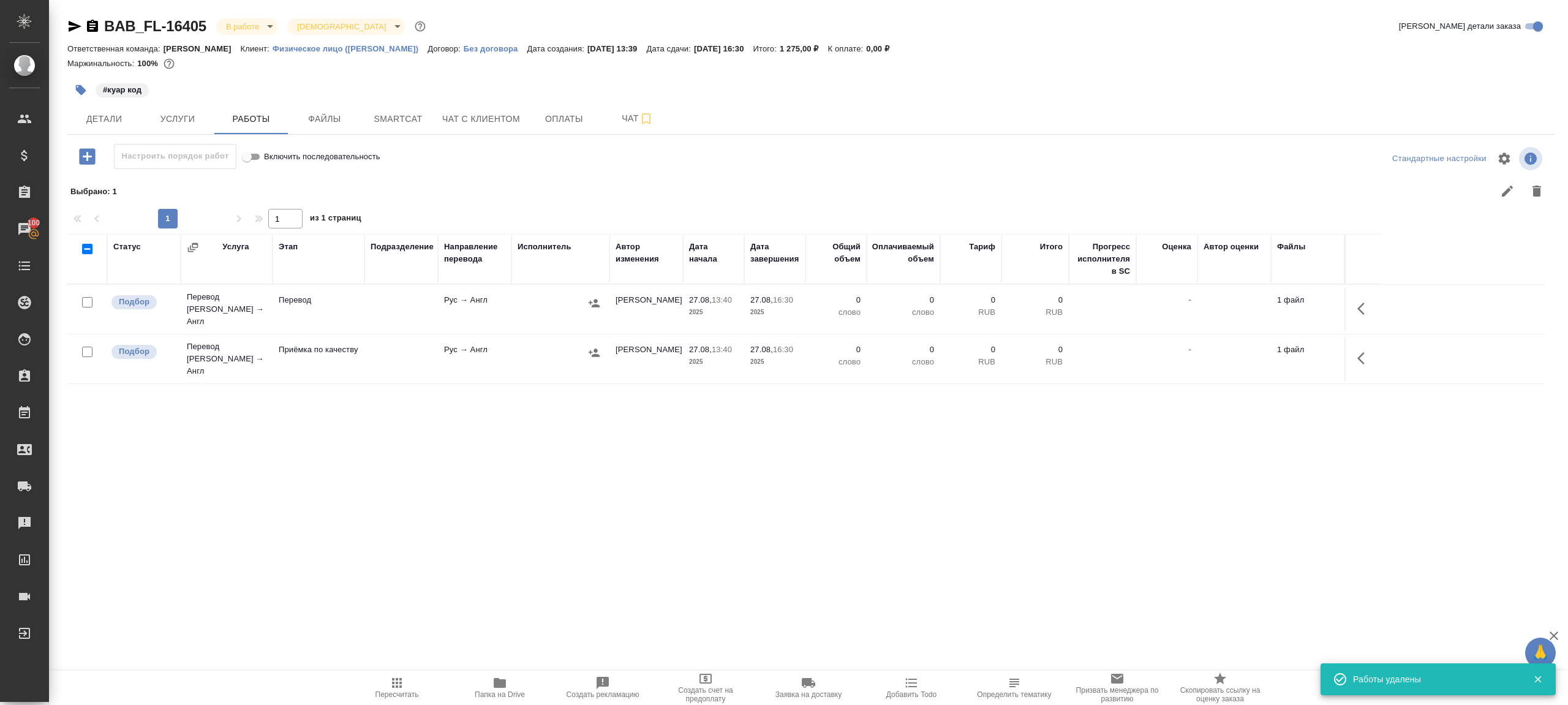
click at [89, 154] on icon "button" at bounding box center [86, 155] width 16 height 16
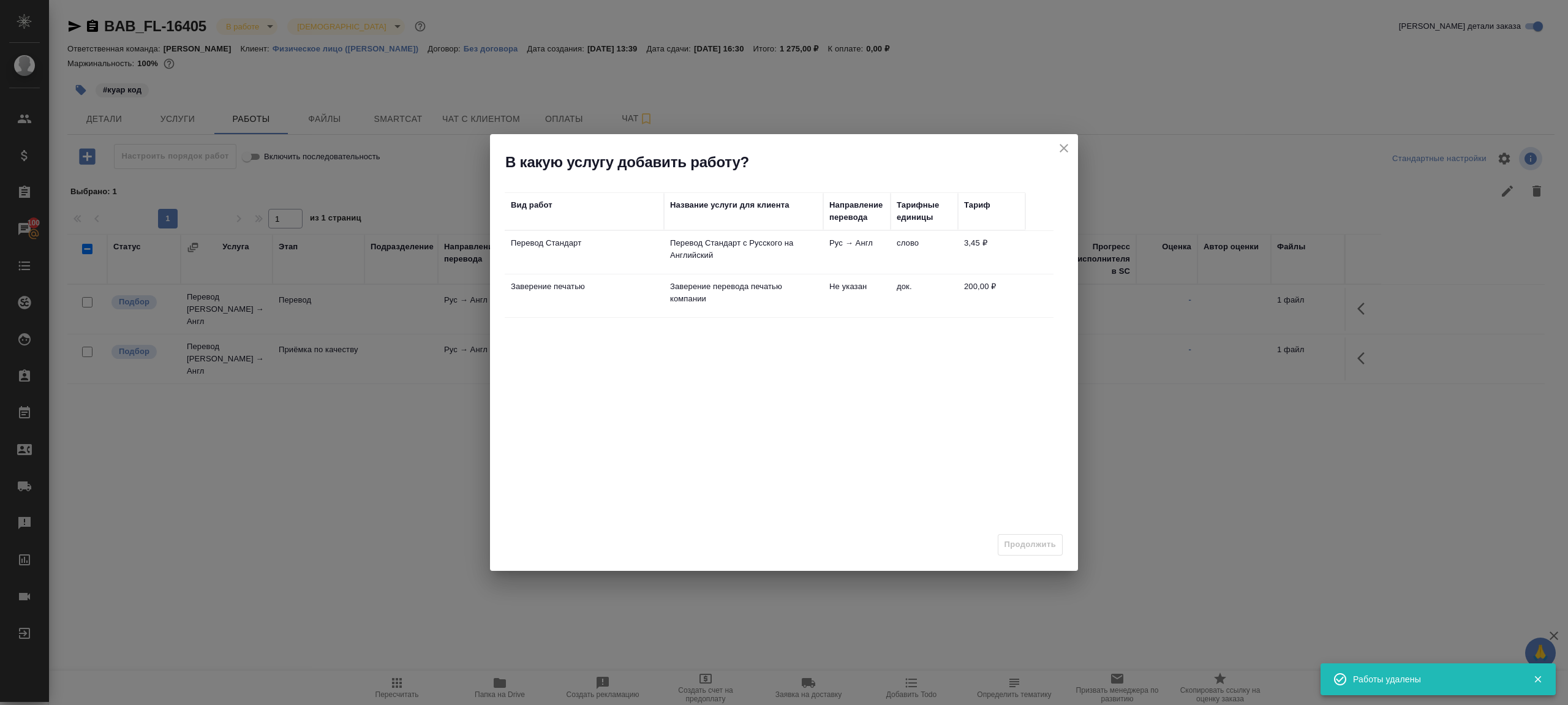
click at [1063, 139] on button "close" at bounding box center [1064, 148] width 18 height 18
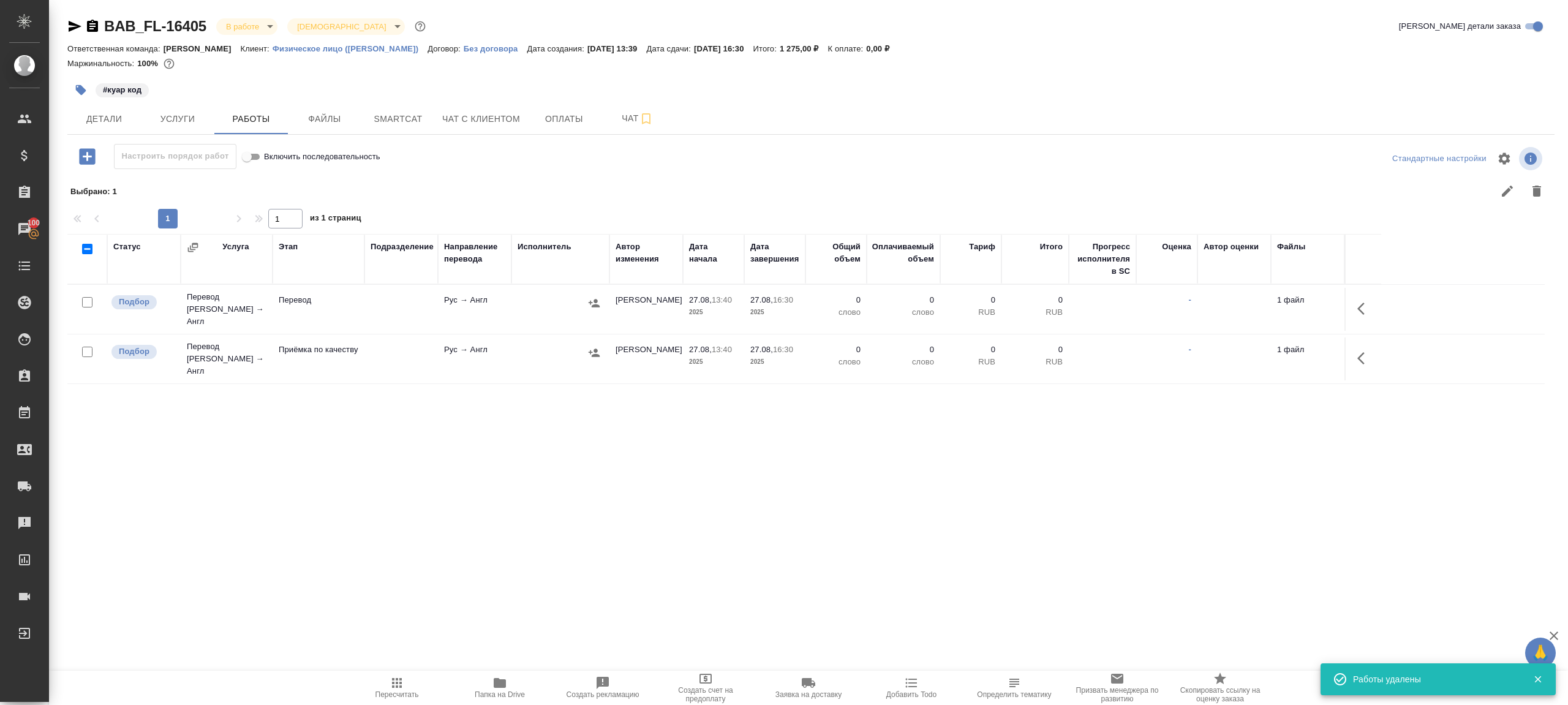
click at [67, 25] on icon "button" at bounding box center [75, 27] width 15 height 15
click at [1355, 298] on button "button" at bounding box center [1365, 309] width 30 height 30
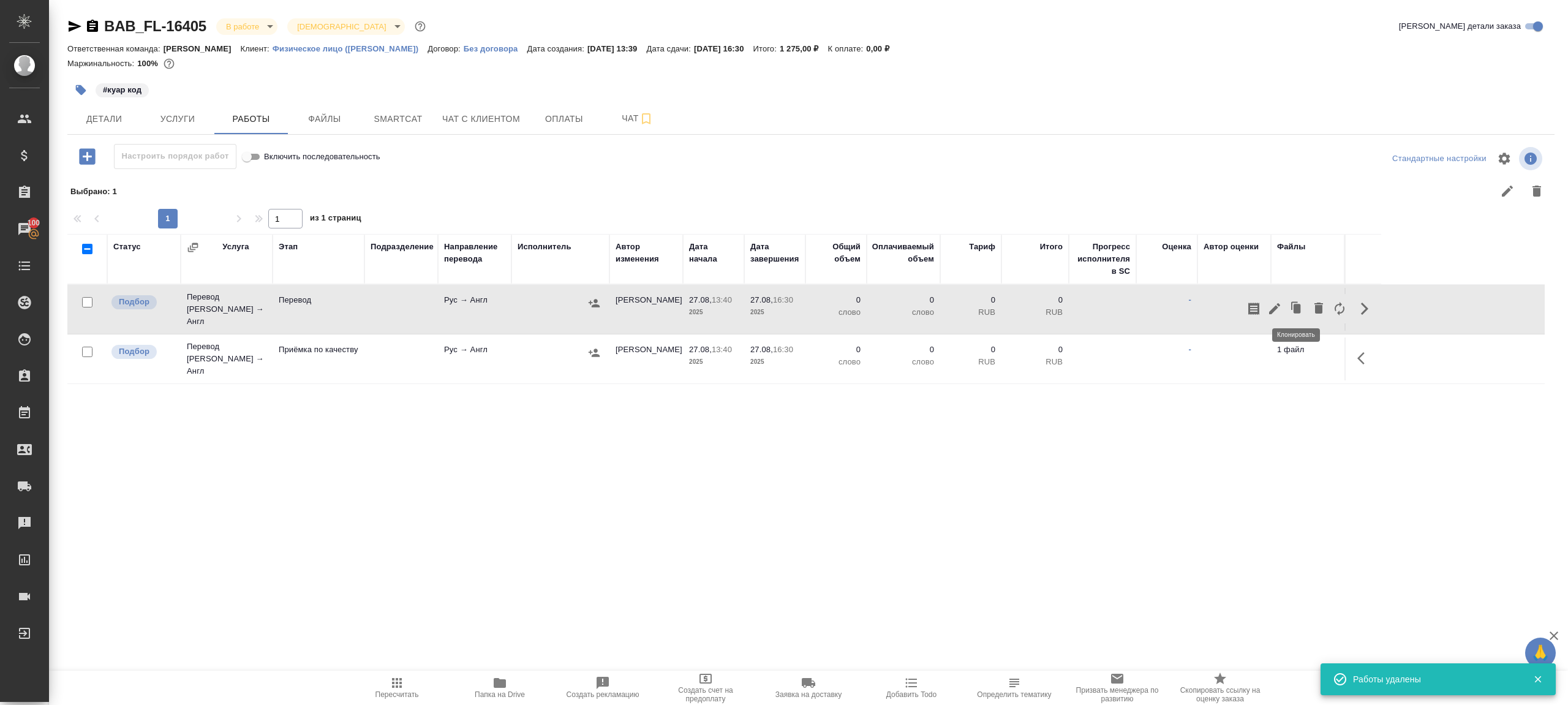
click at [1280, 306] on icon "button" at bounding box center [1275, 309] width 15 height 15
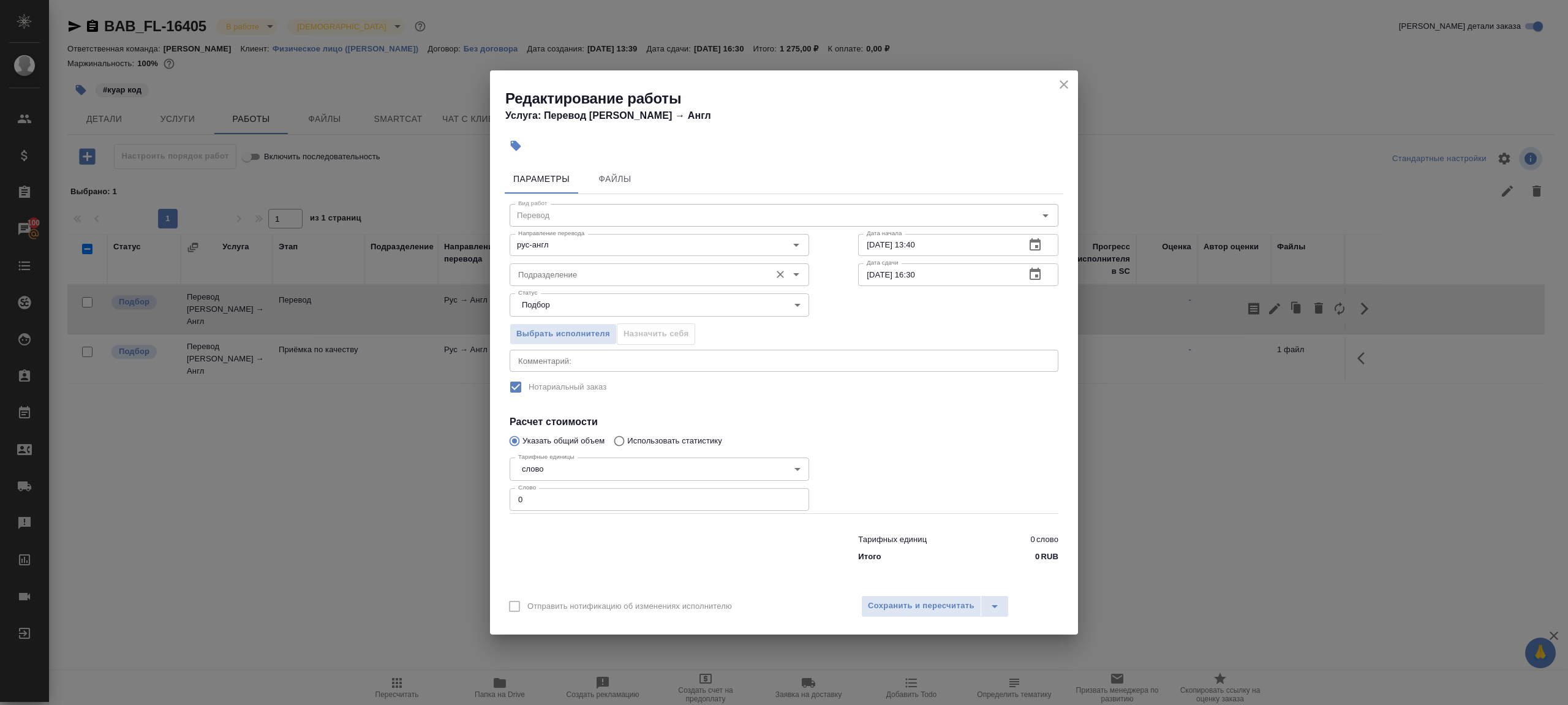
click at [638, 272] on input "Подразделение" at bounding box center [639, 274] width 251 height 15
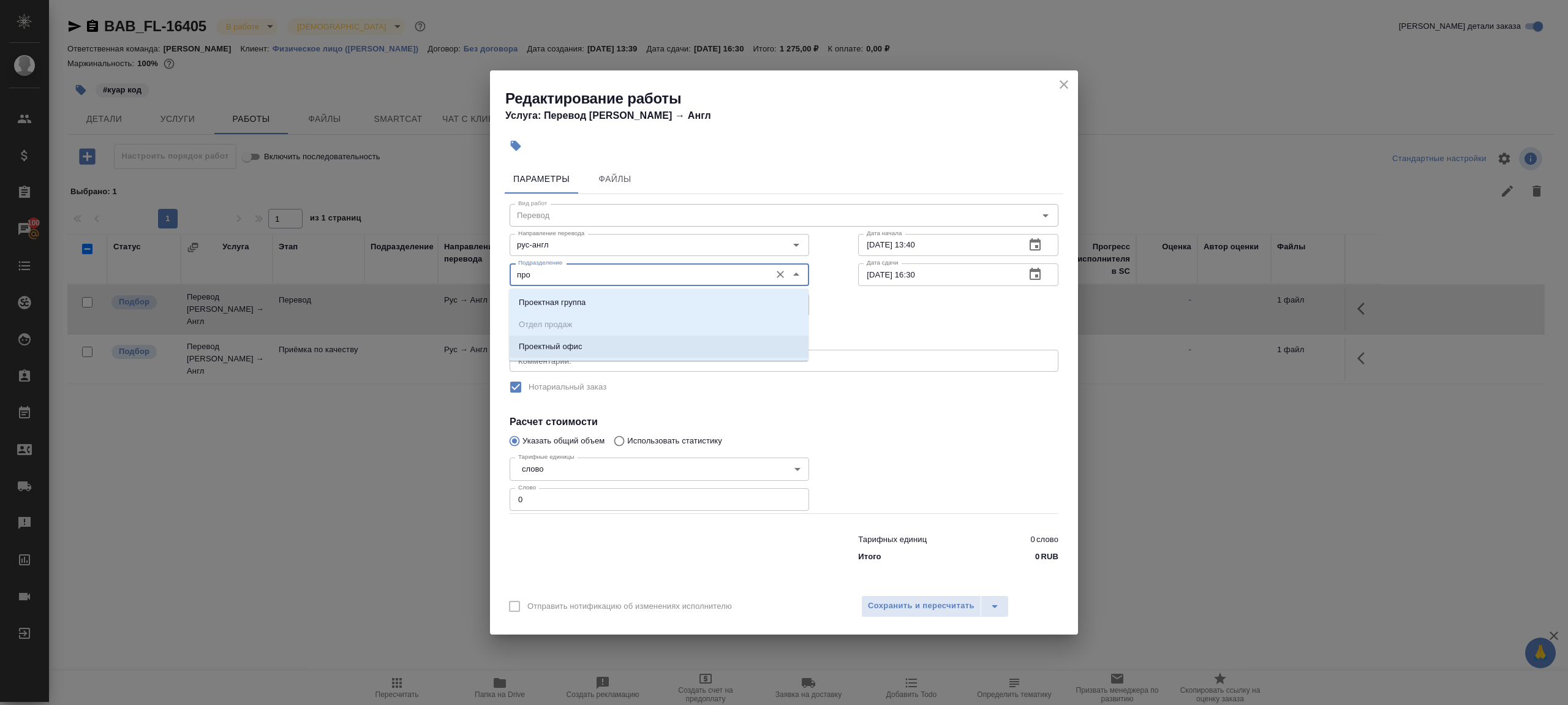
click at [625, 339] on li "Проектный офис" at bounding box center [659, 346] width 300 height 22
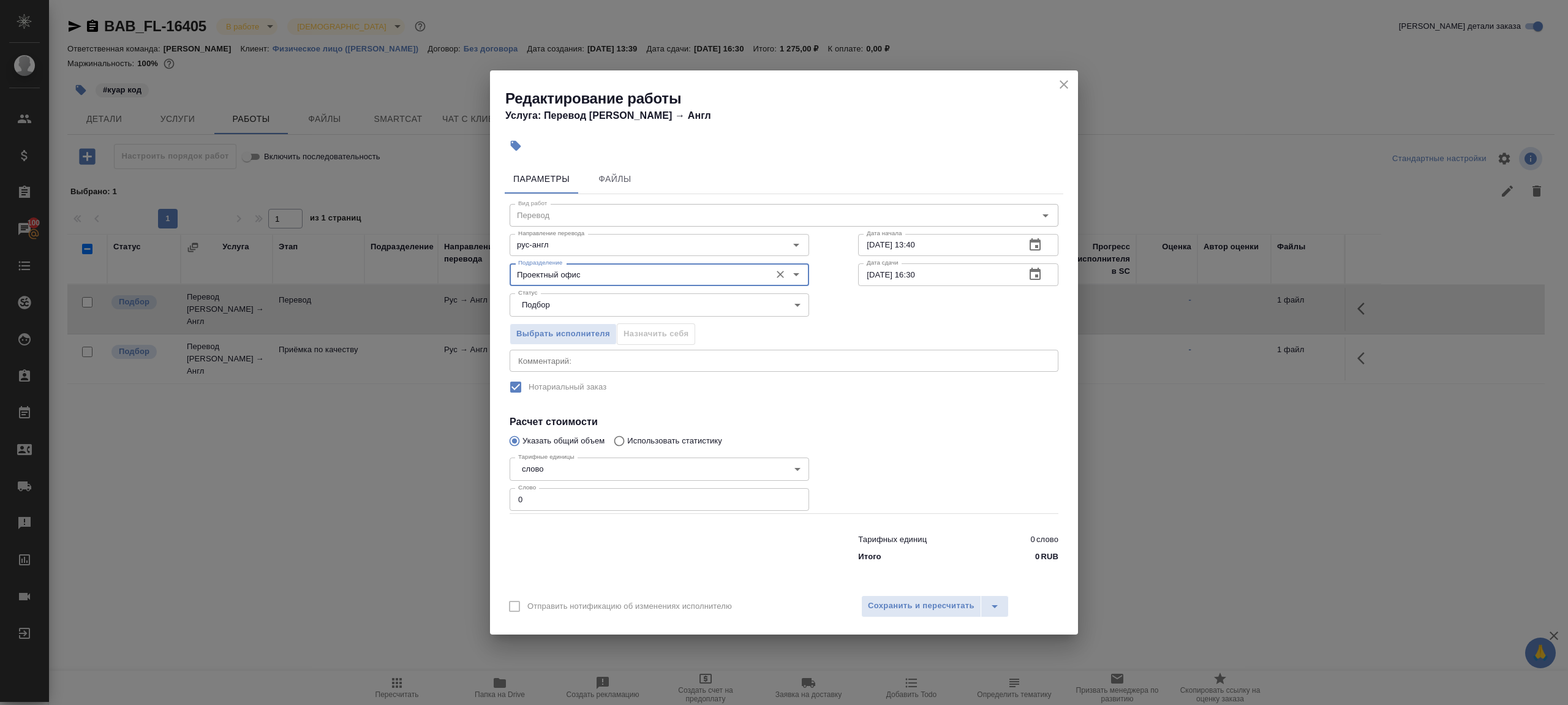
type input "Проектный офис"
drag, startPoint x: 624, startPoint y: 500, endPoint x: 631, endPoint y: 499, distance: 7.1
click at [624, 501] on input "0" at bounding box center [659, 499] width 300 height 22
type input "1"
click at [947, 455] on div at bounding box center [959, 482] width 250 height 110
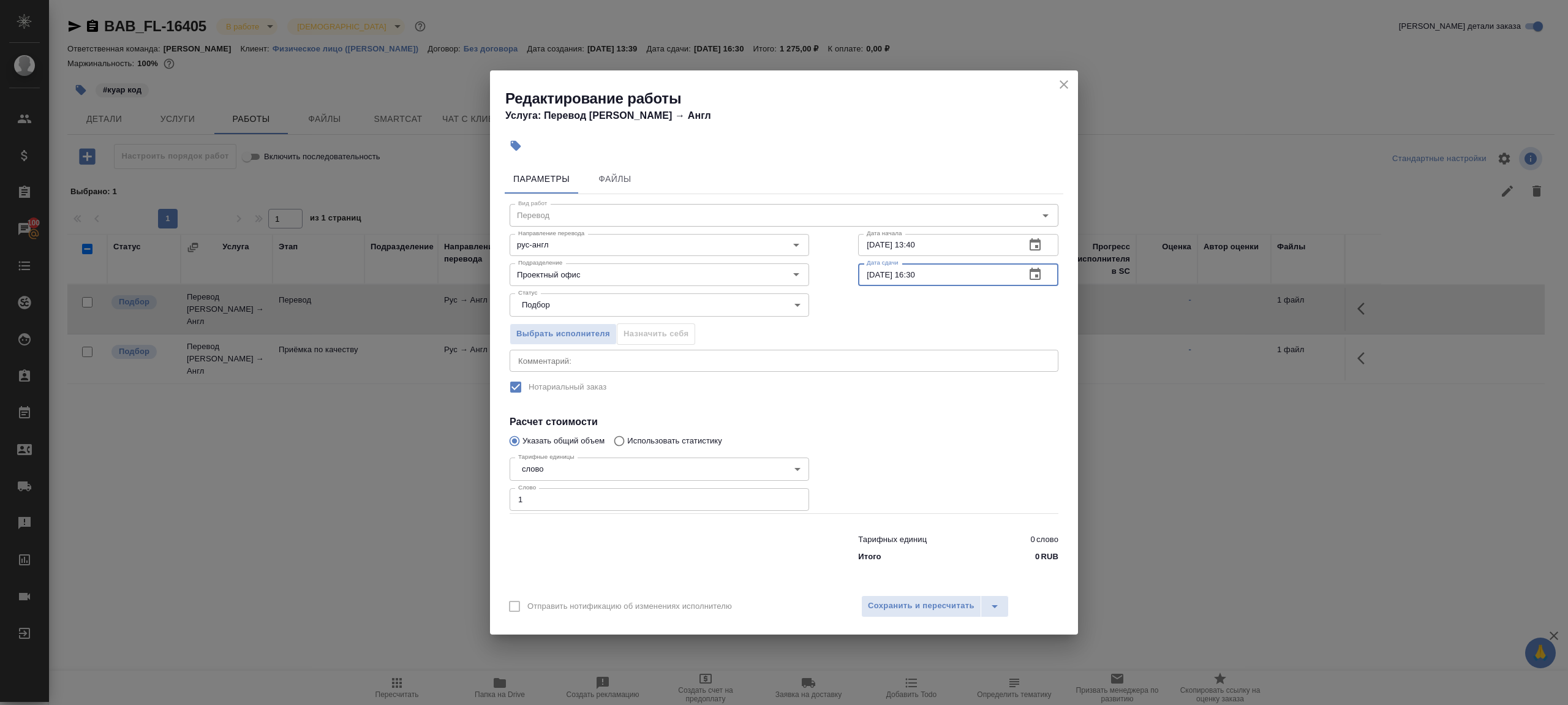
click at [926, 274] on input "27.08.2025 16:30" at bounding box center [937, 274] width 157 height 22
type input "27.08.2025 16:00"
click at [932, 452] on div at bounding box center [959, 482] width 250 height 110
click at [932, 626] on div "Отправить нотификацию об изменениях исполнителю Сохранить и пересчитать" at bounding box center [784, 610] width 588 height 47
click at [932, 622] on div "Отправить нотификацию об изменениях исполнителю Сохранить и пересчитать" at bounding box center [784, 610] width 588 height 47
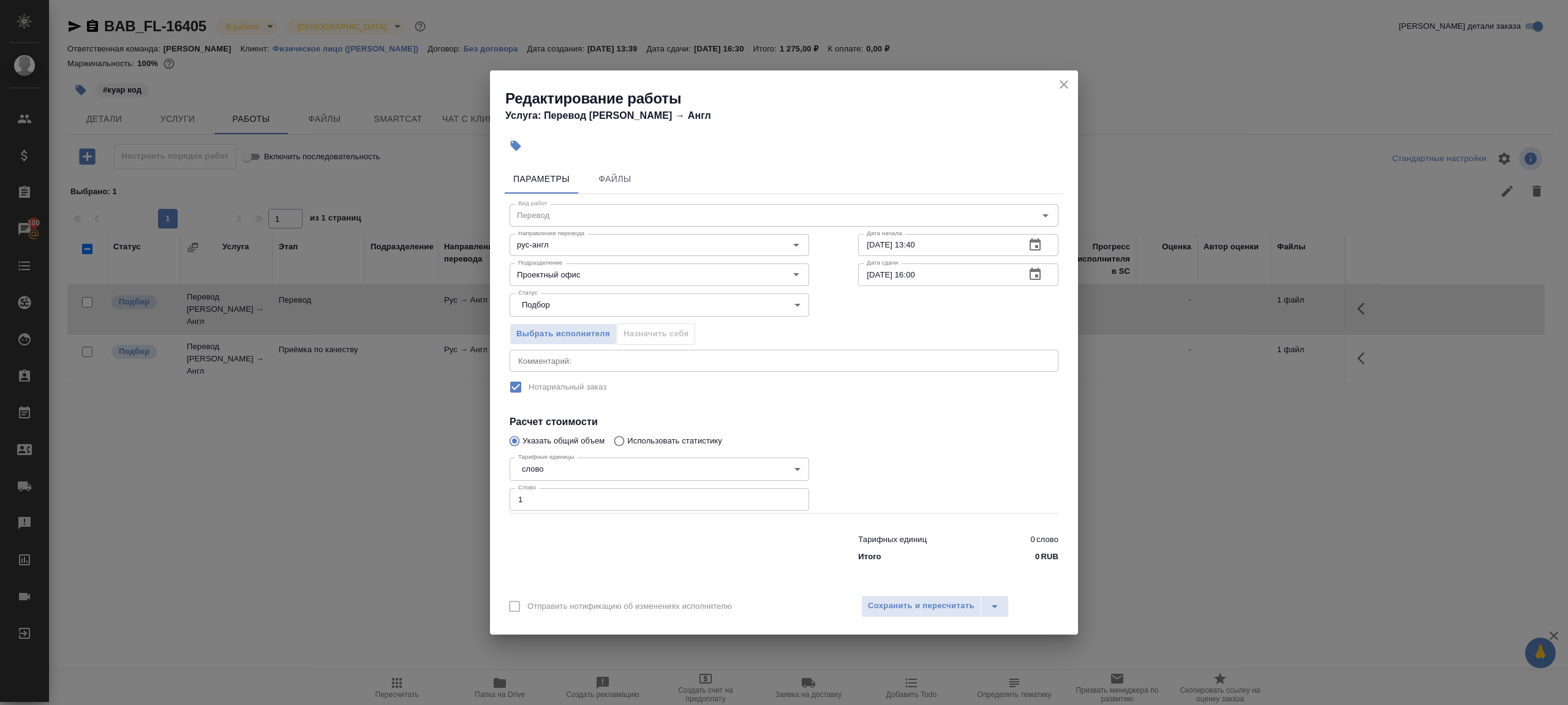
click at [932, 616] on div "Отправить нотификацию об изменениях исполнителю Сохранить и пересчитать" at bounding box center [784, 610] width 588 height 47
click at [934, 606] on span "Сохранить и пересчитать" at bounding box center [921, 605] width 106 height 14
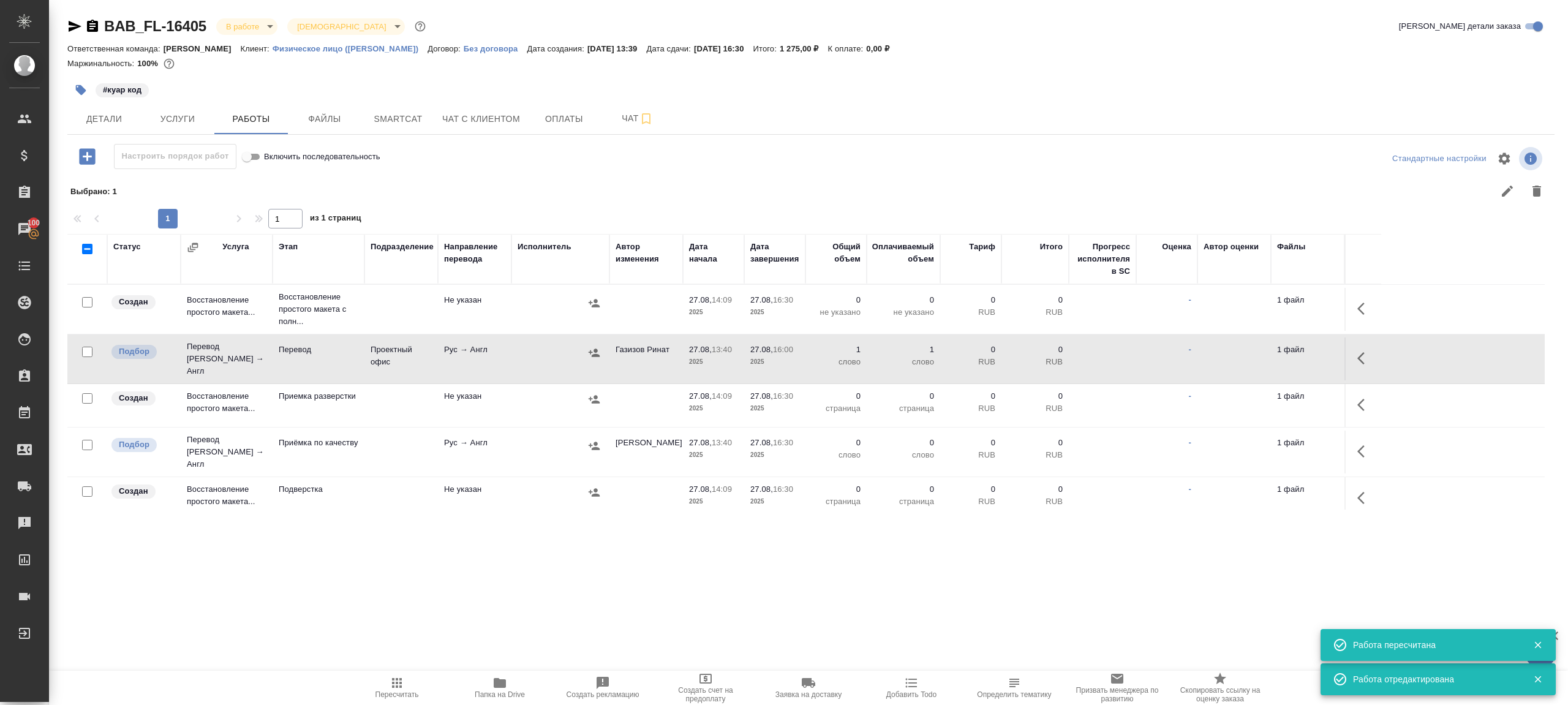
scroll to position [41, 0]
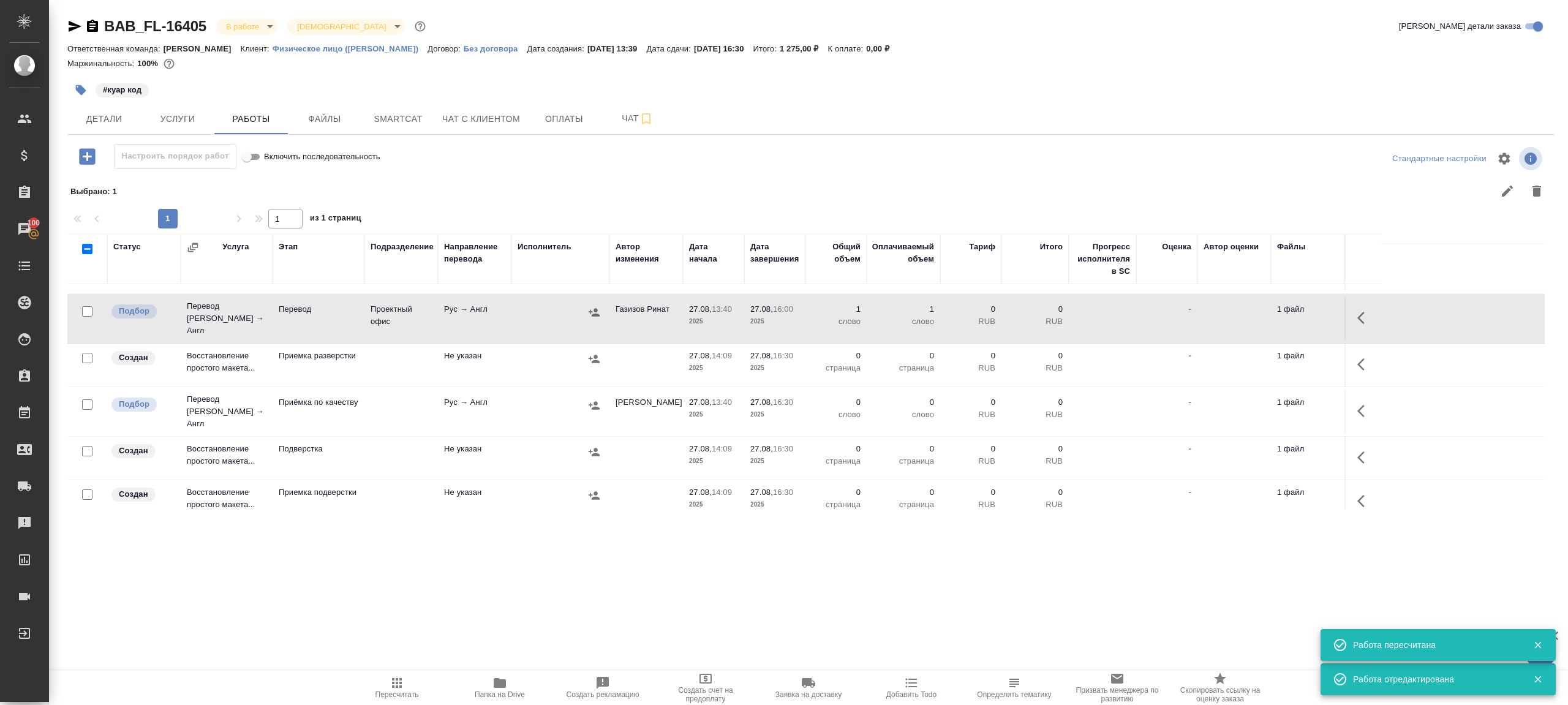
click at [1359, 405] on icon "button" at bounding box center [1361, 410] width 7 height 12
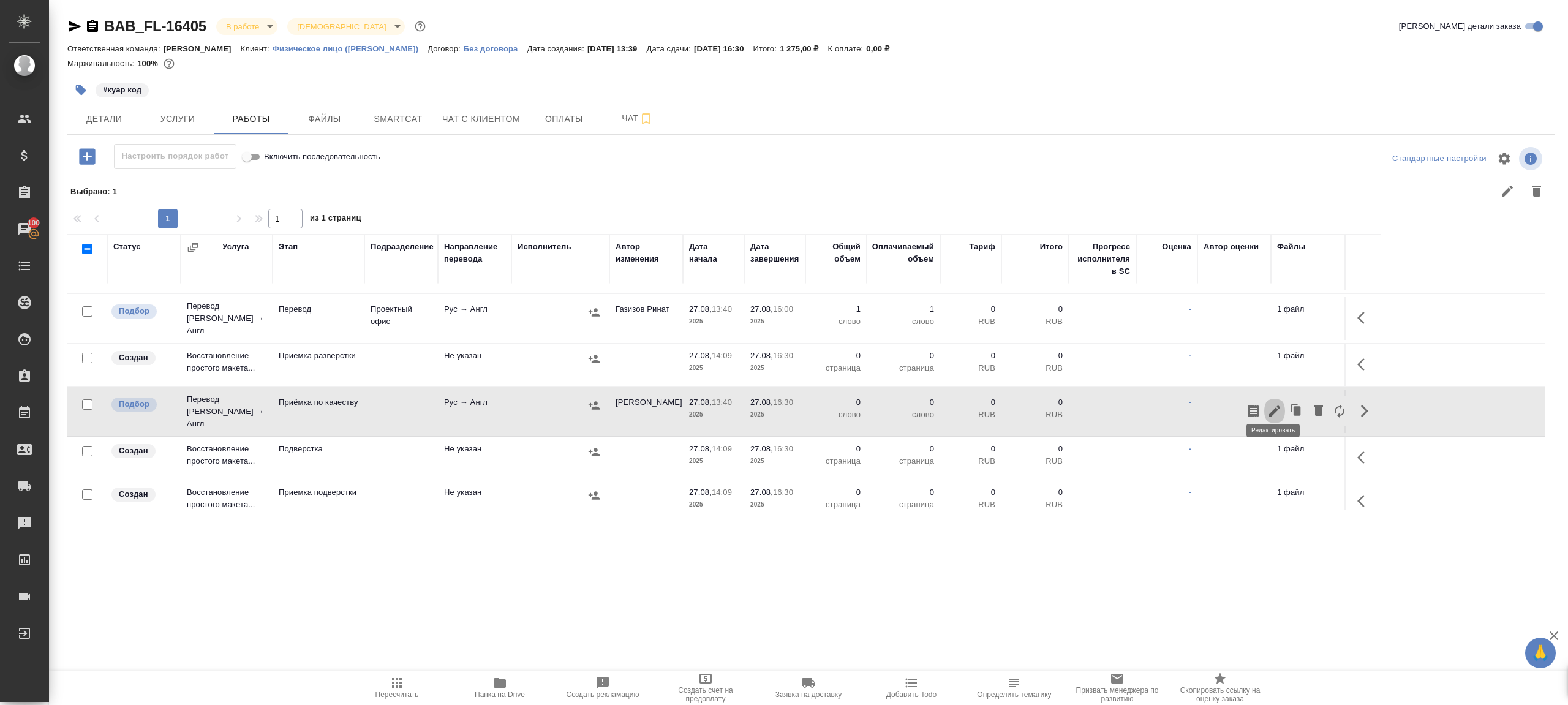
click at [1276, 406] on icon "button" at bounding box center [1275, 411] width 11 height 11
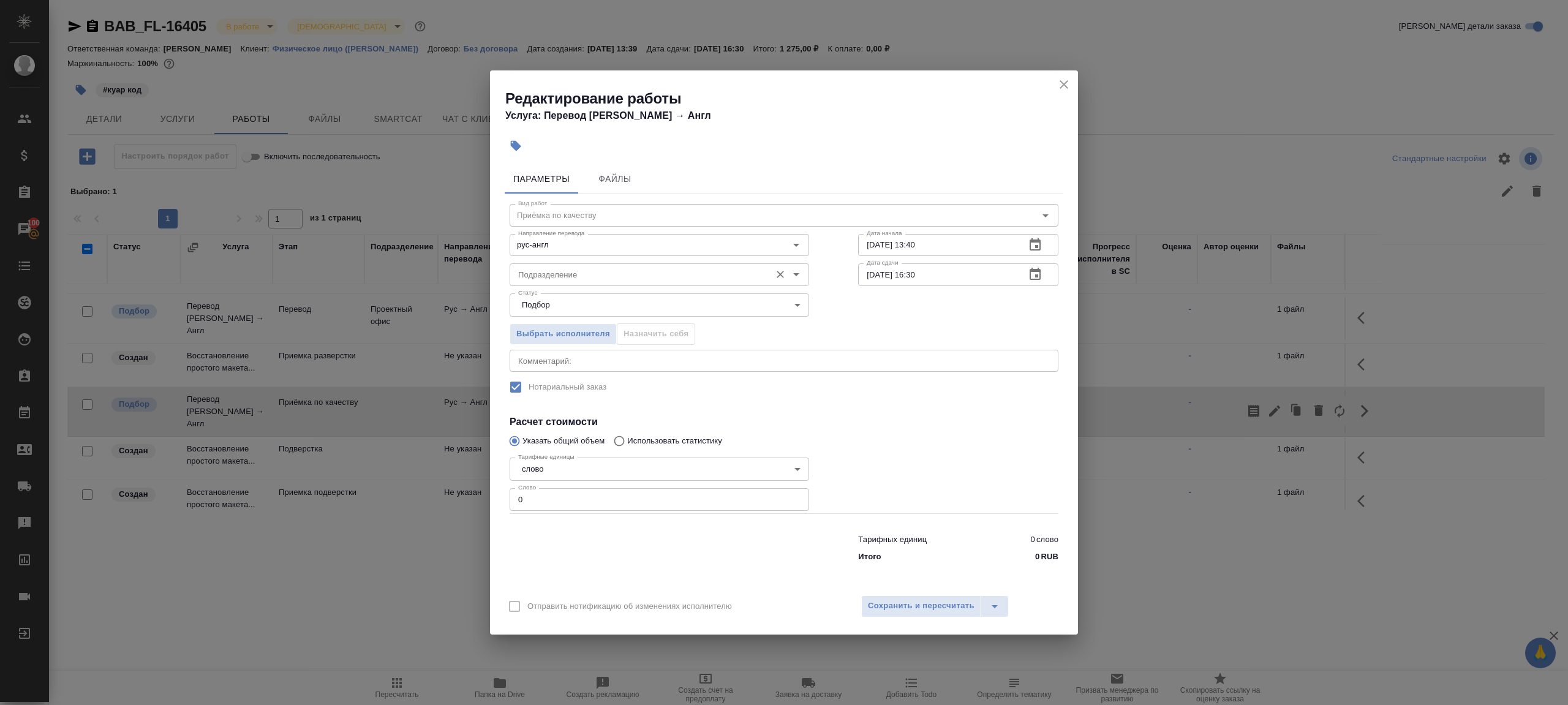
click at [567, 271] on input "Подразделение" at bounding box center [639, 274] width 251 height 15
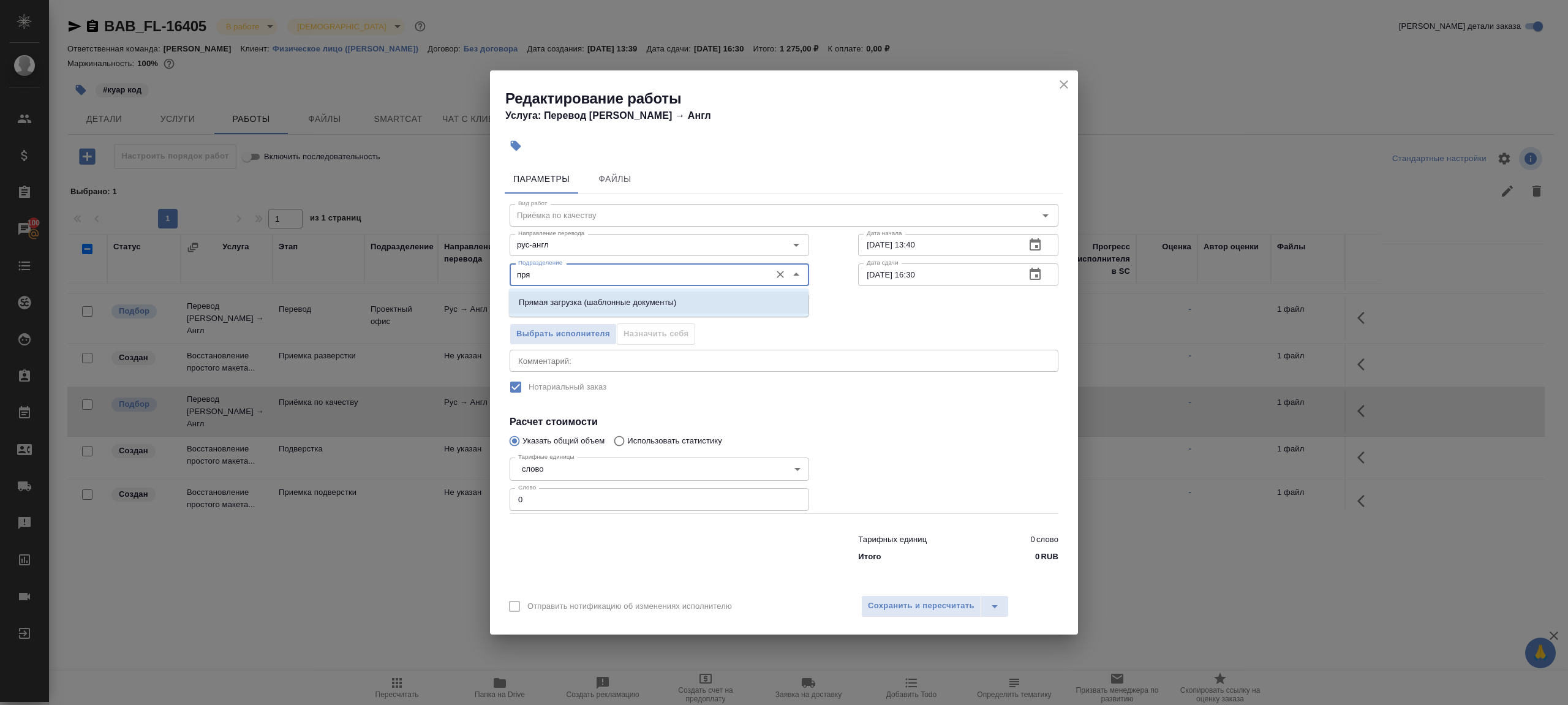
click at [624, 311] on li "Прямая загрузка (шаблонные документы)" at bounding box center [659, 302] width 300 height 22
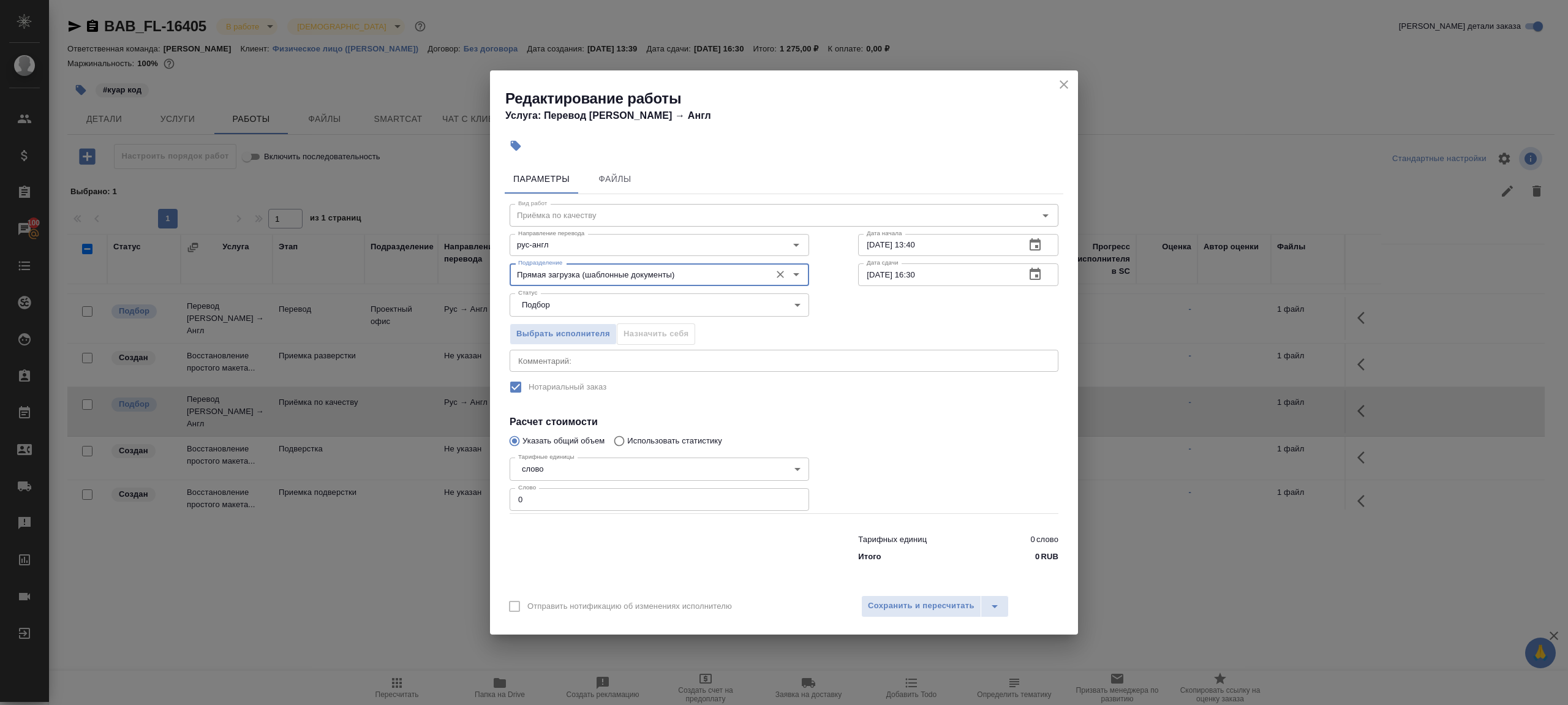
type input "Прямая загрузка (шаблонные документы)"
drag, startPoint x: 928, startPoint y: 248, endPoint x: 922, endPoint y: 251, distance: 6.7
click at [928, 248] on input "27.08.2025 13:40" at bounding box center [937, 245] width 157 height 22
paste input "6:0"
type input "27.08.2025 16:00"
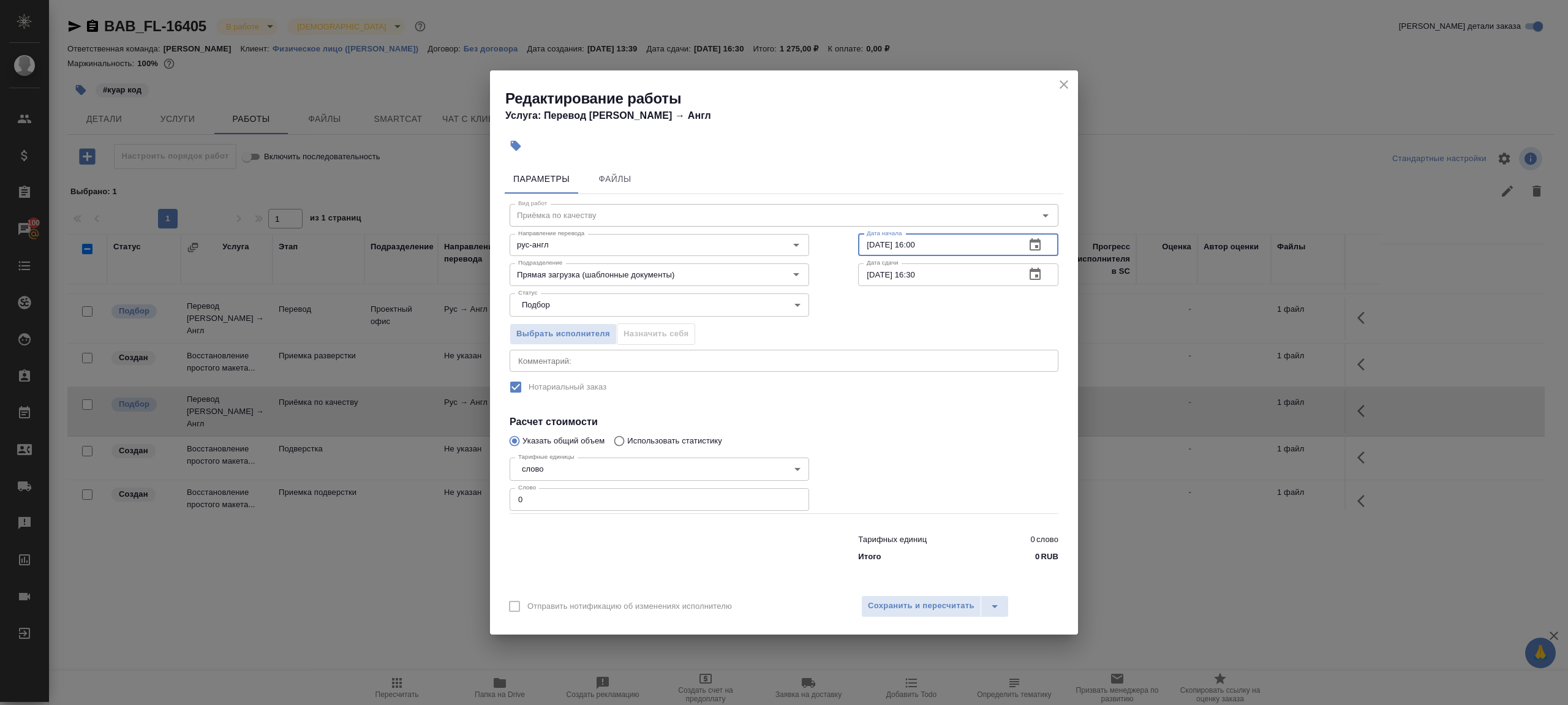
click at [568, 481] on div "Тарифные единицы слово 5a8b1489cc6b4906c91bfd90 Тарифные единицы Слово 0 Слово" at bounding box center [659, 483] width 300 height 61
click at [570, 491] on input "0" at bounding box center [659, 499] width 300 height 22
type input "1"
click at [908, 600] on span "Сохранить и пересчитать" at bounding box center [921, 605] width 106 height 14
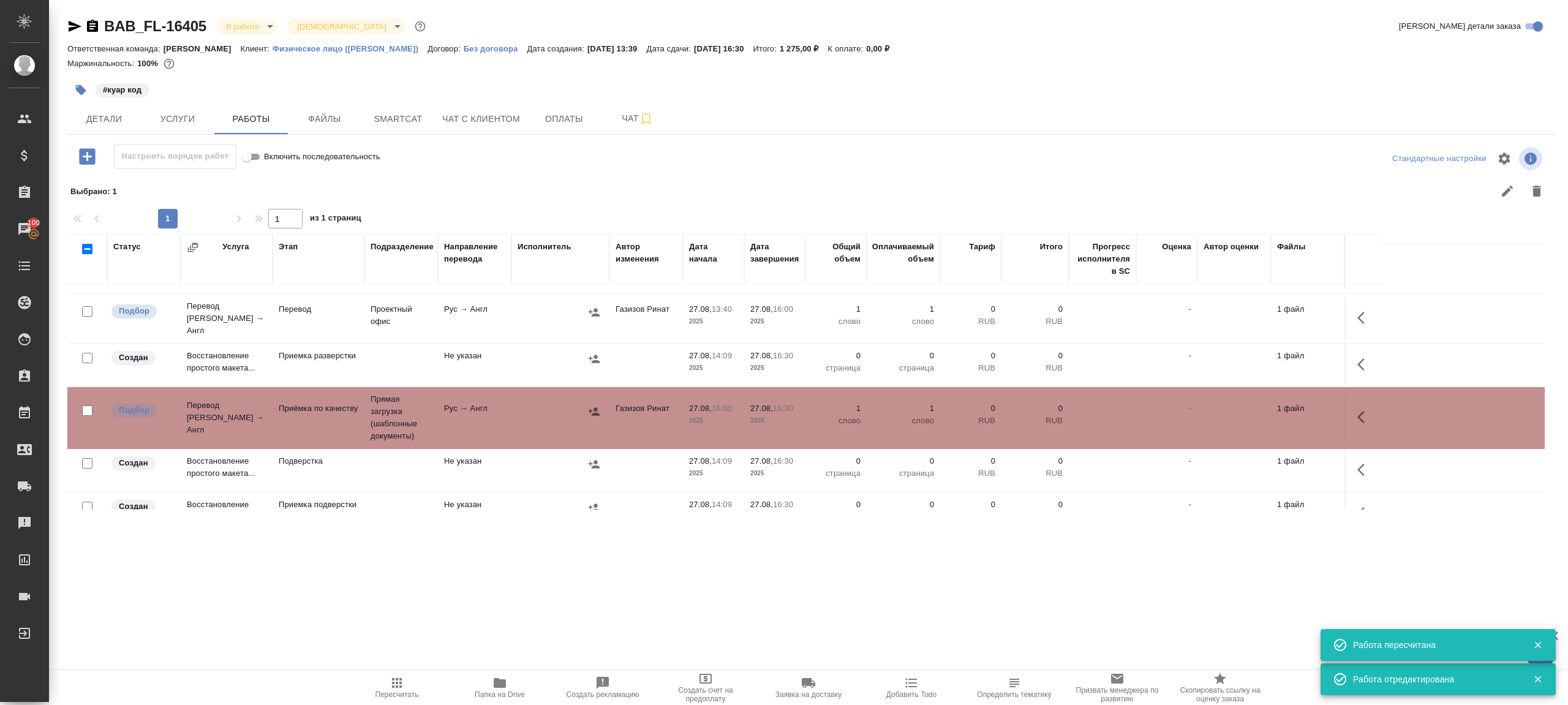
scroll to position [59, 0]
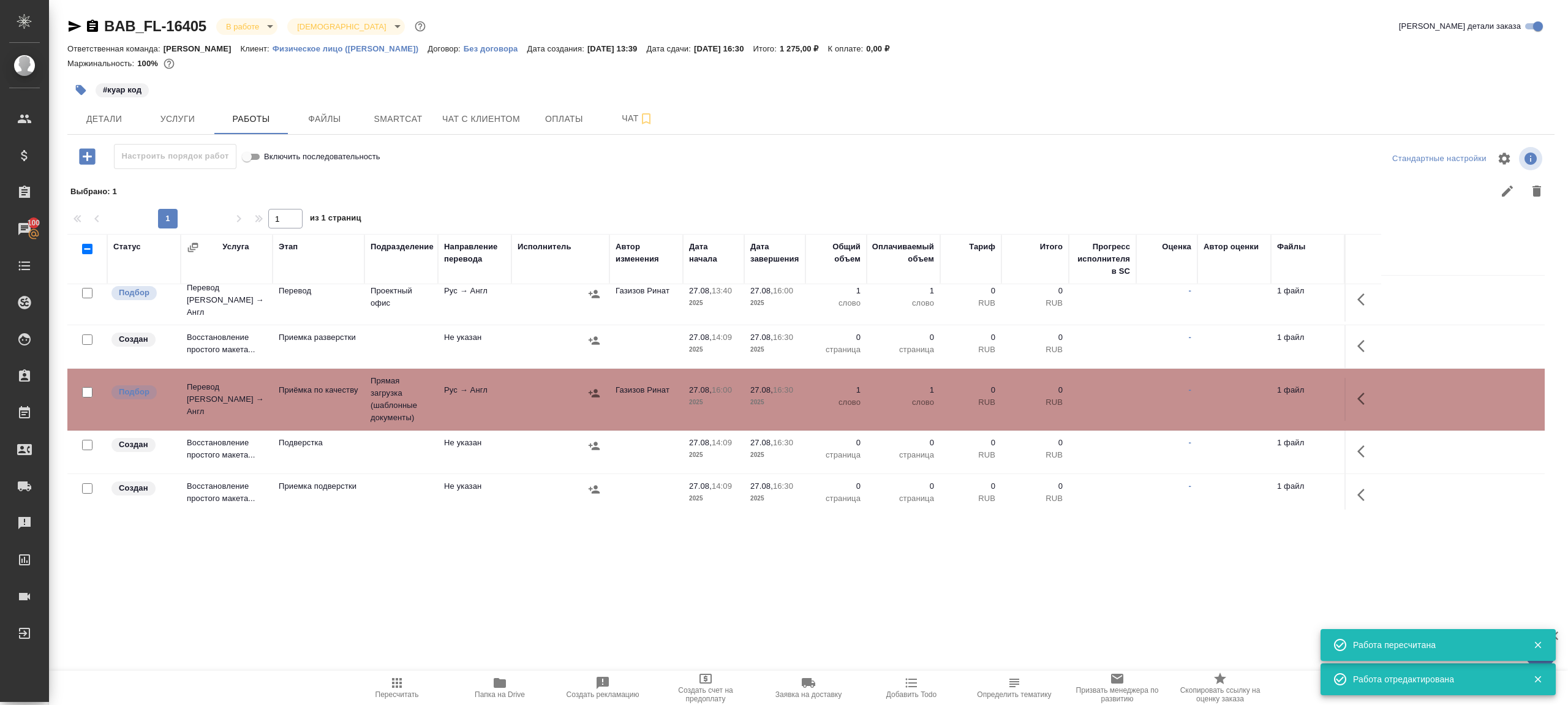
click at [92, 483] on input "checkbox" at bounding box center [87, 488] width 10 height 10
checkbox input "true"
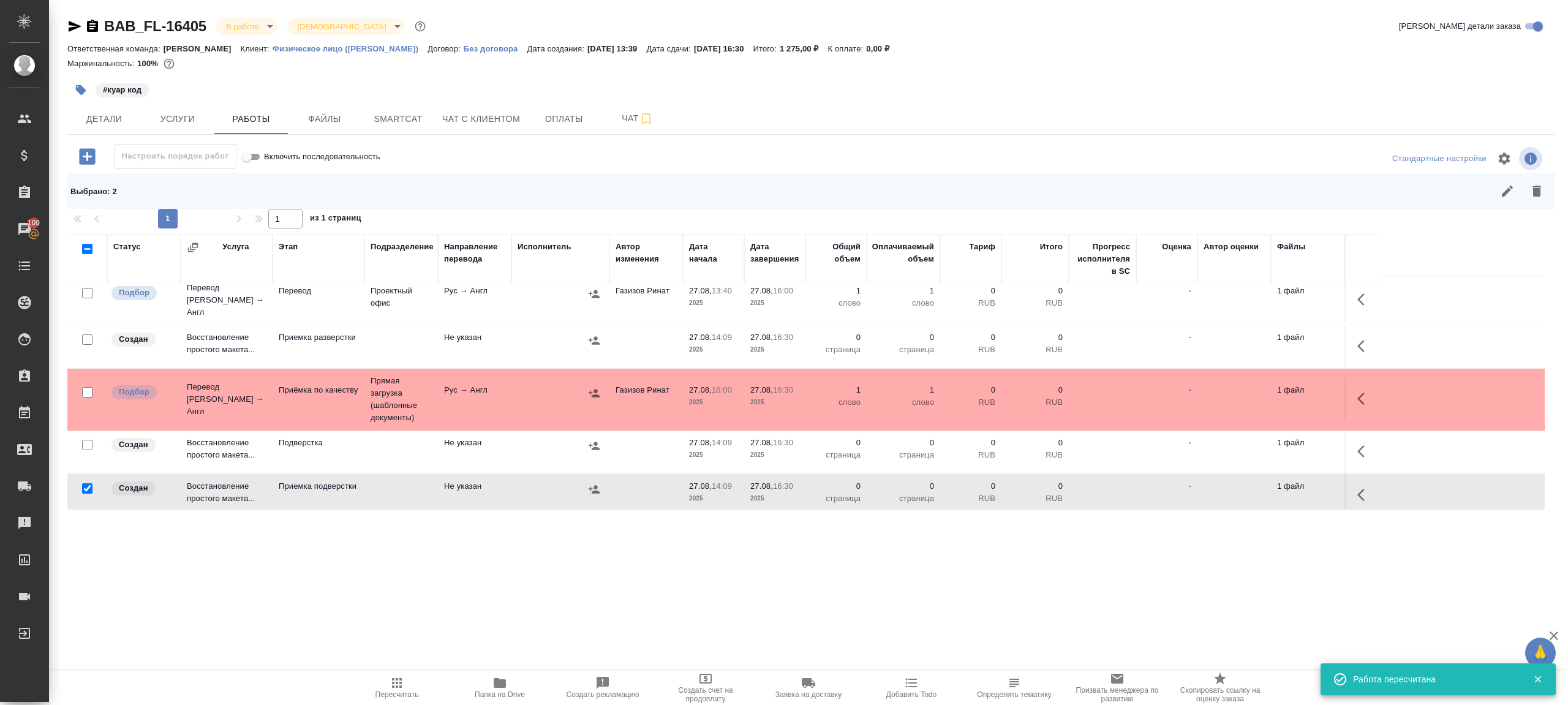
click at [88, 440] on input "checkbox" at bounding box center [87, 444] width 10 height 10
checkbox input "true"
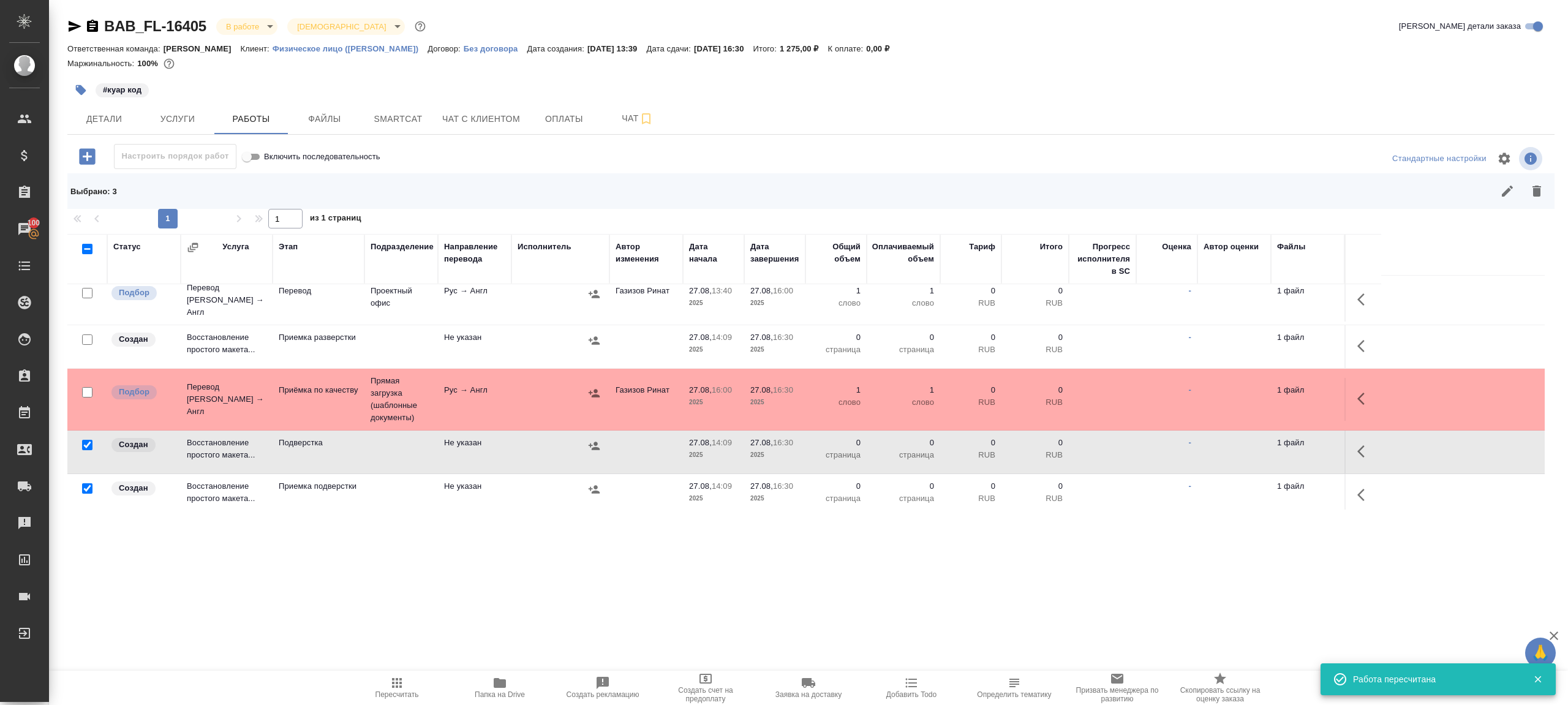
click at [85, 334] on input "checkbox" at bounding box center [87, 339] width 10 height 10
checkbox input "true"
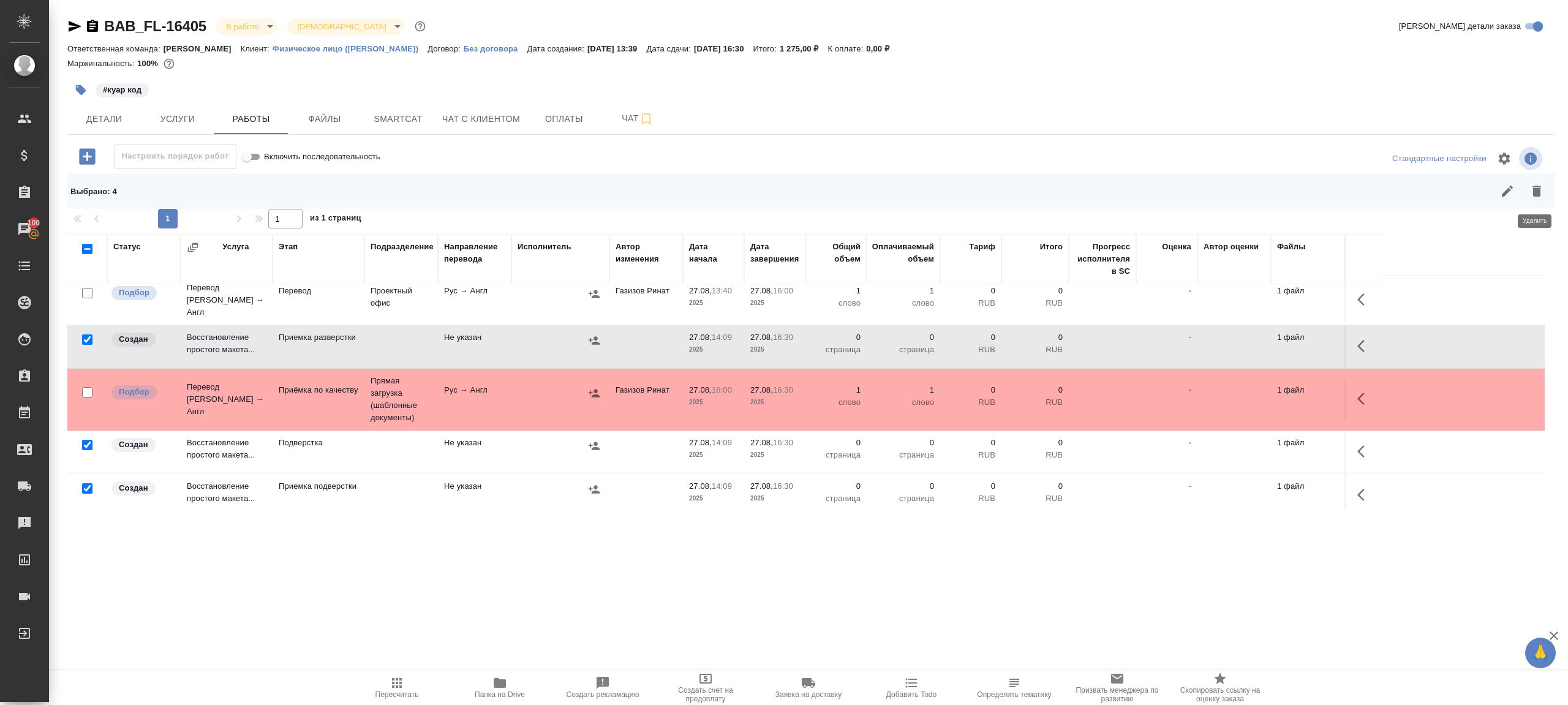
click at [1537, 183] on button "button" at bounding box center [1537, 191] width 30 height 30
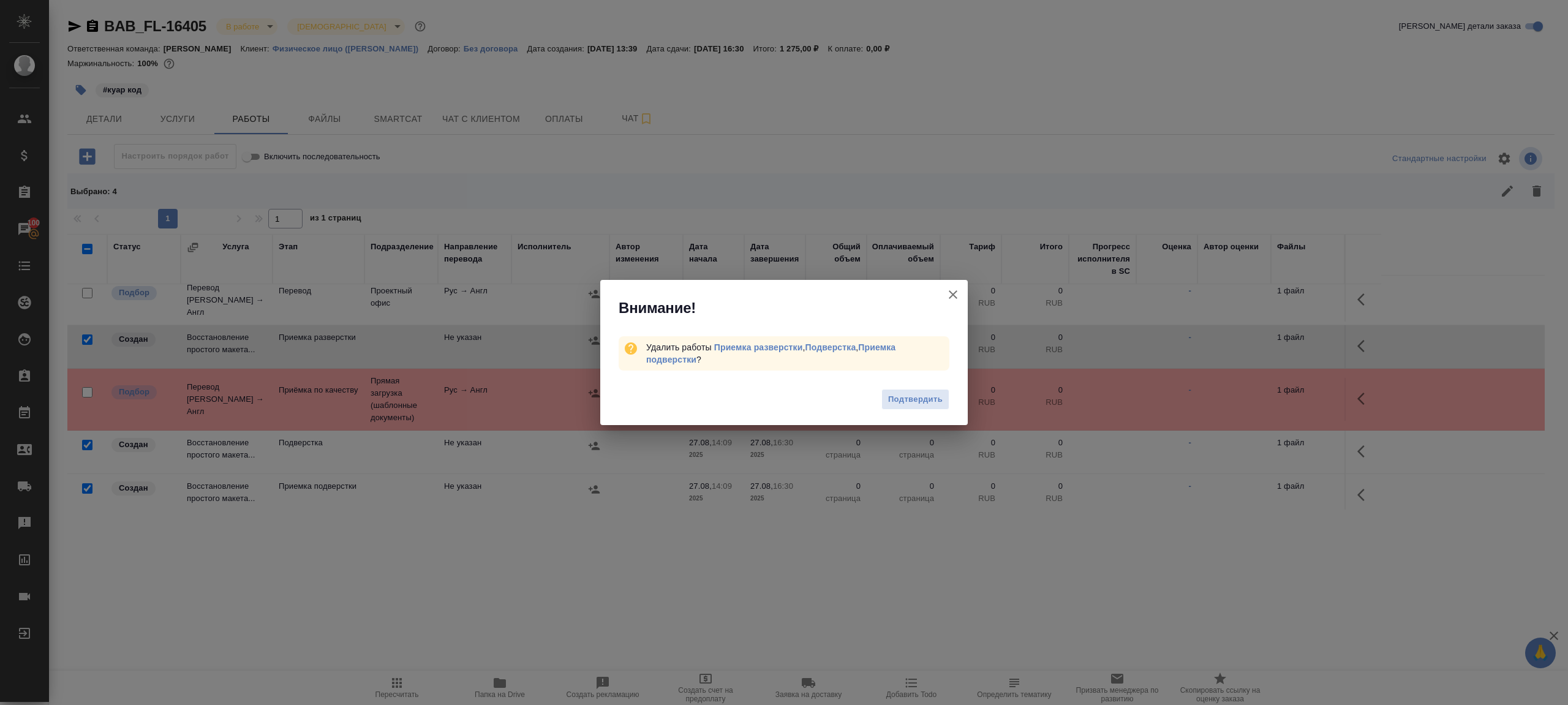
click at [952, 395] on div "Подтвердить" at bounding box center [784, 400] width 368 height 49
click at [937, 398] on span "Подтвердить" at bounding box center [915, 399] width 55 height 14
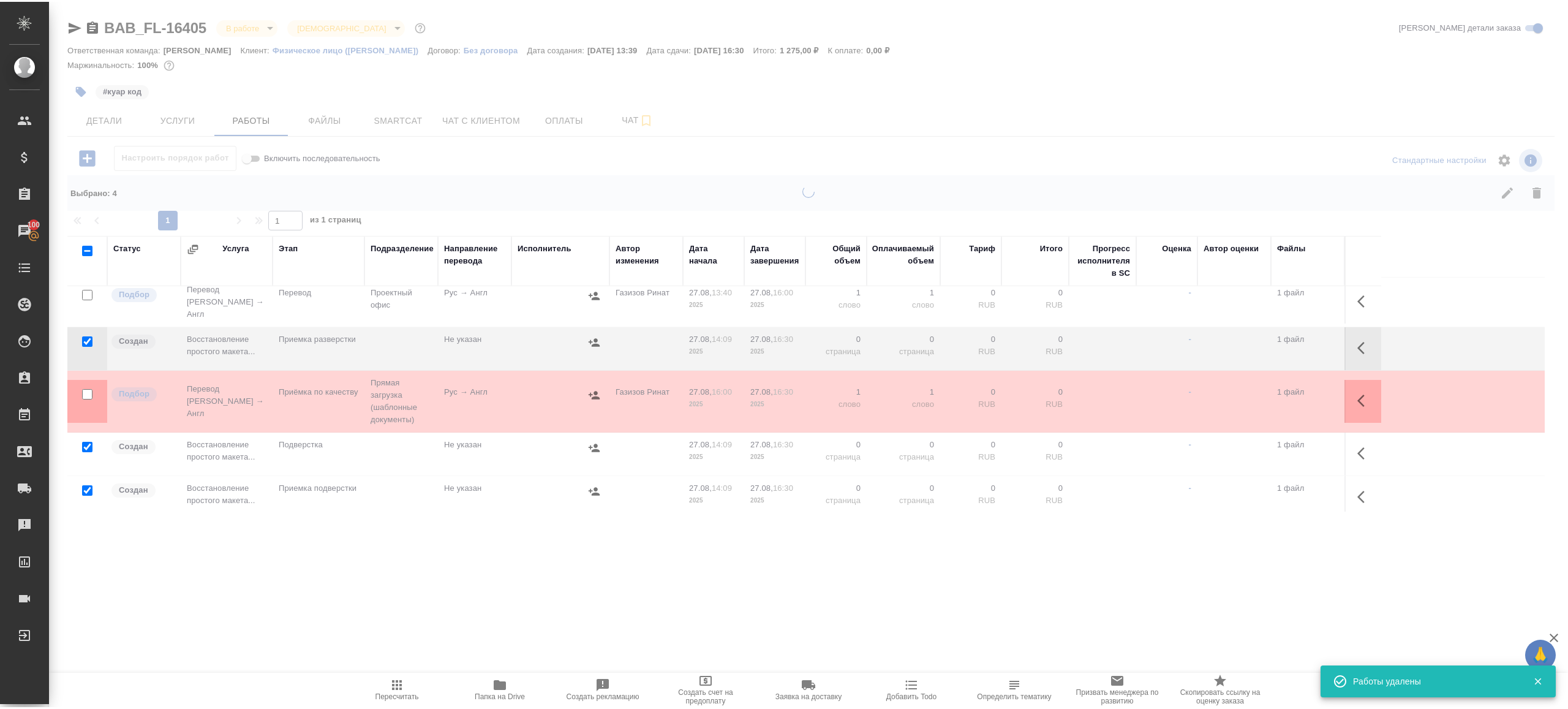
scroll to position [0, 0]
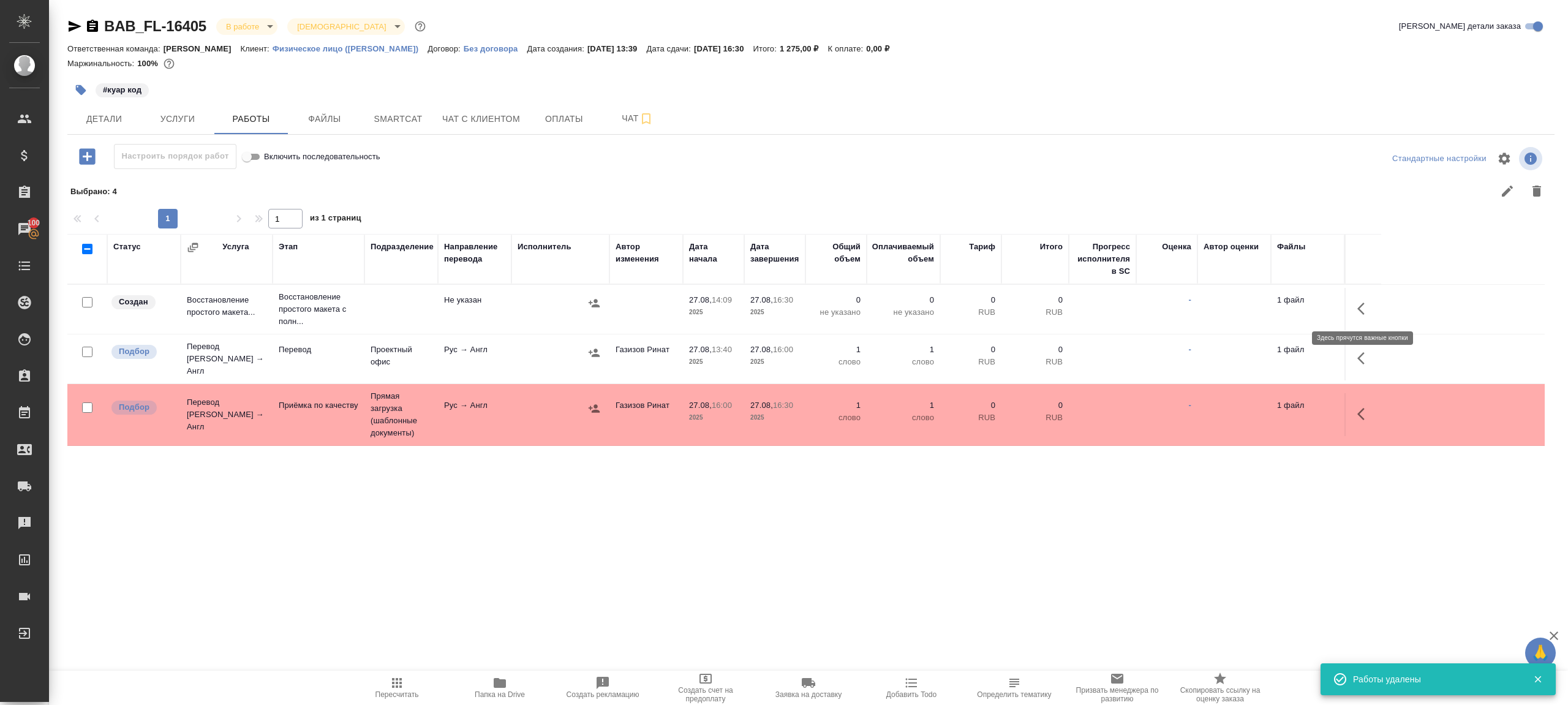
click at [1372, 315] on button "button" at bounding box center [1365, 309] width 30 height 30
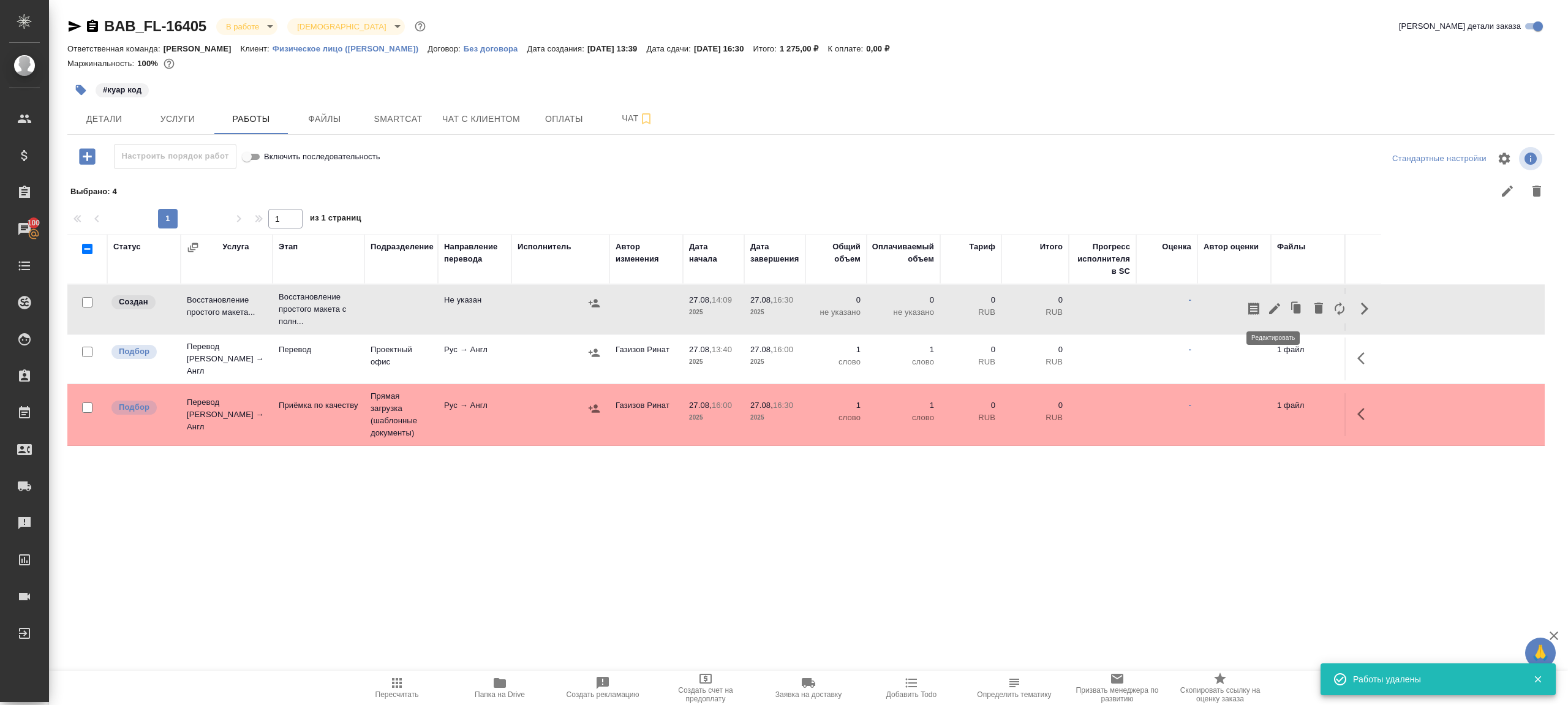
click at [1275, 315] on button "button" at bounding box center [1275, 309] width 21 height 30
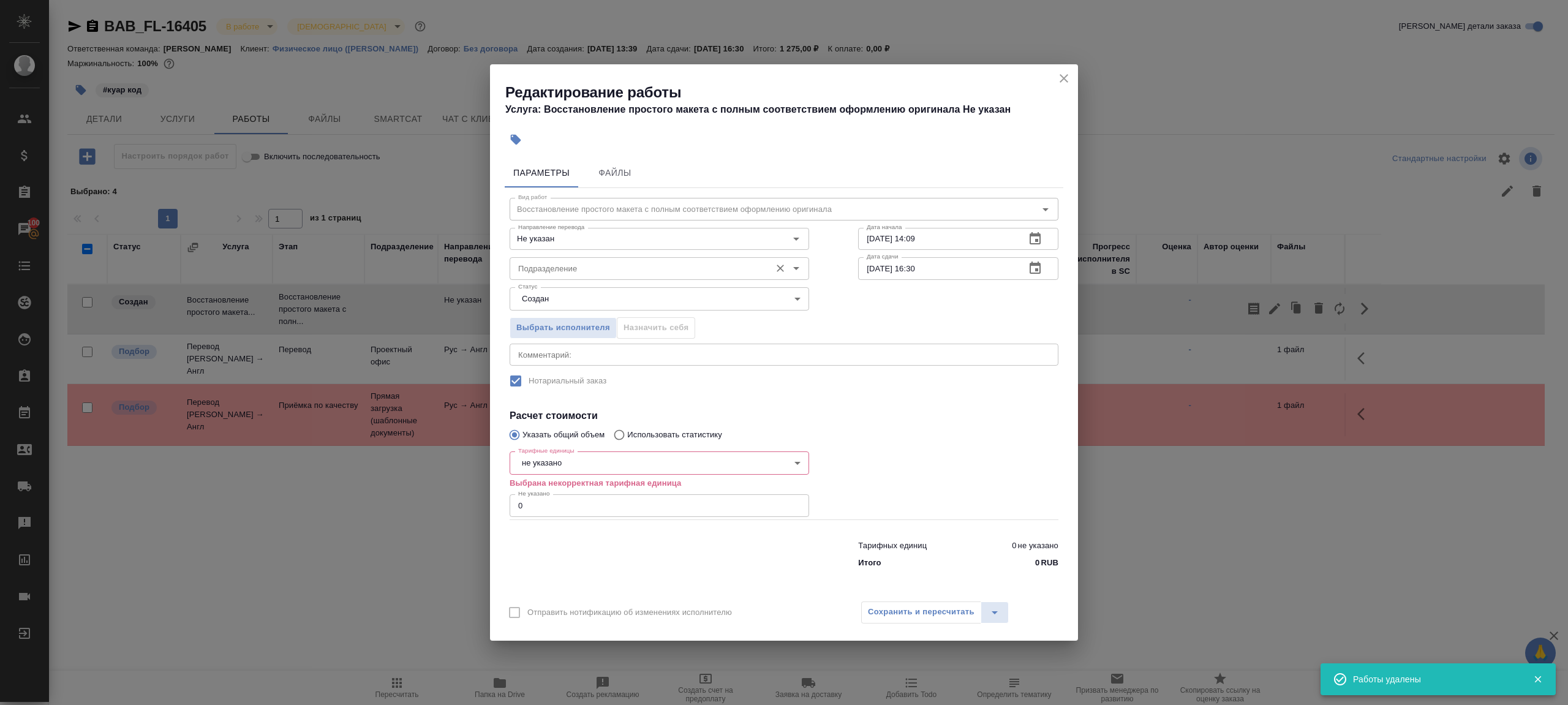
click at [567, 275] on input "Подразделение" at bounding box center [639, 268] width 251 height 15
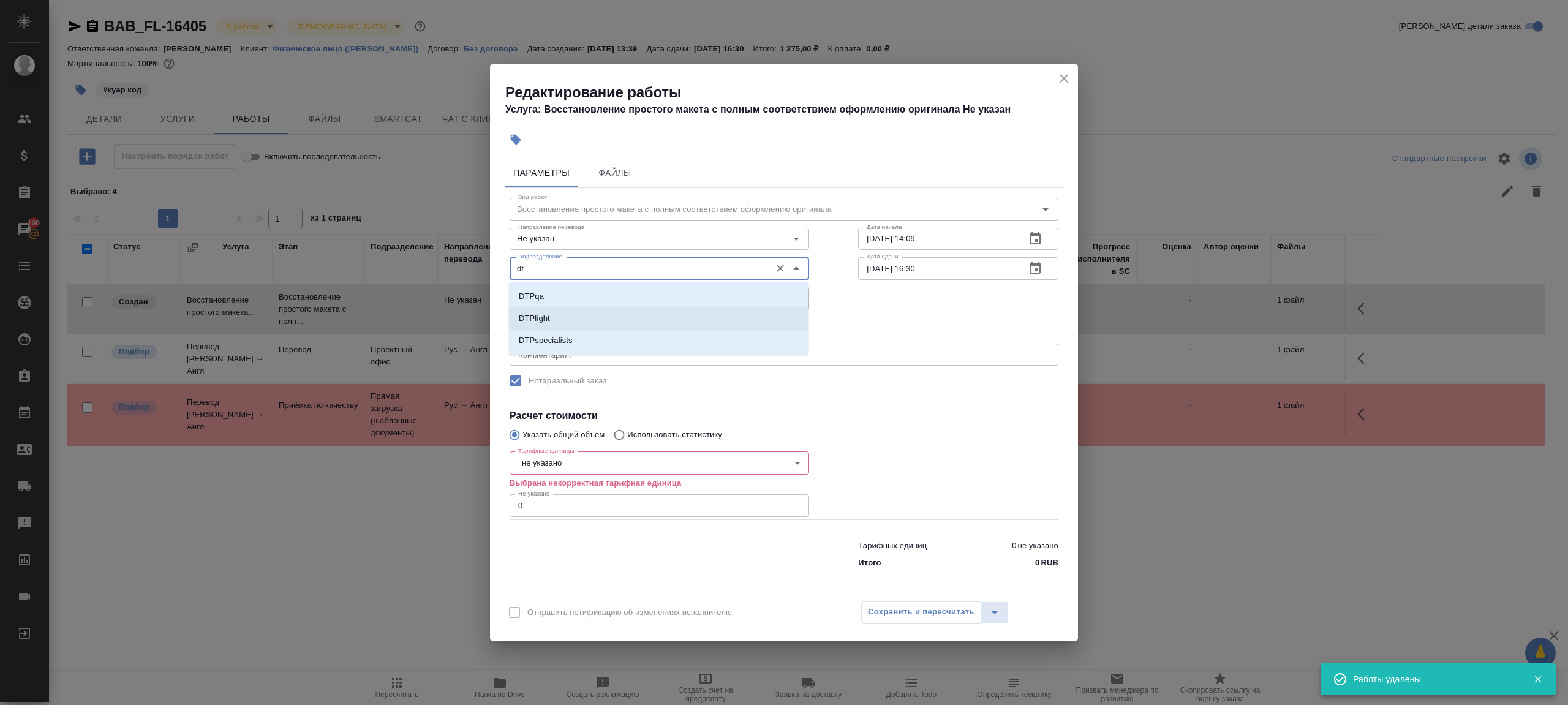
click at [557, 321] on li "DTPlight" at bounding box center [659, 319] width 300 height 22
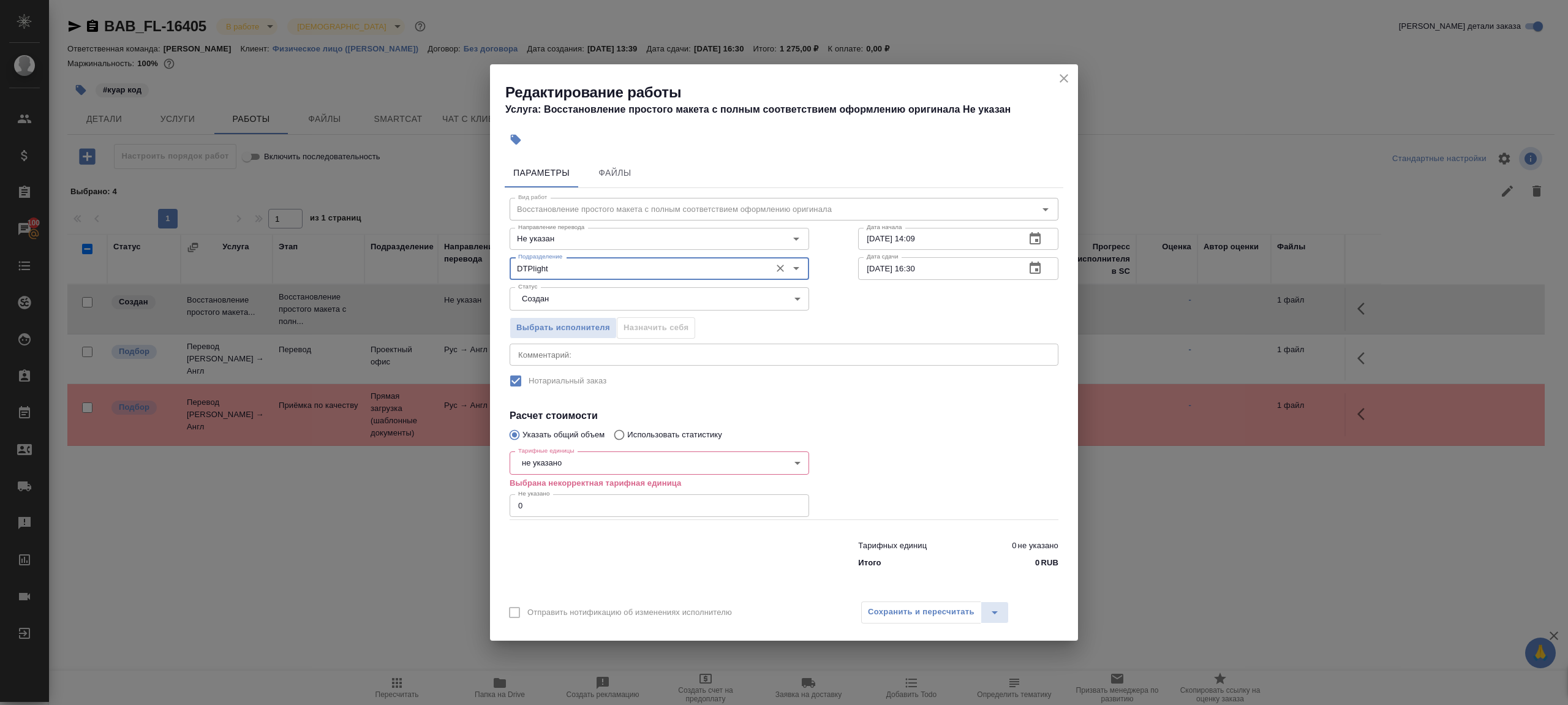
type input "DTPlight"
click at [570, 468] on body "🙏 .cls-1 fill:#fff; AWATERA Gazizov Rinat Клиенты Спецификации Заказы 100 Чаты …" at bounding box center [784, 352] width 1568 height 705
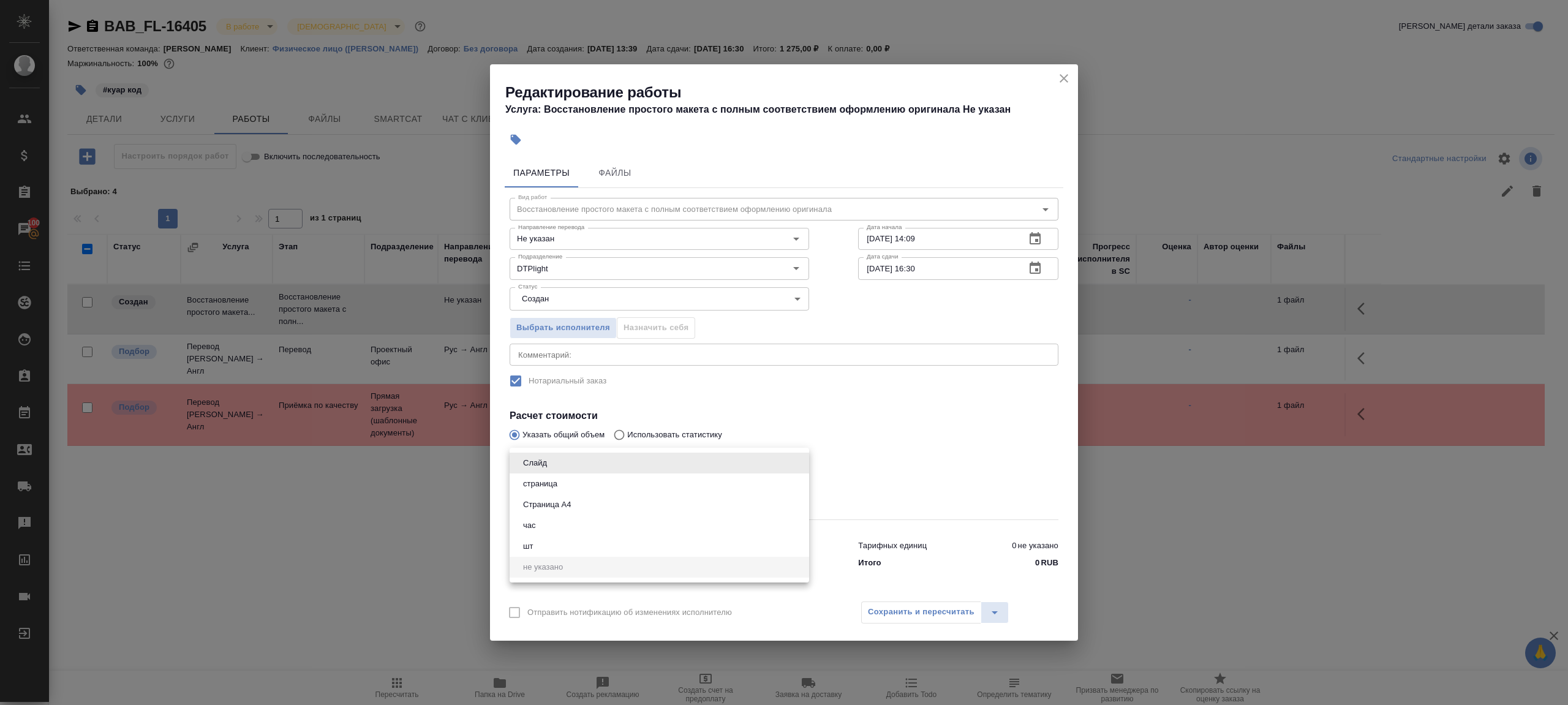
click at [573, 482] on li "страница" at bounding box center [659, 483] width 300 height 21
type input "5a8b1489cc6b4906c91bfdb2"
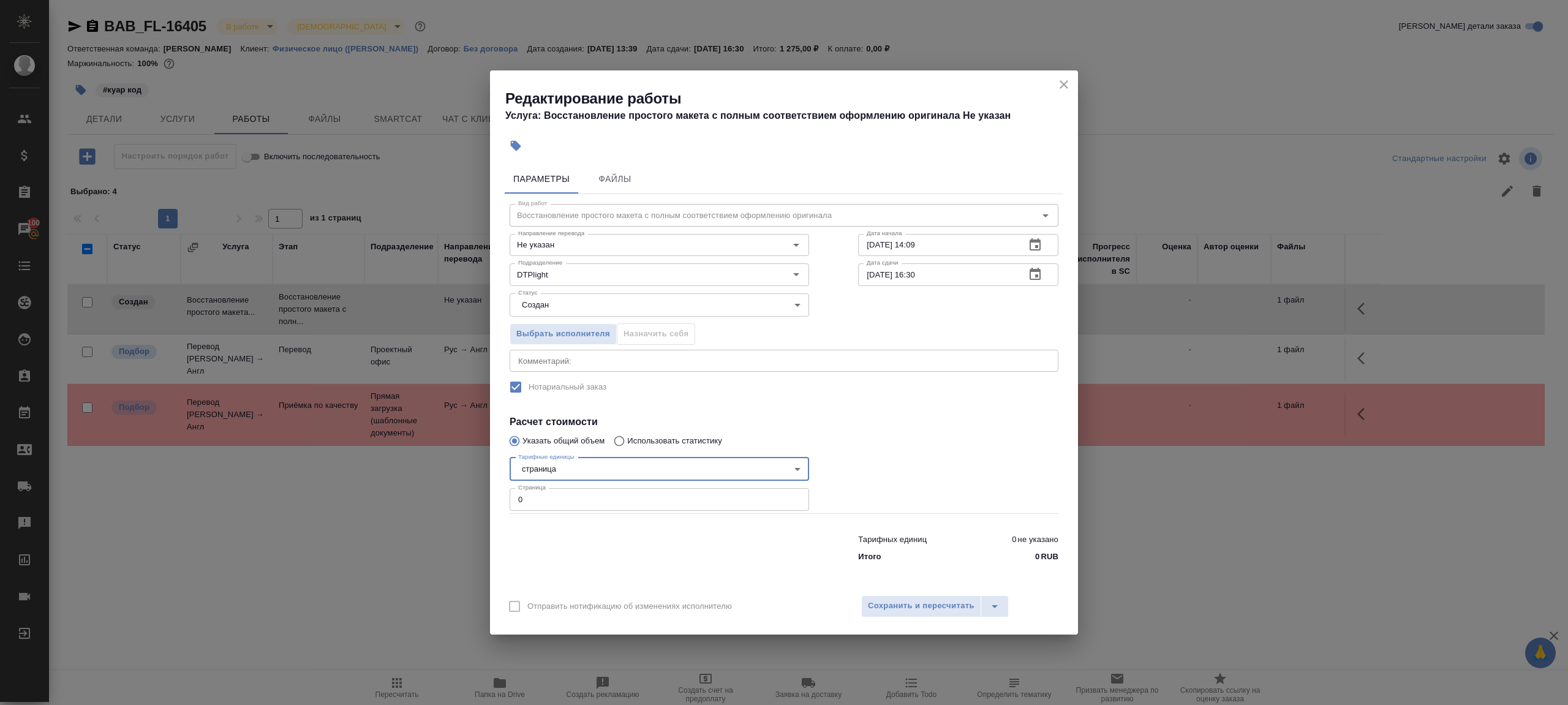
click at [569, 527] on div at bounding box center [659, 545] width 349 height 49
click at [569, 504] on input "0" at bounding box center [659, 499] width 300 height 22
type input "1"
click at [631, 524] on div at bounding box center [659, 545] width 349 height 49
click at [945, 248] on input "27.08.2025 14:09" at bounding box center [937, 245] width 157 height 22
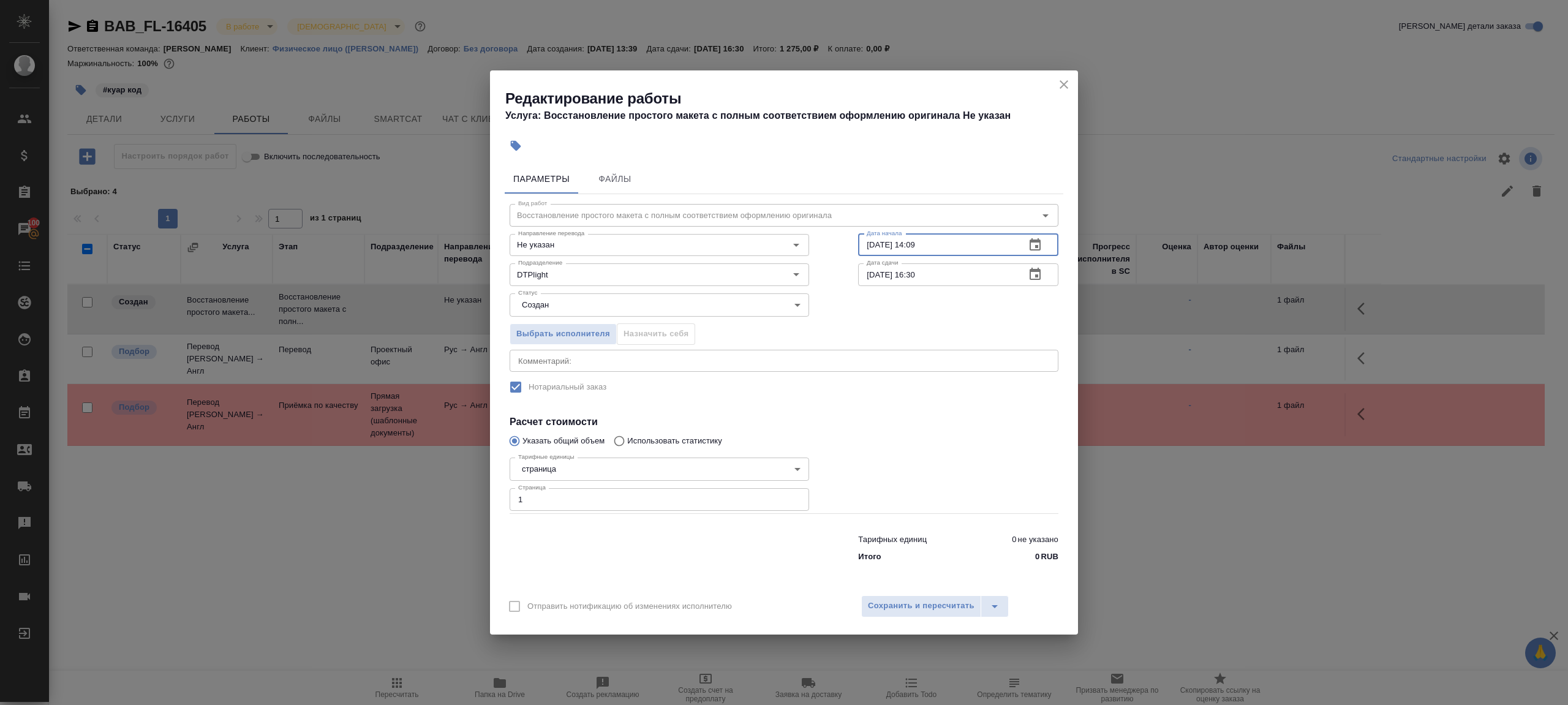
click at [949, 278] on input "27.08.2025 16:30" at bounding box center [937, 274] width 157 height 22
paste input "4:09"
drag, startPoint x: 925, startPoint y: 273, endPoint x: 954, endPoint y: 273, distance: 29.0
click at [954, 273] on input "27.08.2025 14:09" at bounding box center [937, 274] width 157 height 22
type input "27.08.2025 14:40"
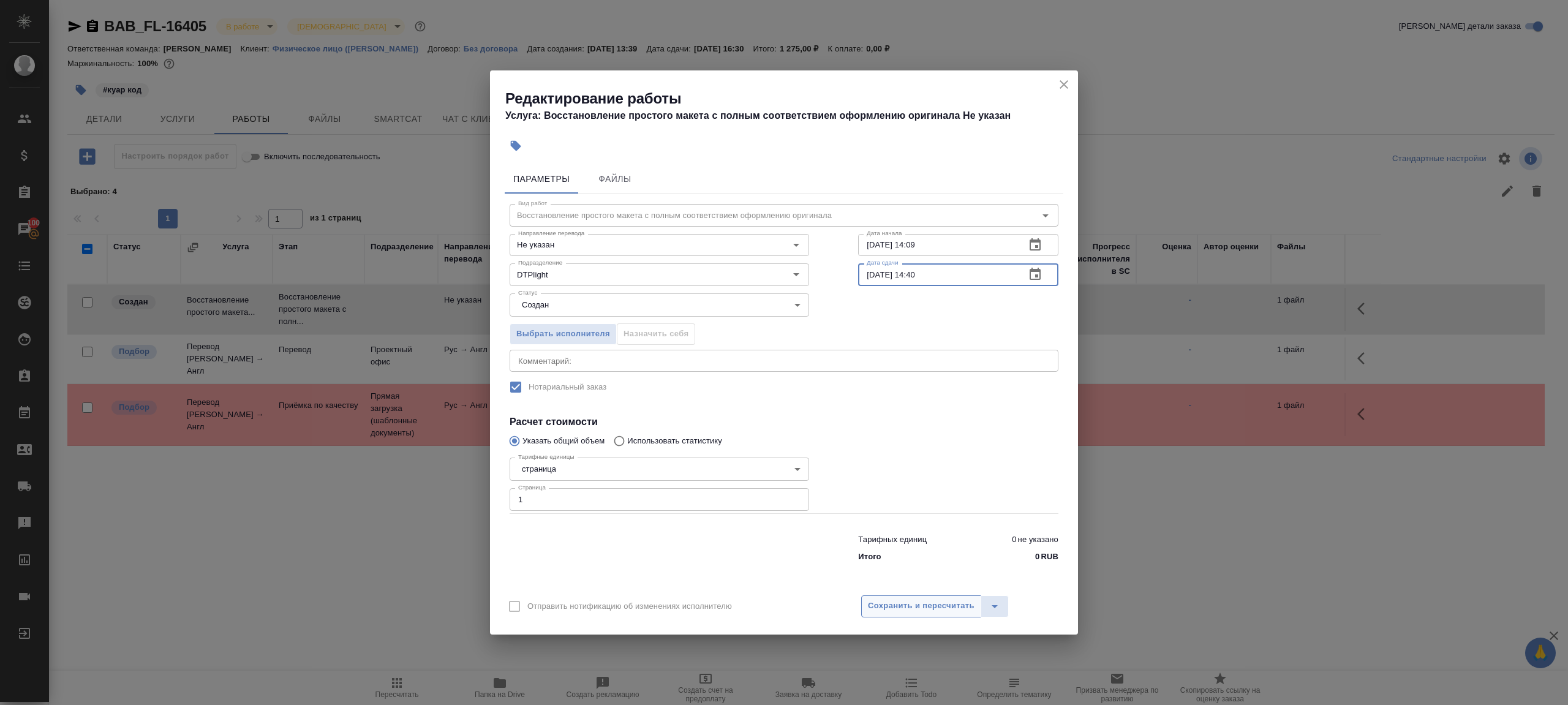
drag, startPoint x: 962, startPoint y: 447, endPoint x: 954, endPoint y: 602, distance: 155.2
click at [962, 447] on div at bounding box center [959, 482] width 250 height 110
click at [949, 601] on span "Сохранить и пересчитать" at bounding box center [921, 605] width 106 height 14
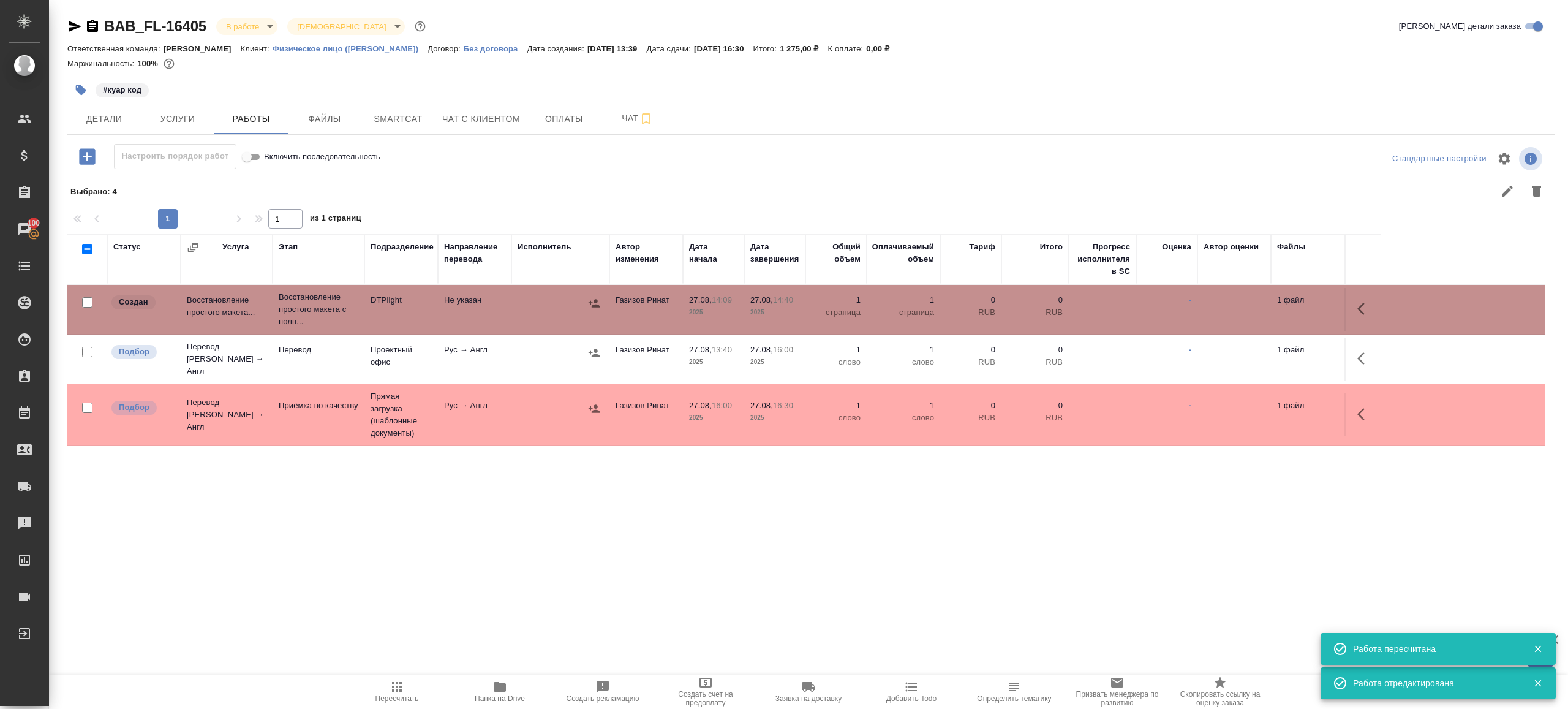
click at [1357, 296] on button "button" at bounding box center [1365, 309] width 30 height 30
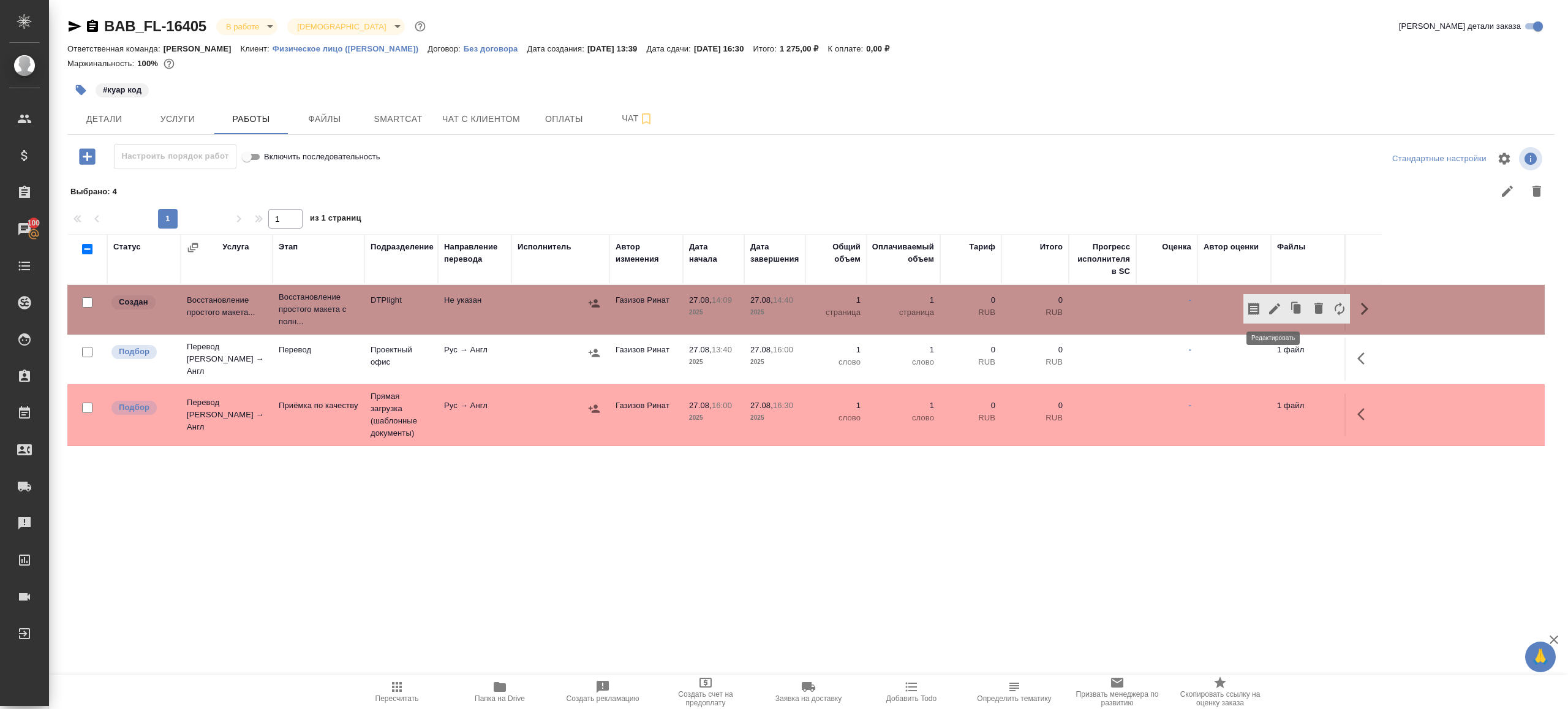
click at [1276, 303] on icon "button" at bounding box center [1275, 309] width 15 height 15
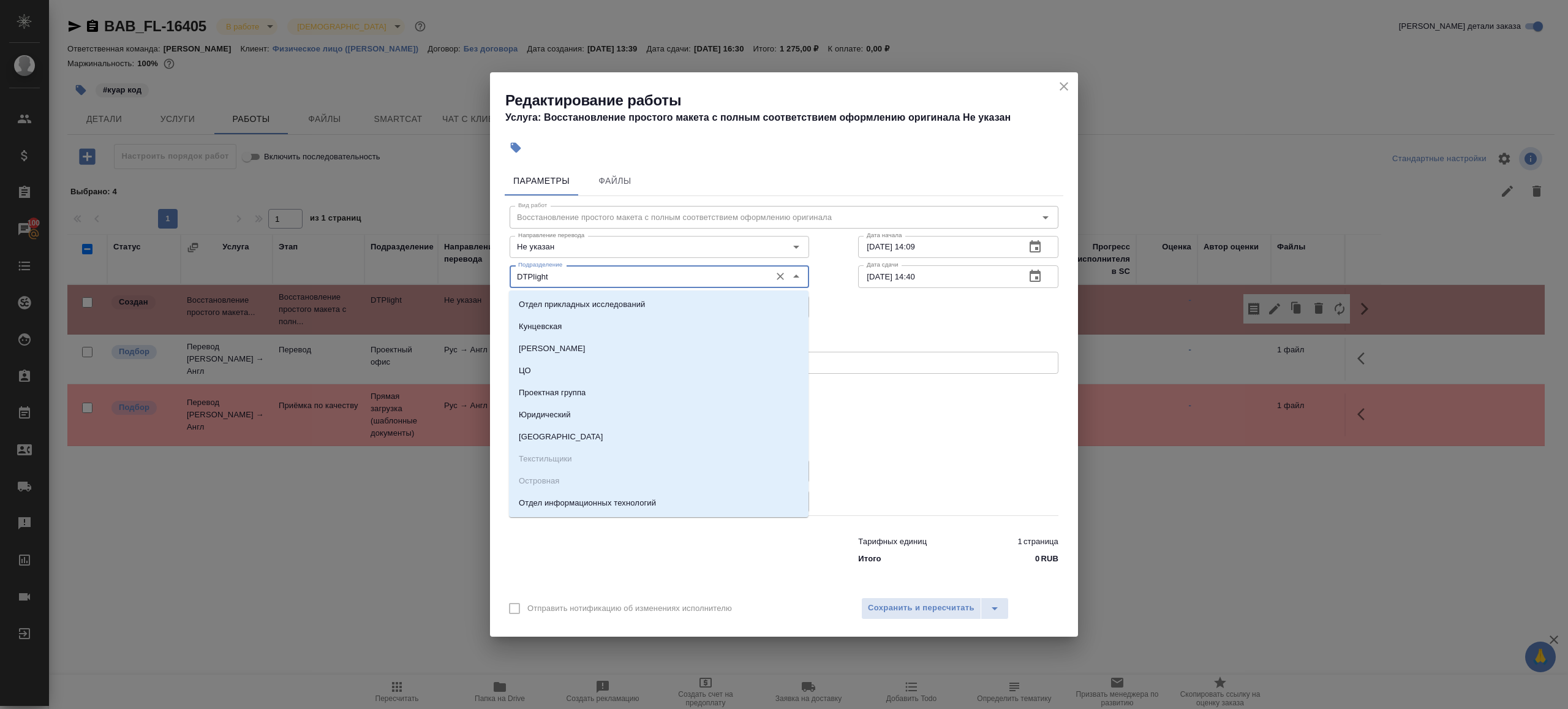
click at [566, 284] on input "DTPlight" at bounding box center [639, 276] width 251 height 15
click at [932, 385] on label "Нотариальный заказ" at bounding box center [776, 389] width 546 height 26
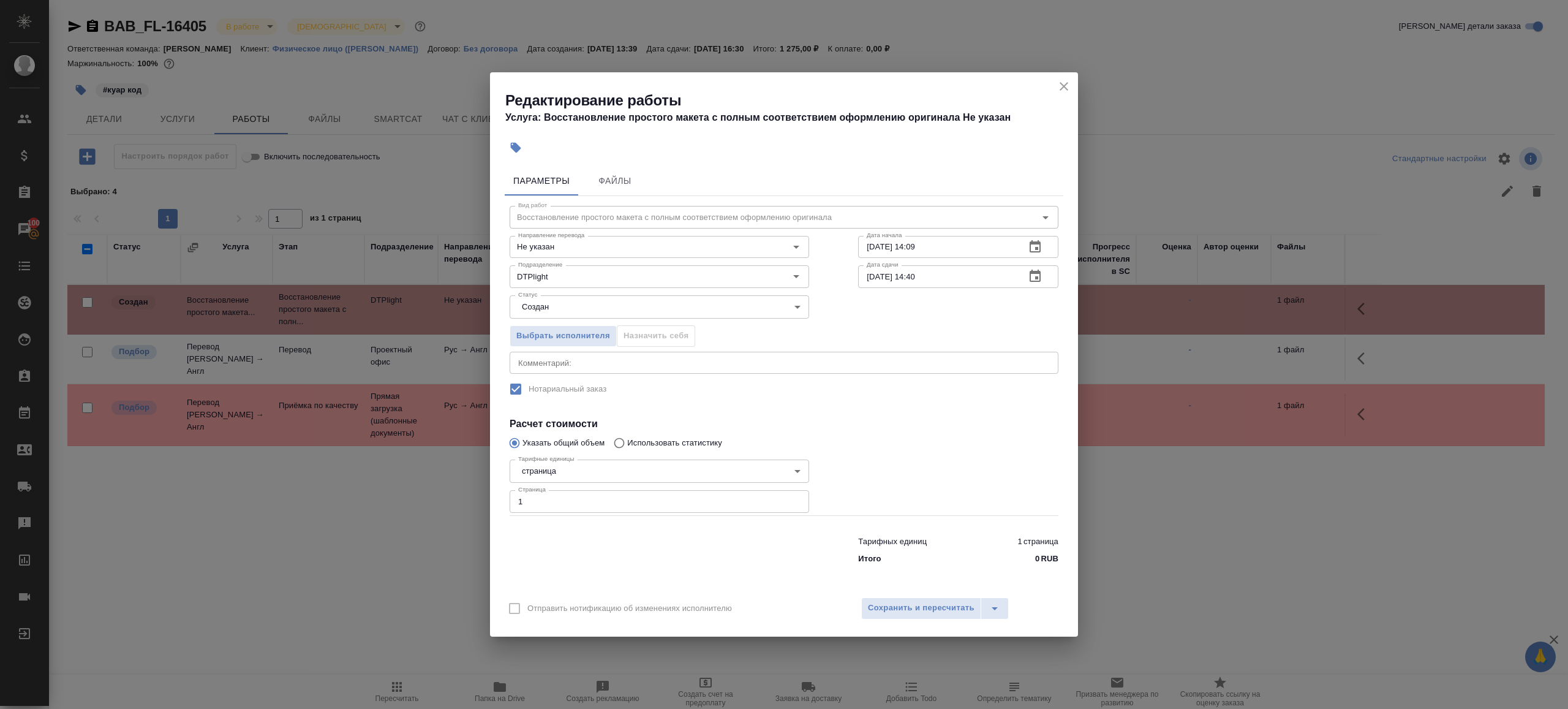
click at [590, 322] on div "Выбрать исполнителя Назначить себя" at bounding box center [659, 334] width 349 height 75
click at [589, 312] on body "🙏 .cls-1 fill:#fff; AWATERA Gazizov Rinat Клиенты Спецификации Заказы 100 Чаты …" at bounding box center [784, 354] width 1568 height 709
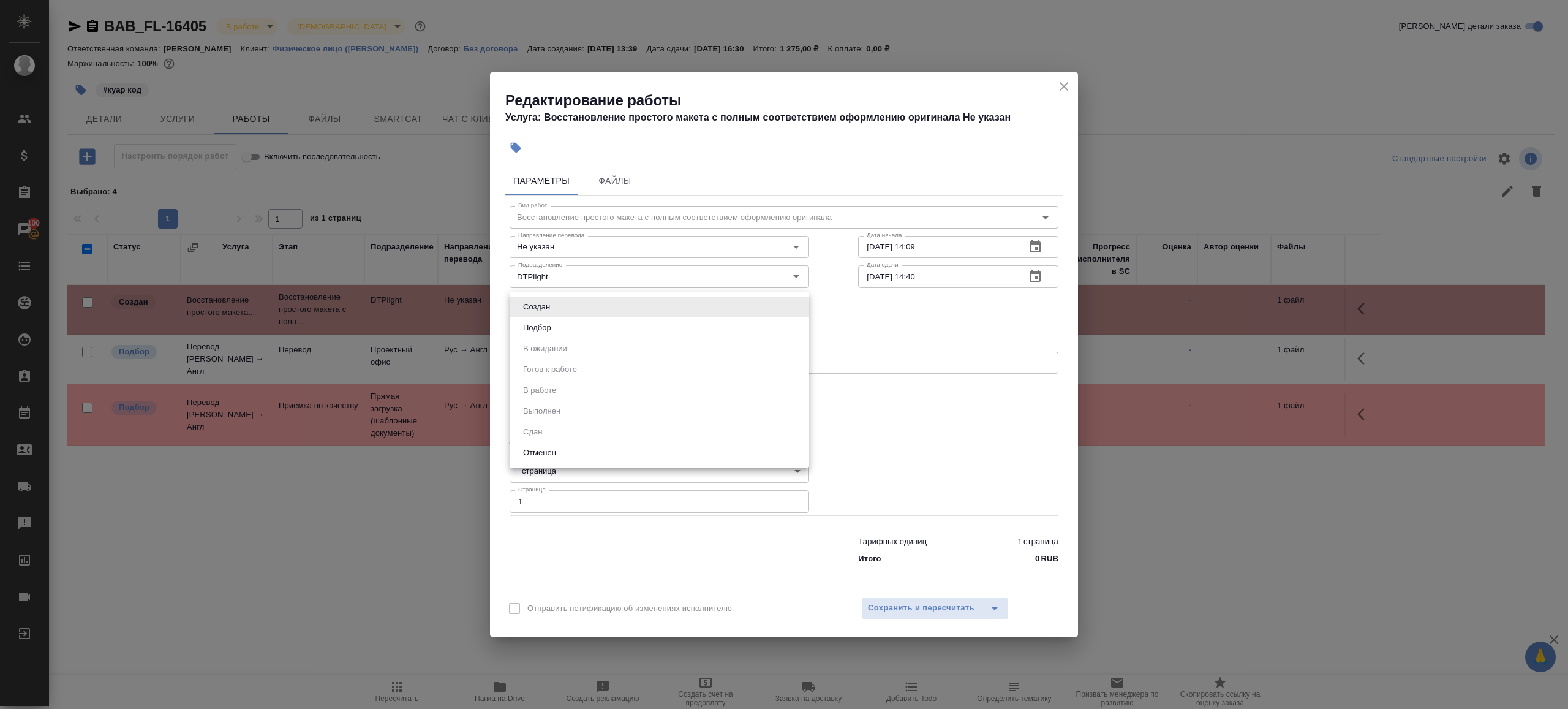
click at [591, 331] on li "Подбор" at bounding box center [659, 327] width 300 height 21
type input "recruiting"
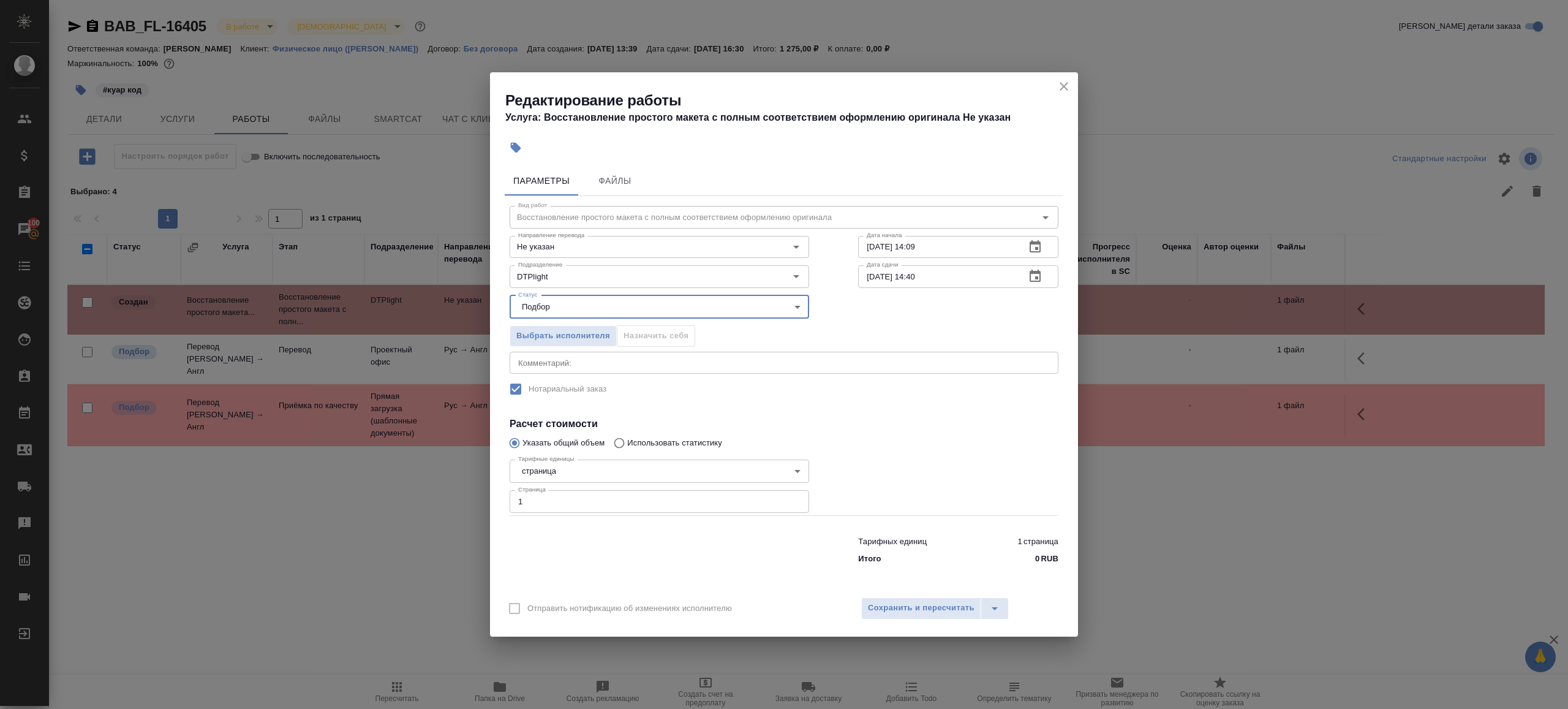
click at [947, 622] on div "Отправить нотификацию об изменениях исполнителю Сохранить и пересчитать" at bounding box center [784, 612] width 588 height 47
click at [943, 611] on span "Сохранить и пересчитать" at bounding box center [921, 607] width 106 height 14
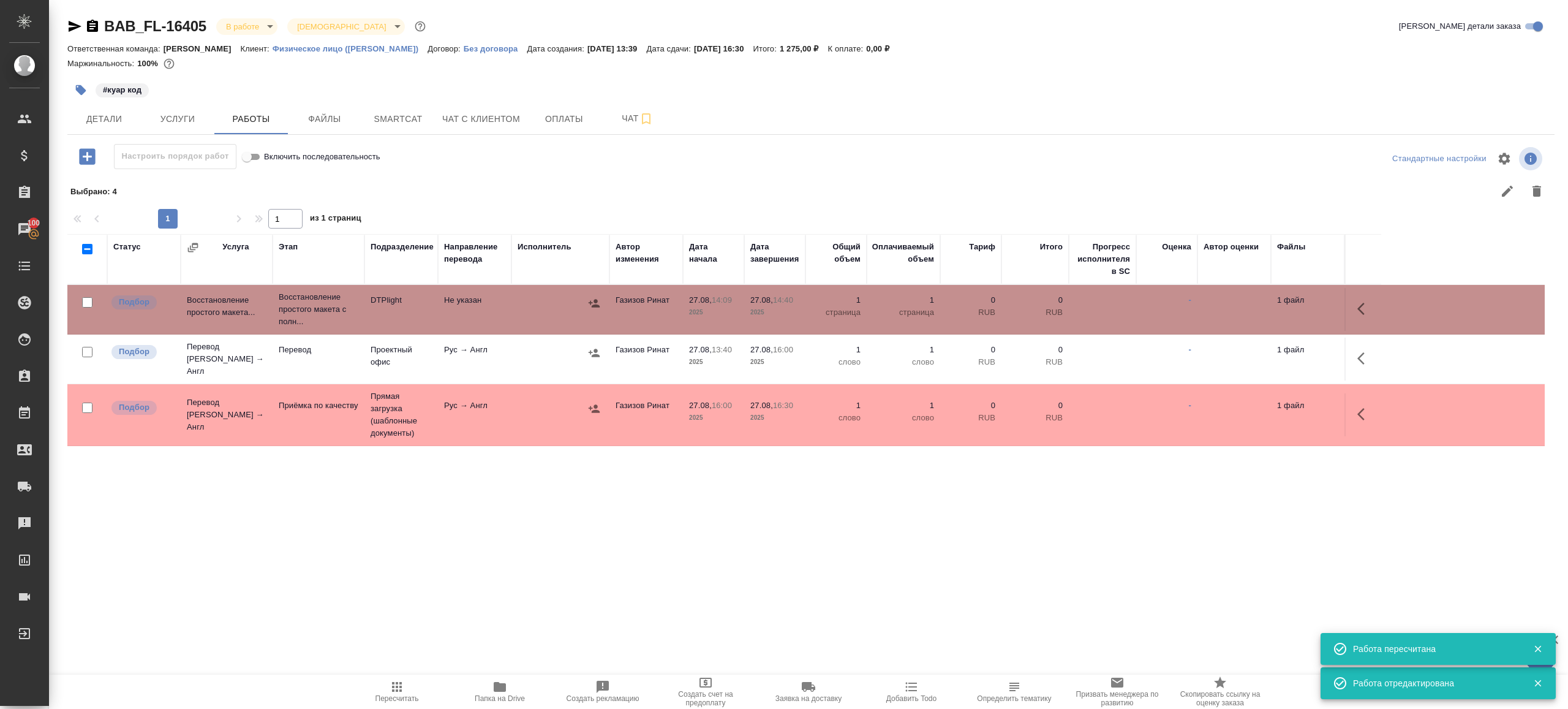
click at [75, 88] on icon "button" at bounding box center [80, 90] width 12 height 12
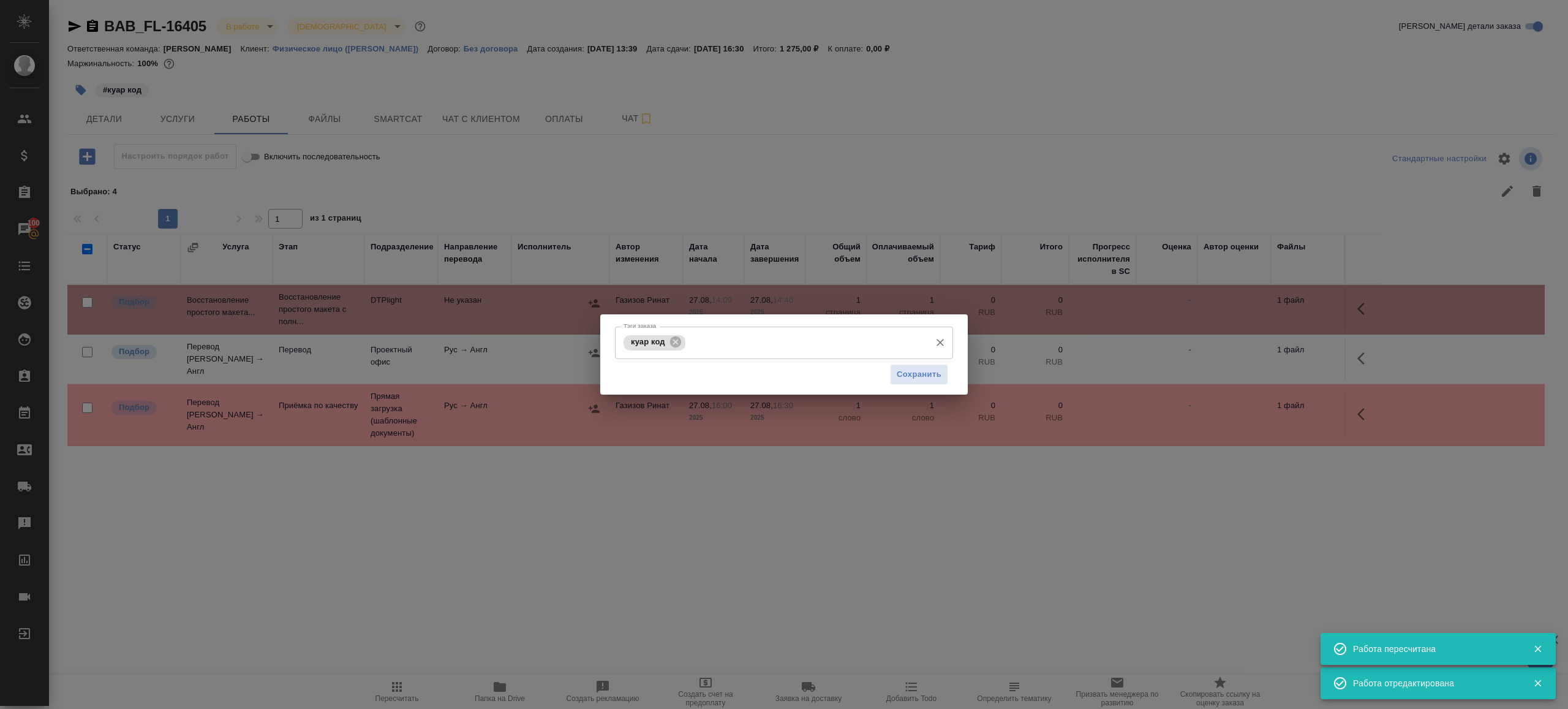
click at [764, 343] on input "Тэги заказа" at bounding box center [806, 342] width 236 height 21
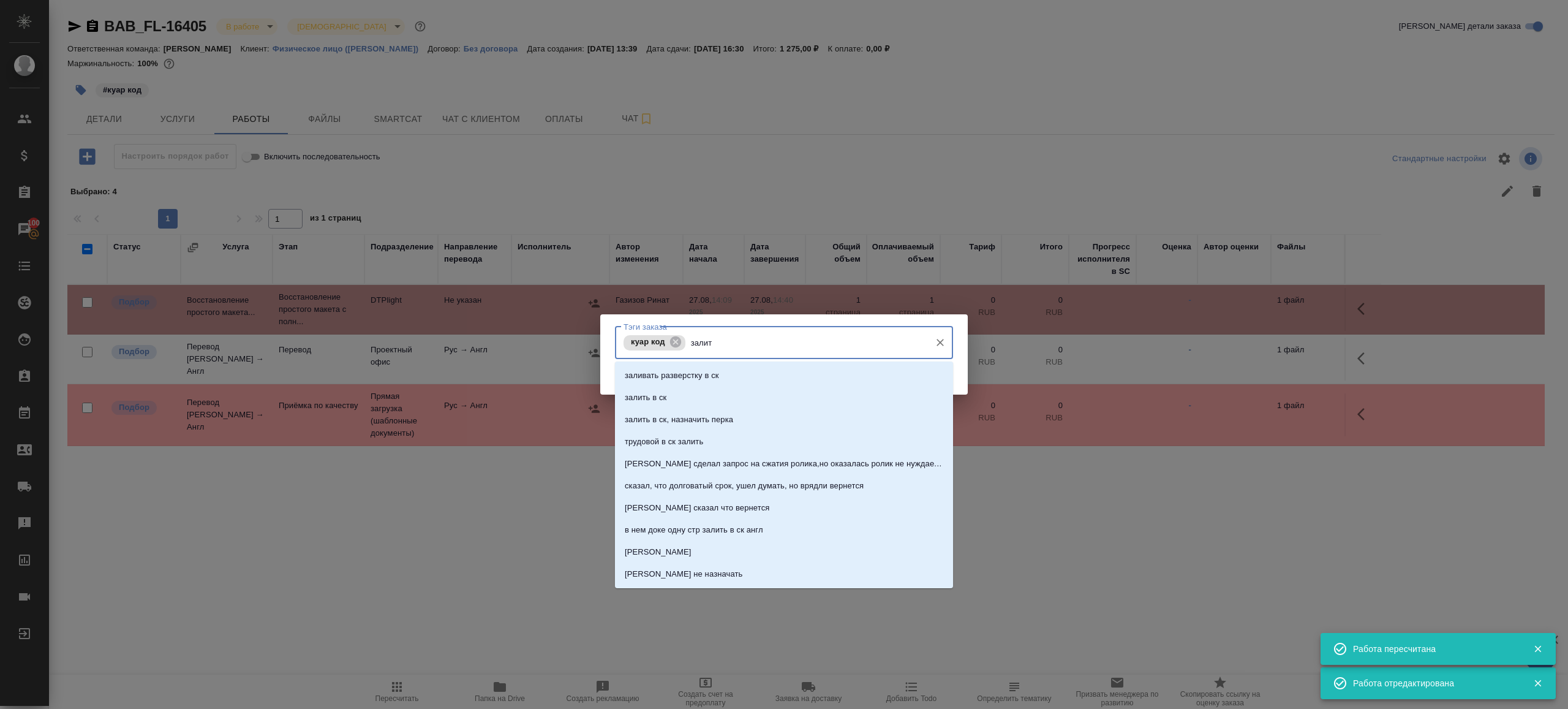
type input "залить"
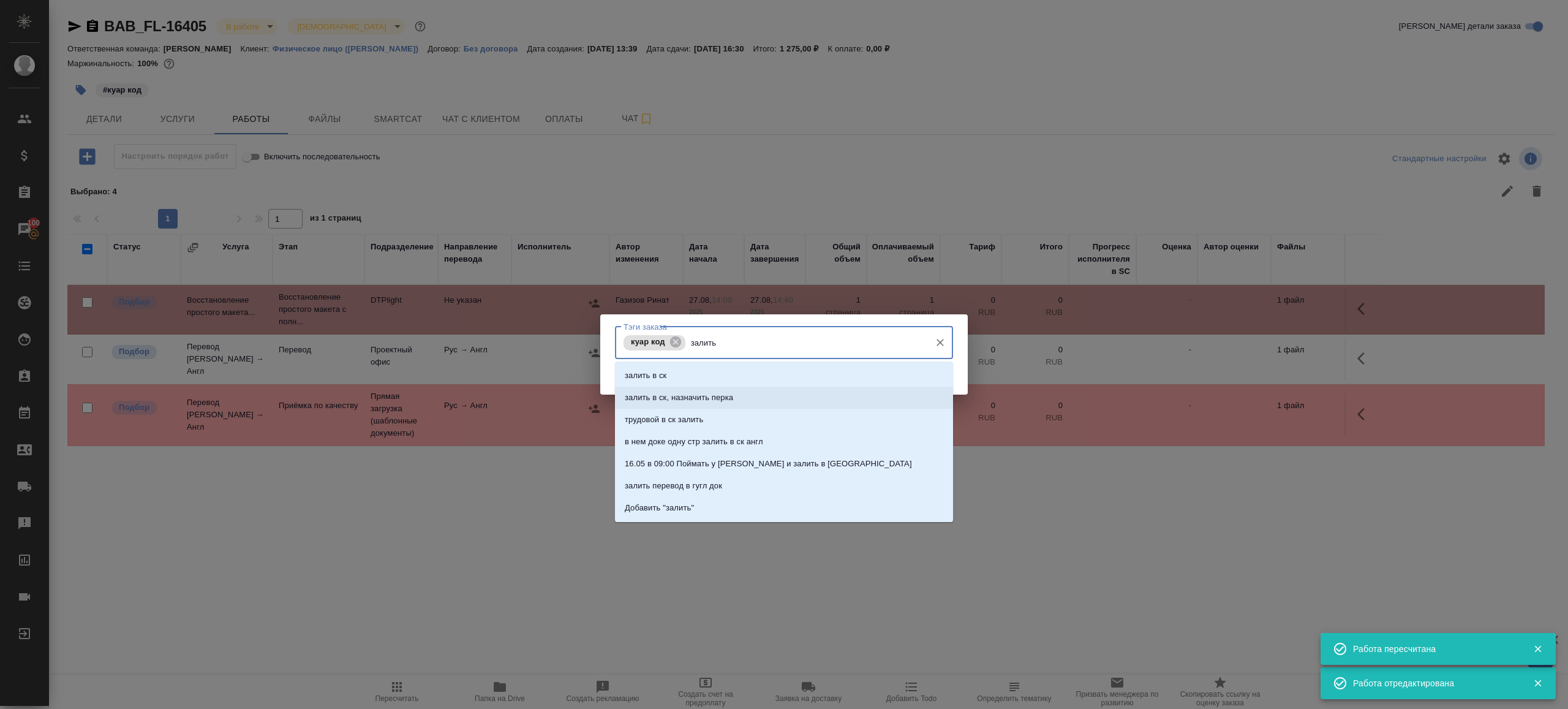
click at [789, 402] on li "залить в ск, назначить перка" at bounding box center [784, 397] width 338 height 22
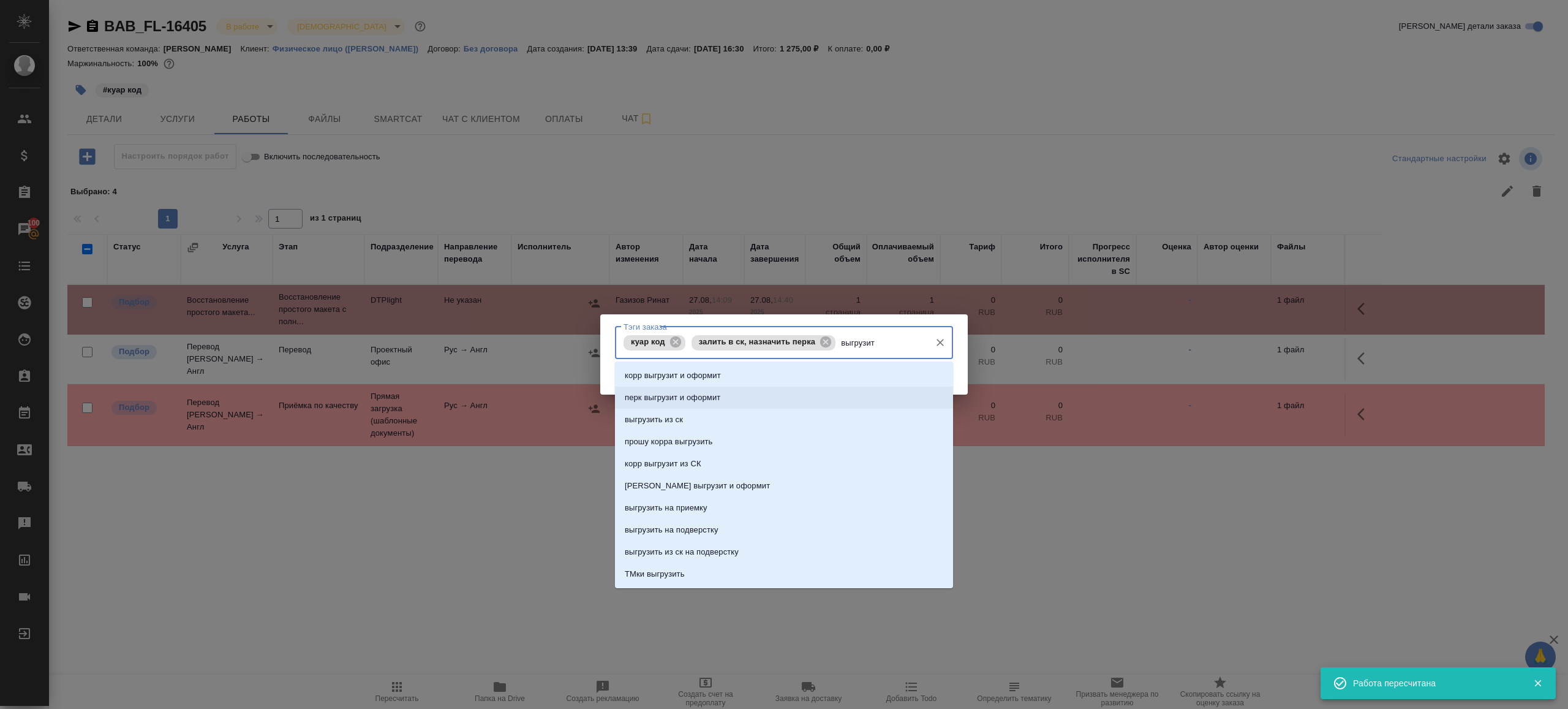
type input "выгрузить"
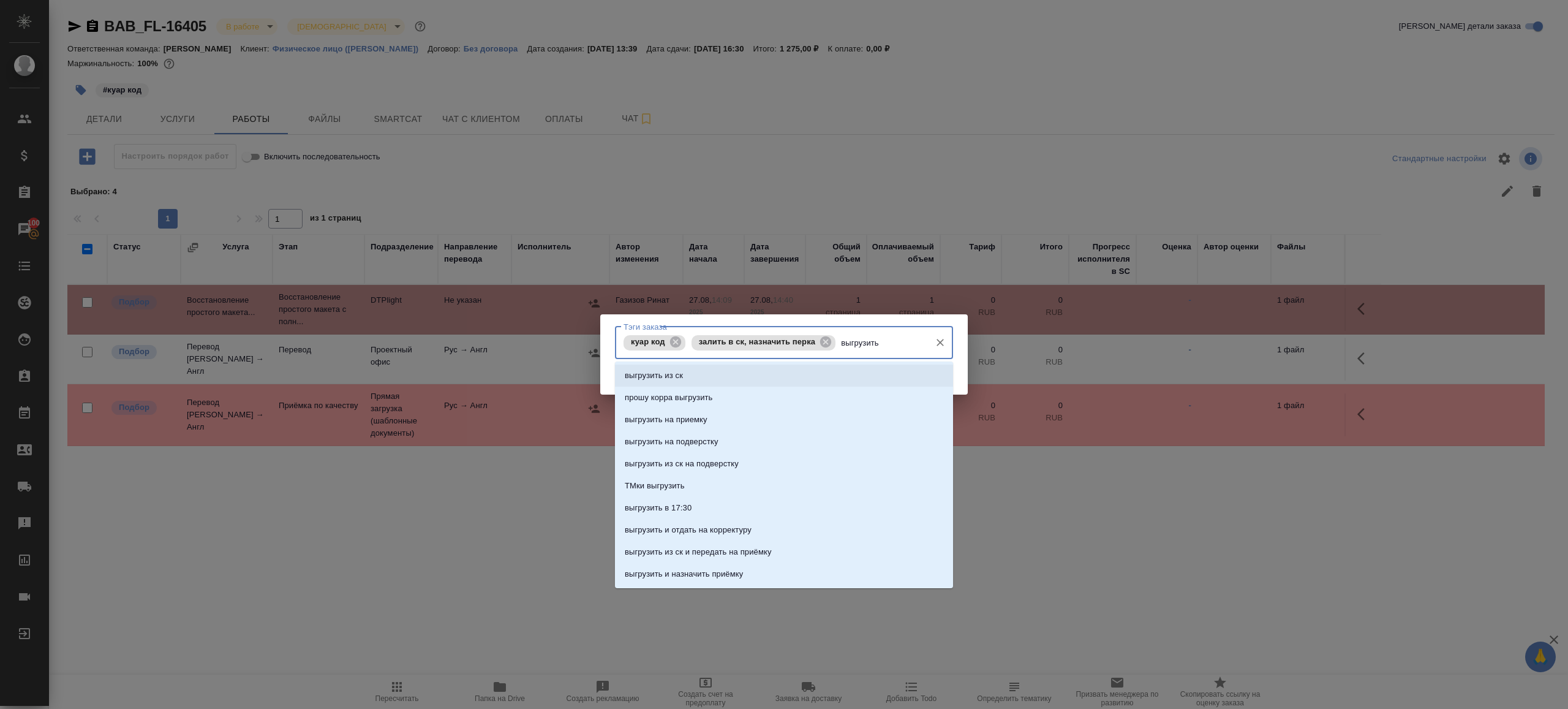
click at [762, 373] on li "выгрузить из ск" at bounding box center [784, 375] width 338 height 22
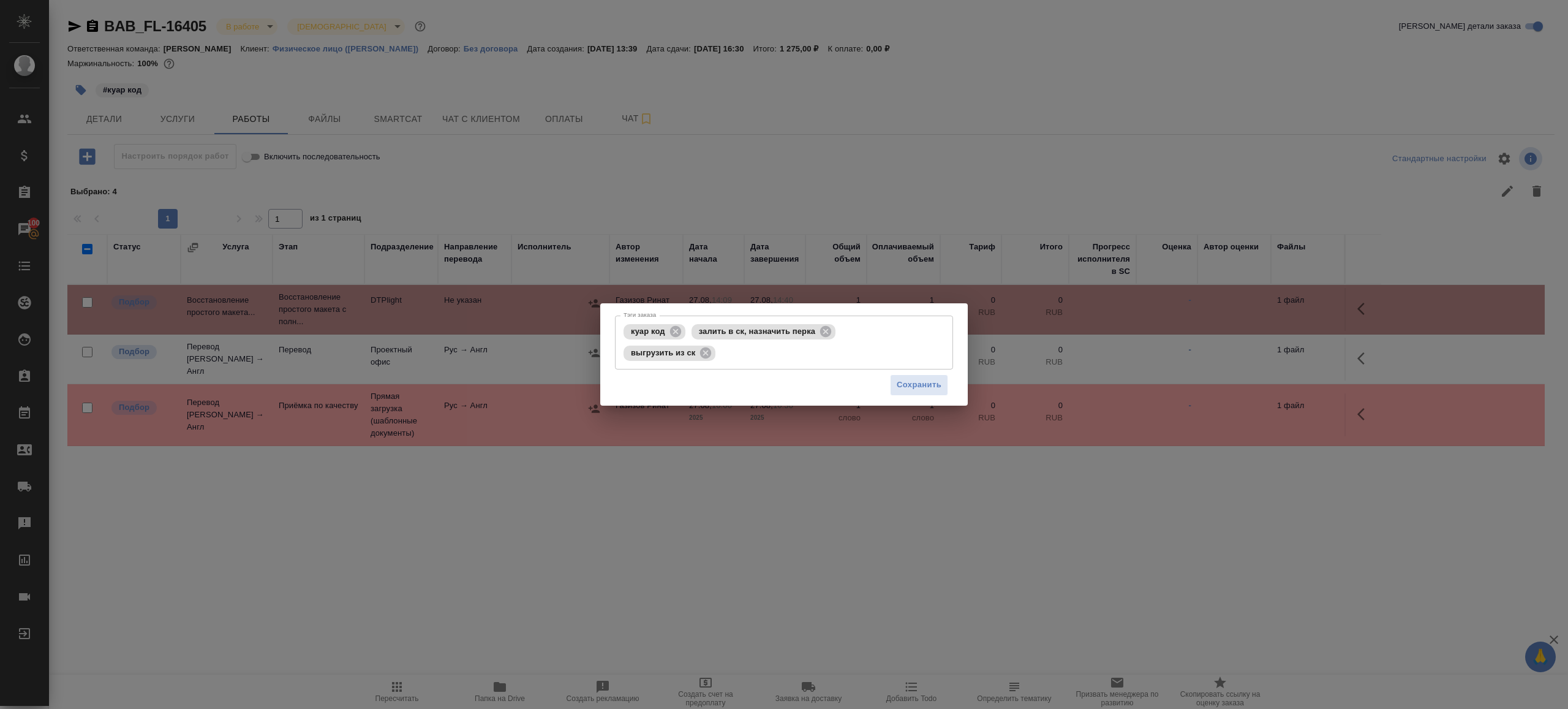
click at [927, 373] on div "Сохранить" at bounding box center [784, 385] width 338 height 31
click at [927, 378] on span "Сохранить" at bounding box center [919, 385] width 44 height 14
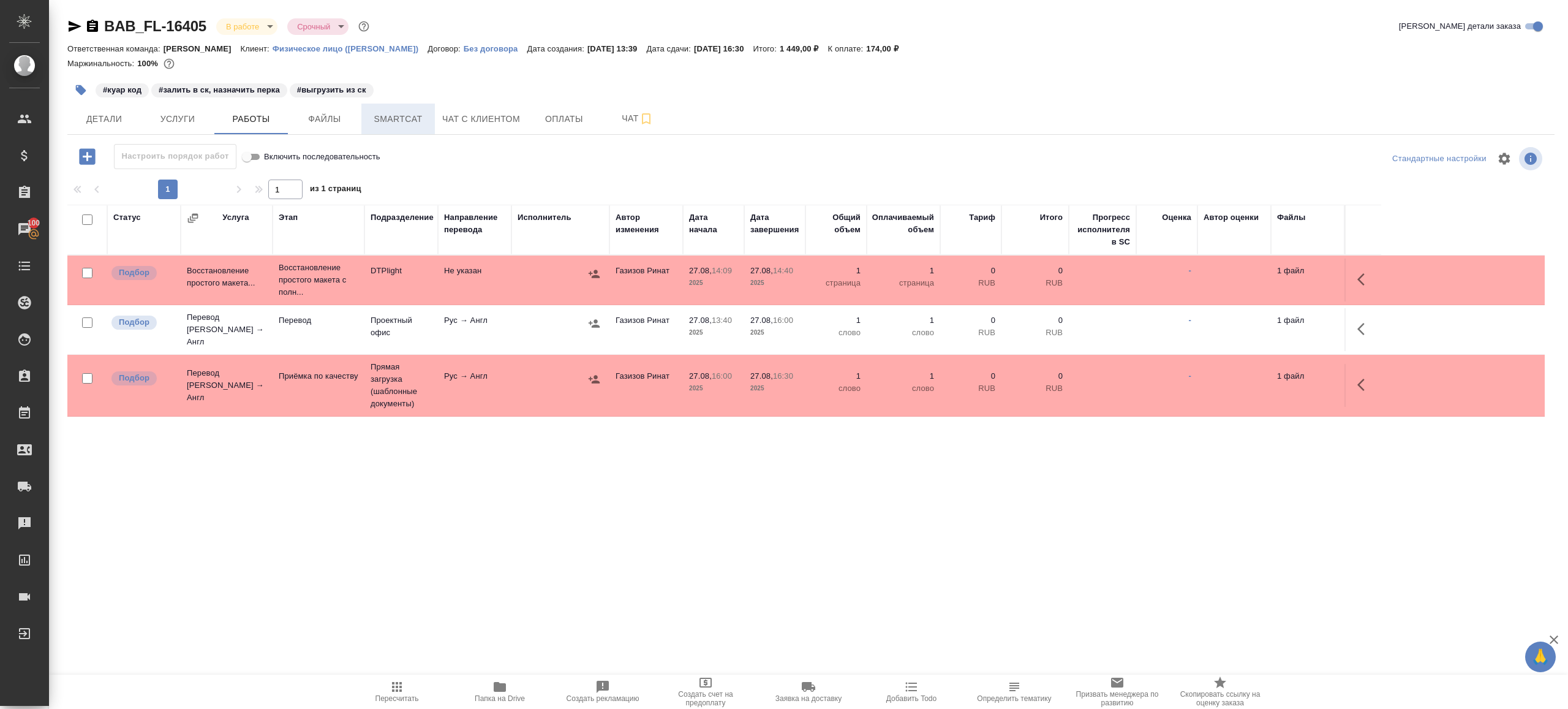
click at [404, 128] on button "Smartcat" at bounding box center [398, 118] width 74 height 31
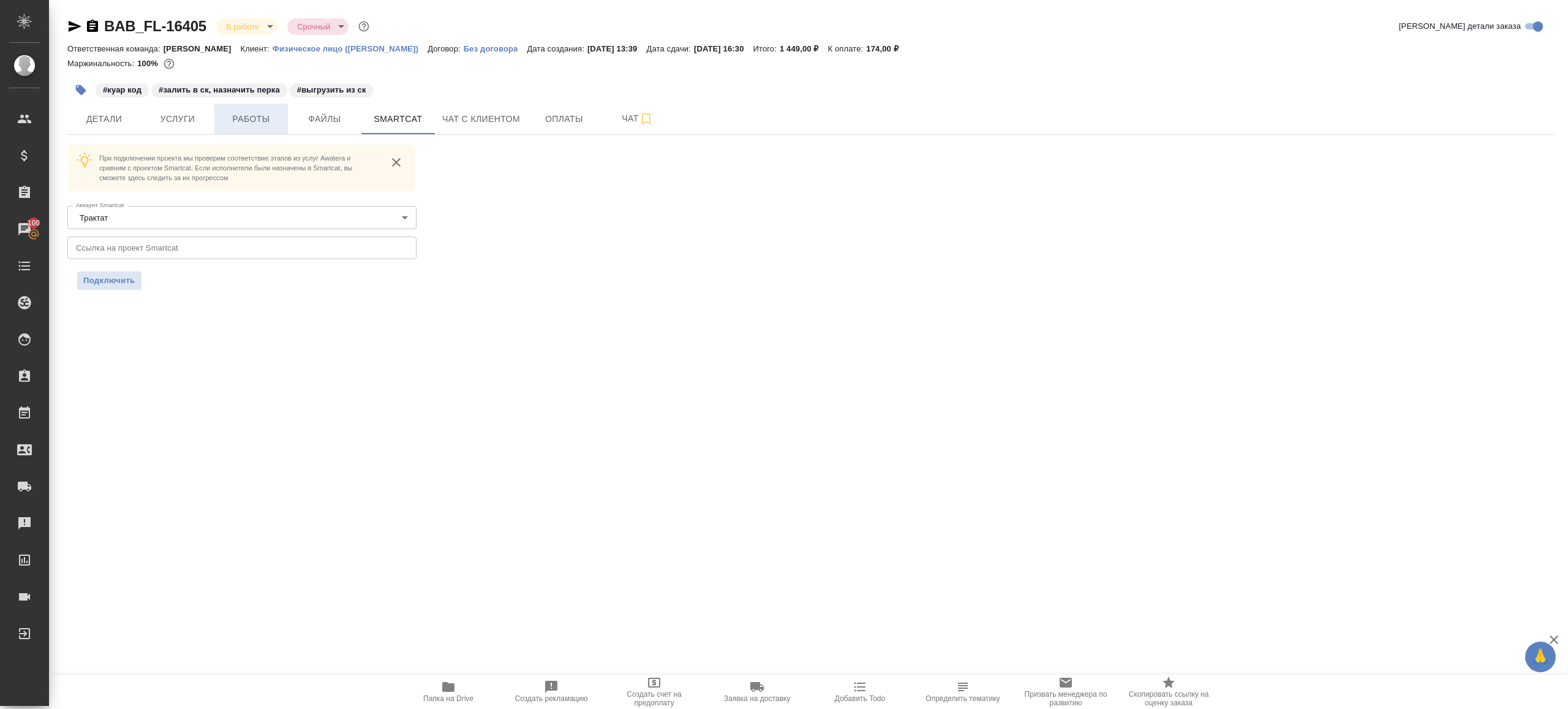
click at [242, 126] on button "Работы" at bounding box center [251, 118] width 74 height 31
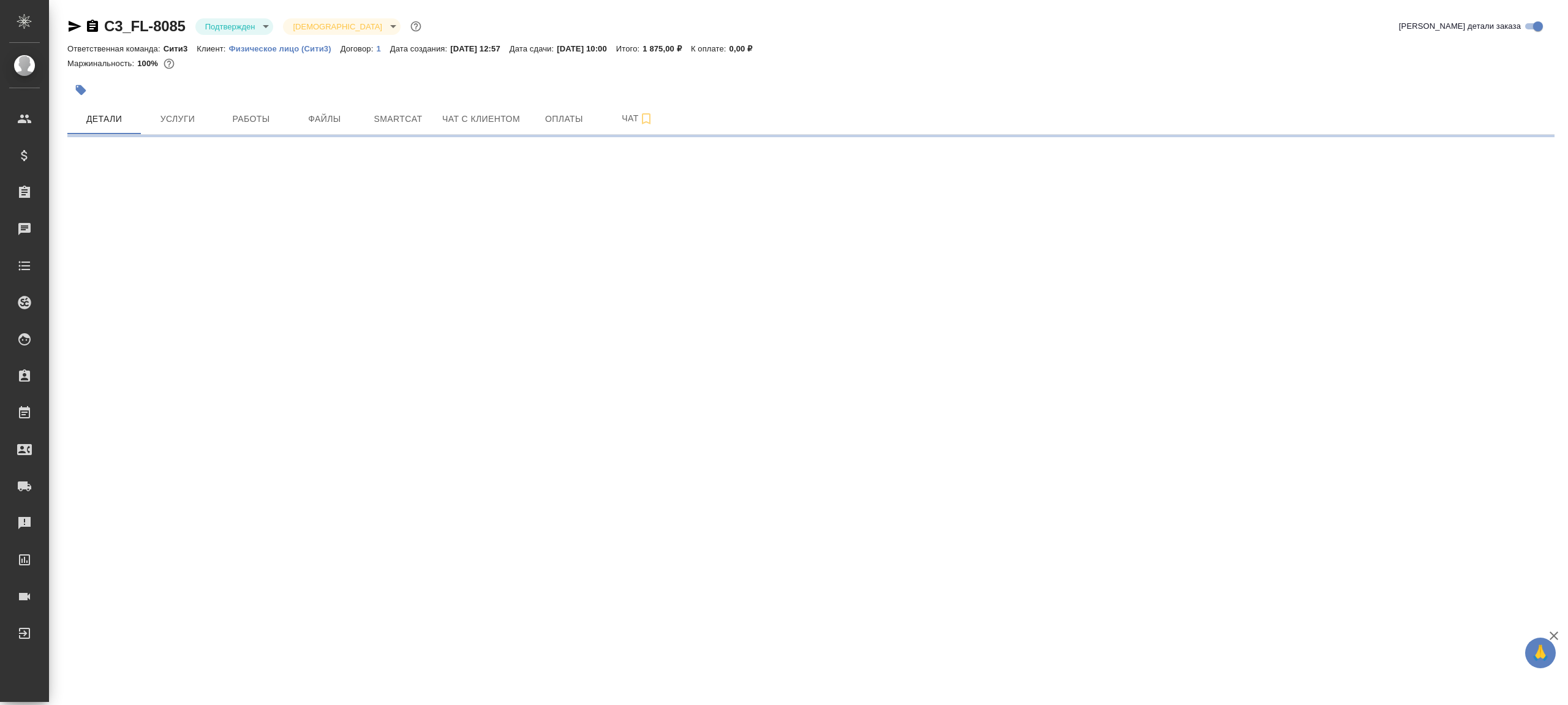
select select "RU"
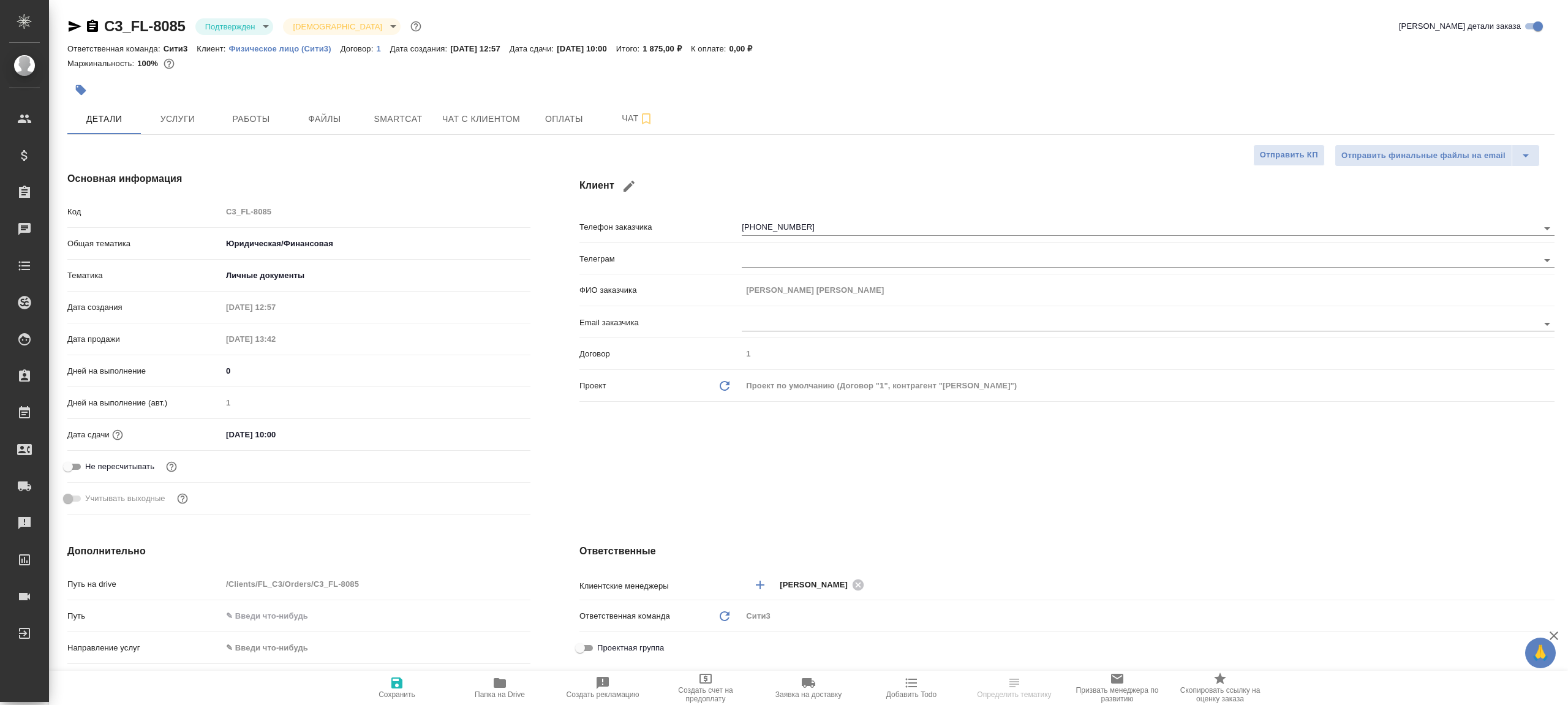
type textarea "x"
click at [229, 35] on div "C3_FL-8085 Подтвержден confirmed [DEMOGRAPHIC_DATA] holyTrinity" at bounding box center [246, 26] width 357 height 19
type textarea "x"
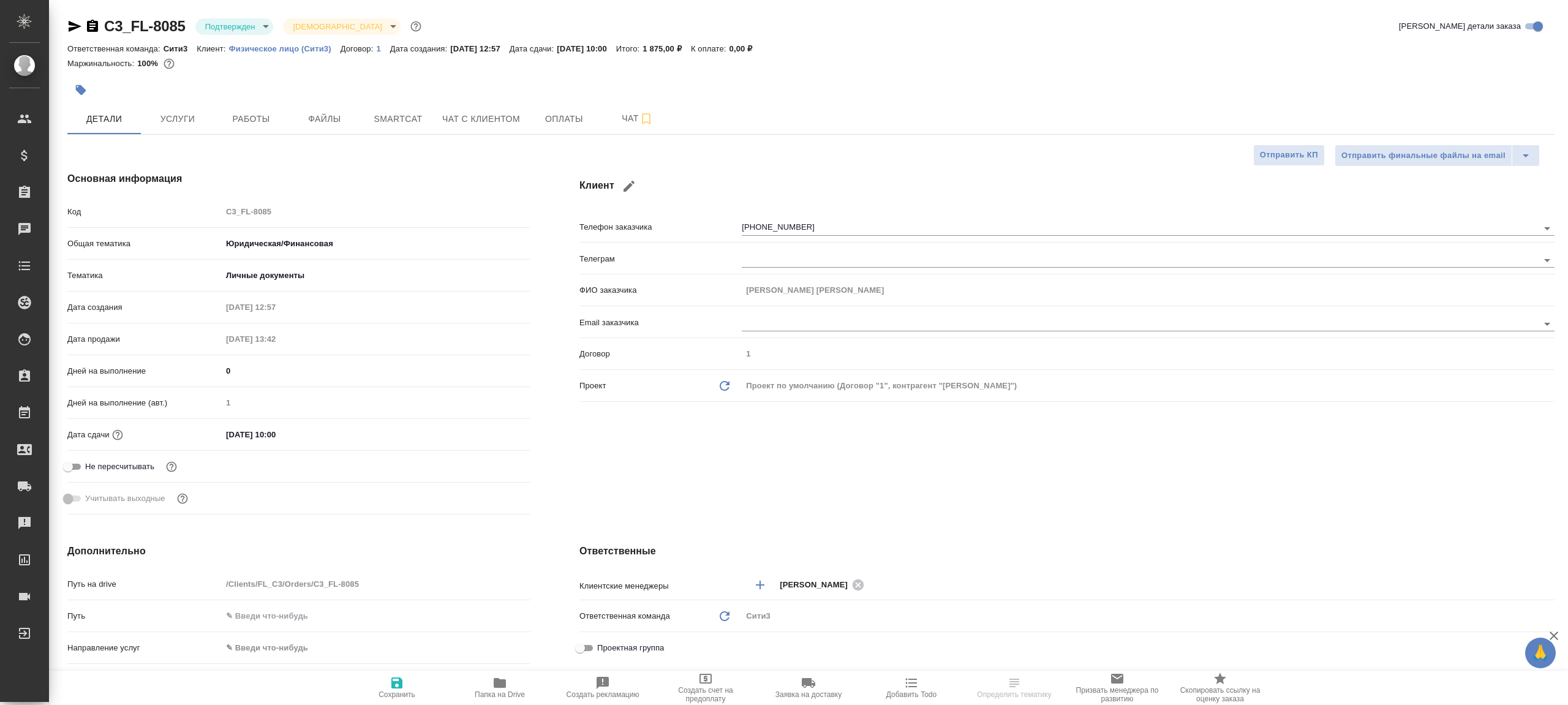
type textarea "x"
click at [233, 23] on body "🙏 .cls-1 fill:#fff; AWATERA [PERSON_NAME] Клиенты Спецификации Заказы Чаты Todo…" at bounding box center [784, 352] width 1568 height 705
click at [262, 131] on li "В работе" at bounding box center [251, 129] width 112 height 21
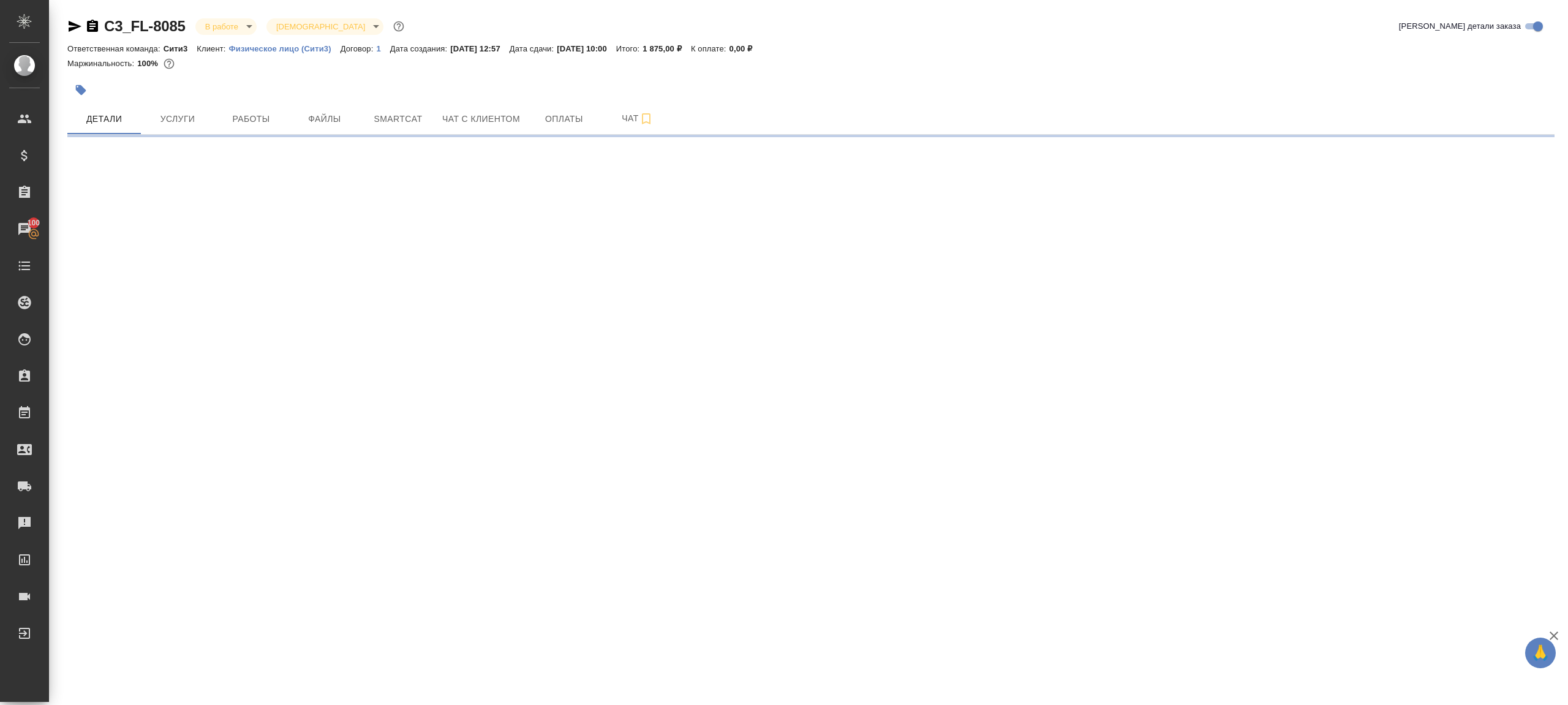
select select "RU"
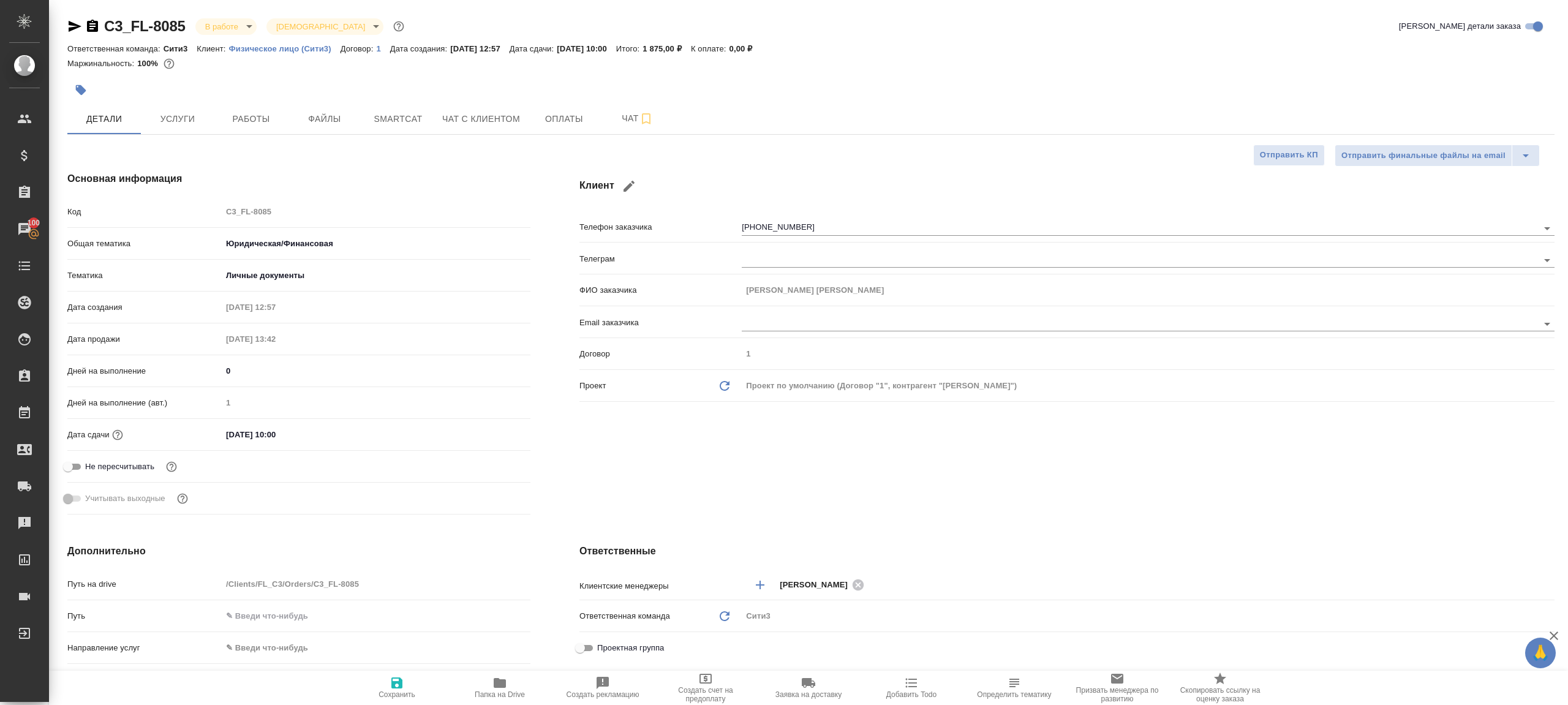
type textarea "x"
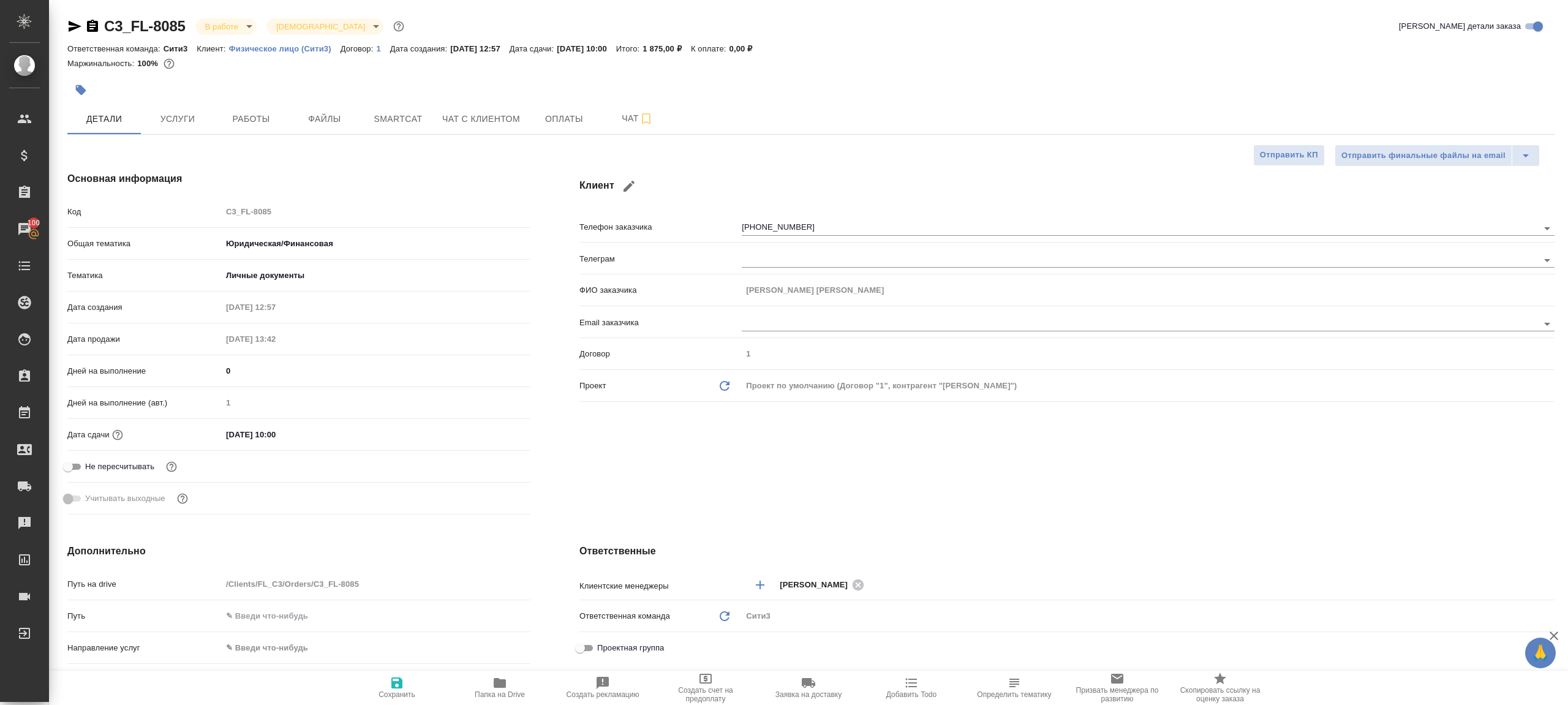
type textarea "x"
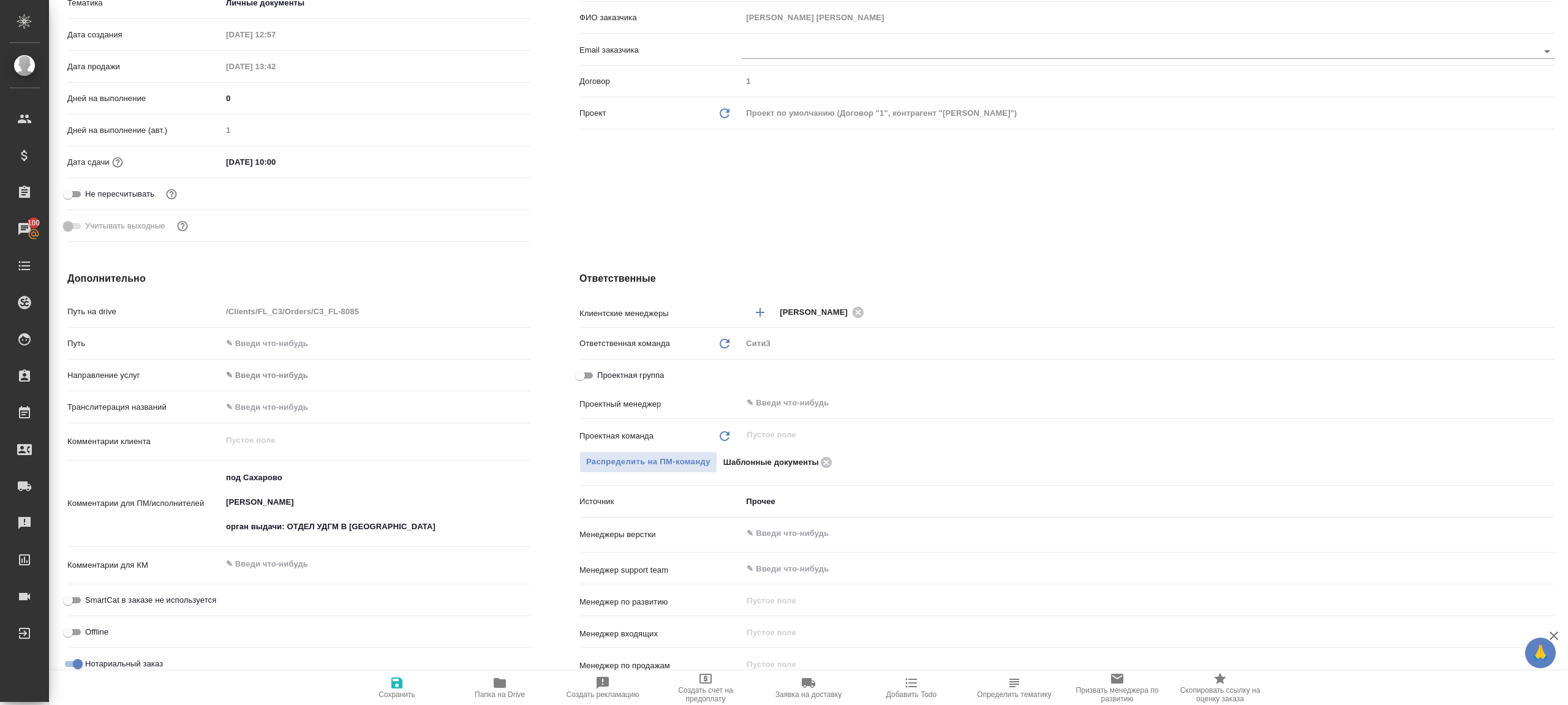
scroll to position [517, 0]
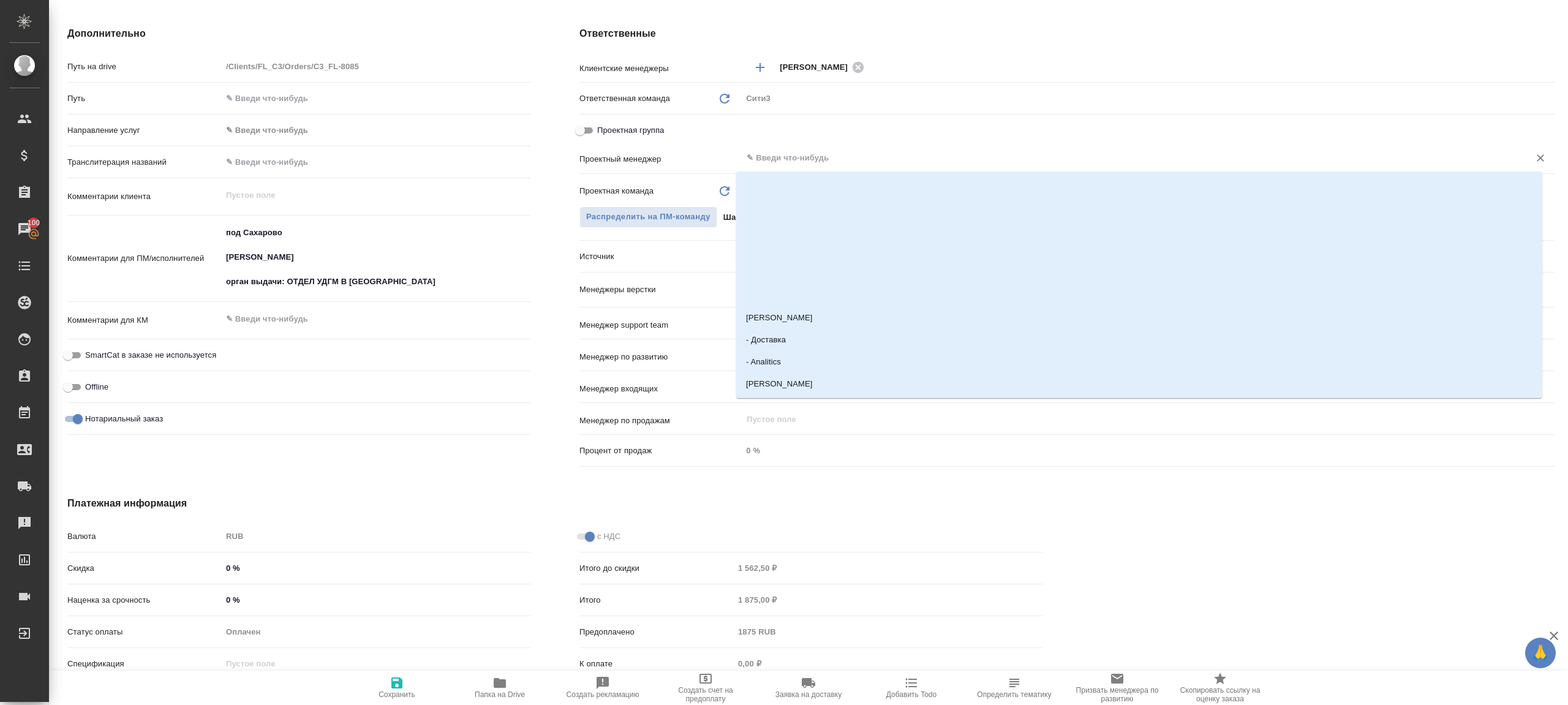
click at [778, 155] on input "text" at bounding box center [1127, 158] width 765 height 15
type input "ринат"
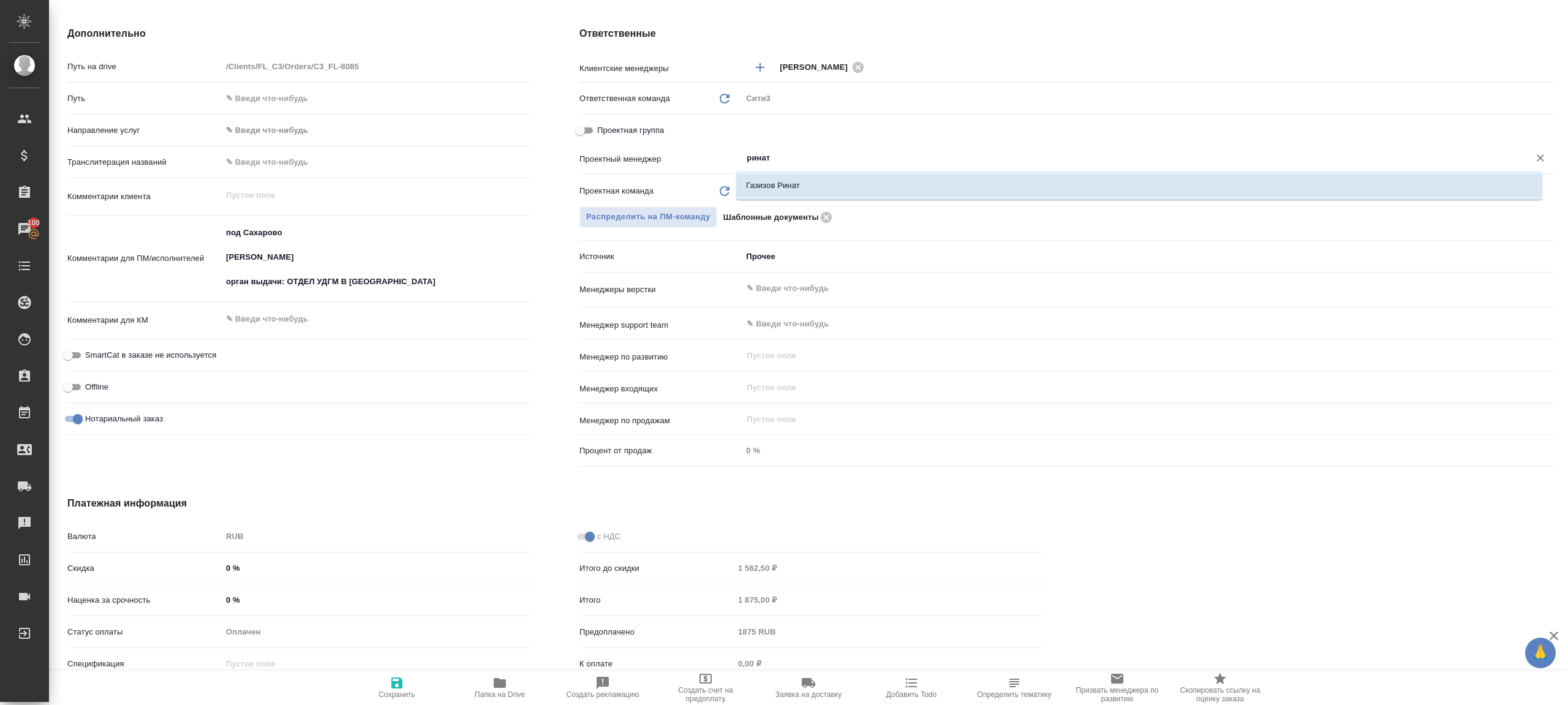
click at [802, 184] on li "Газизов Ринат" at bounding box center [1139, 186] width 806 height 22
type textarea "x"
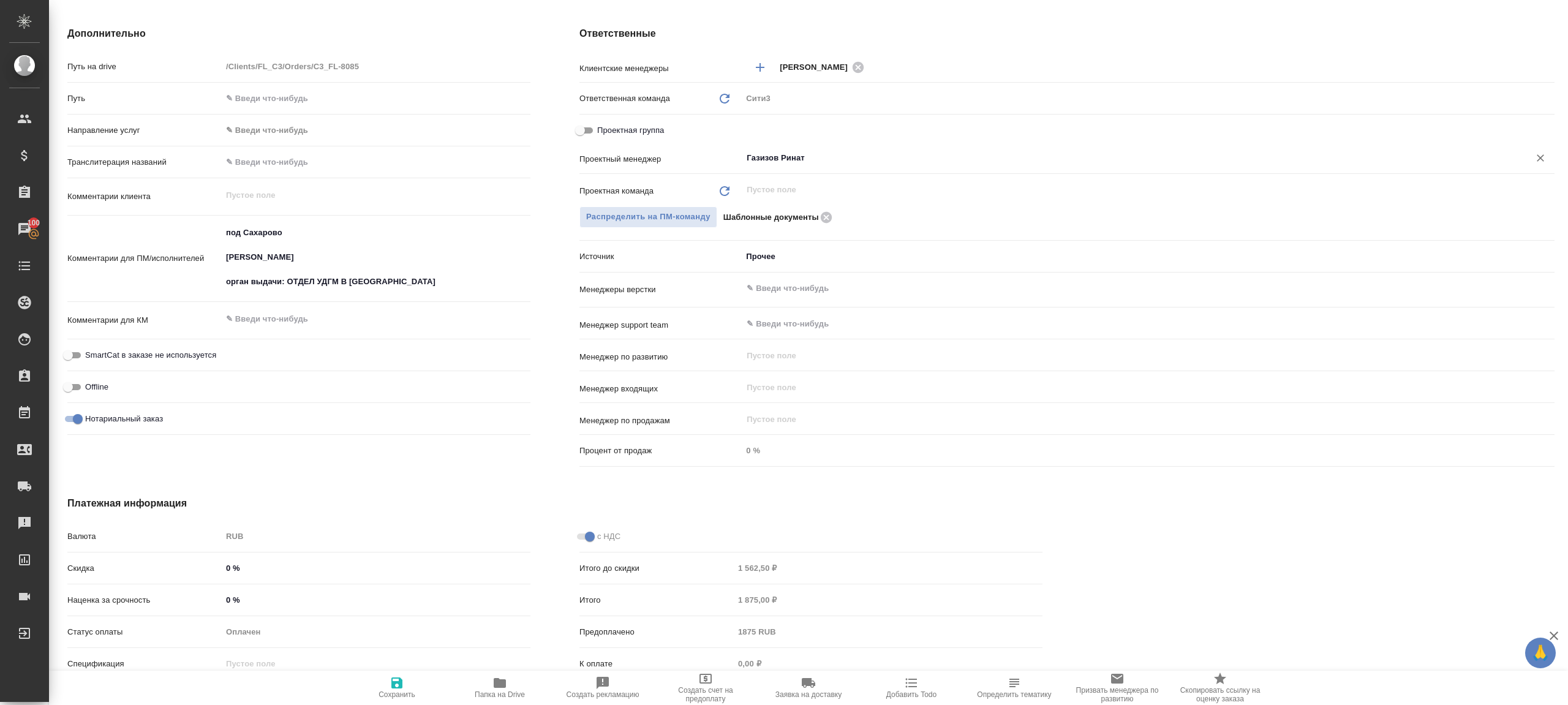
type input "Газизов Ринат"
click at [398, 683] on icon "button" at bounding box center [397, 683] width 11 height 11
type textarea "x"
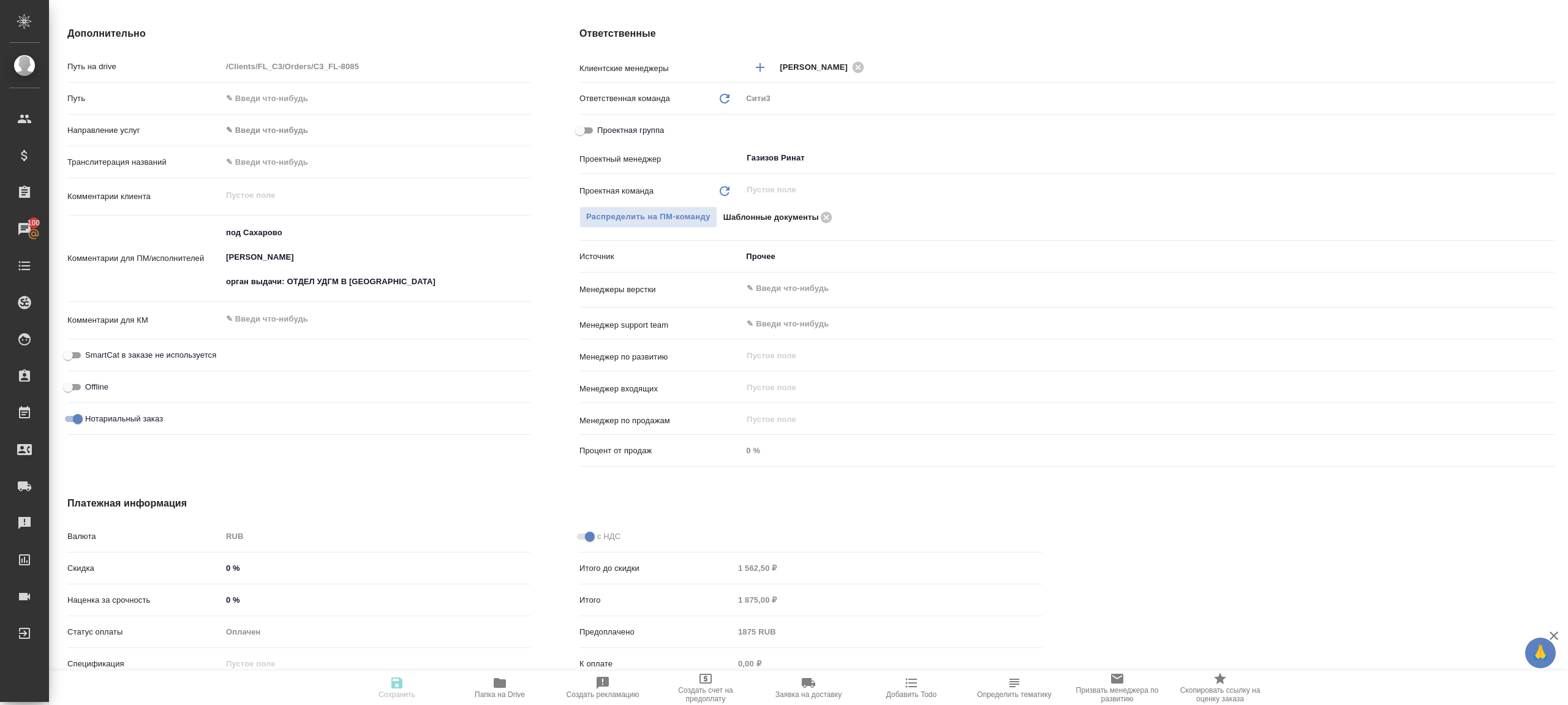
type textarea "x"
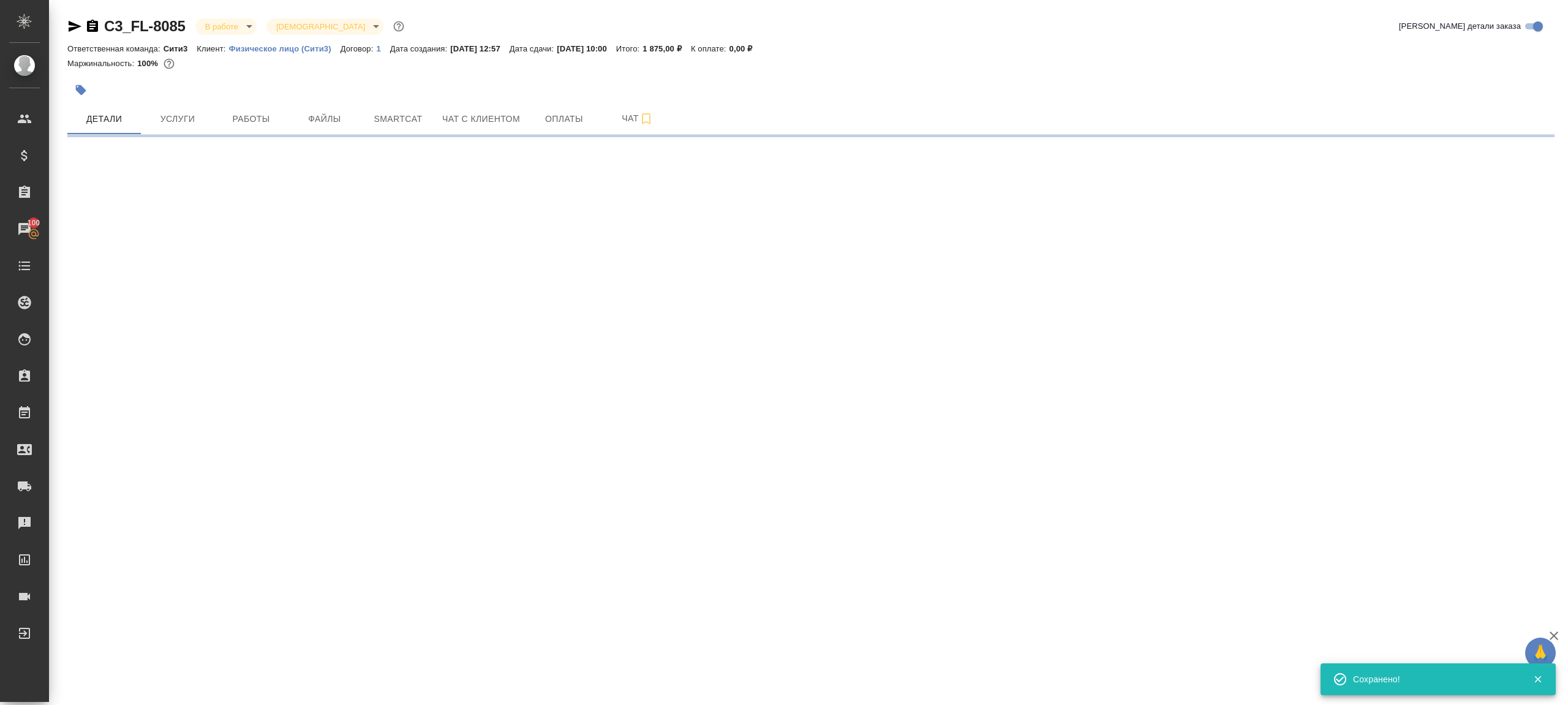
scroll to position [0, 0]
select select "RU"
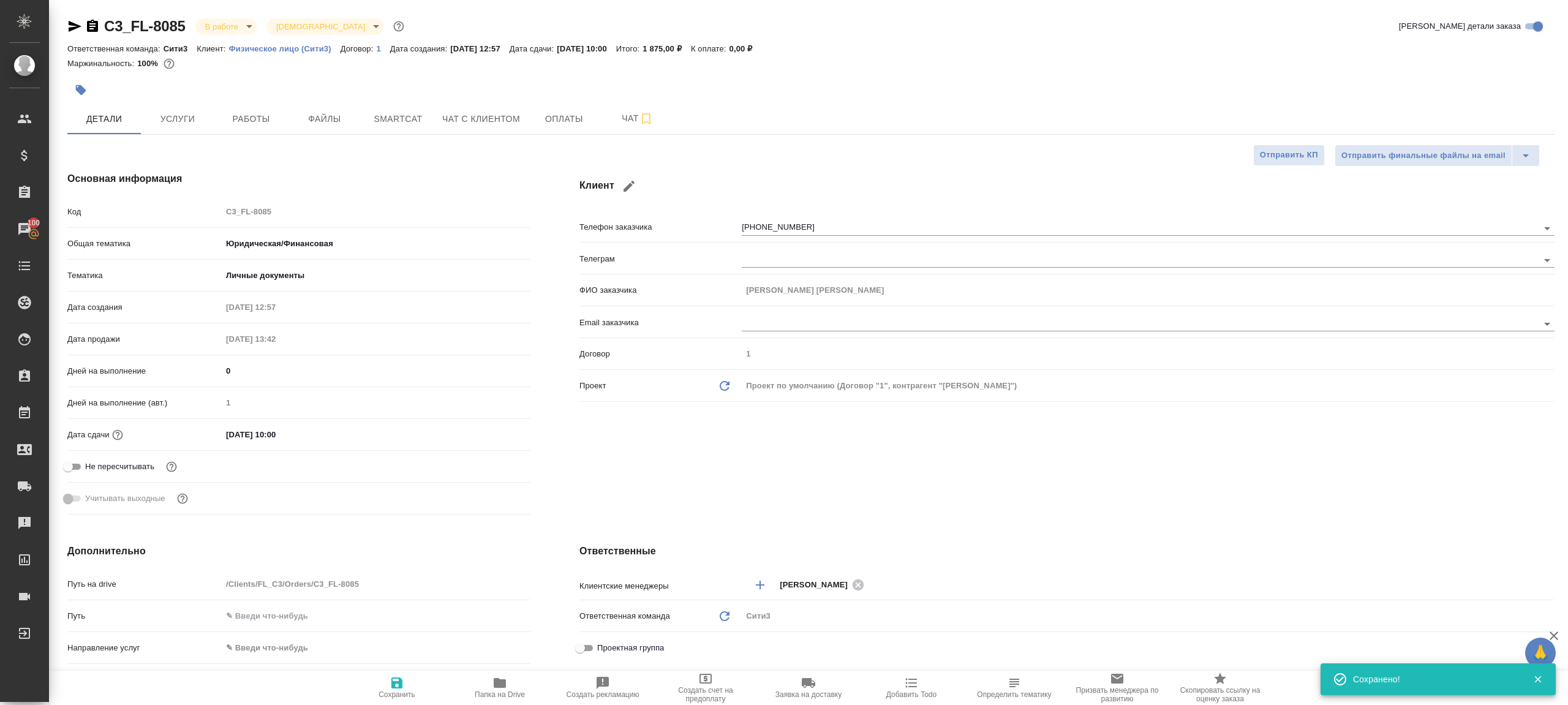
type textarea "x"
click at [506, 673] on button "Папка на Drive" at bounding box center [499, 687] width 103 height 34
type textarea "x"
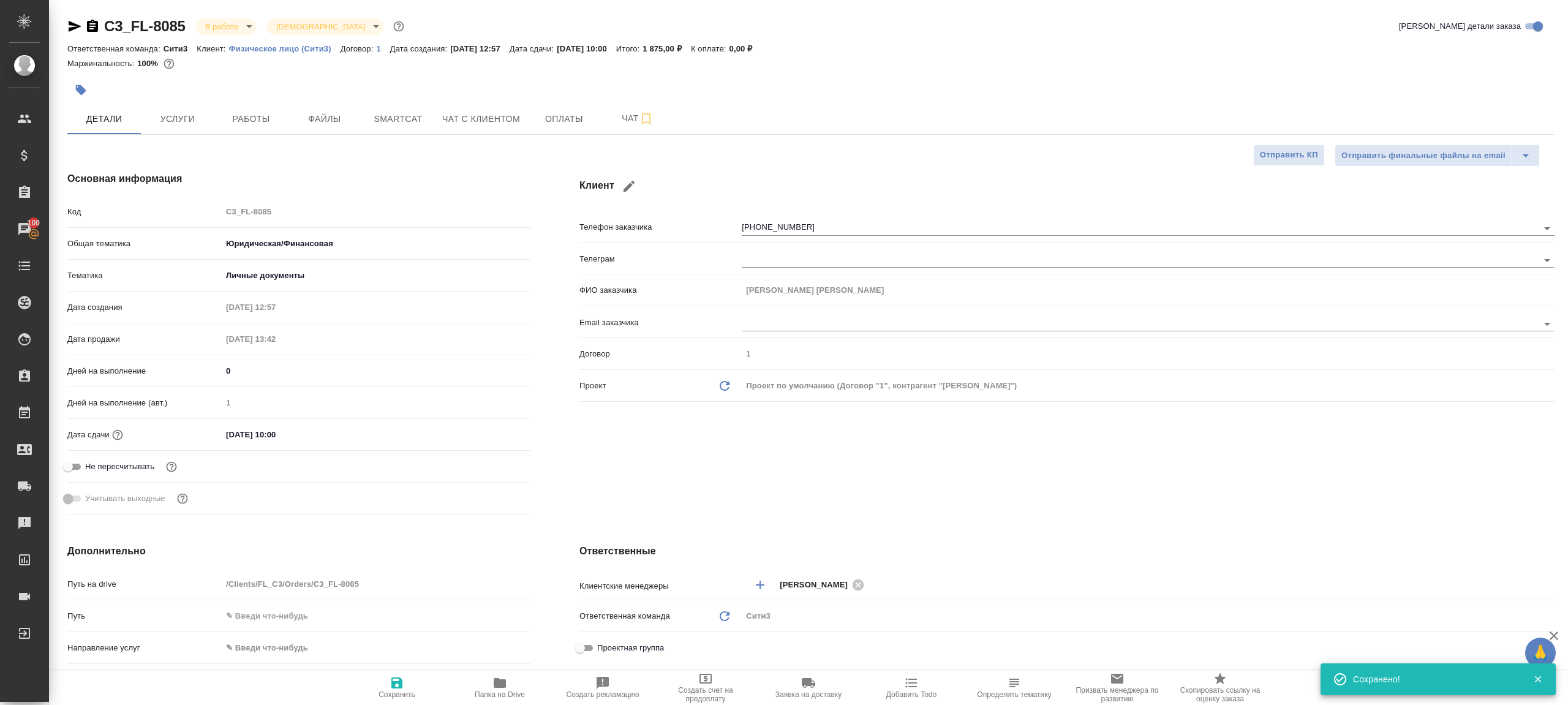
type textarea "x"
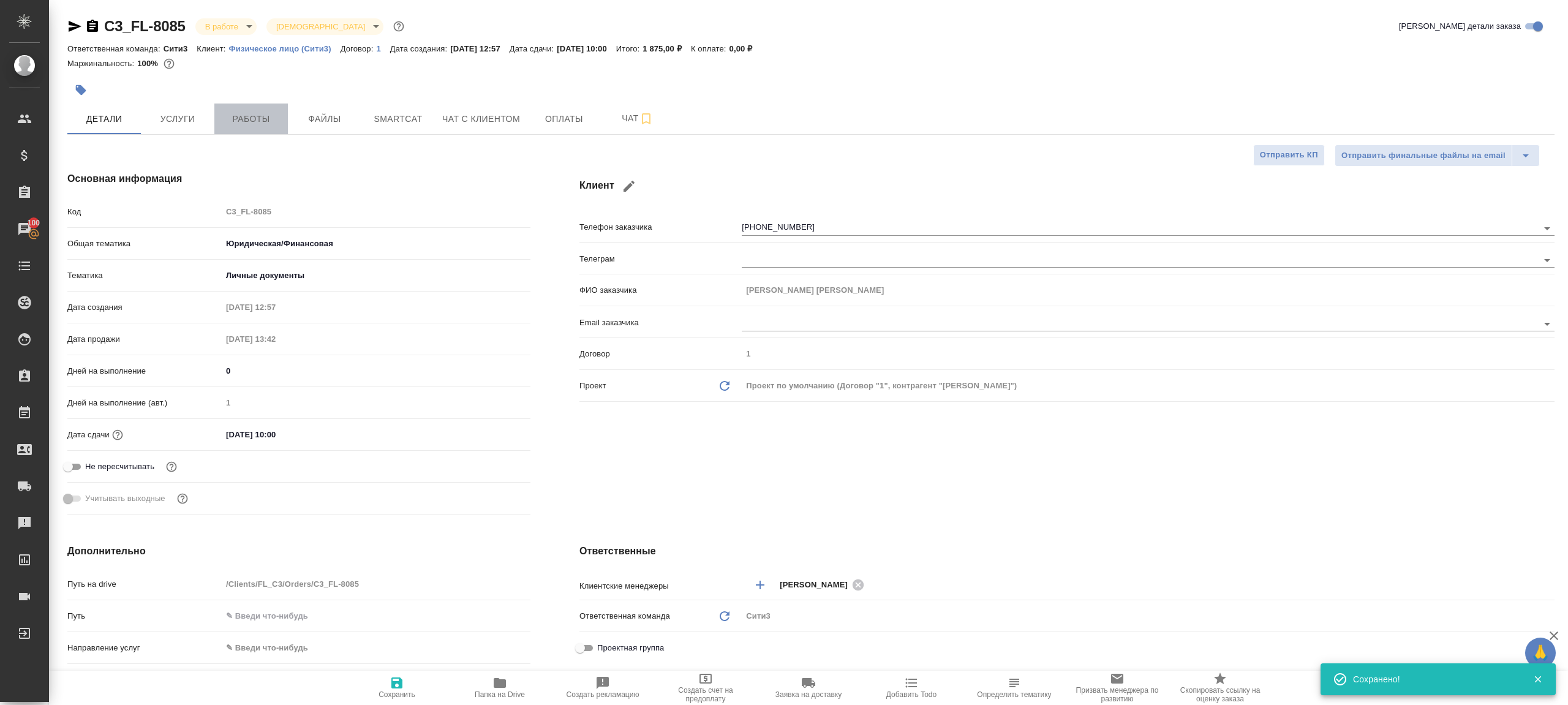
click at [277, 125] on span "Работы" at bounding box center [251, 119] width 59 height 16
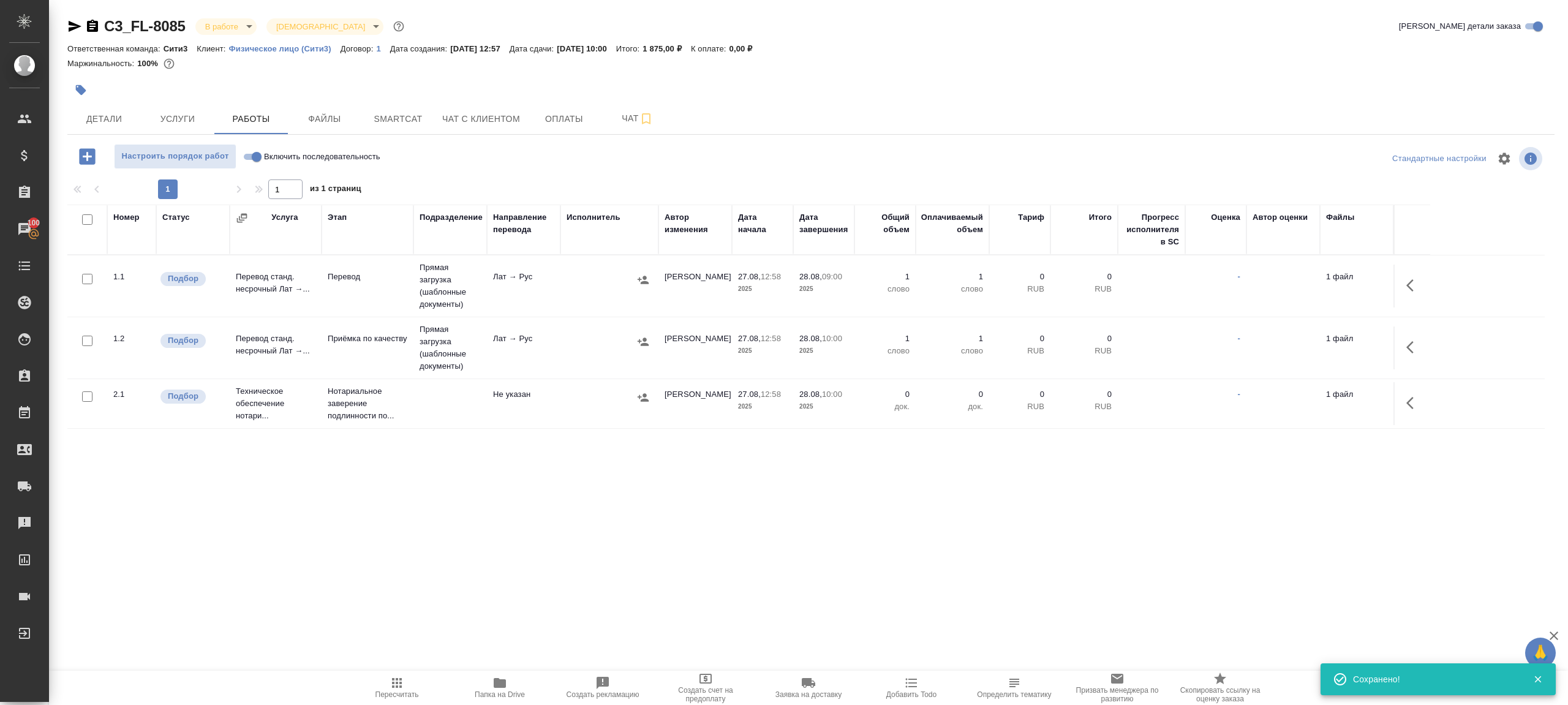
click at [525, 176] on div at bounding box center [811, 176] width 1488 height 6
click at [249, 161] on input "Включить последовательность" at bounding box center [257, 157] width 44 height 15
checkbox input "true"
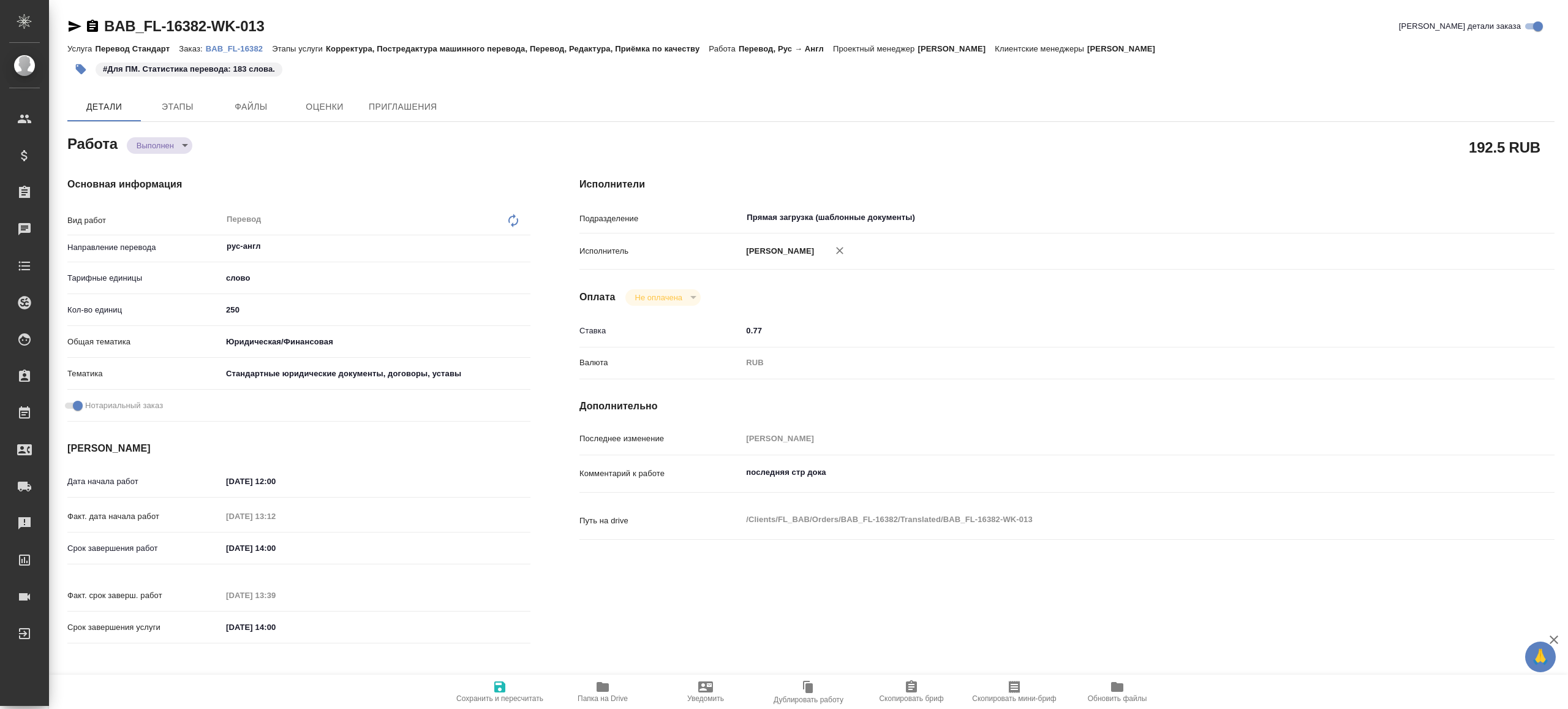
type textarea "x"
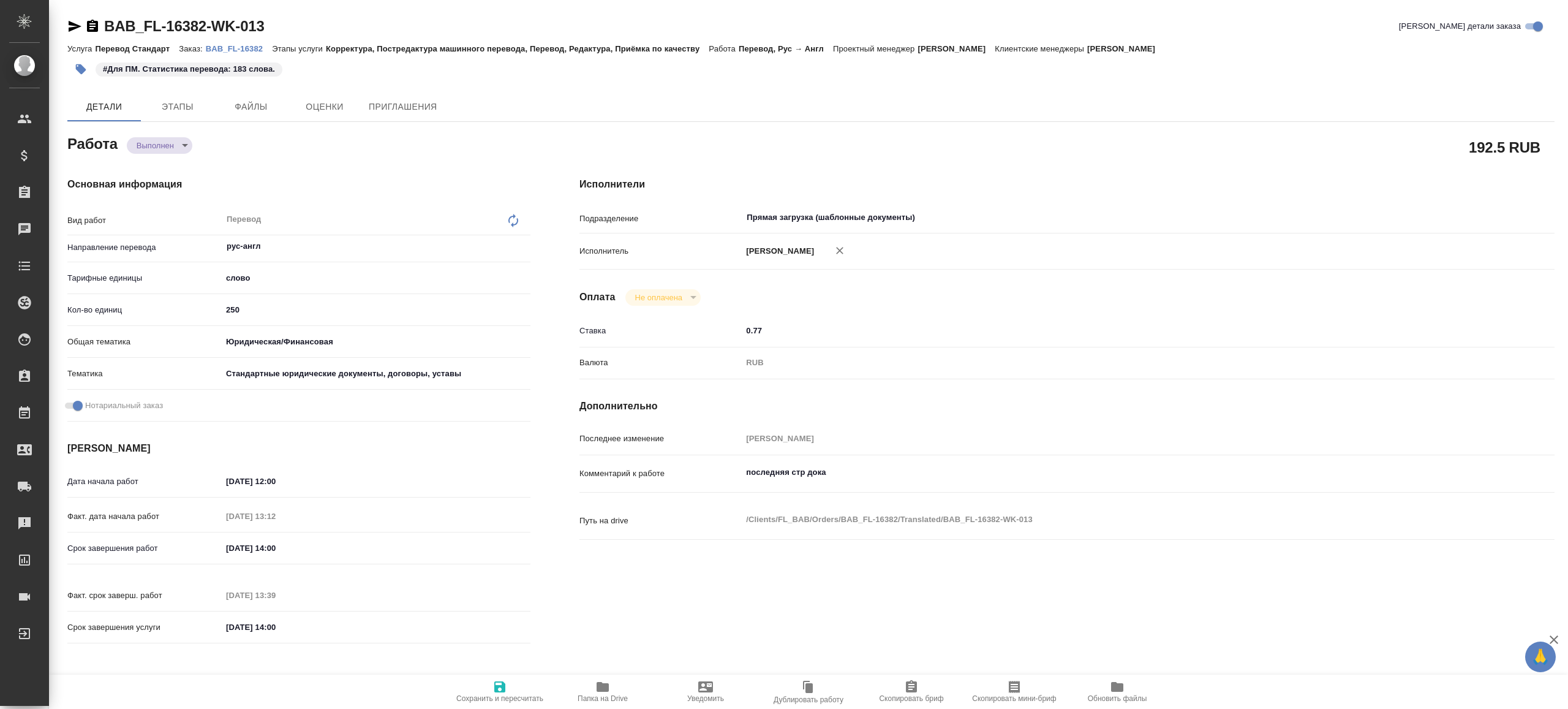
type textarea "x"
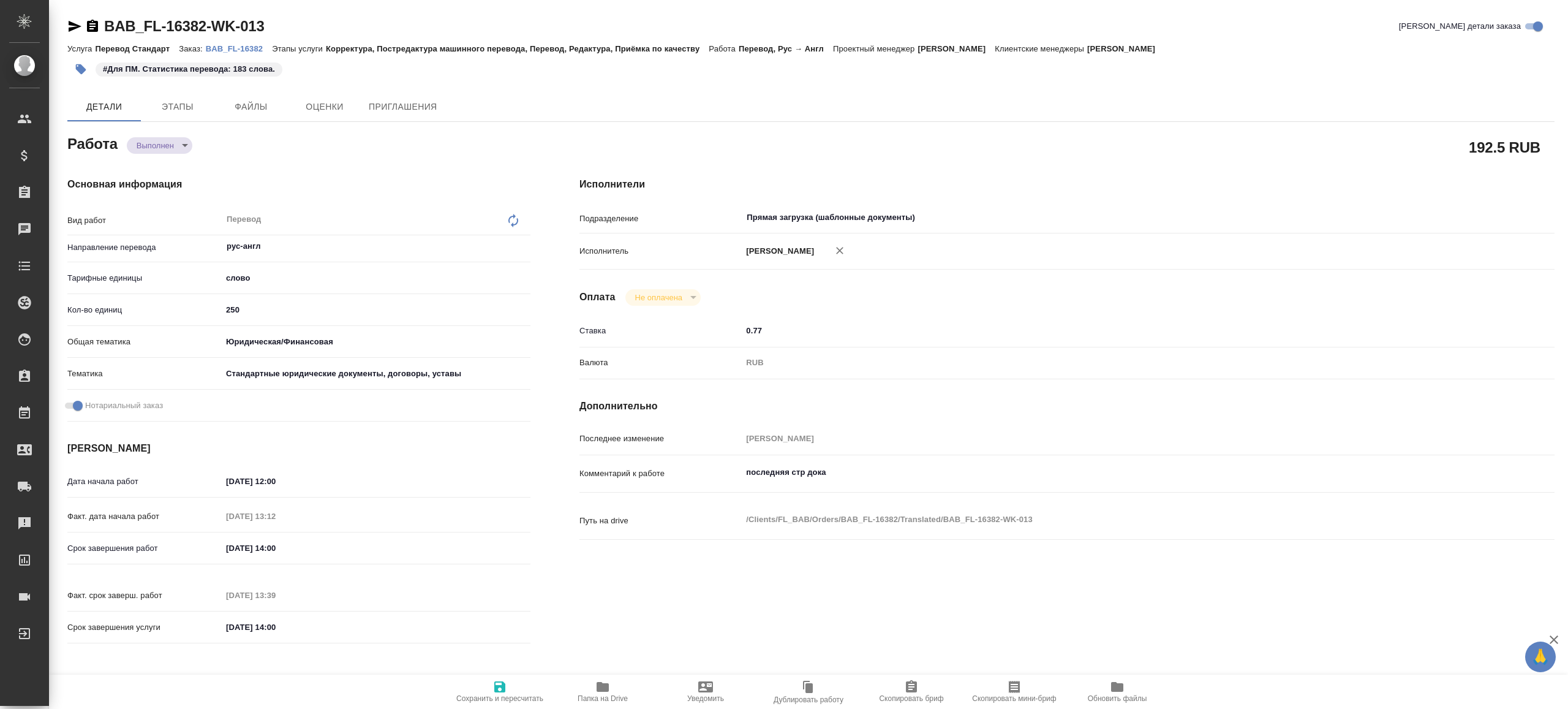
type textarea "x"
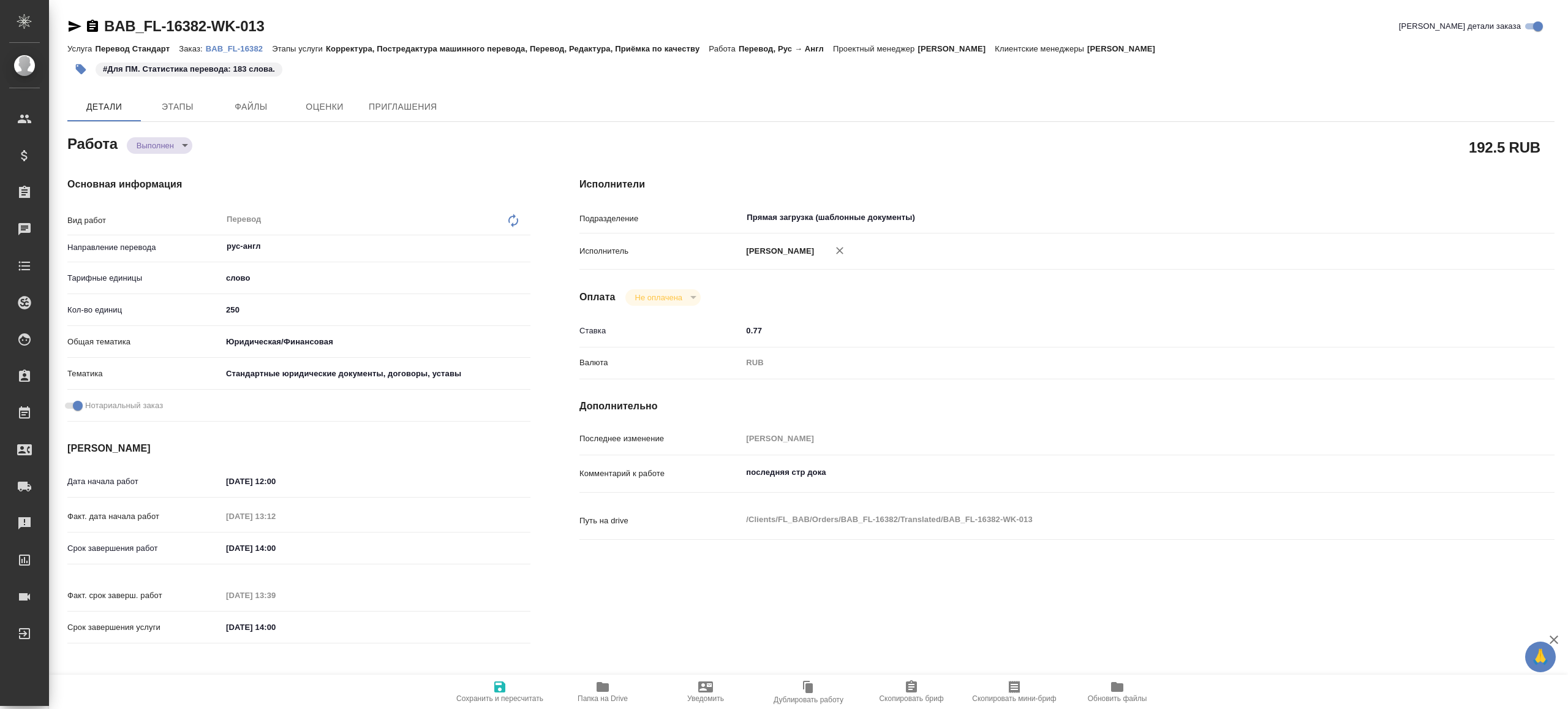
type textarea "x"
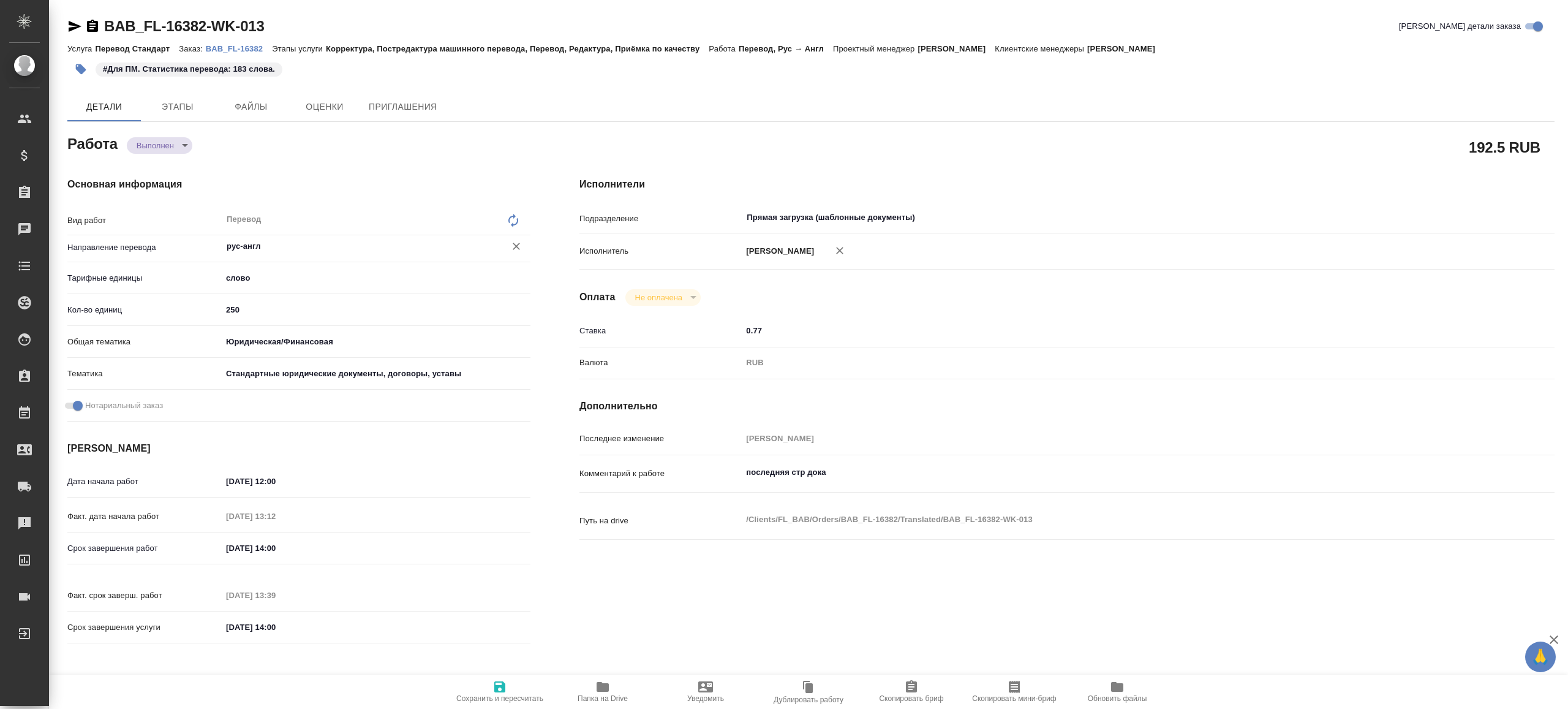
type textarea "x"
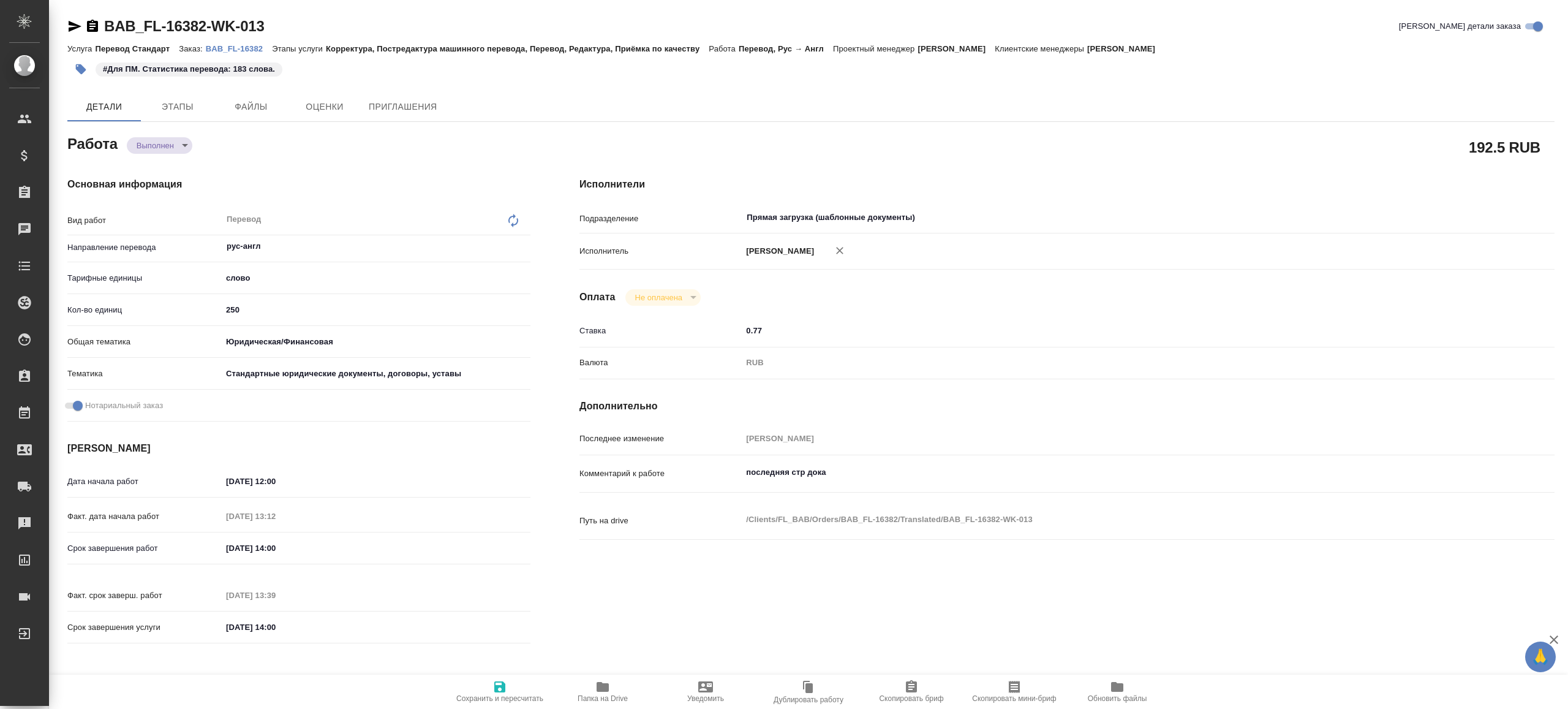
type textarea "x"
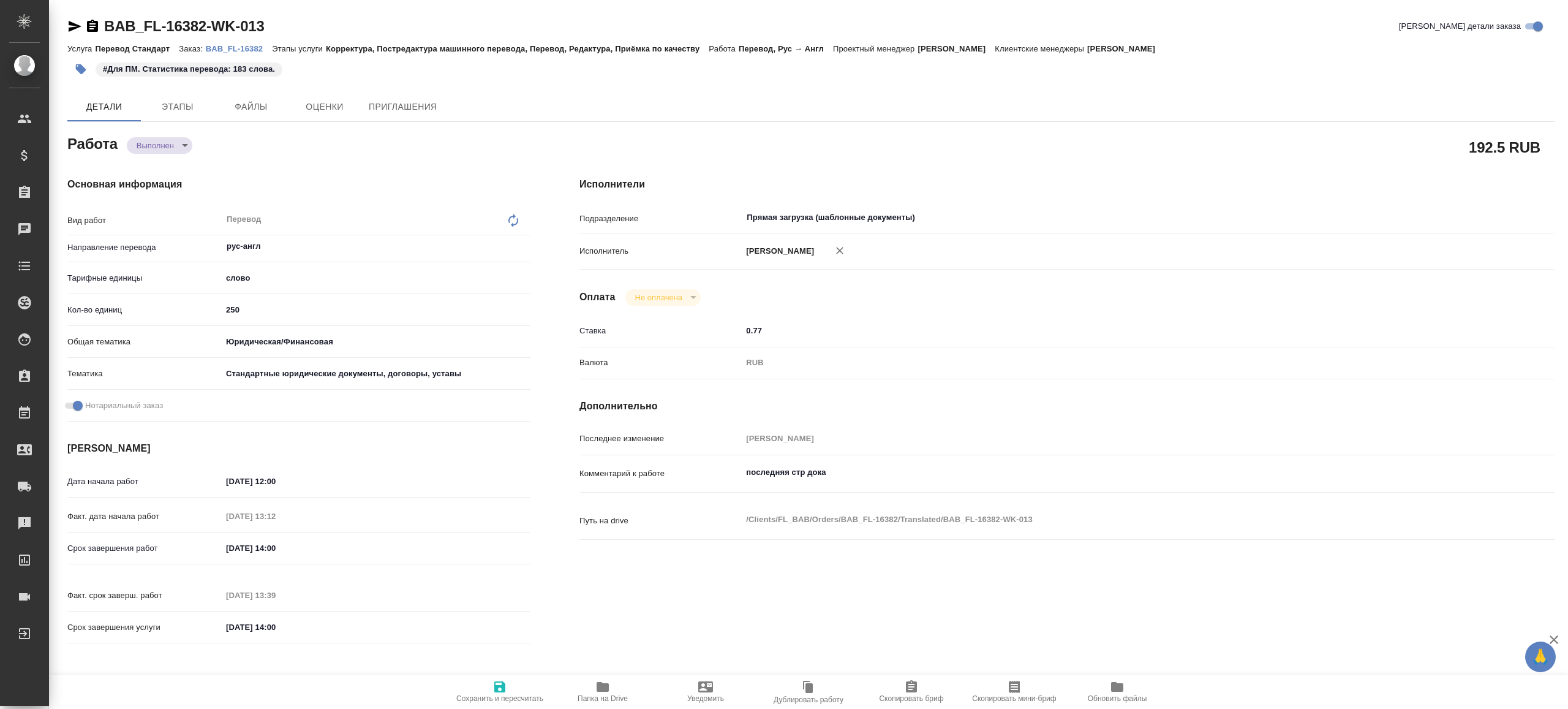
click at [175, 142] on body "🙏 .cls-1 fill:#fff; AWATERA Gazizov Rinat Клиенты Спецификации Заказы Чаты Todo…" at bounding box center [784, 354] width 1568 height 709
click at [169, 165] on li "Сдан" at bounding box center [167, 165] width 80 height 21
type textarea "x"
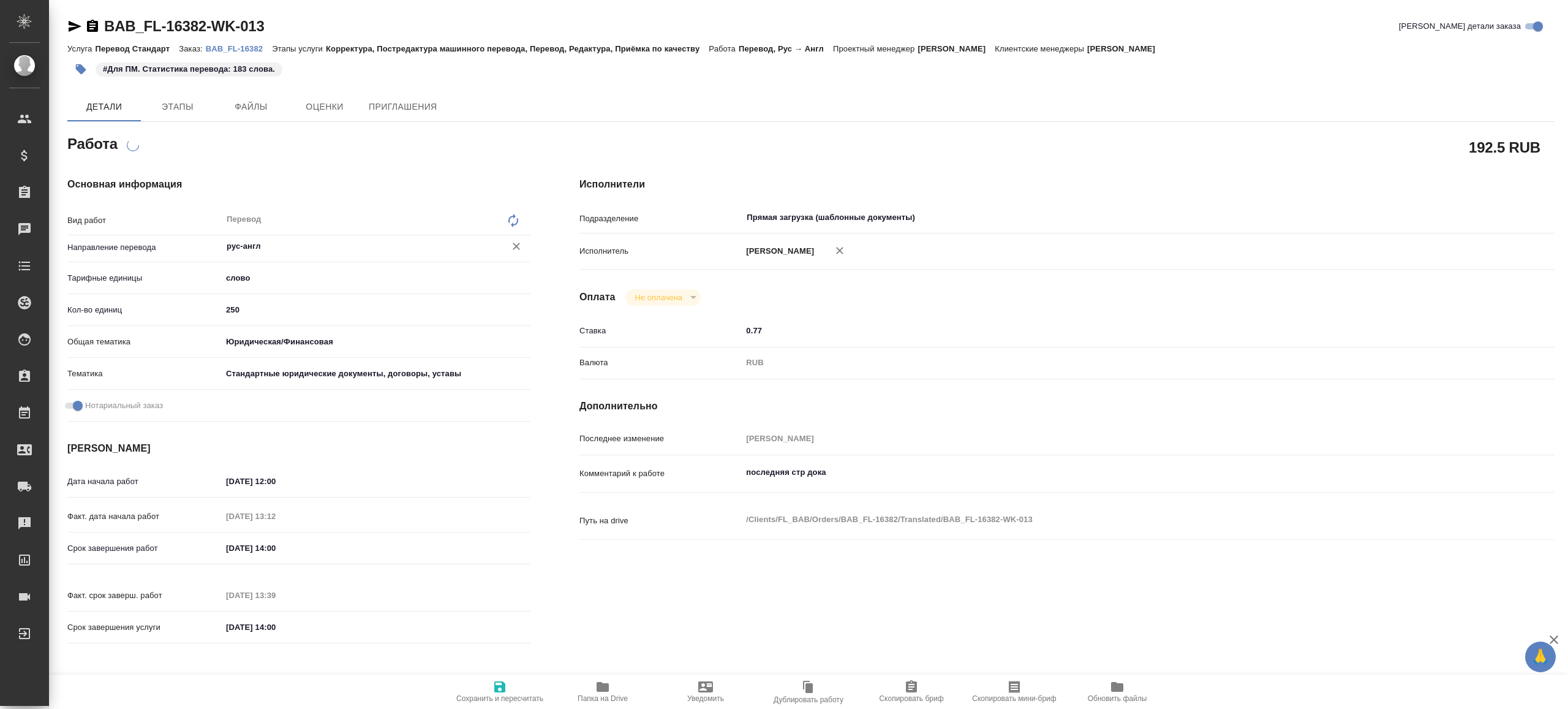
type textarea "x"
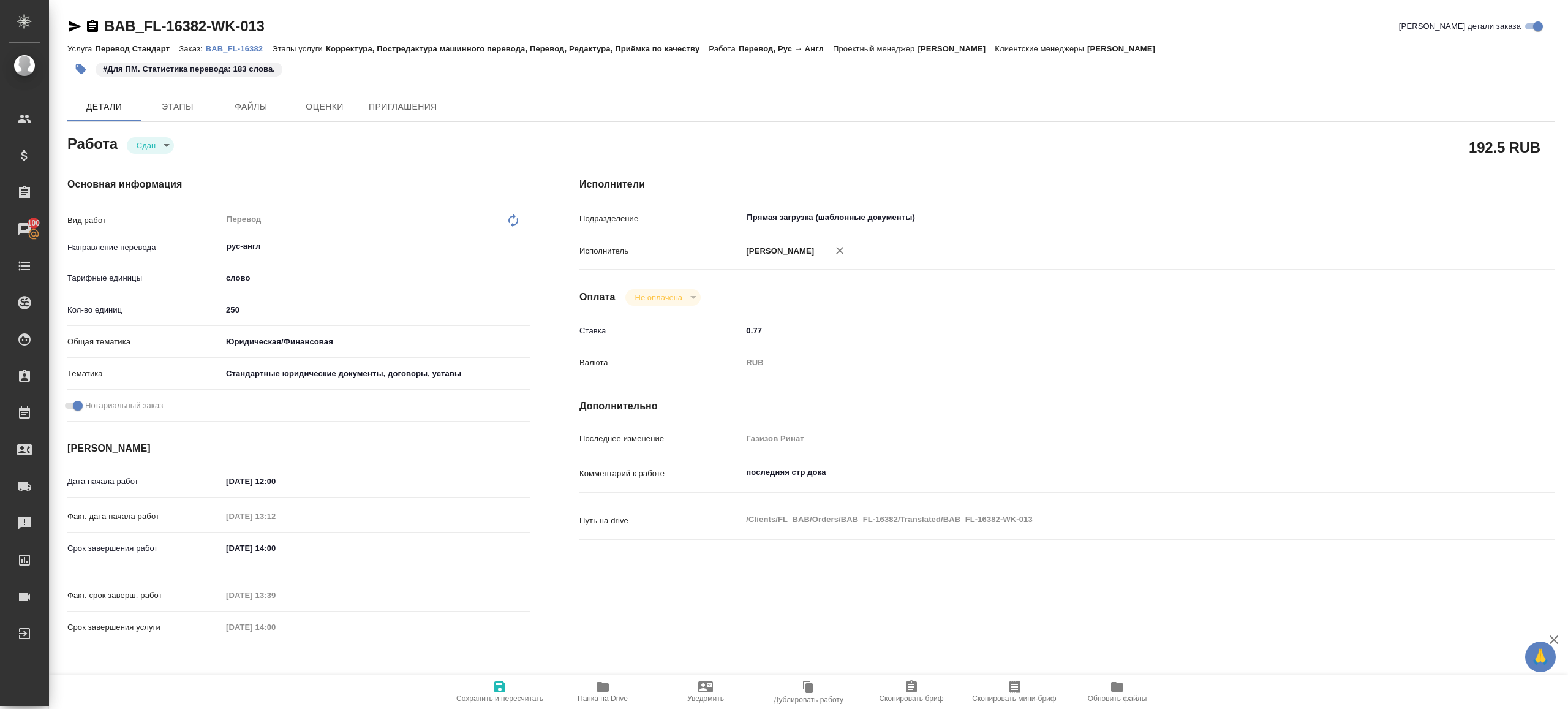
type textarea "x"
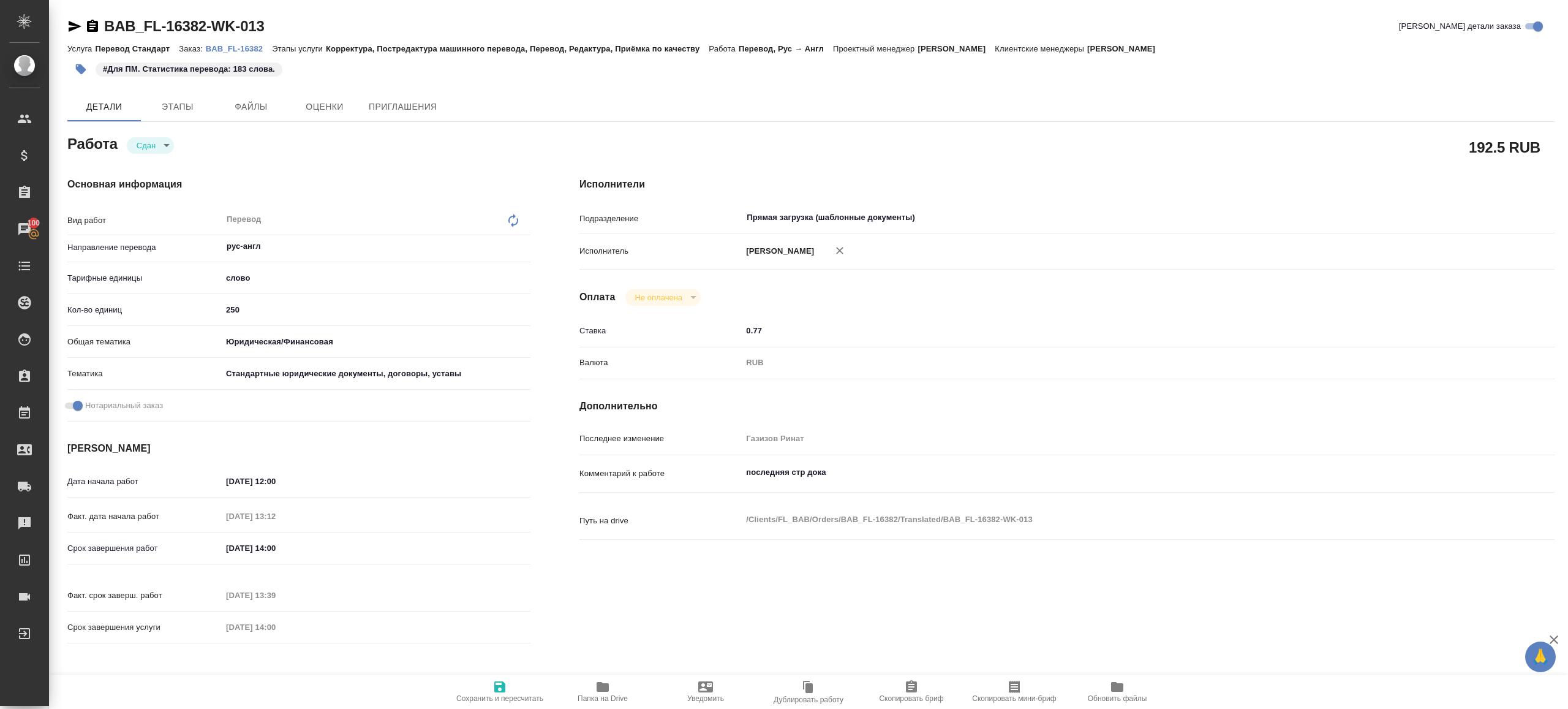
type textarea "x"
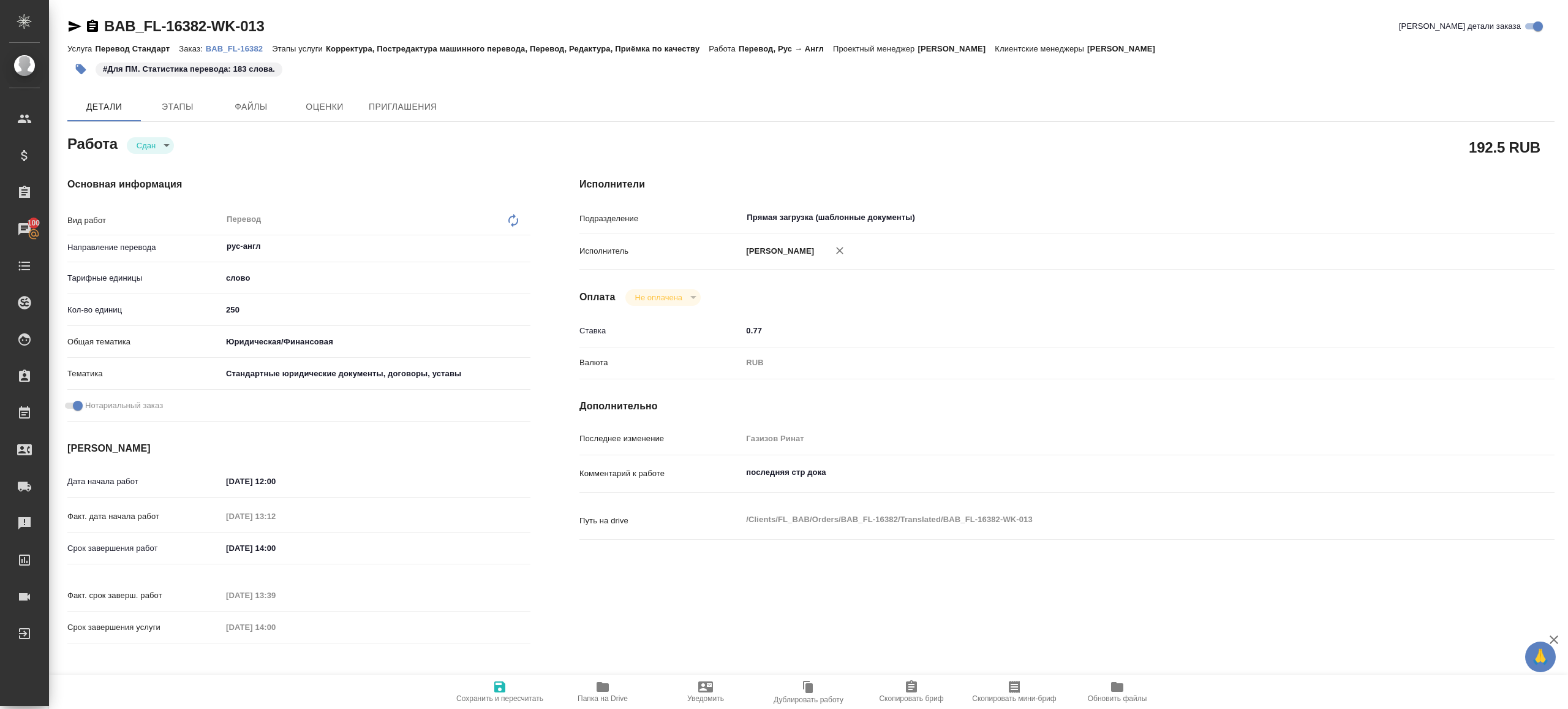
type textarea "x"
drag, startPoint x: 257, startPoint y: 316, endPoint x: 116, endPoint y: 288, distance: 143.8
click at [116, 288] on div "Вид работ Перевод x ​ Направление перевода рус-англ ​ Тарифные единицы слово 5a…" at bounding box center [299, 316] width 463 height 220
type textarea "x"
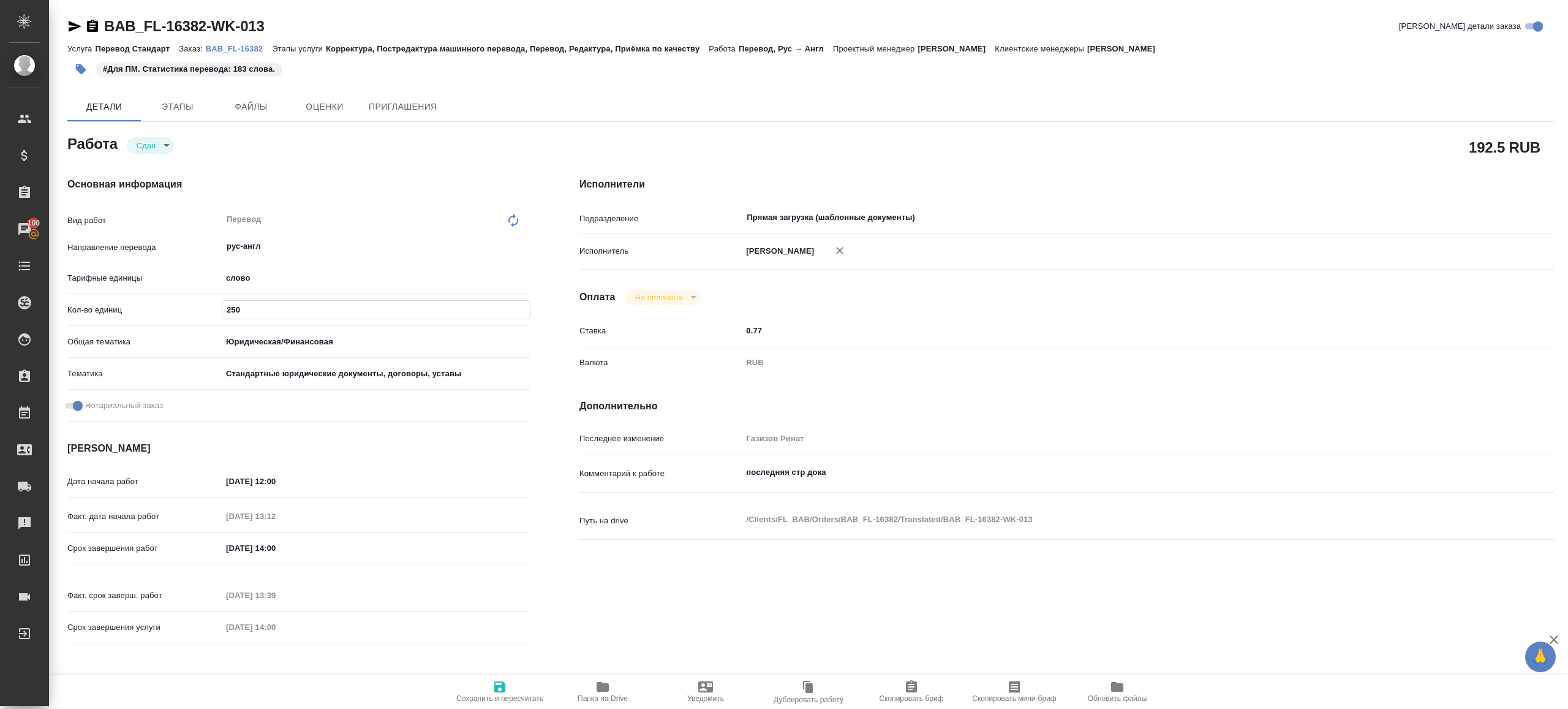
type textarea "x"
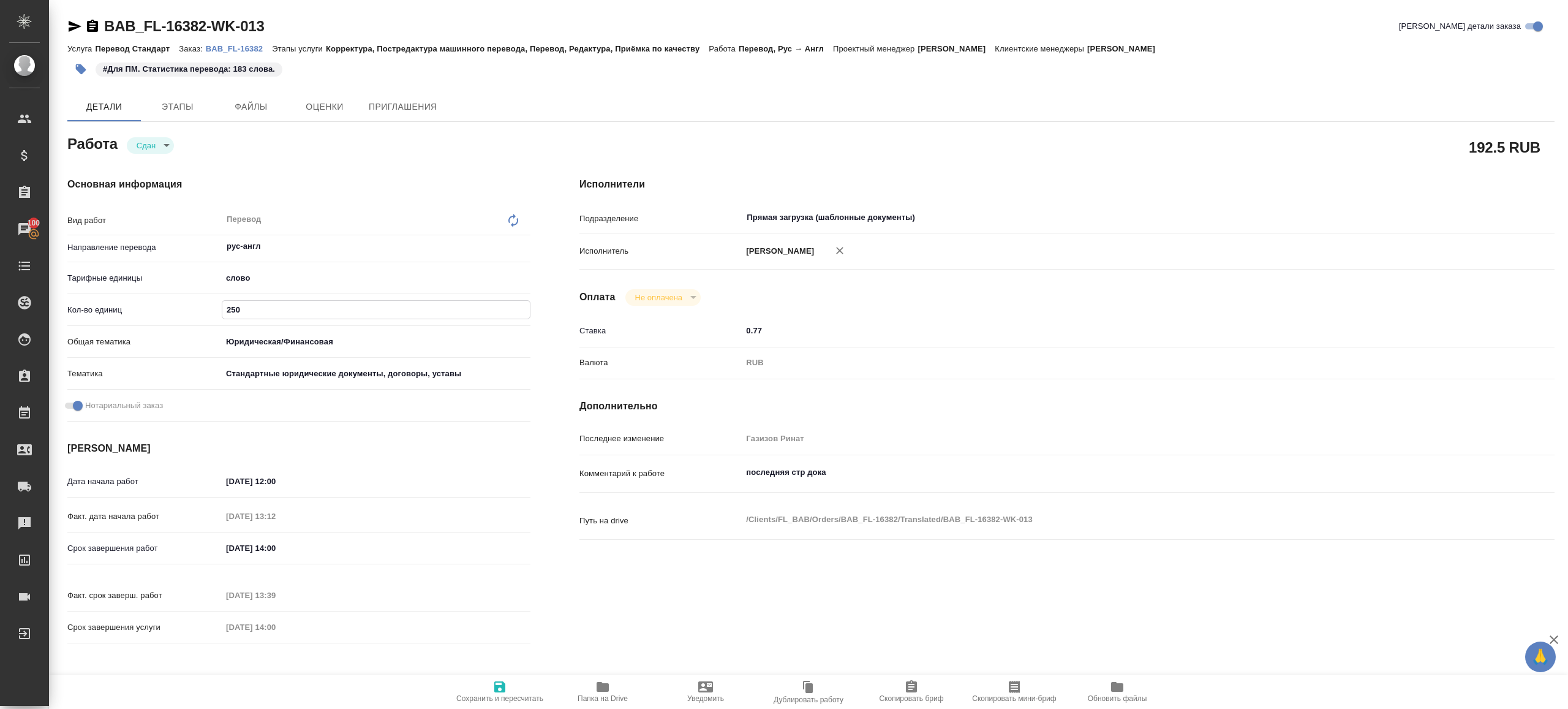
type input "1"
type textarea "x"
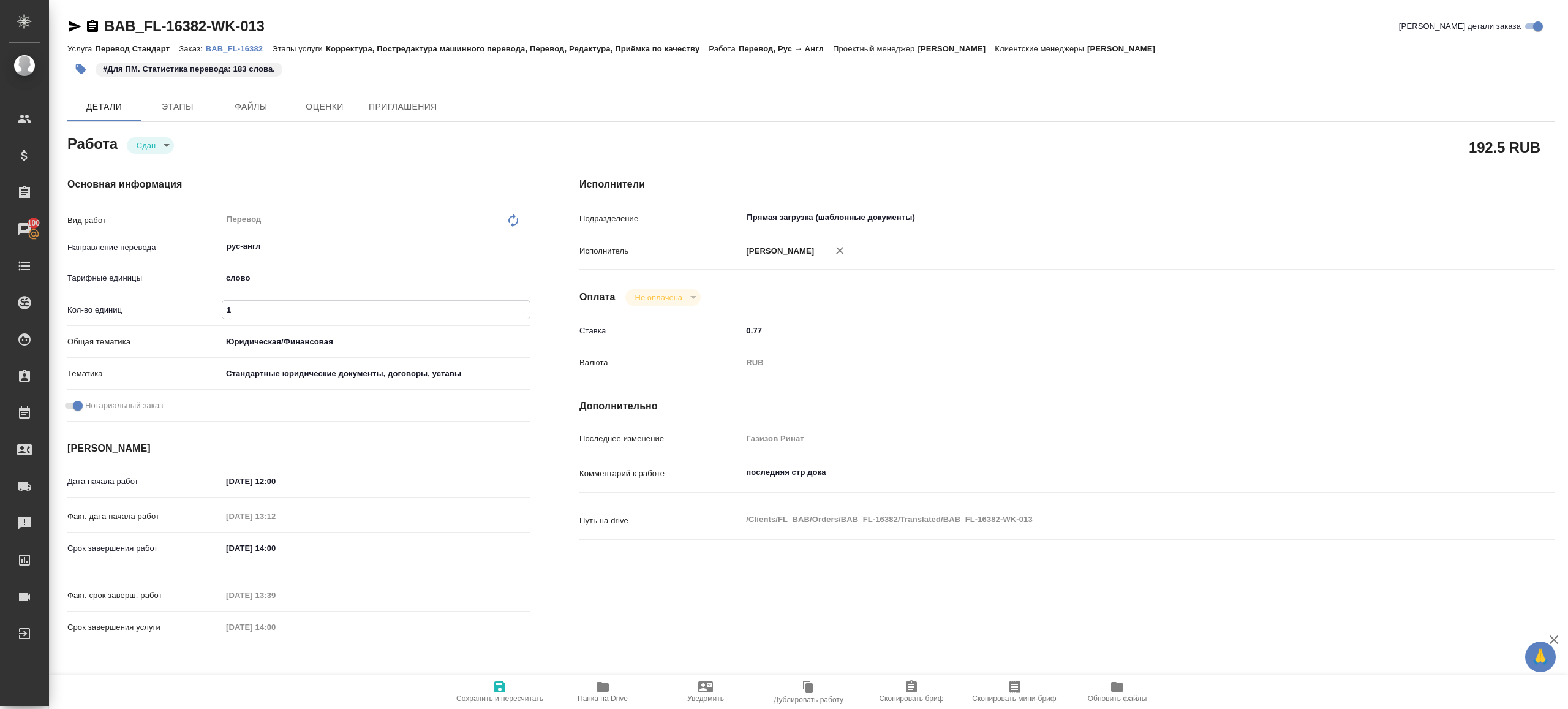
type textarea "x"
type input "18"
type textarea "x"
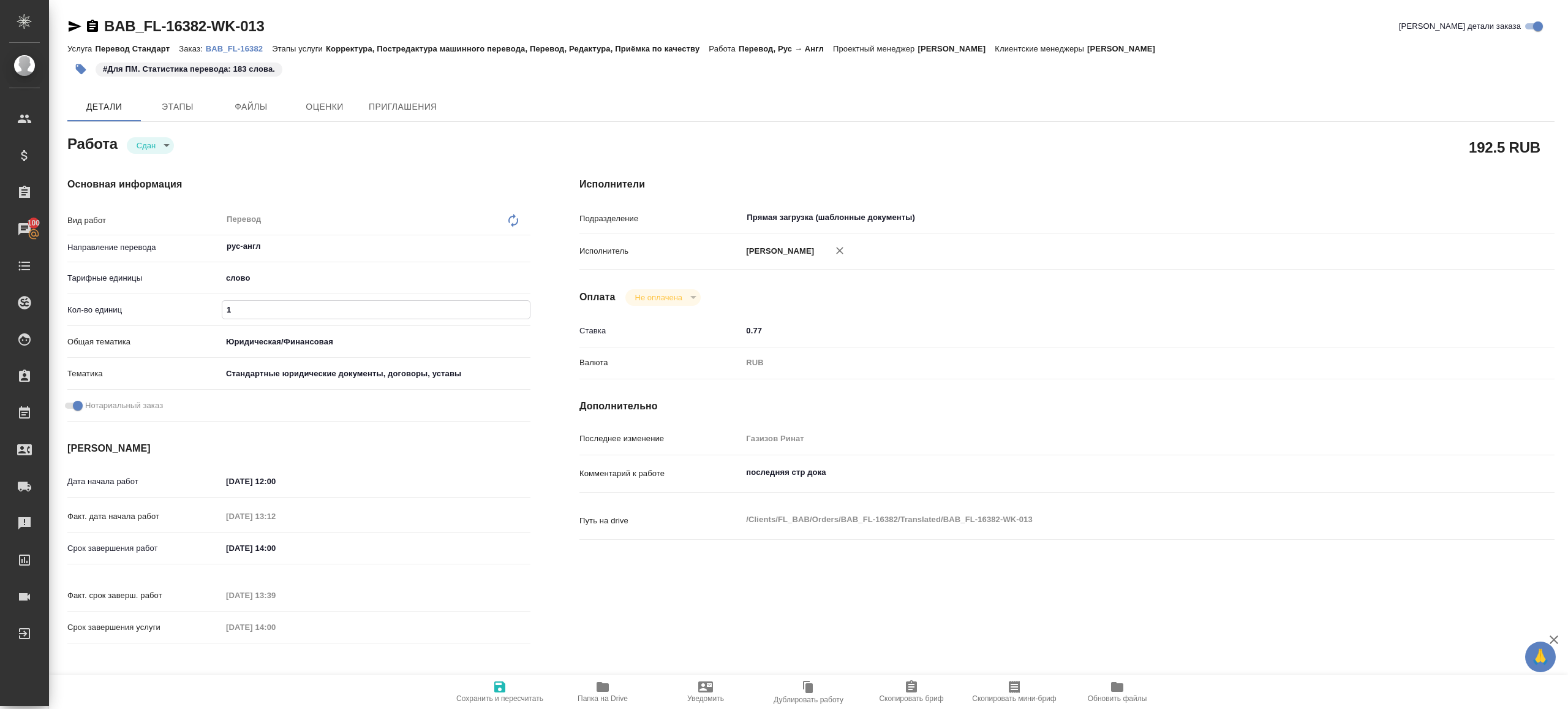
type textarea "x"
type input "183"
type textarea "x"
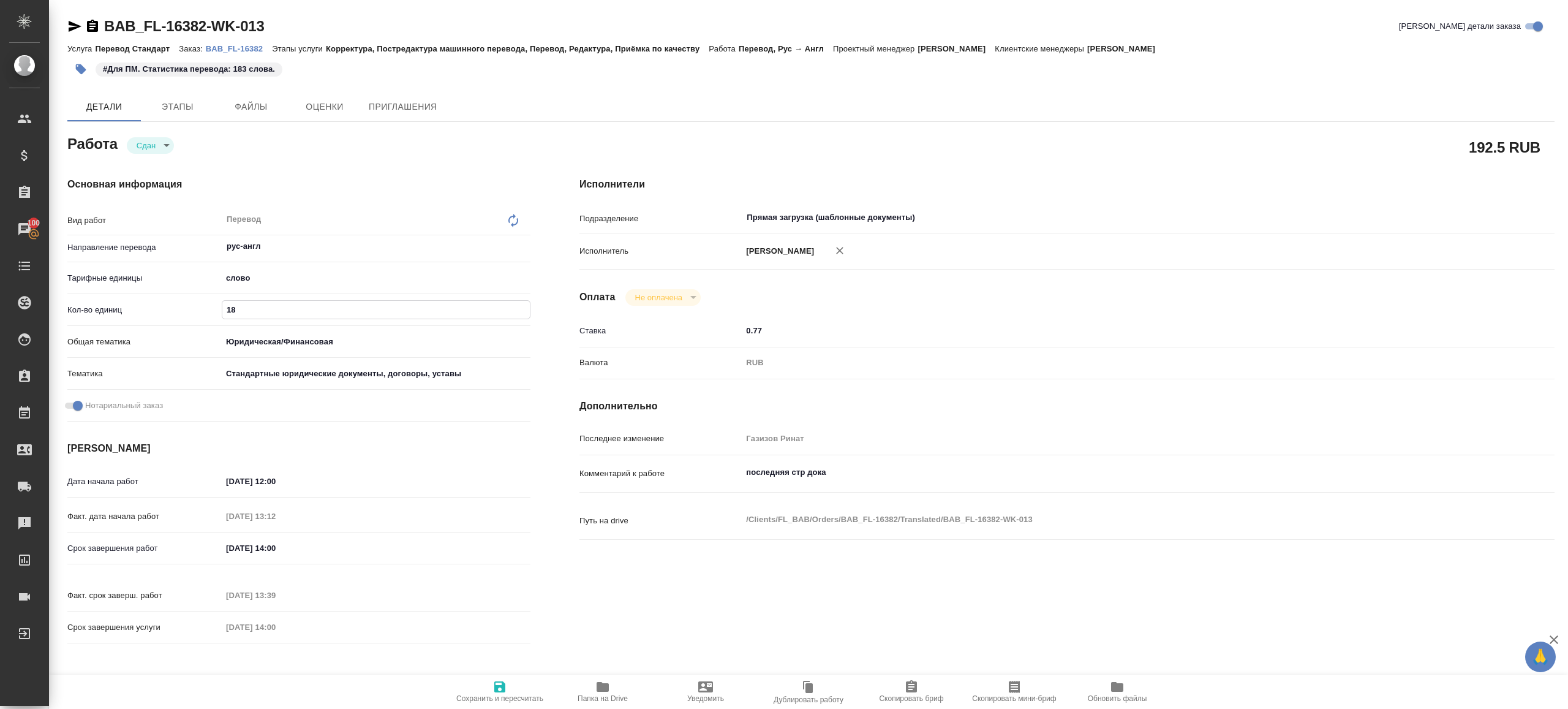
type textarea "x"
type input "183"
click at [518, 696] on span "Сохранить и пересчитать" at bounding box center [500, 698] width 87 height 8
type textarea "x"
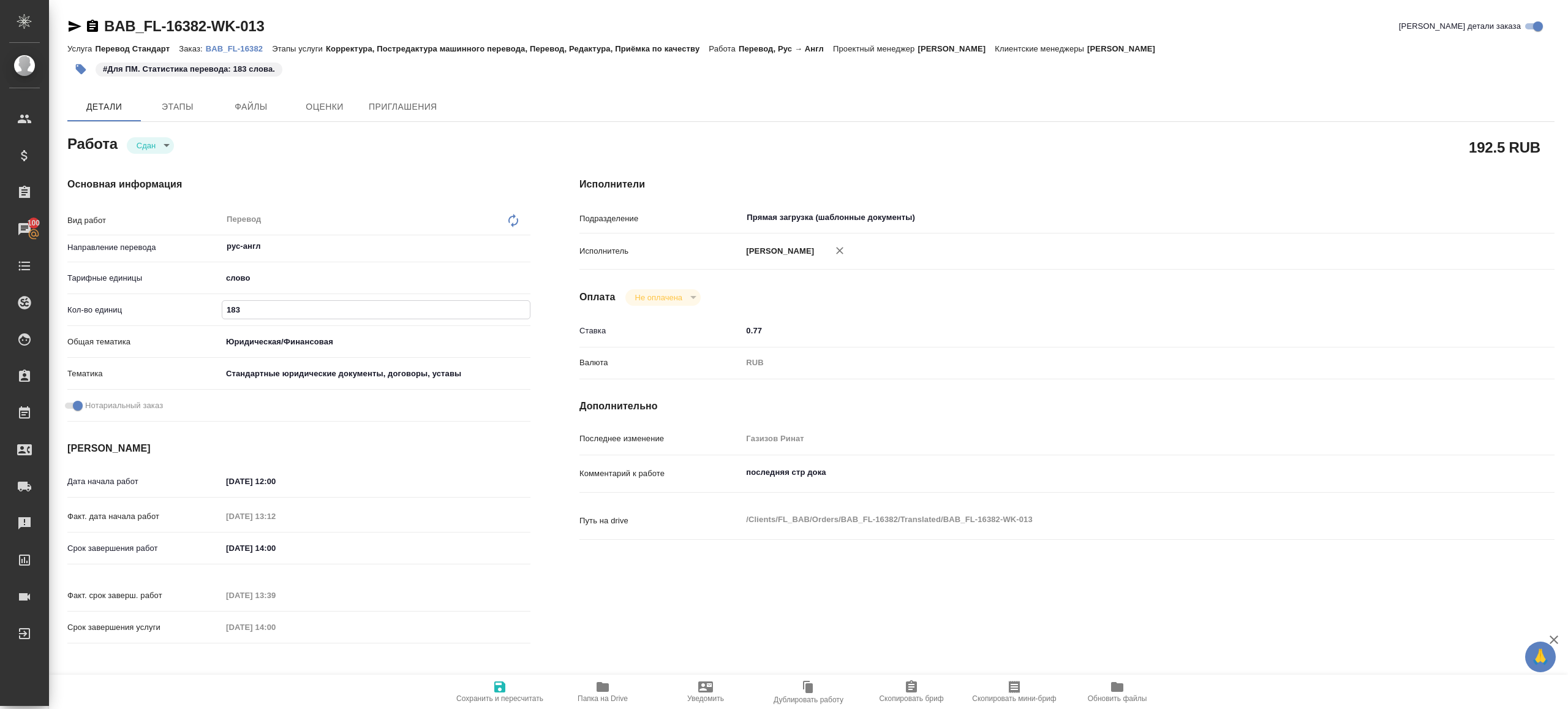
type textarea "x"
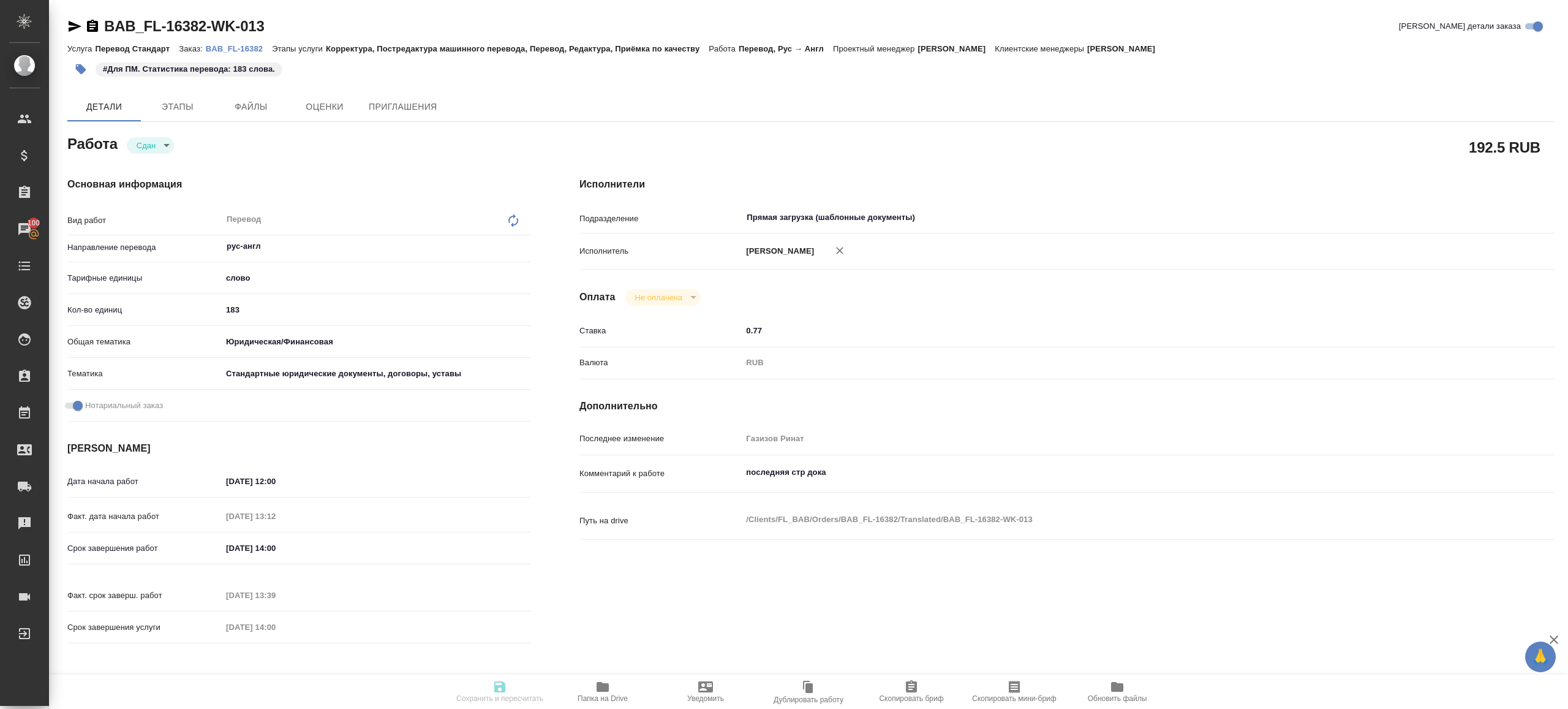
type textarea "x"
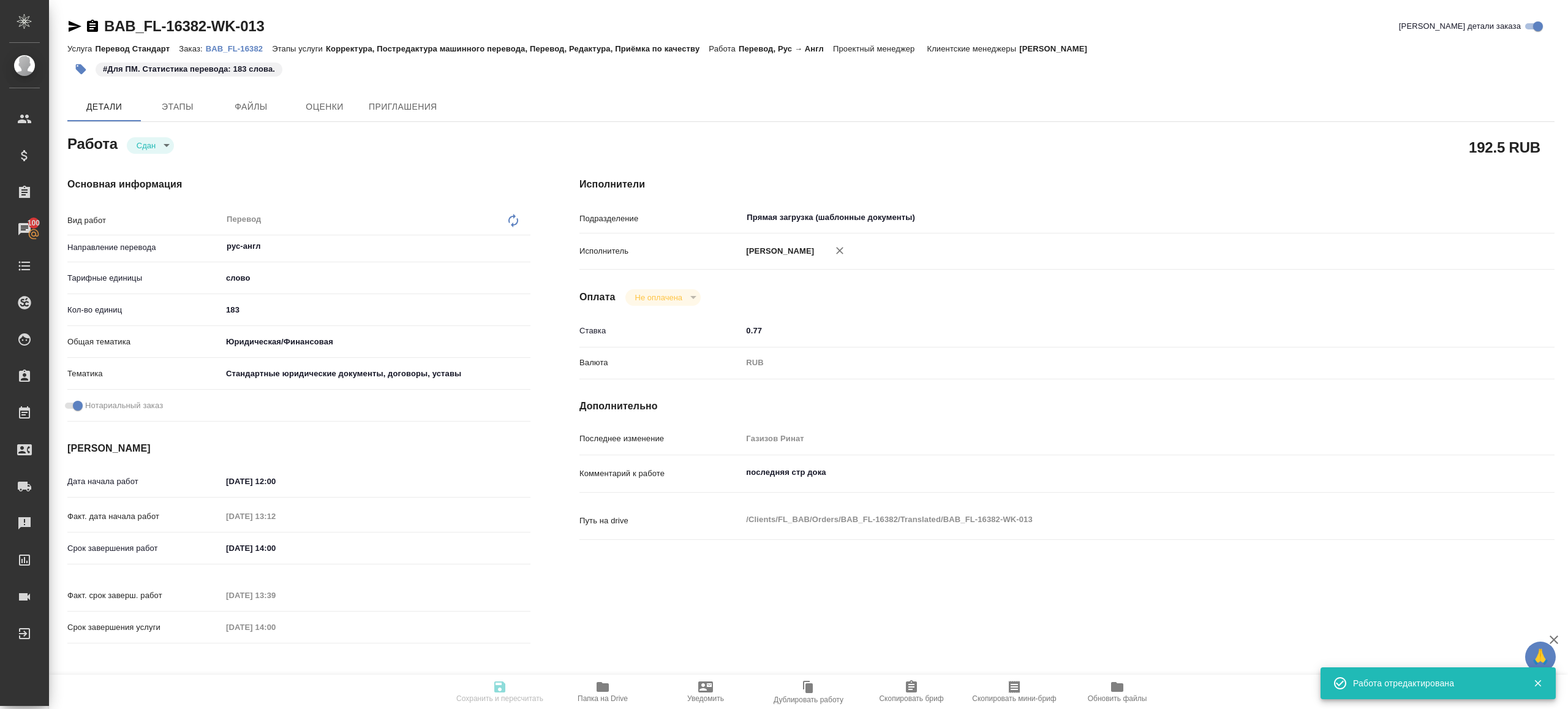
type textarea "x"
type input "closed"
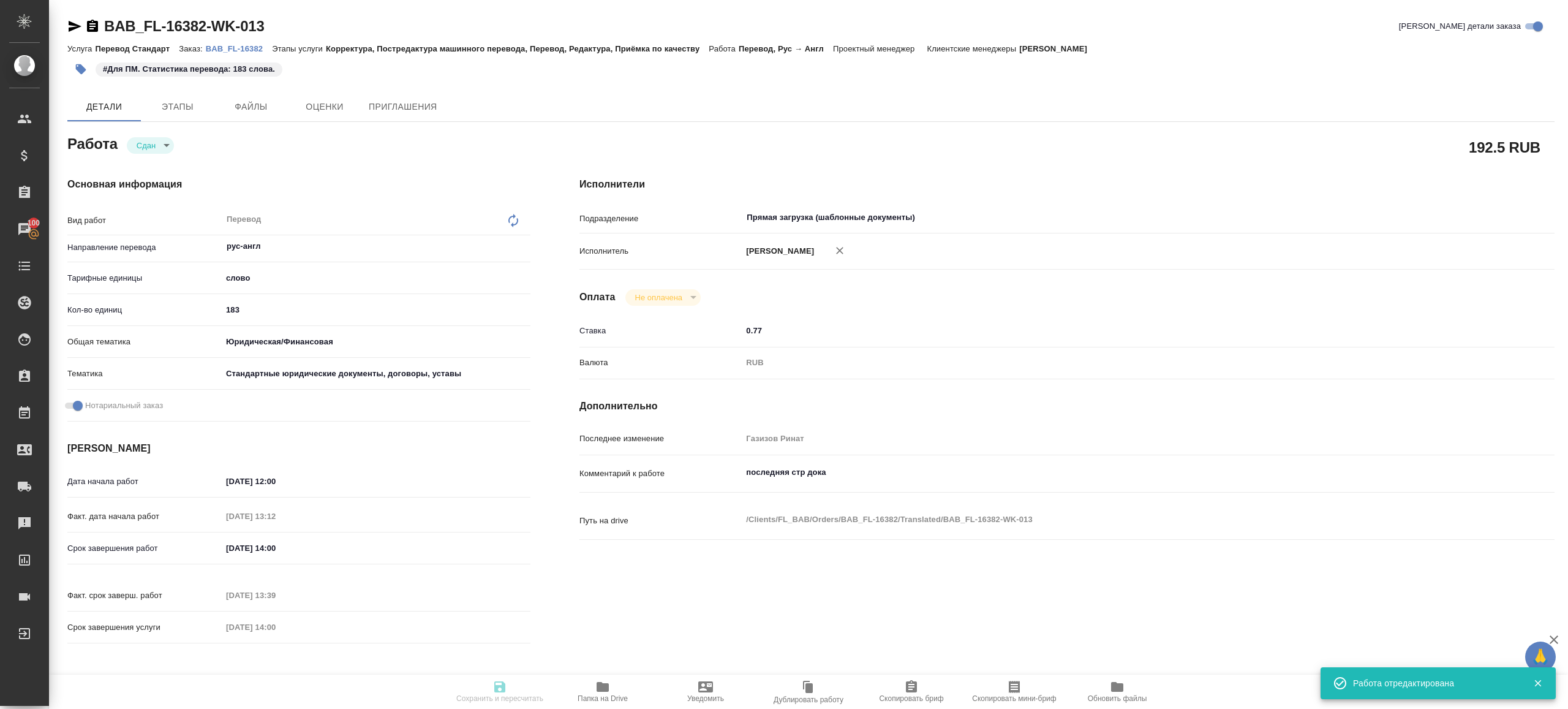
type textarea "Перевод"
type textarea "x"
type input "рус-англ"
type input "5a8b1489cc6b4906c91bfd90"
type input "183"
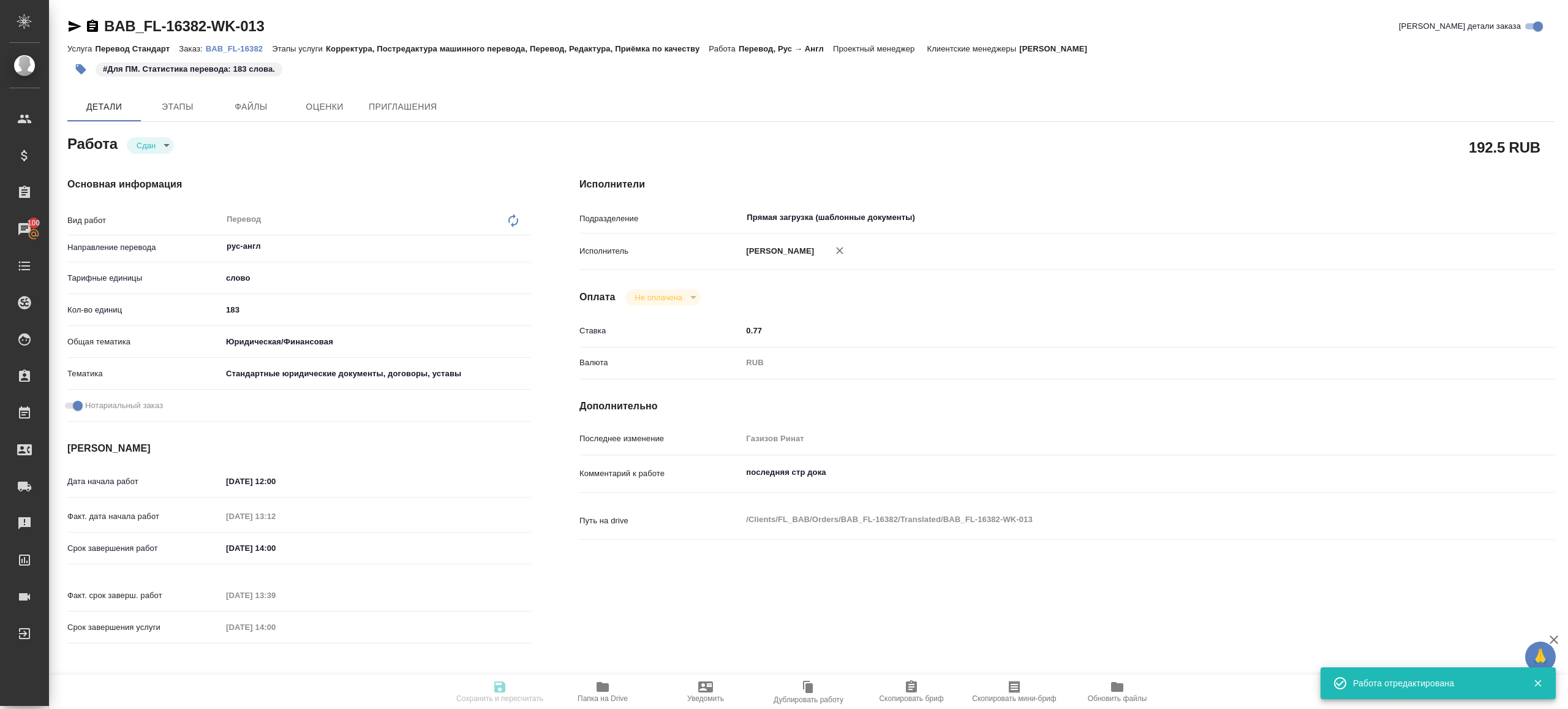
type input "yr-fn"
type input "5f647205b73bc97568ca66bf"
checkbox input "true"
type input "23.08.2025 12:00"
type input "27.08.2025 13:12"
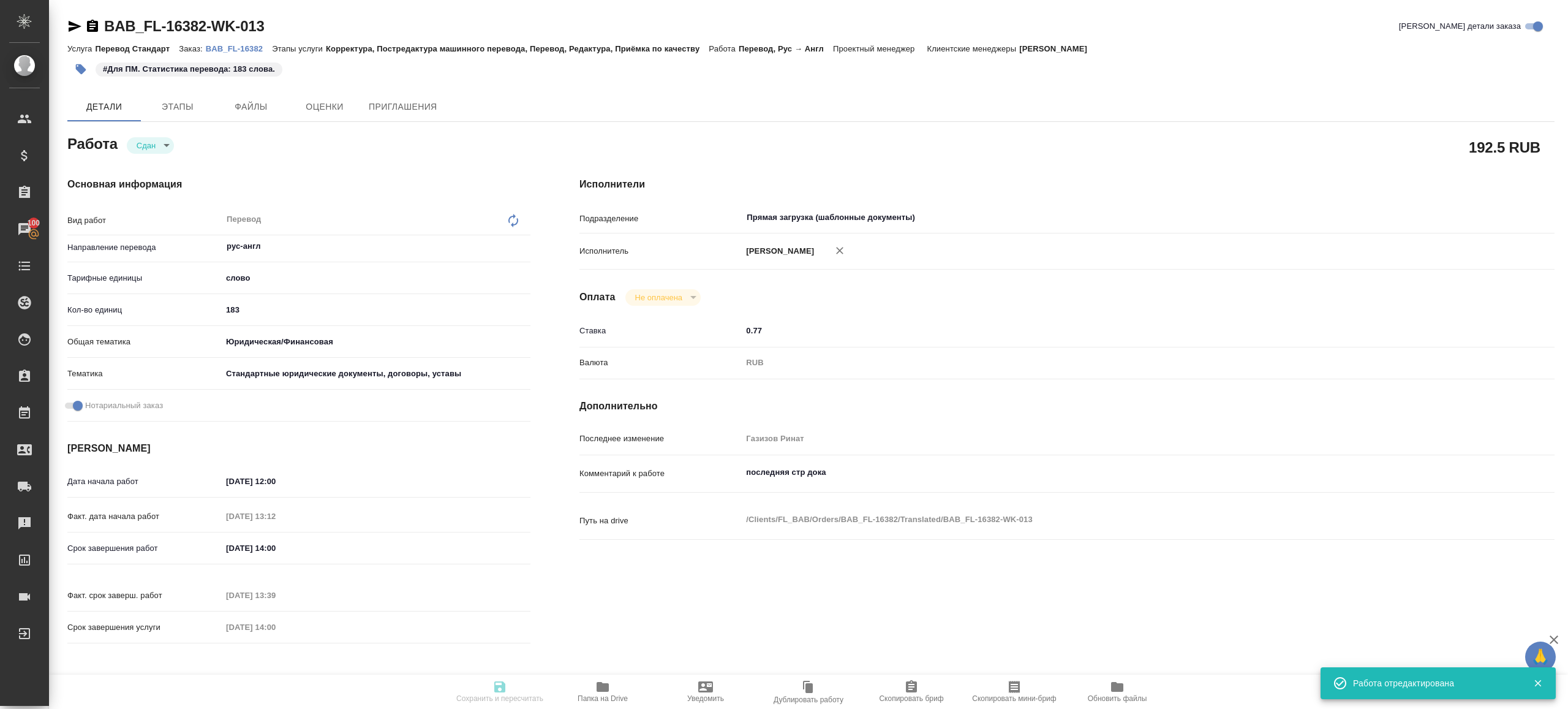
type input "27.08.2025 14:00"
type input "27.08.2025 13:39"
type input "27.08.2025 14:00"
type input "Прямая загрузка (шаблонные документы)"
type input "notPayed"
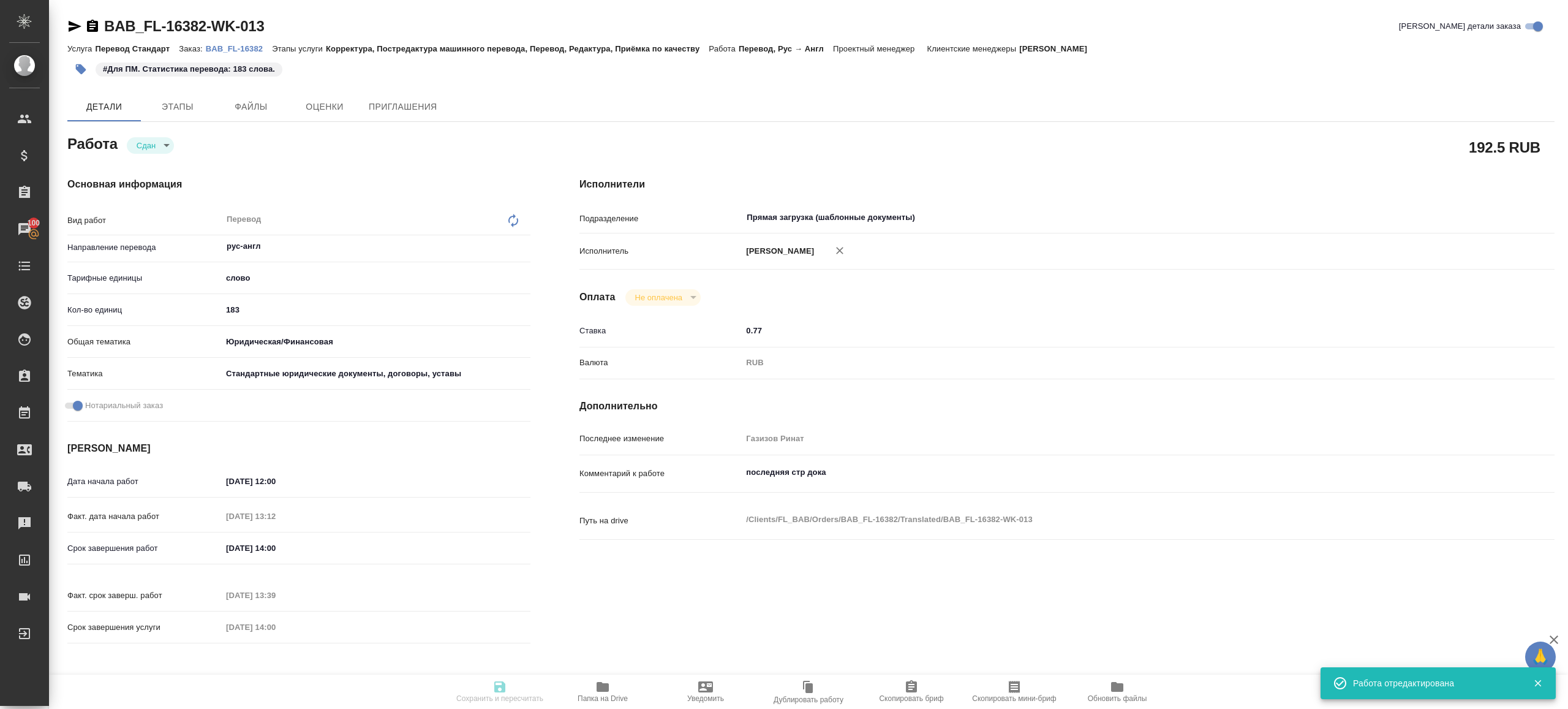
type input "0.77"
type input "RUB"
type input "Газизов Ринат"
type textarea "последняя стр дока"
type textarea "x"
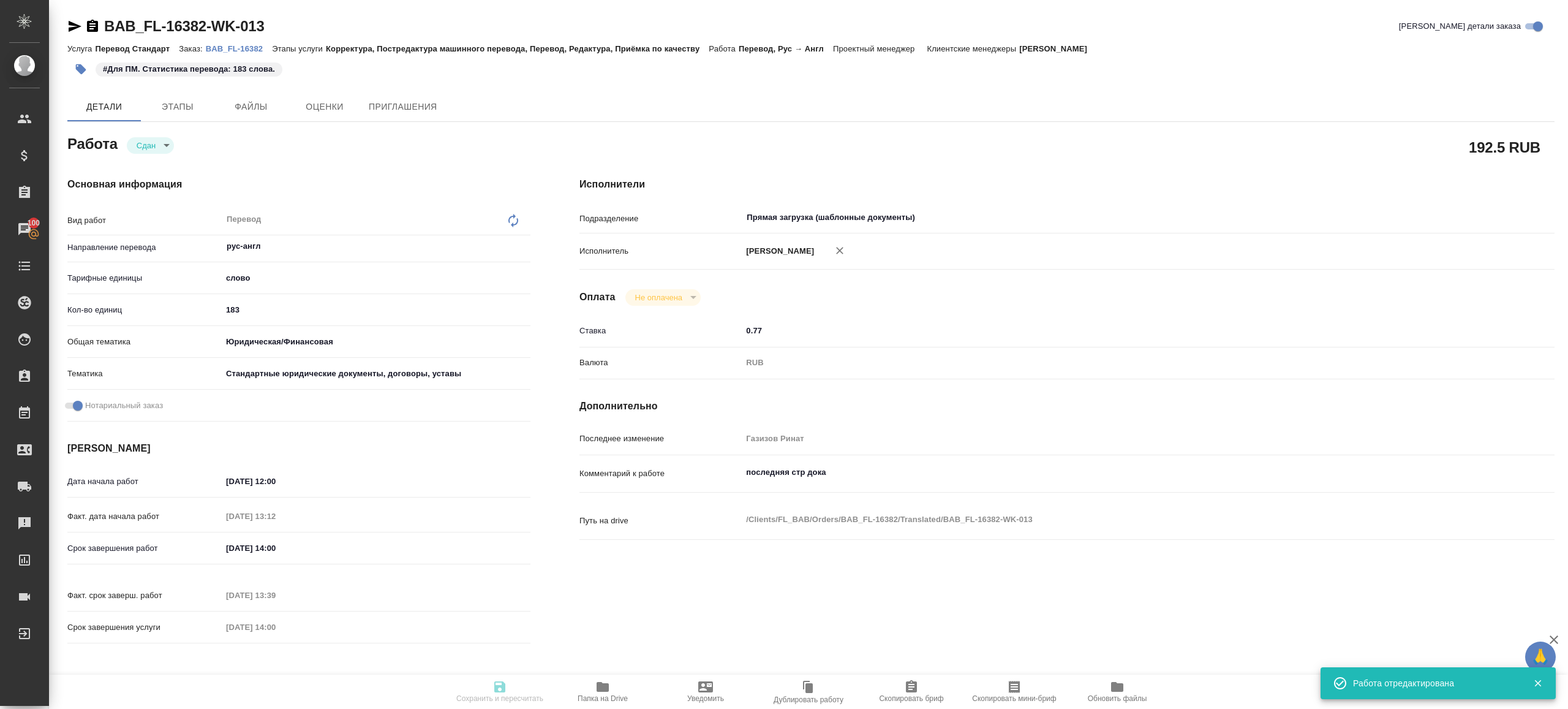
type textarea "/Clients/FL_BAB/Orders/BAB_FL-16382/Translated/BAB_FL-16382-WK-013"
type textarea "x"
type input "BAB_FL-16382"
type input "Перевод Стандарт"
type input "Корректура, Постредактура машинного перевода, Перевод, Редактура, Приёмка по ка…"
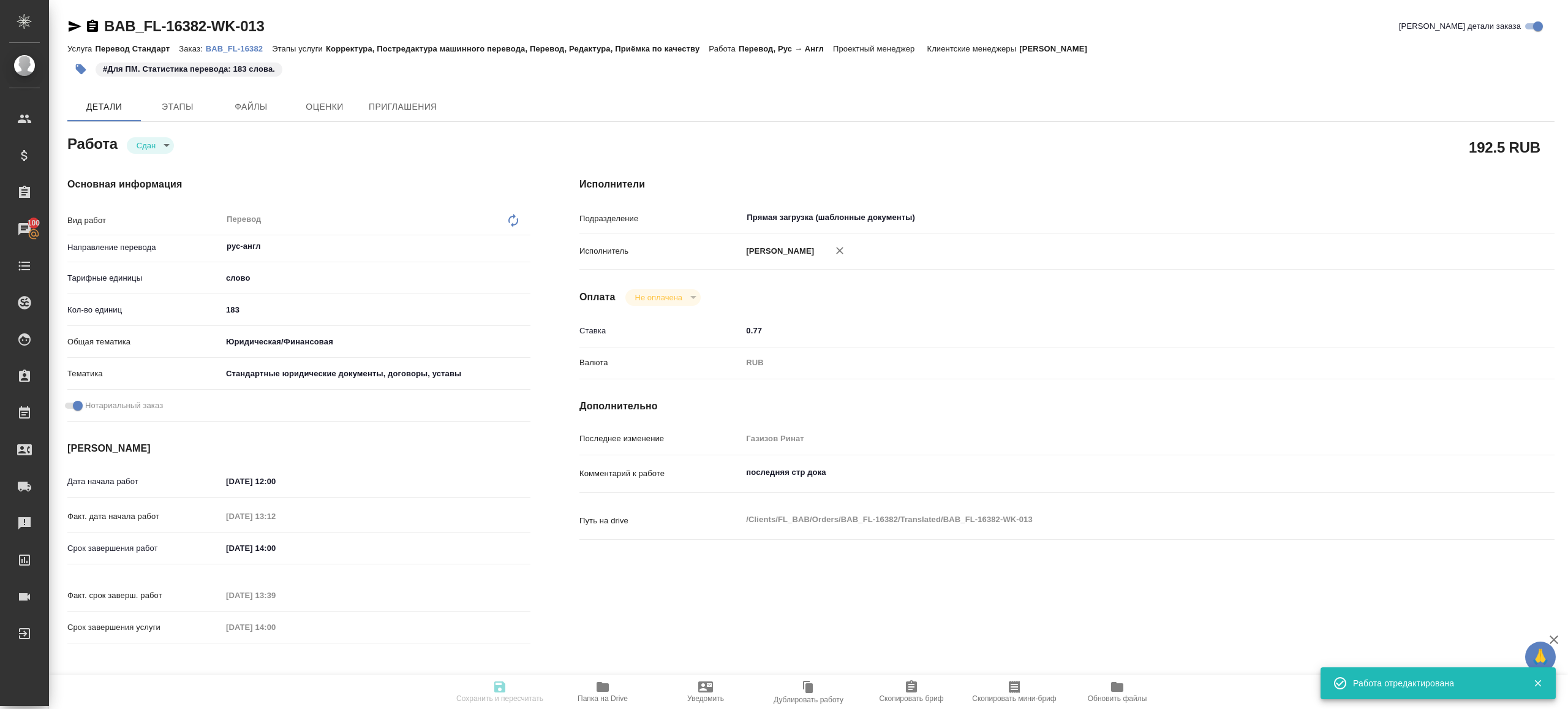
type input "Голубев Дмитрий"
type input "/Clients/FL_BAB/Orders/BAB_FL-16382"
type textarea "x"
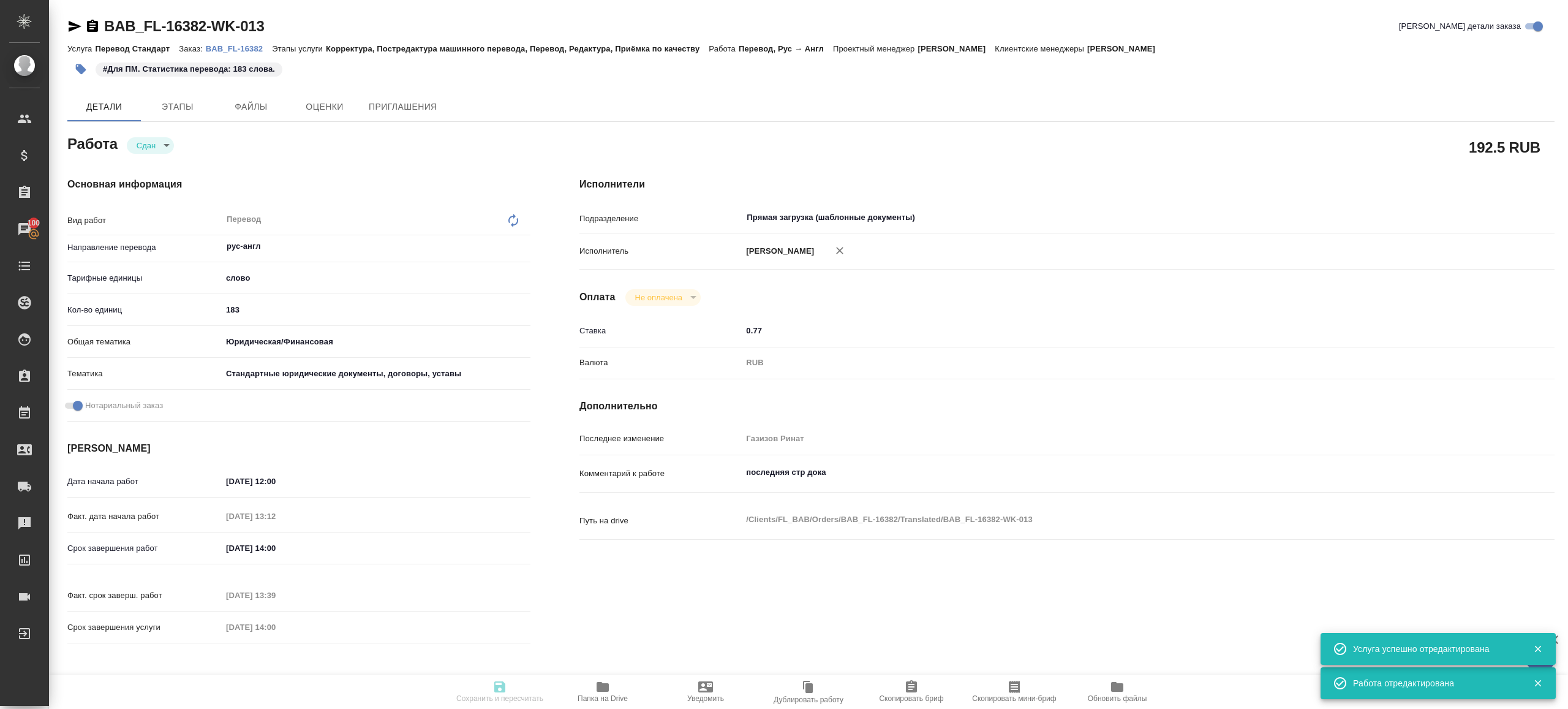
type textarea "x"
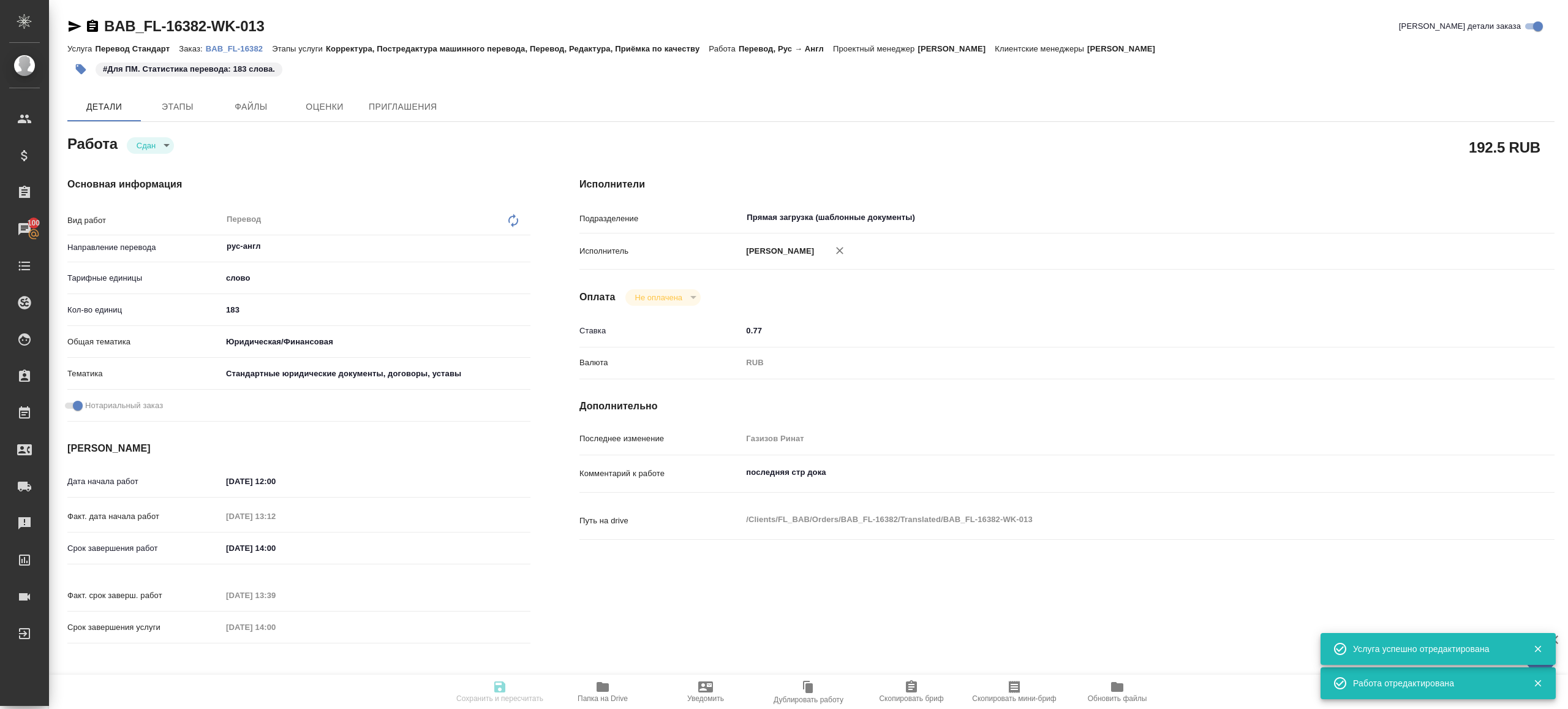
type textarea "x"
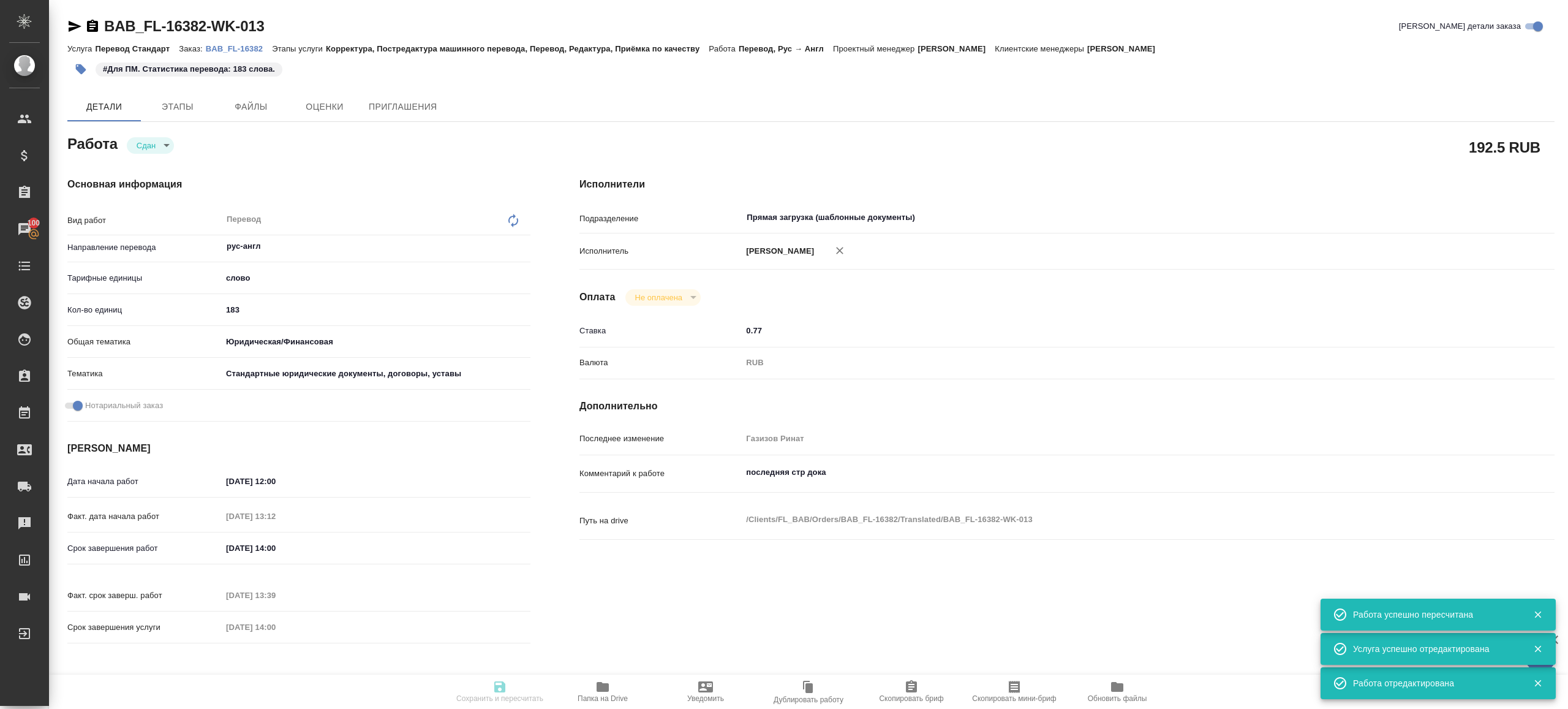
type textarea "x"
type input "closed"
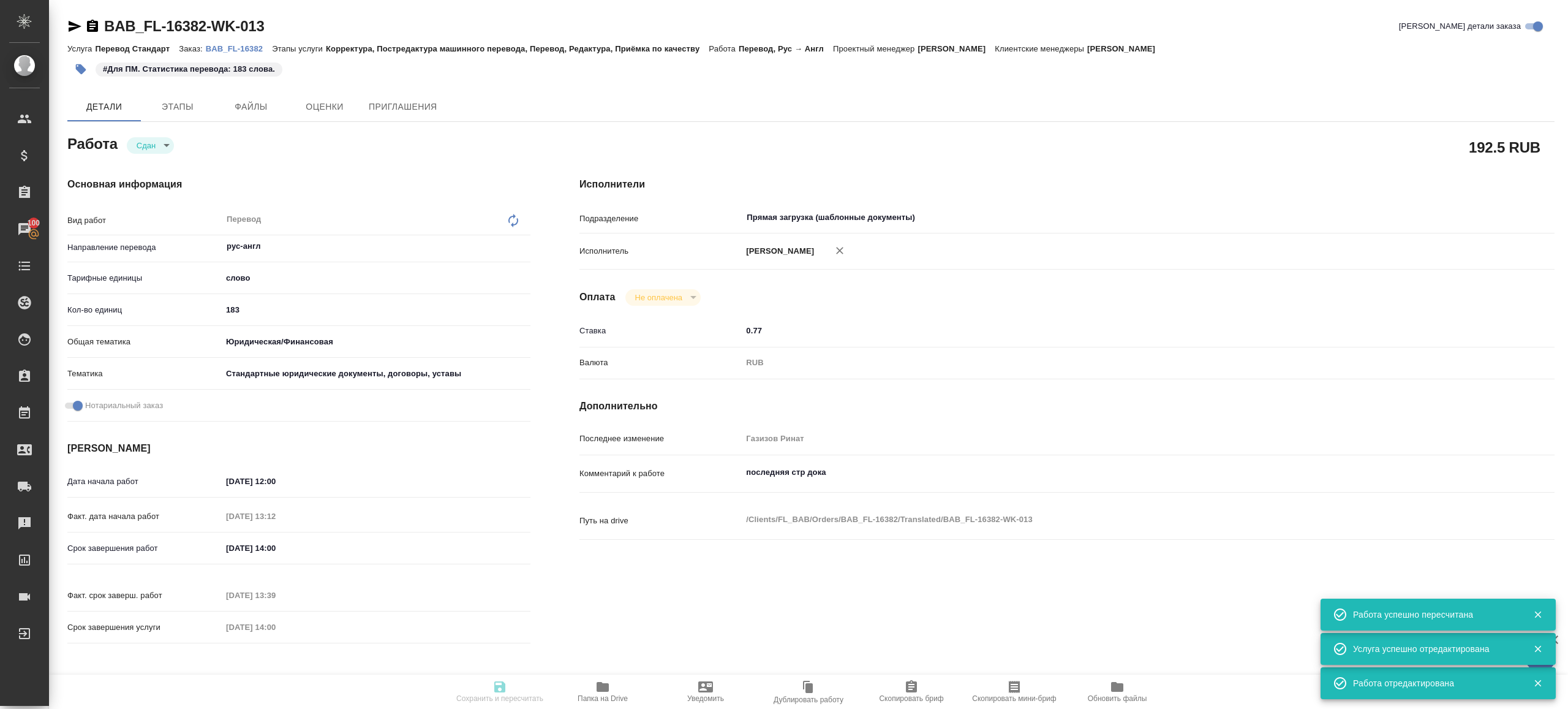
type textarea "Перевод"
type textarea "x"
type input "рус-англ"
type input "5a8b1489cc6b4906c91bfd90"
type input "183"
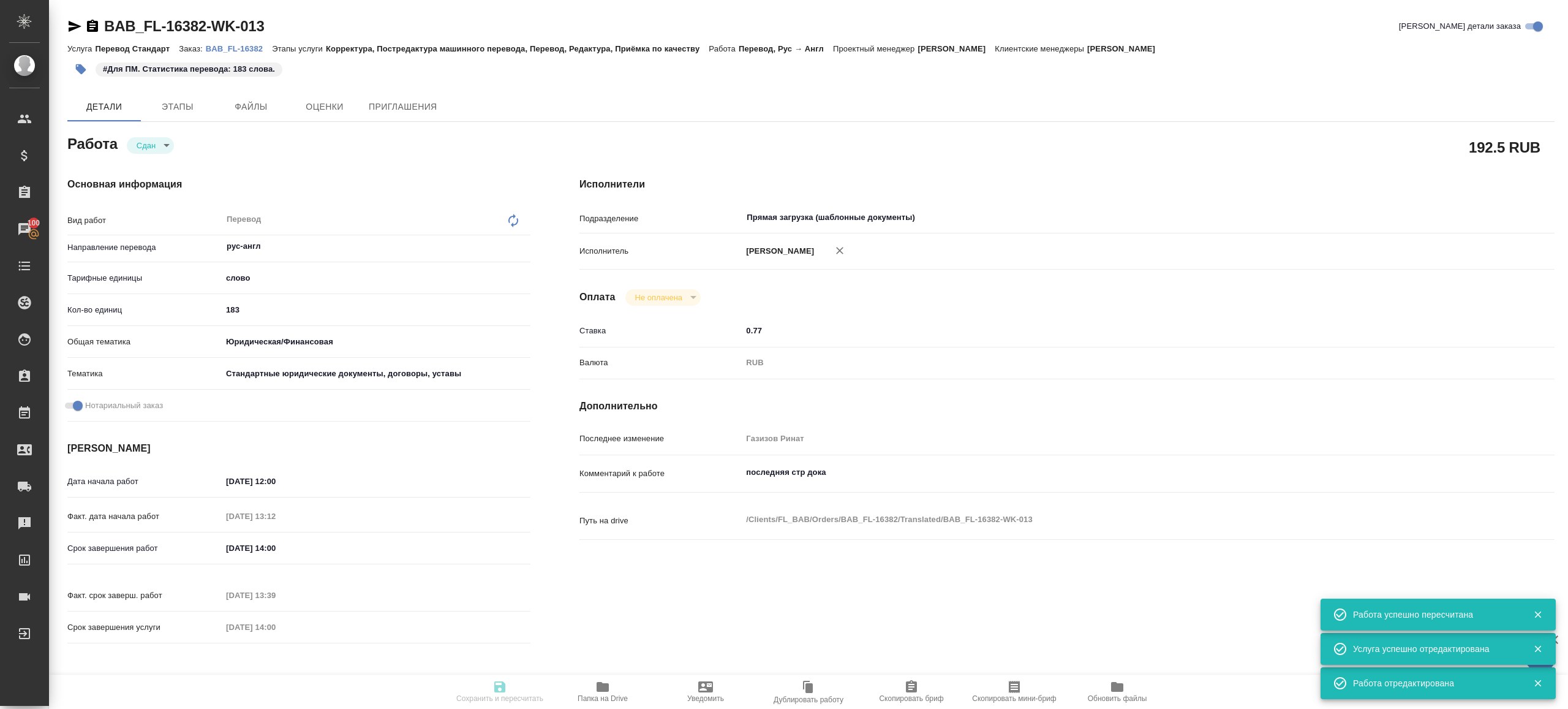
type input "yr-fn"
type input "5f647205b73bc97568ca66bf"
checkbox input "true"
type input "23.08.2025 12:00"
type input "27.08.2025 13:12"
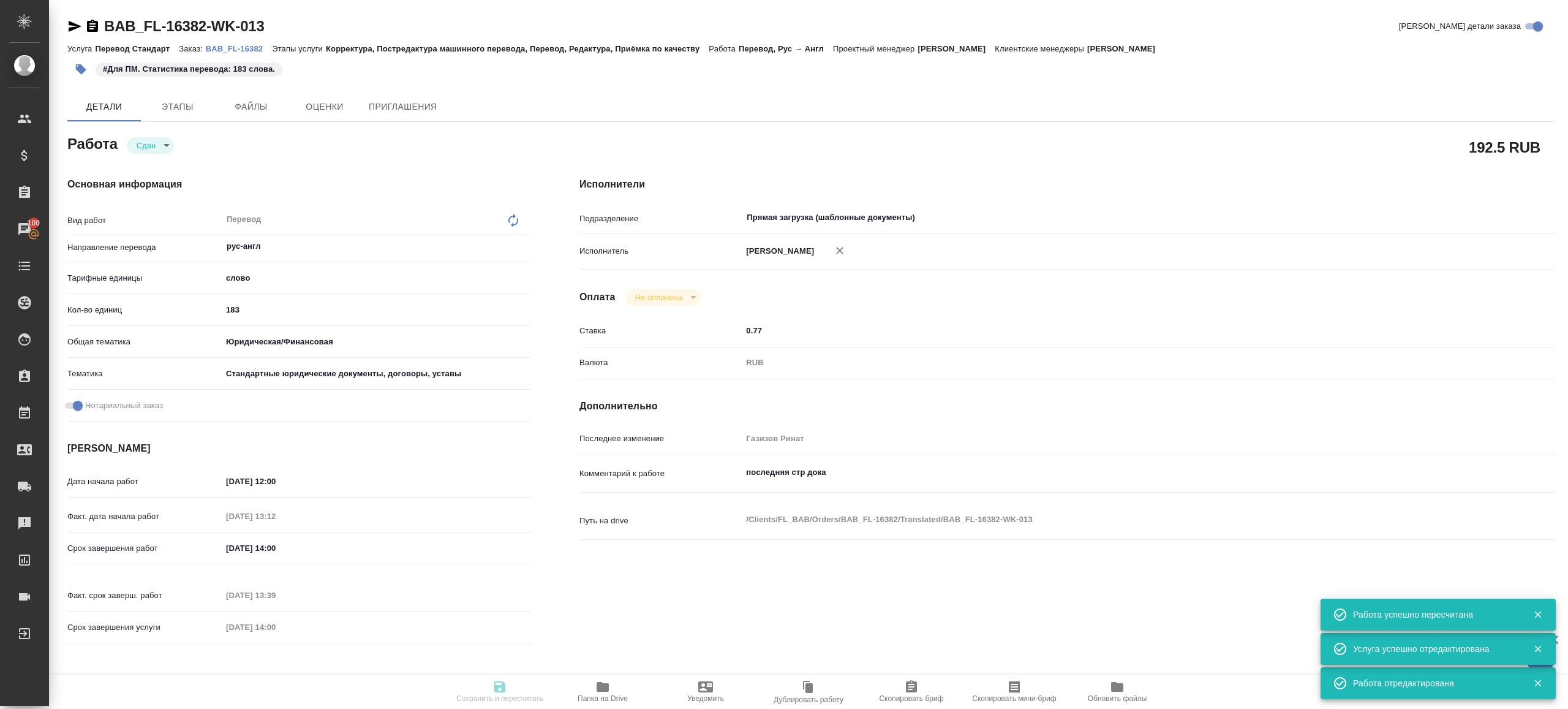
type input "27.08.2025 14:00"
type input "27.08.2025 13:39"
type input "27.08.2025 14:00"
type input "Прямая загрузка (шаблонные документы)"
type input "notPayed"
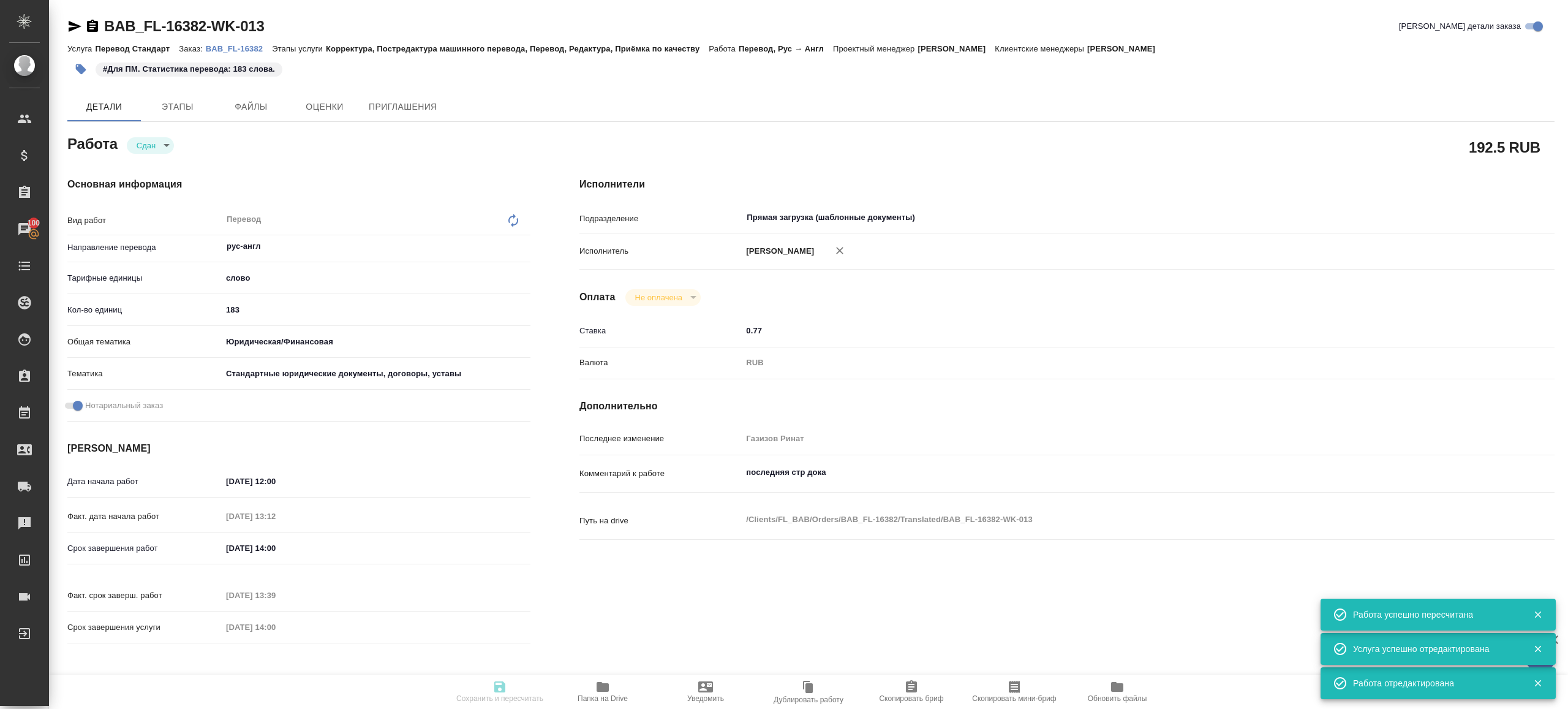
type input "0.77"
type input "RUB"
type input "Газизов Ринат"
type textarea "последняя стр дока"
type textarea "x"
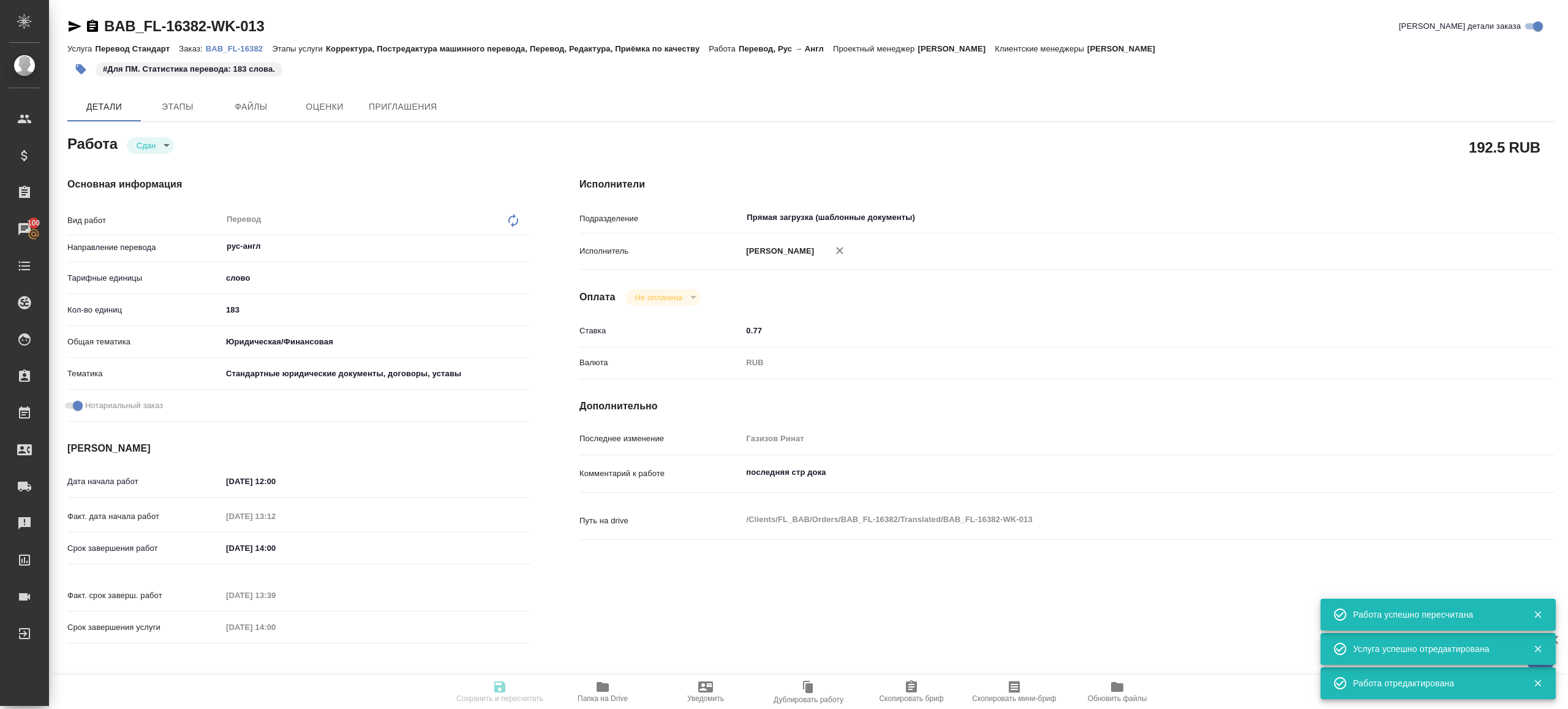
type textarea "/Clients/FL_BAB/Orders/BAB_FL-16382/Translated/BAB_FL-16382-WK-013"
type textarea "x"
type input "BAB_FL-16382"
type input "Перевод Стандарт"
type input "Корректура, Постредактура машинного перевода, Перевод, Редактура, Приёмка по ка…"
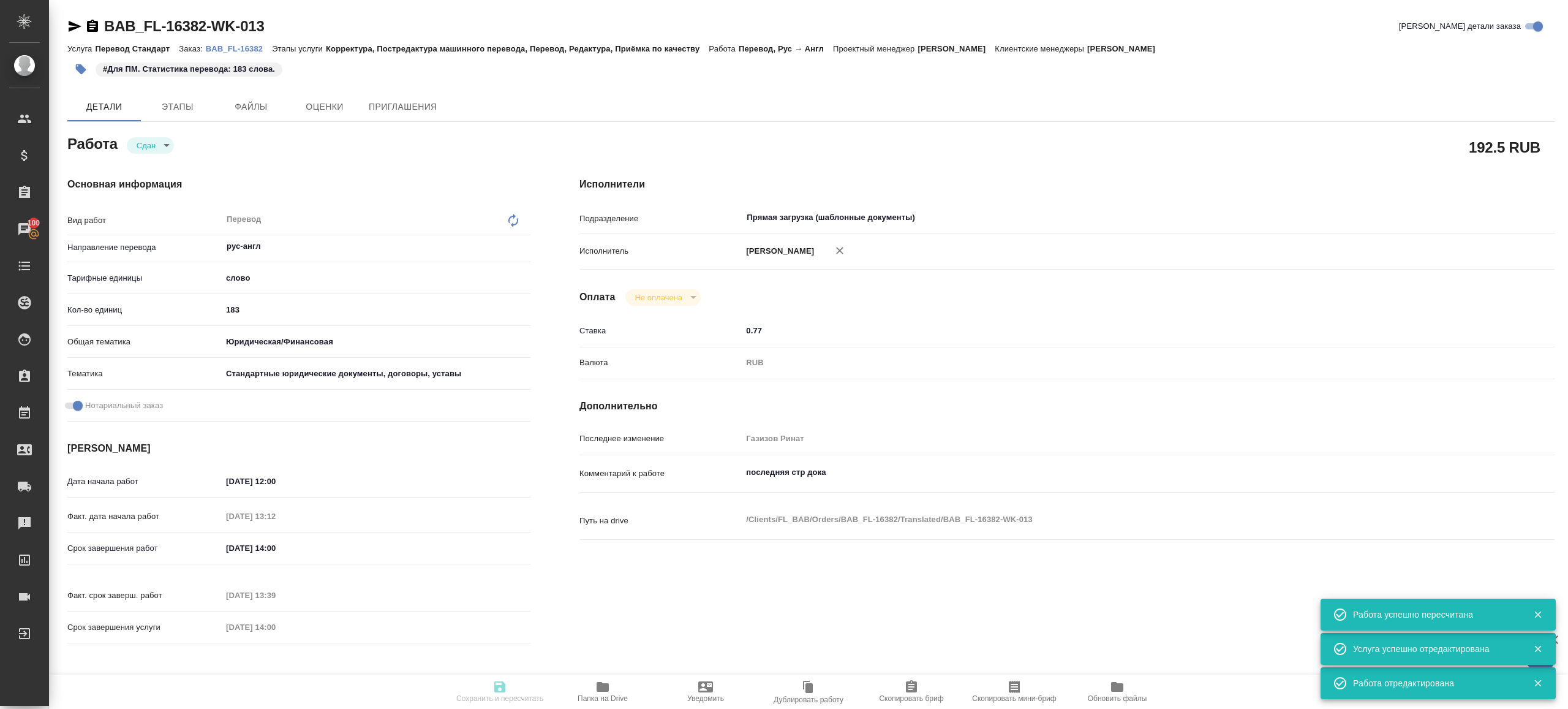
type input "Голубев Дмитрий"
type input "/Clients/FL_BAB/Orders/BAB_FL-16382"
type textarea "x"
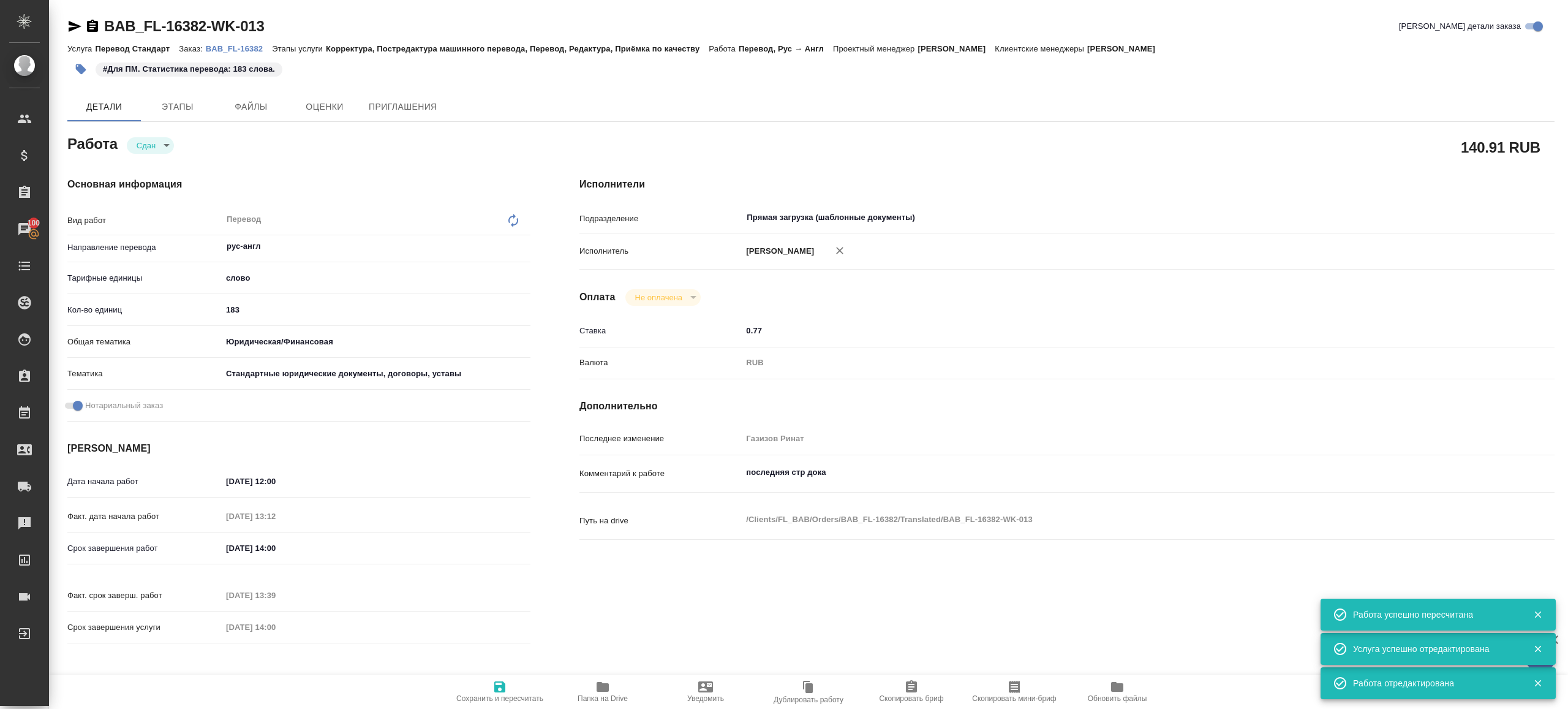
type textarea "x"
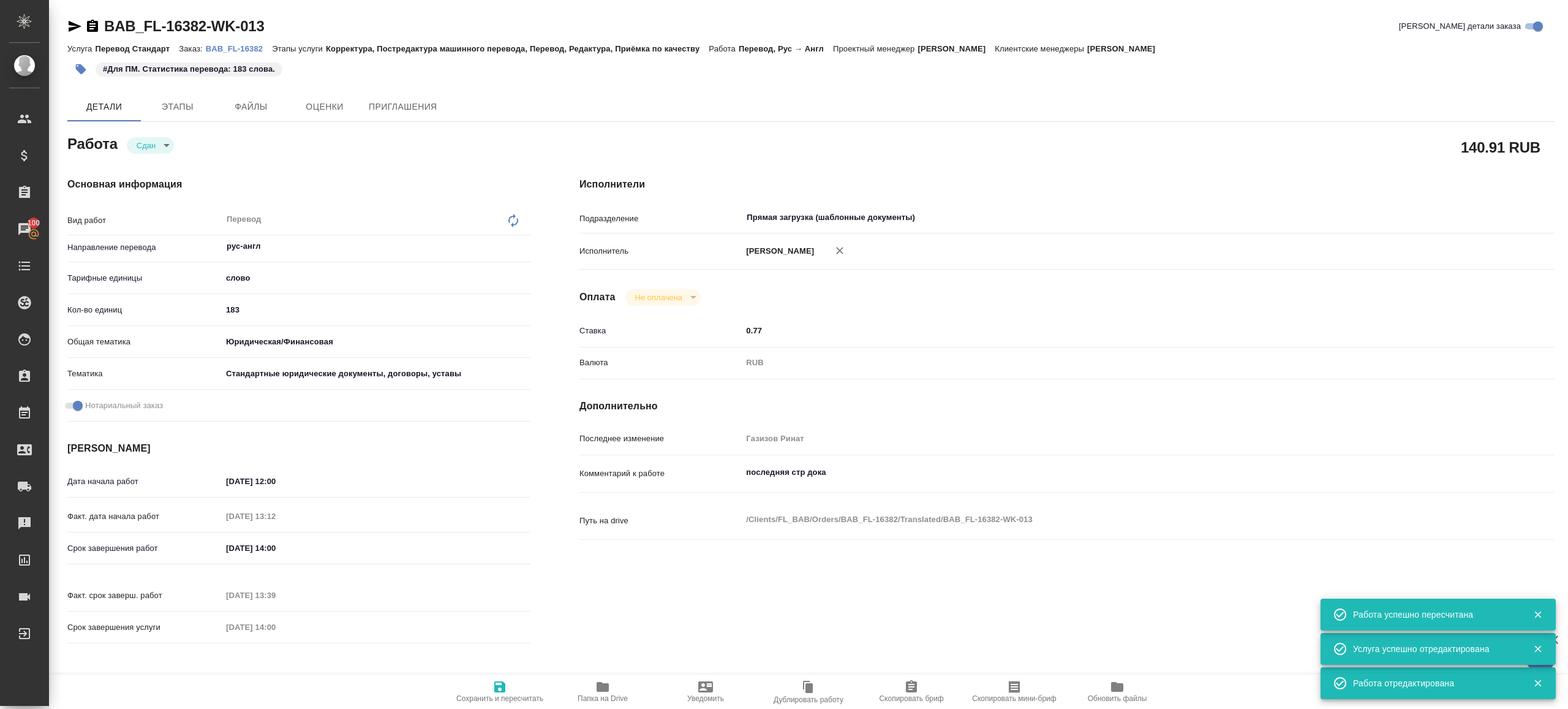
type textarea "x"
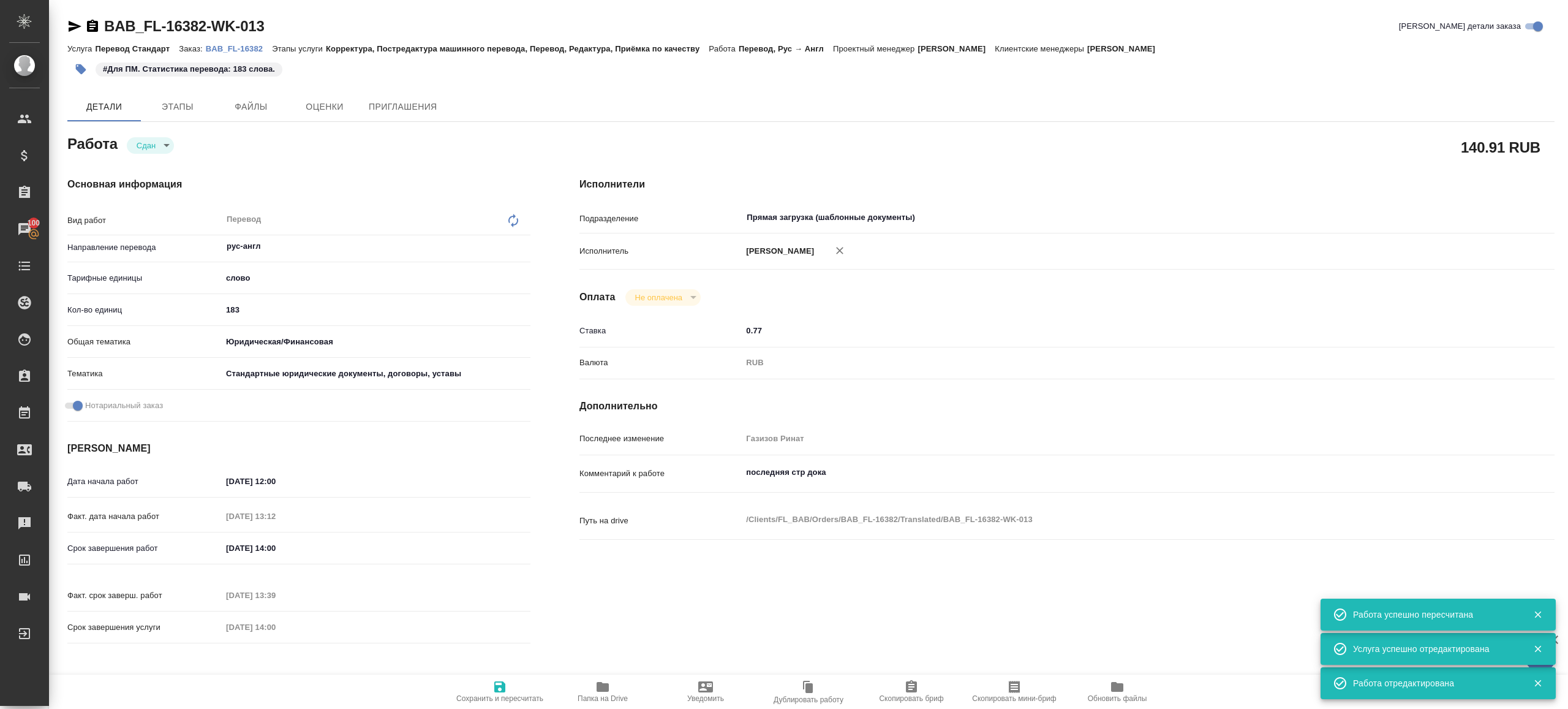
type textarea "x"
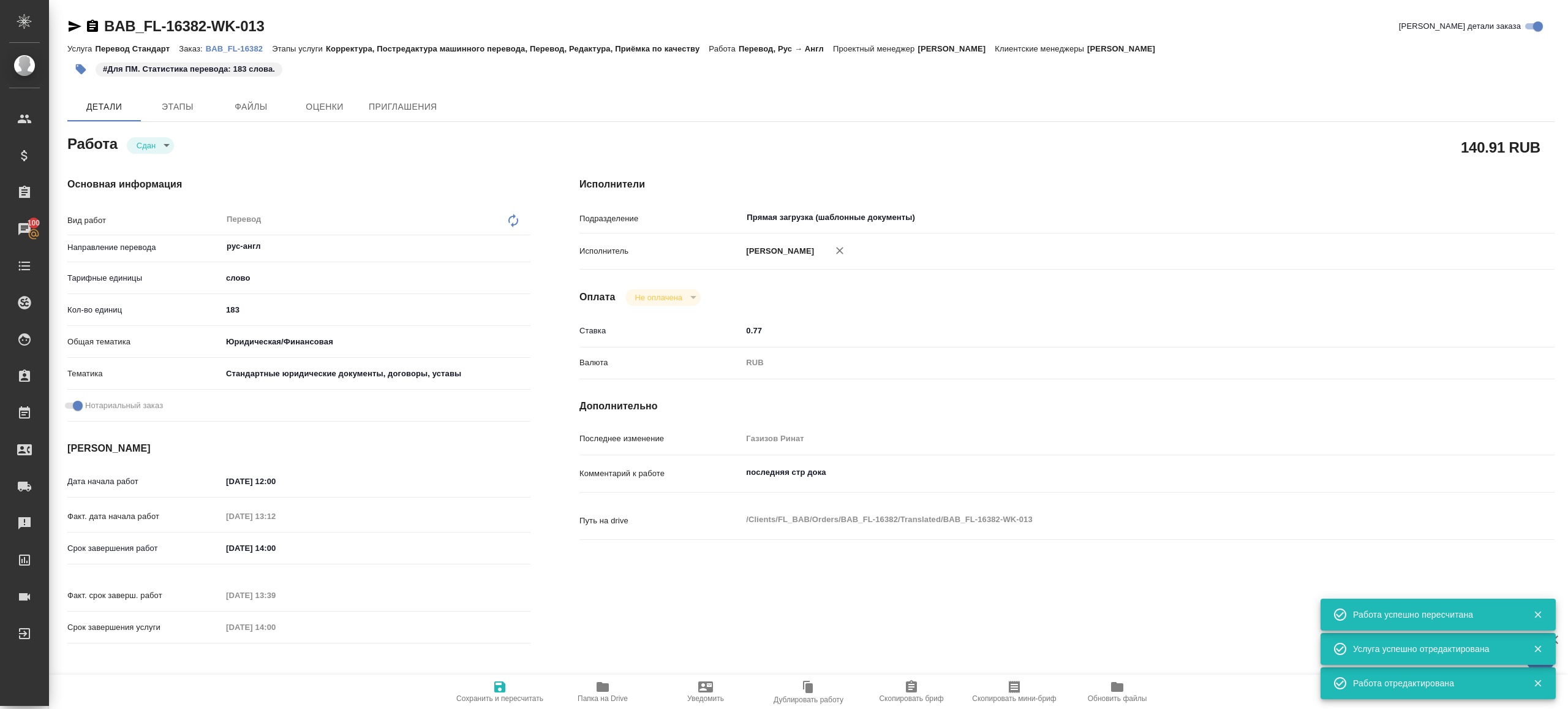
type textarea "x"
click at [261, 53] on p "BAB_FL-16382" at bounding box center [239, 49] width 67 height 9
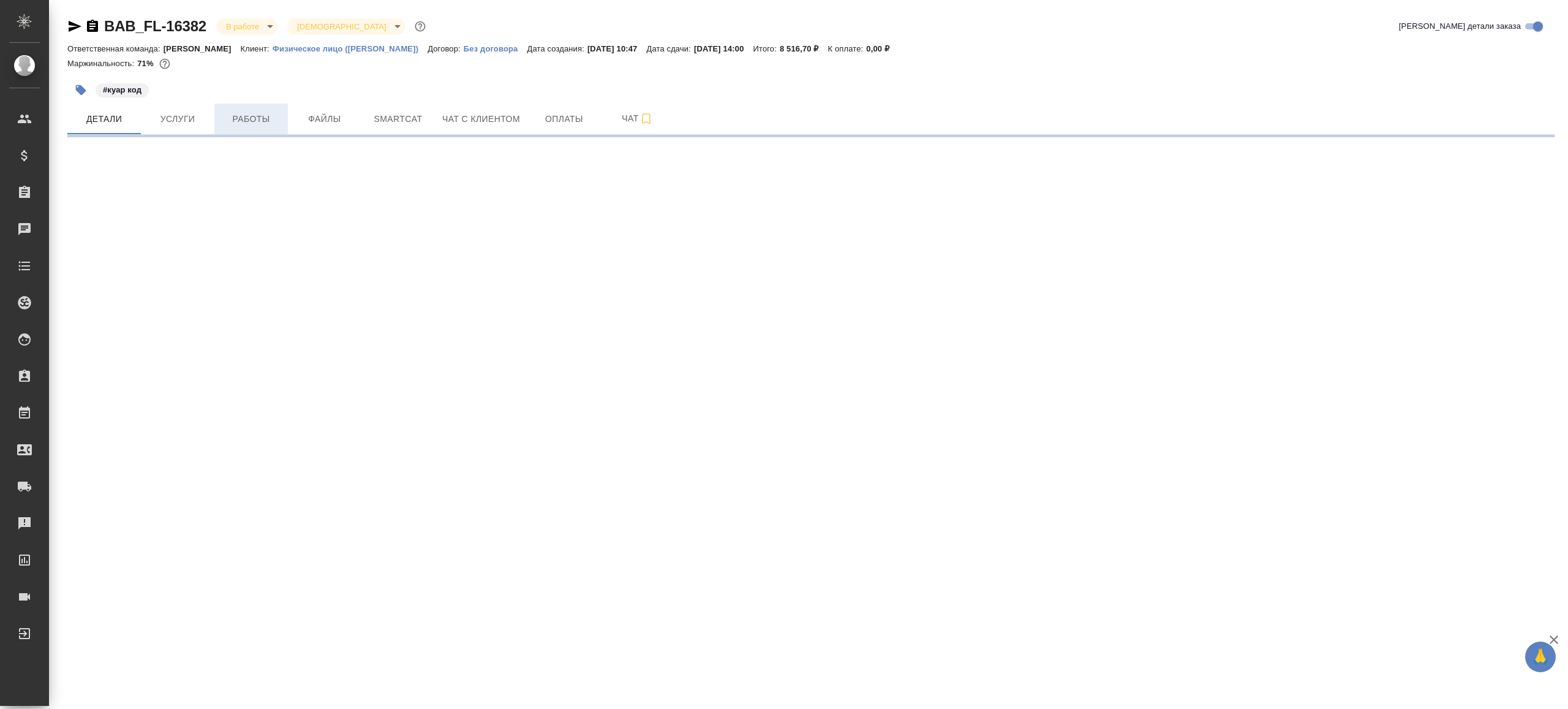
click at [231, 130] on button "Работы" at bounding box center [251, 118] width 74 height 31
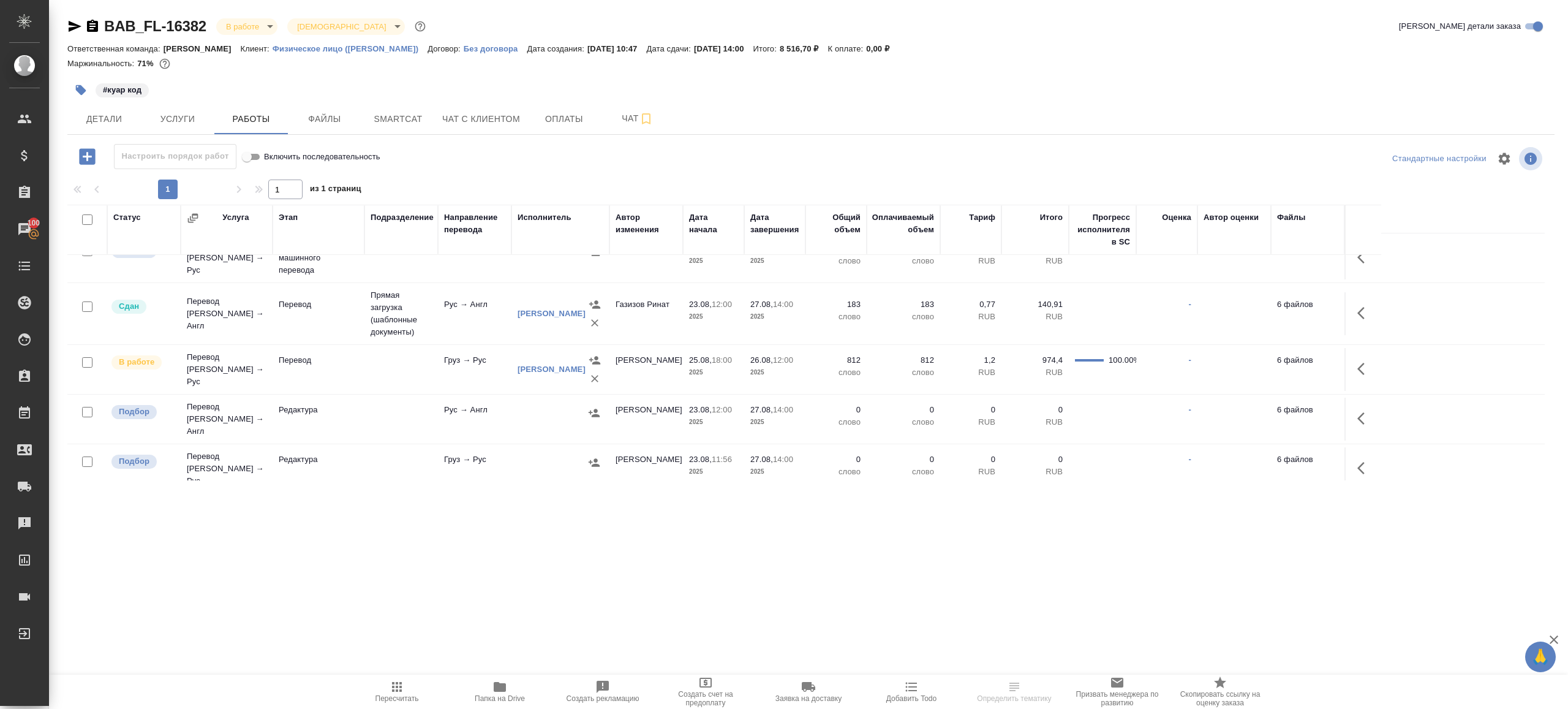
scroll to position [167, 0]
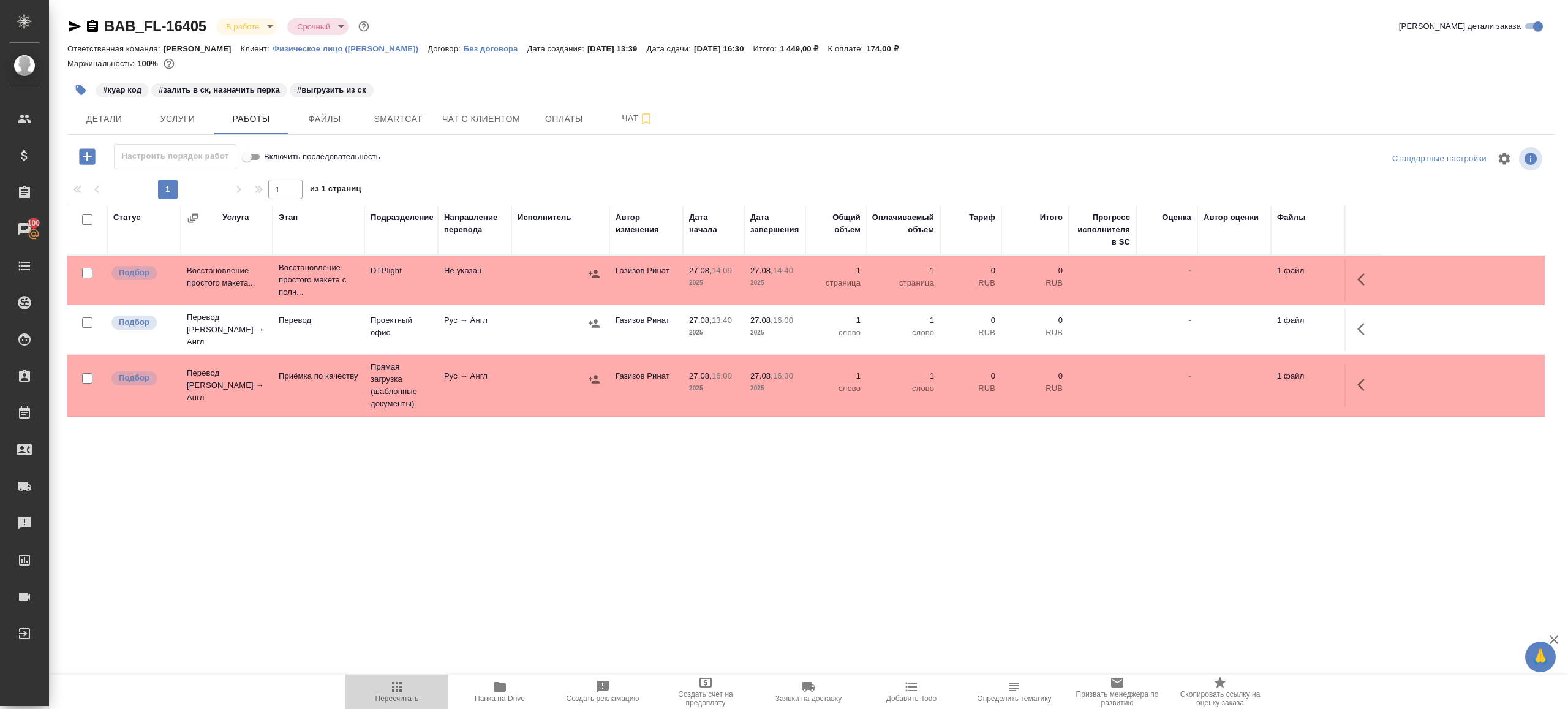
click at [400, 688] on icon "button" at bounding box center [397, 686] width 10 height 10
click at [470, 564] on div ".cls-1 fill:#fff; AWATERA [PERSON_NAME] Клиенты Спецификации Заказы 100 Чаты To…" at bounding box center [784, 354] width 1568 height 709
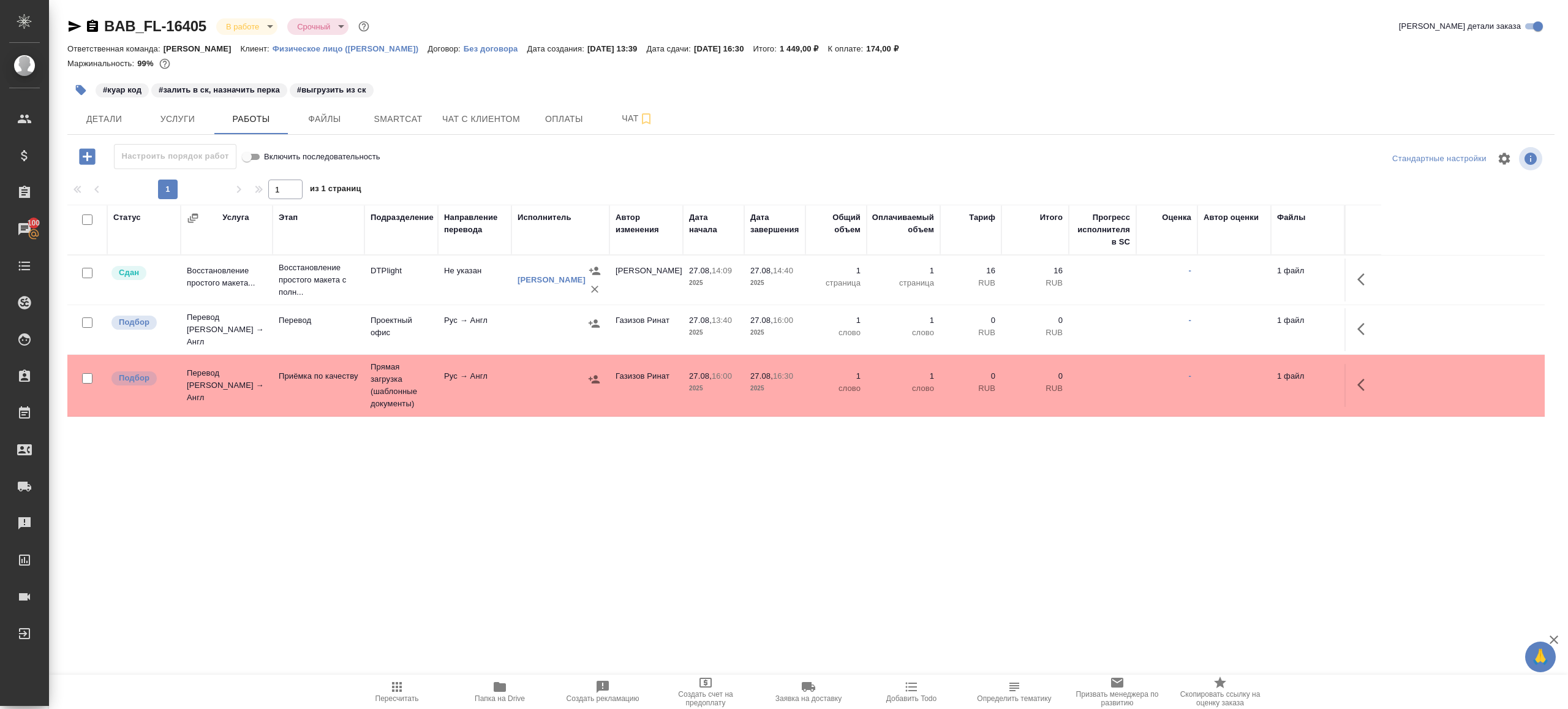
click at [417, 139] on div "BAB_FL-16405 В работе inProgress Срочный urgent Кратко детали заказа Ответствен…" at bounding box center [811, 255] width 1501 height 511
click at [410, 126] on span "Smartcat" at bounding box center [398, 119] width 59 height 16
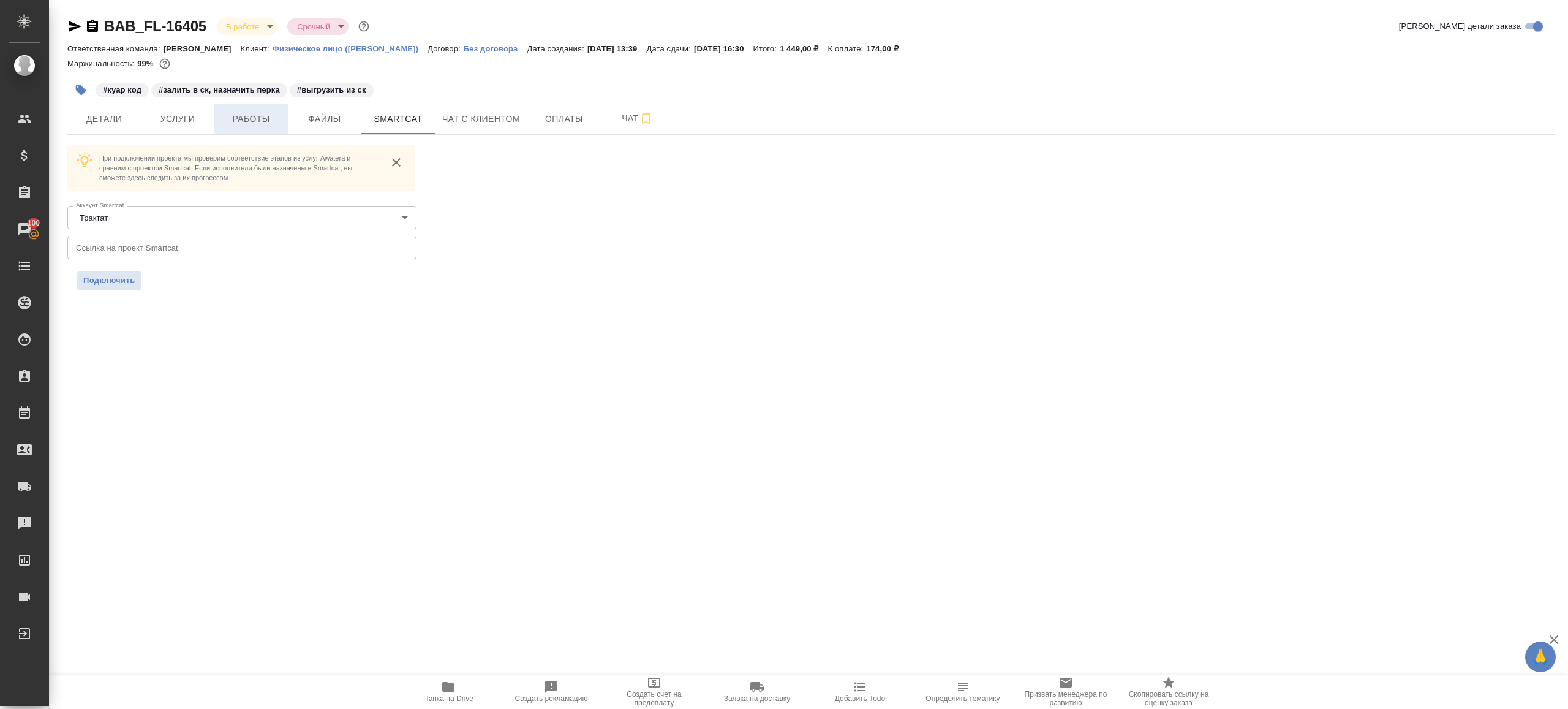
click at [248, 126] on span "Работы" at bounding box center [251, 119] width 59 height 16
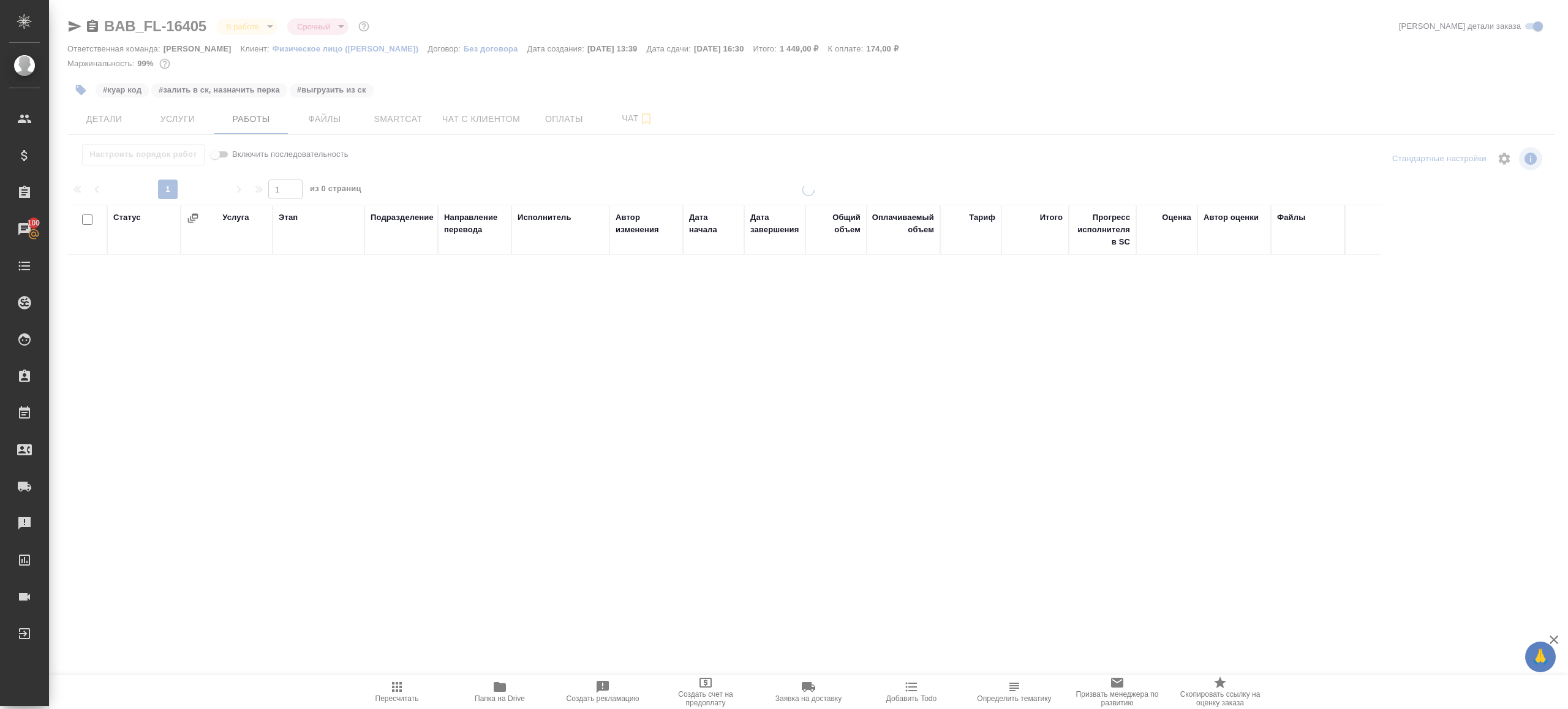
click at [70, 29] on div at bounding box center [808, 255] width 1519 height 511
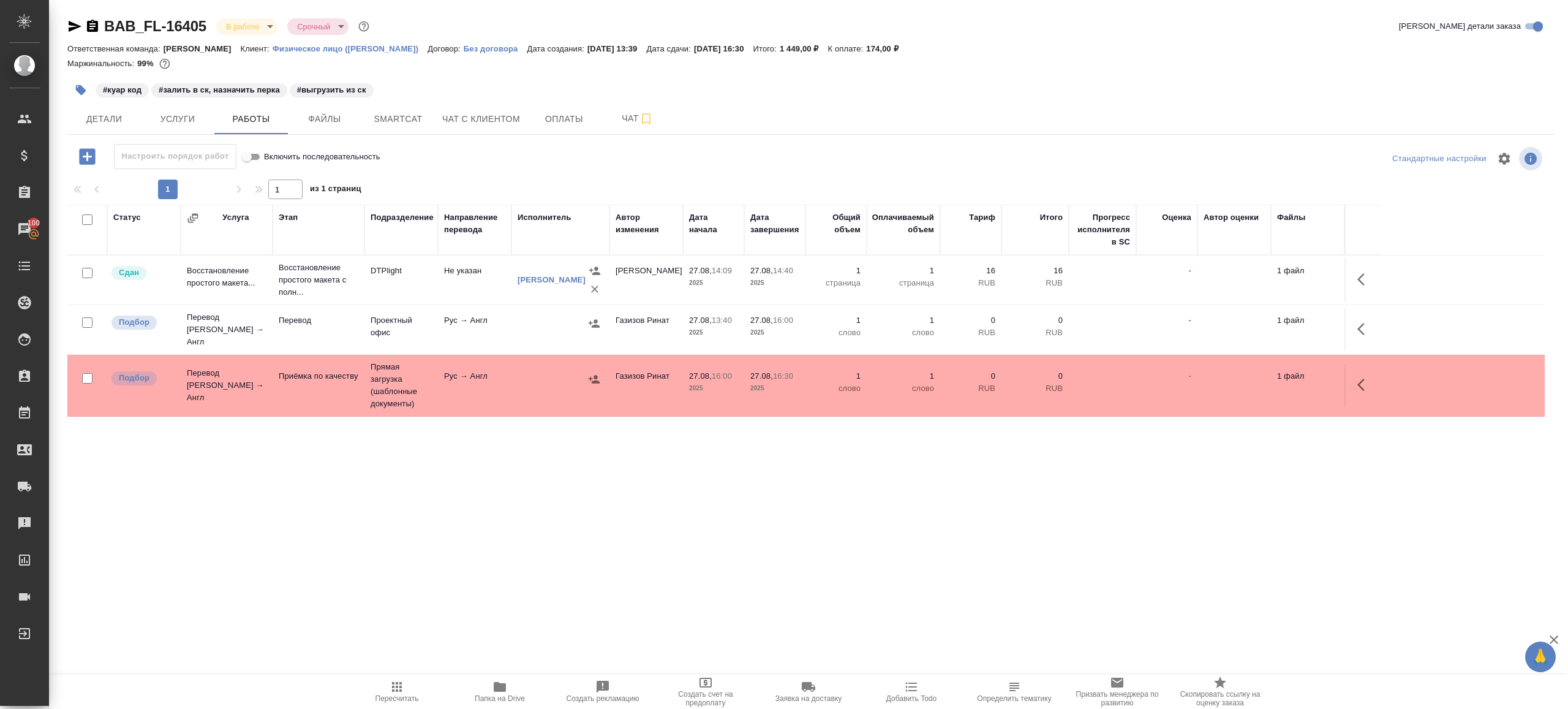
click at [71, 26] on icon "button" at bounding box center [75, 27] width 15 height 15
click at [504, 686] on icon "button" at bounding box center [499, 686] width 12 height 10
click at [73, 26] on icon "button" at bounding box center [75, 27] width 15 height 15
click at [398, 687] on icon "button" at bounding box center [397, 687] width 15 height 15
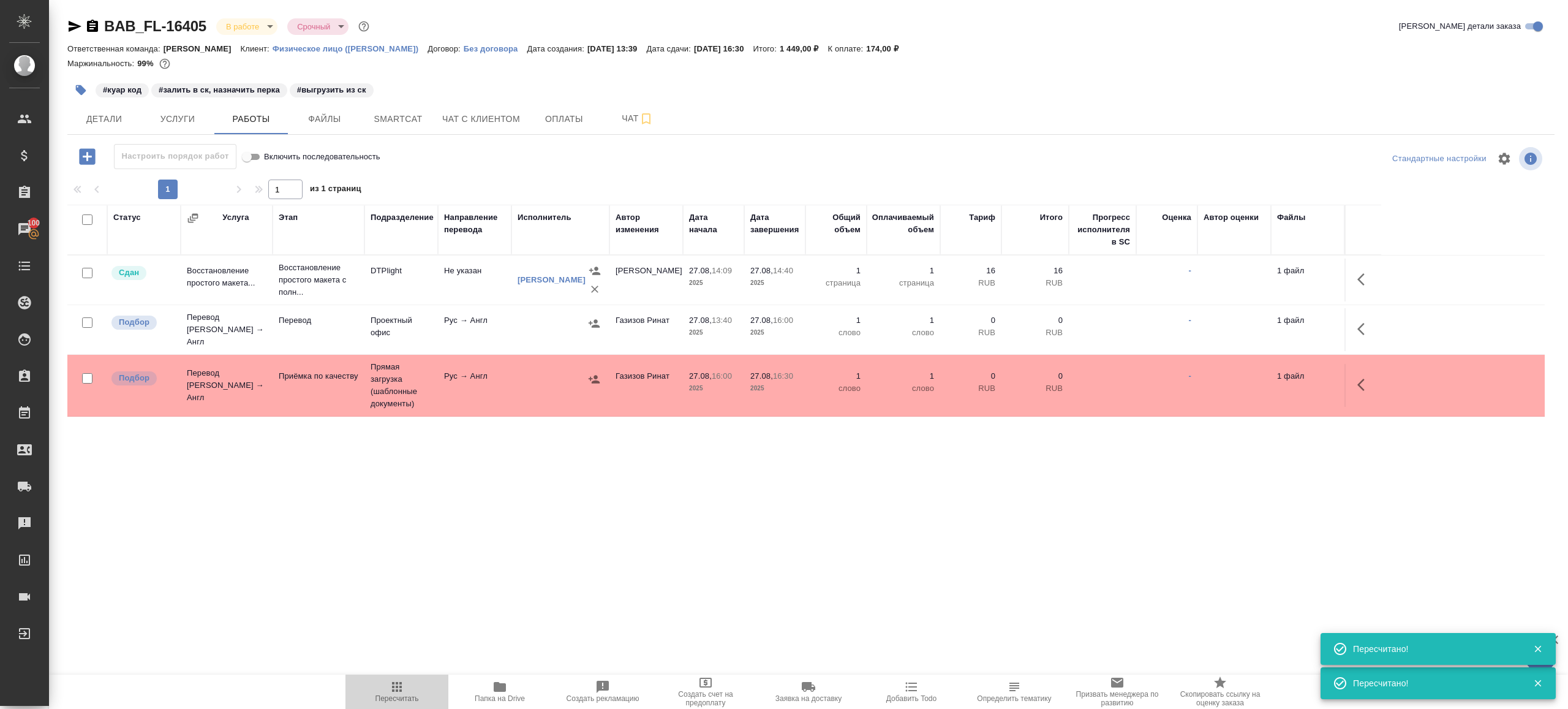
click at [390, 687] on icon "button" at bounding box center [397, 687] width 15 height 15
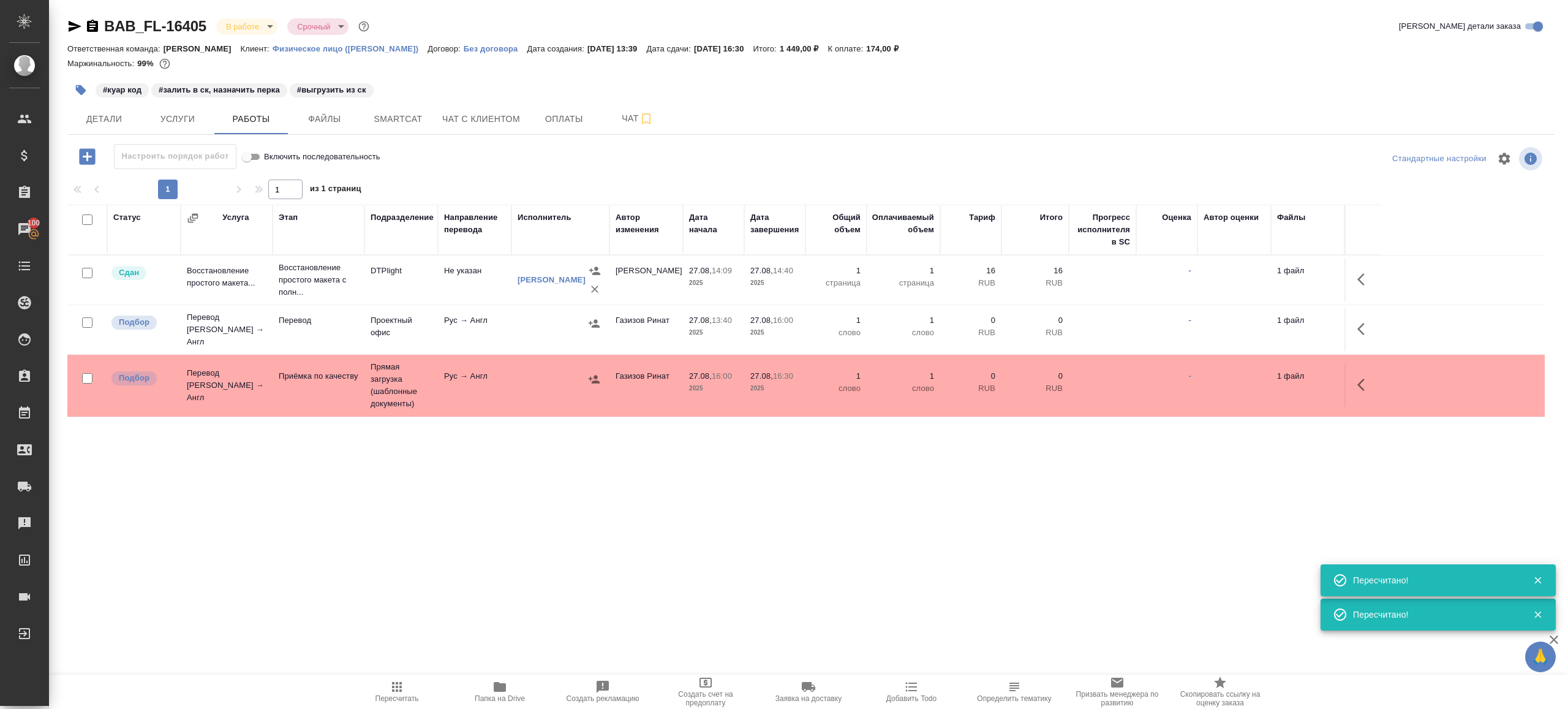
click at [417, 107] on button "Smartcat" at bounding box center [398, 118] width 74 height 31
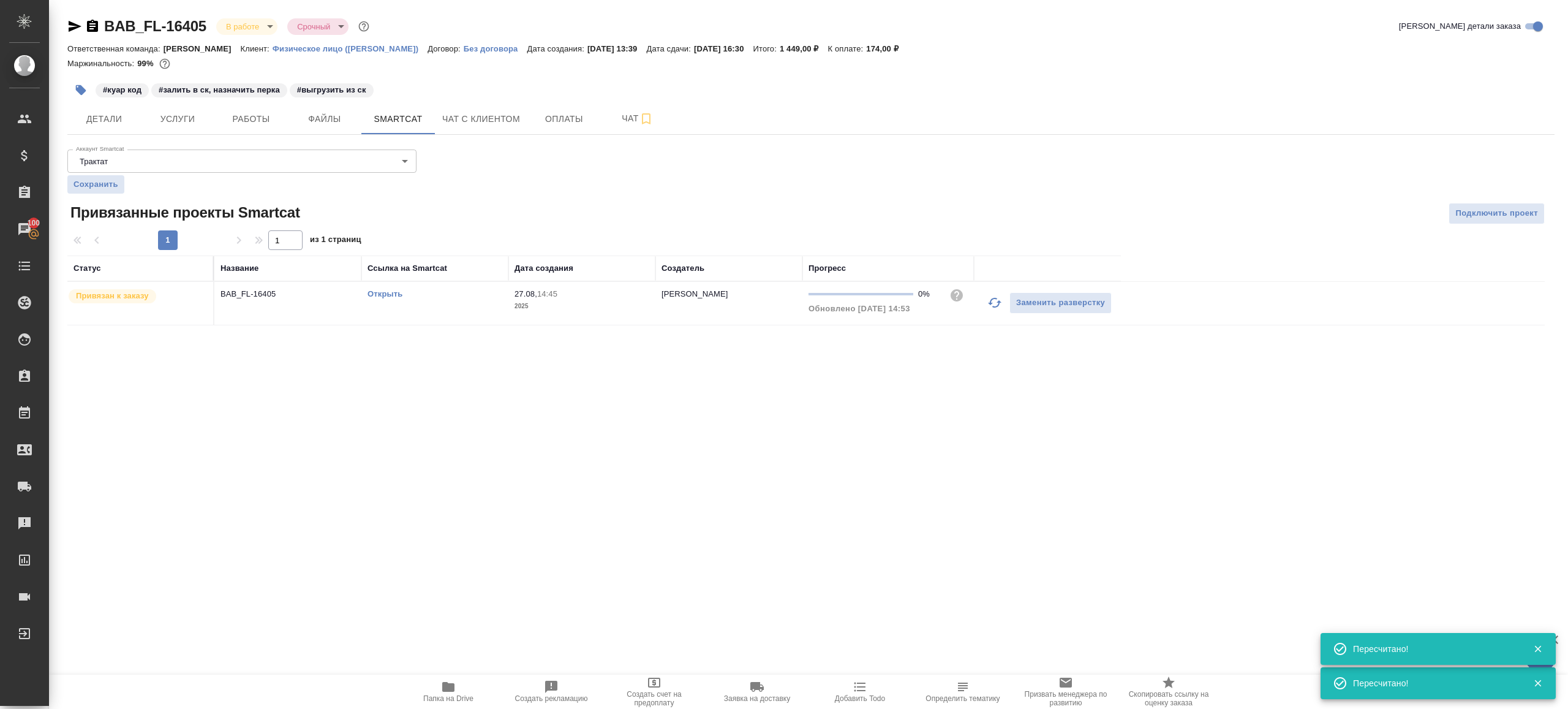
click at [386, 293] on link "Открыть" at bounding box center [386, 294] width 35 height 9
click at [245, 117] on span "Работы" at bounding box center [251, 119] width 59 height 16
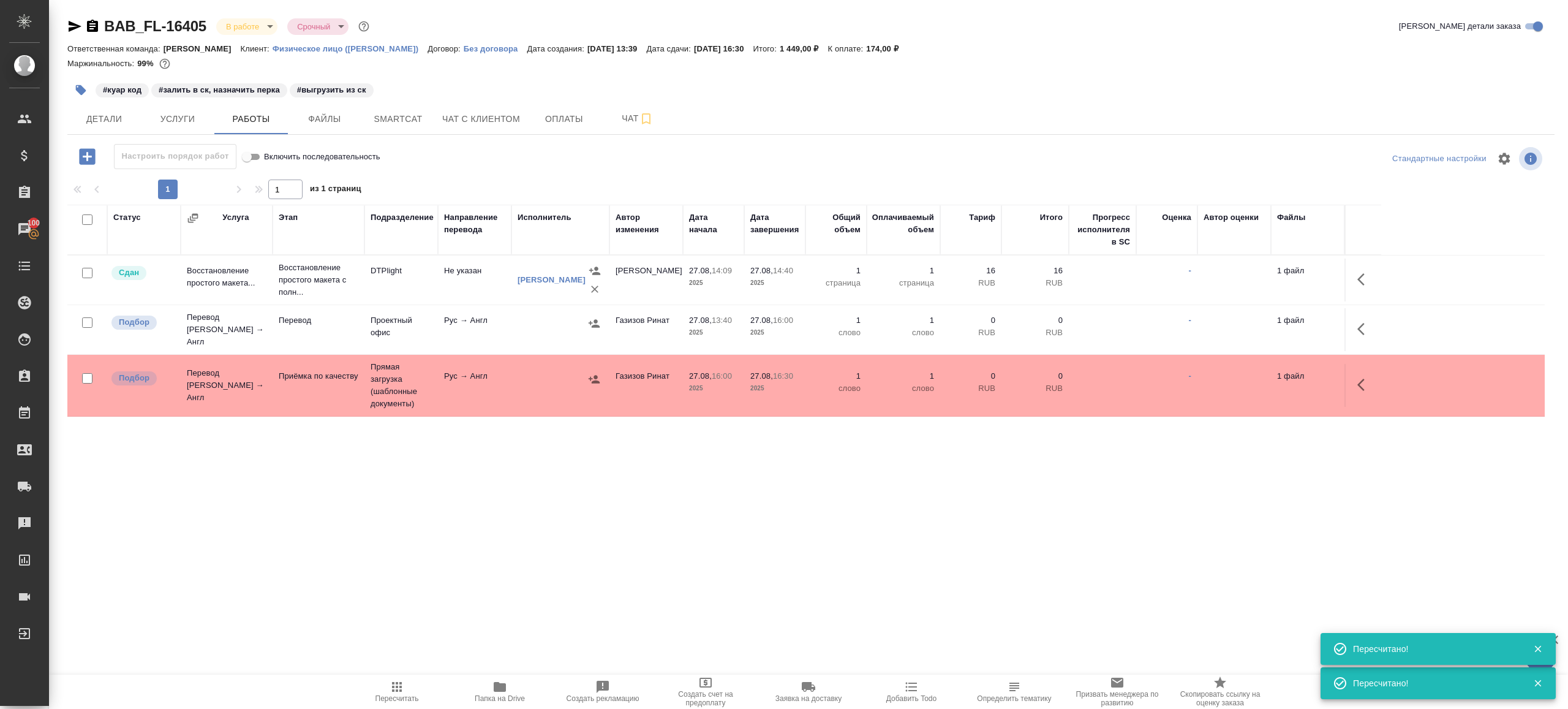
click at [478, 689] on span "Папка на Drive" at bounding box center [499, 691] width 88 height 23
click at [1366, 322] on icon "button" at bounding box center [1365, 329] width 15 height 15
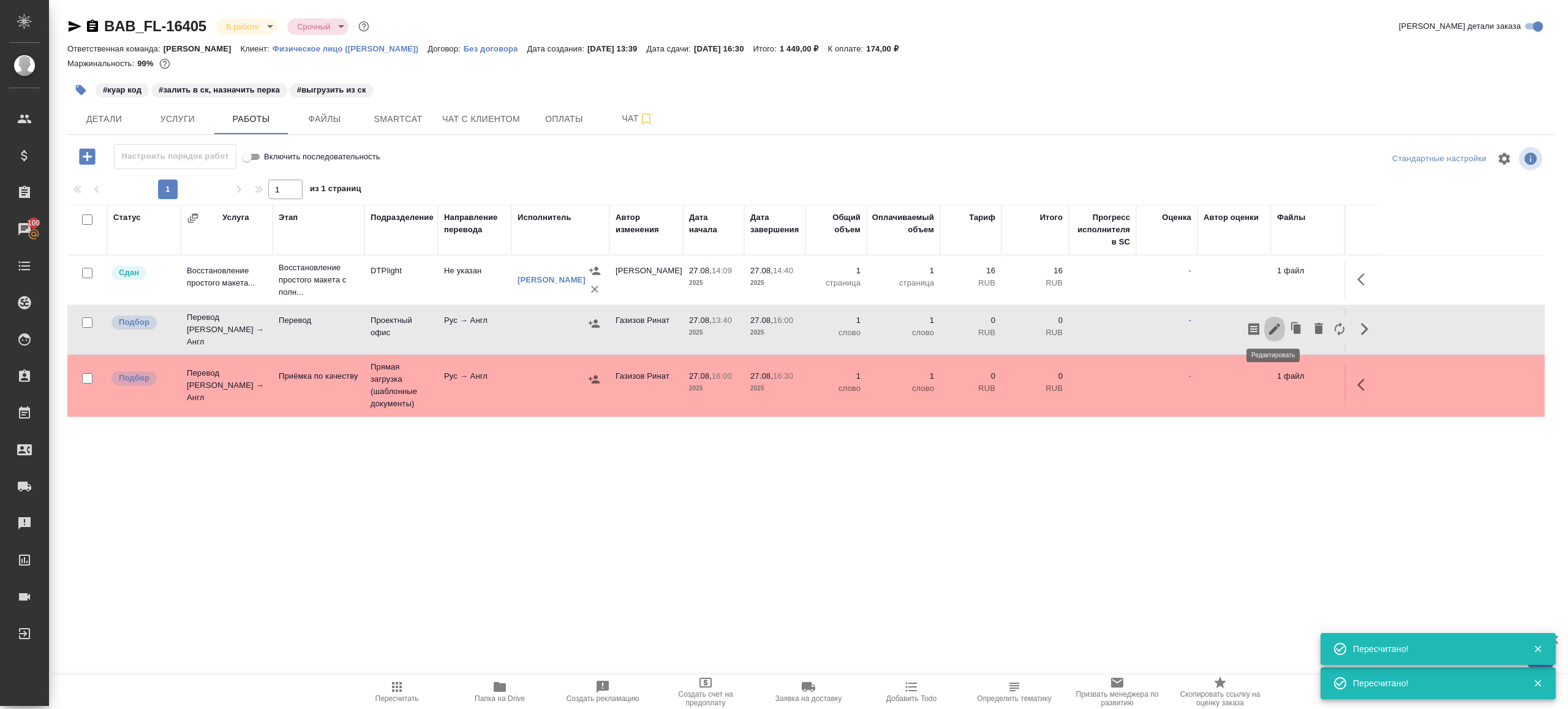
click at [1275, 324] on icon "button" at bounding box center [1275, 329] width 11 height 11
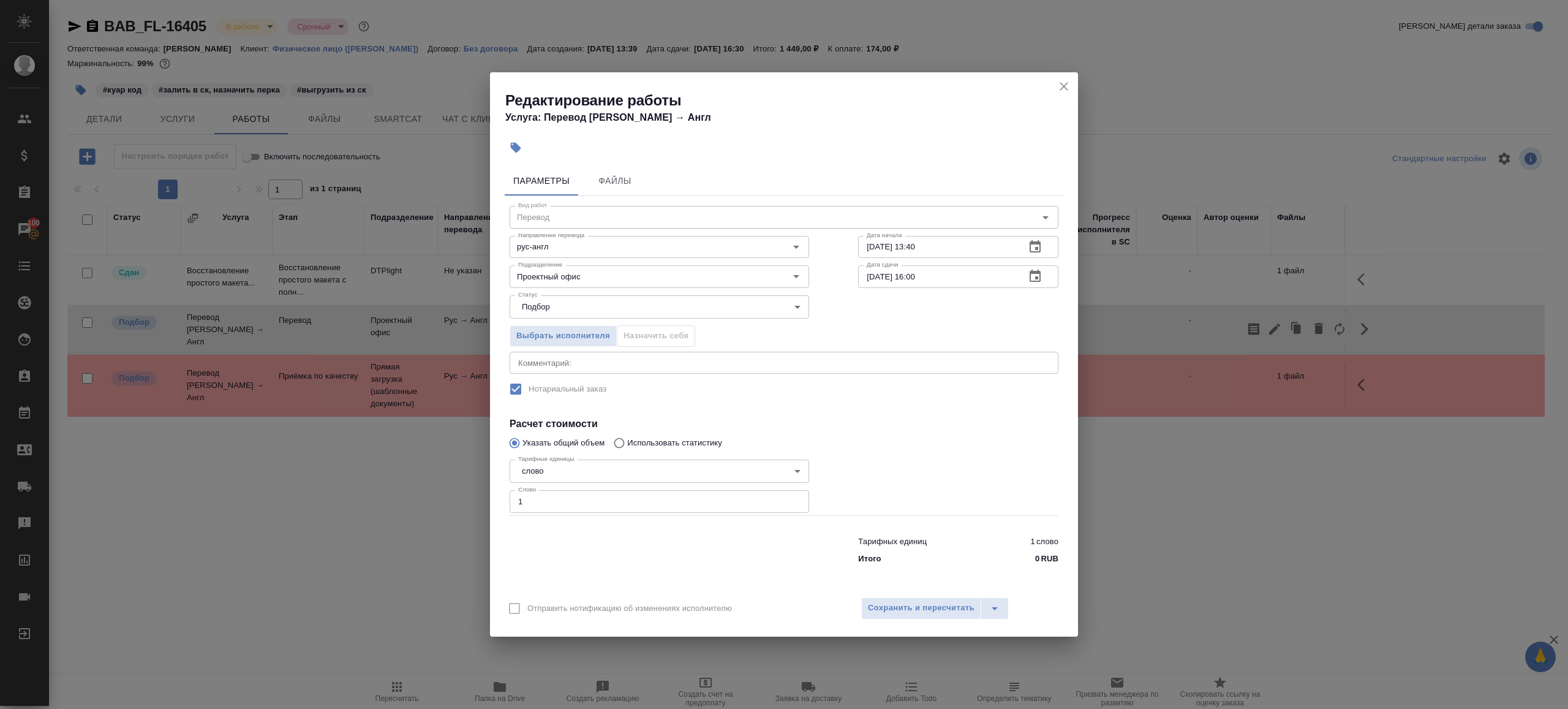
click at [630, 498] on input "1" at bounding box center [659, 501] width 300 height 22
paste input "25.7"
type input "125.7"
click at [941, 480] on div at bounding box center [959, 484] width 250 height 110
click at [947, 602] on span "Сохранить и пересчитать" at bounding box center [921, 607] width 106 height 14
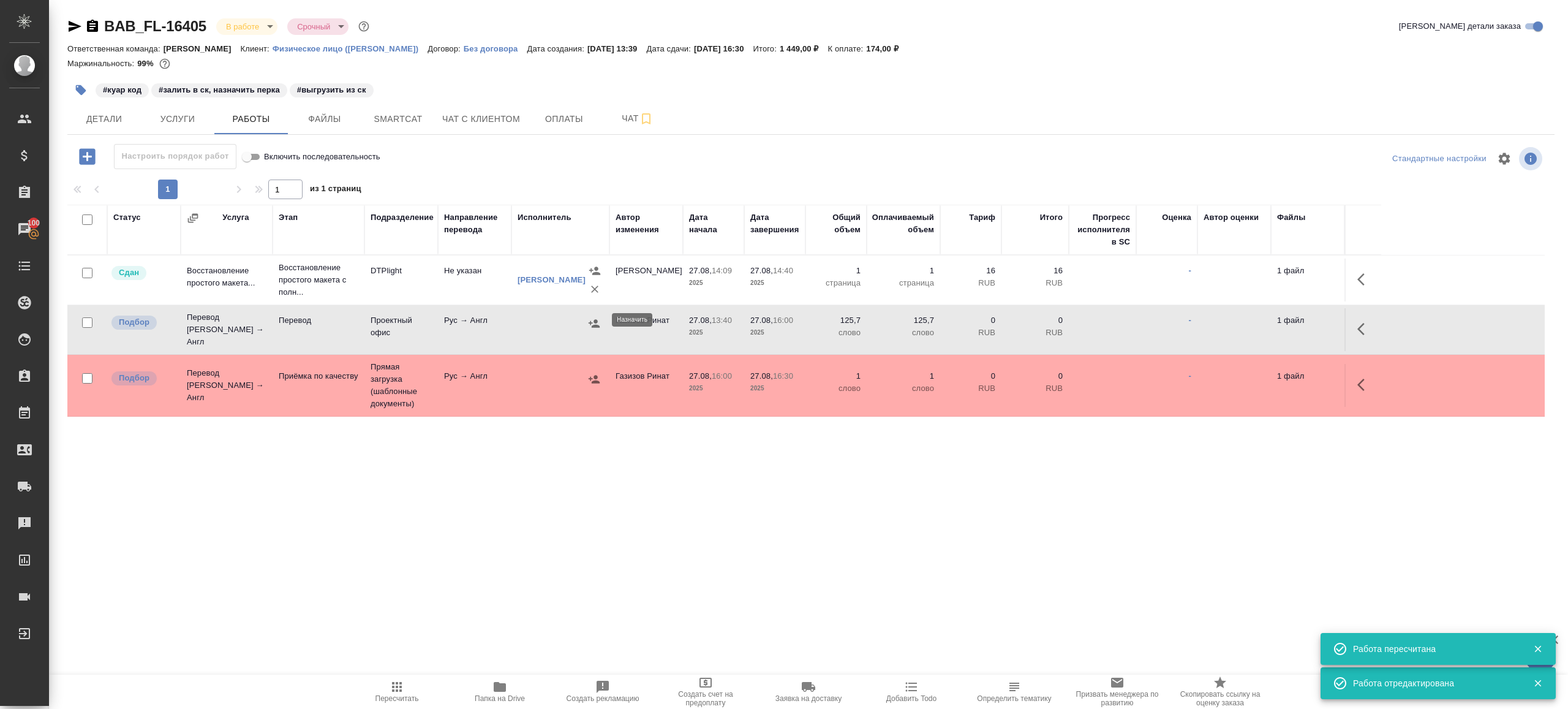
click at [597, 324] on icon "button" at bounding box center [594, 323] width 11 height 8
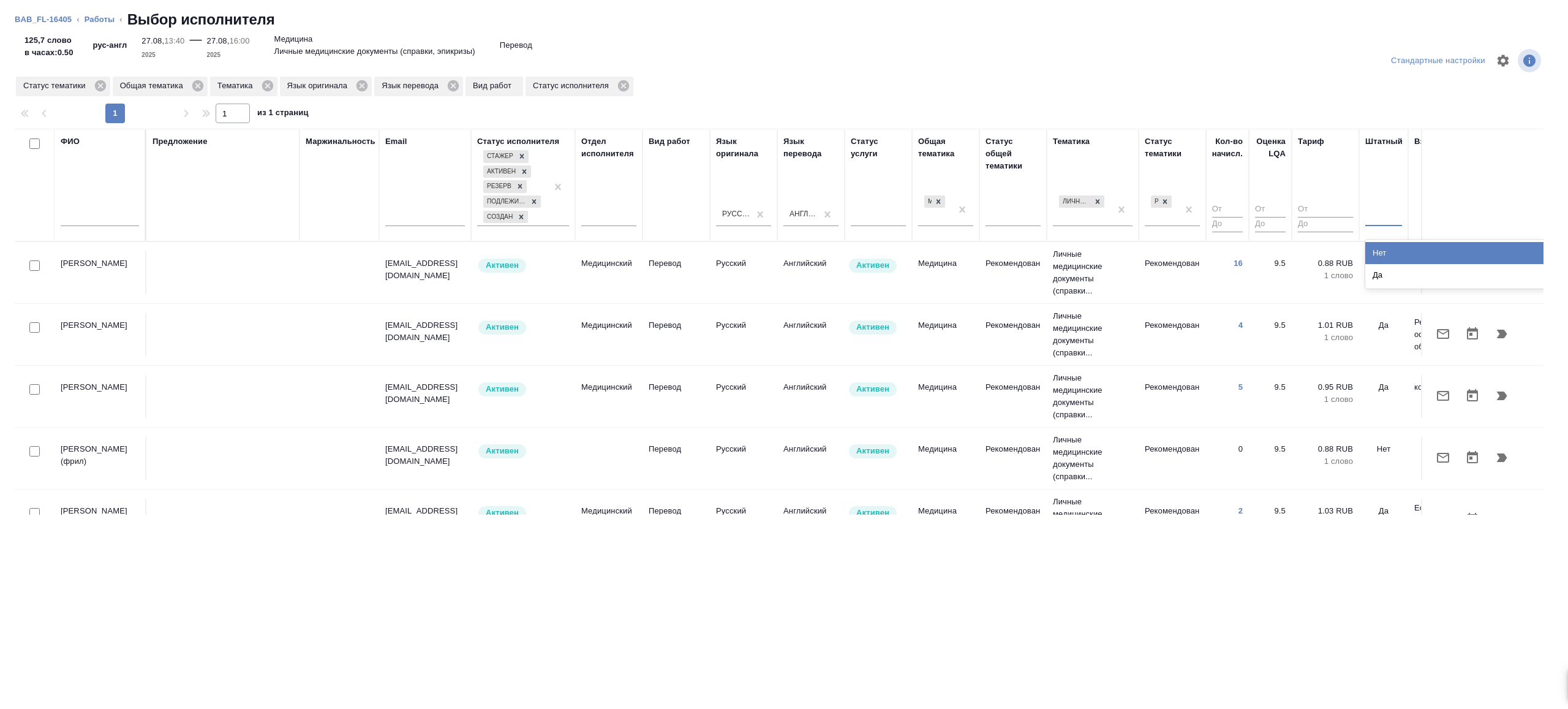
click at [1384, 221] on div at bounding box center [1384, 214] width 37 height 18
type input "нет"
click at [1387, 246] on div "Нет" at bounding box center [1457, 253] width 184 height 22
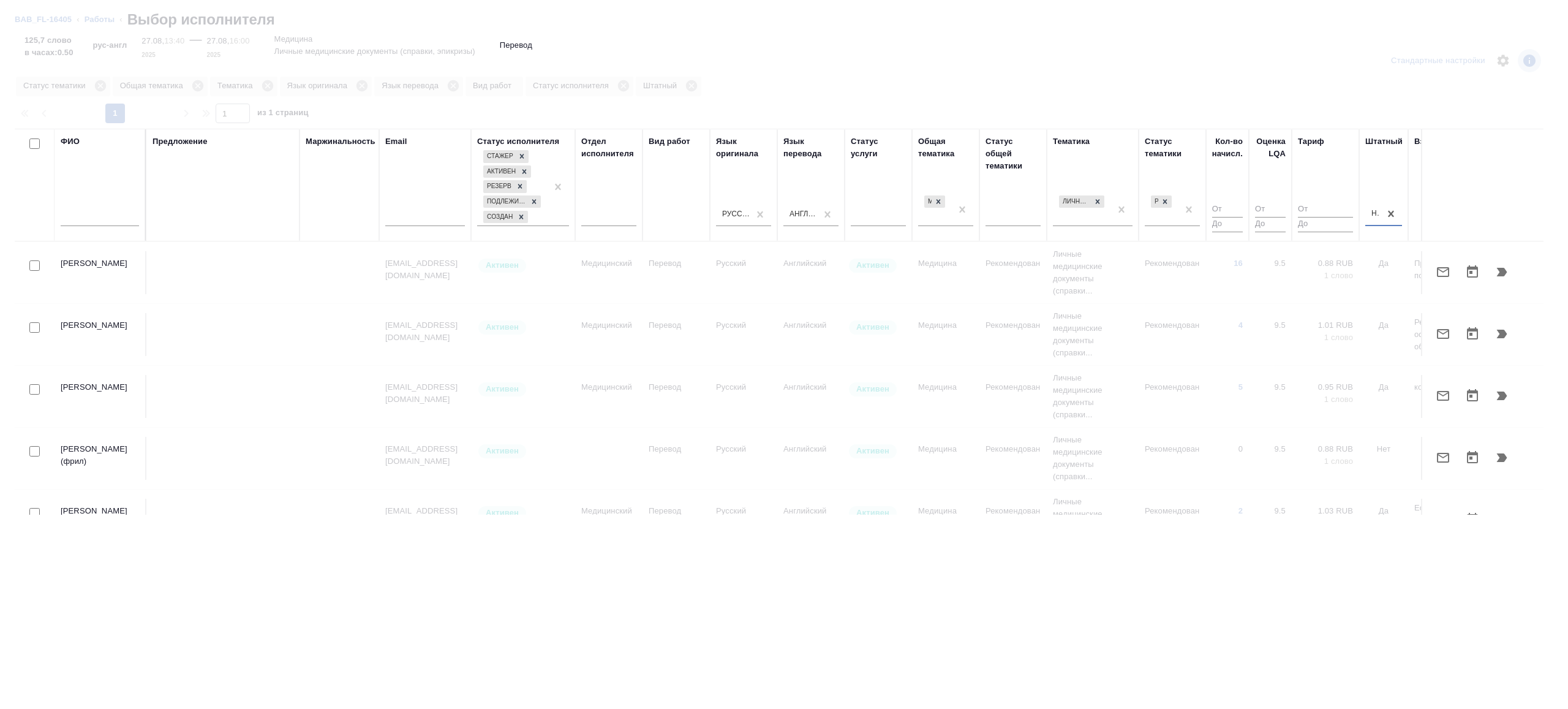
click at [1226, 215] on input "number" at bounding box center [1227, 210] width 31 height 16
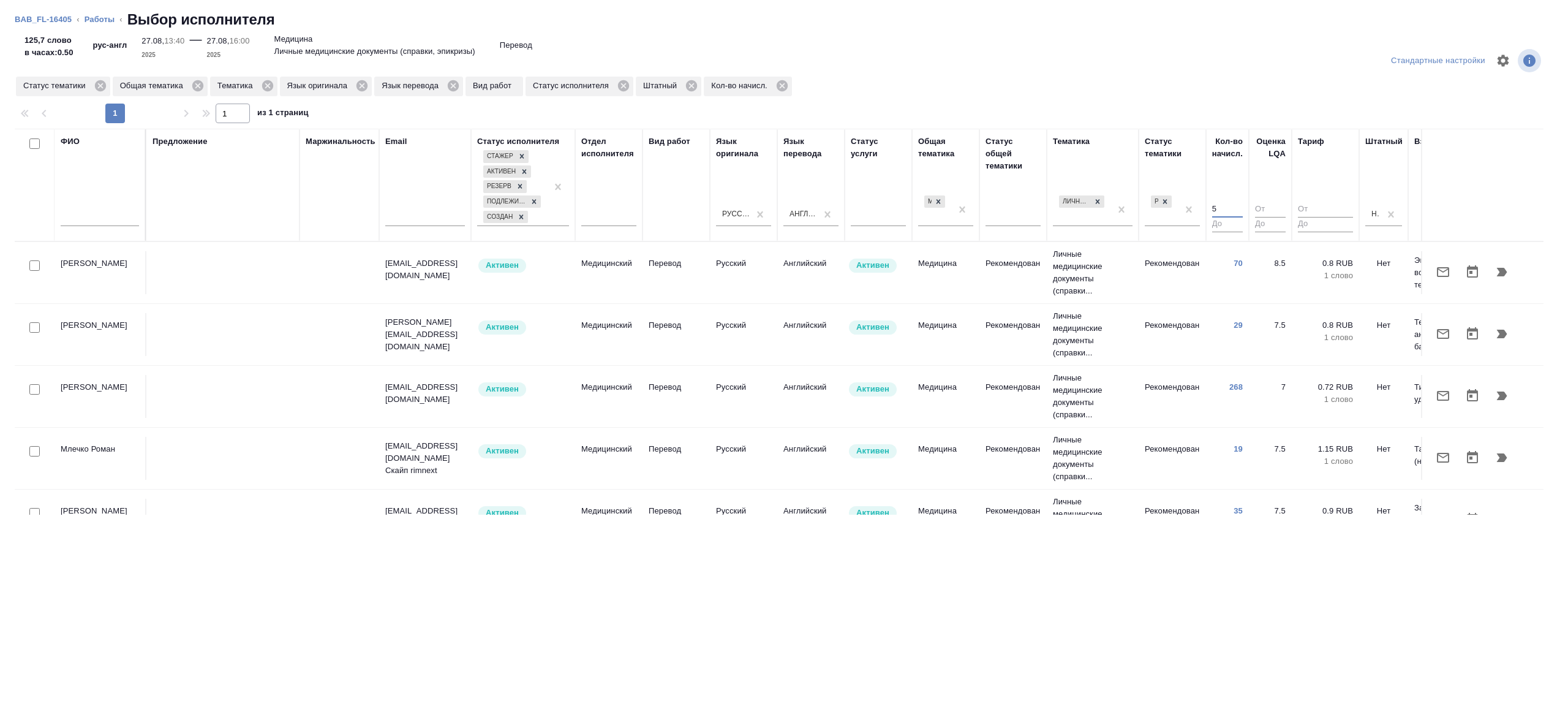
type input "5"
click at [37, 267] on input "checkbox" at bounding box center [34, 265] width 10 height 10
checkbox input "true"
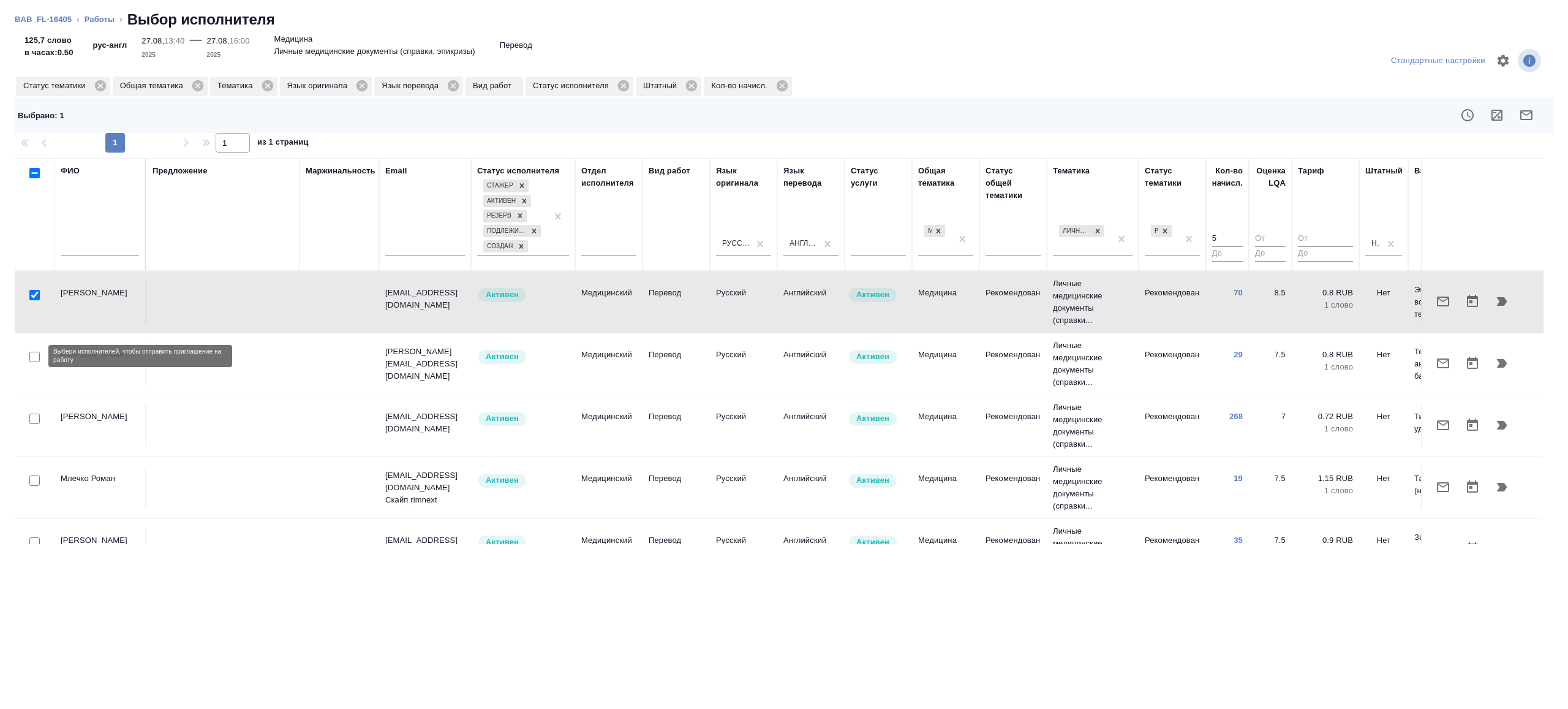
click at [33, 357] on input "checkbox" at bounding box center [34, 356] width 10 height 10
checkbox input "true"
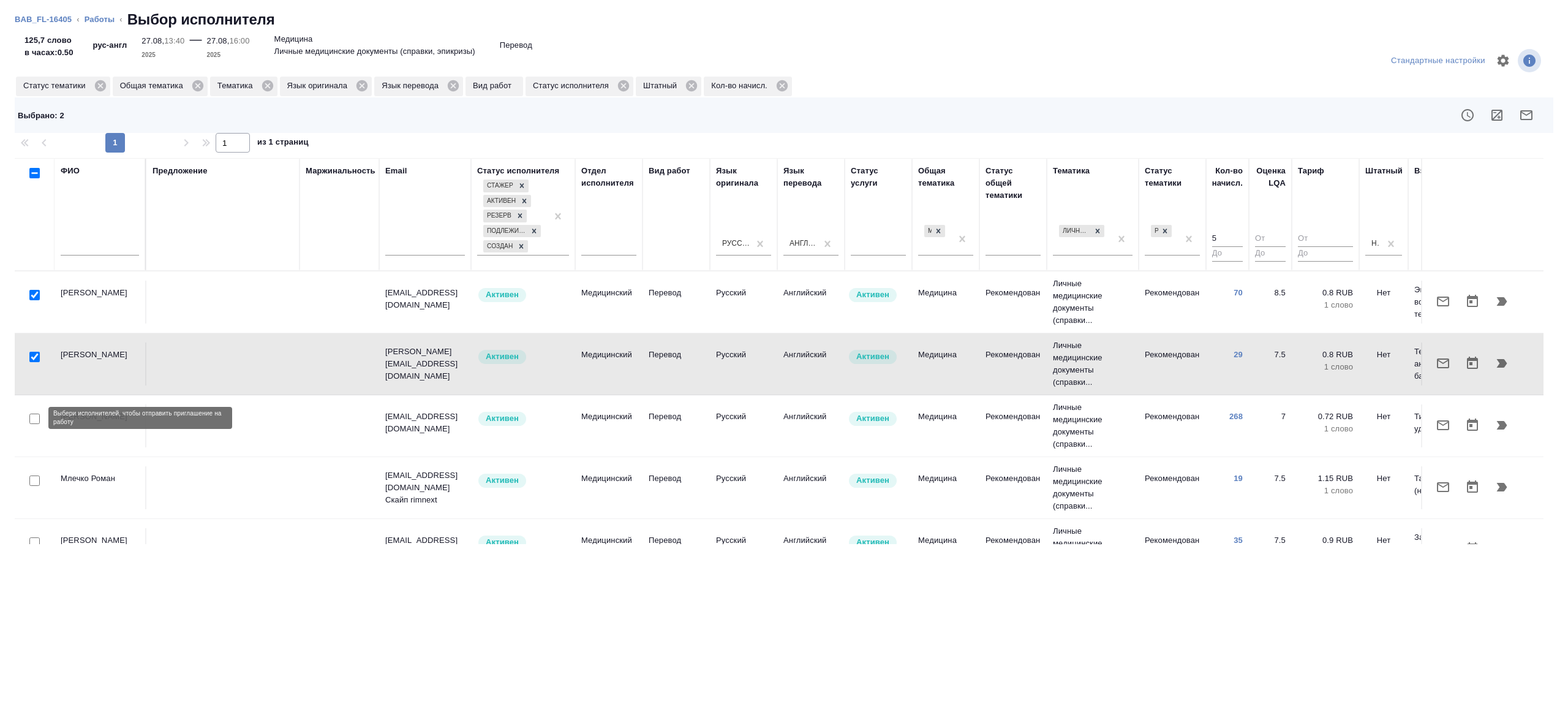
click at [36, 417] on input "checkbox" at bounding box center [34, 418] width 10 height 10
checkbox input "true"
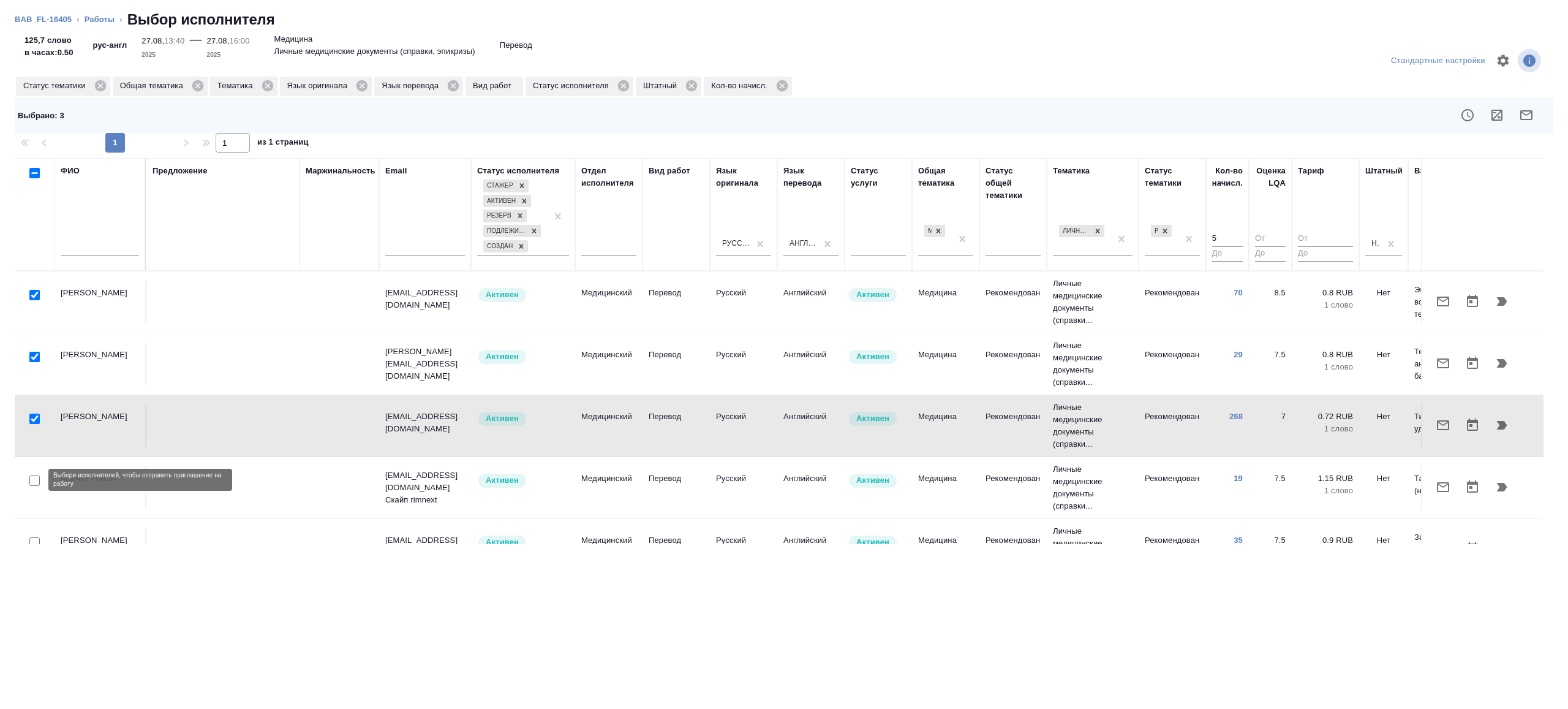
click at [33, 482] on input "checkbox" at bounding box center [34, 480] width 10 height 10
checkbox input "true"
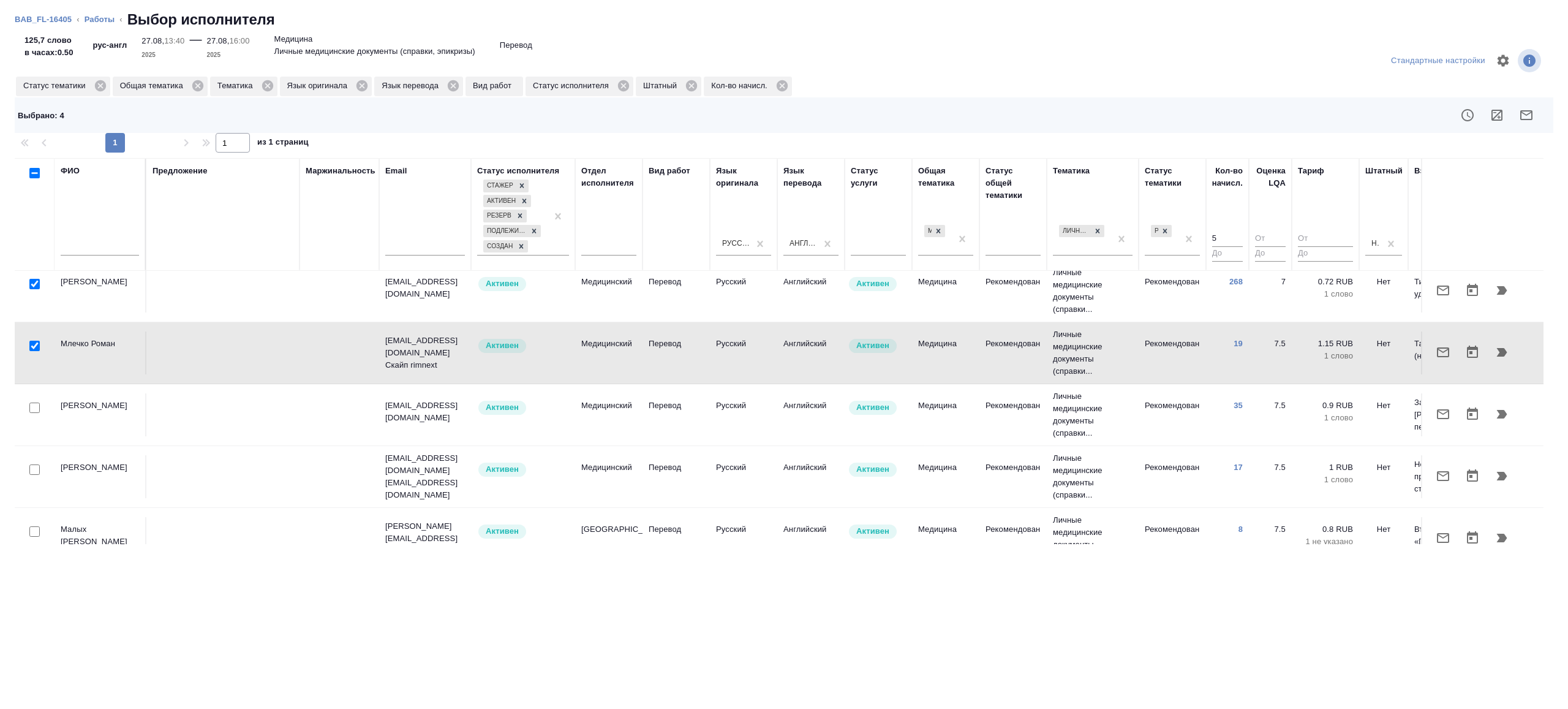
scroll to position [157, 0]
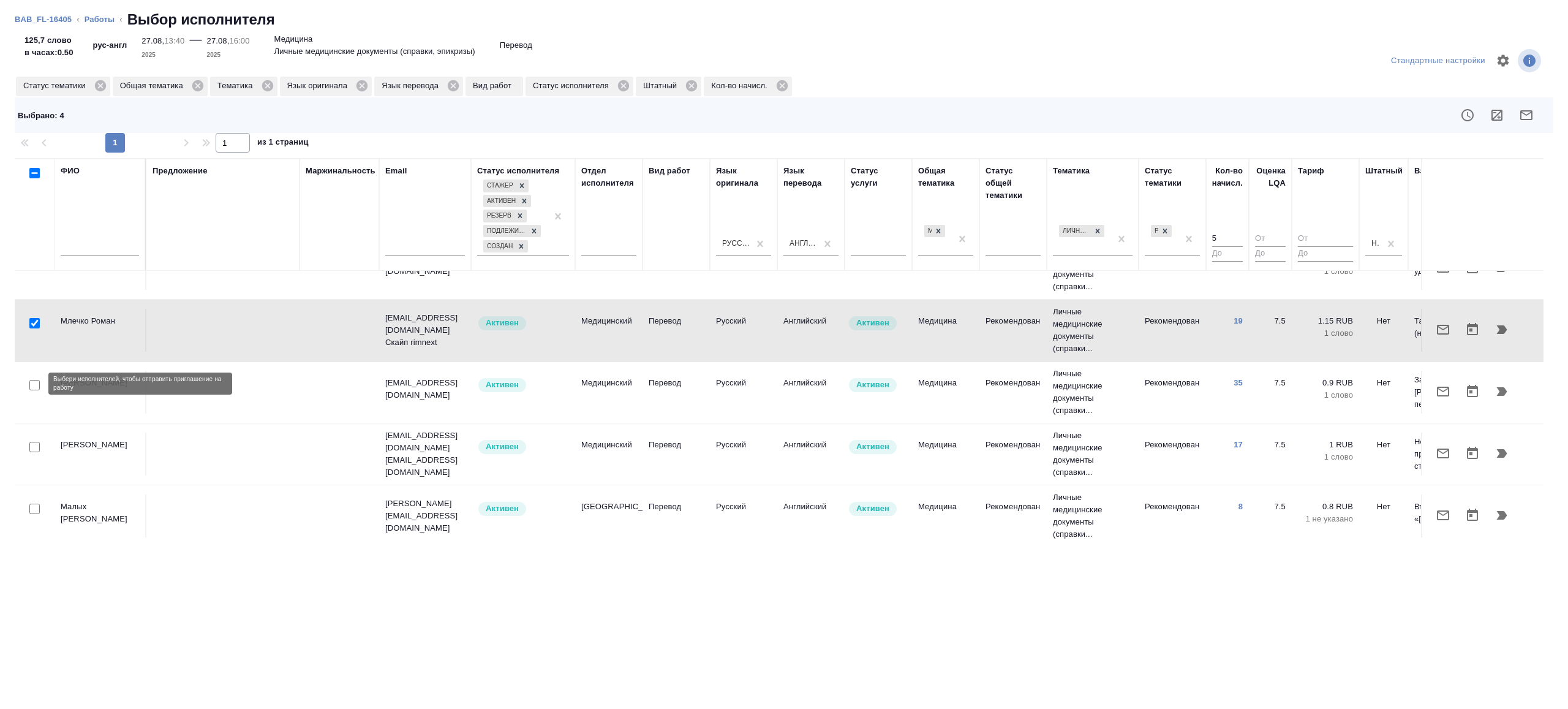
click at [35, 385] on input "checkbox" at bounding box center [34, 385] width 10 height 10
checkbox input "true"
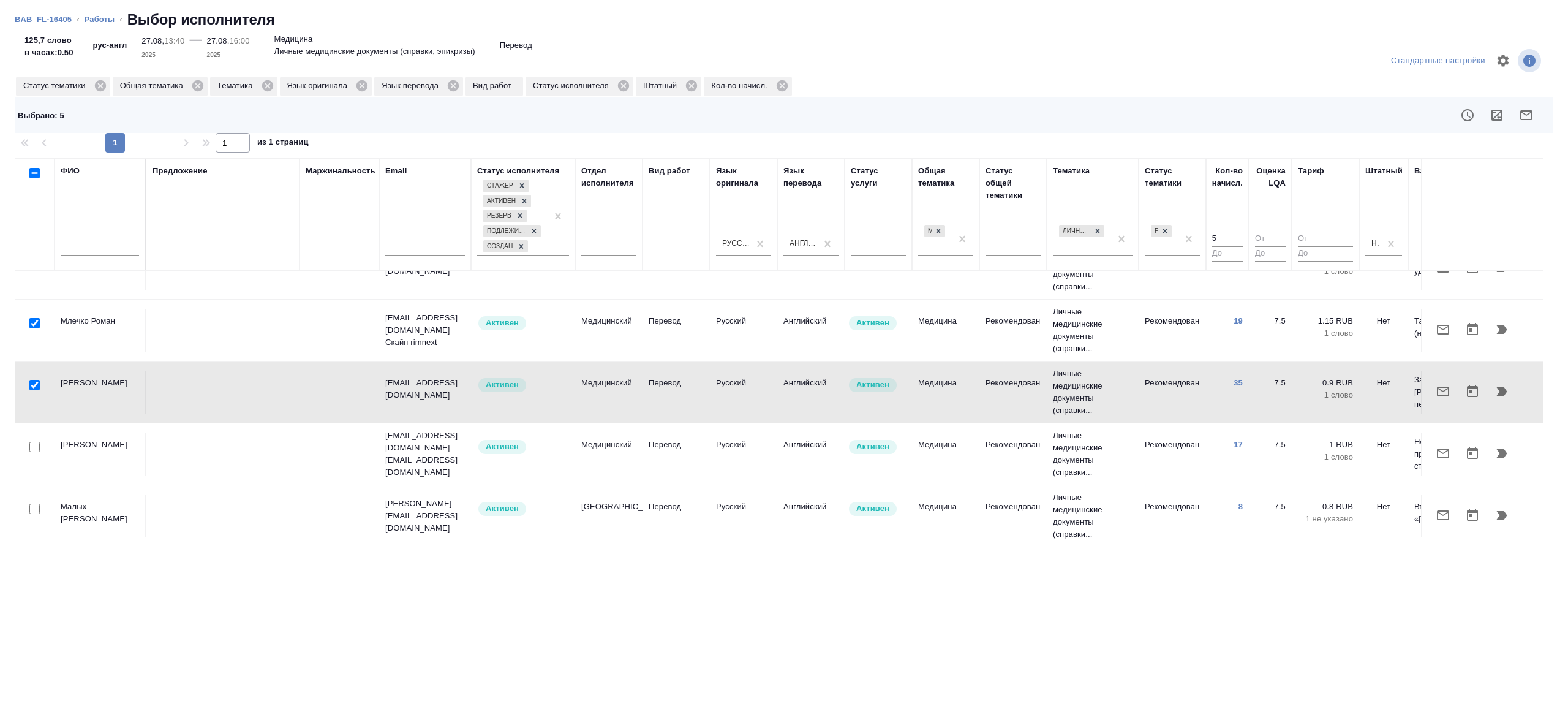
scroll to position [157, 35]
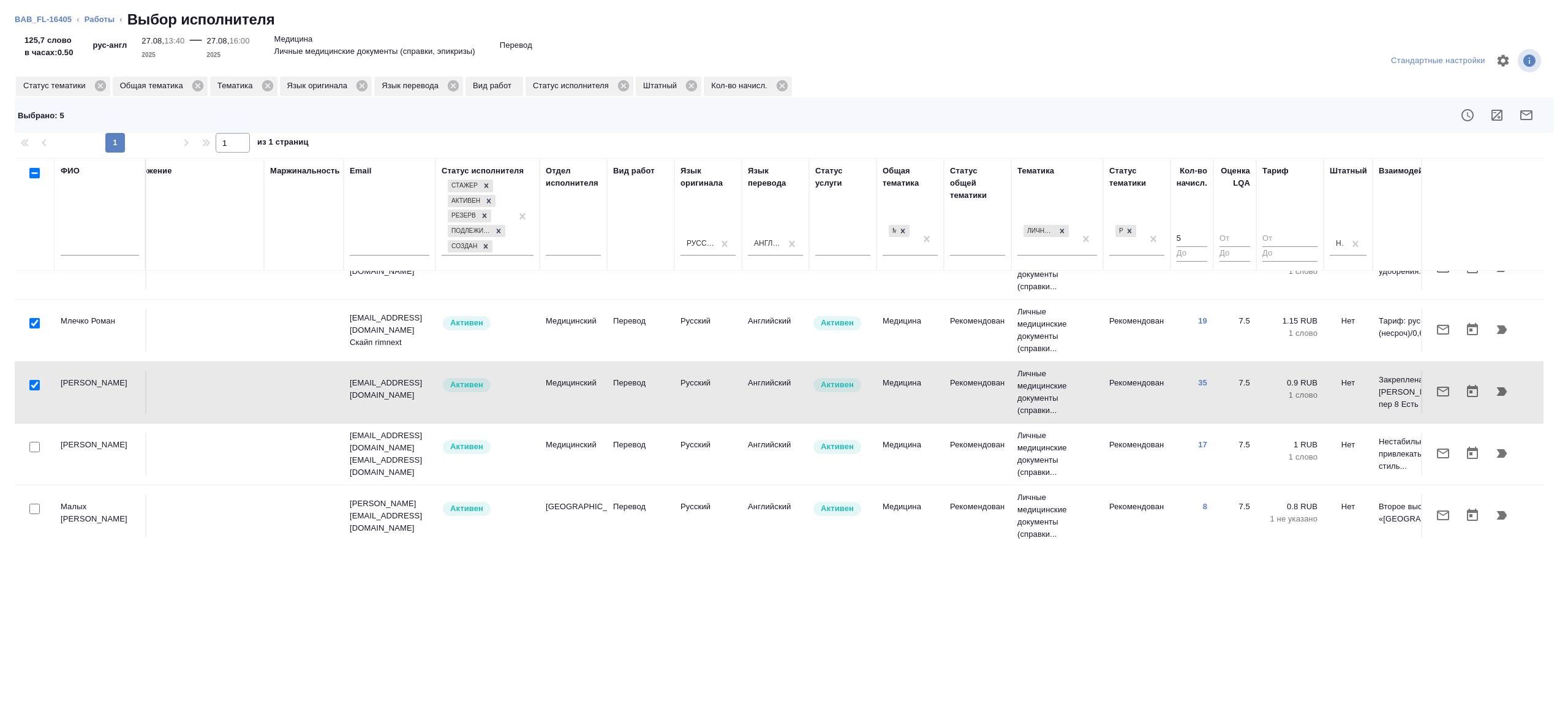
drag, startPoint x: 374, startPoint y: 519, endPoint x: 633, endPoint y: 544, distance: 260.2
click at [633, 544] on div "Стандартные настройки Статус тематики Общая тематика Тематика Язык оригинала Яз…" at bounding box center [784, 373] width 1568 height 672
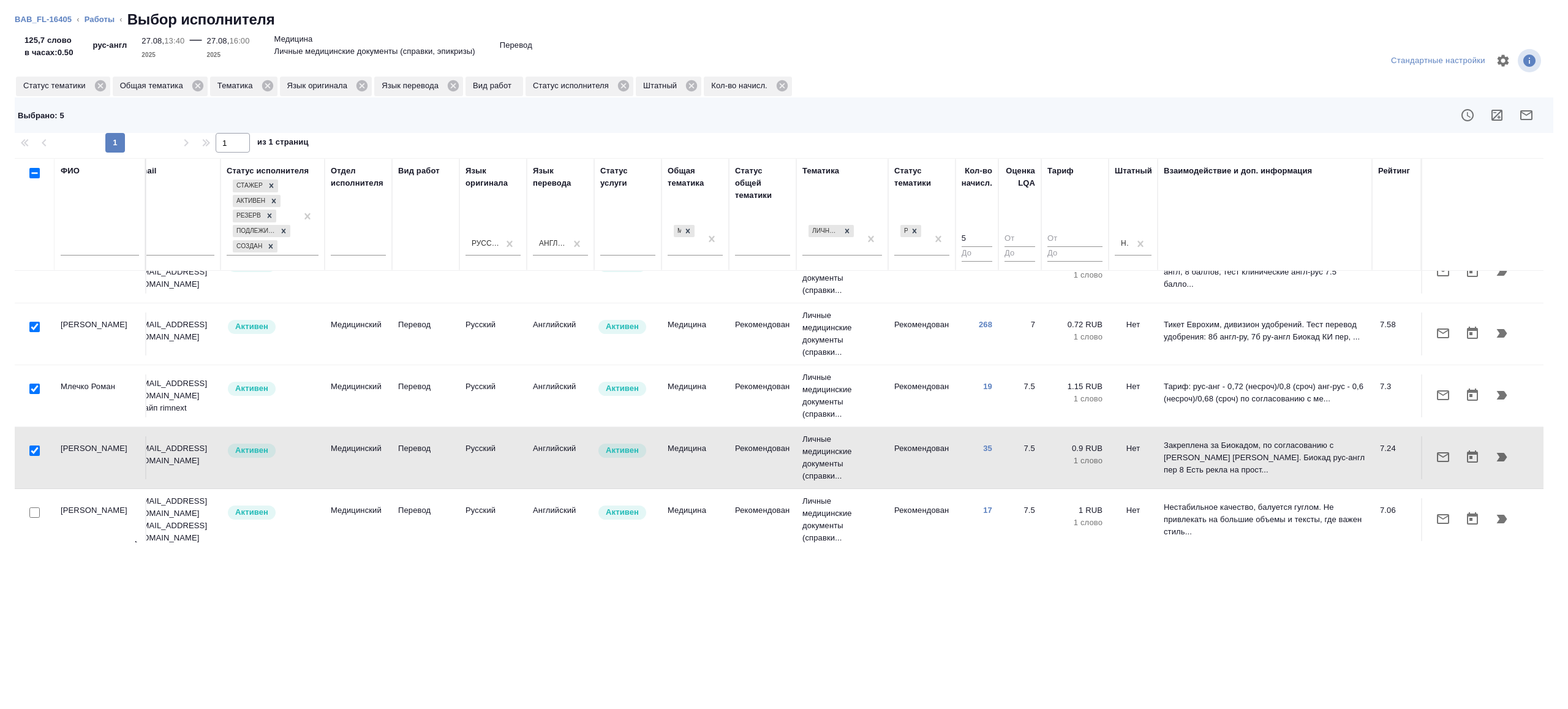
scroll to position [59, 263]
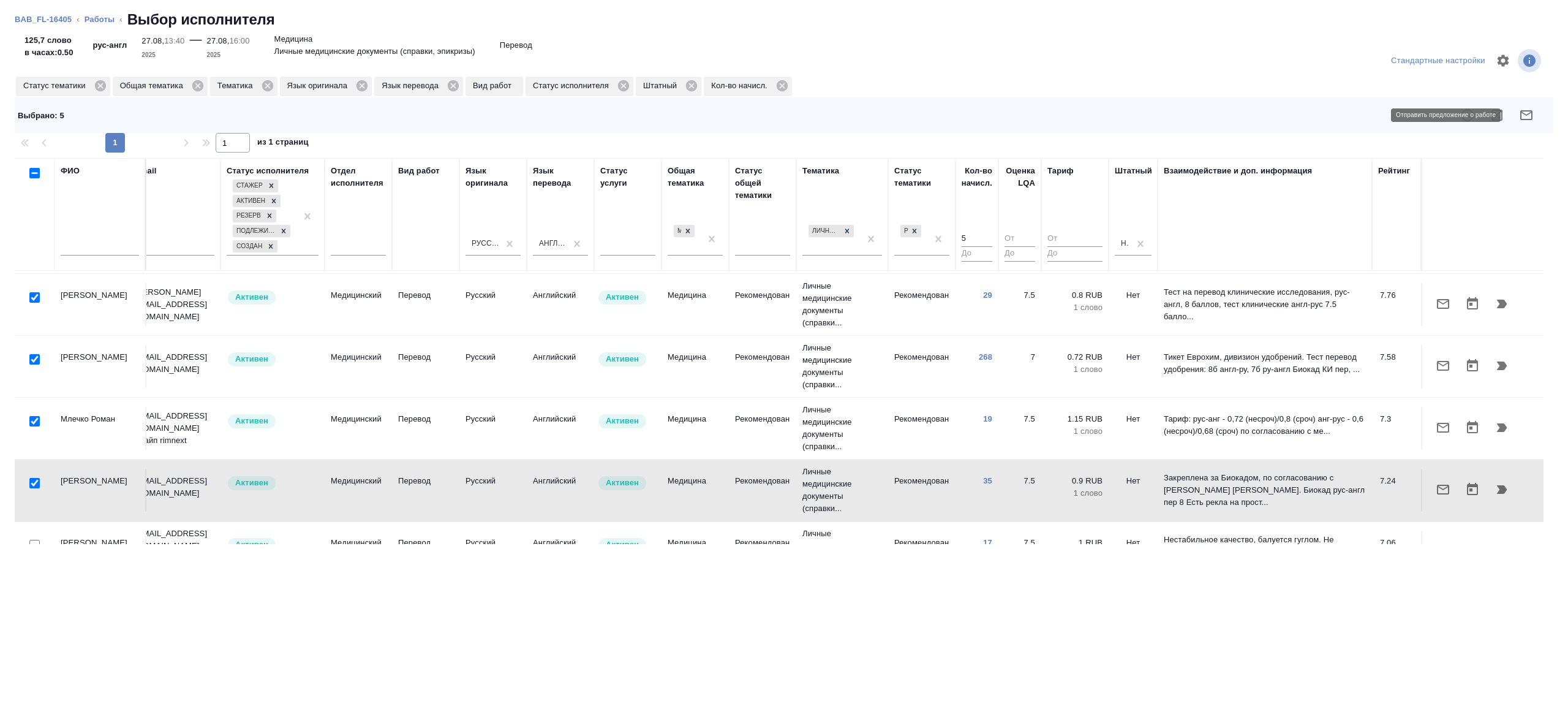
click at [1533, 105] on button "button" at bounding box center [1526, 116] width 30 height 30
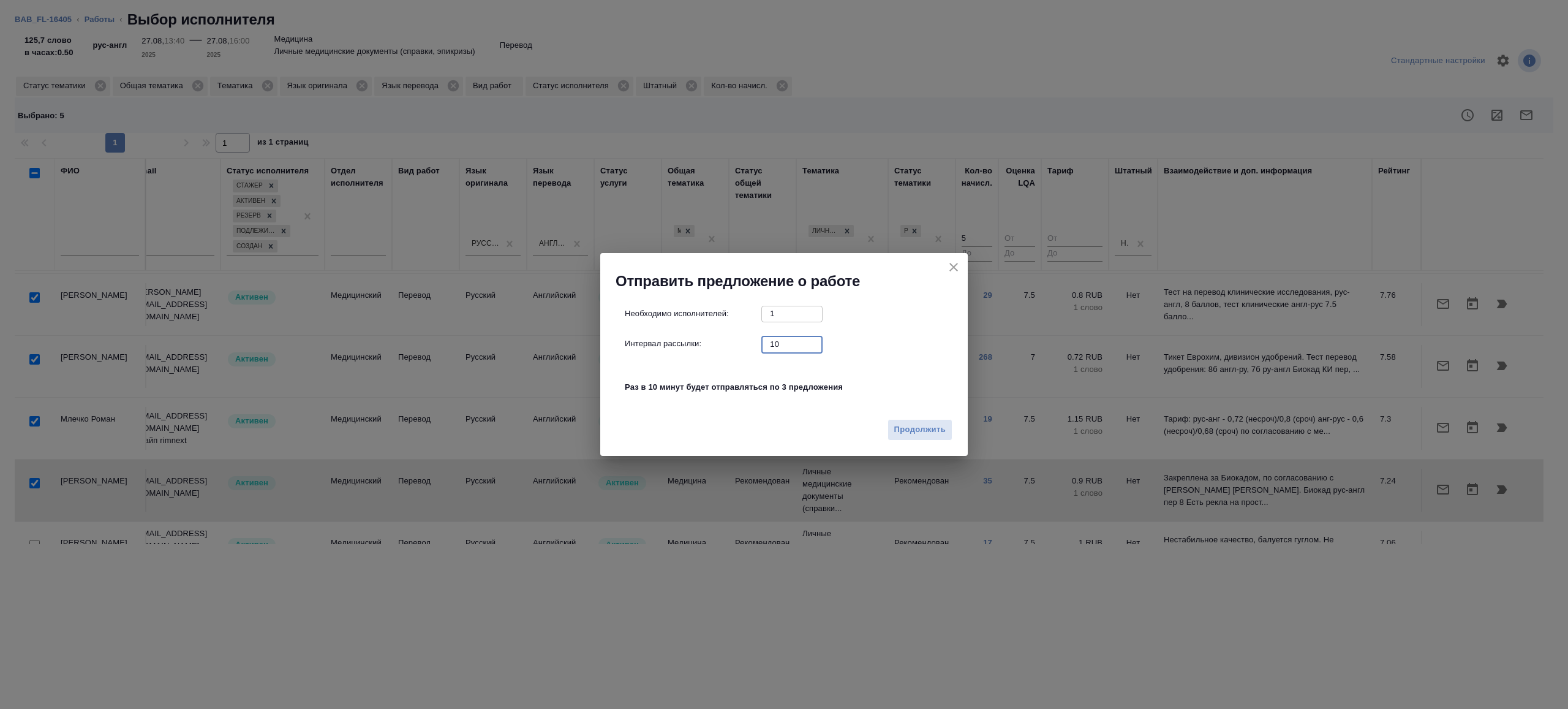
drag, startPoint x: 777, startPoint y: 348, endPoint x: 760, endPoint y: 347, distance: 17.0
click at [760, 347] on div "Интервал рассылки: 10 ​" at bounding box center [789, 344] width 328 height 16
click at [922, 419] on button "Продолжить" at bounding box center [920, 429] width 65 height 21
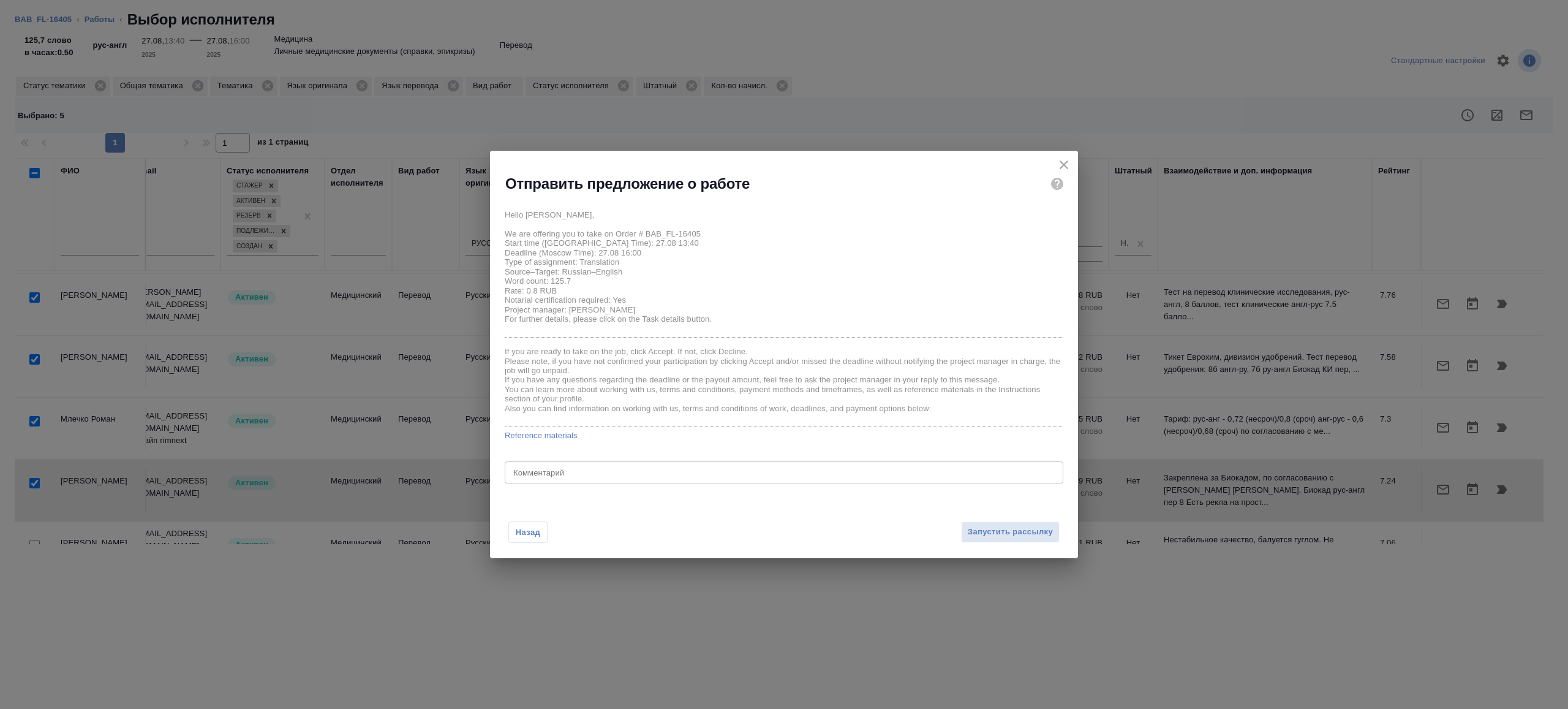
click at [541, 522] on button "Назад" at bounding box center [528, 532] width 39 height 21
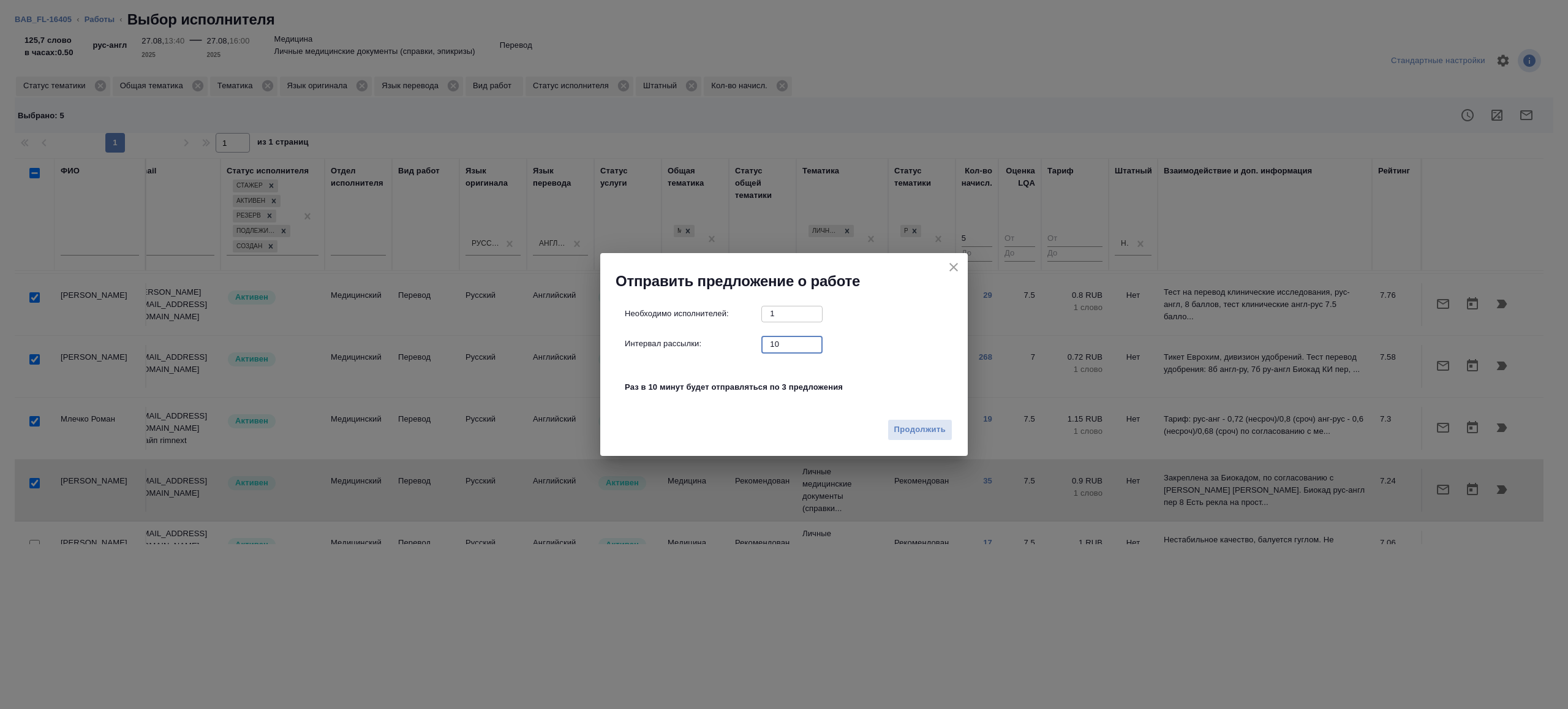
drag, startPoint x: 802, startPoint y: 349, endPoint x: 721, endPoint y: 345, distance: 81.1
click at [721, 345] on div "Интервал рассылки: 10 ​" at bounding box center [789, 344] width 328 height 16
type input "1"
click at [914, 434] on span "Продолжить" at bounding box center [920, 429] width 52 height 14
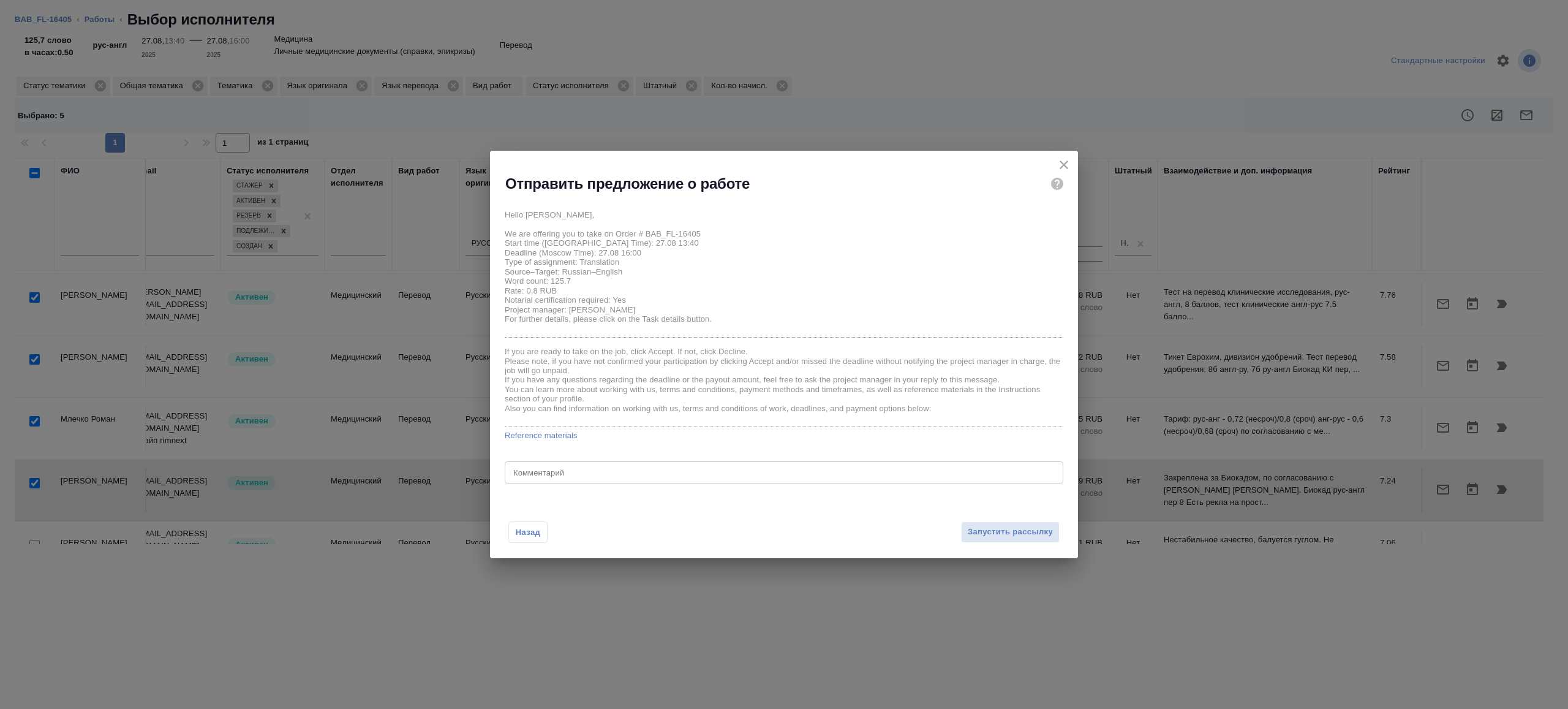
click at [611, 478] on div "x Комментарий" at bounding box center [784, 472] width 558 height 22
type textarea "будет в смарткате"
click at [1009, 526] on span "Запустить рассылку" at bounding box center [1011, 532] width 85 height 14
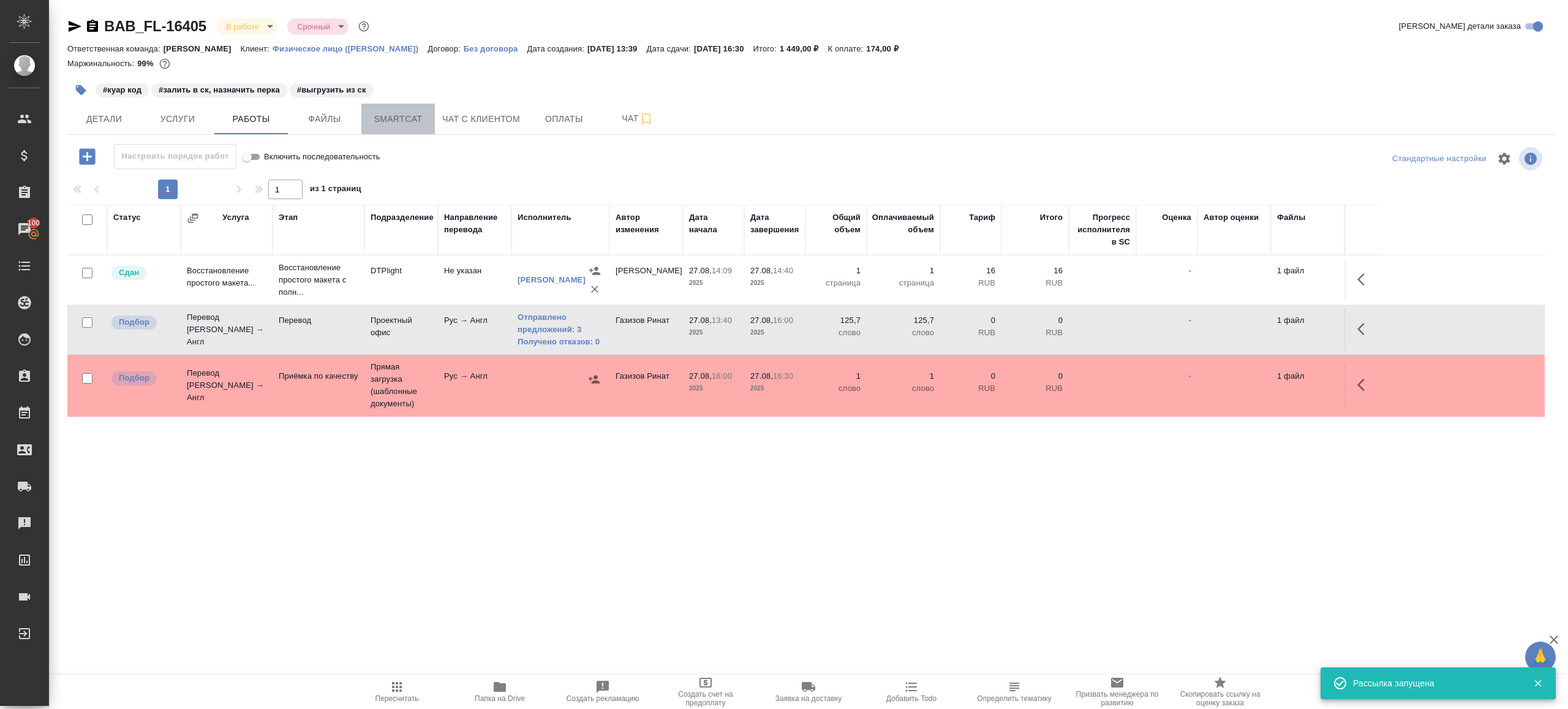
click at [408, 123] on span "Smartcat" at bounding box center [398, 119] width 59 height 16
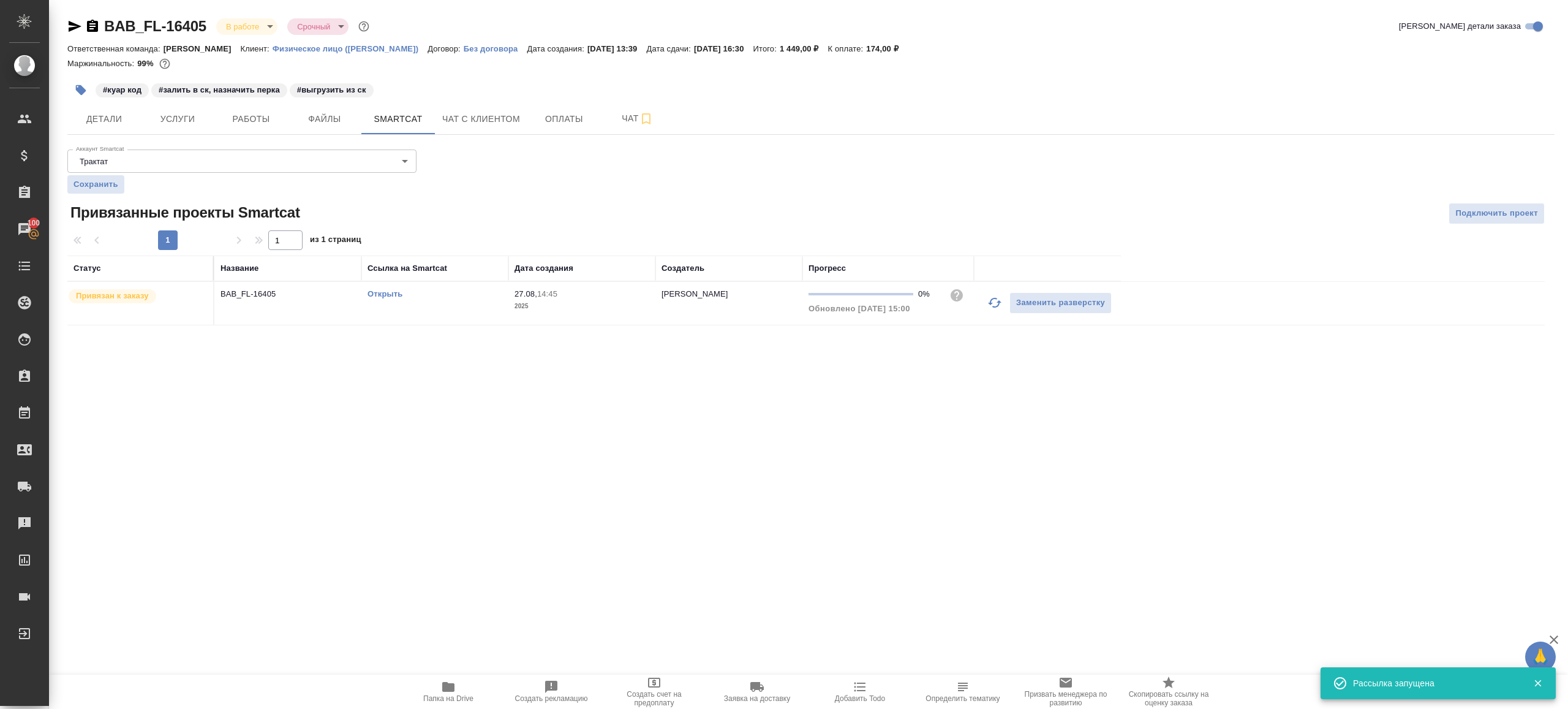
click at [388, 295] on link "Открыть" at bounding box center [386, 294] width 35 height 9
click at [239, 121] on span "Работы" at bounding box center [251, 119] width 59 height 16
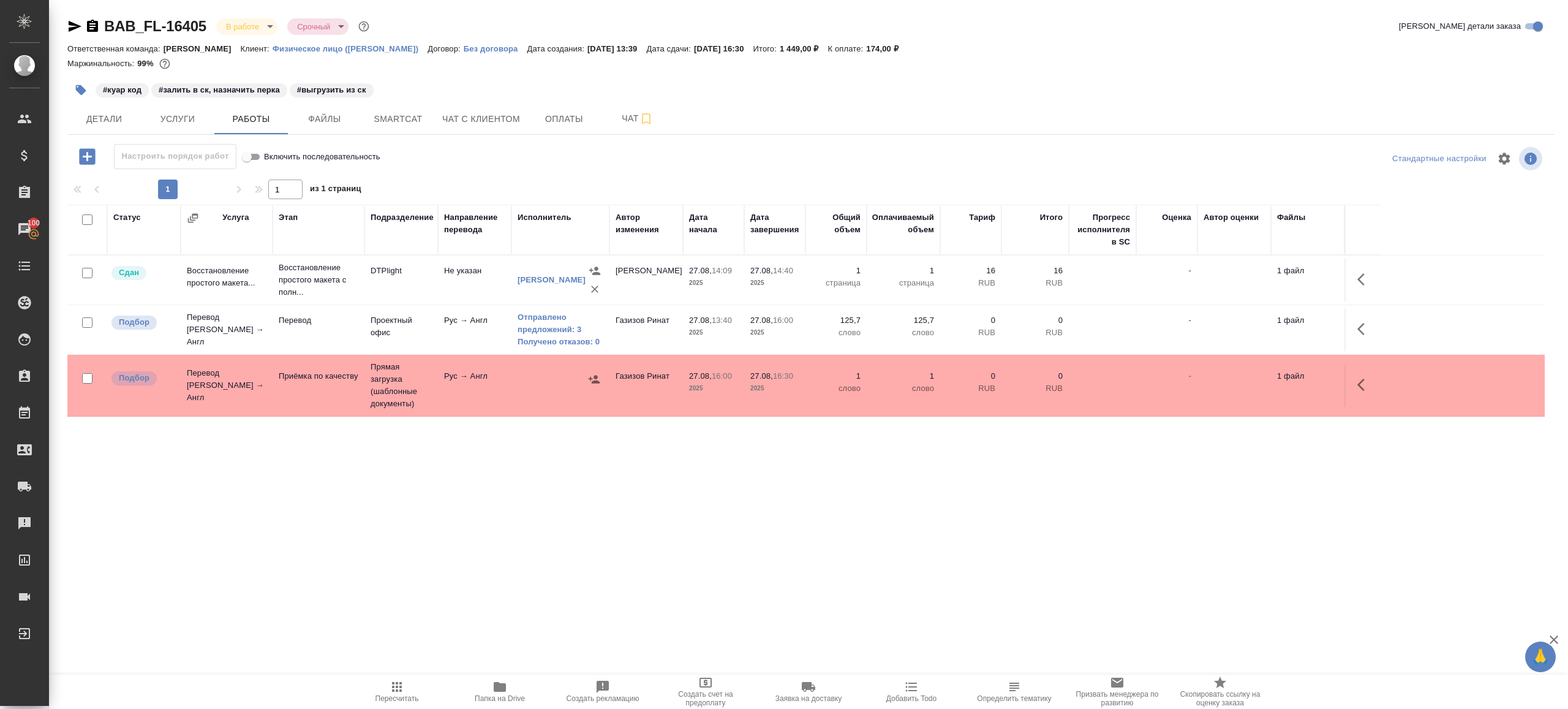
click at [403, 678] on button "Пересчитать" at bounding box center [397, 691] width 103 height 34
click at [481, 605] on div ".cls-1 fill:#fff; AWATERA Gazizov Rinat Клиенты Спецификации Заказы 100 Чаты To…" at bounding box center [784, 354] width 1568 height 709
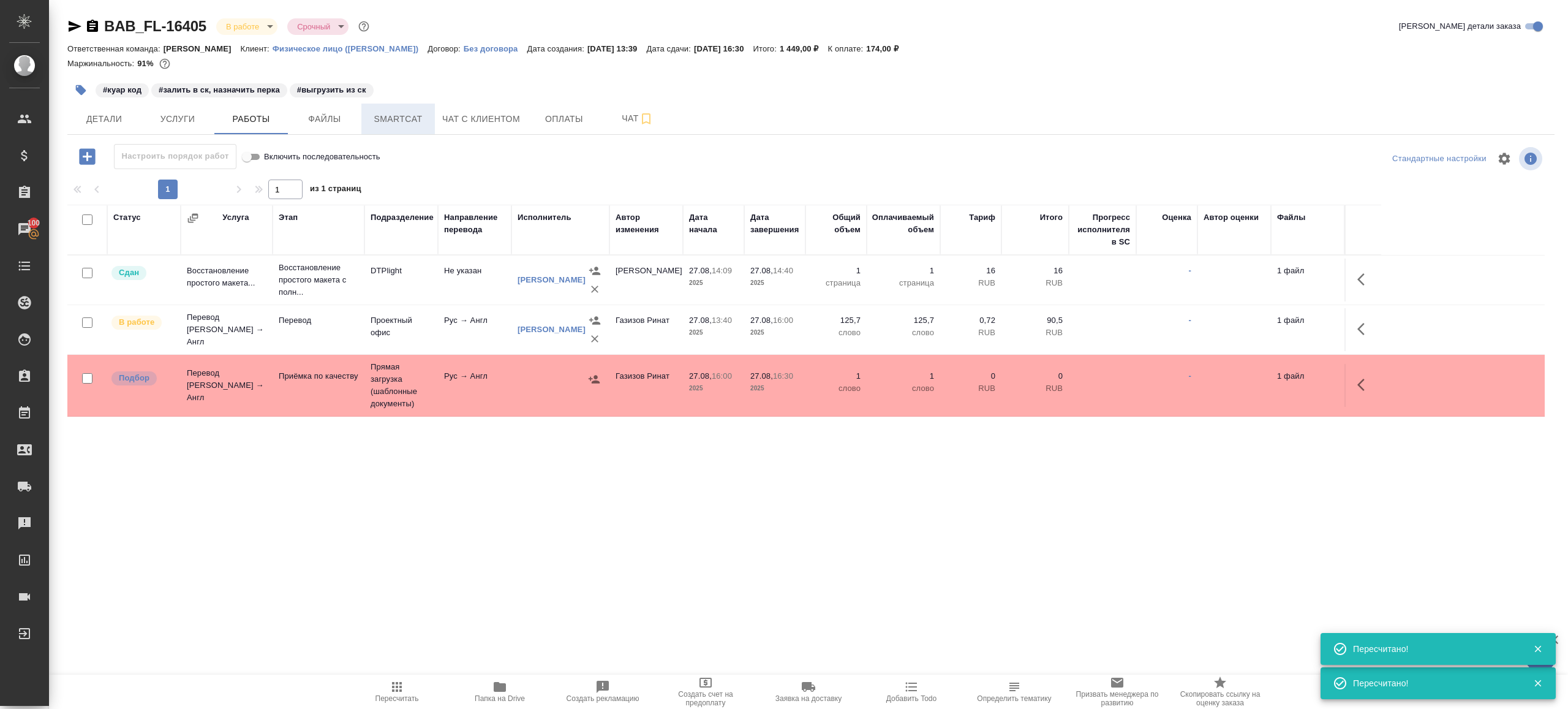
click at [402, 129] on button "Smartcat" at bounding box center [398, 118] width 74 height 31
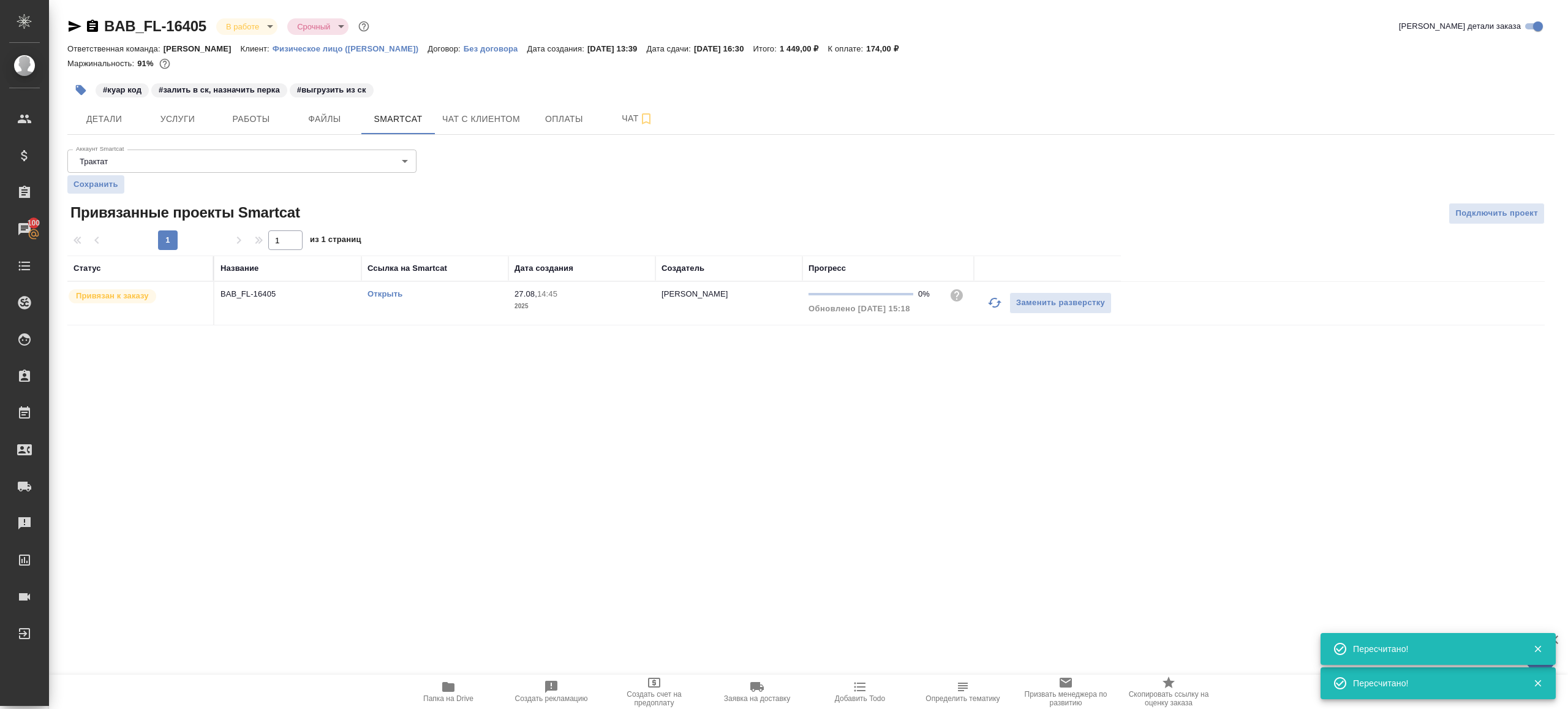
click at [382, 289] on link "Открыть" at bounding box center [386, 294] width 35 height 9
click at [251, 121] on span "Работы" at bounding box center [251, 119] width 59 height 16
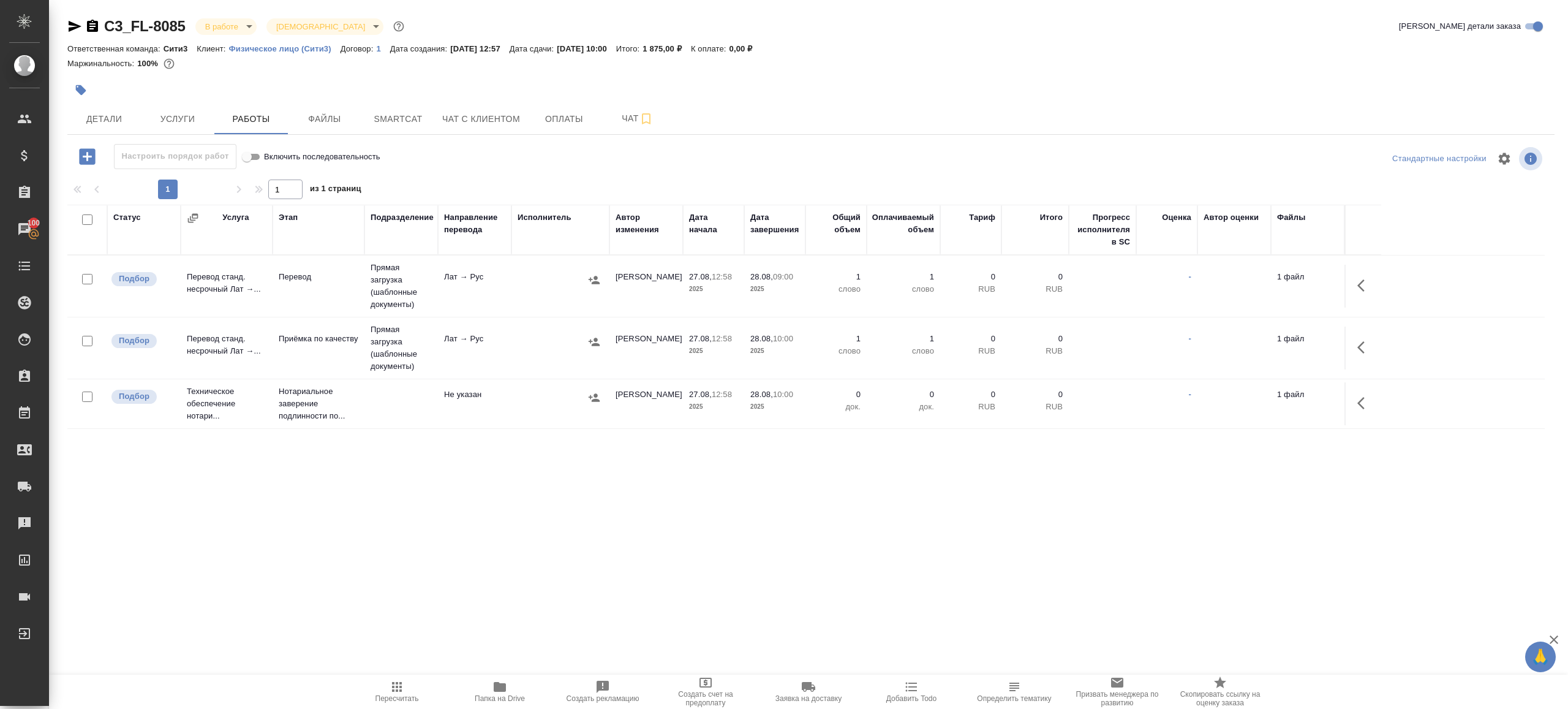
click at [398, 676] on button "Пересчитать" at bounding box center [397, 691] width 103 height 34
click at [506, 558] on div ".cls-1 fill:#fff; AWATERA [PERSON_NAME] Клиенты Спецификации Заказы 100 Чаты To…" at bounding box center [784, 354] width 1568 height 709
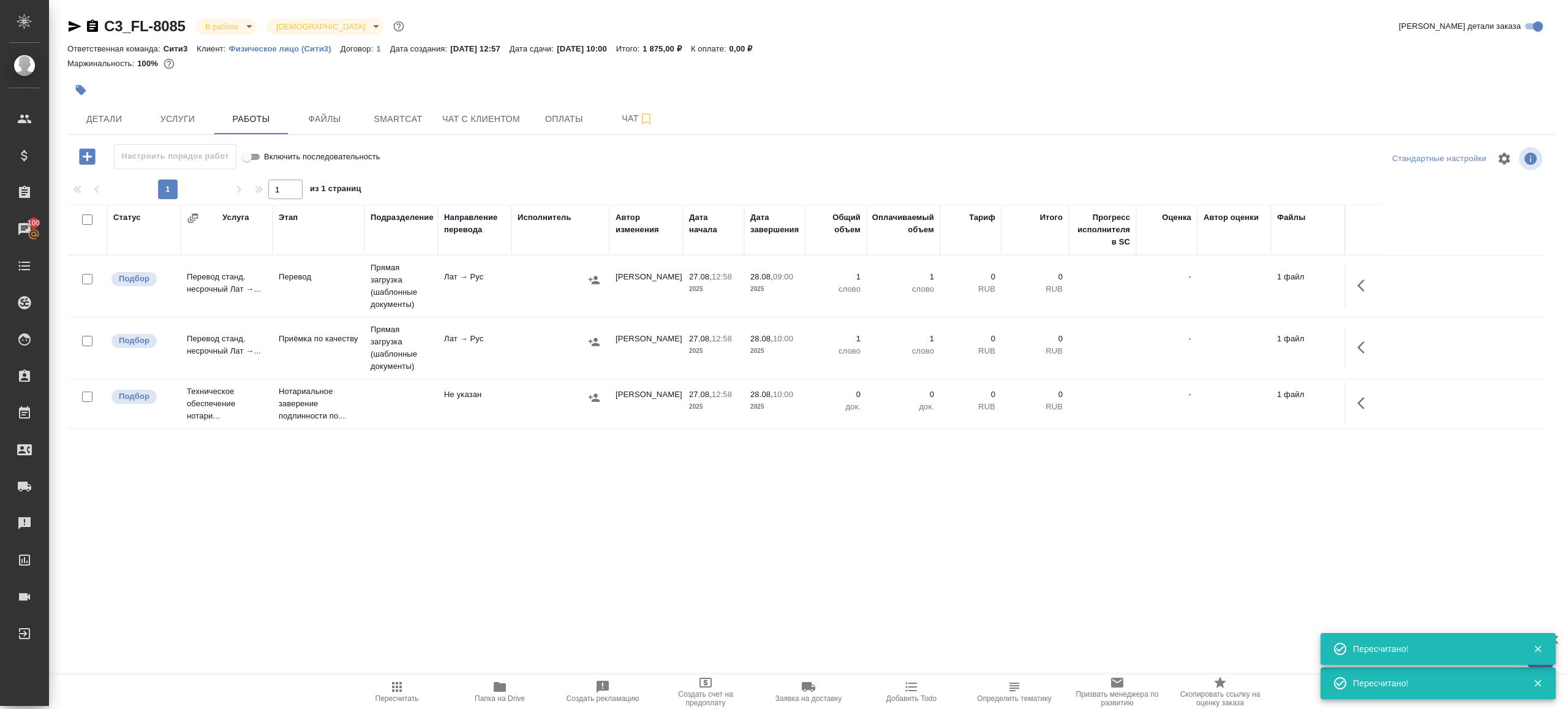
click at [406, 676] on button "Пересчитать" at bounding box center [397, 691] width 103 height 34
click at [466, 609] on div ".cls-1 fill:#fff; AWATERA [PERSON_NAME] Клиенты Спецификации Заказы 100 Чаты To…" at bounding box center [784, 354] width 1568 height 709
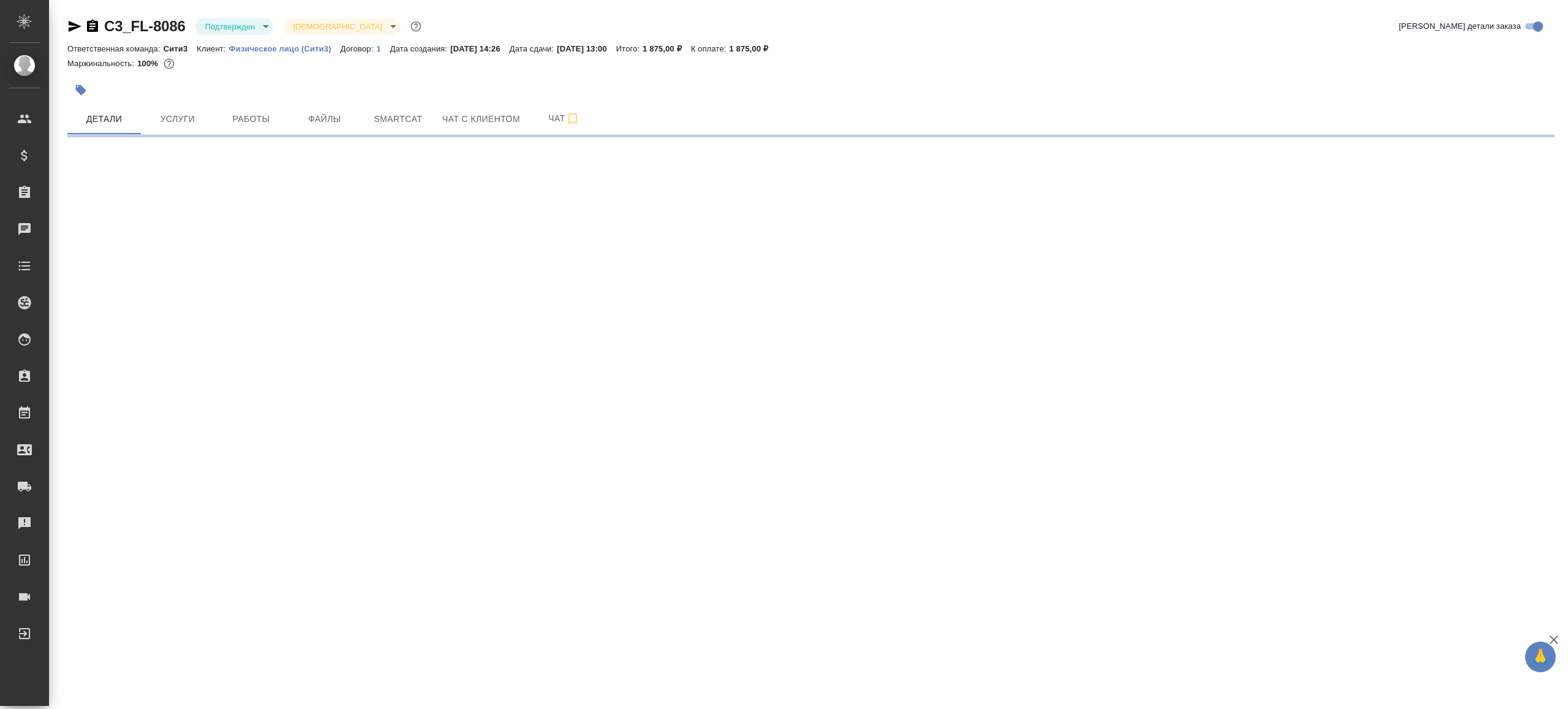
click at [257, 22] on body "🙏 .cls-1 fill:#fff; AWATERA [PERSON_NAME] Клиенты Спецификации Заказы Чаты Todo…" at bounding box center [784, 354] width 1568 height 709
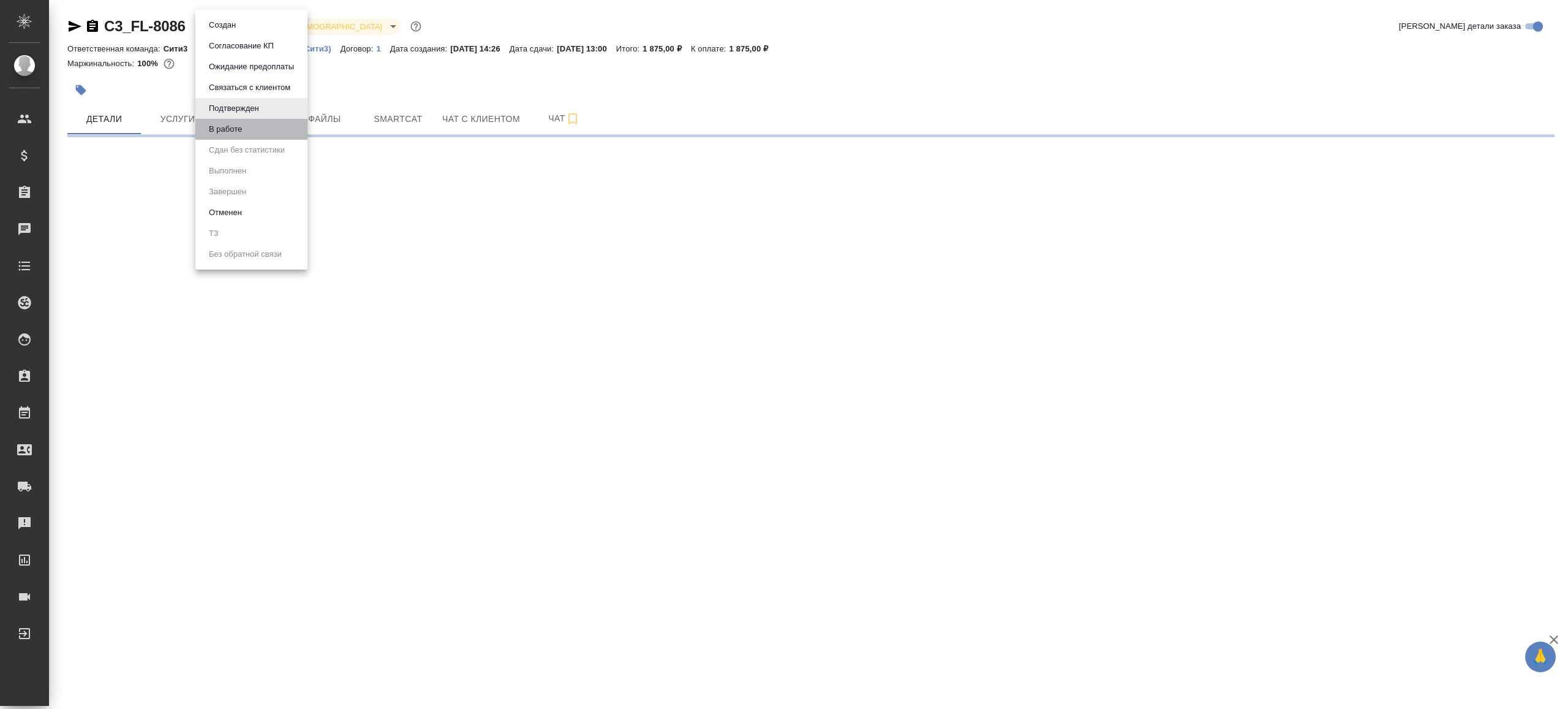
click at [257, 121] on li "В работе" at bounding box center [251, 129] width 112 height 21
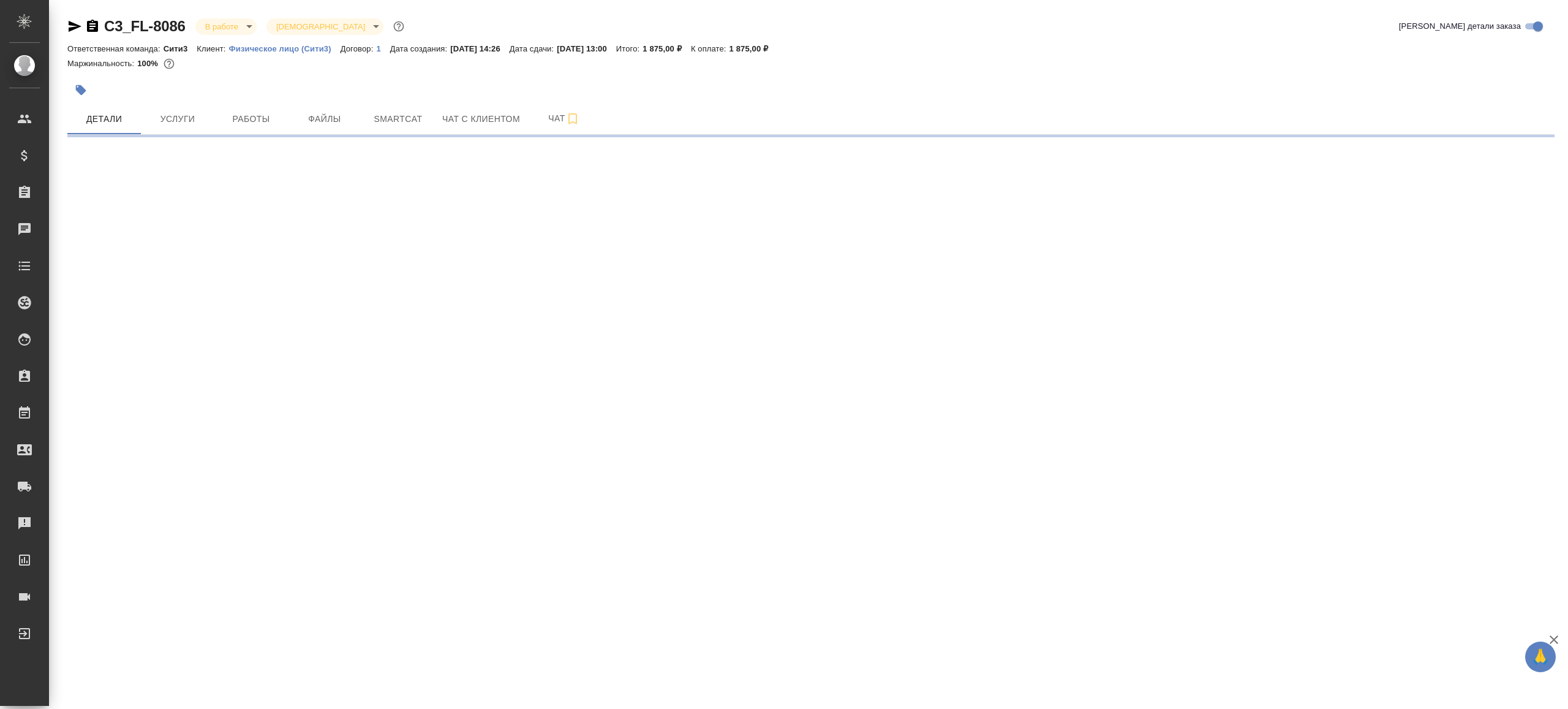
select select "RU"
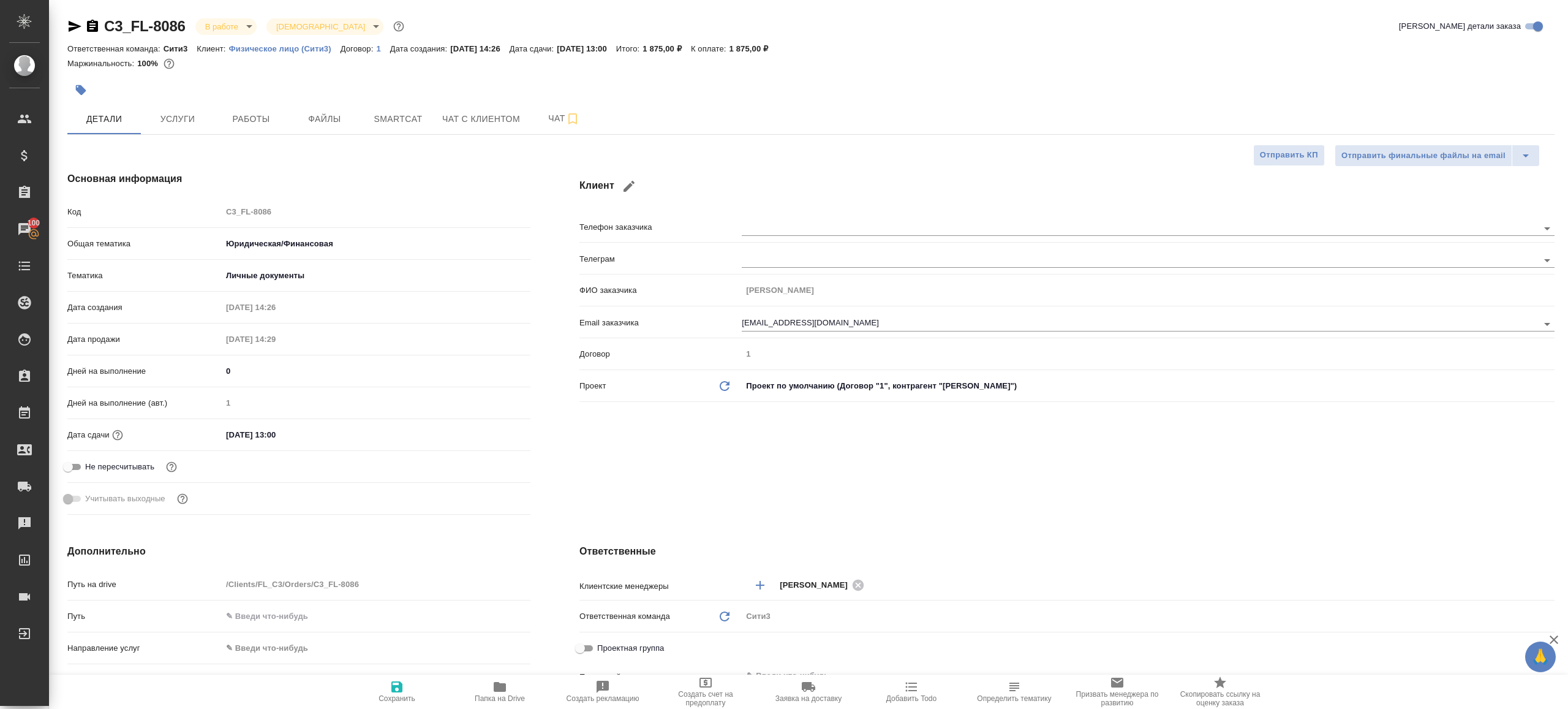
type textarea "x"
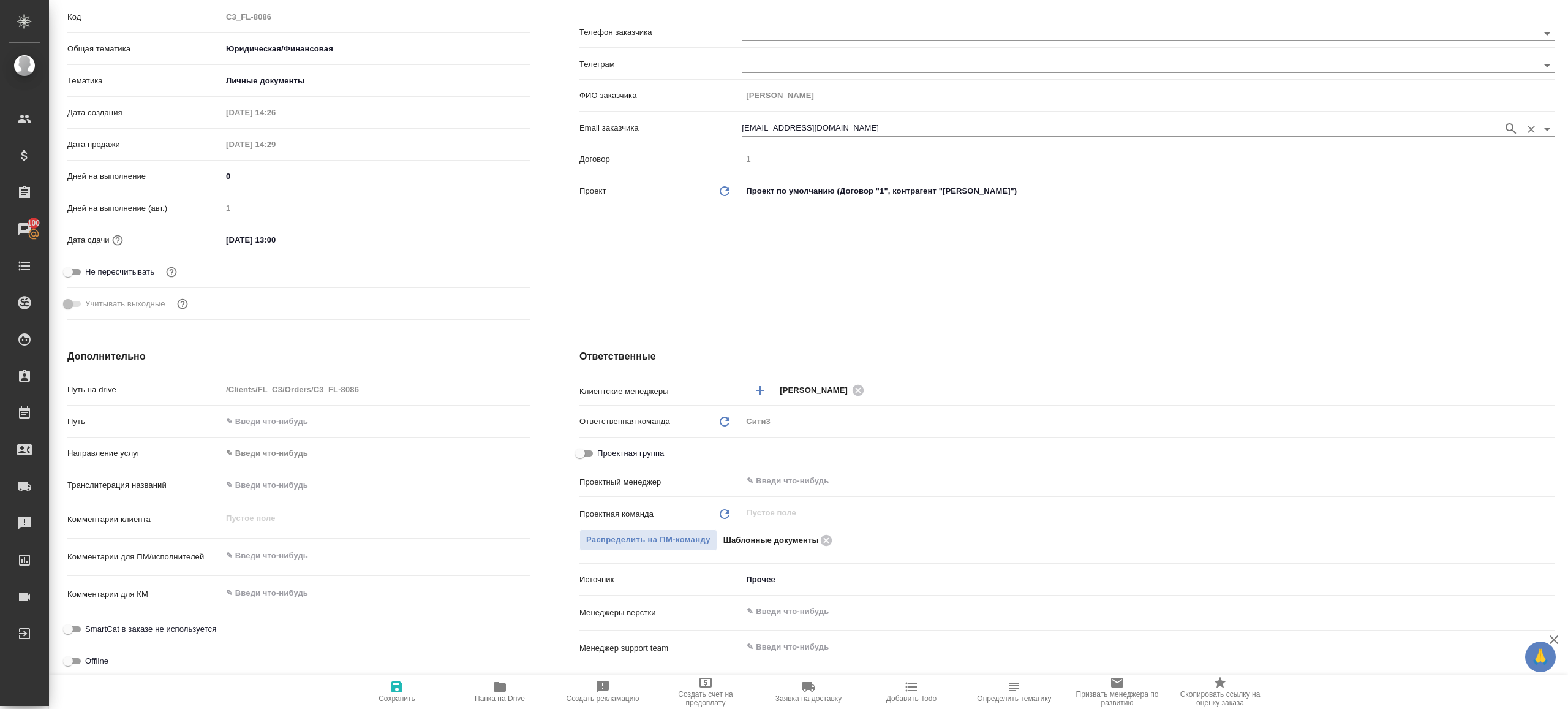
scroll to position [274, 0]
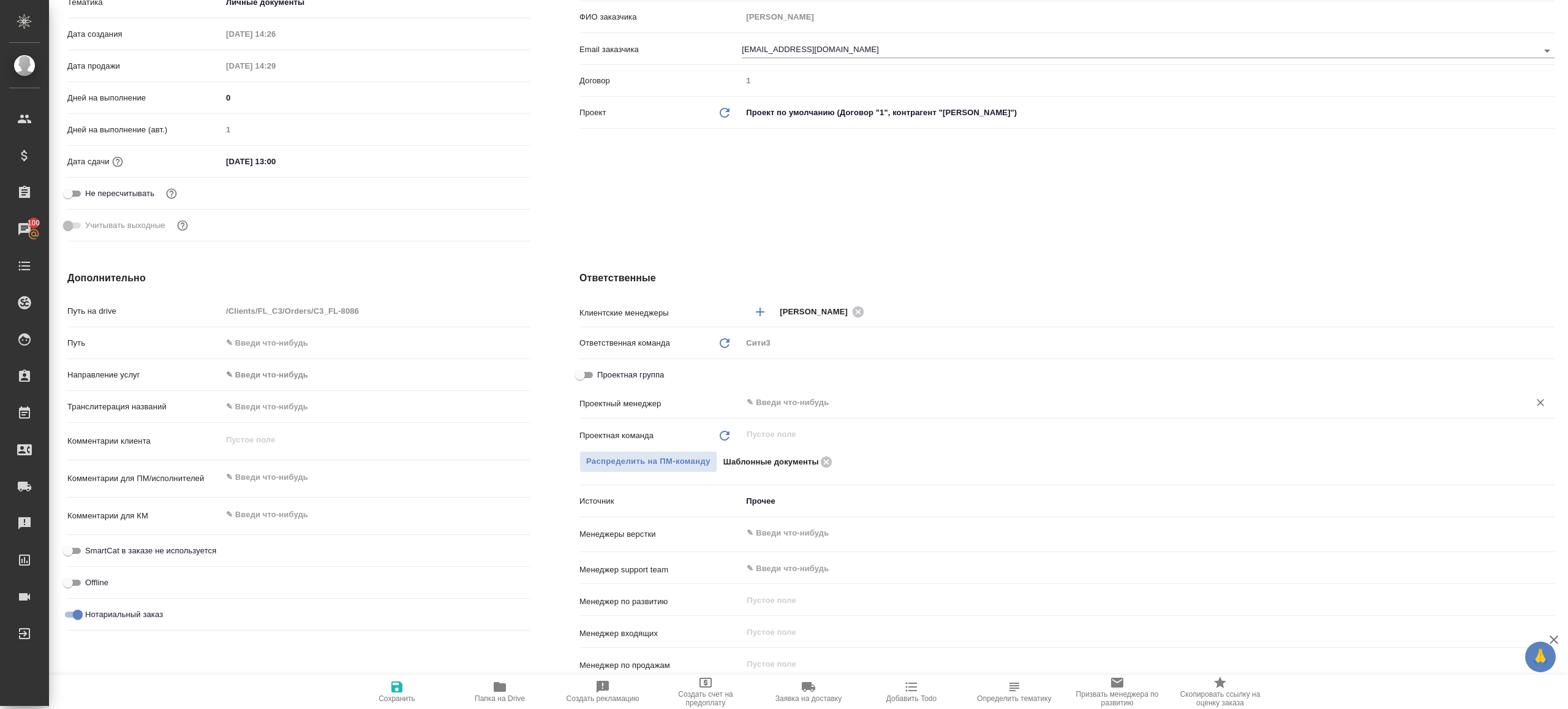
click at [791, 404] on input "text" at bounding box center [1127, 402] width 765 height 15
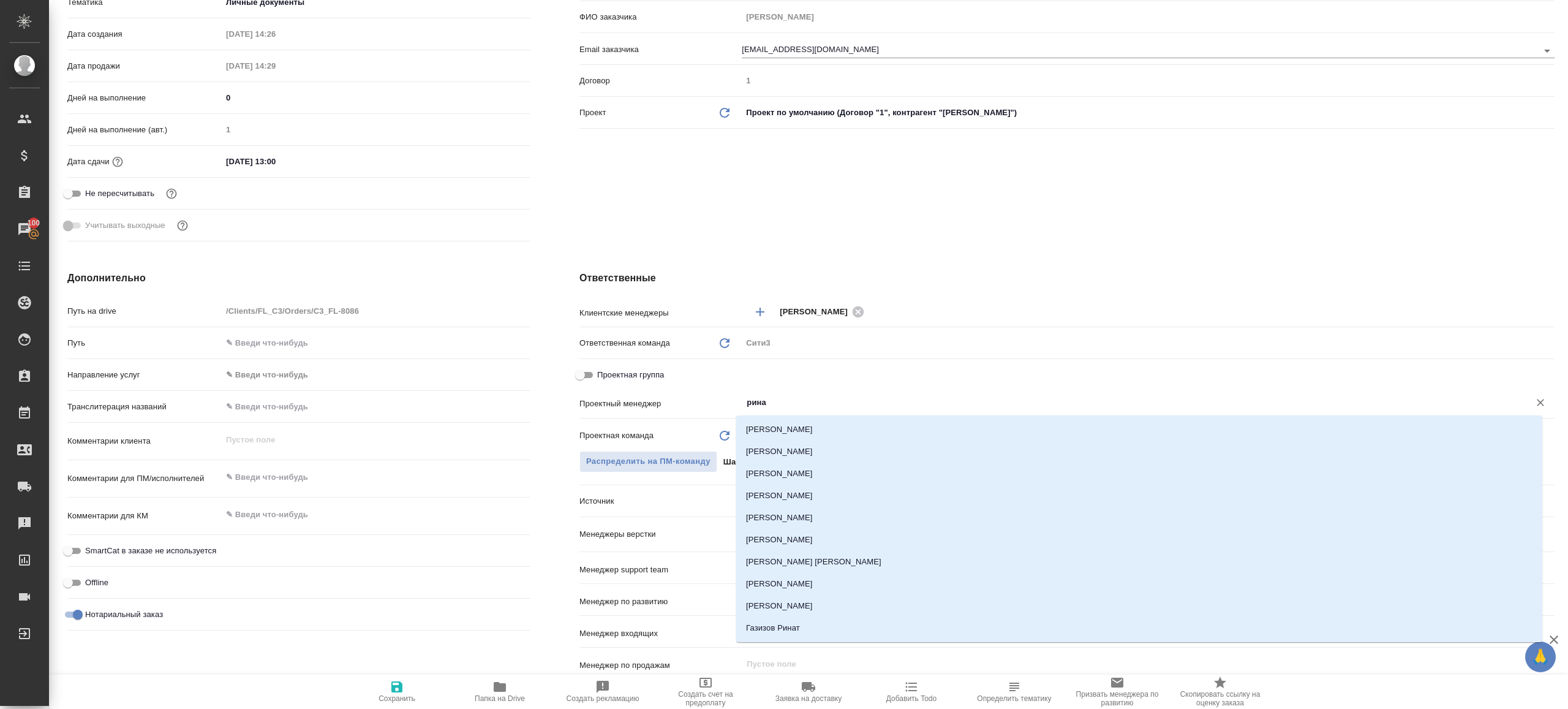
type input "ринат"
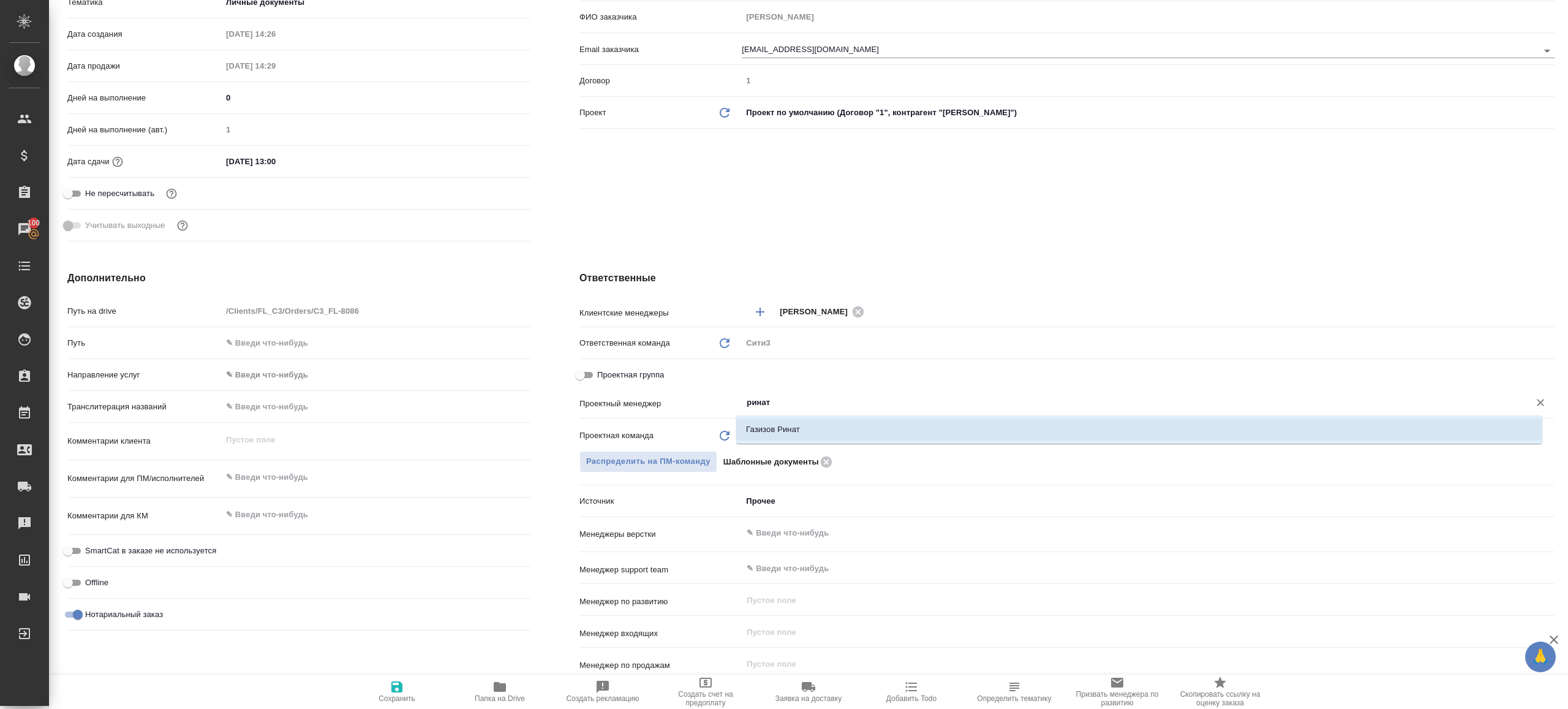
click at [798, 434] on li "Газизов Ринат" at bounding box center [1139, 430] width 806 height 22
type textarea "x"
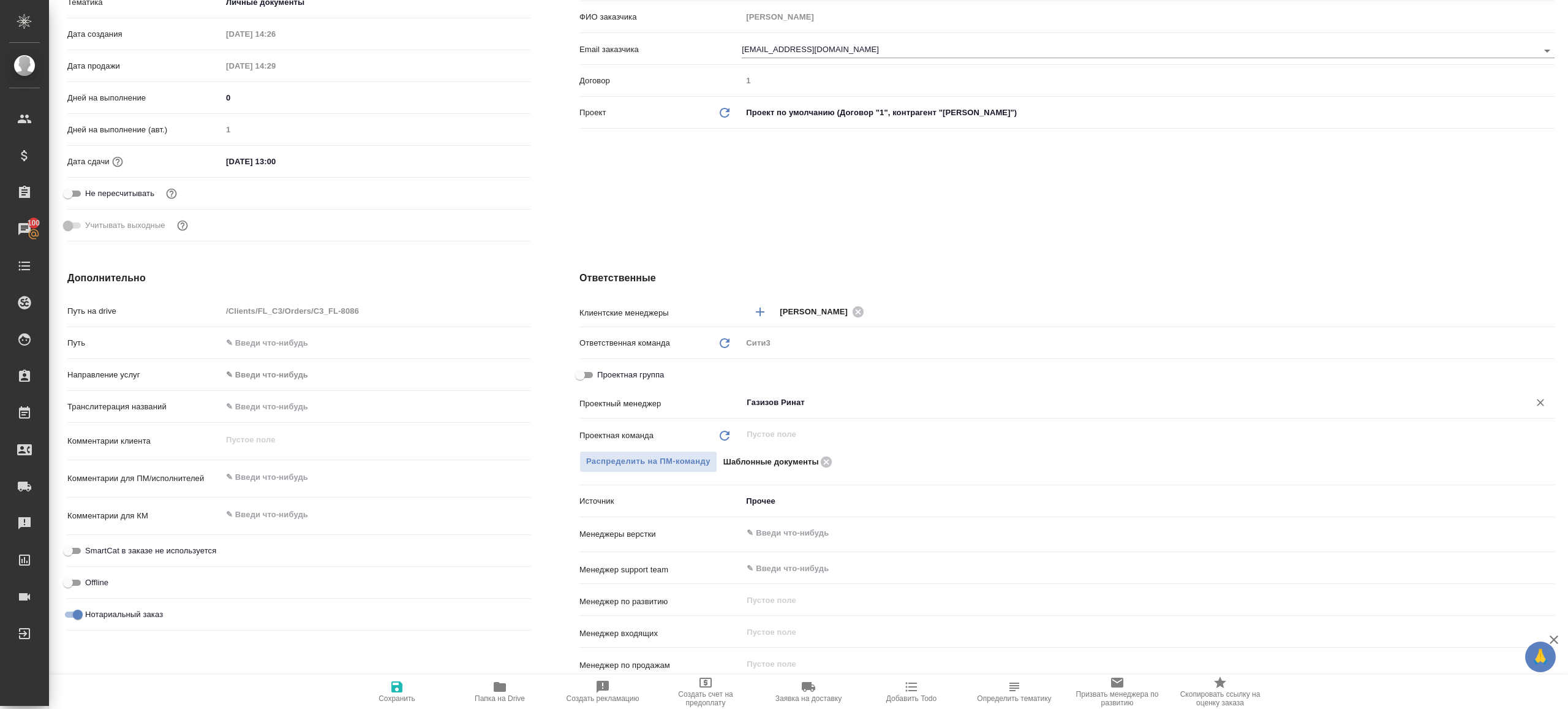
type input "Газизов Ринат"
click at [404, 676] on button "Сохранить" at bounding box center [397, 691] width 103 height 34
type textarea "x"
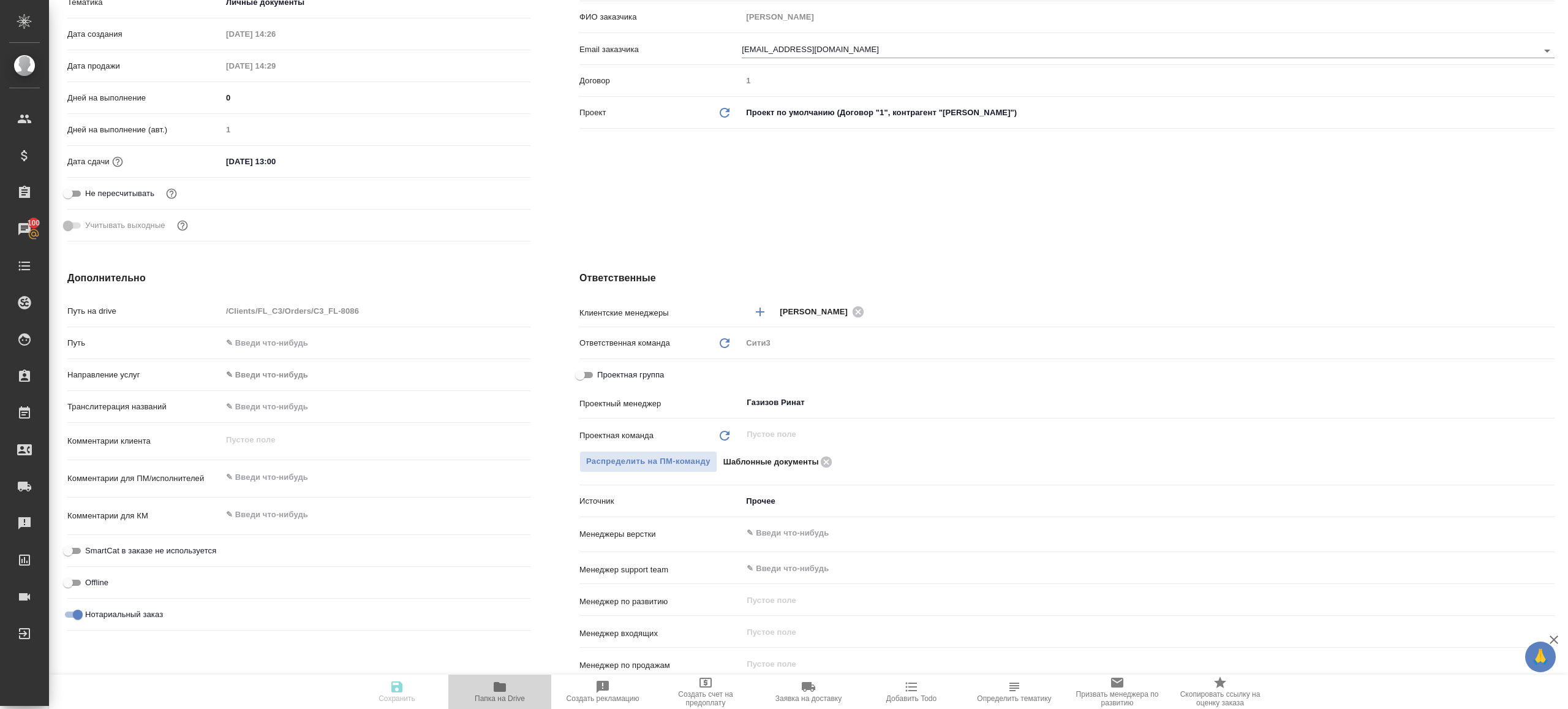
click at [467, 678] on button "Папка на Drive" at bounding box center [499, 691] width 103 height 34
type textarea "x"
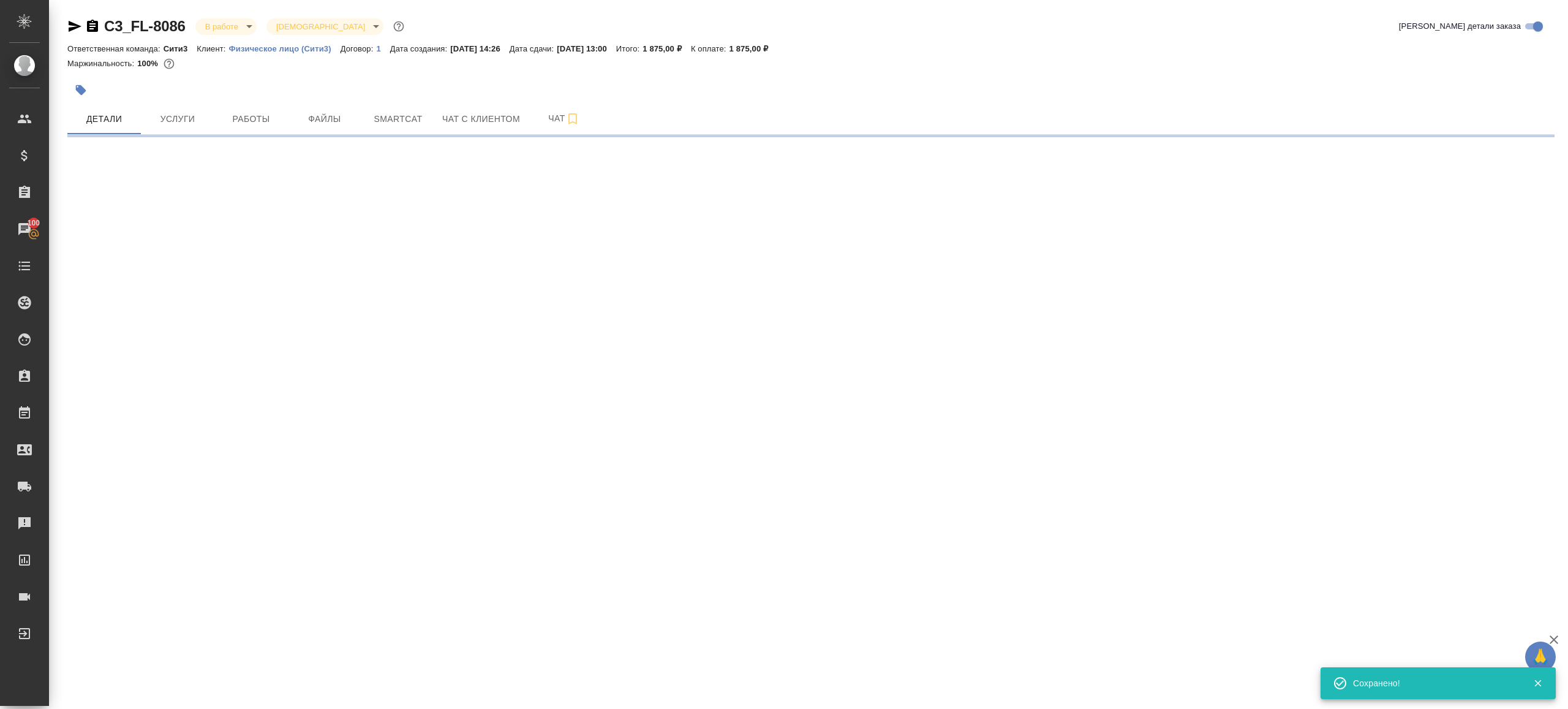
scroll to position [0, 0]
select select "RU"
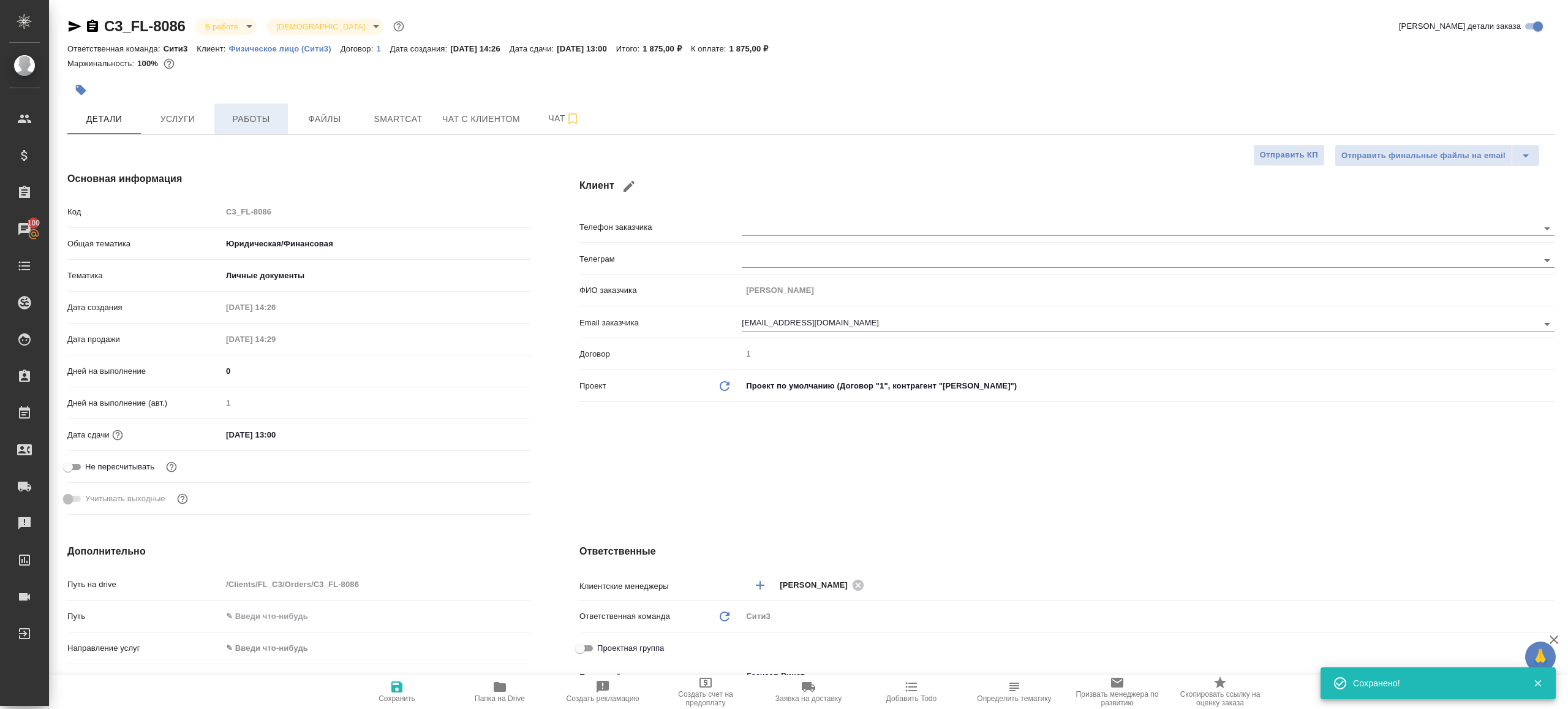
type textarea "x"
click at [264, 122] on span "Работы" at bounding box center [251, 119] width 59 height 16
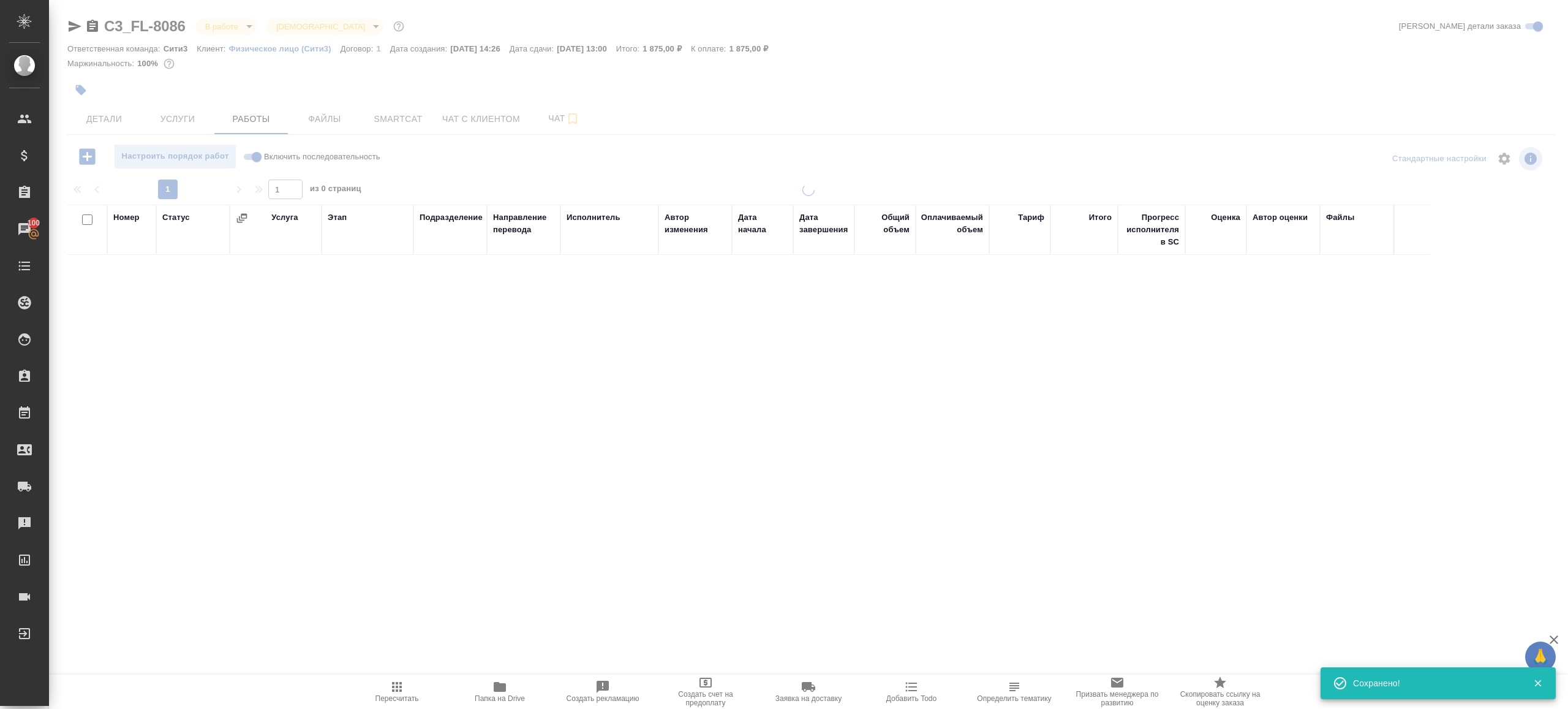
click at [538, 170] on div "Настроить порядок работ Включить последовательность" at bounding box center [315, 159] width 496 height 30
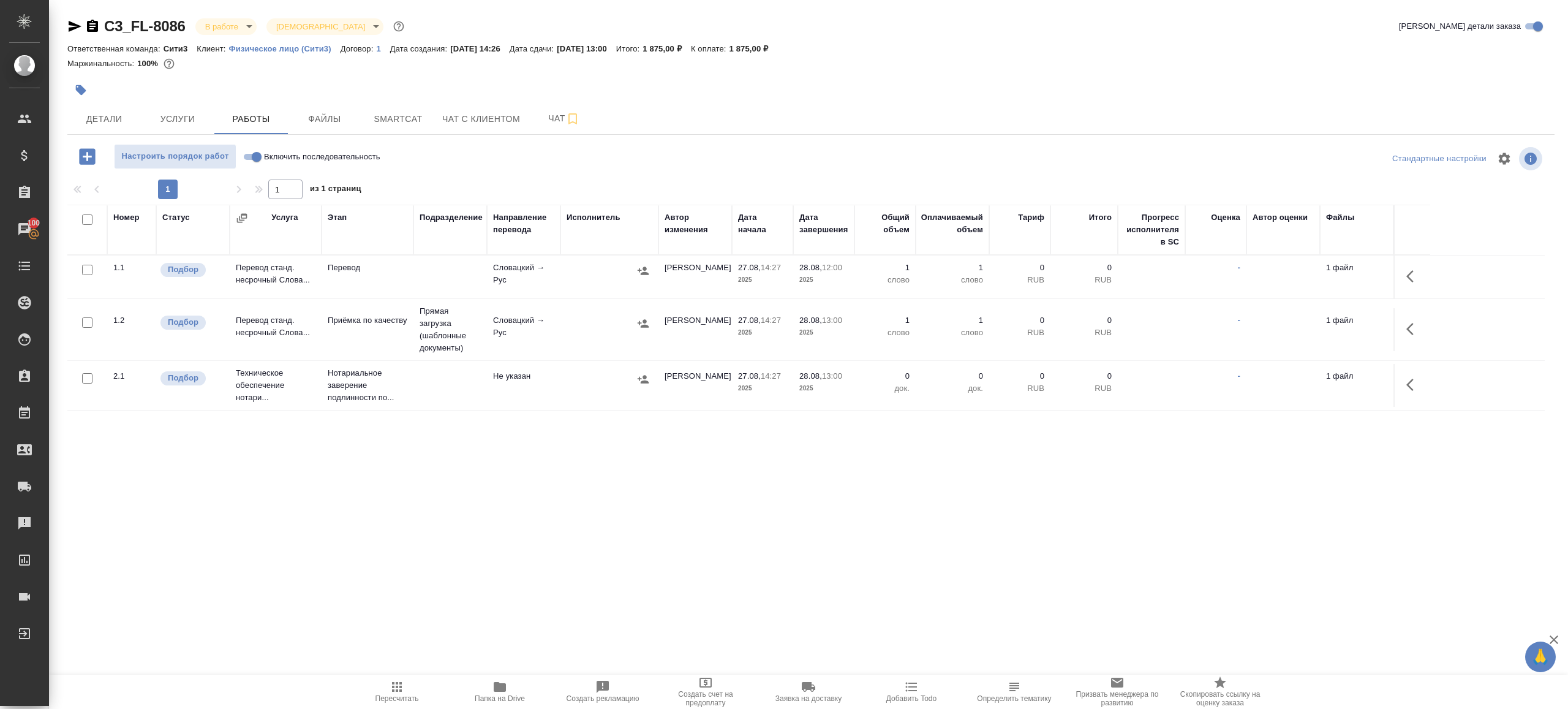
click at [248, 165] on label "Включить последовательность" at bounding box center [310, 156] width 141 height 25
click at [248, 165] on input "Включить последовательность" at bounding box center [257, 157] width 44 height 15
checkbox input "true"
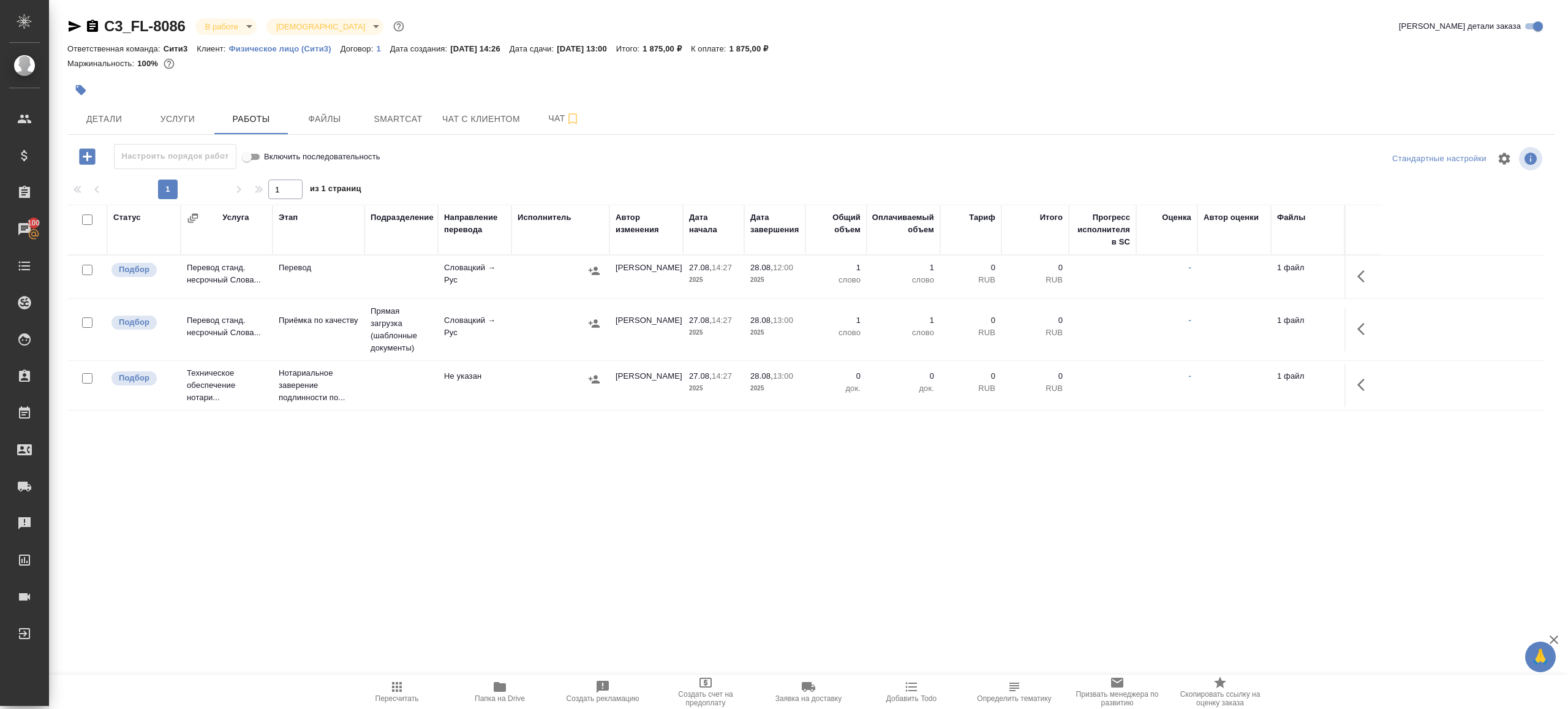
click at [1367, 263] on button "button" at bounding box center [1365, 276] width 30 height 30
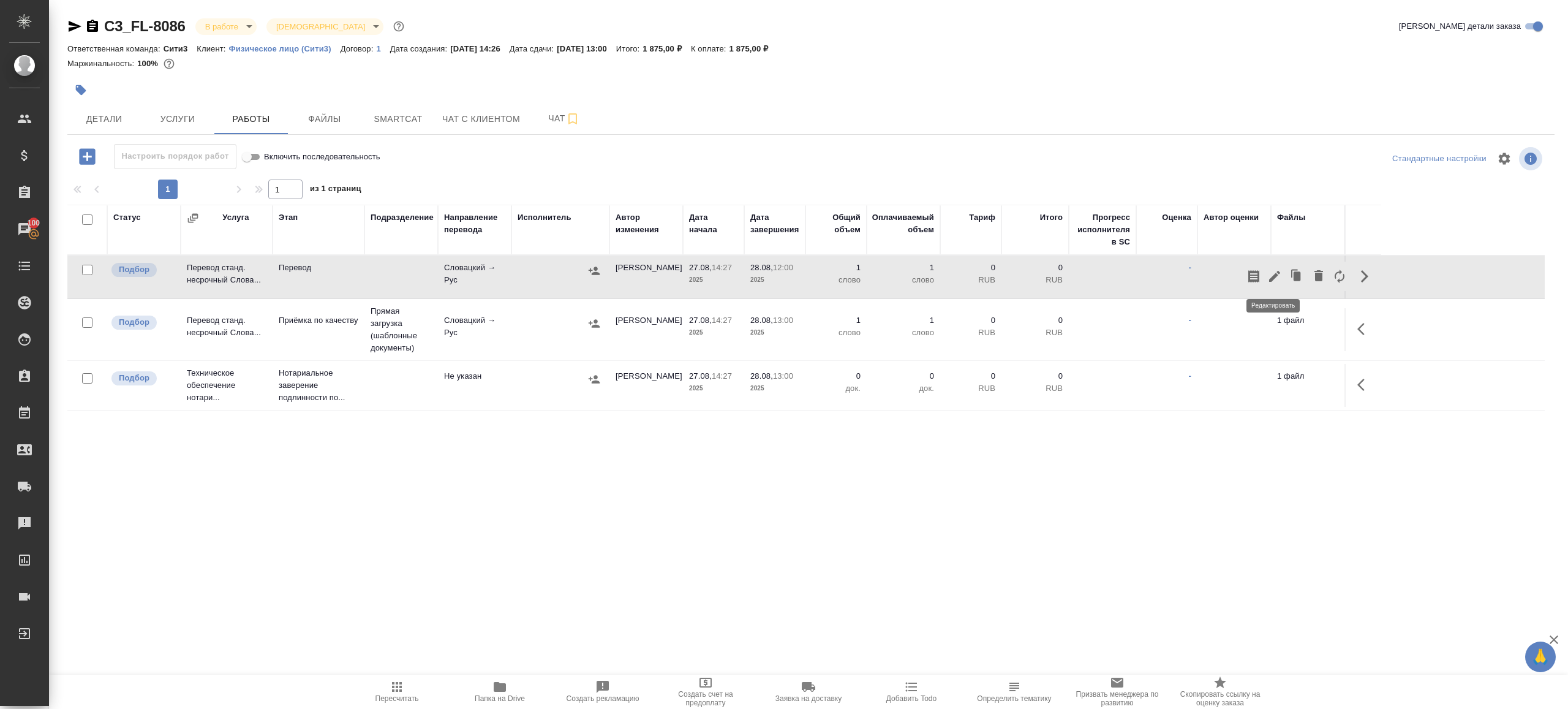
click at [1282, 272] on button "button" at bounding box center [1275, 276] width 21 height 30
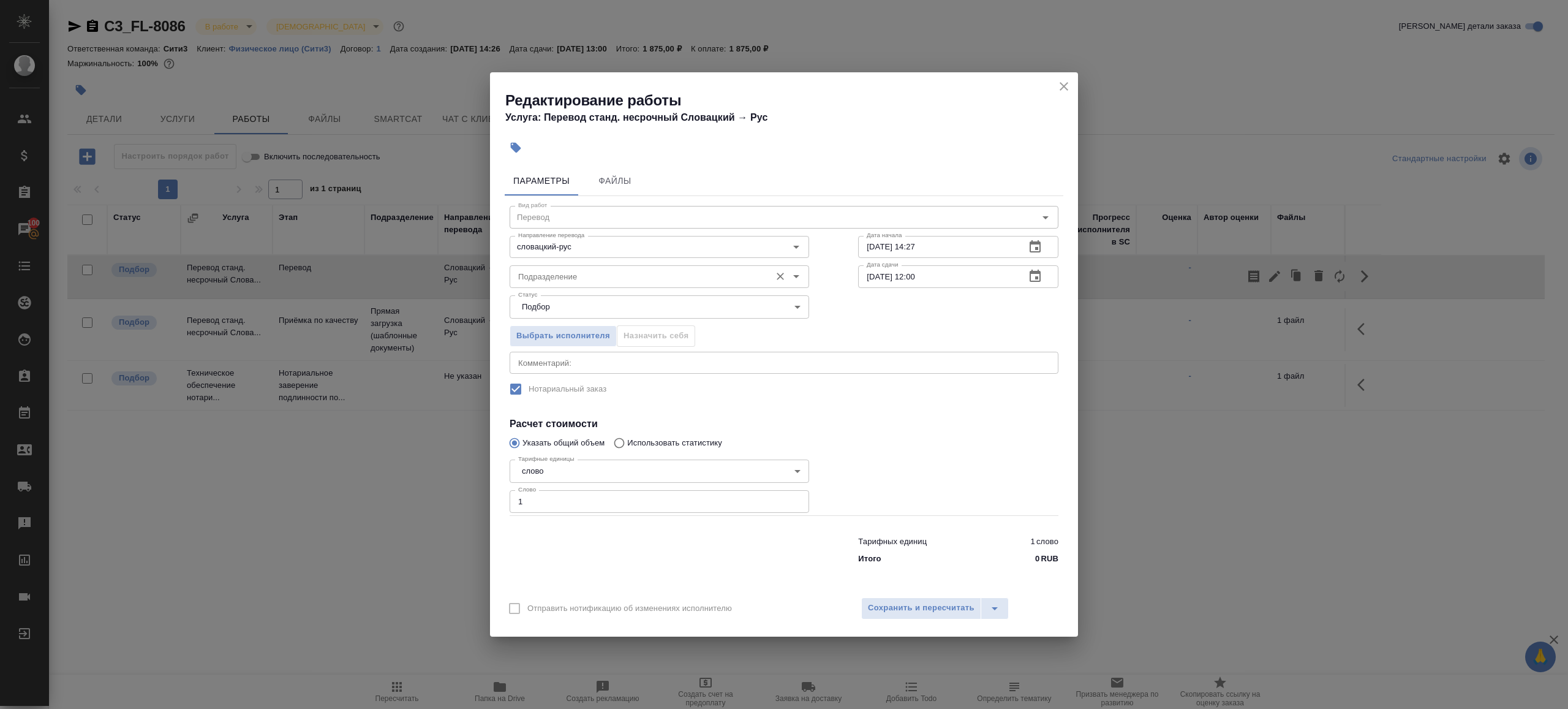
click at [606, 263] on div "Подразделение Подразделение" at bounding box center [659, 275] width 300 height 30
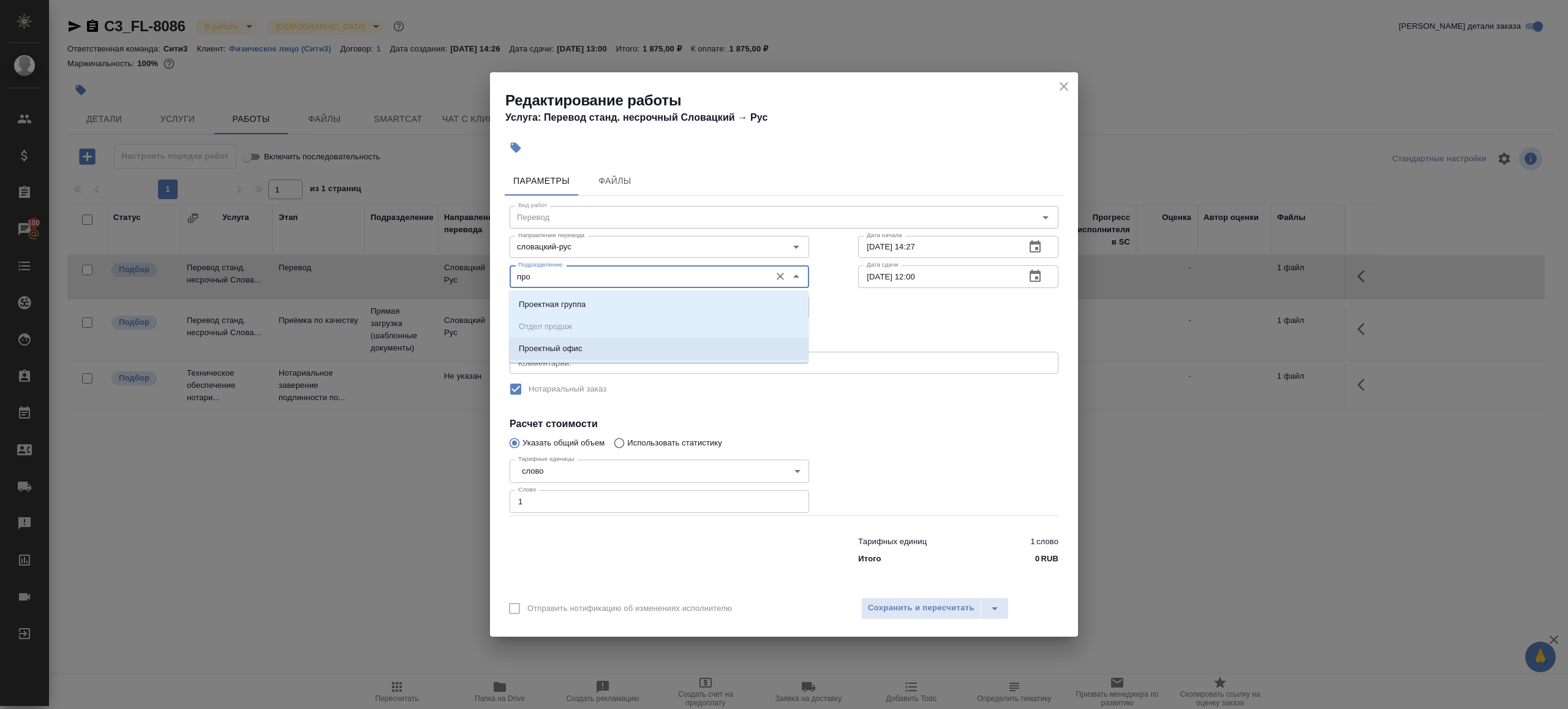
click at [618, 347] on li "Проектный офис" at bounding box center [659, 348] width 300 height 22
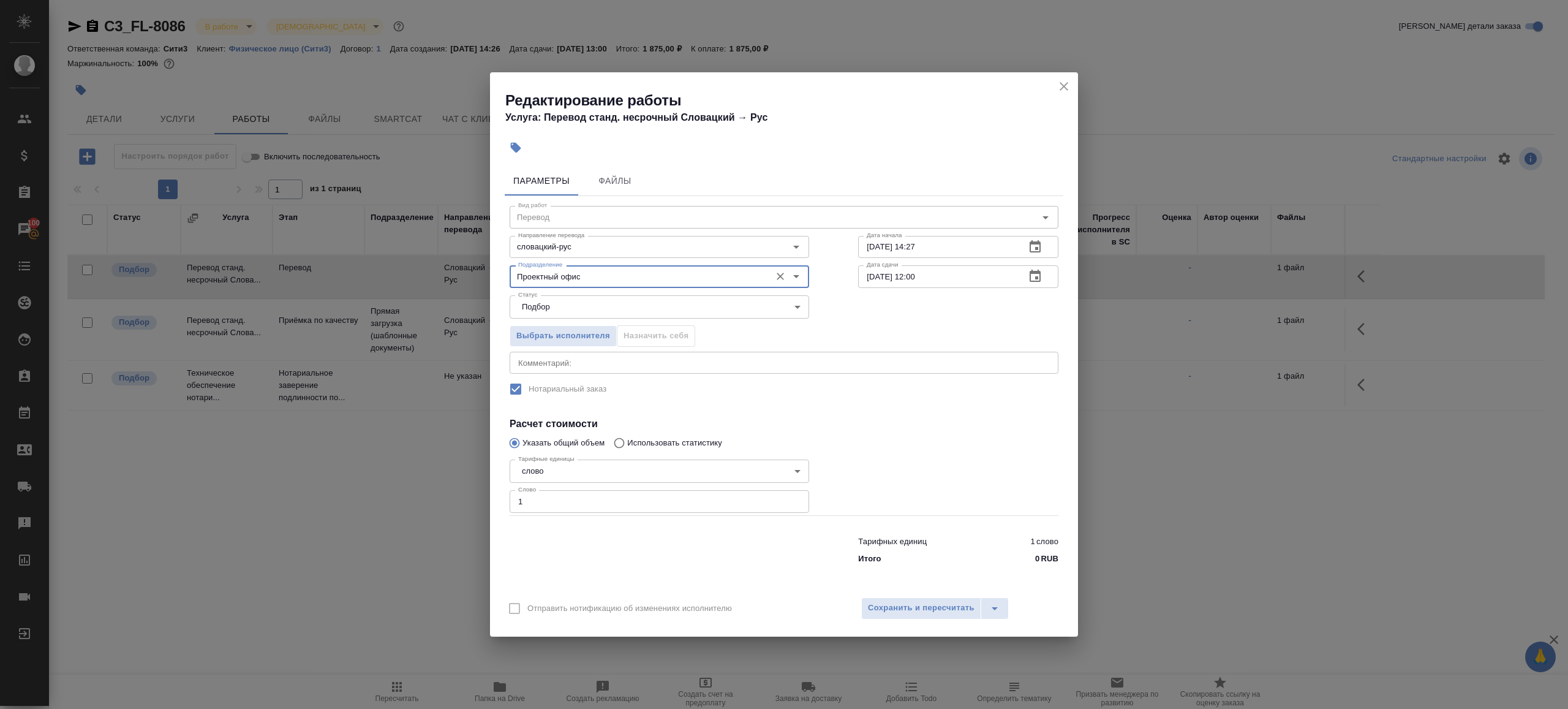
type input "Проектный офис"
click at [587, 495] on input "1" at bounding box center [659, 501] width 300 height 22
click at [889, 601] on span "Сохранить и пересчитать" at bounding box center [921, 607] width 106 height 14
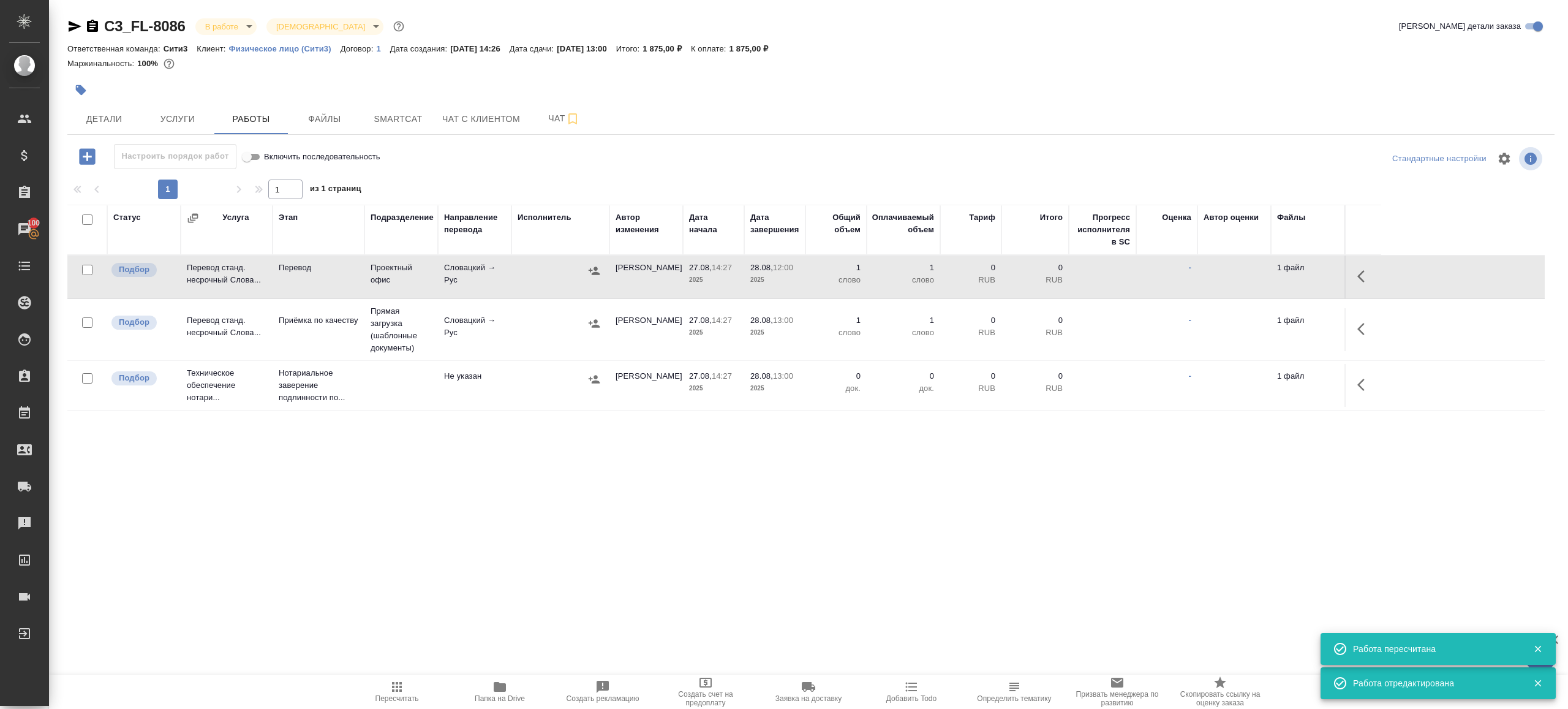
click at [495, 276] on td "Словацкий → Рус" at bounding box center [475, 276] width 74 height 43
click at [391, 682] on icon "button" at bounding box center [397, 687] width 15 height 15
drag, startPoint x: 391, startPoint y: 682, endPoint x: 402, endPoint y: 671, distance: 15.6
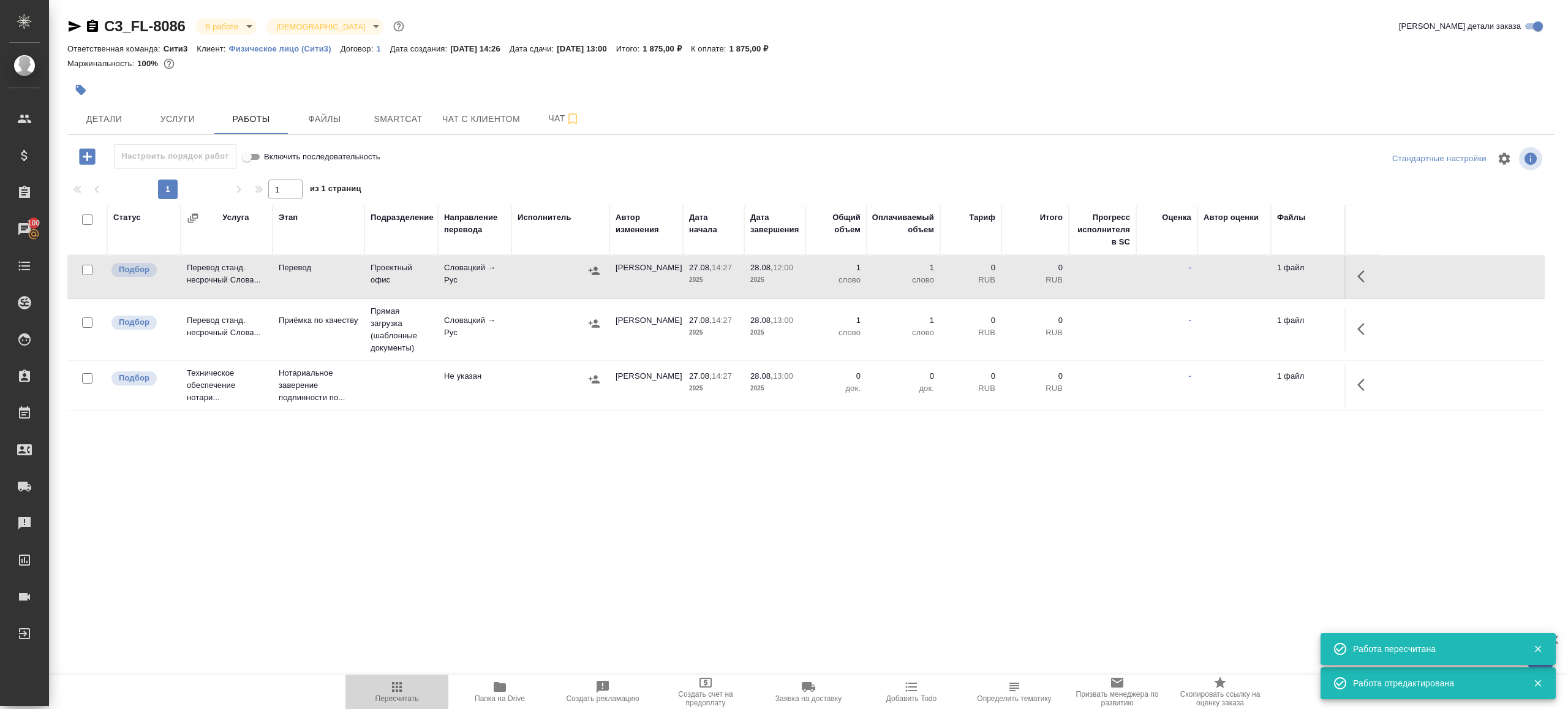
click at [391, 682] on icon "button" at bounding box center [397, 687] width 15 height 15
click at [521, 500] on div "C3_FL-8086 В работе inProgress Святая троица holyTrinity Кратко детали заказа О…" at bounding box center [811, 255] width 1501 height 511
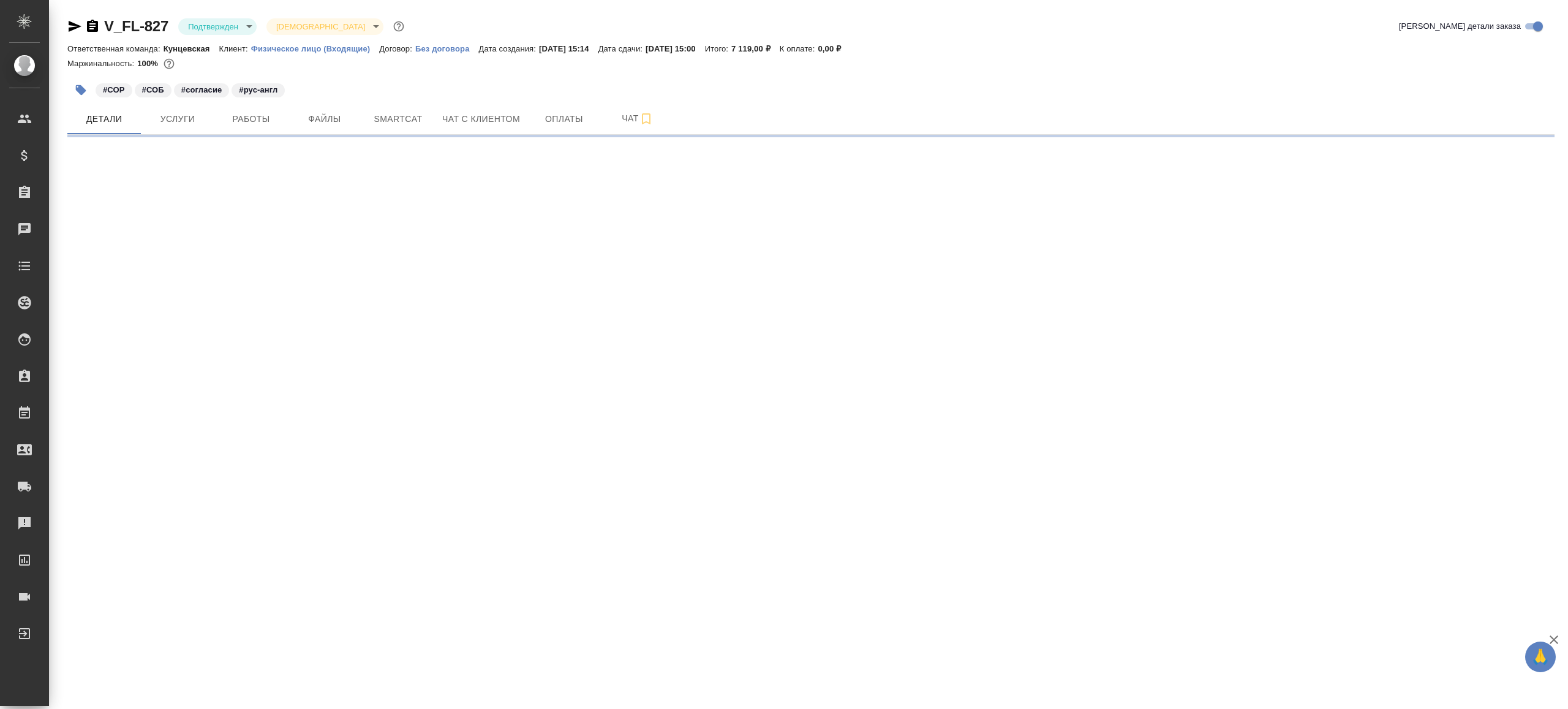
select select "RU"
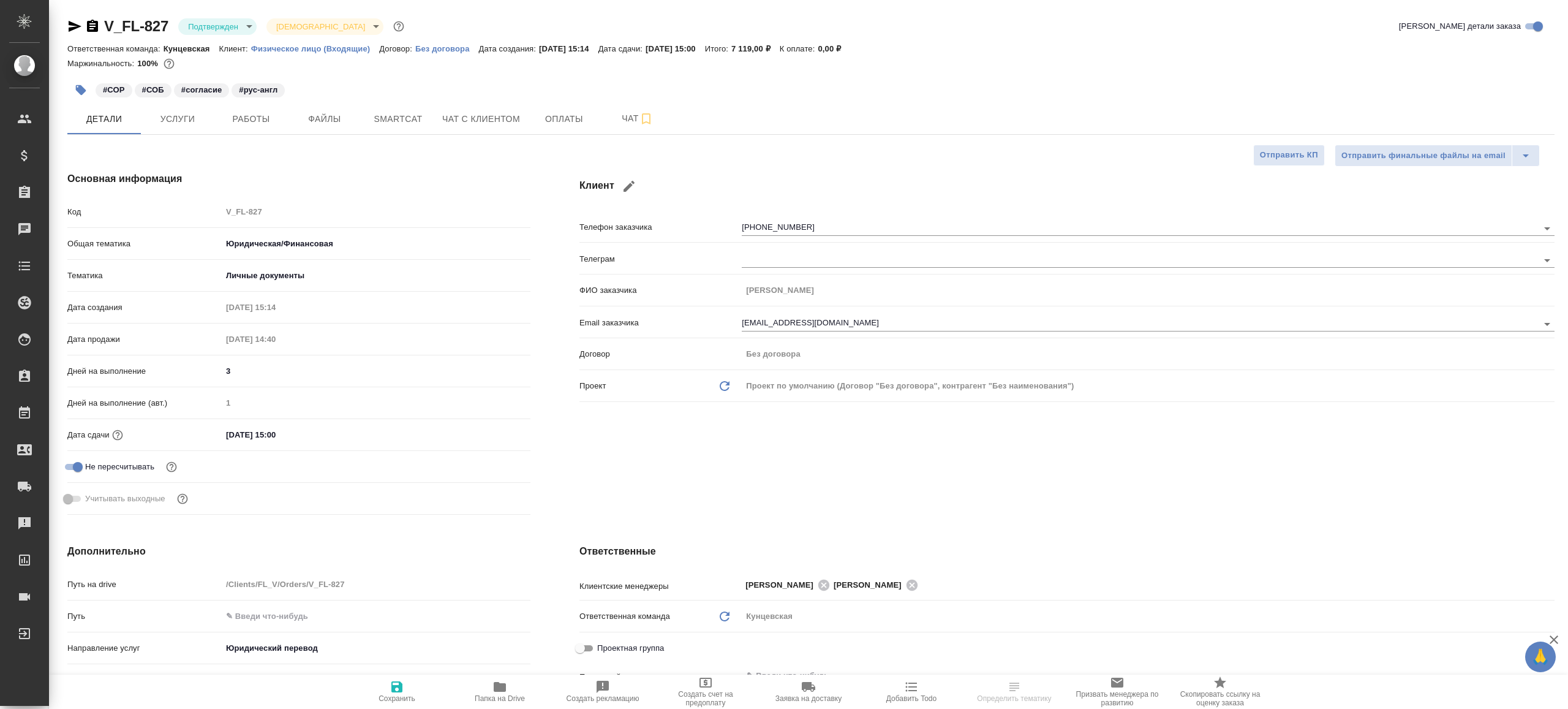
type textarea "x"
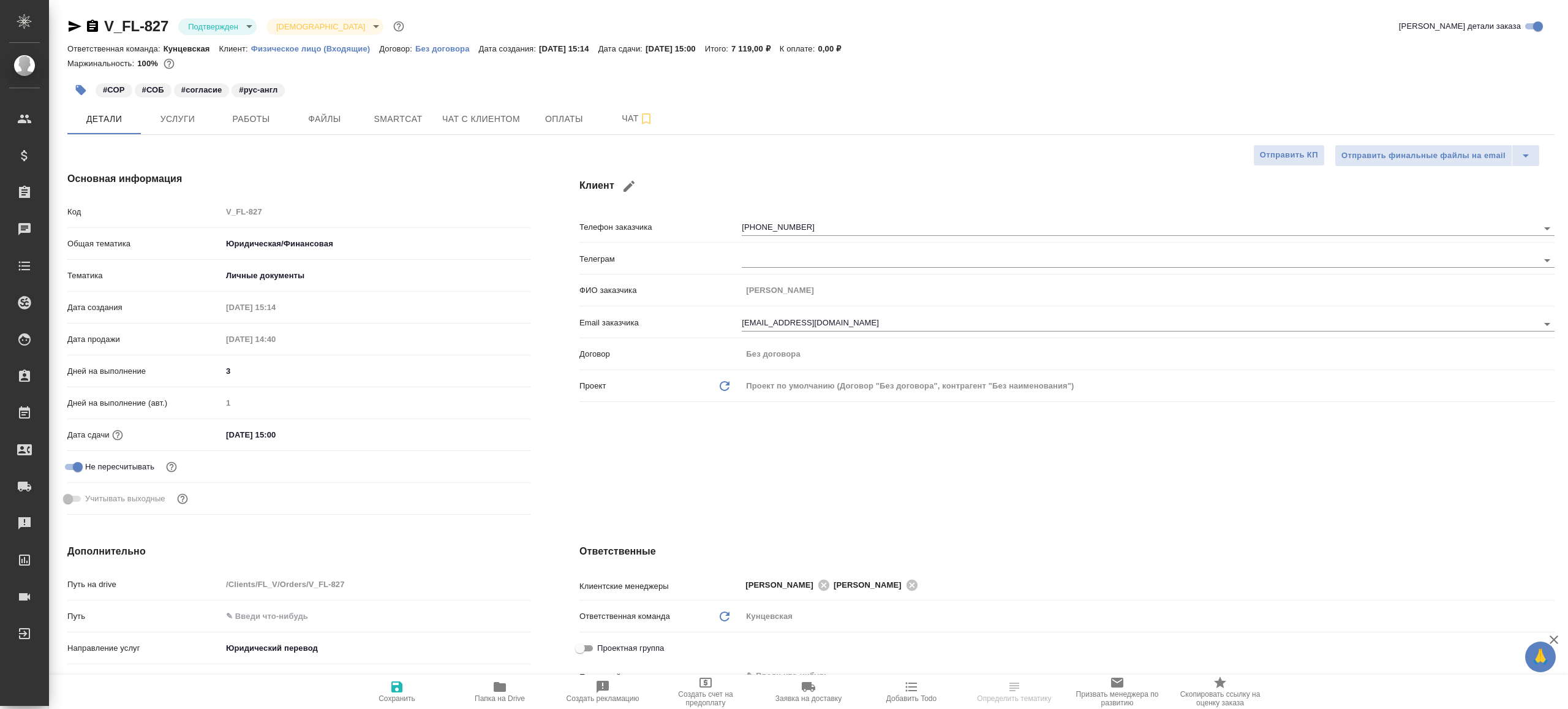
type textarea "x"
click at [235, 28] on body "🙏 .cls-1 fill:#fff; AWATERA [PERSON_NAME] Клиенты Спецификации Заказы Чаты Todo…" at bounding box center [784, 354] width 1568 height 709
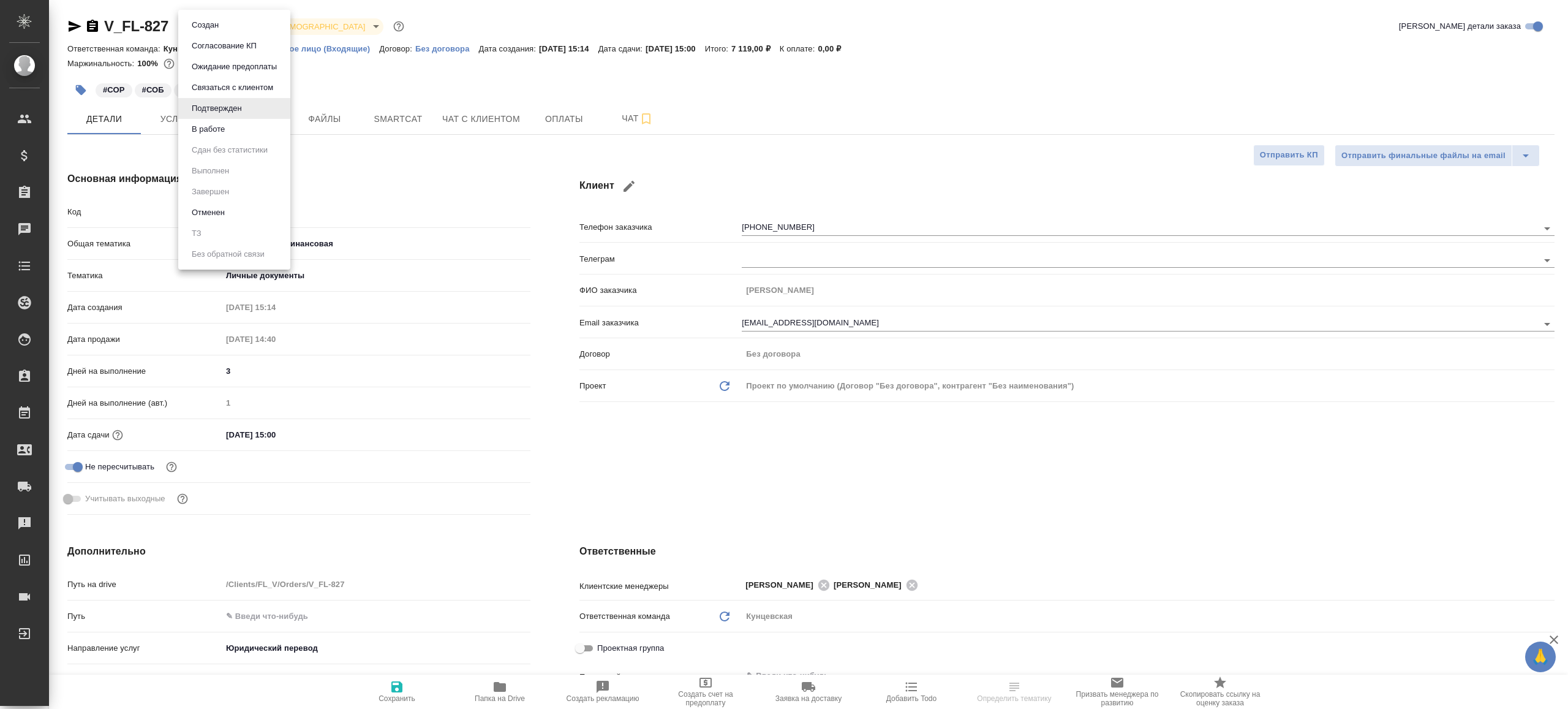
click at [253, 130] on li "В работе" at bounding box center [234, 129] width 112 height 21
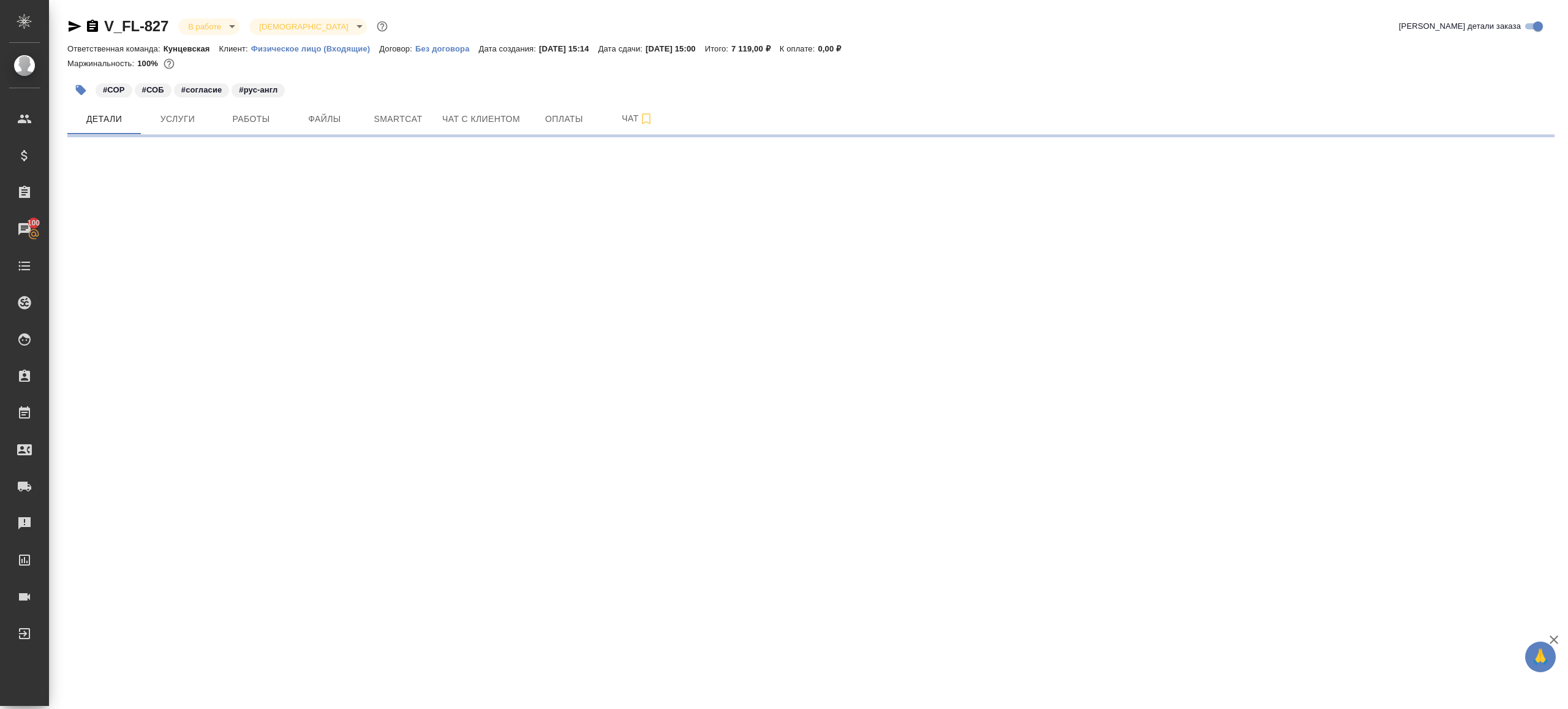
select select "RU"
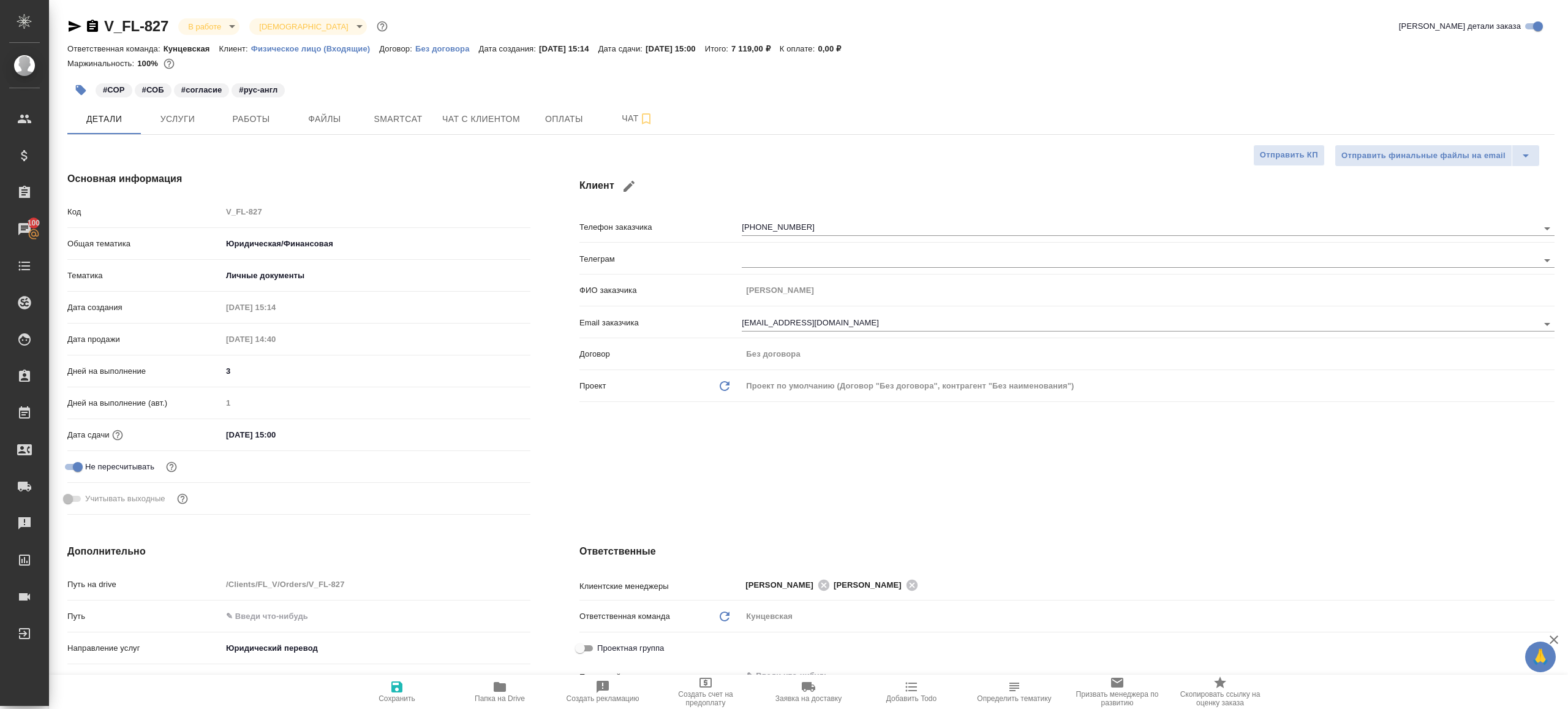
type textarea "x"
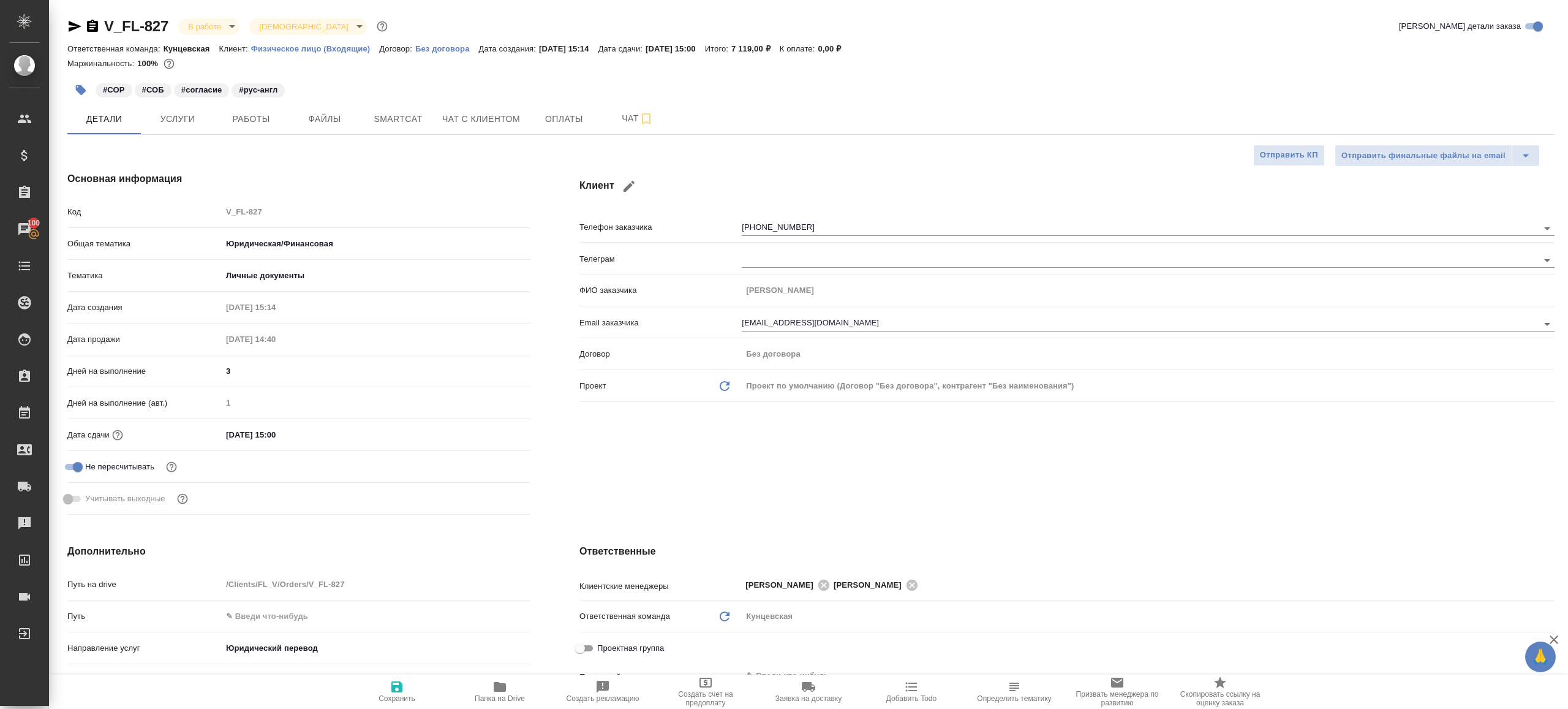
type textarea "x"
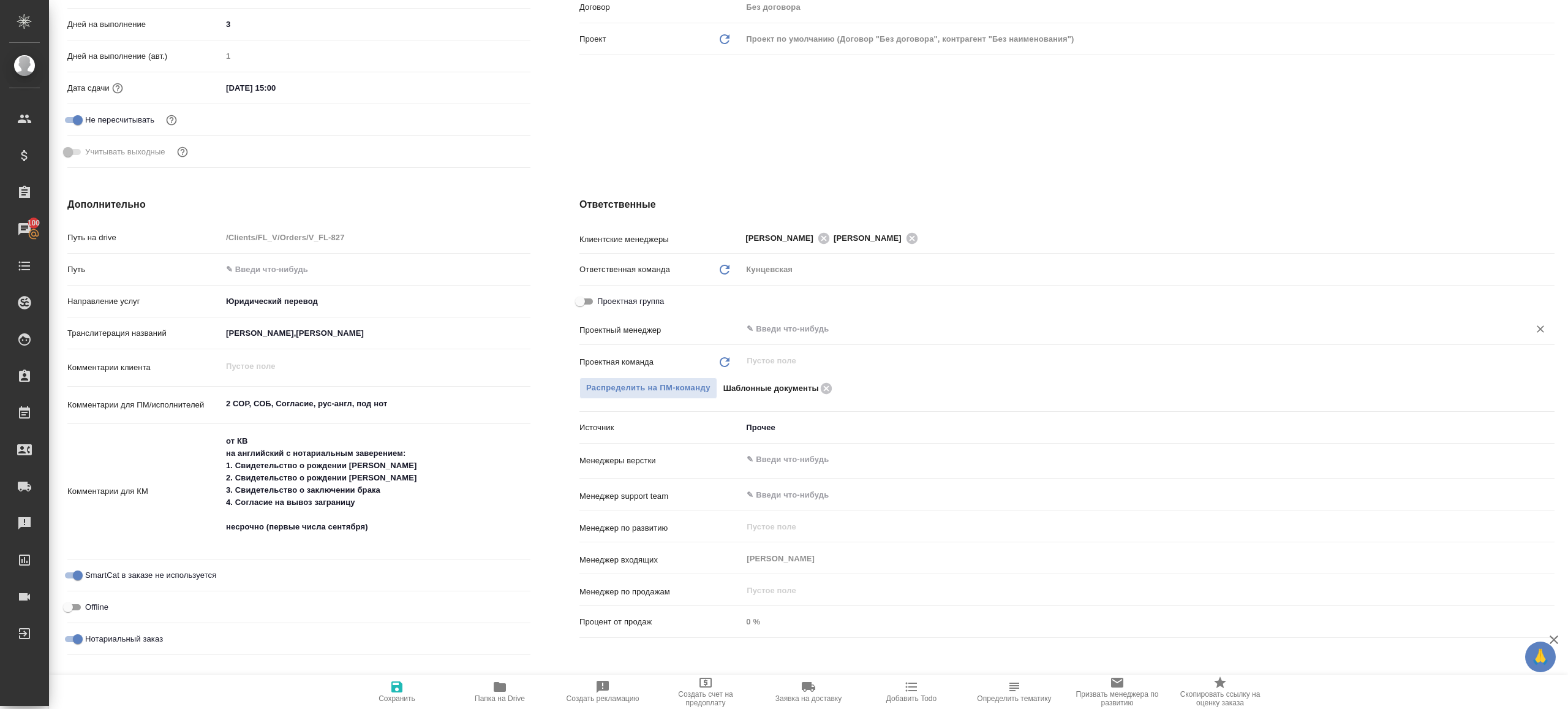
click at [745, 323] on input "text" at bounding box center [1127, 329] width 765 height 15
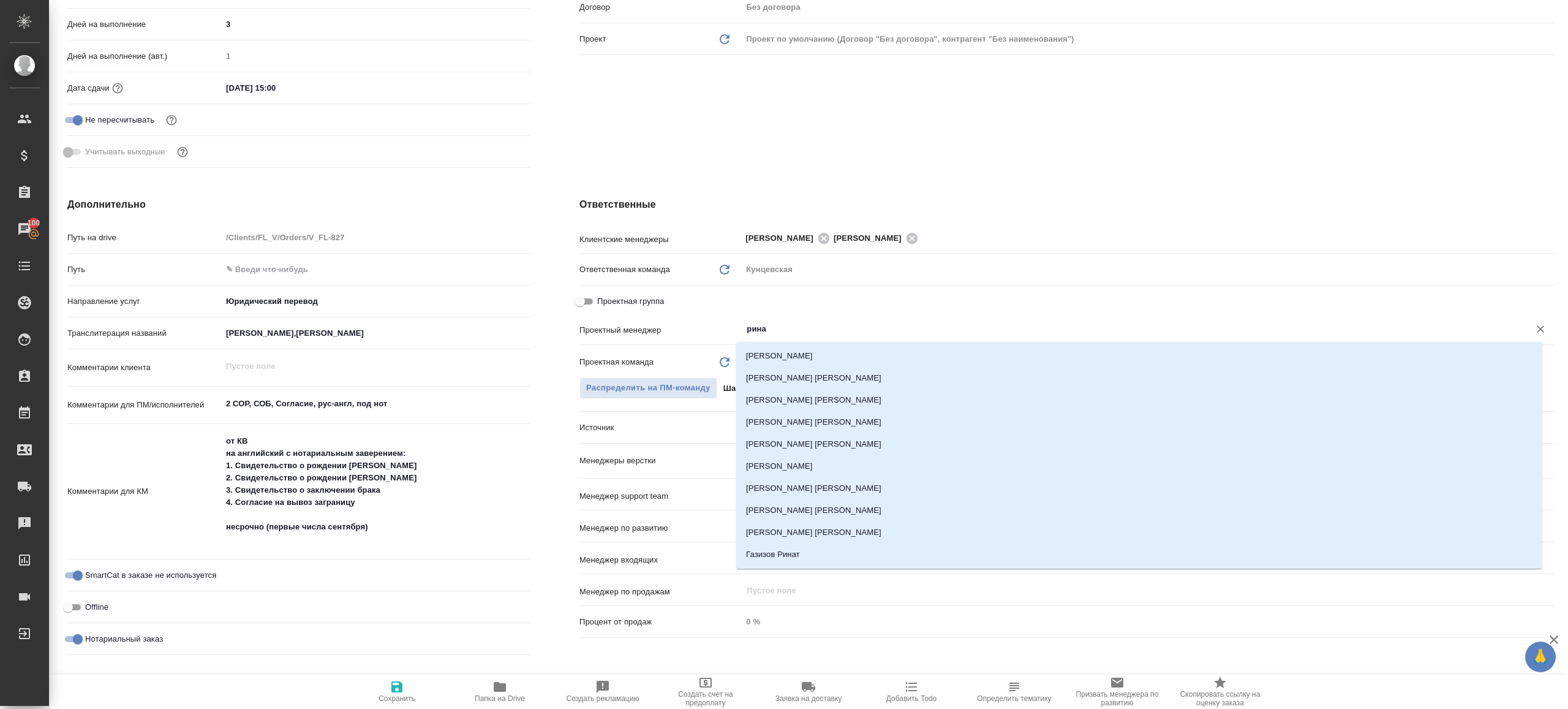
type input "ринат"
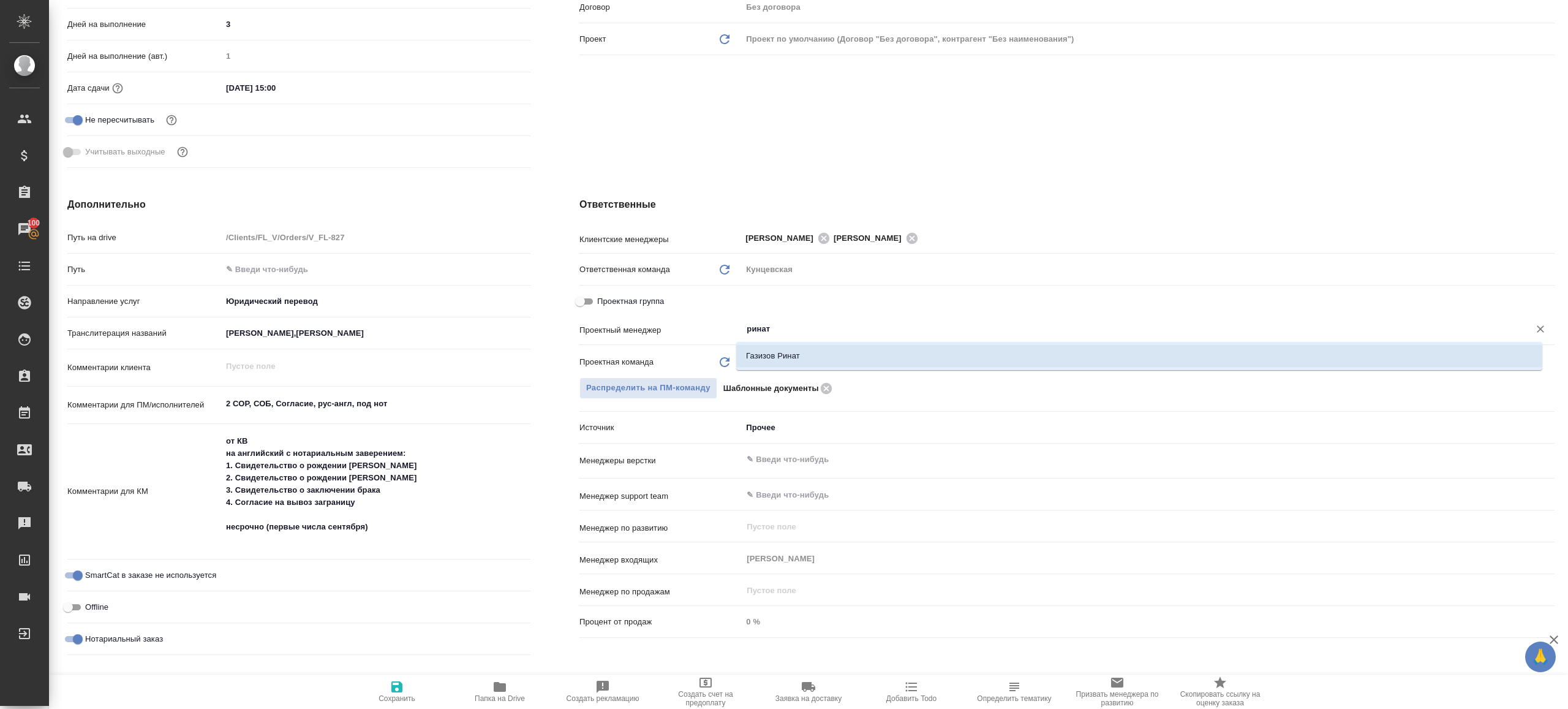
click at [776, 369] on ul "Газизов Ринат" at bounding box center [1139, 366] width 806 height 22
click at [779, 351] on li "Газизов Ринат" at bounding box center [1139, 356] width 806 height 22
type textarea "x"
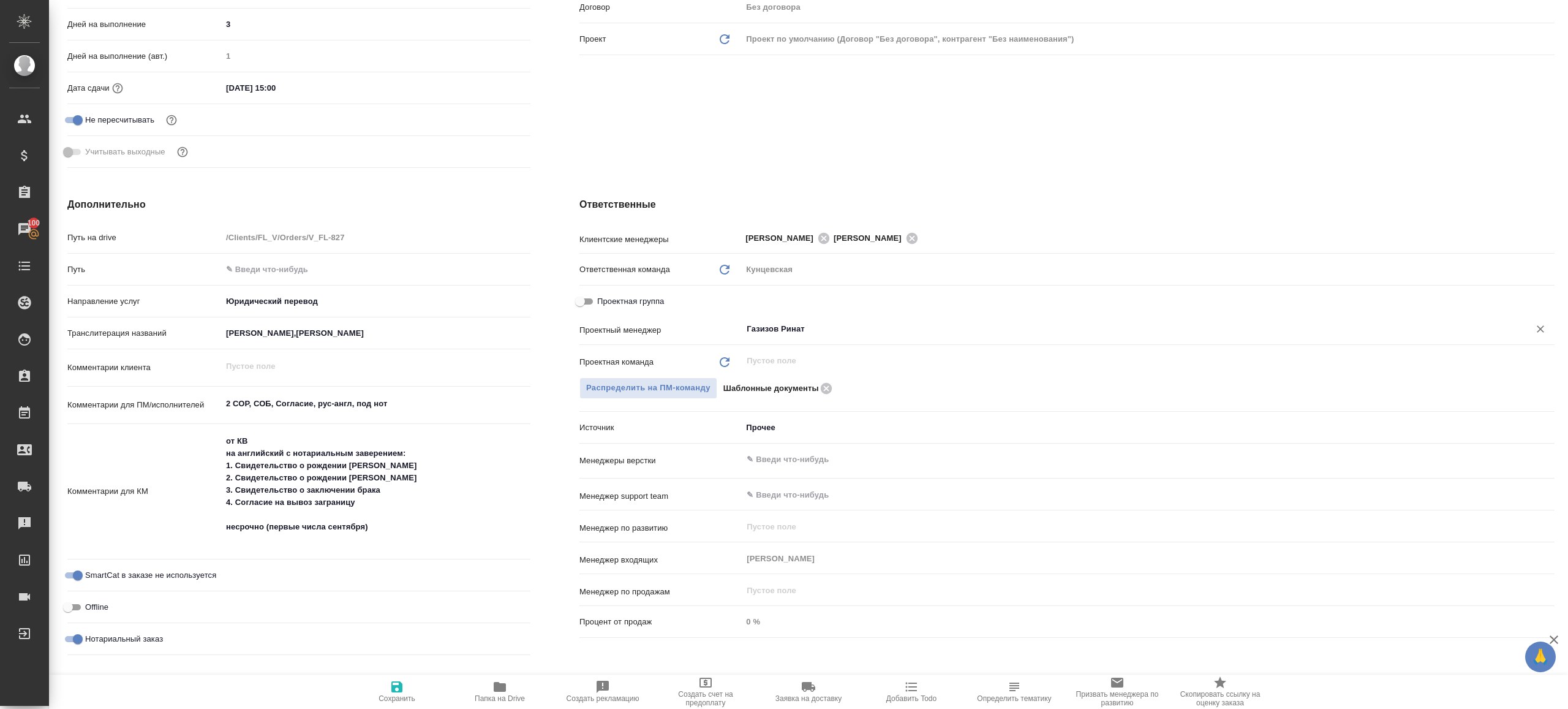
type input "Газизов Ринат"
click at [393, 679] on icon "button" at bounding box center [397, 687] width 15 height 15
type textarea "x"
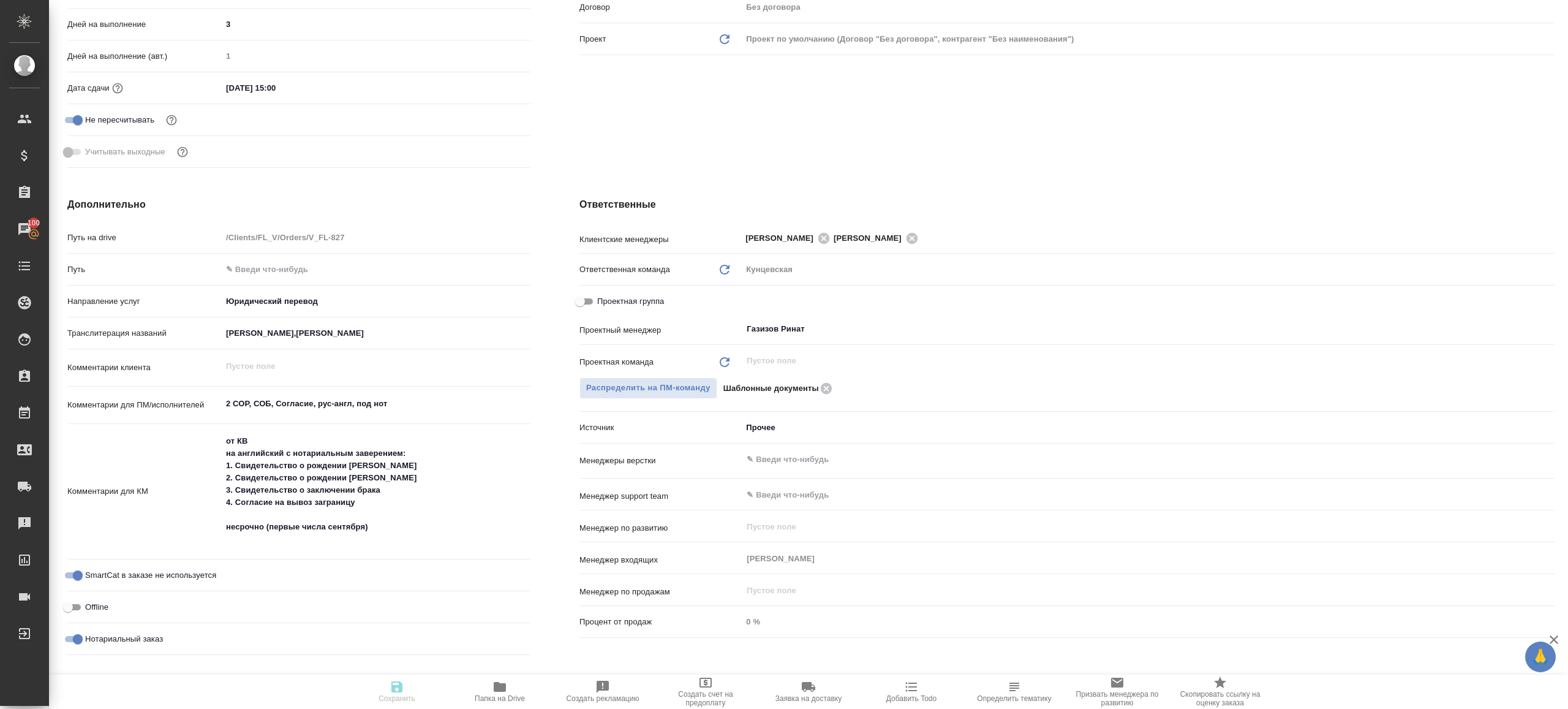
type textarea "x"
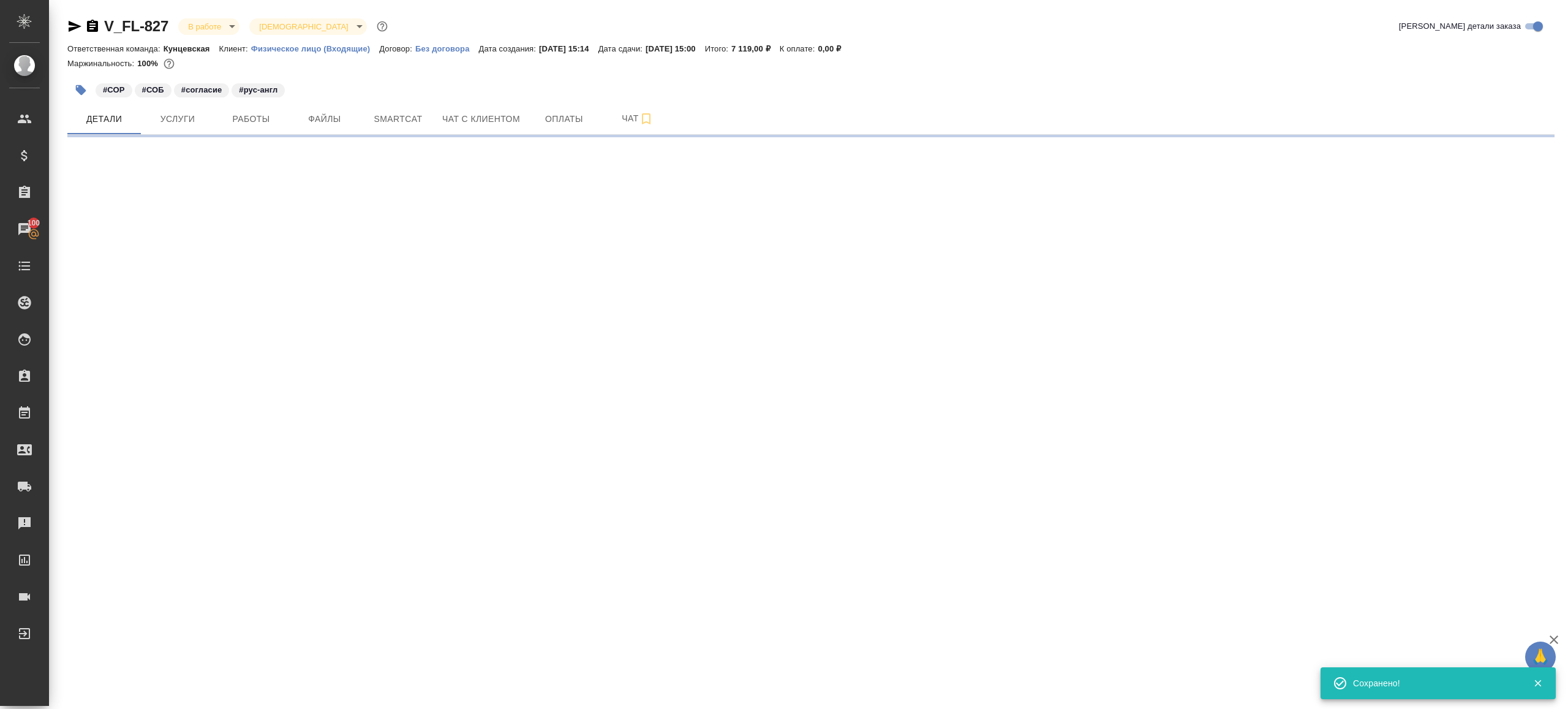
scroll to position [0, 0]
select select "RU"
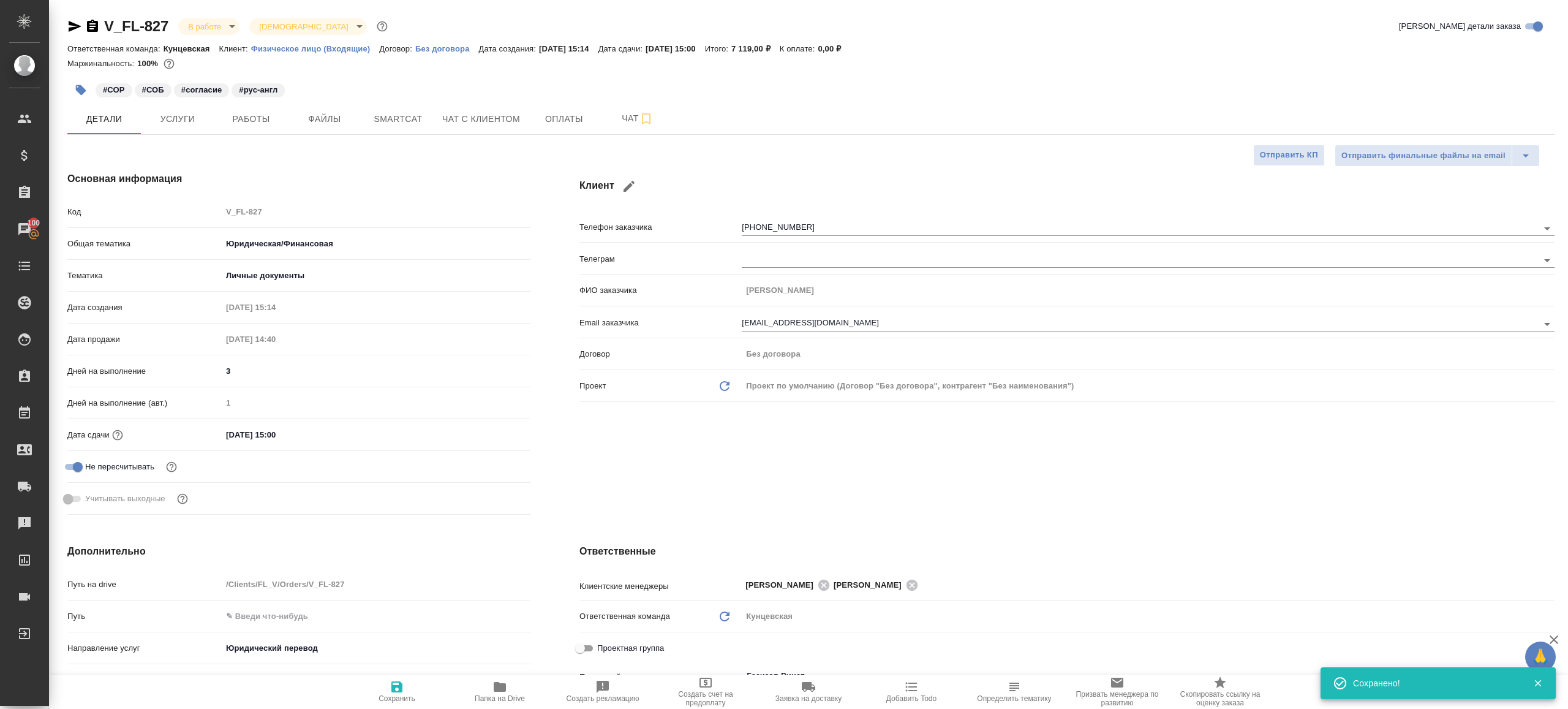
type textarea "x"
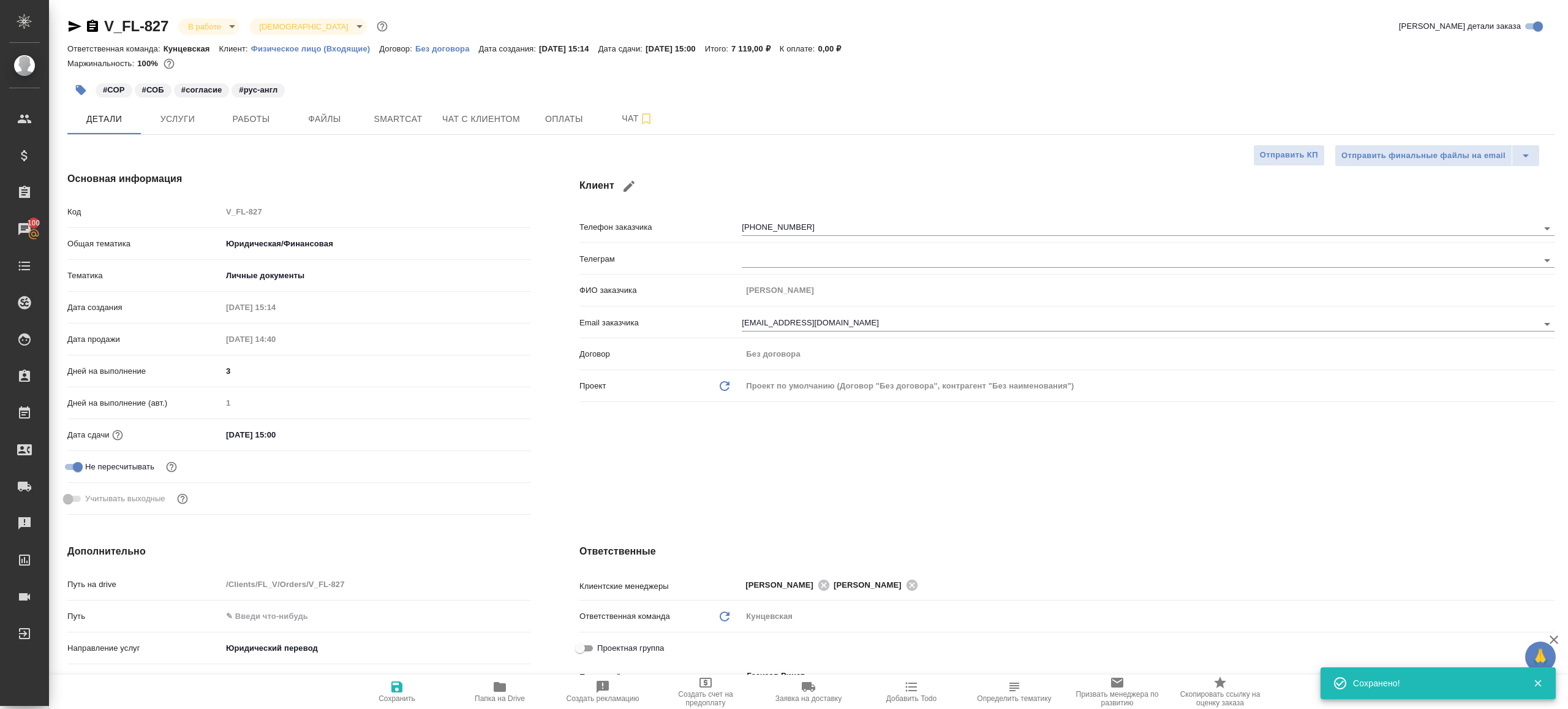
type textarea "x"
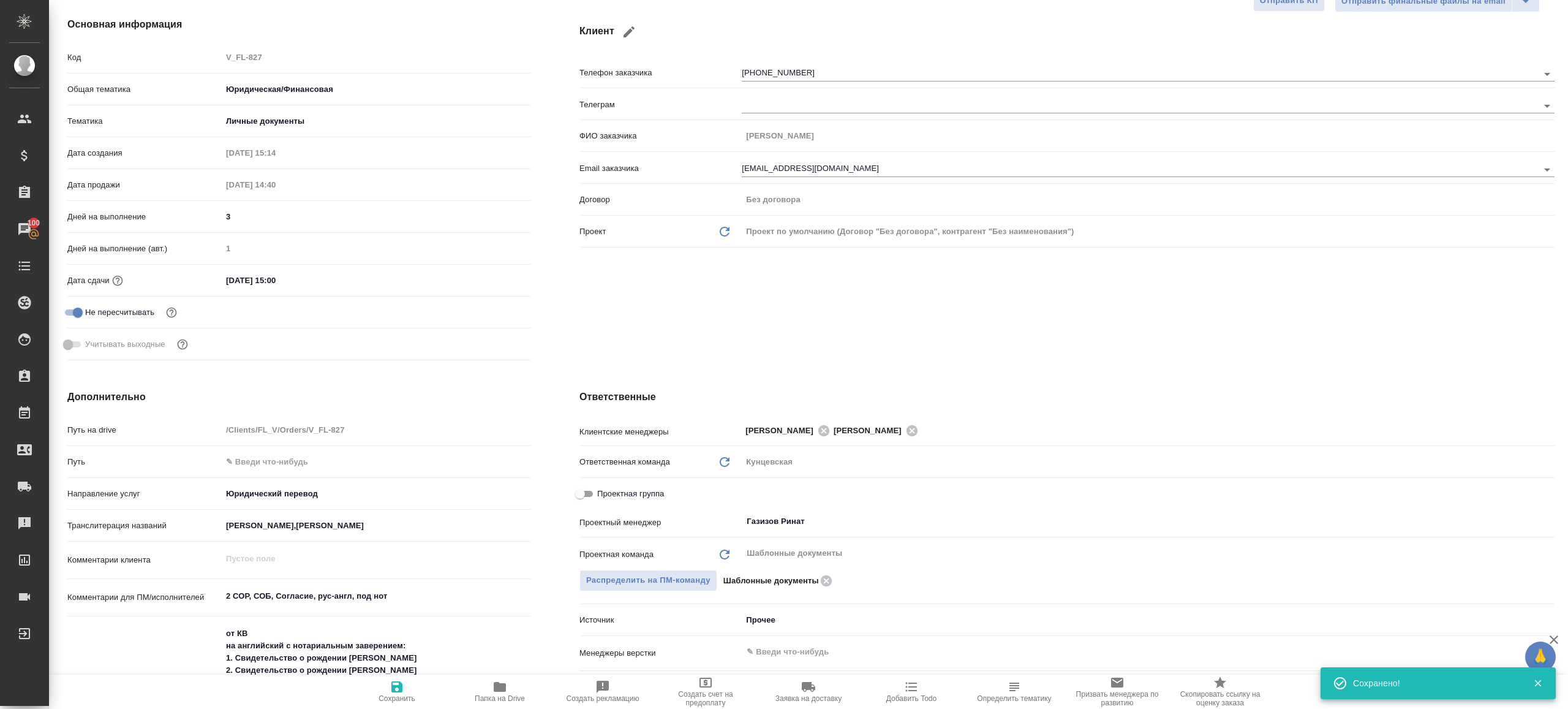
scroll to position [155, 0]
click at [508, 683] on span "Папка на Drive" at bounding box center [499, 691] width 88 height 23
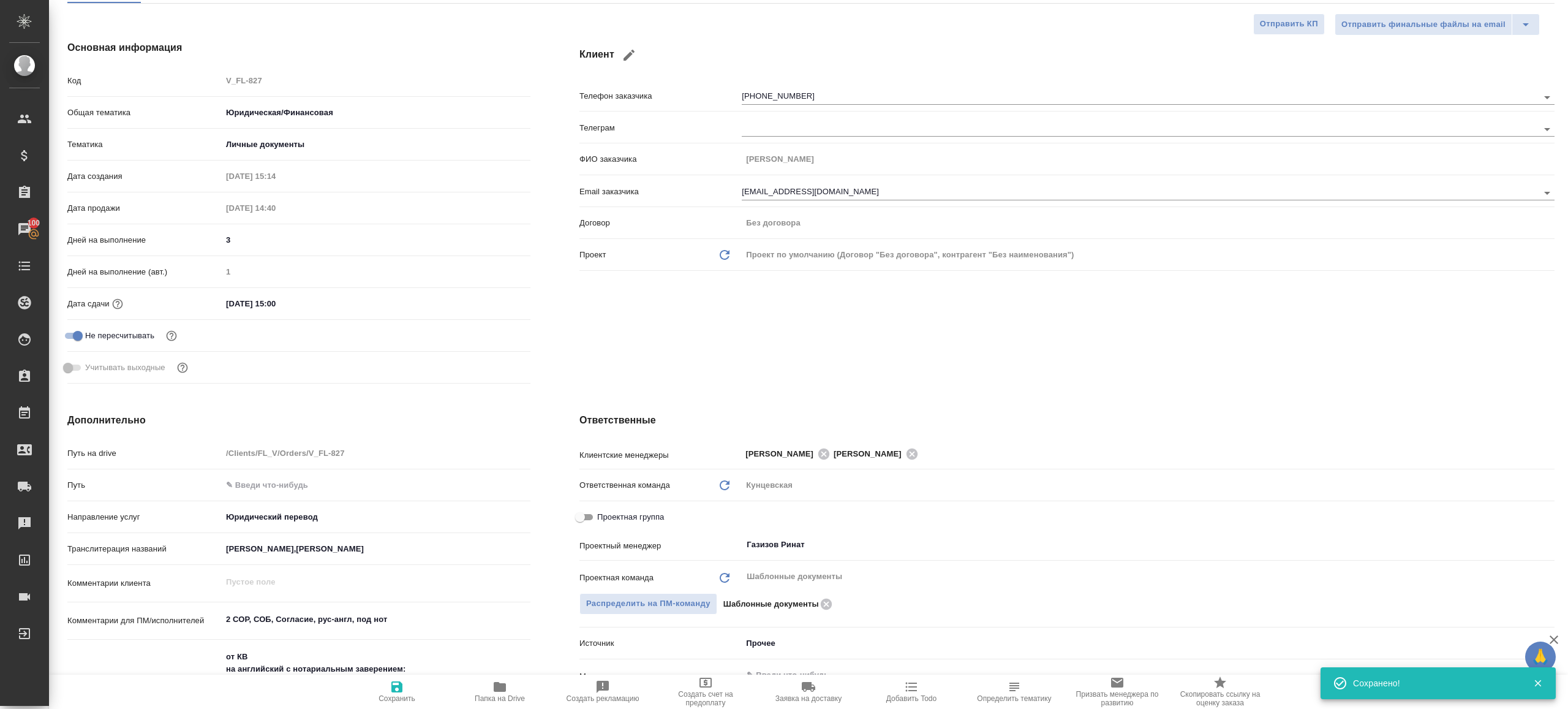
scroll to position [0, 0]
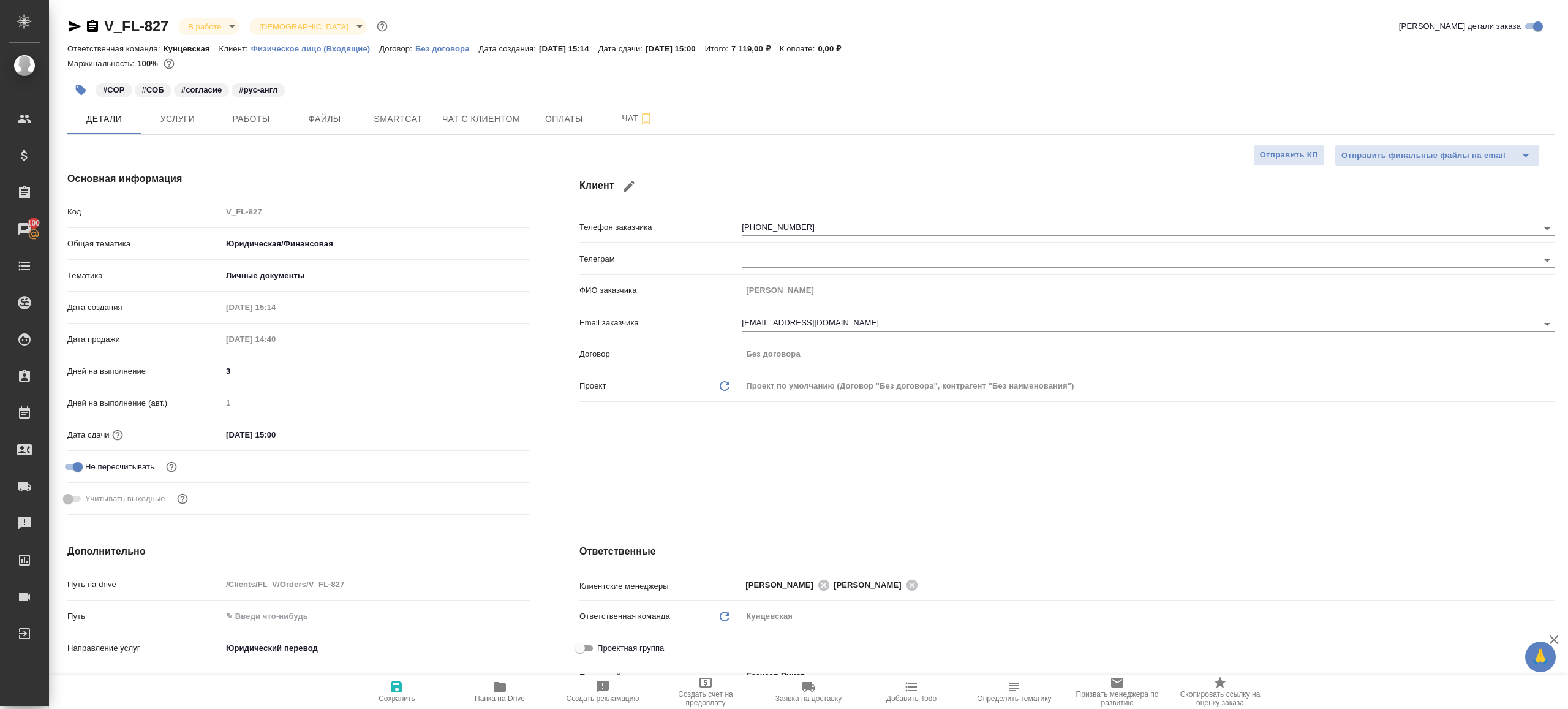
type textarea "x"
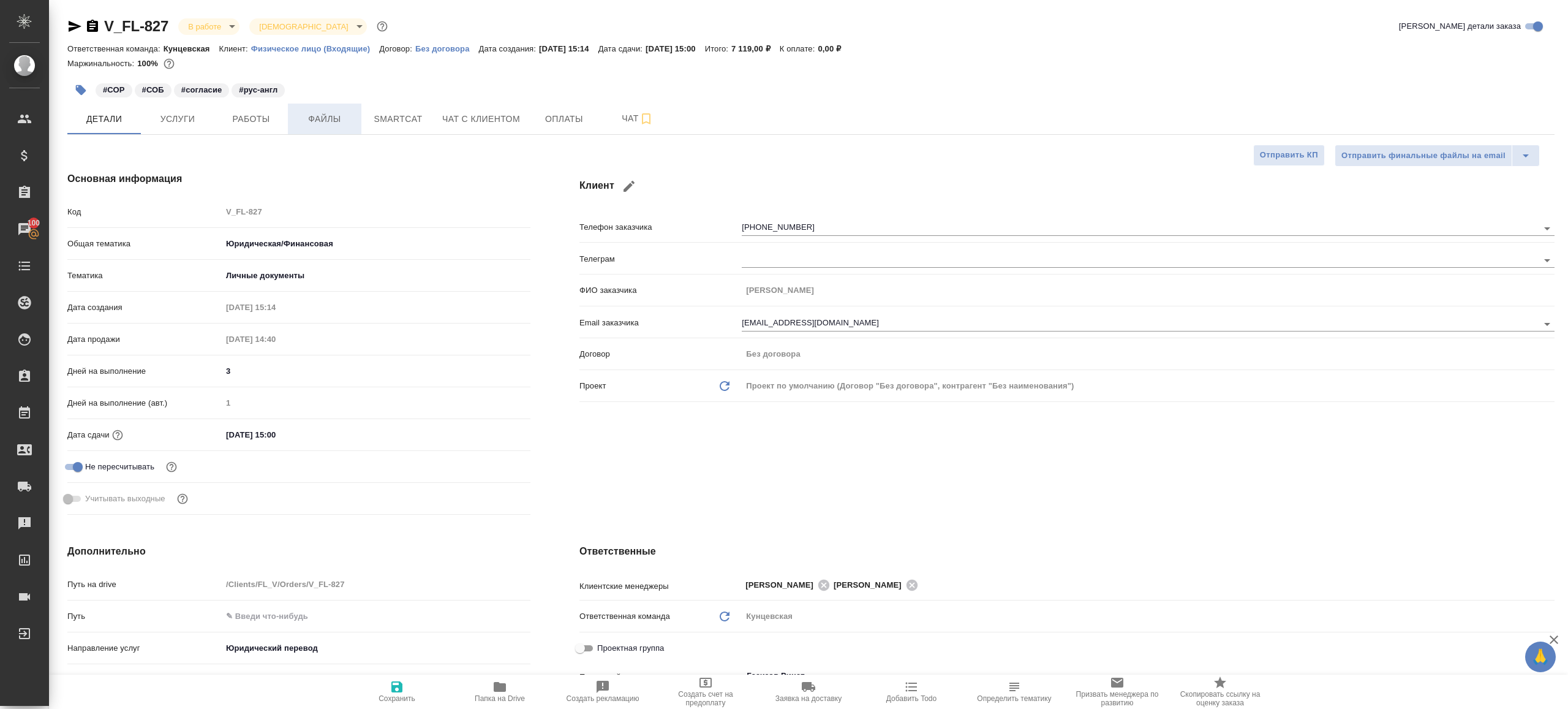
type textarea "x"
click at [263, 125] on span "Работы" at bounding box center [251, 119] width 59 height 16
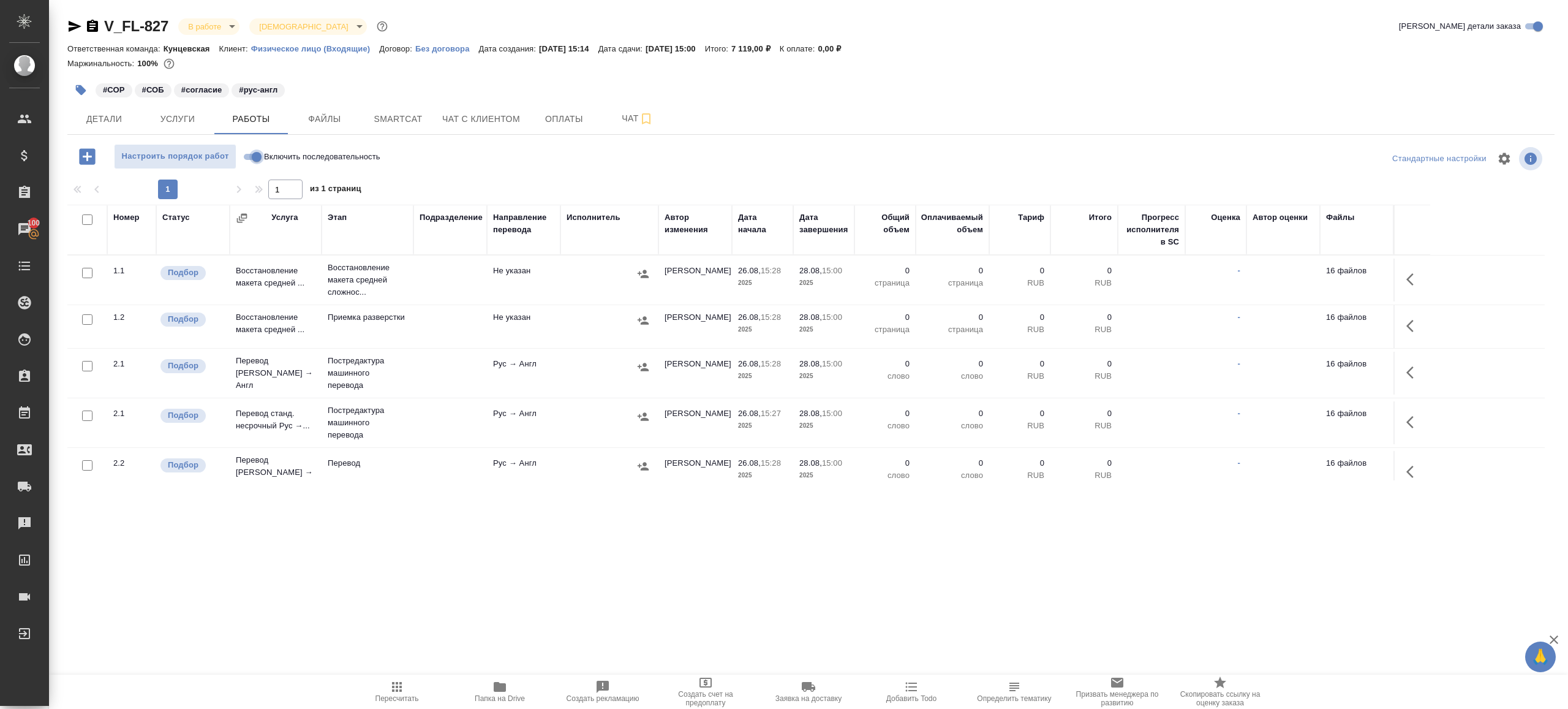
click at [247, 155] on input "Включить последовательность" at bounding box center [257, 157] width 44 height 15
checkbox input "true"
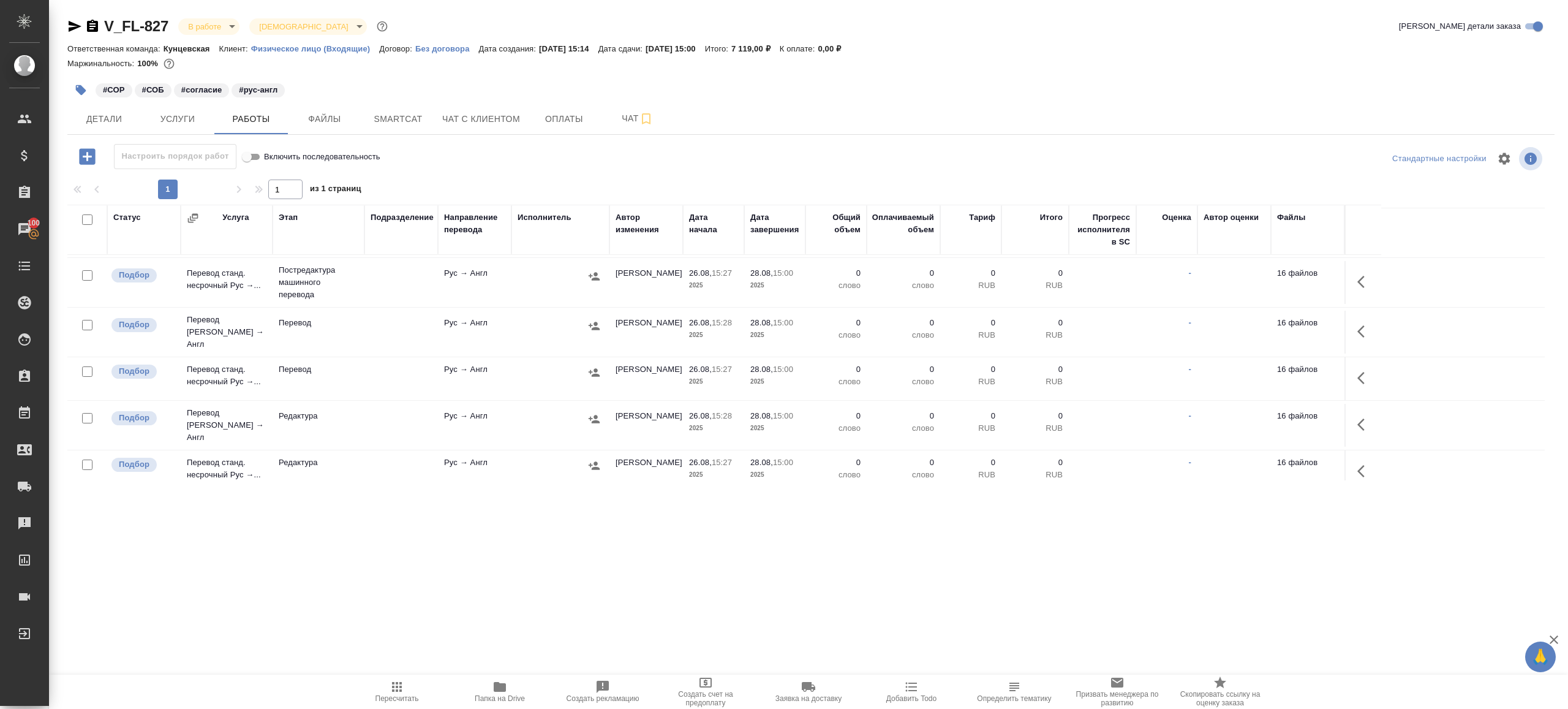
scroll to position [142, 0]
click at [1362, 331] on icon "button" at bounding box center [1365, 330] width 15 height 15
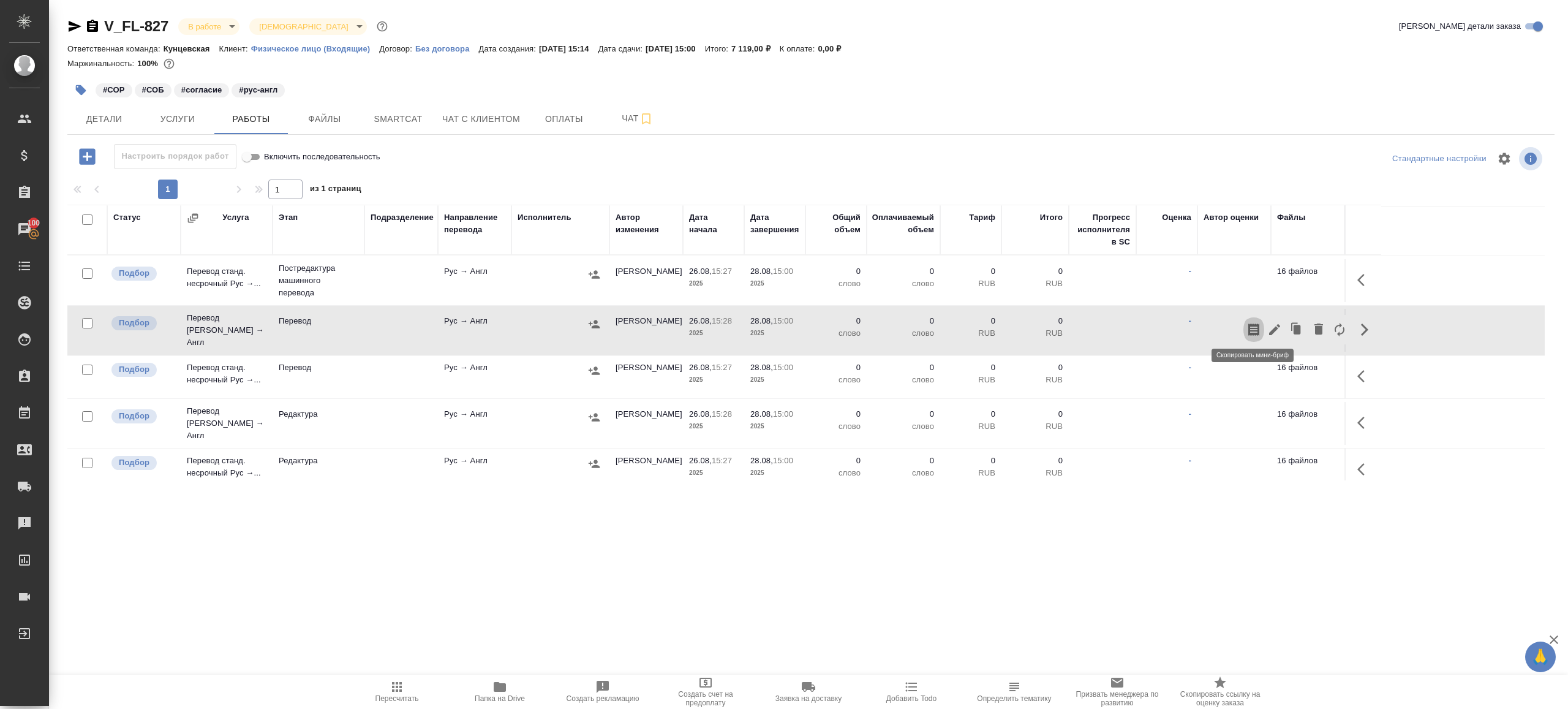
click at [1263, 322] on button "button" at bounding box center [1254, 330] width 21 height 30
click at [1270, 323] on icon "button" at bounding box center [1275, 330] width 15 height 15
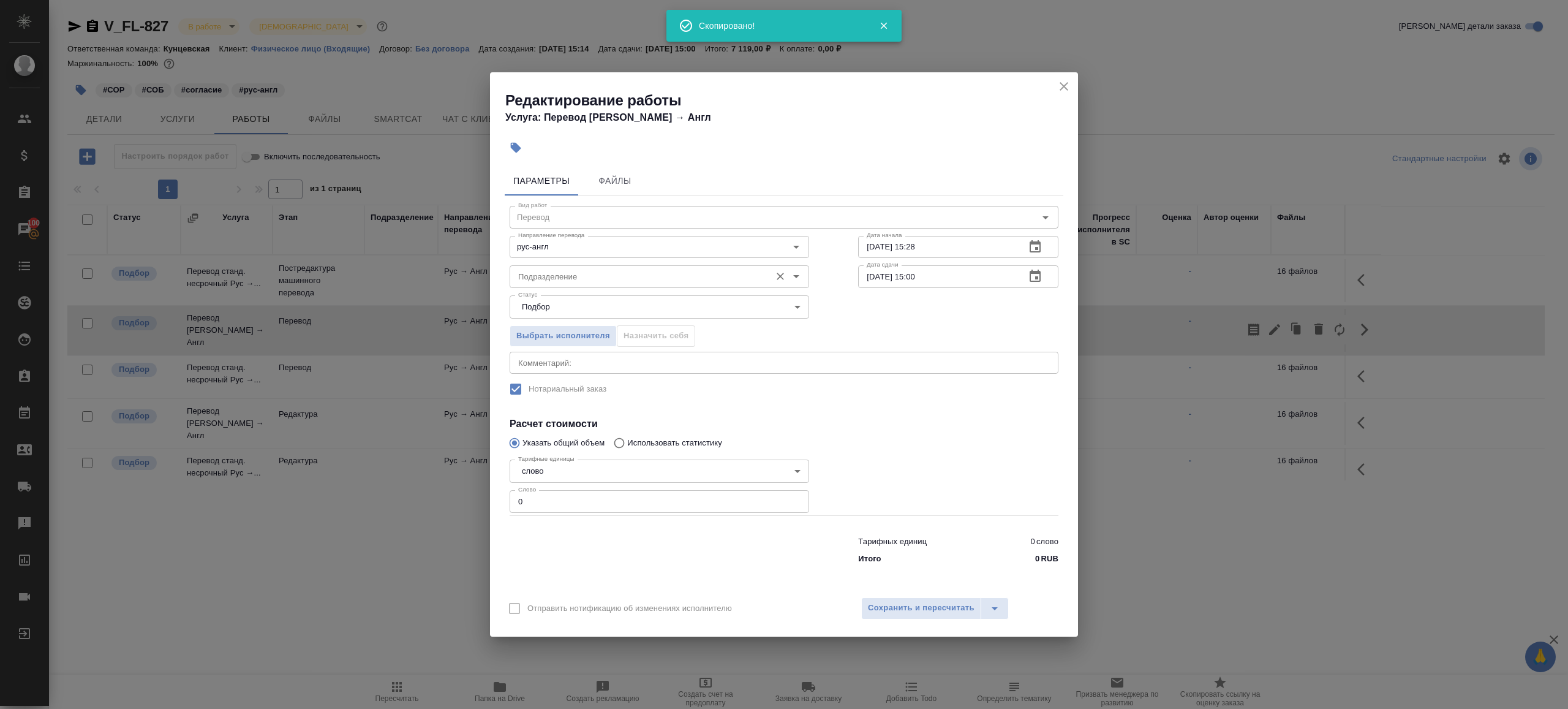
click at [533, 272] on input "Подразделение" at bounding box center [639, 276] width 251 height 15
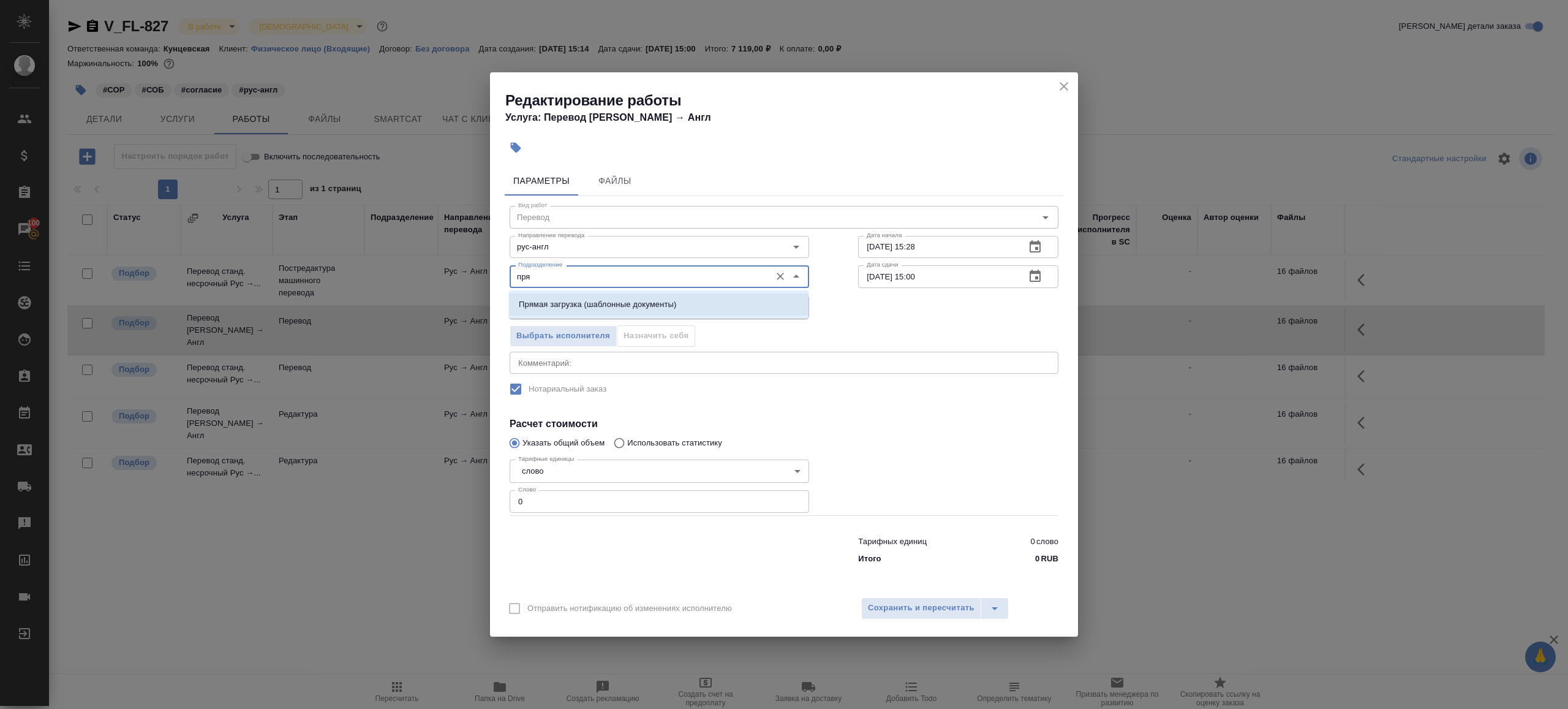
click at [580, 315] on ul "Прямая загрузка (шаблонные документы)" at bounding box center [659, 314] width 300 height 22
click at [585, 306] on p "Прямая загрузка (шаблонные документы)" at bounding box center [597, 304] width 157 height 12
type input "Прямая загрузка (шаблонные документы)"
click at [562, 501] on input "0" at bounding box center [659, 501] width 300 height 22
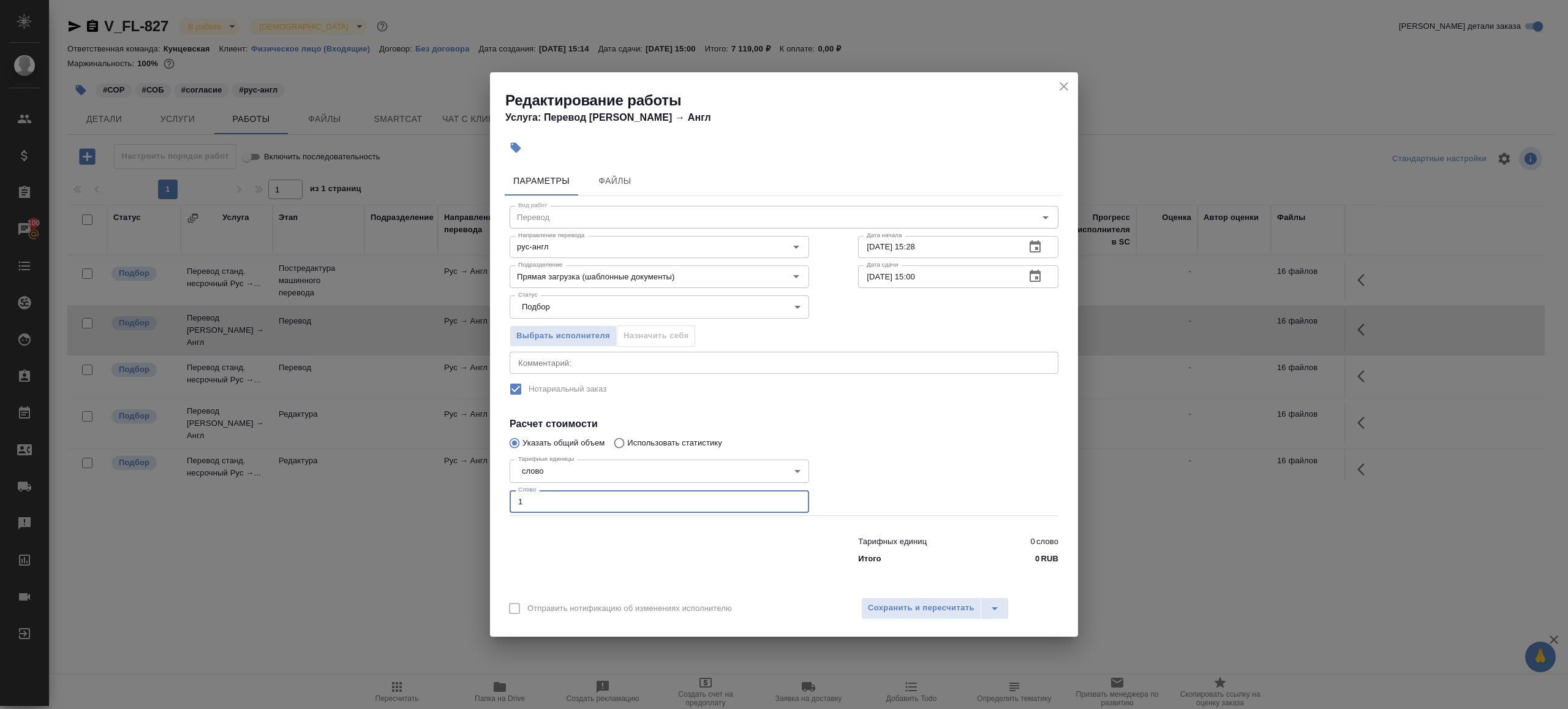
type input "1"
click at [574, 563] on div at bounding box center [659, 547] width 349 height 49
click at [915, 278] on input "28.08.2025 15:00" at bounding box center [937, 276] width 157 height 22
type input "28.08.2025 14:00"
click at [919, 421] on h4 "Расчет стоимости" at bounding box center [784, 424] width 549 height 15
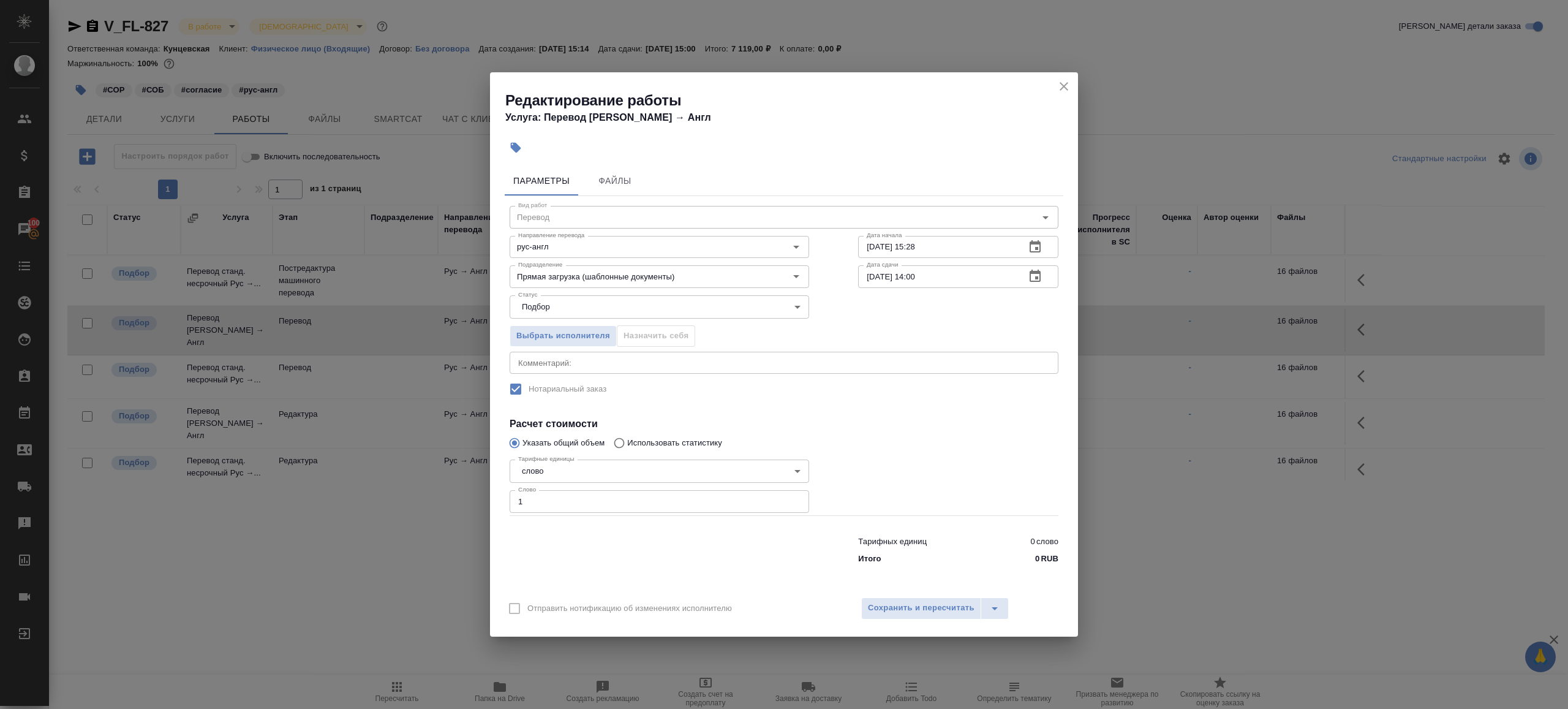
click at [919, 590] on div "Отправить нотификацию об изменениях исполнителю Сохранить и пересчитать" at bounding box center [784, 612] width 588 height 47
click at [919, 605] on span "Сохранить и пересчитать" at bounding box center [921, 607] width 106 height 14
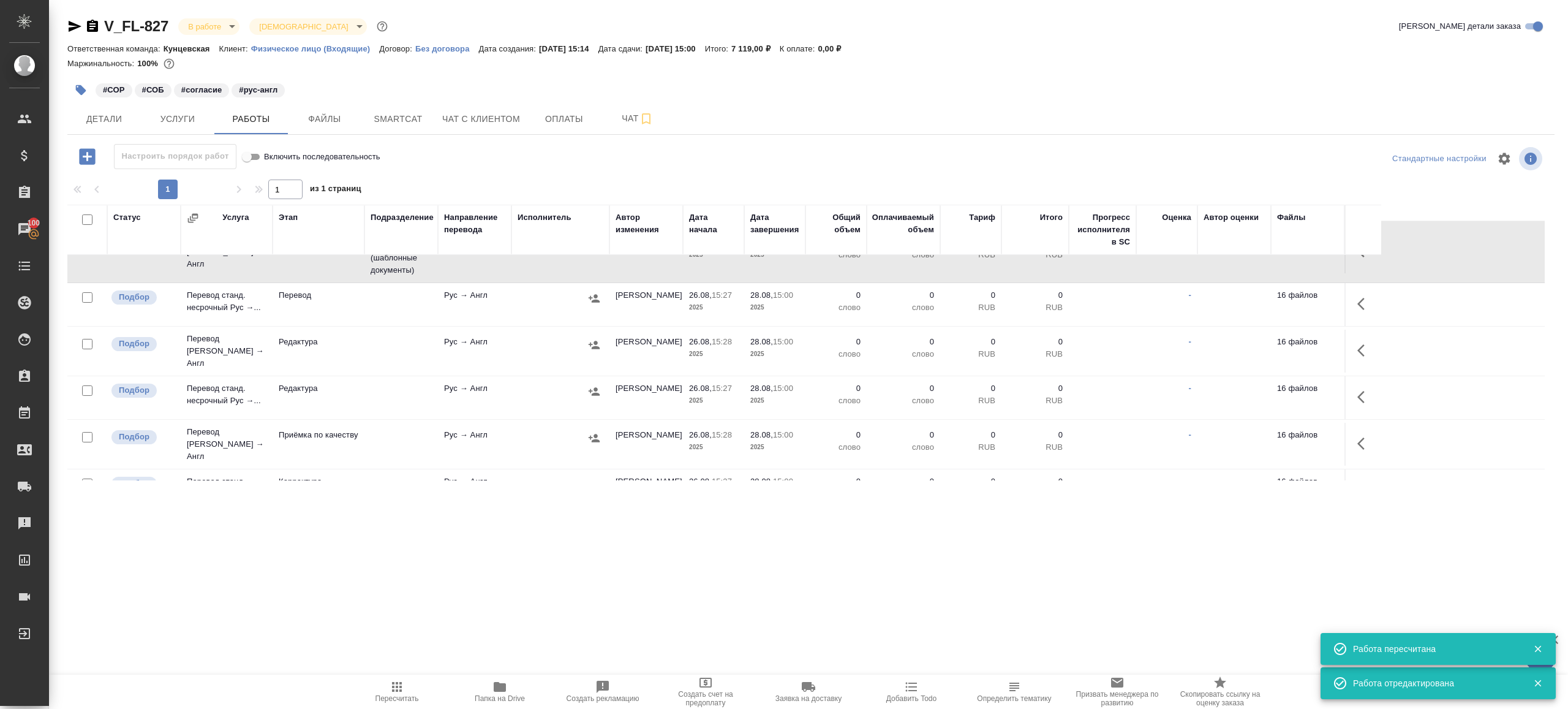
scroll to position [240, 0]
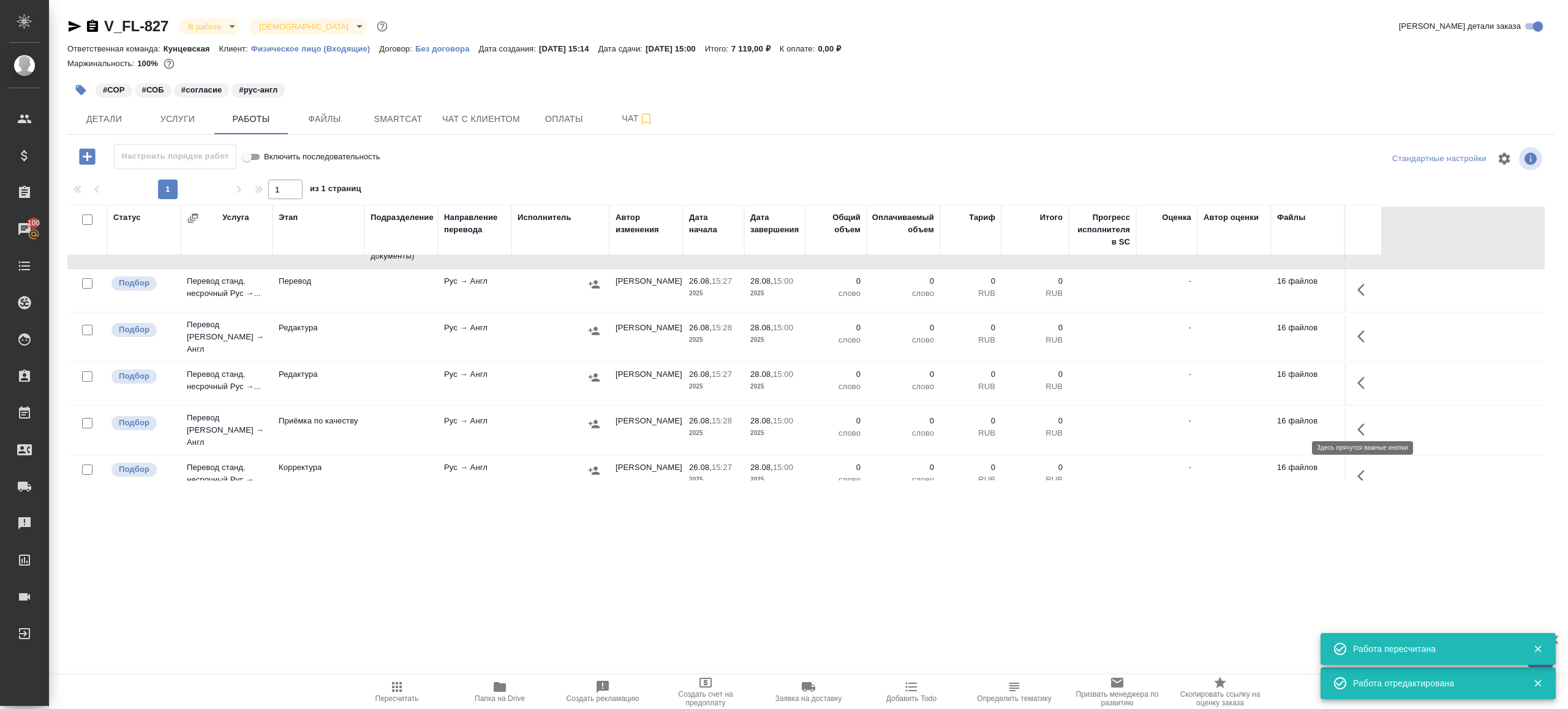
click at [1367, 422] on icon "button" at bounding box center [1365, 430] width 15 height 15
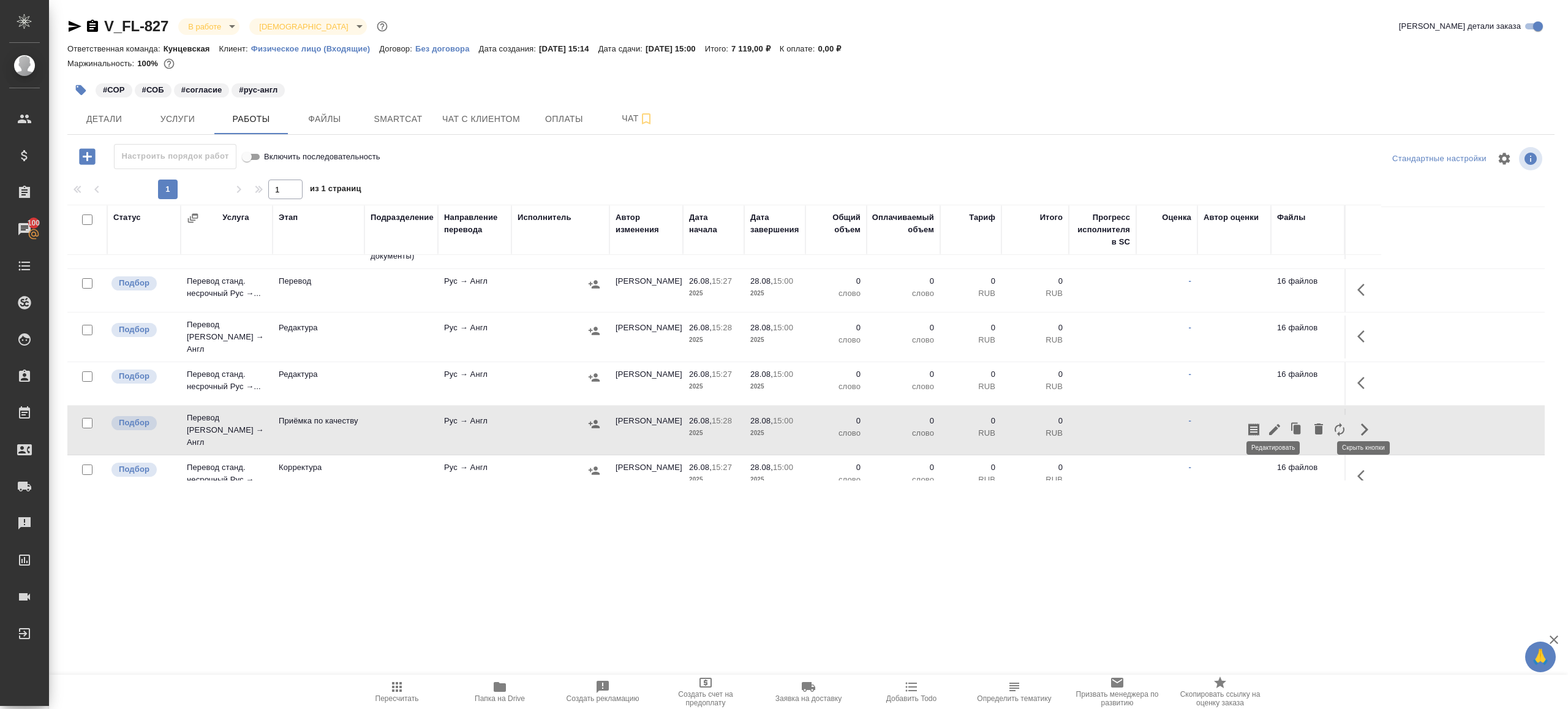
click at [1280, 422] on icon "button" at bounding box center [1275, 430] width 15 height 15
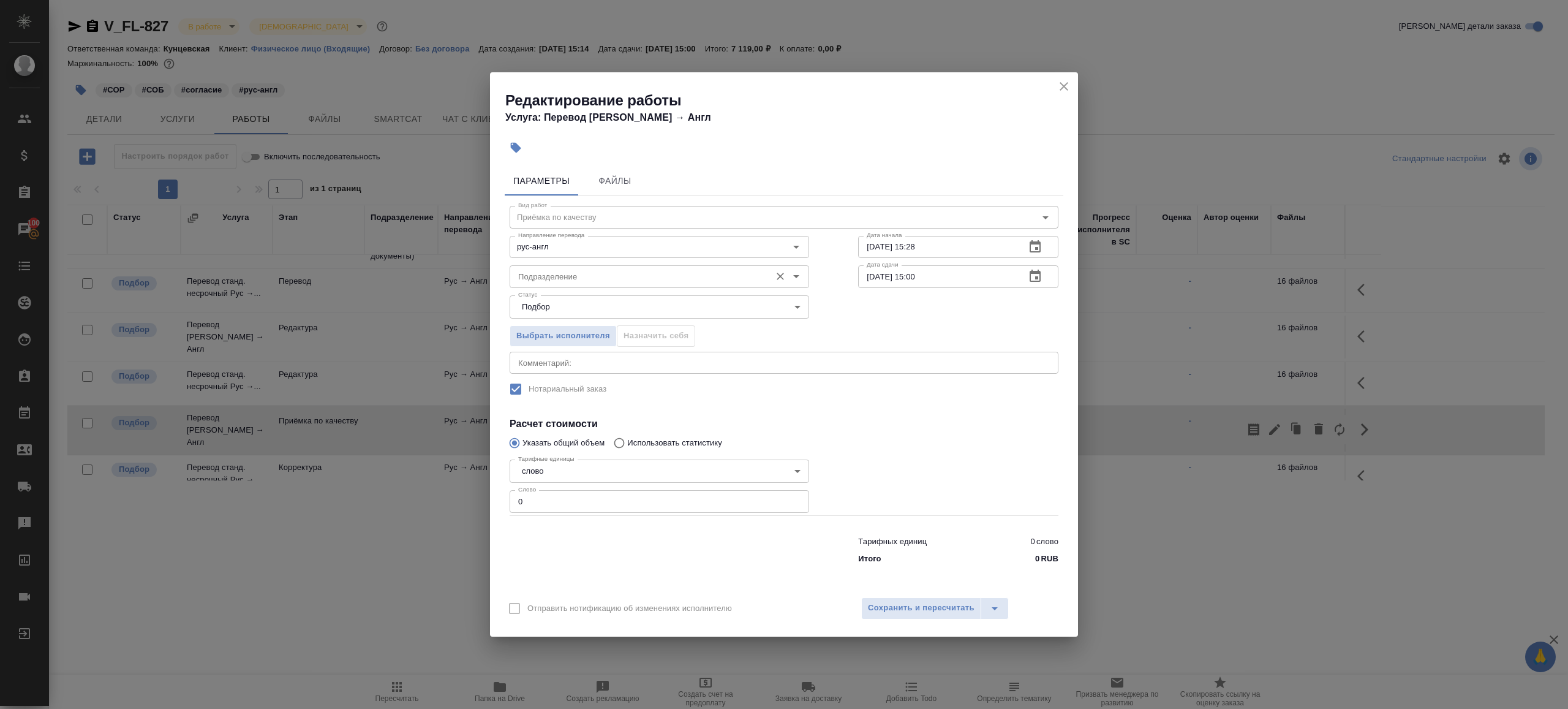
click at [624, 276] on input "Подразделение" at bounding box center [639, 276] width 251 height 15
click at [643, 302] on p "Прямая загрузка (шаблонные документы)" at bounding box center [597, 304] width 157 height 12
type input "Прямая загрузка (шаблонные документы)"
click at [907, 251] on input "26.08.2025 15:28" at bounding box center [937, 247] width 157 height 22
paste input "8.08.2025 14:00"
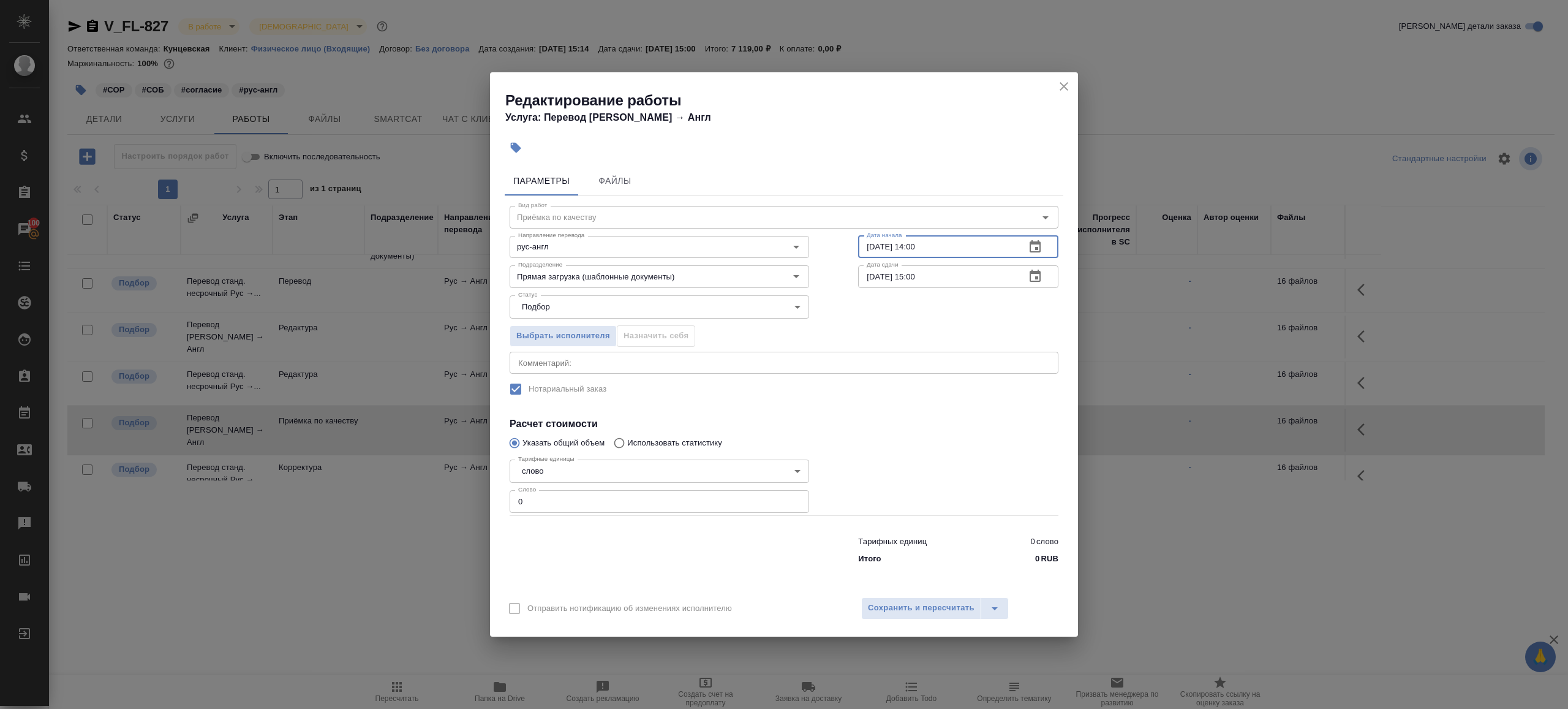
type input "28.08.2025 14:00"
click at [619, 511] on input "0" at bounding box center [659, 501] width 300 height 22
type input "1"
click at [909, 601] on span "Сохранить и пересчитать" at bounding box center [921, 607] width 106 height 14
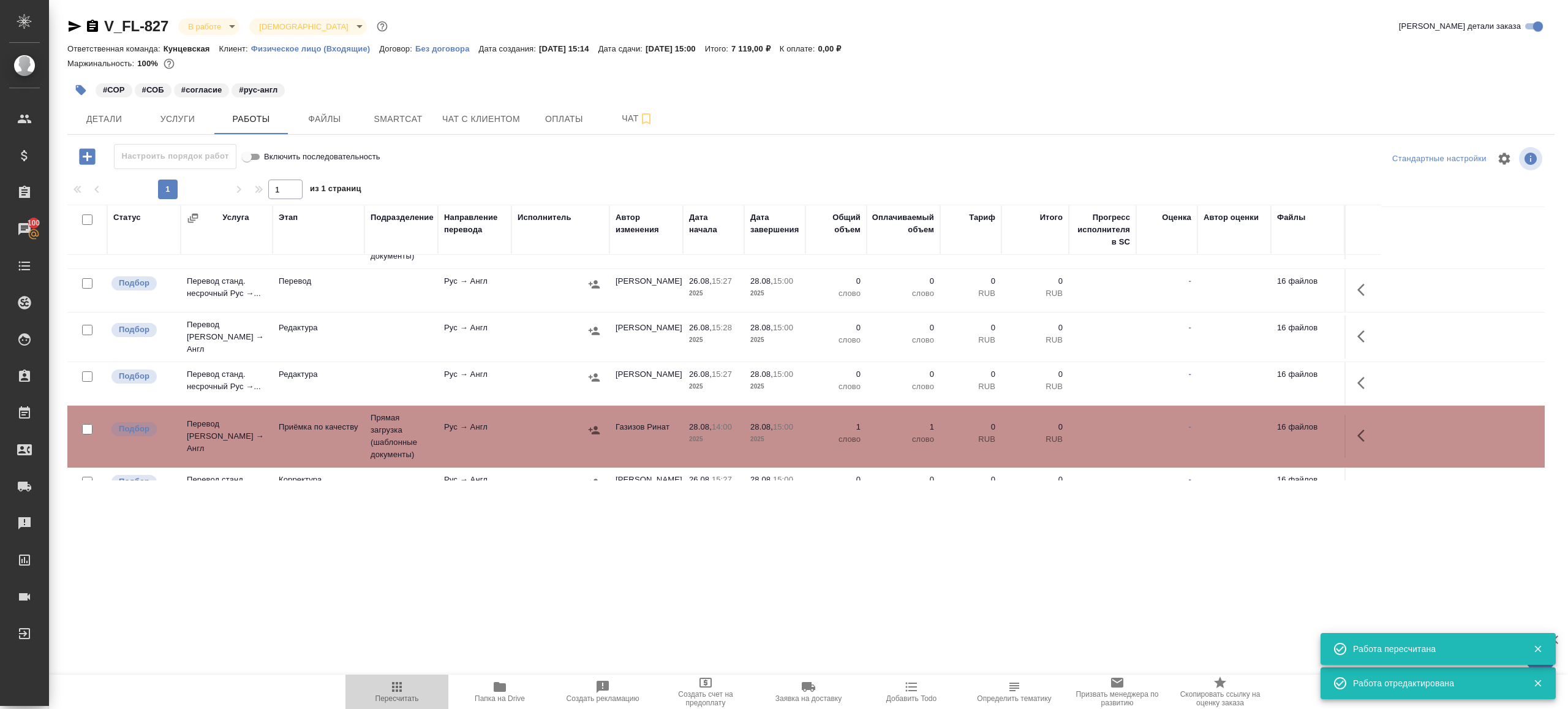
click at [401, 685] on icon "button" at bounding box center [397, 686] width 10 height 10
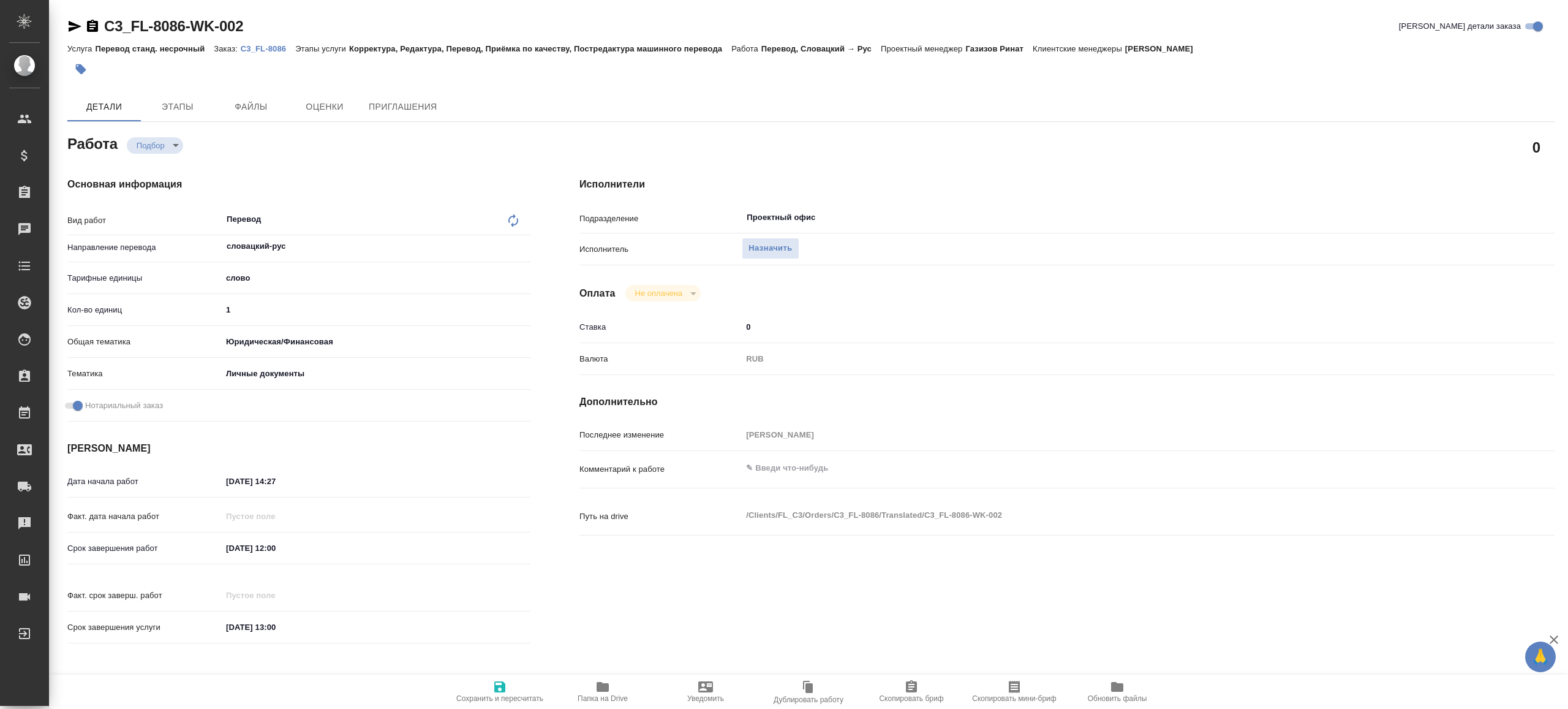
type textarea "x"
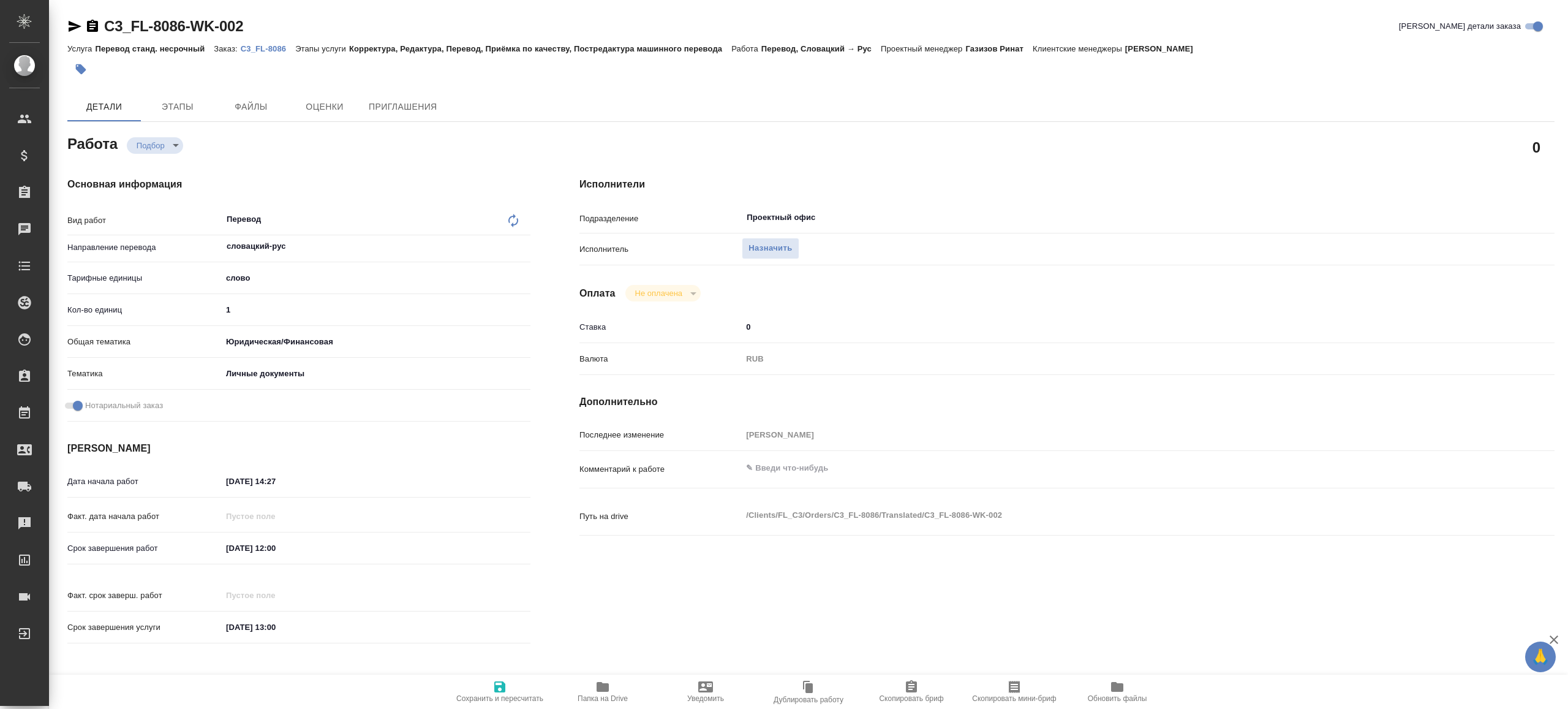
type textarea "x"
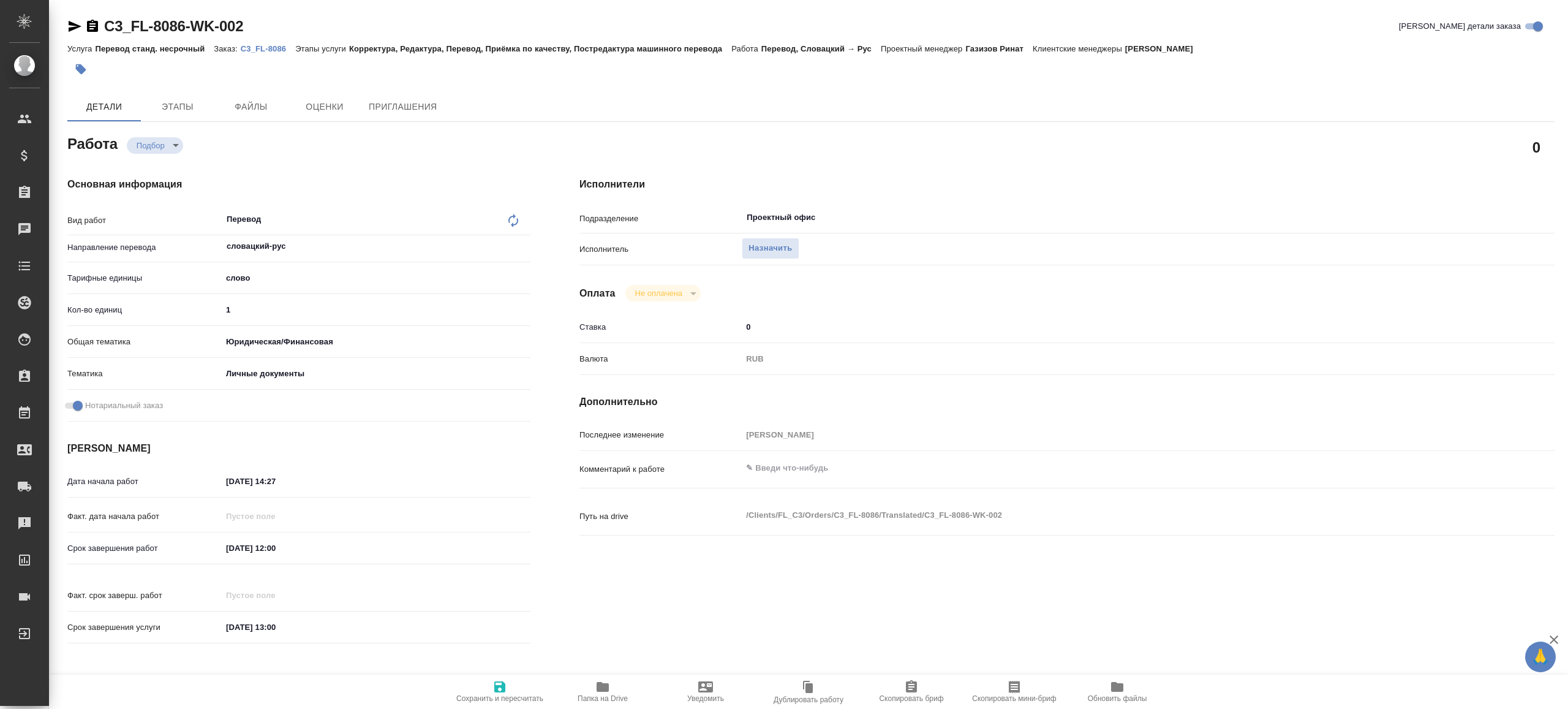
type textarea "x"
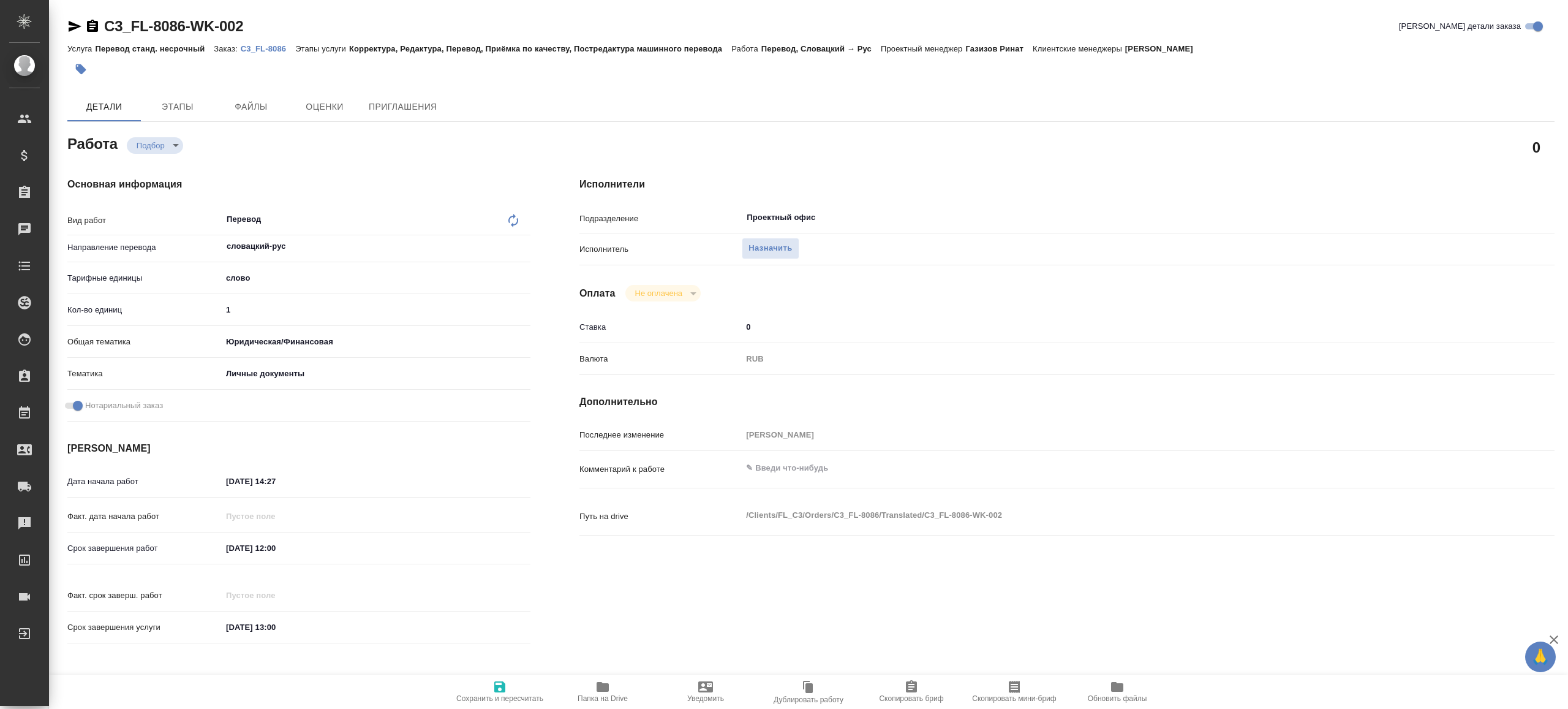
type textarea "x"
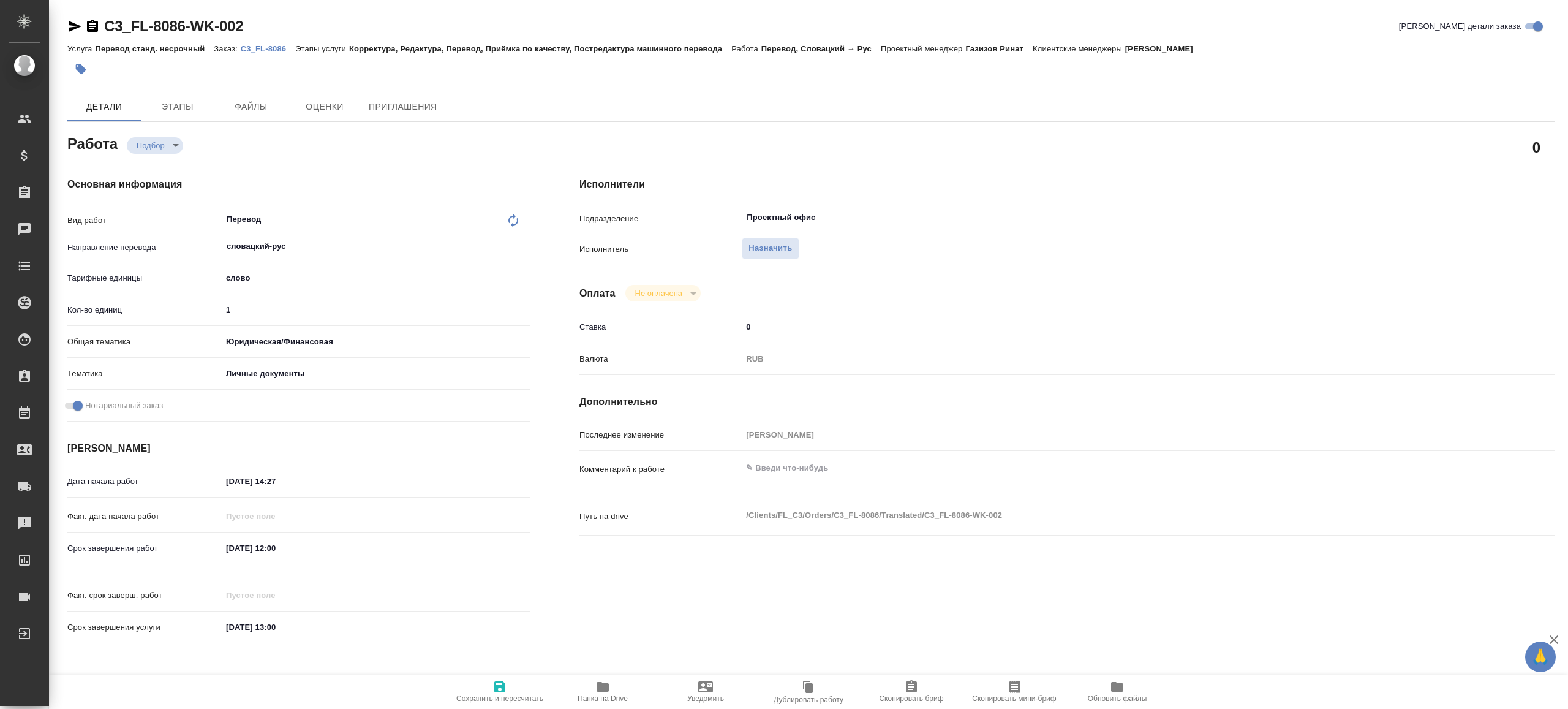
type textarea "x"
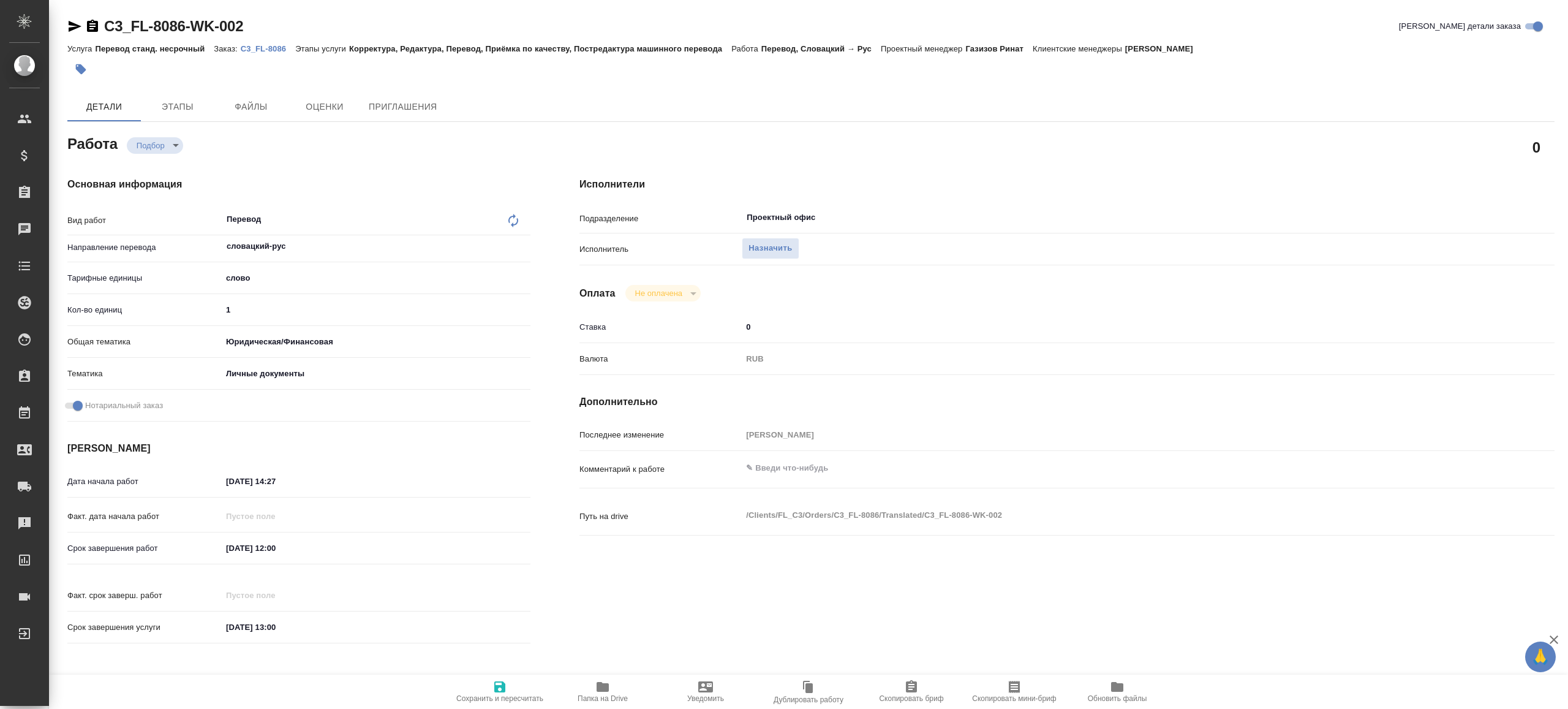
type textarea "x"
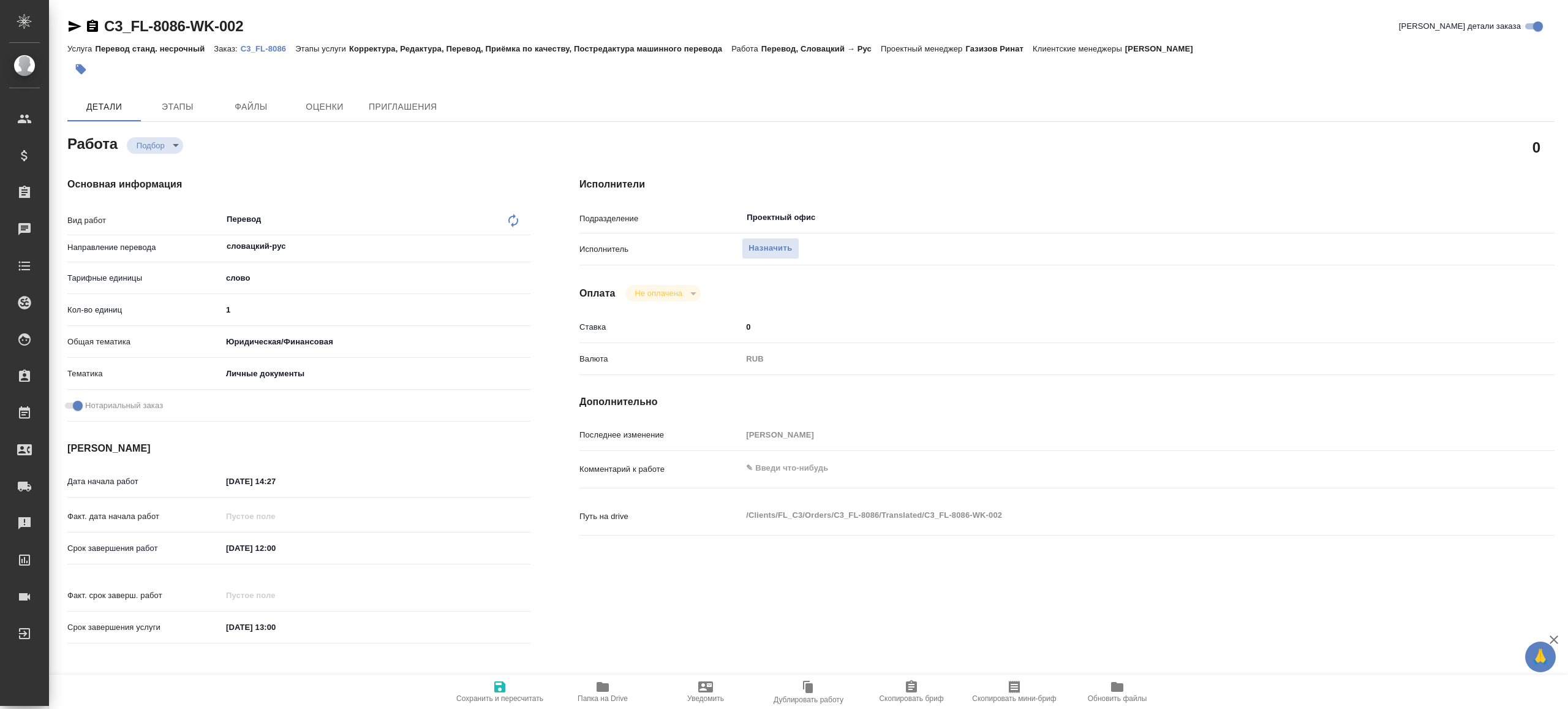
type textarea "x"
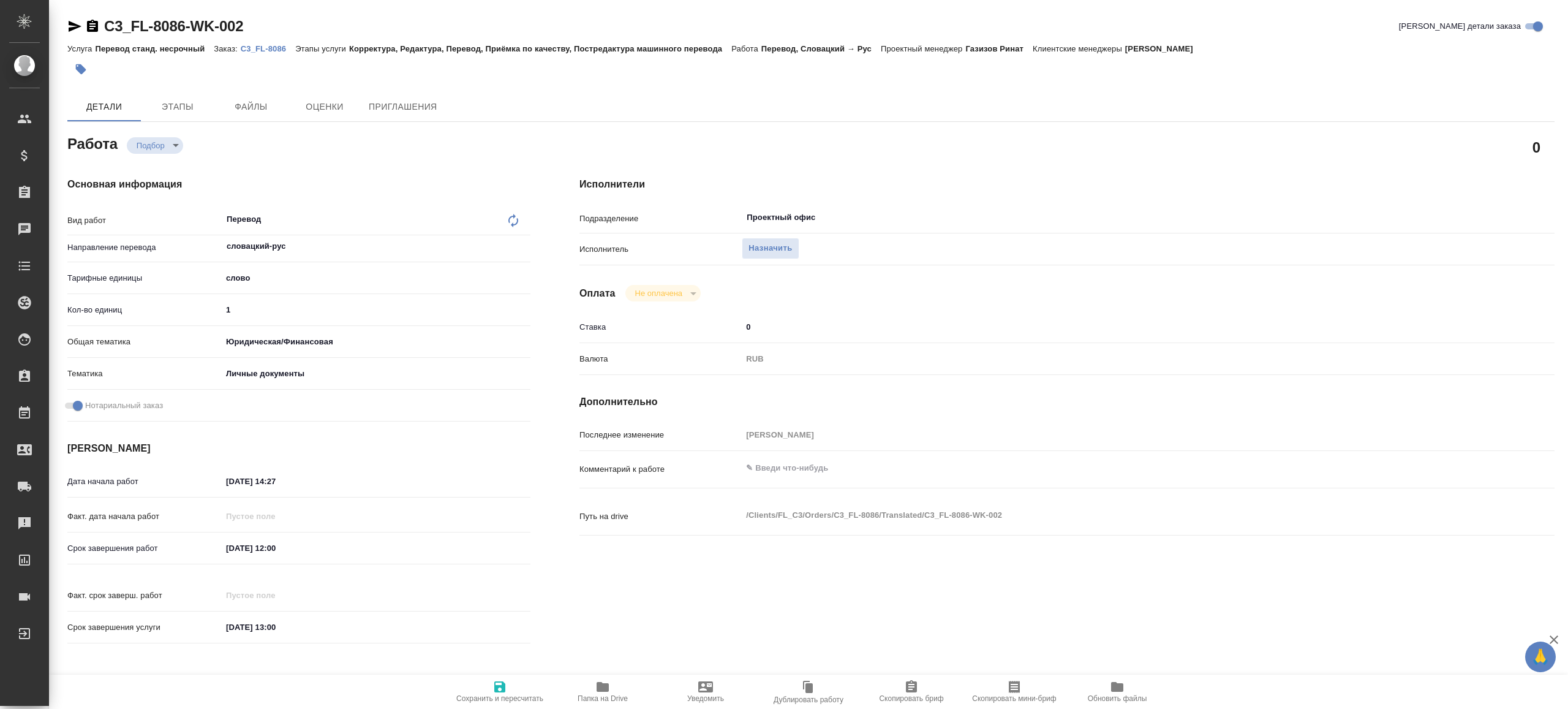
type textarea "x"
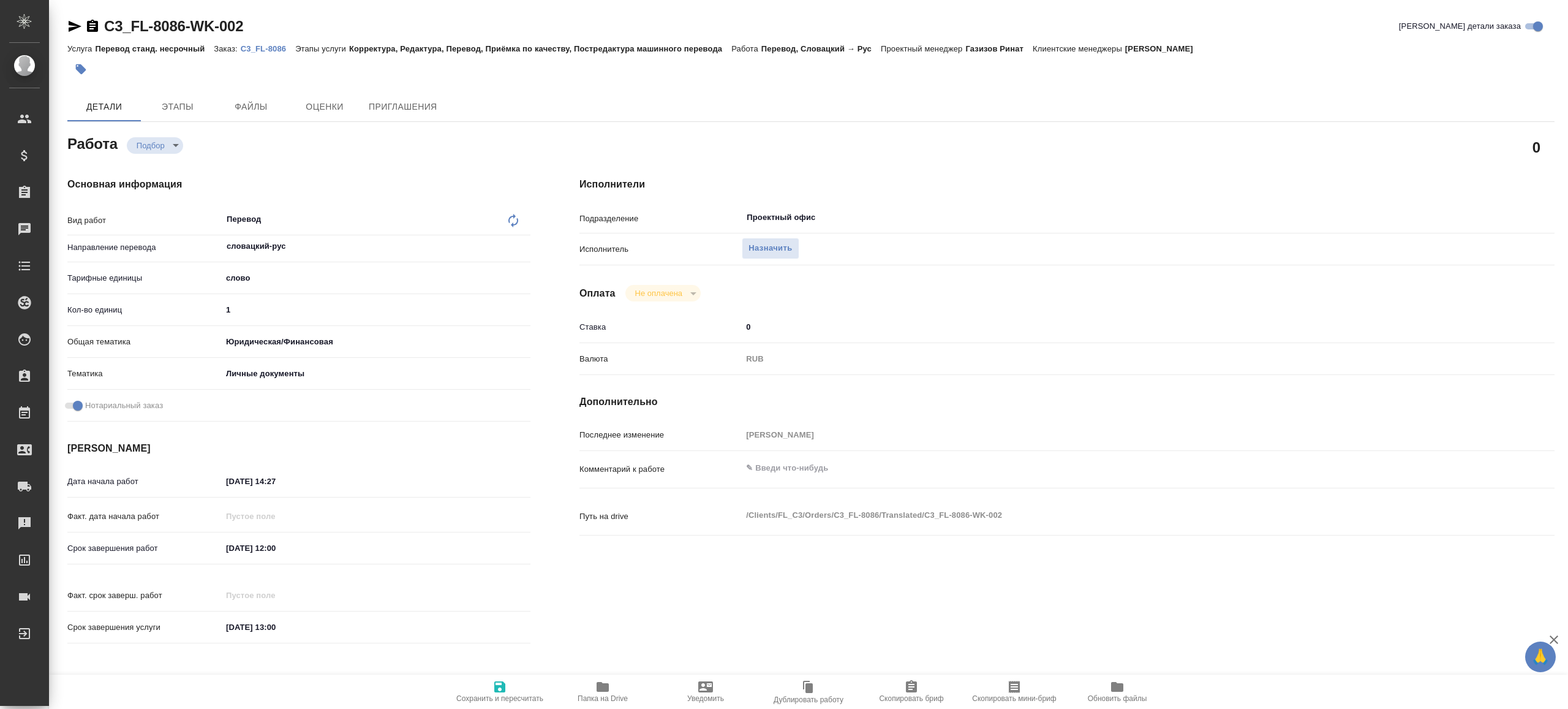
type textarea "x"
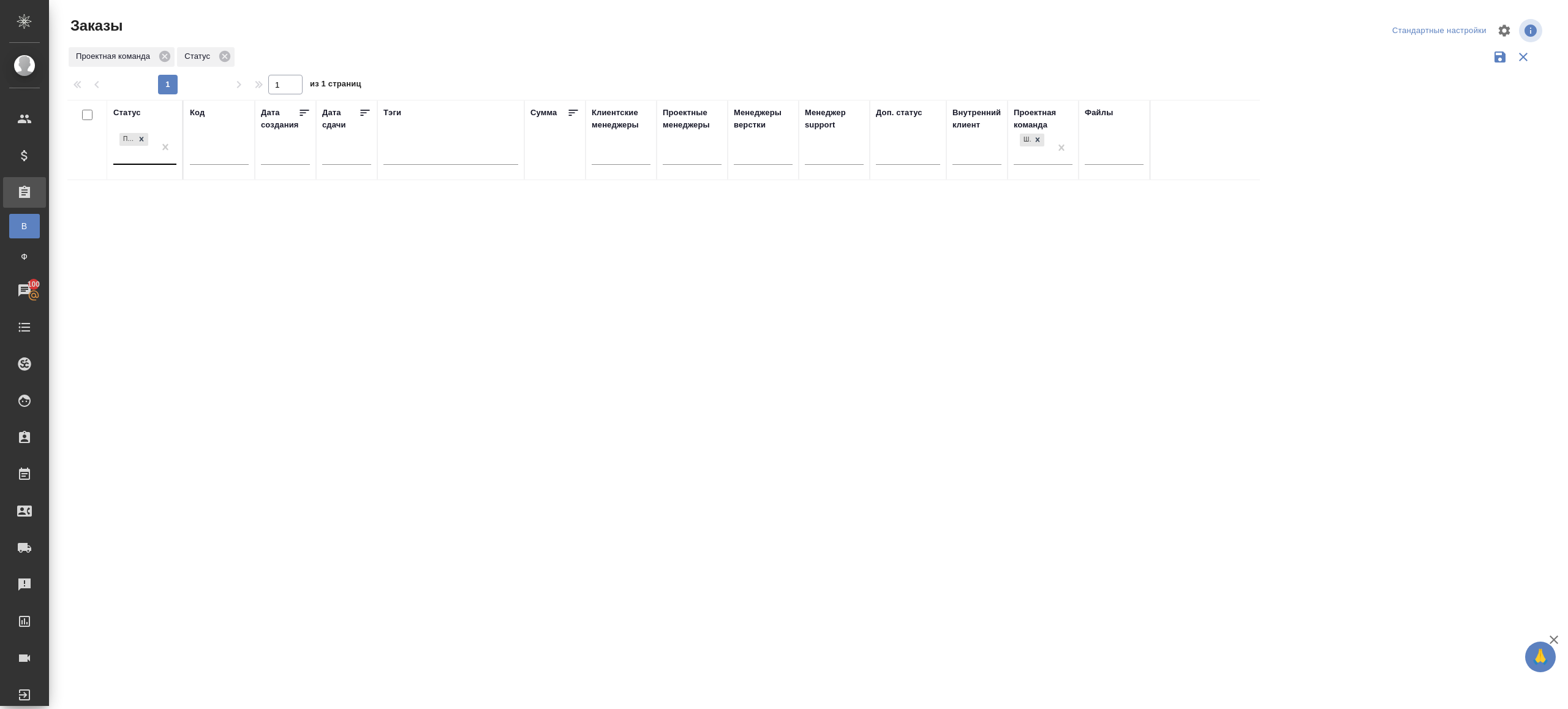
click at [153, 154] on div "Подтвержден" at bounding box center [134, 147] width 41 height 33
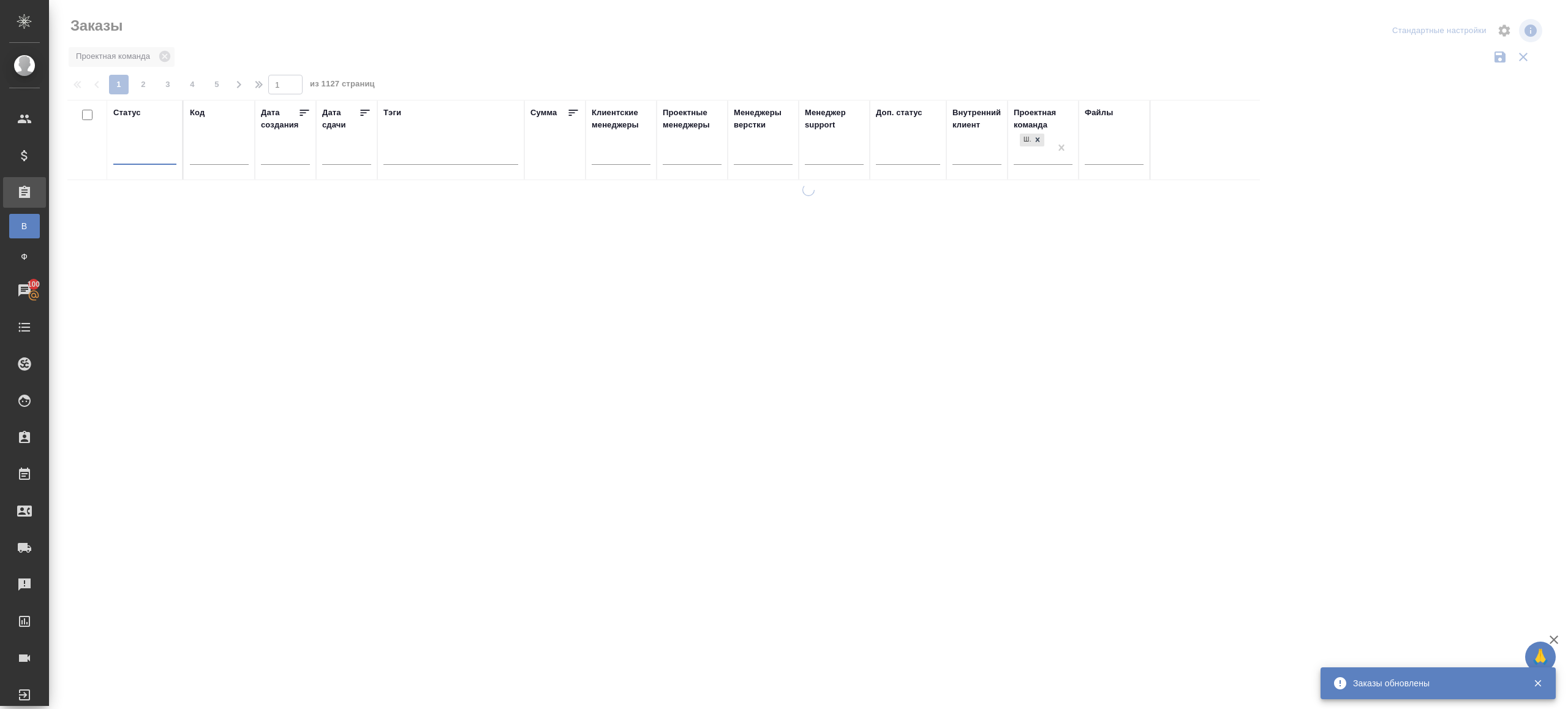
click at [600, 58] on div at bounding box center [808, 274] width 1519 height 547
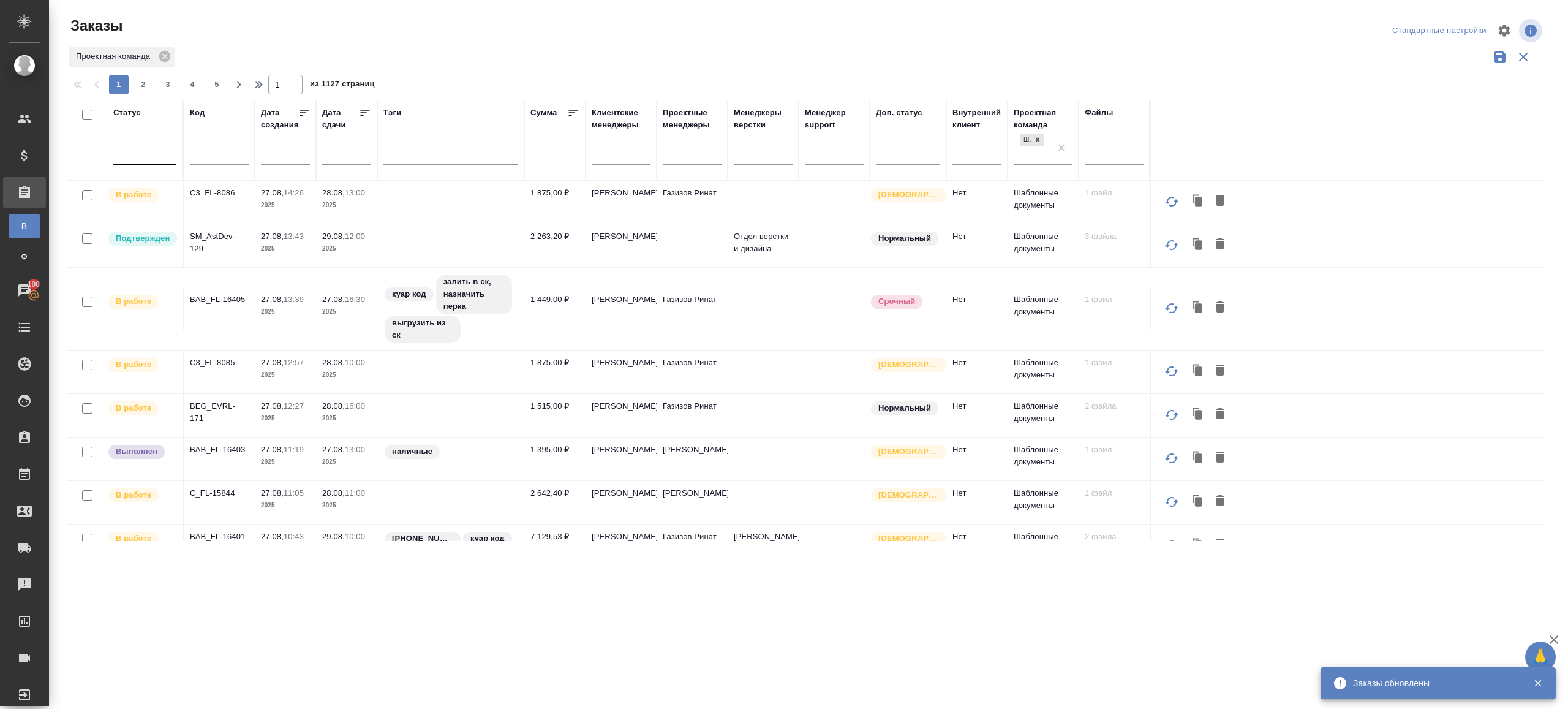
click at [159, 149] on div at bounding box center [145, 152] width 63 height 18
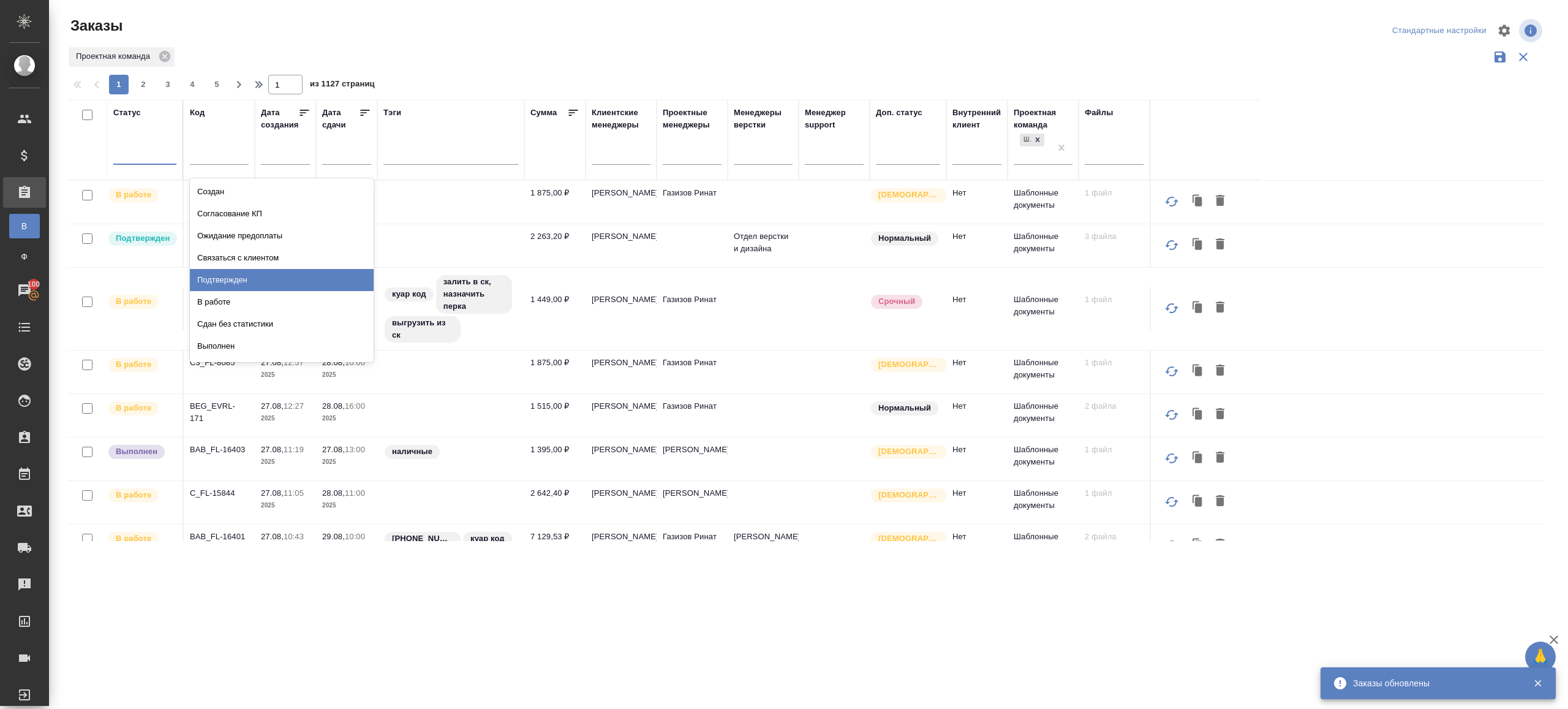
click at [221, 280] on div "Подтвержден" at bounding box center [281, 280] width 184 height 22
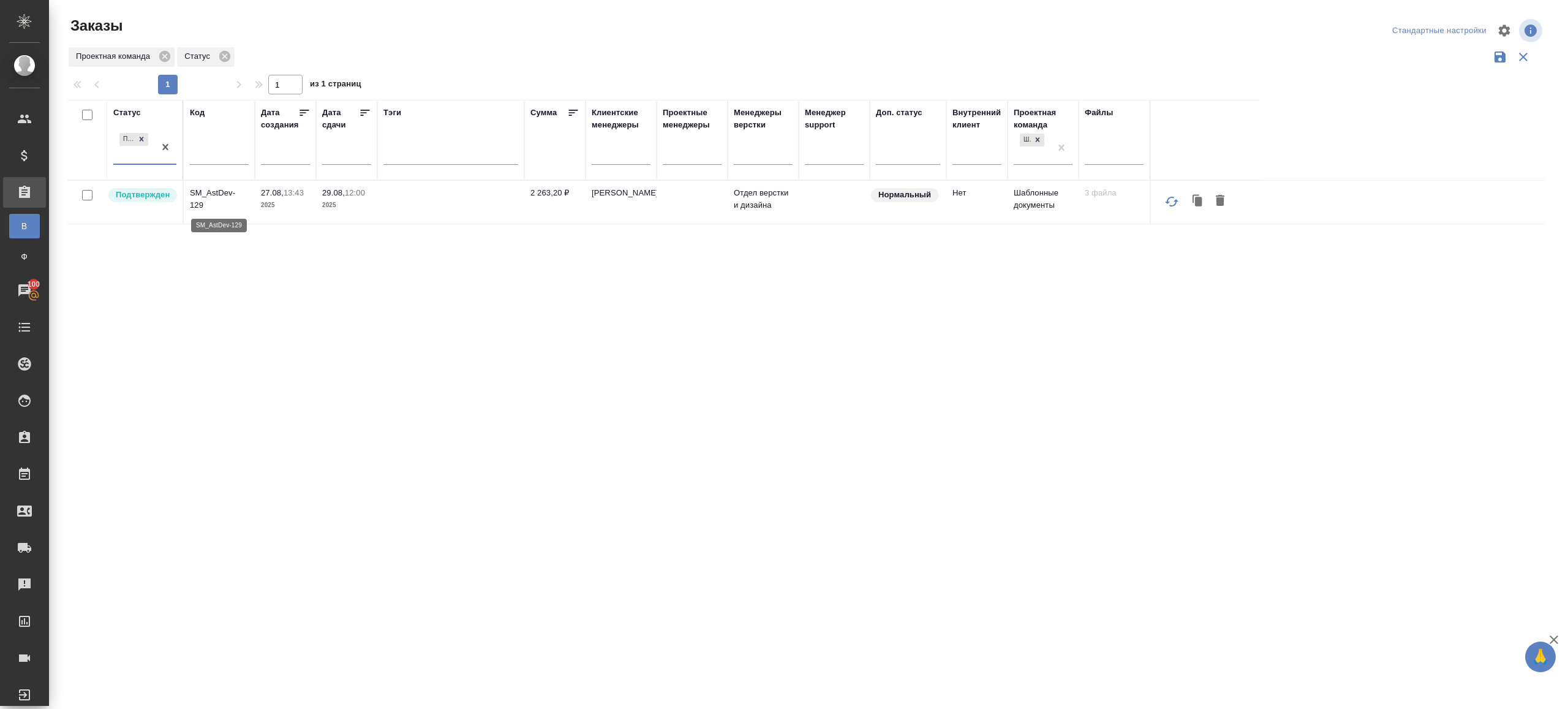
click at [221, 195] on p "SM_AstDev-129" at bounding box center [219, 199] width 59 height 25
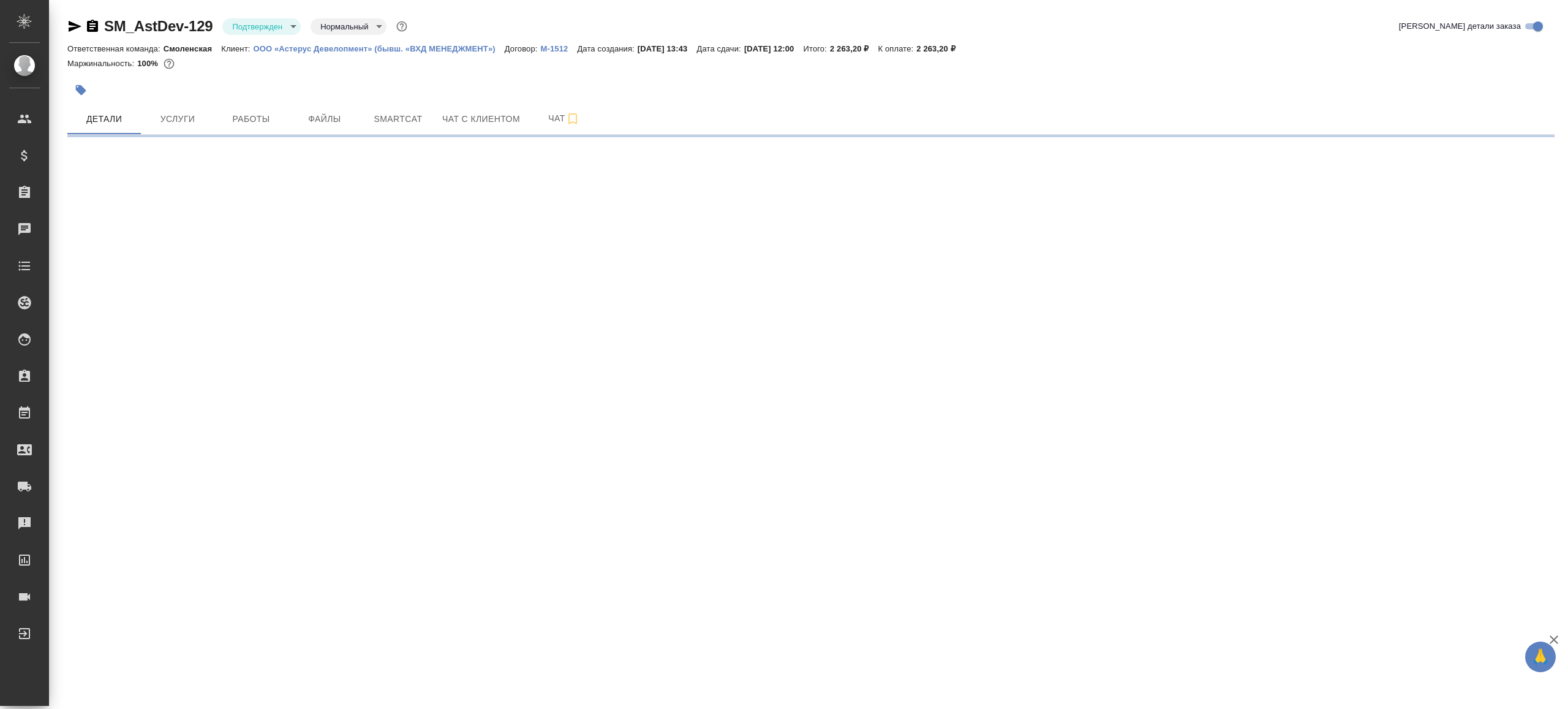
click at [286, 29] on body "🙏 .cls-1 fill:#fff; AWATERA [PERSON_NAME] Клиенты Спецификации Заказы Чаты Todo…" at bounding box center [784, 354] width 1568 height 709
select select "RU"
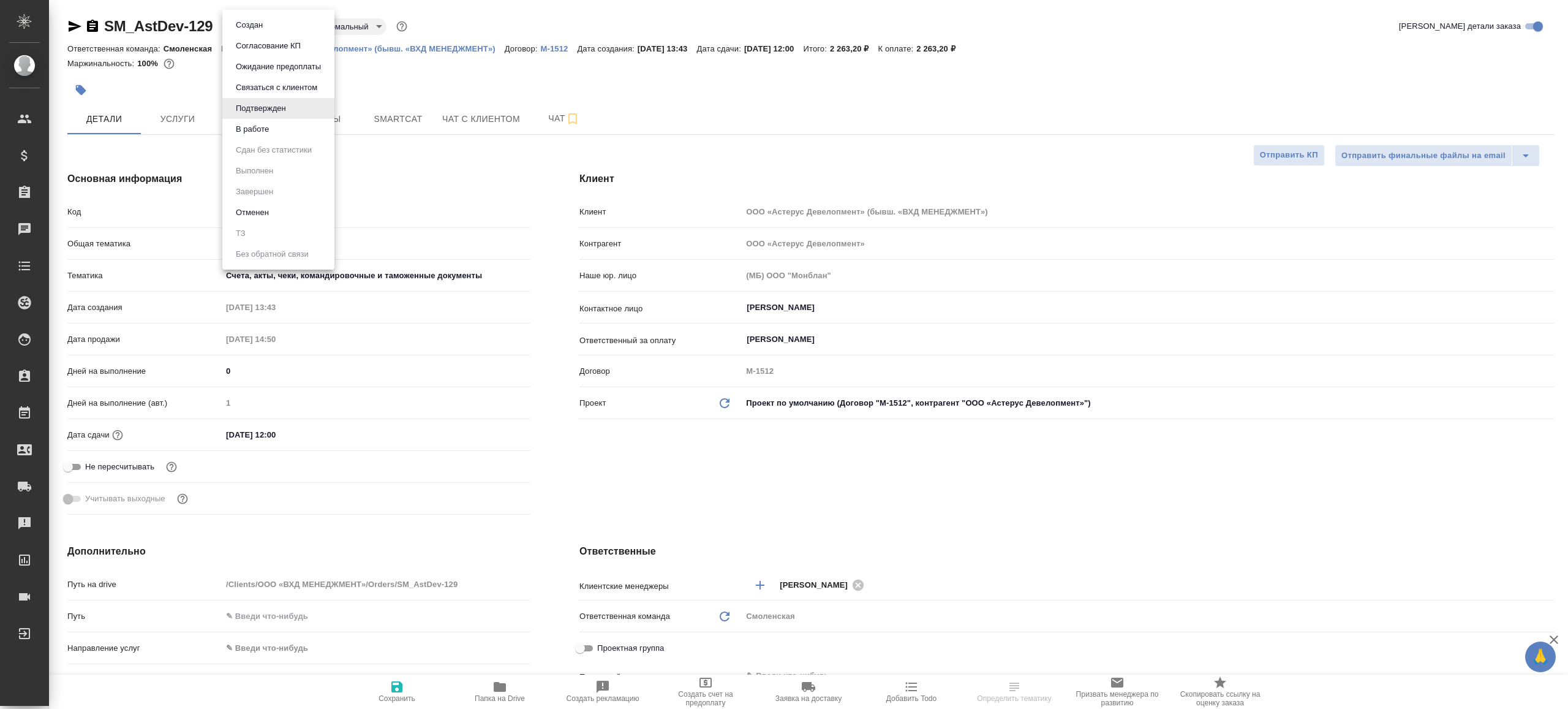
click at [305, 120] on li "В работе" at bounding box center [278, 129] width 112 height 21
type textarea "x"
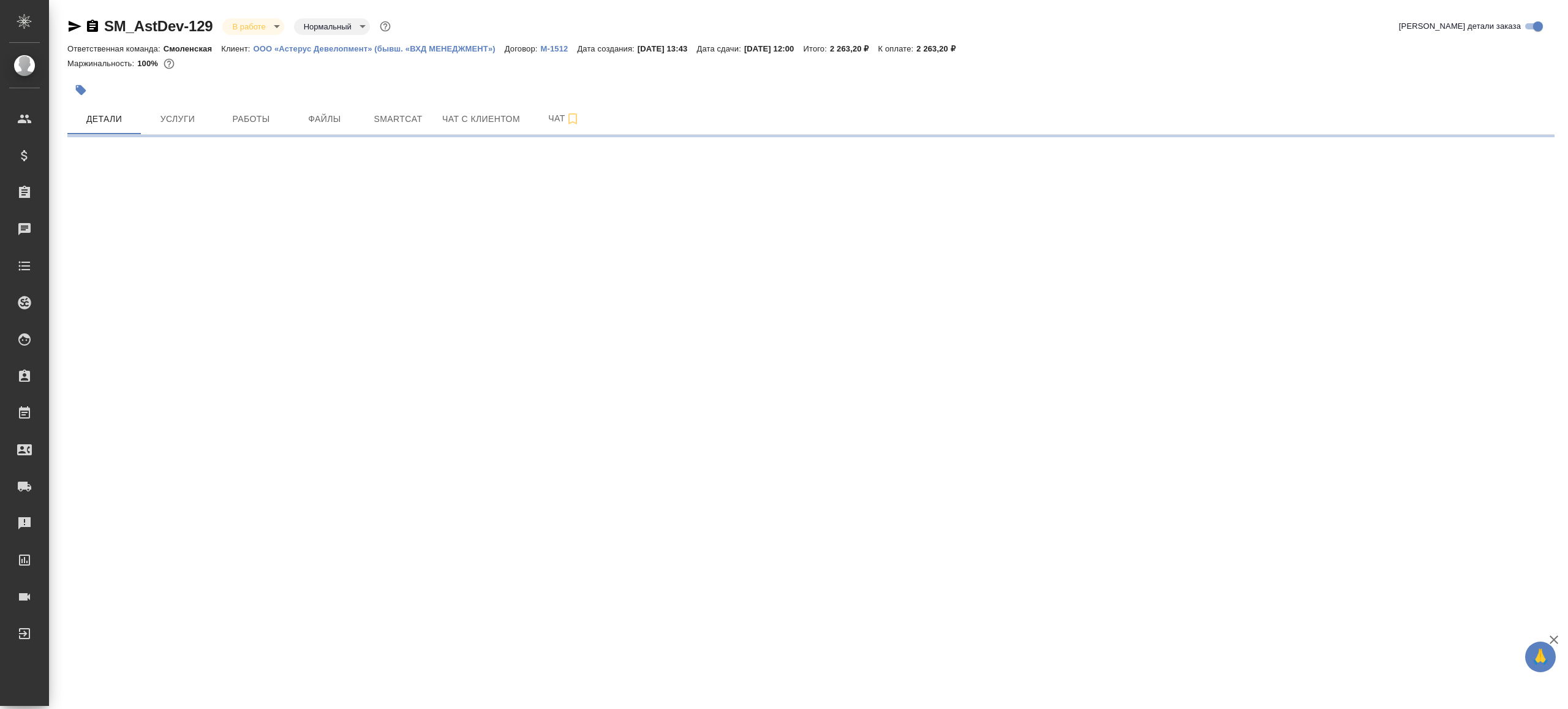
select select "RU"
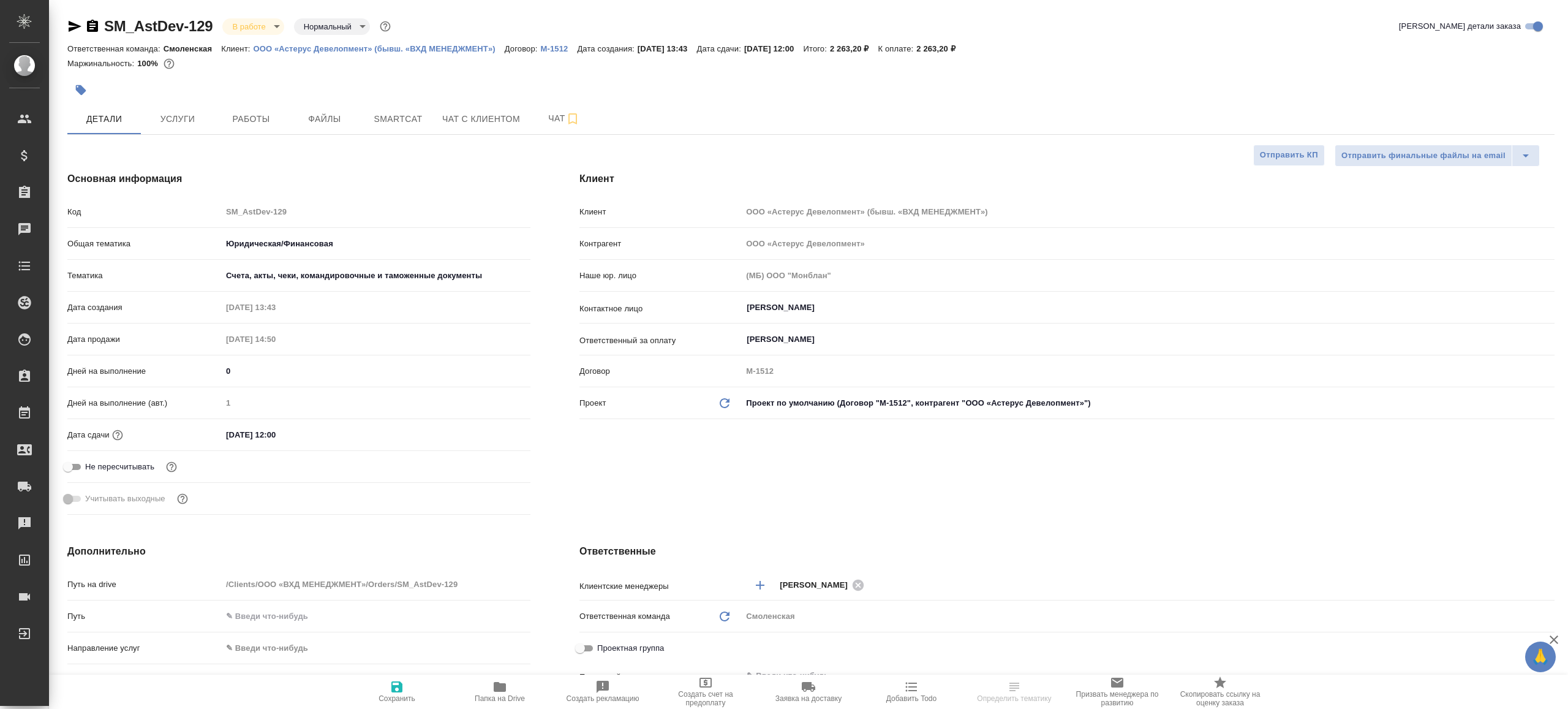
type textarea "x"
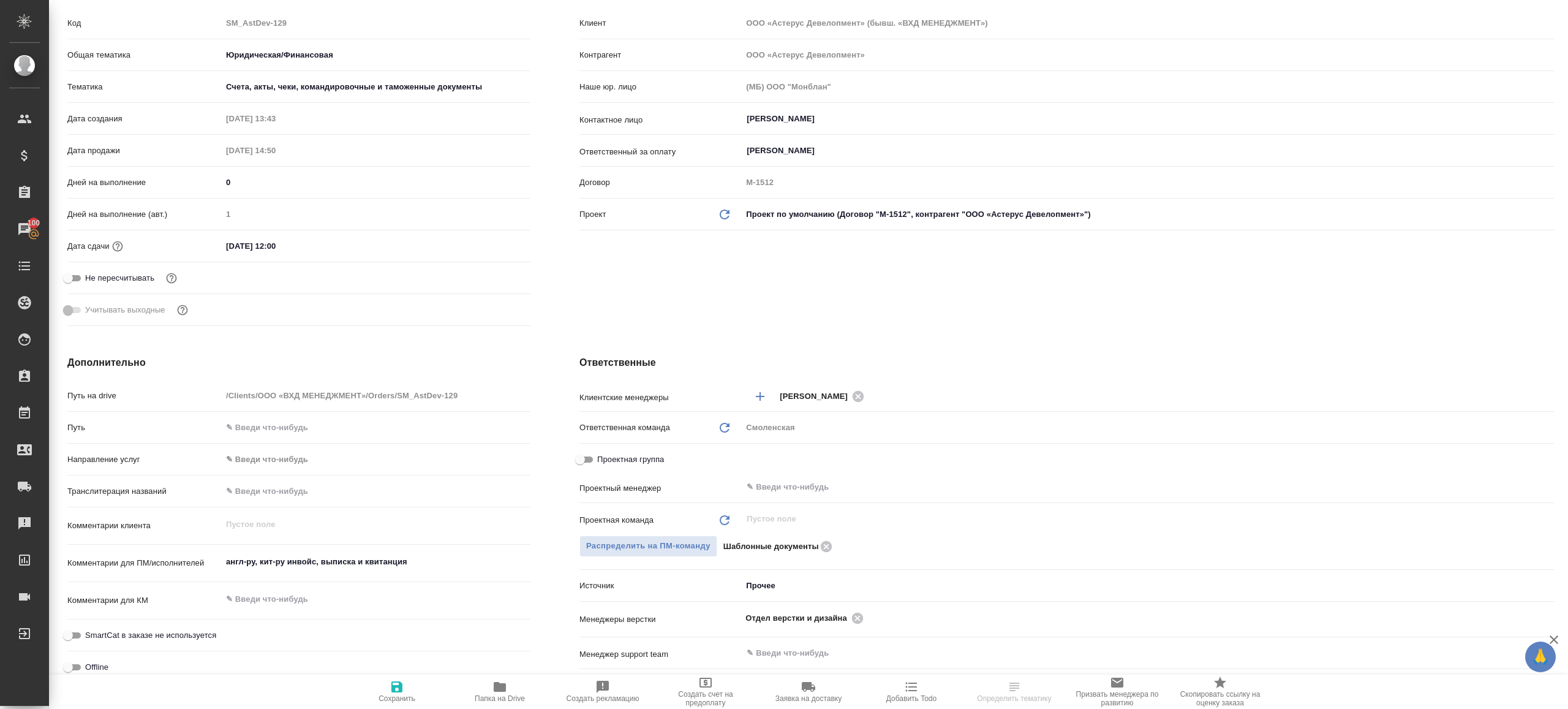
click at [821, 474] on div "Проектная группа" at bounding box center [1067, 462] width 975 height 28
click at [826, 480] on input "text" at bounding box center [1127, 487] width 765 height 15
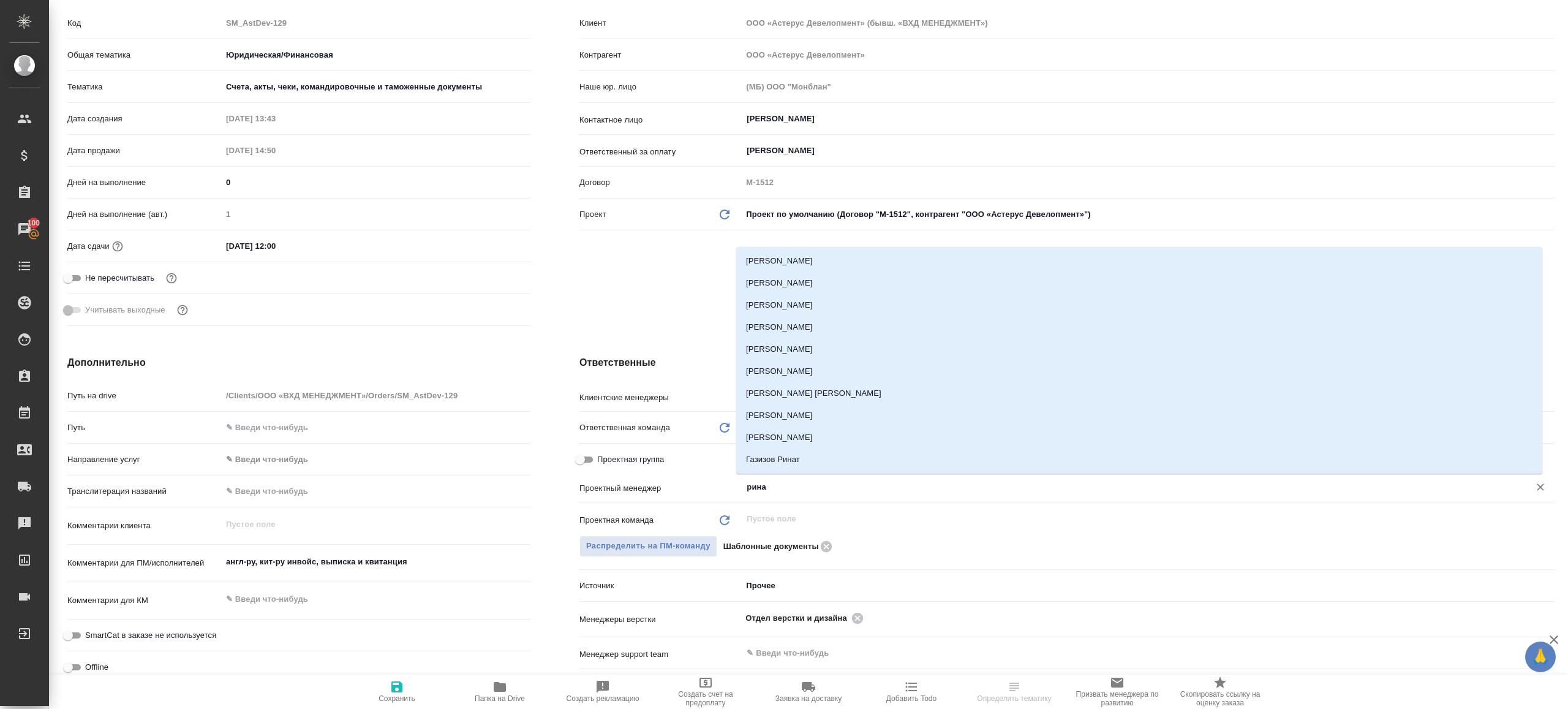
type input "ринат"
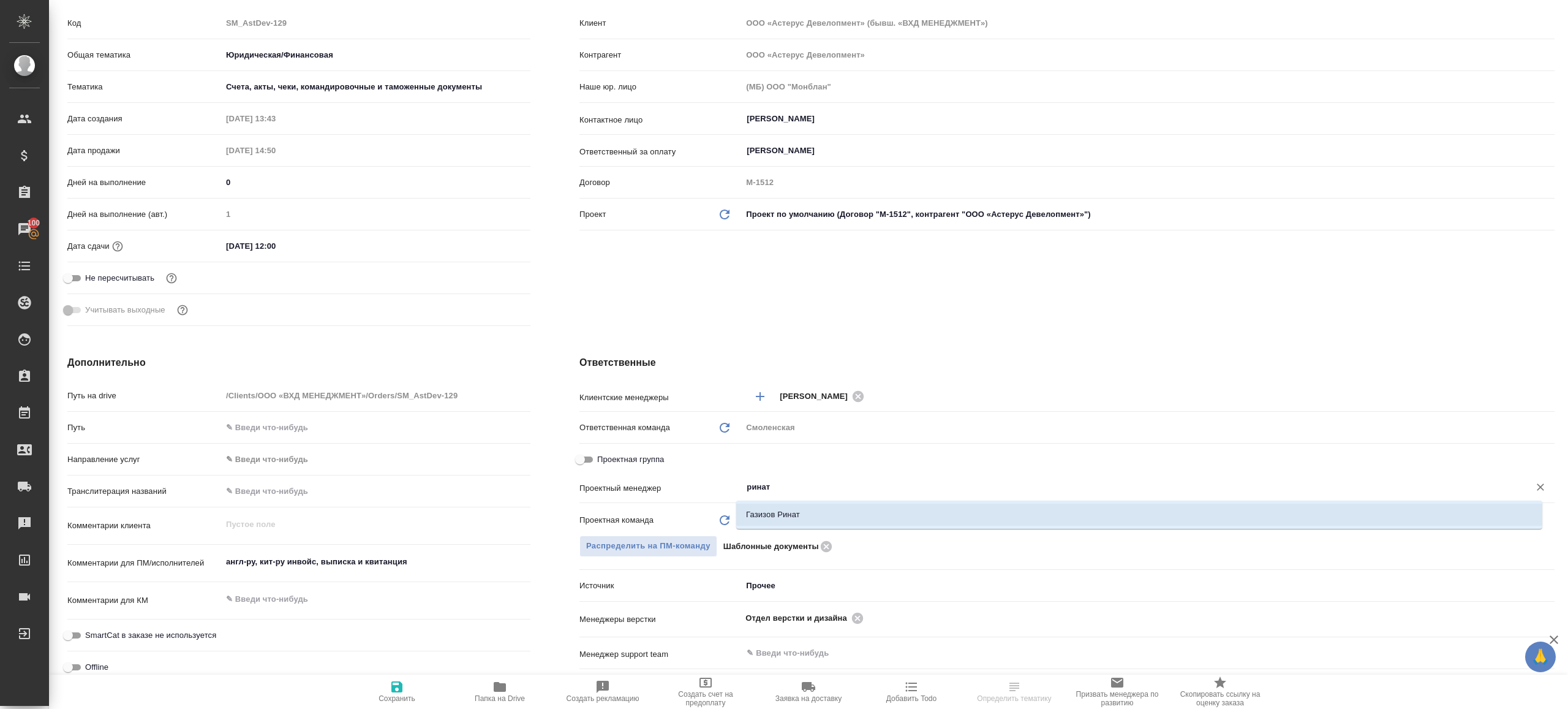
click at [833, 520] on li "Газизов Ринат" at bounding box center [1139, 515] width 806 height 22
type textarea "x"
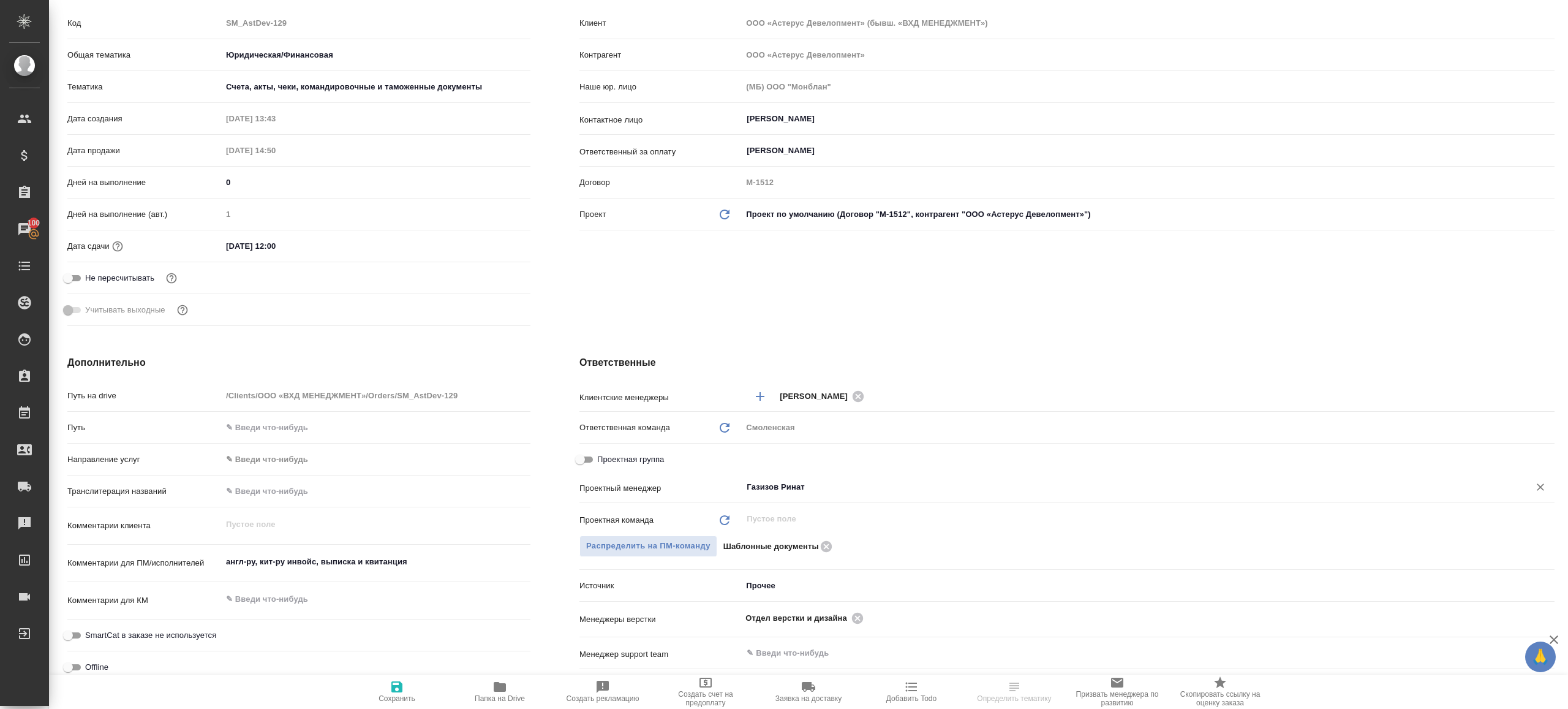
type input "Газизов Ринат"
click at [400, 682] on icon "button" at bounding box center [397, 687] width 11 height 11
type textarea "x"
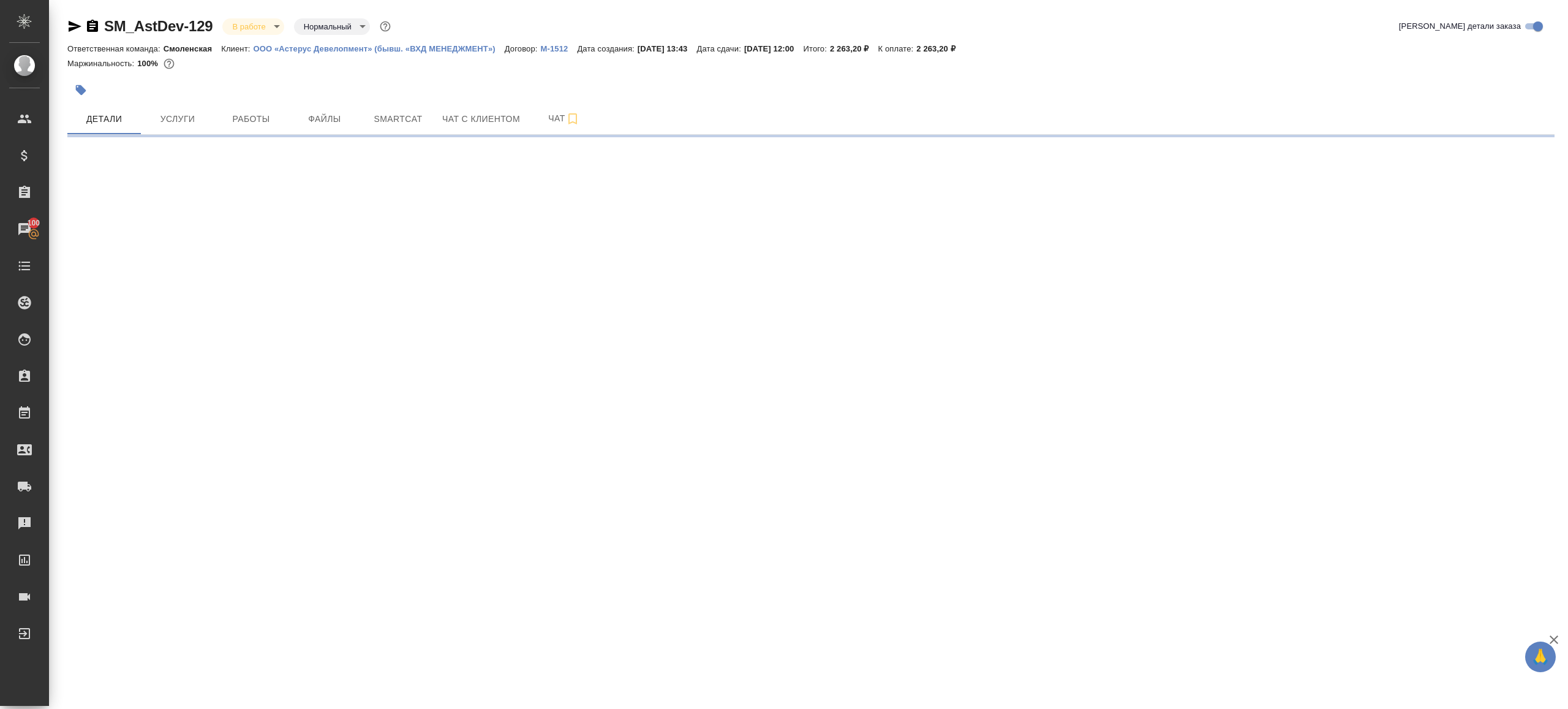
scroll to position [0, 0]
select select "RU"
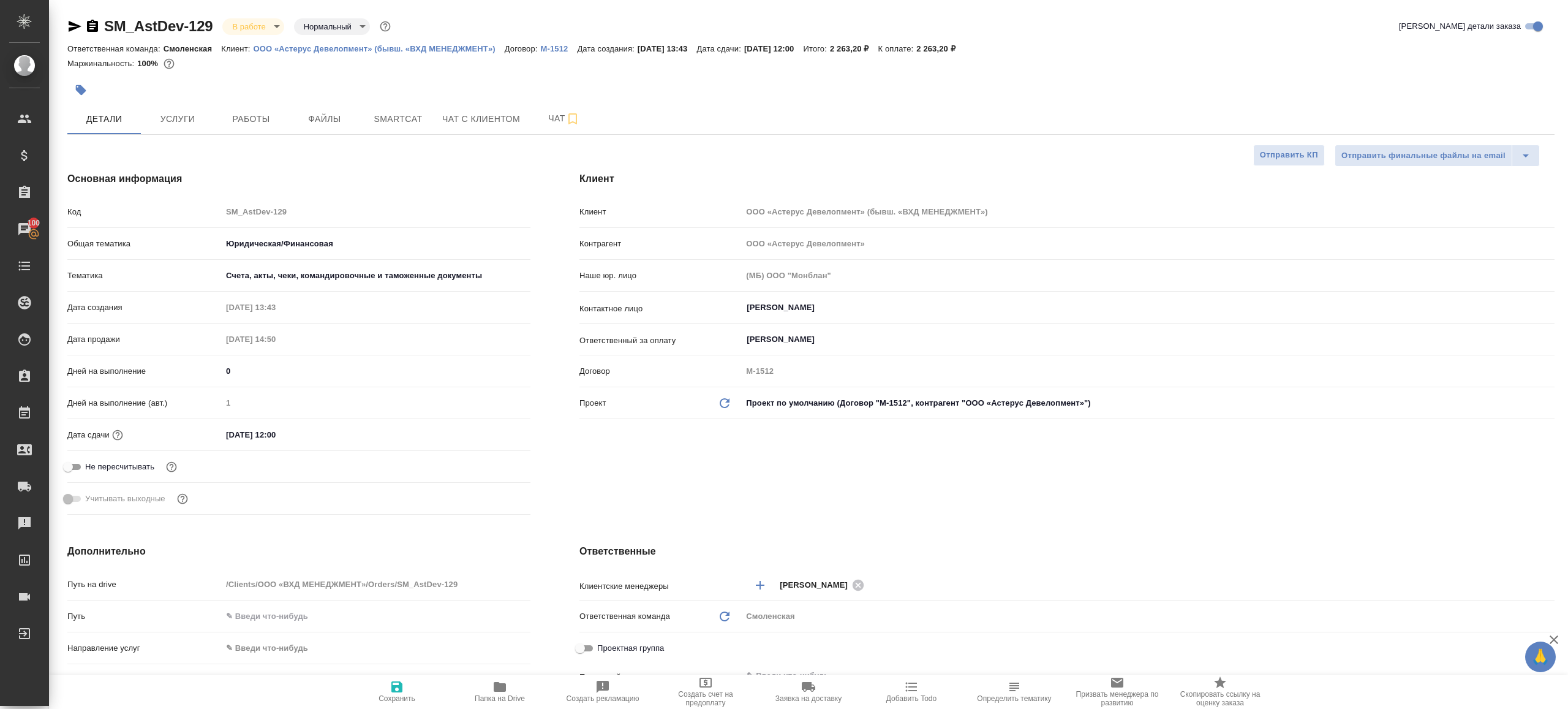
type textarea "x"
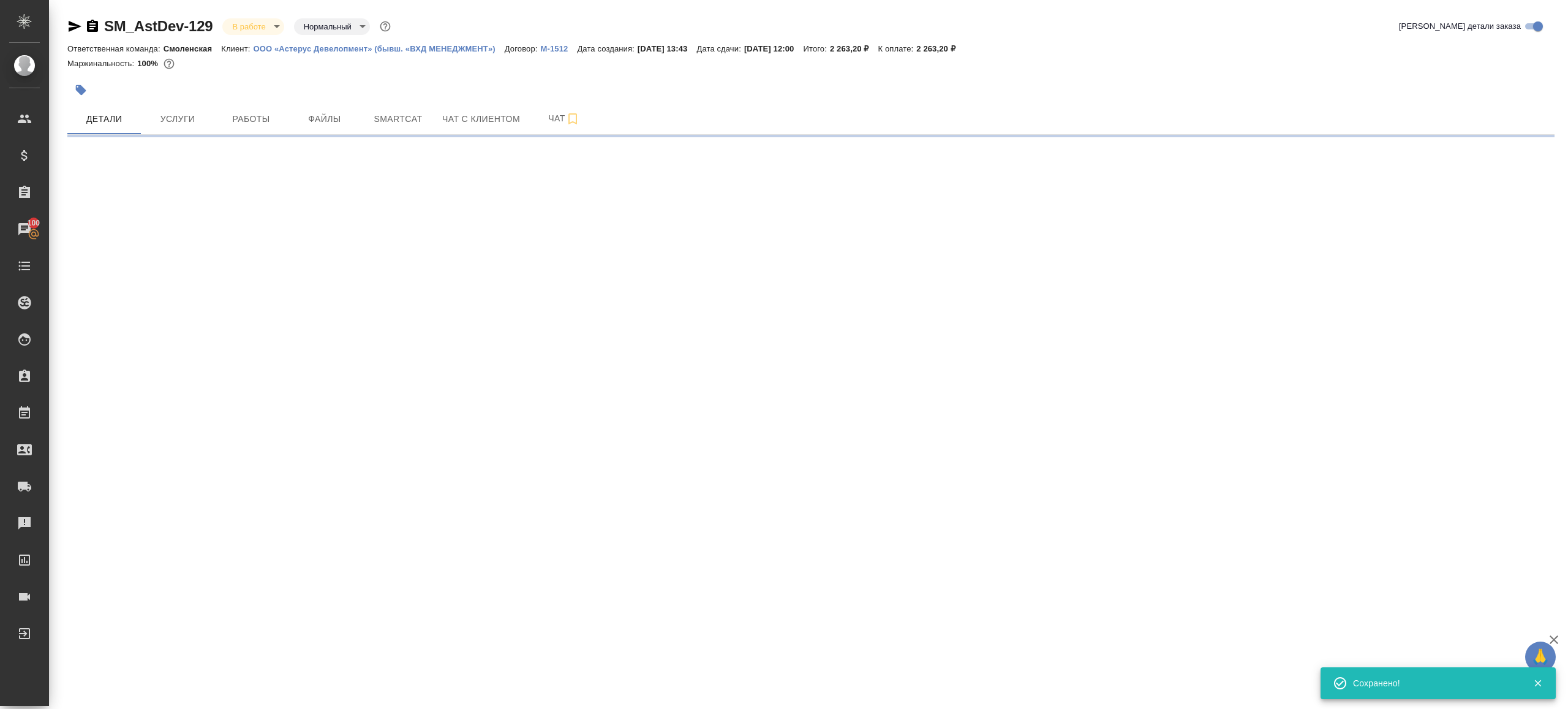
select select "RU"
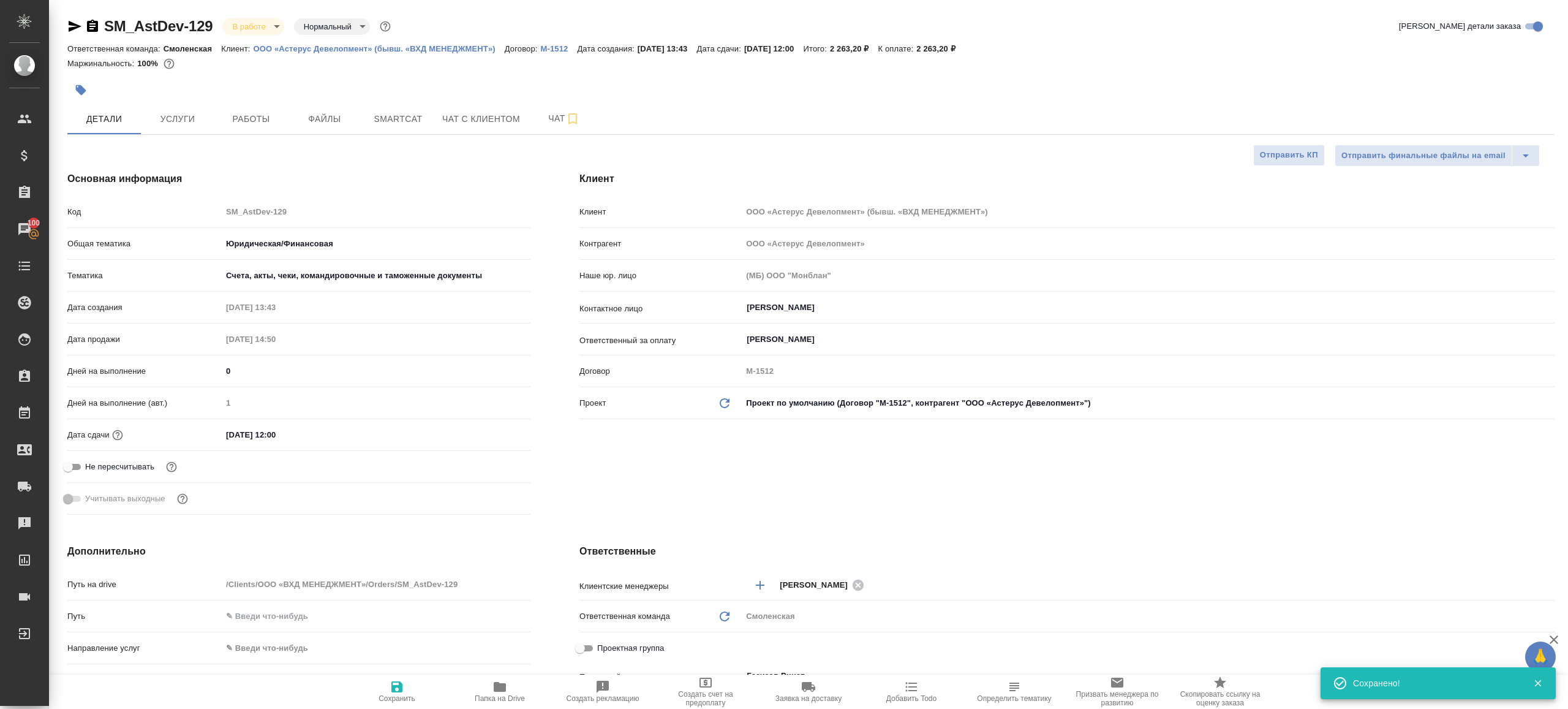
type textarea "x"
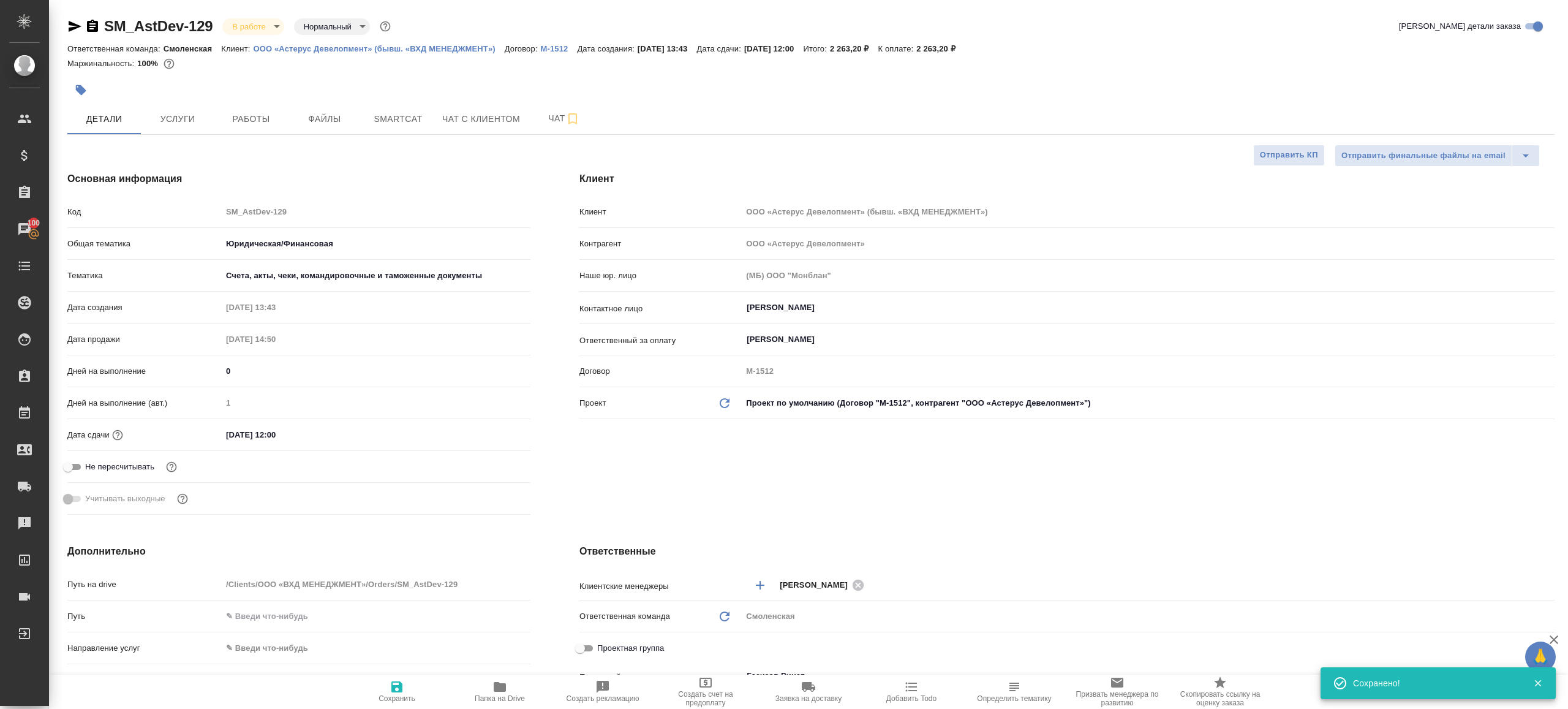
type textarea "x"
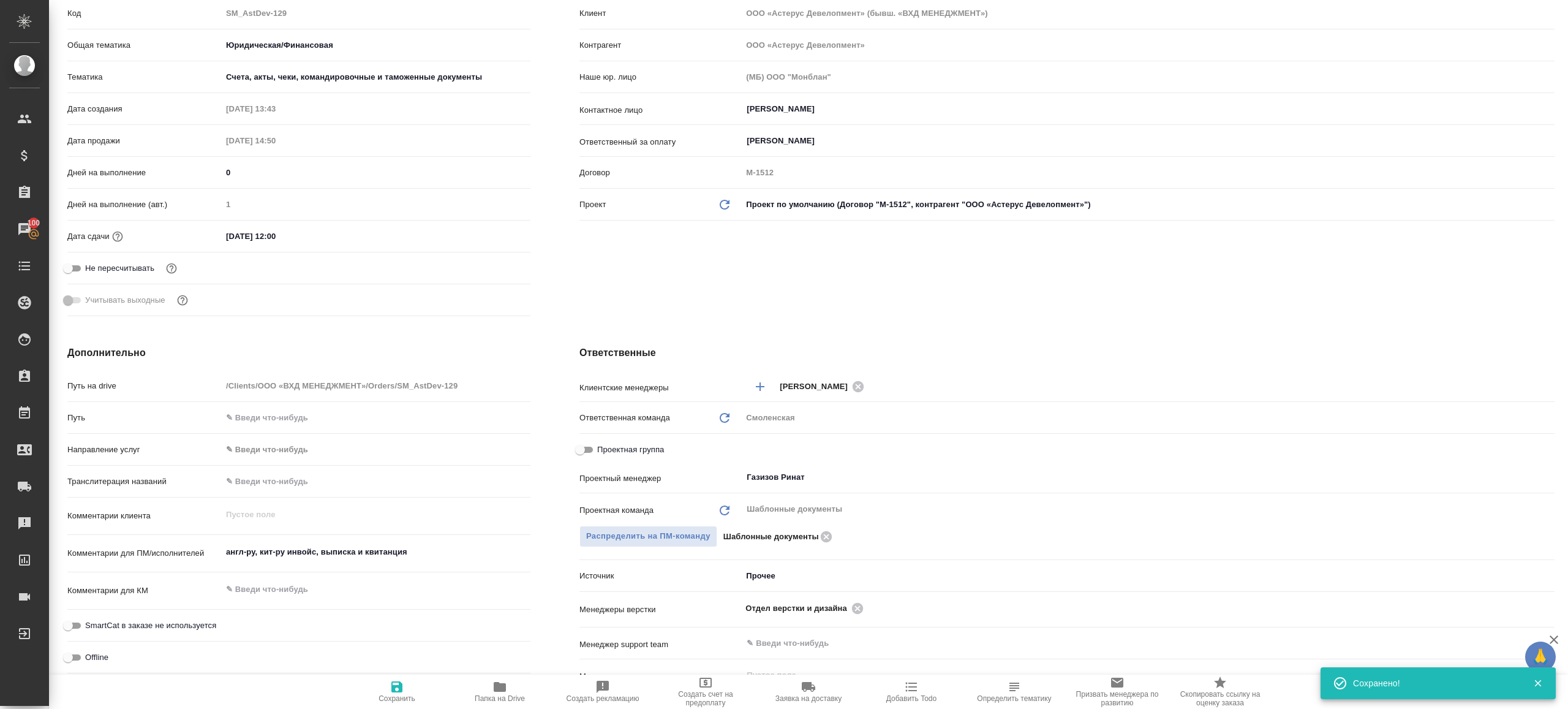
click at [508, 683] on span "Папка на Drive" at bounding box center [499, 691] width 88 height 23
type textarea "x"
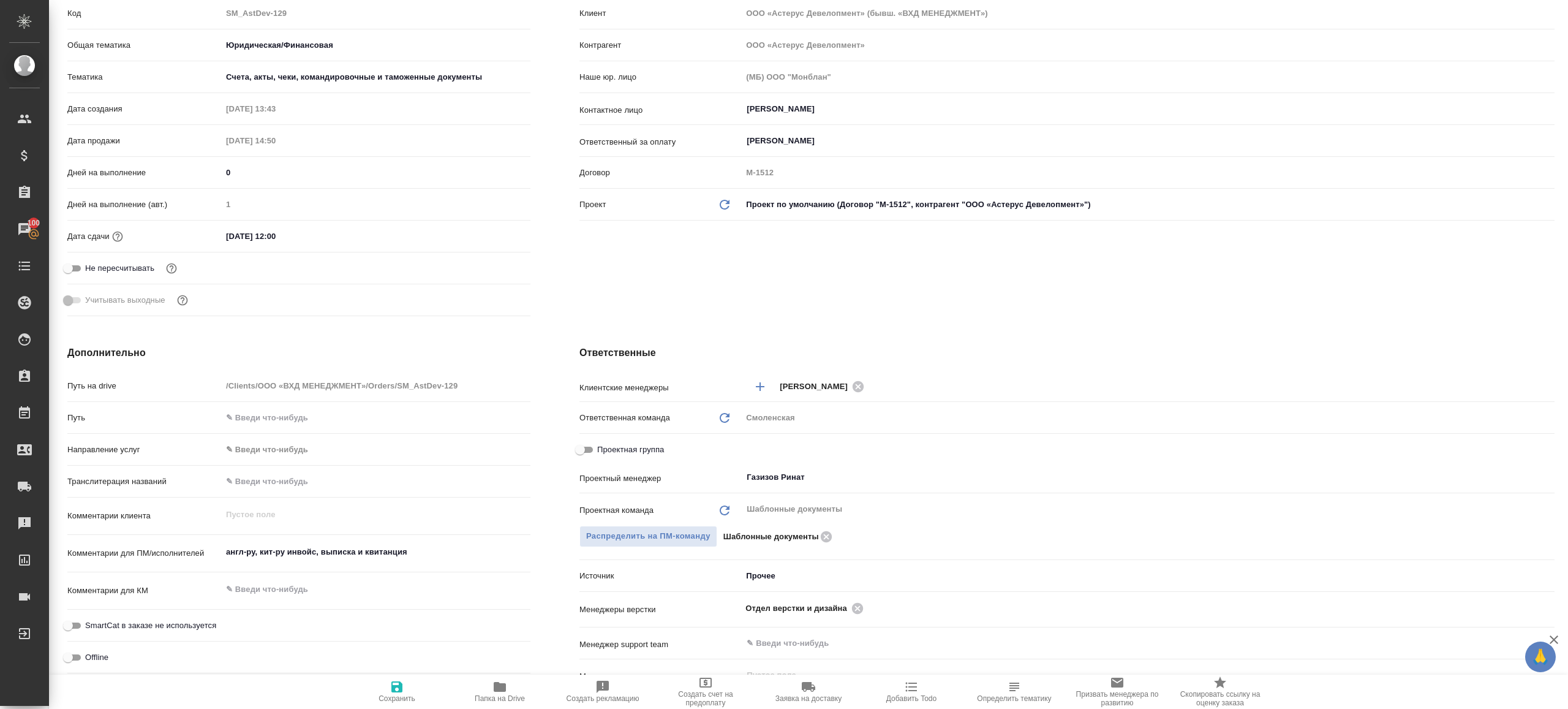
type textarea "x"
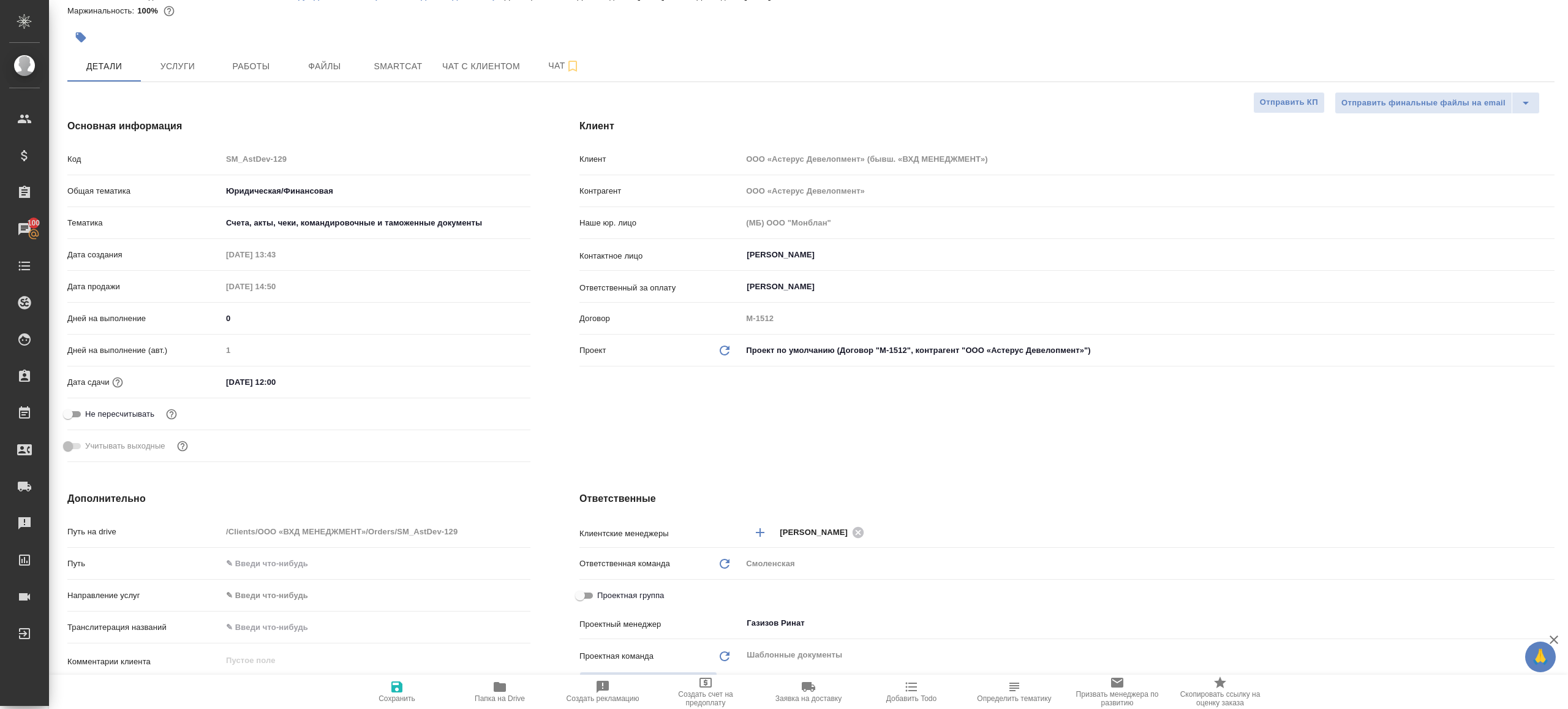
scroll to position [0, 0]
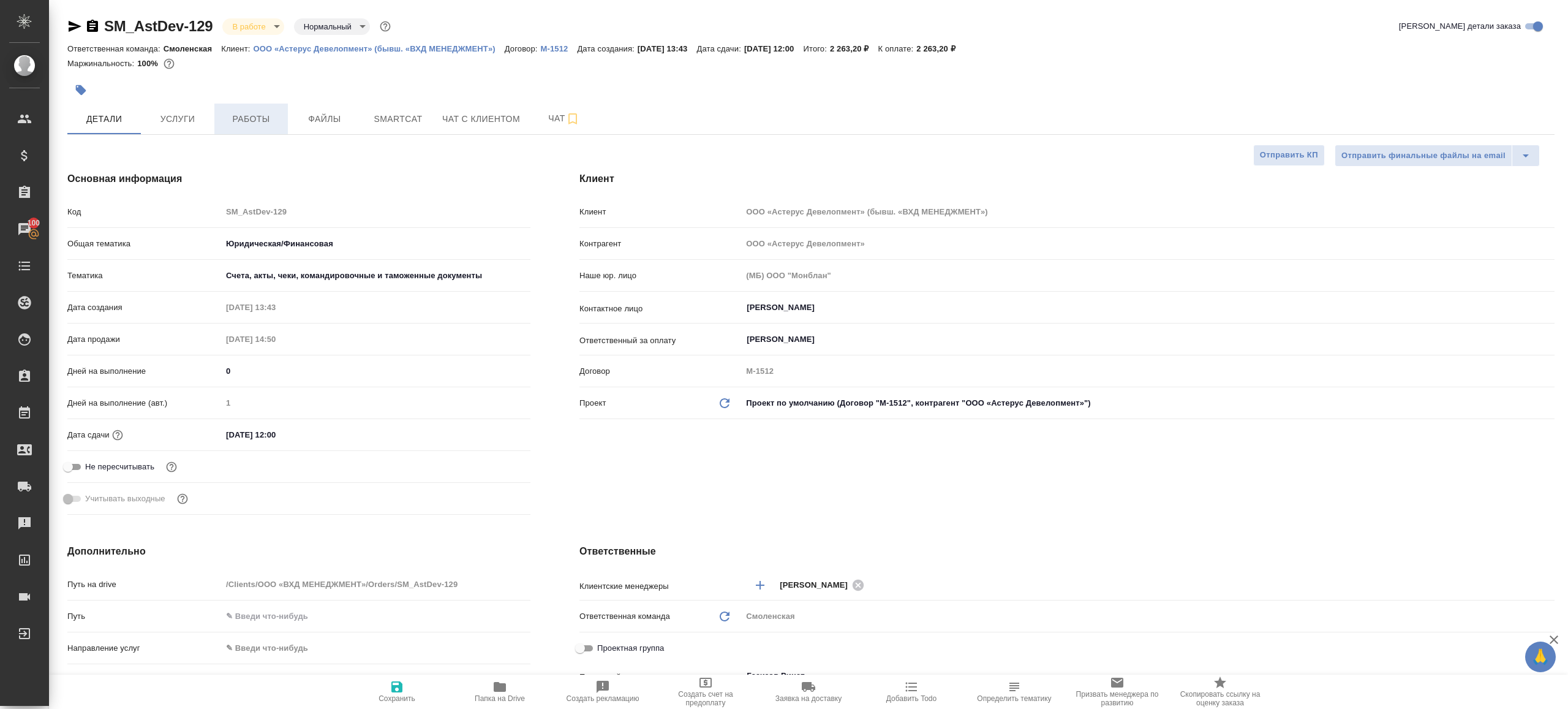
click at [239, 131] on button "Работы" at bounding box center [251, 118] width 74 height 31
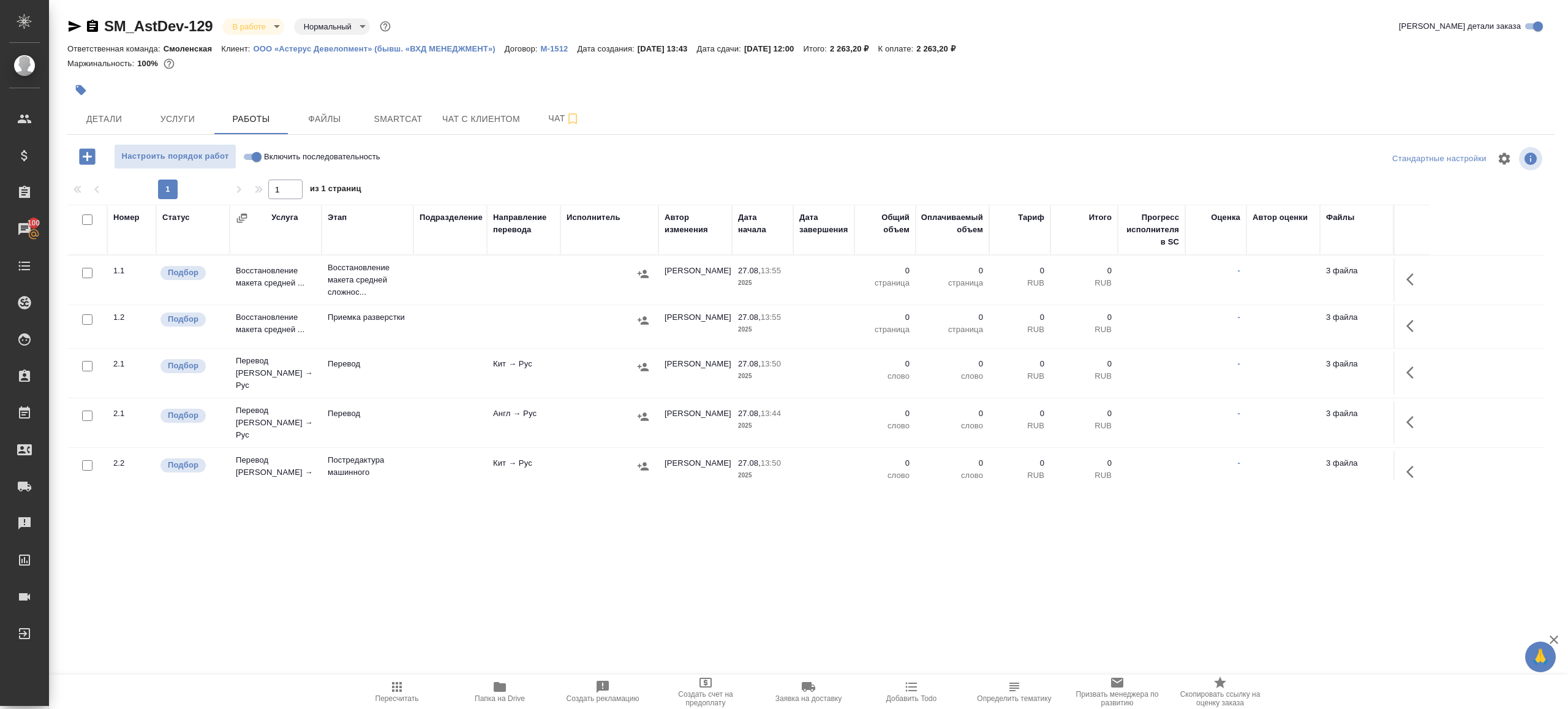
click at [252, 159] on input "Включить последовательность" at bounding box center [257, 157] width 44 height 15
checkbox input "true"
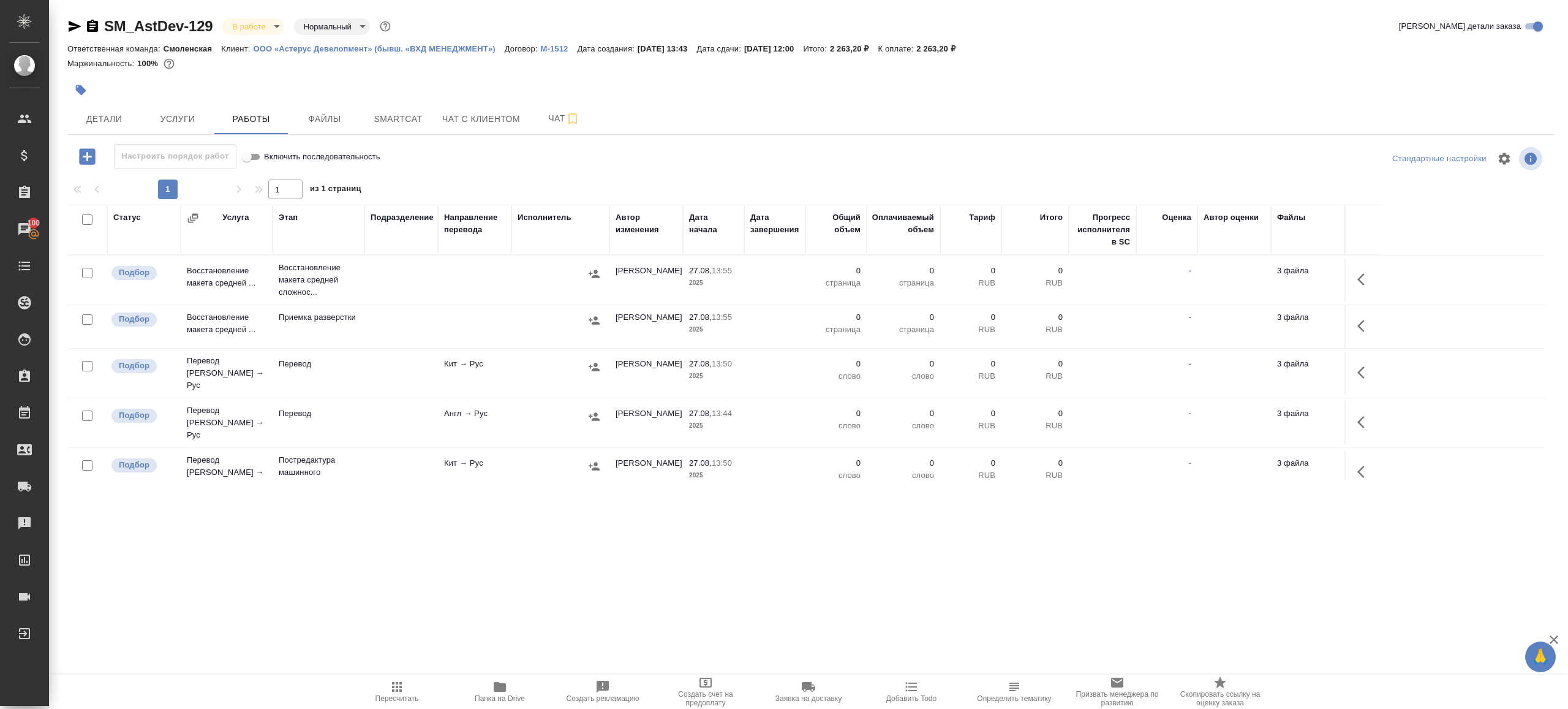
click at [1353, 281] on button "button" at bounding box center [1365, 279] width 30 height 30
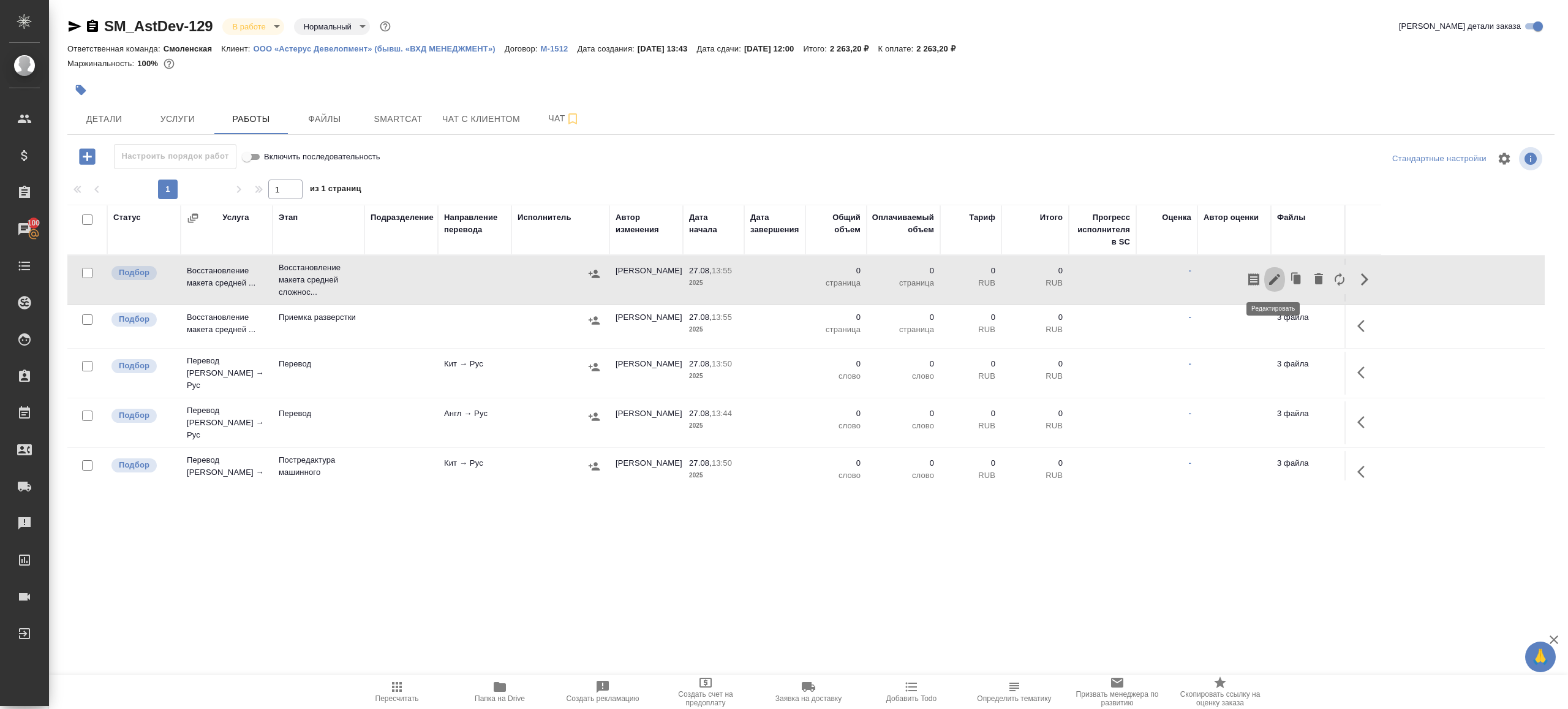
click at [1268, 275] on icon "button" at bounding box center [1275, 279] width 15 height 15
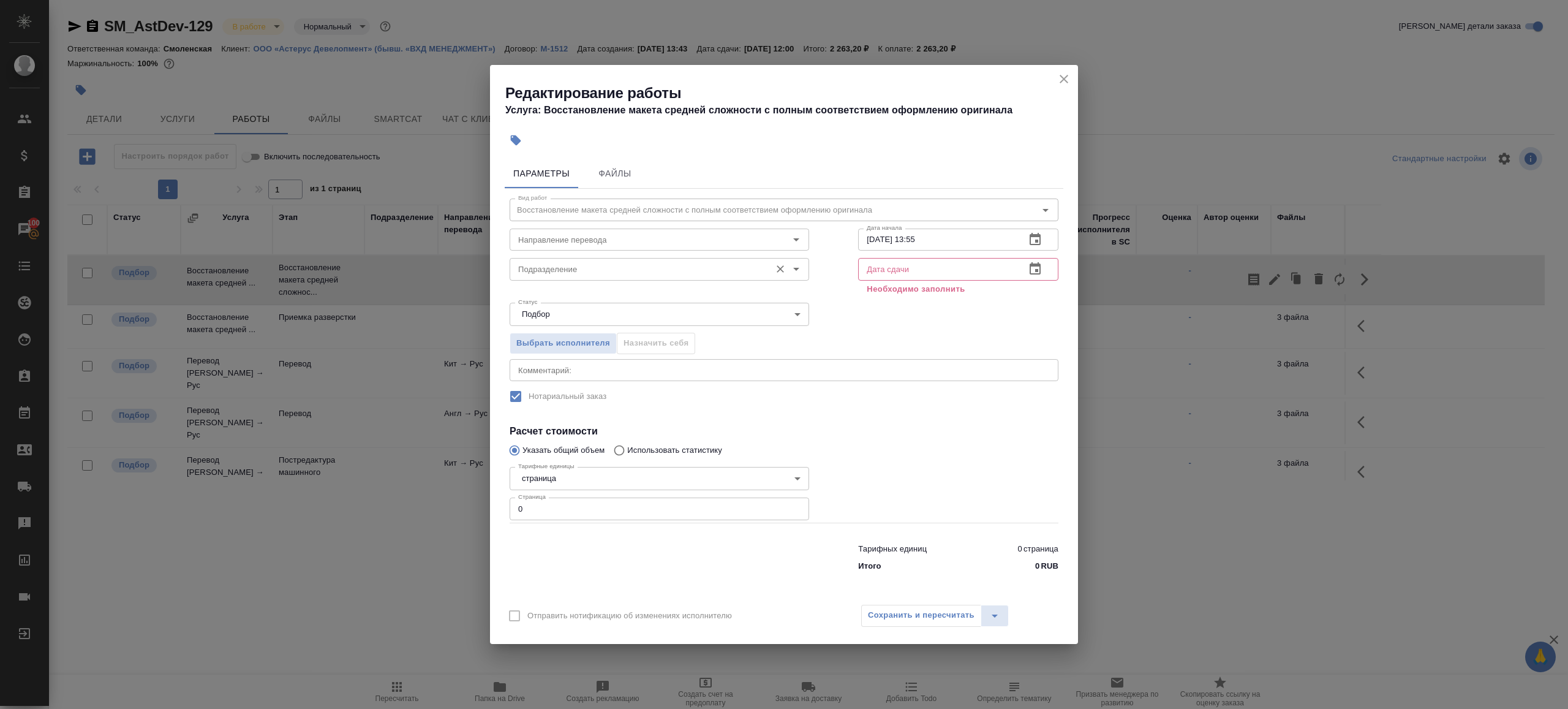
click at [576, 275] on input "Подразделение" at bounding box center [639, 269] width 251 height 15
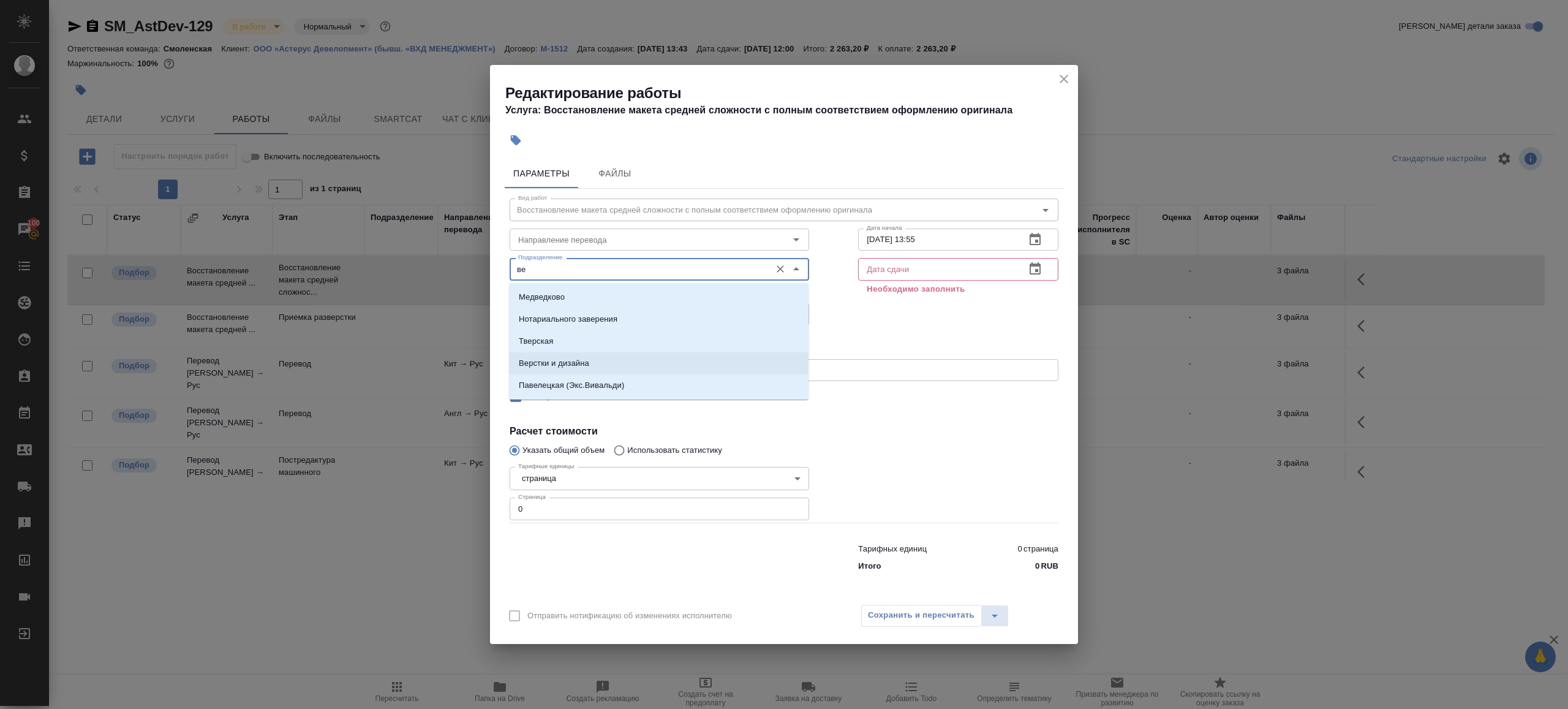
click at [592, 359] on li "Верстки и дизайна" at bounding box center [659, 363] width 300 height 22
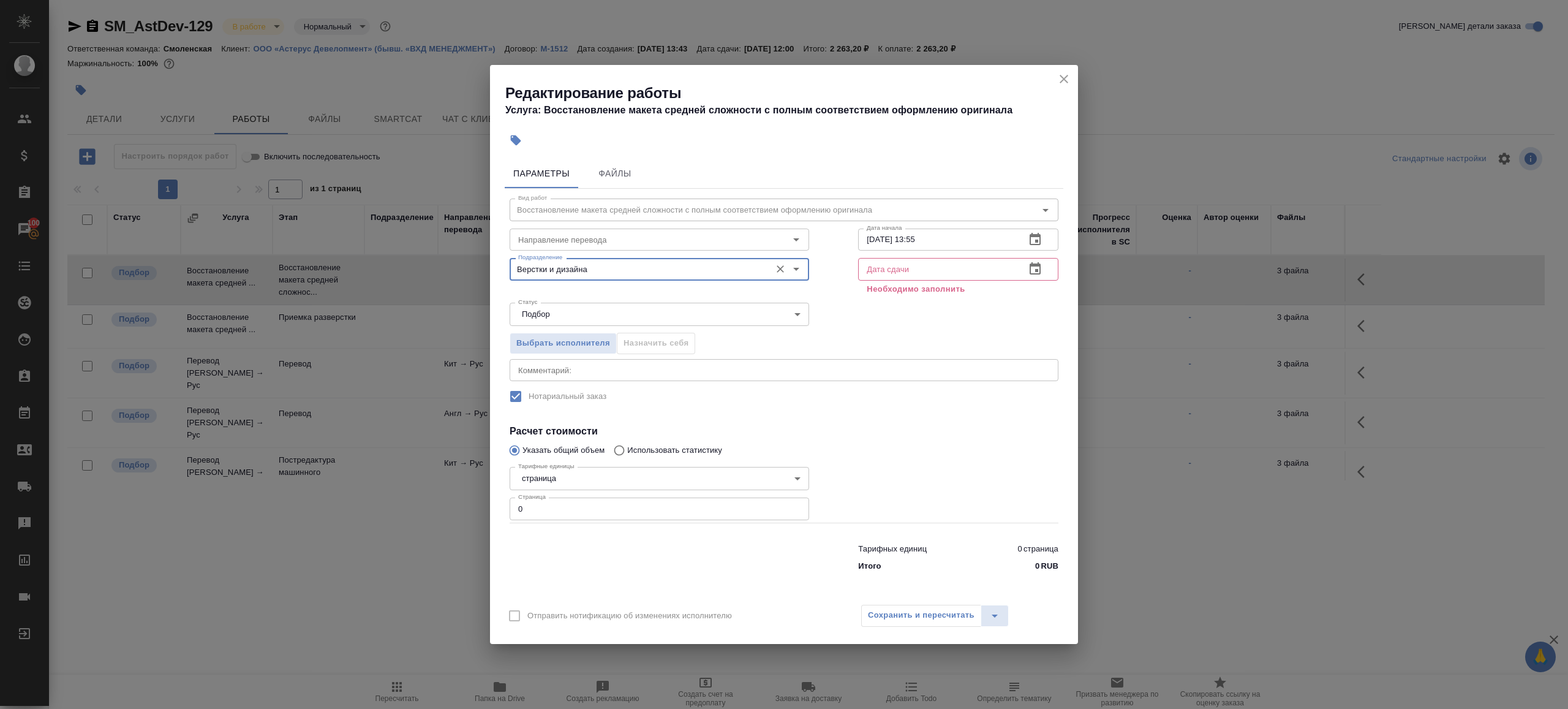
type input "Верстки и дизайна"
drag, startPoint x: 536, startPoint y: 511, endPoint x: 419, endPoint y: 505, distance: 117.2
click at [420, 506] on div "Редактирование работы Услуга: Восстановление макета средней сложности с полным …" at bounding box center [784, 354] width 1568 height 709
type input "3"
click at [854, 461] on div at bounding box center [959, 492] width 250 height 110
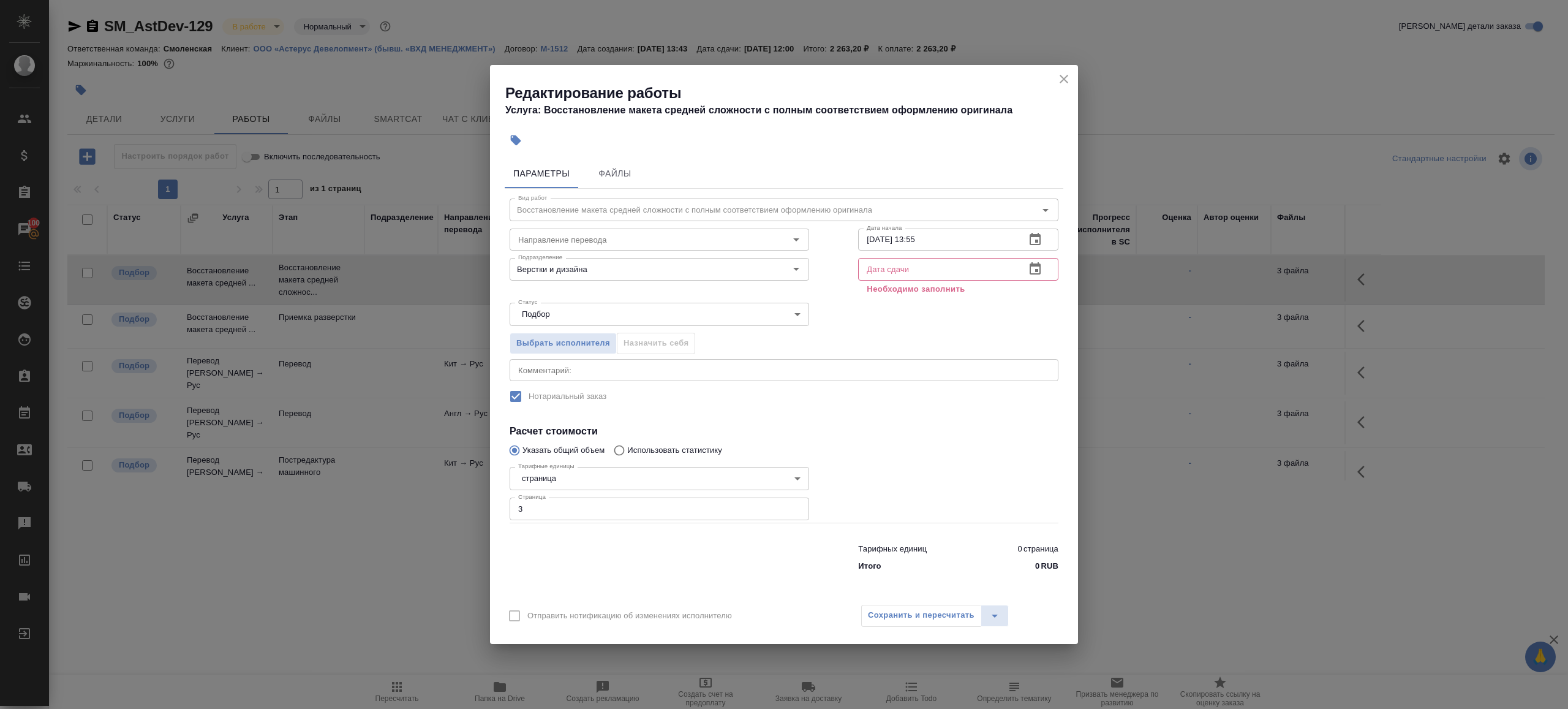
click at [943, 245] on input "27.08.2025 13:55" at bounding box center [937, 239] width 157 height 22
click at [958, 275] on input "text" at bounding box center [937, 269] width 157 height 22
paste input "27.08.2025 13:55"
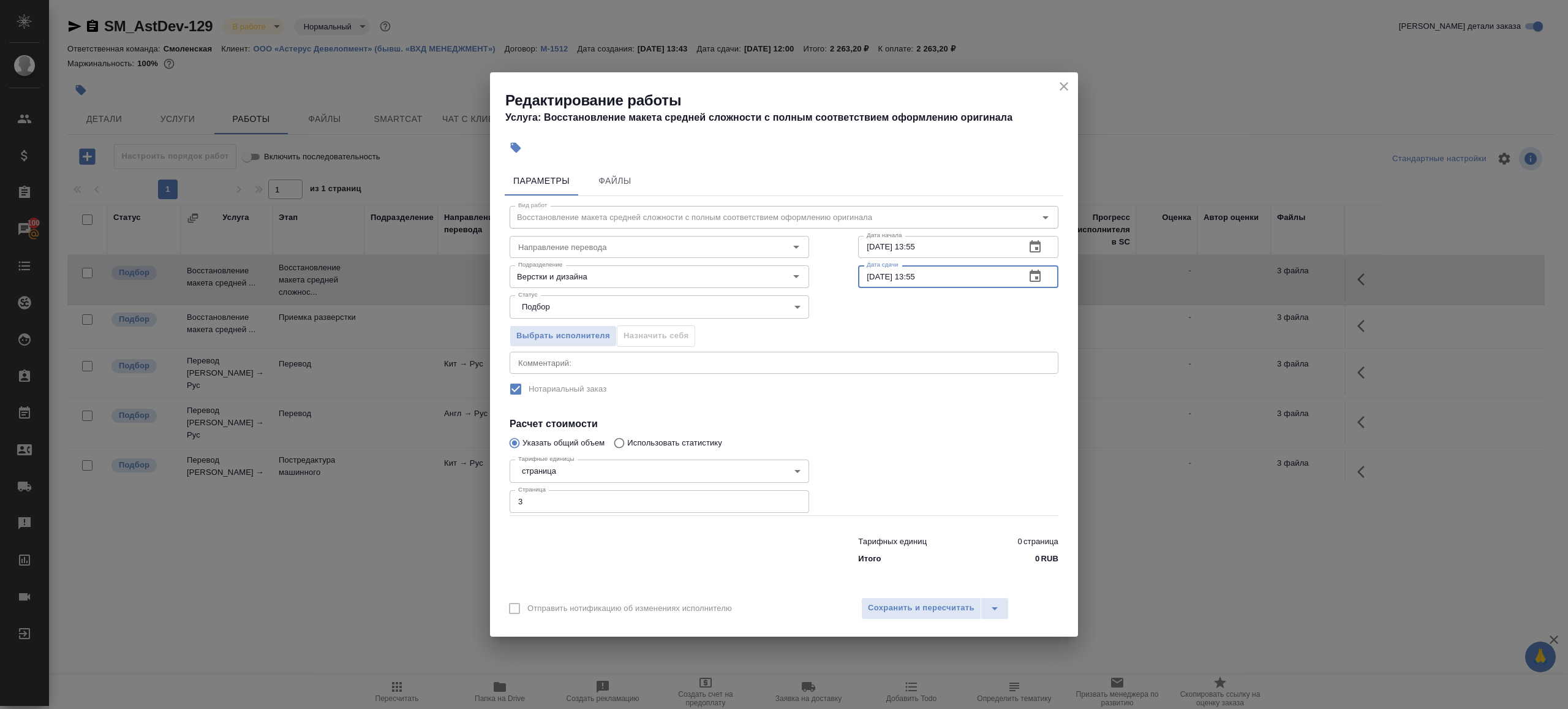
type input "27.08.2025 13:55"
drag, startPoint x: 914, startPoint y: 249, endPoint x: 983, endPoint y: 248, distance: 69.0
click at [983, 248] on input "27.08.2025 13:55" at bounding box center [937, 247] width 157 height 22
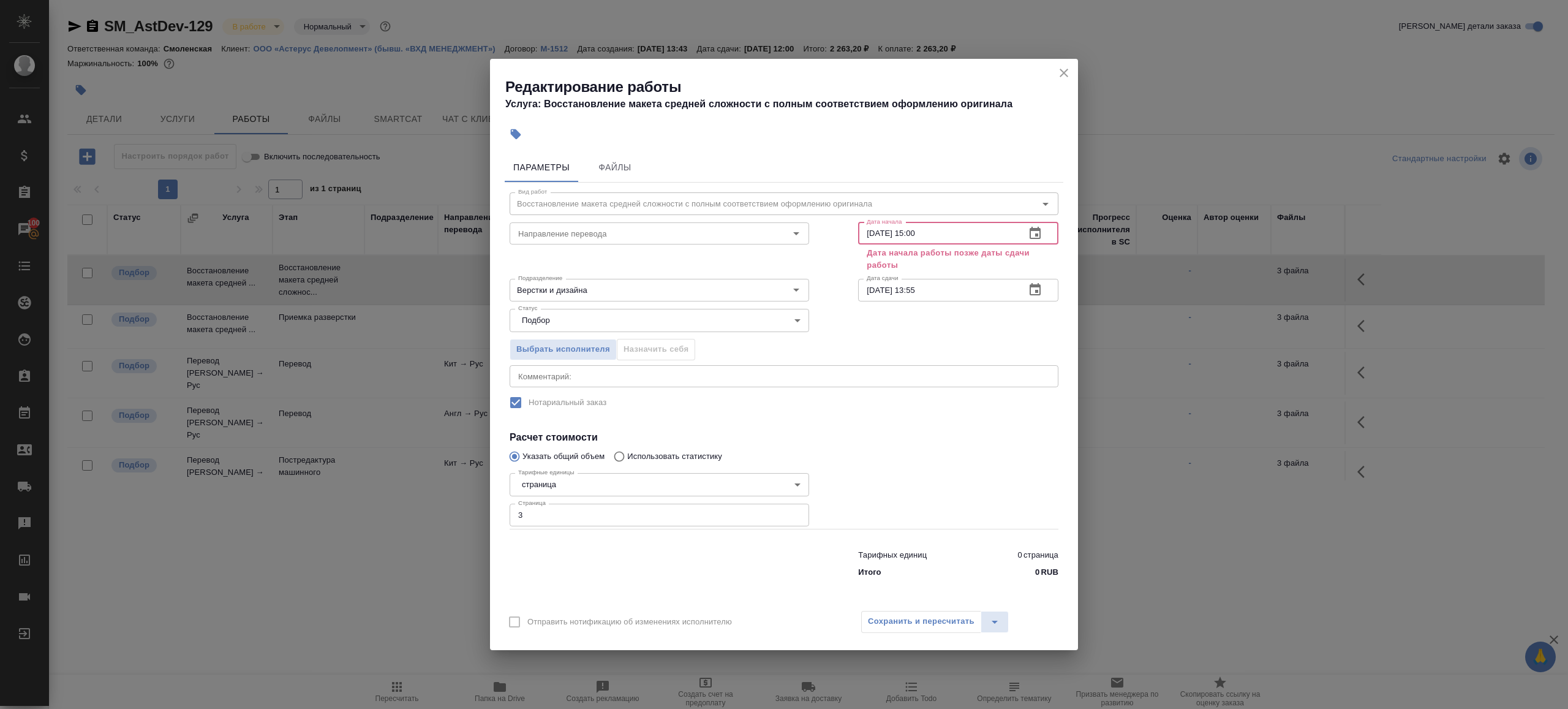
type input "27.08.2025 15:00"
click at [934, 295] on input "27.08.2025 13:55" at bounding box center [937, 289] width 157 height 22
paste input "5:00"
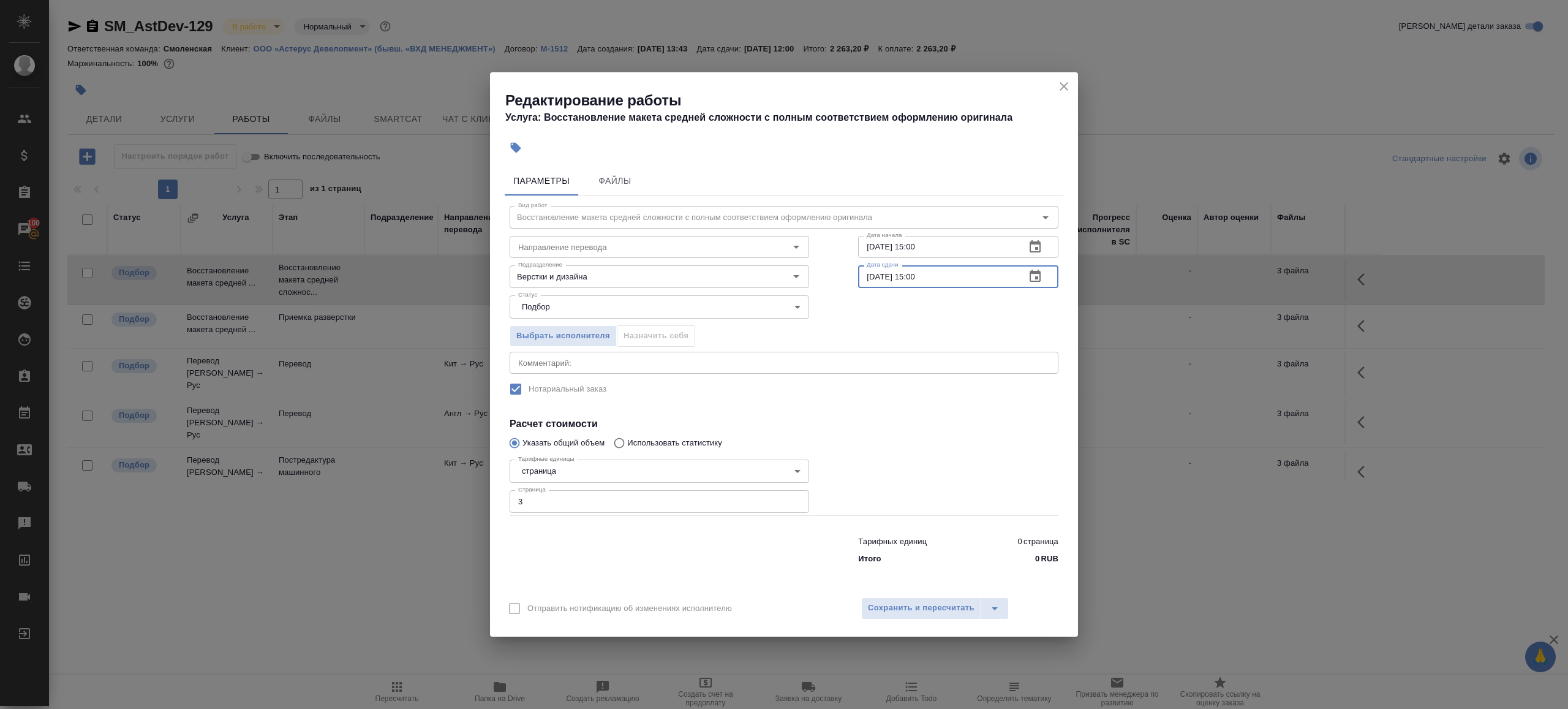
click at [916, 276] on input "27.08.2025 15:00" at bounding box center [937, 276] width 157 height 22
type input "27.08.2025 18:00"
click at [924, 608] on span "Сохранить и пересчитать" at bounding box center [921, 607] width 106 height 14
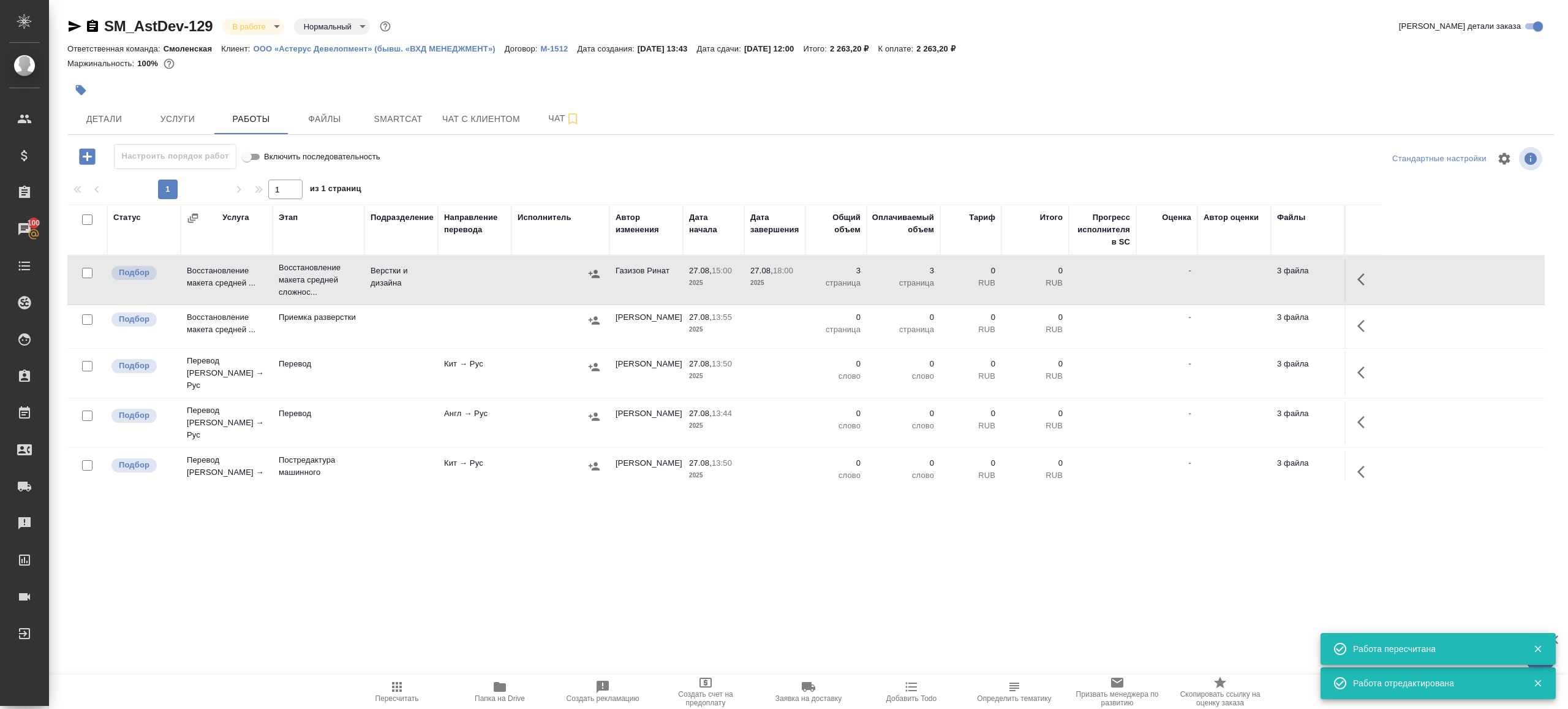
click at [411, 685] on span "Пересчитать" at bounding box center [397, 691] width 88 height 23
drag, startPoint x: 411, startPoint y: 685, endPoint x: 454, endPoint y: 613, distance: 83.9
click at [411, 685] on span "Пересчитать" at bounding box center [397, 691] width 88 height 23
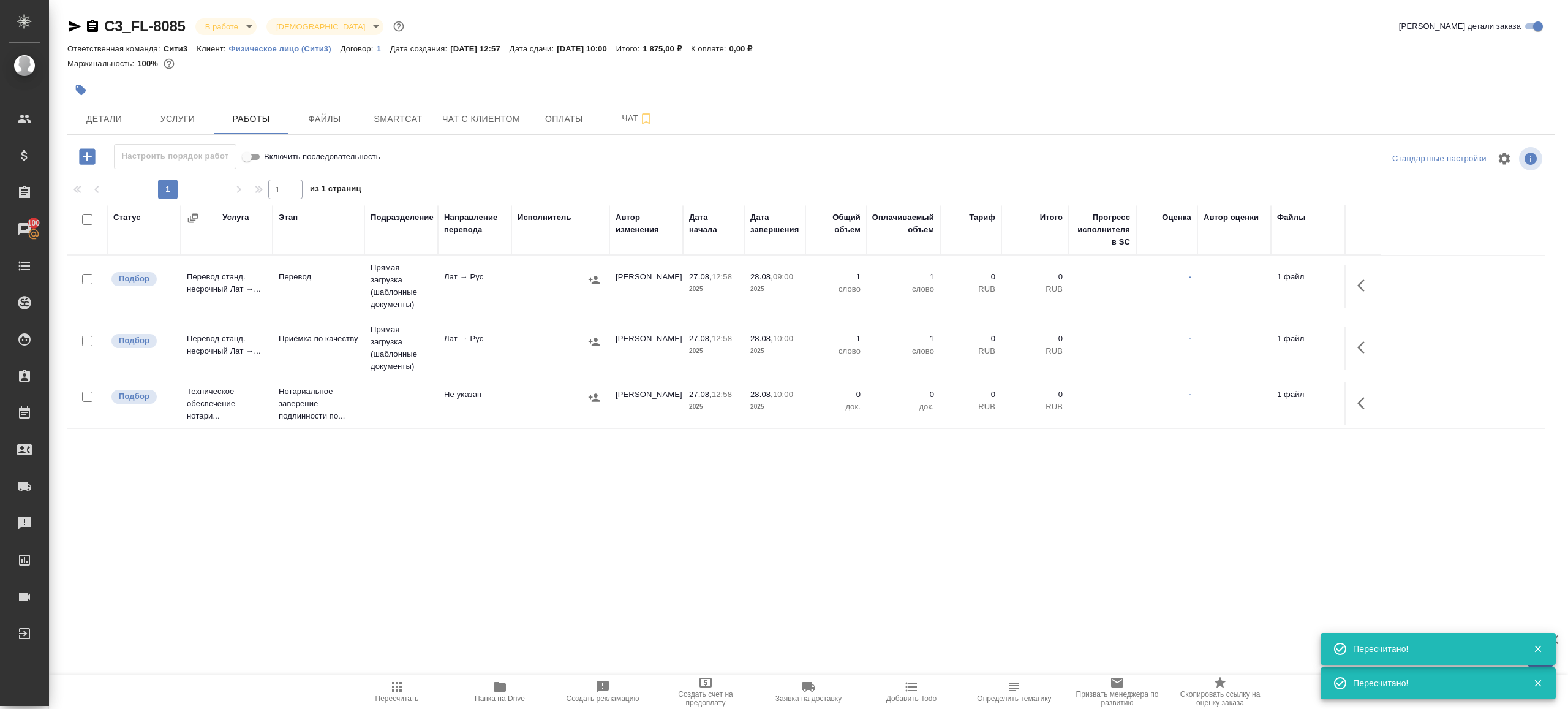
click at [401, 678] on button "Пересчитать" at bounding box center [397, 691] width 103 height 34
click at [545, 594] on div ".cls-1 fill:#fff; AWATERA [PERSON_NAME] Клиенты Спецификации Заказы 100 Чаты To…" at bounding box center [784, 354] width 1568 height 709
click at [543, 596] on div ".cls-1 fill:#fff; AWATERA [PERSON_NAME] Клиенты Спецификации Заказы 100 Чаты To…" at bounding box center [784, 354] width 1568 height 709
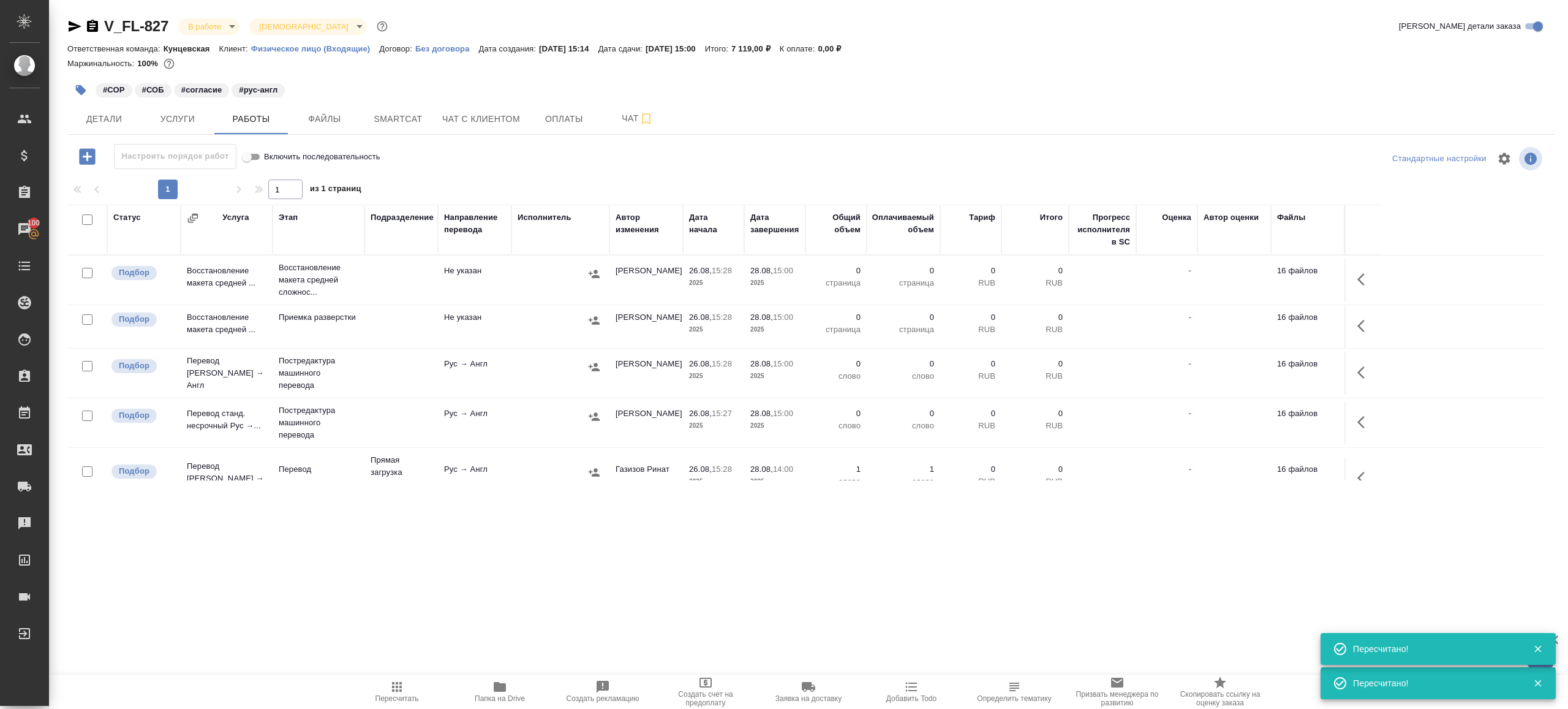
scroll to position [108, 0]
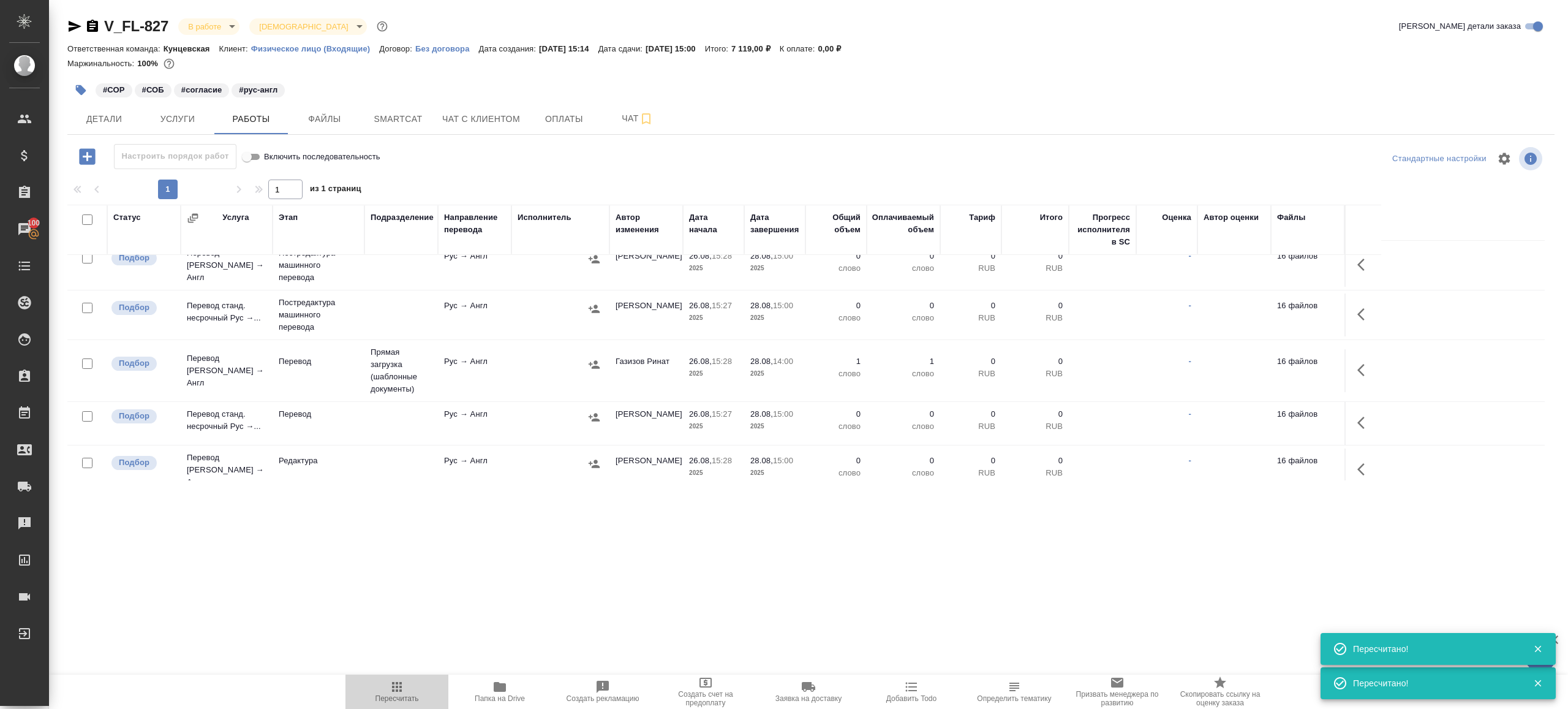
click at [389, 688] on icon "button" at bounding box center [397, 687] width 15 height 15
drag, startPoint x: 389, startPoint y: 688, endPoint x: 397, endPoint y: 679, distance: 12.0
click at [389, 687] on icon "button" at bounding box center [397, 687] width 15 height 15
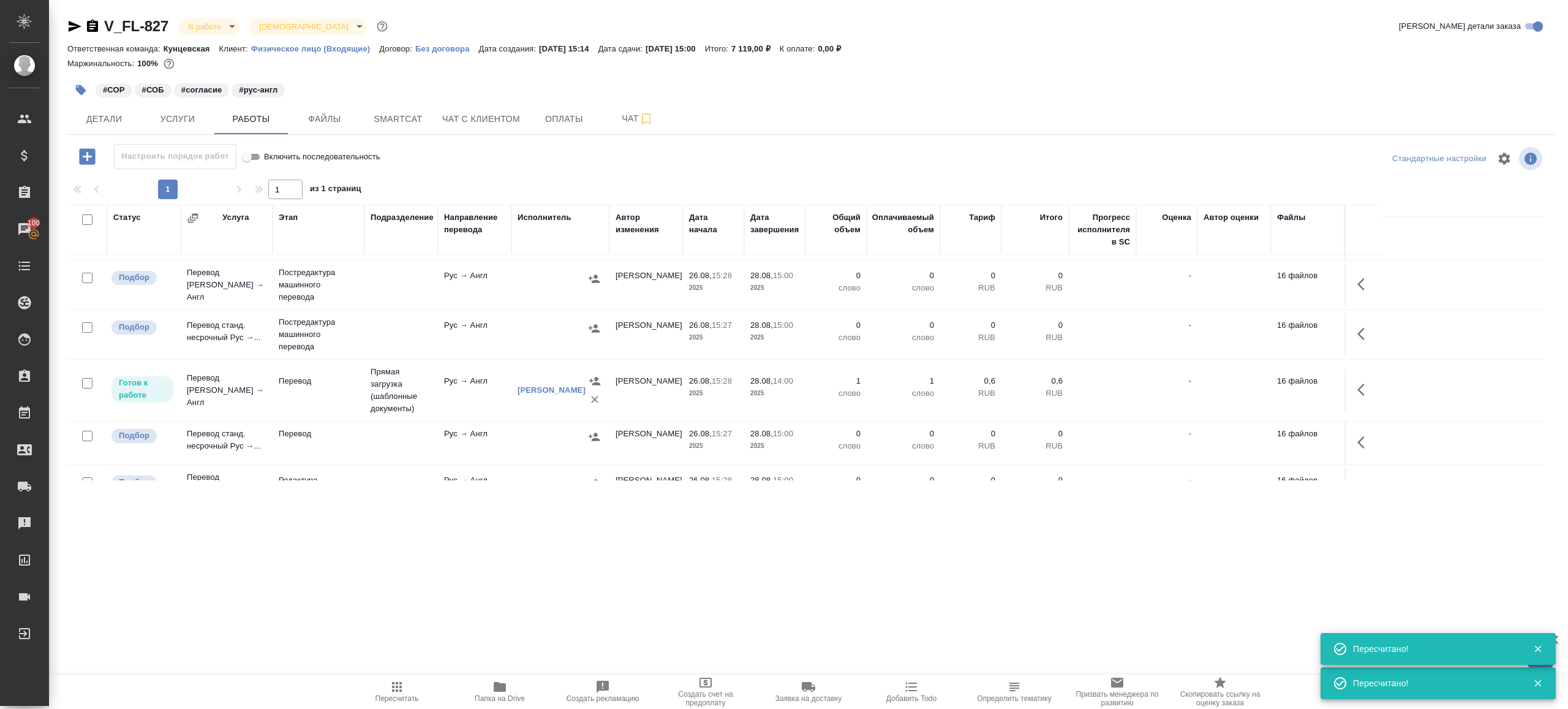
scroll to position [0, 0]
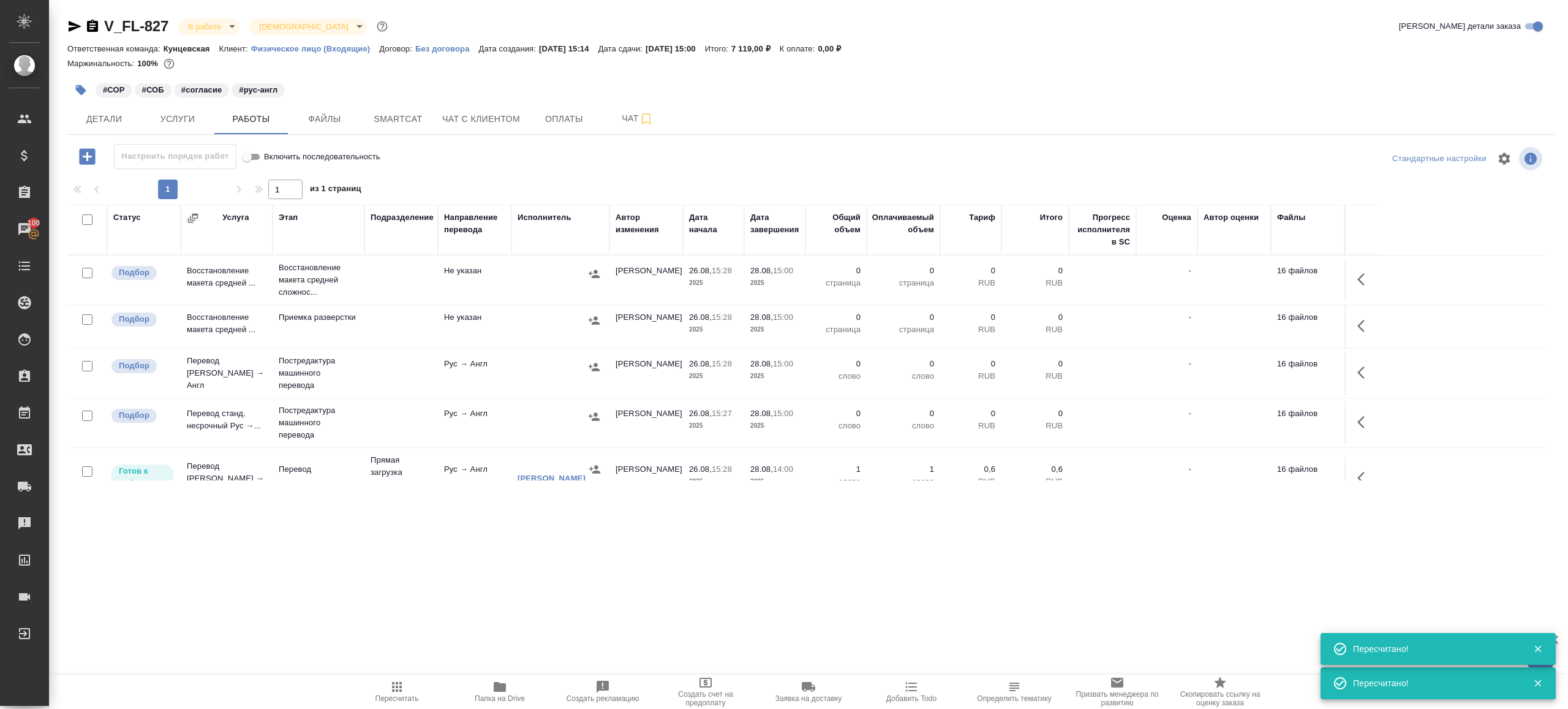
click at [90, 222] on input "checkbox" at bounding box center [87, 219] width 10 height 10
checkbox input "true"
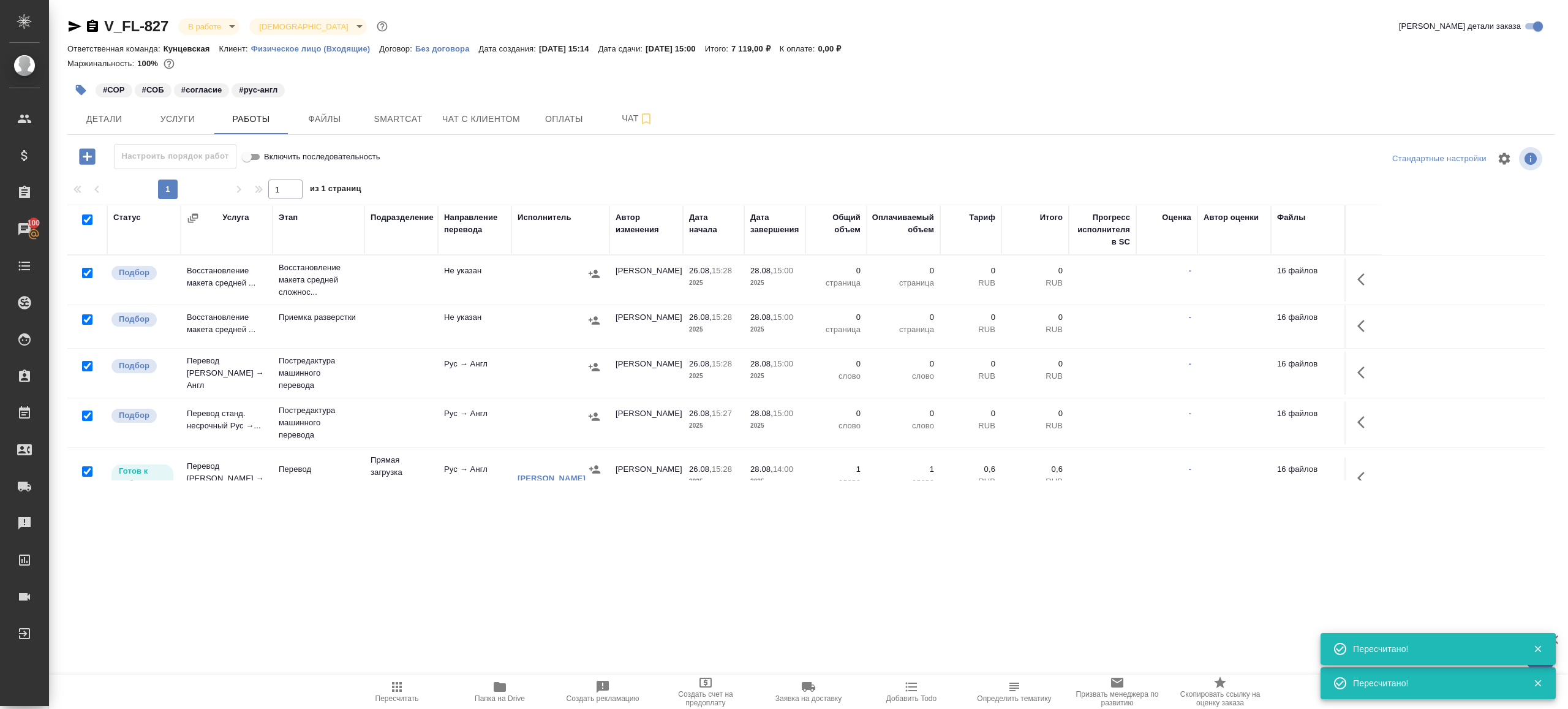
checkbox input "true"
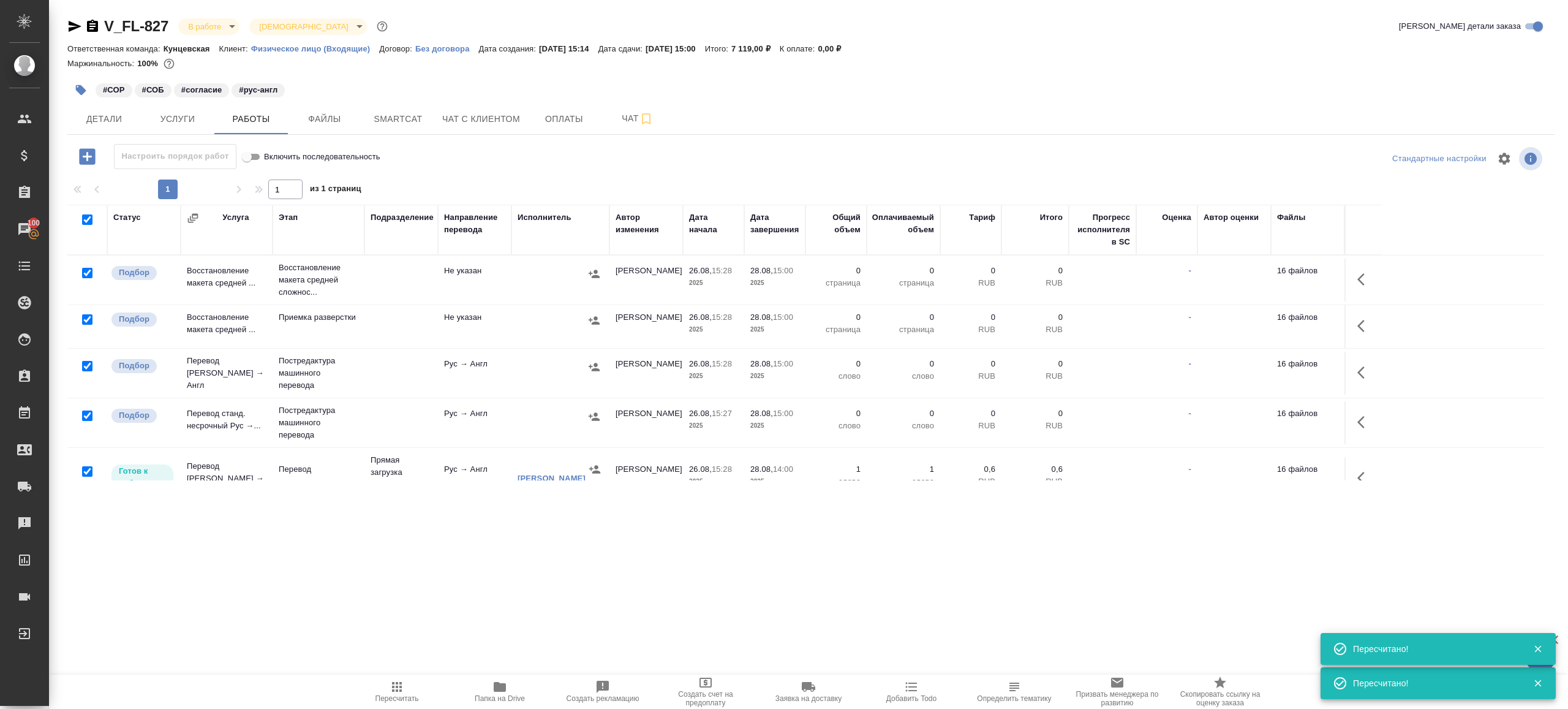
checkbox input "true"
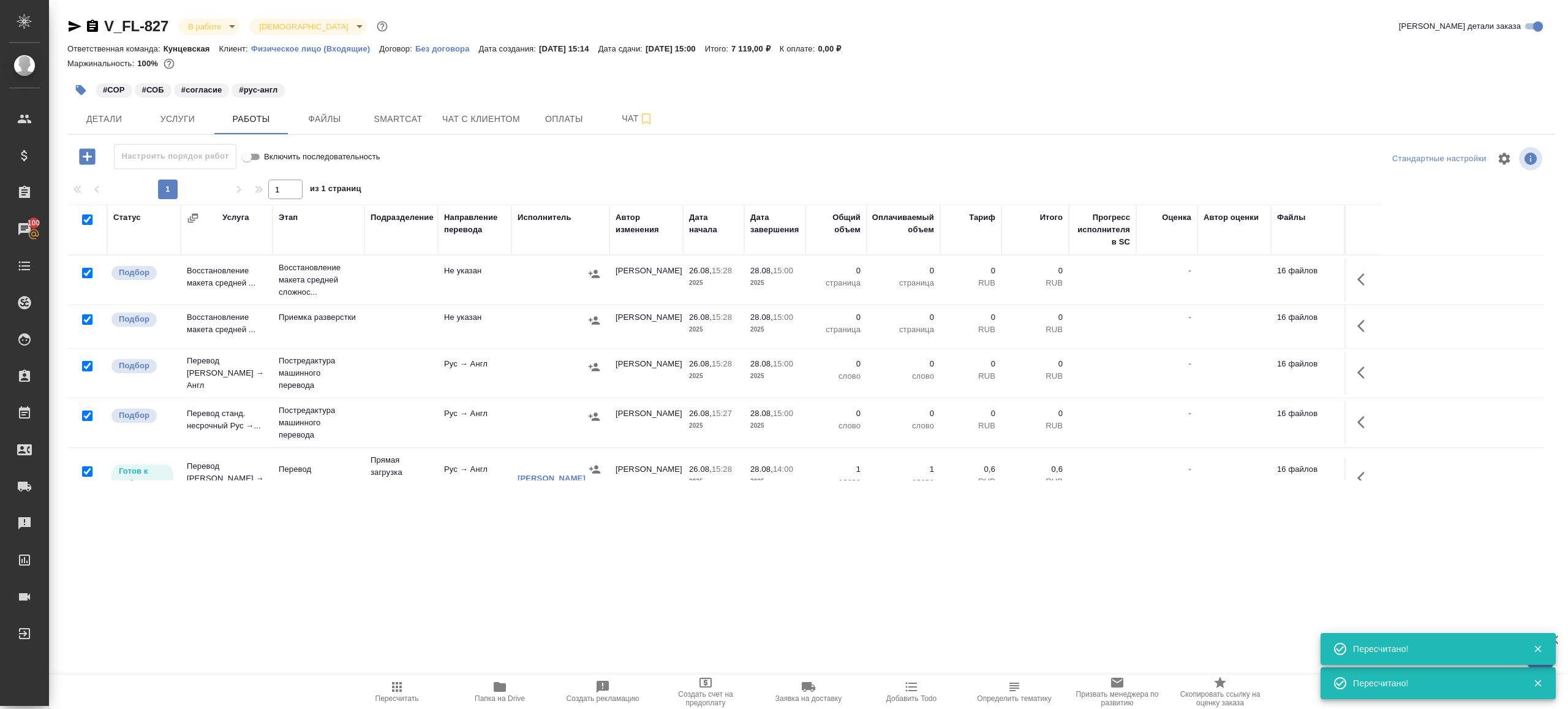
checkbox input "true"
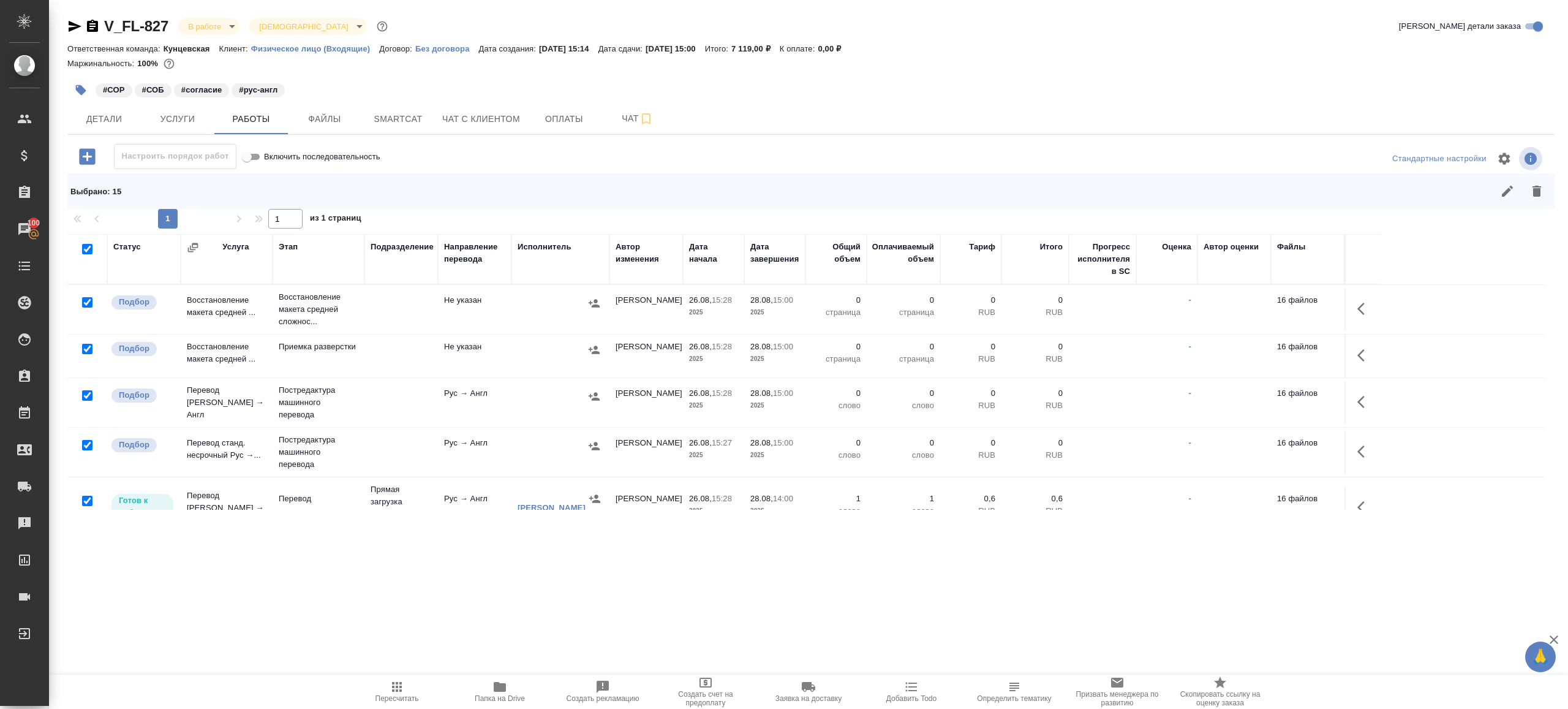
click at [90, 299] on input "checkbox" at bounding box center [87, 301] width 10 height 10
checkbox input "false"
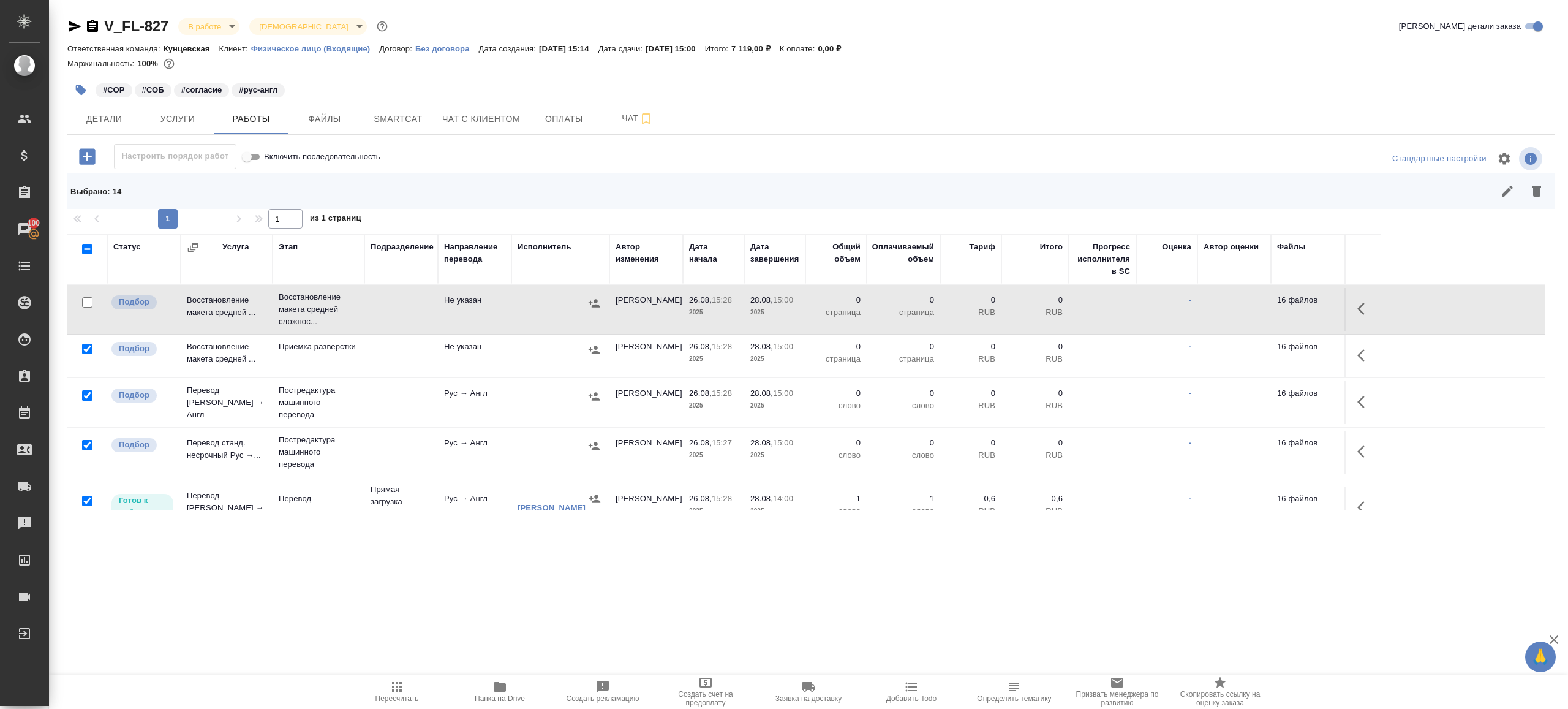
click at [88, 297] on input "checkbox" at bounding box center [87, 301] width 10 height 10
checkbox input "true"
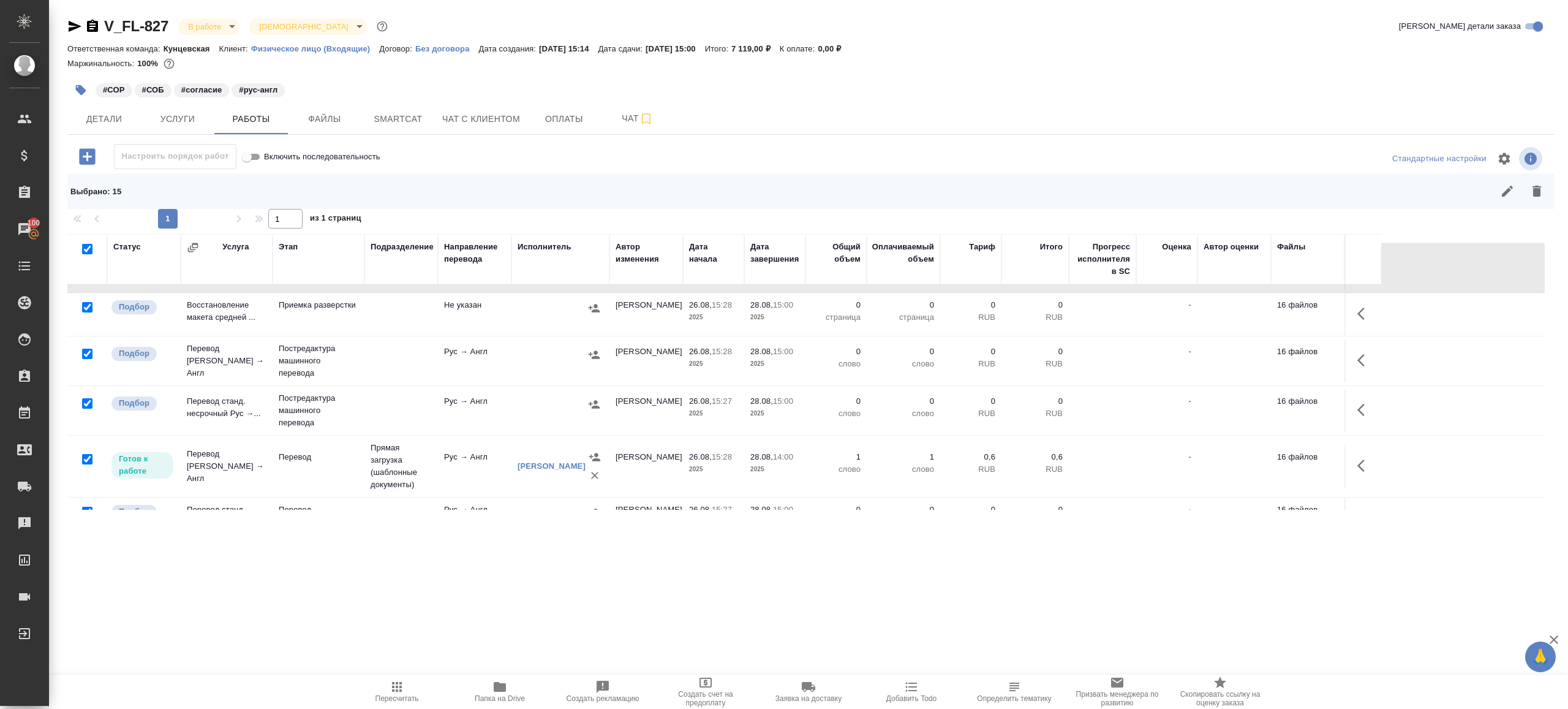
scroll to position [93, 0]
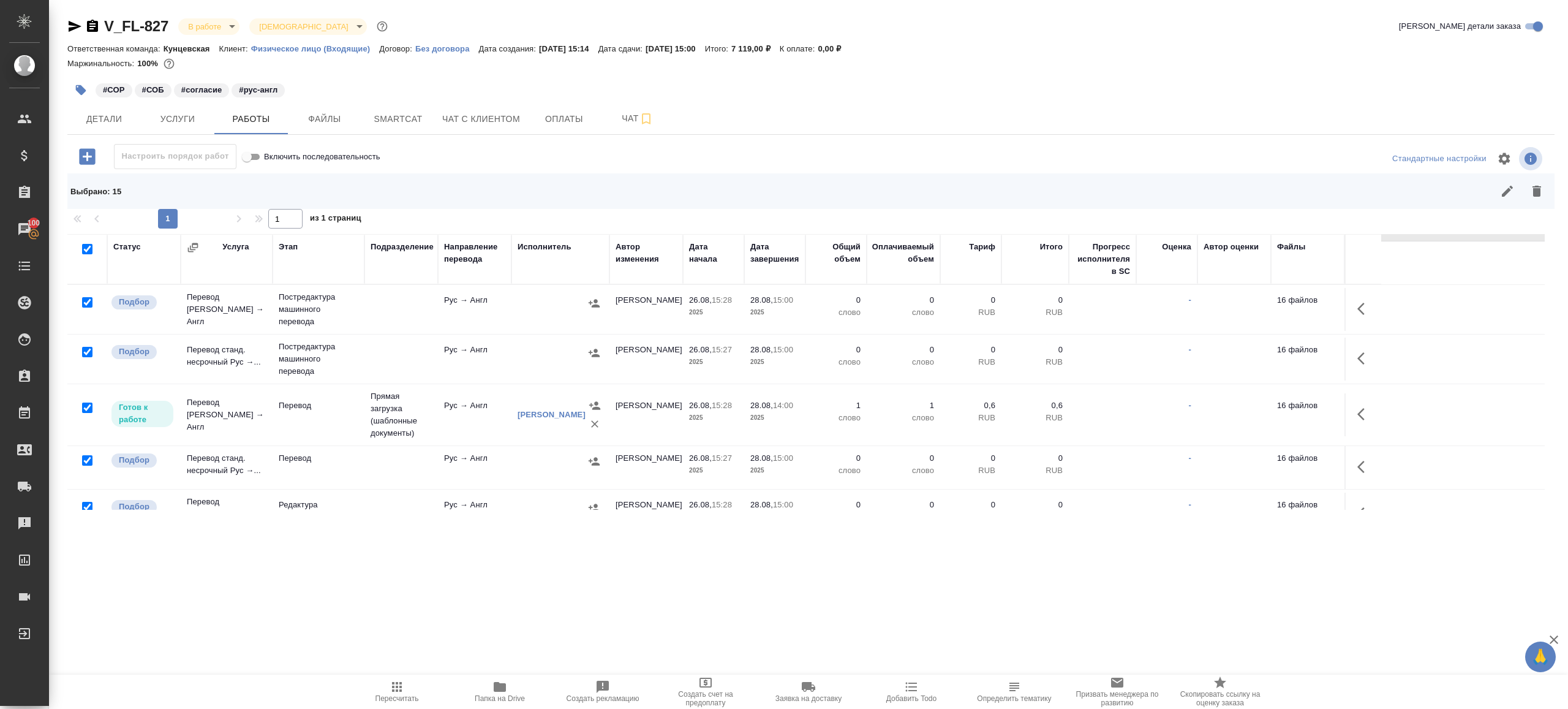
click at [92, 405] on input "checkbox" at bounding box center [87, 407] width 10 height 10
checkbox input "false"
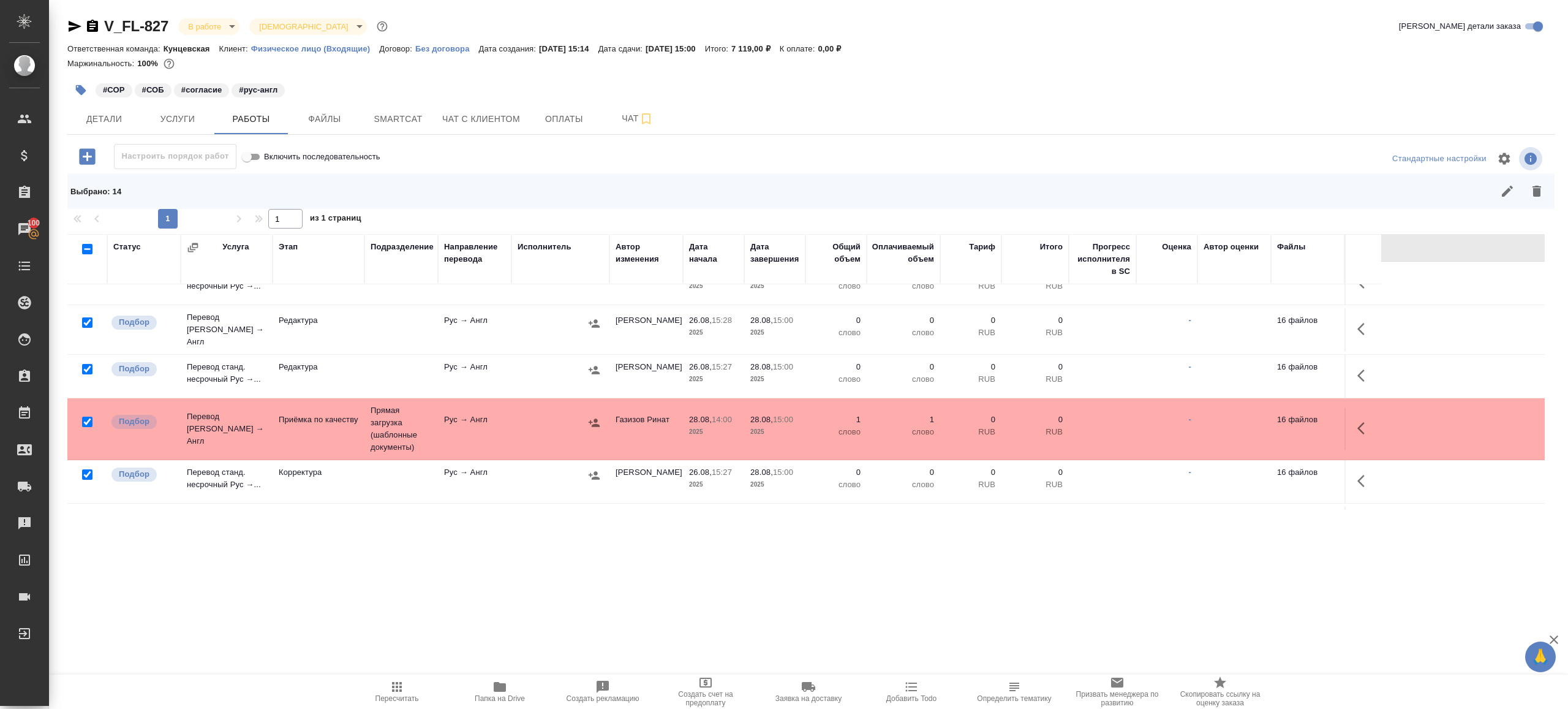
scroll to position [287, 0]
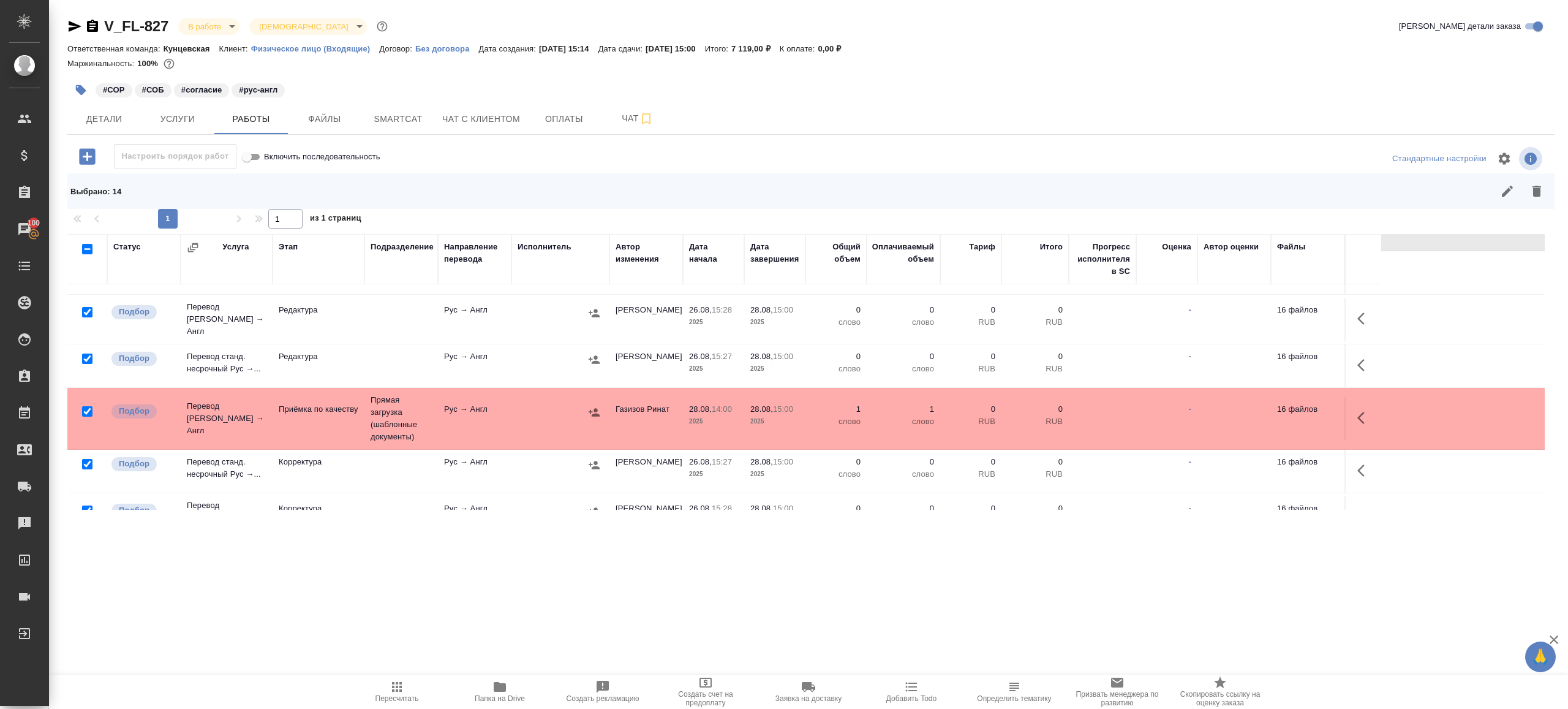
click at [90, 406] on input "checkbox" at bounding box center [87, 410] width 10 height 10
checkbox input "false"
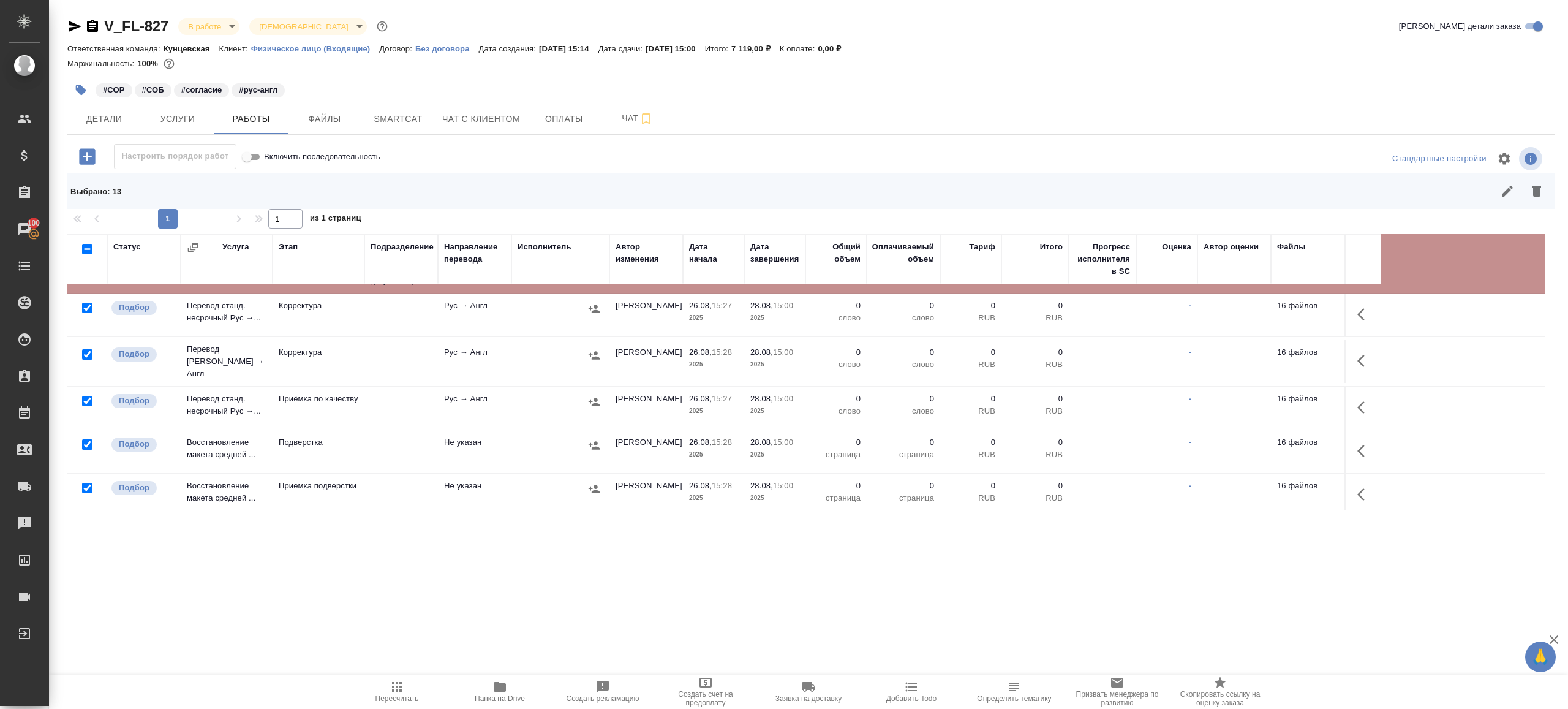
scroll to position [485, 0]
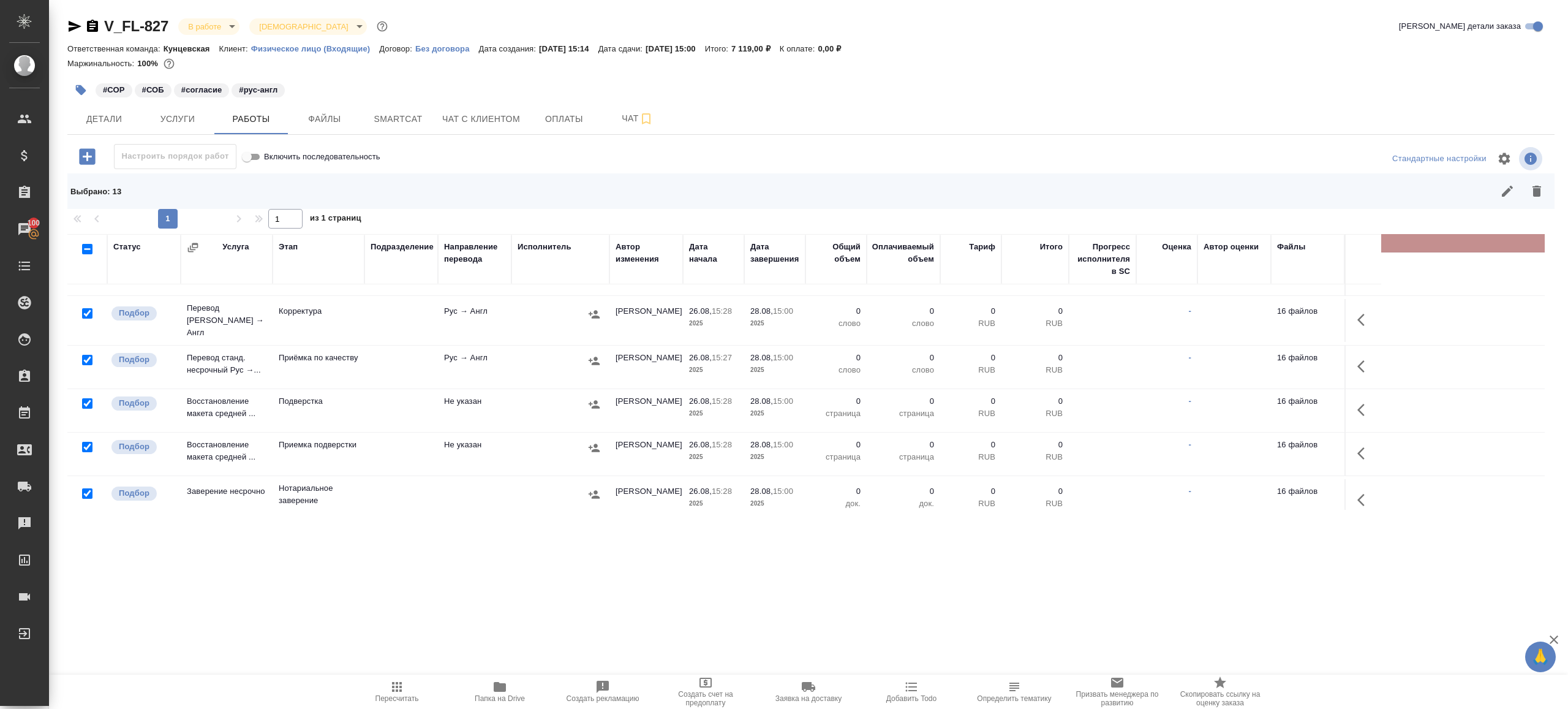
click at [89, 488] on input "checkbox" at bounding box center [87, 493] width 10 height 10
checkbox input "false"
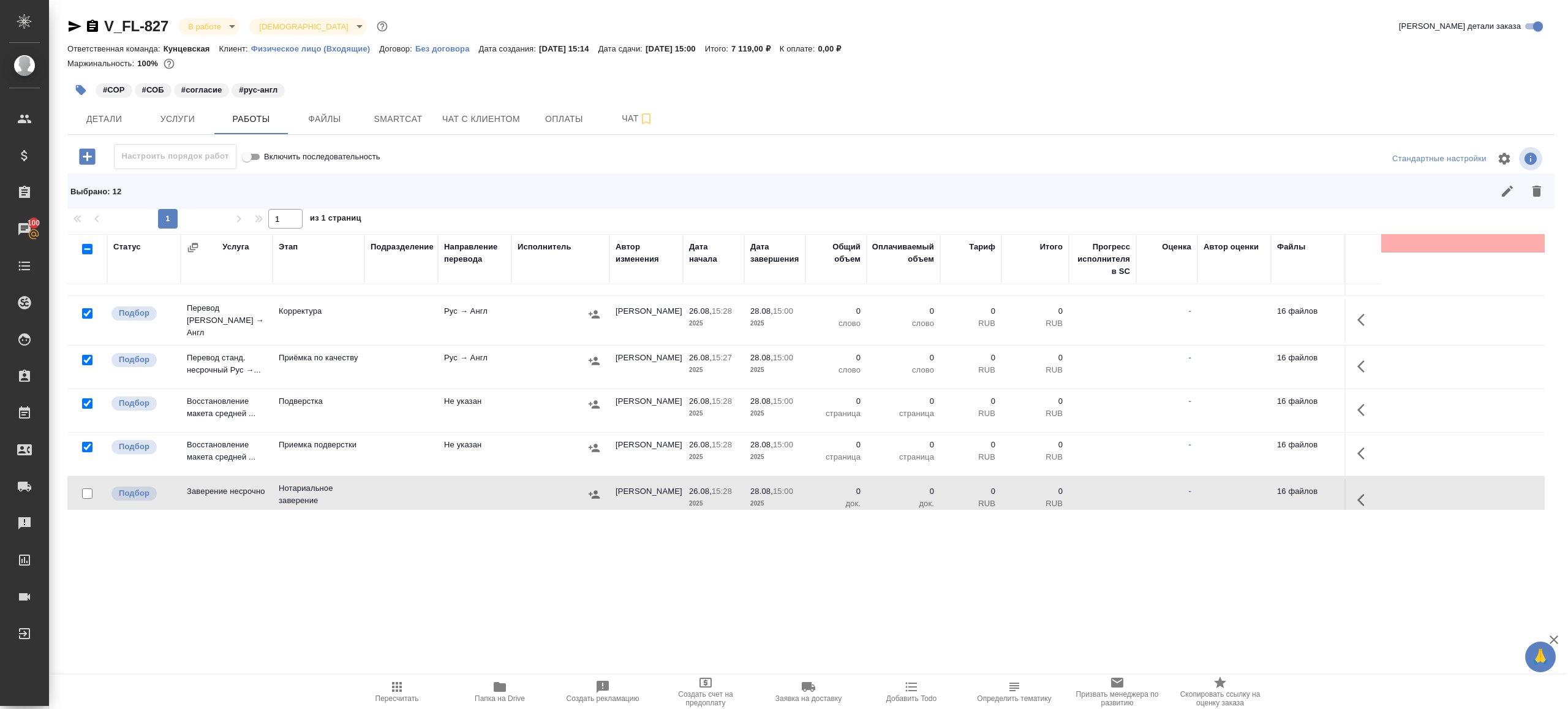
click at [1538, 195] on icon "button" at bounding box center [1537, 191] width 8 height 11
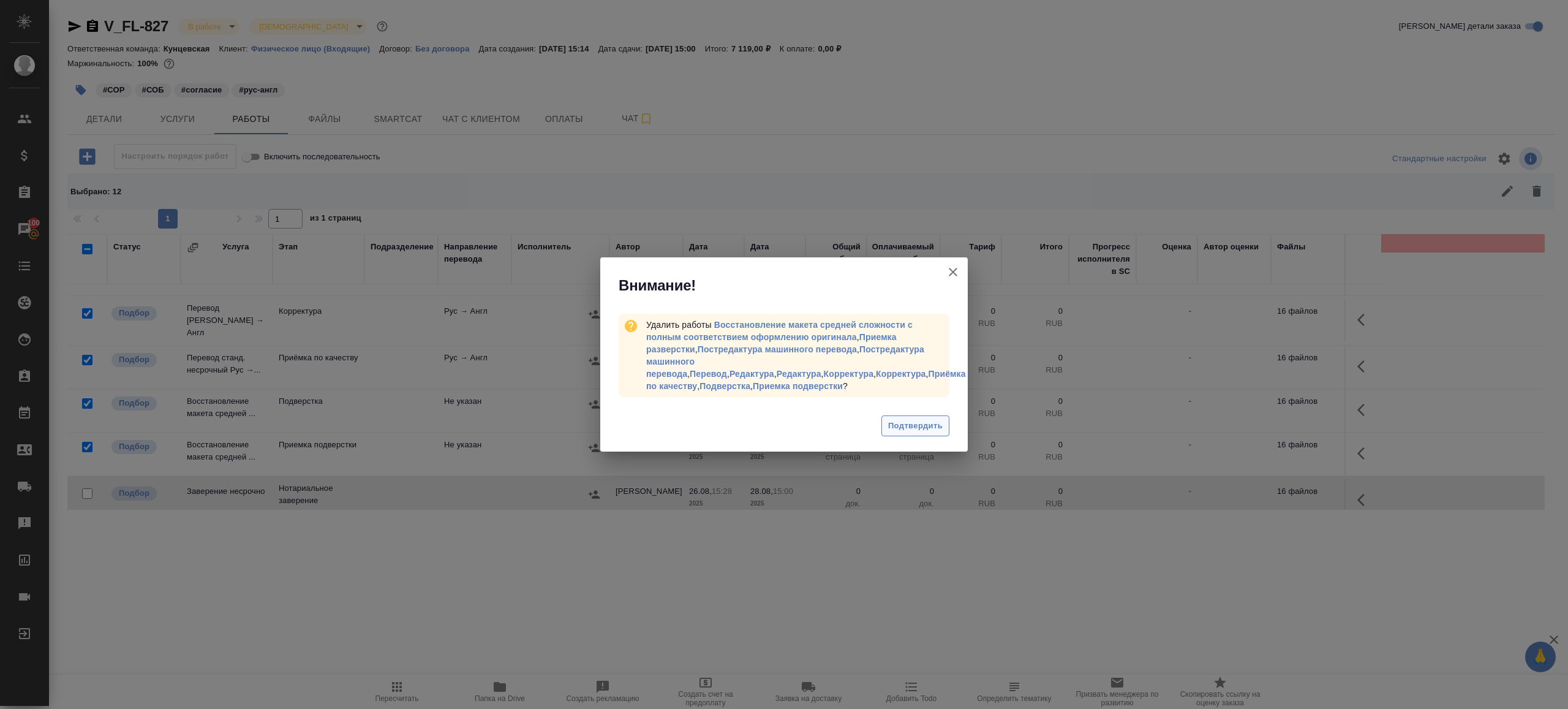
click at [947, 425] on button "Подтвердить" at bounding box center [915, 425] width 68 height 21
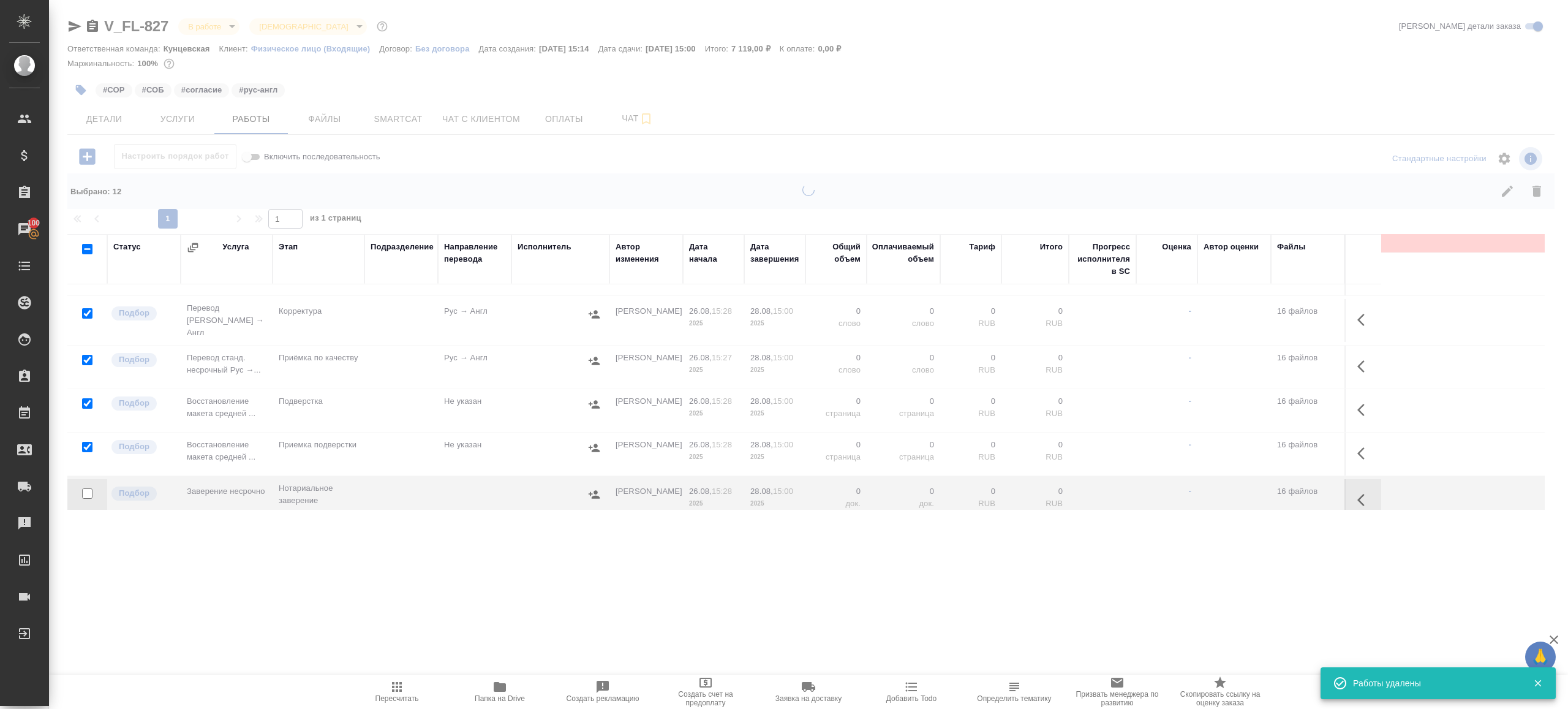
scroll to position [0, 0]
